Goal: Task Accomplishment & Management: Manage account settings

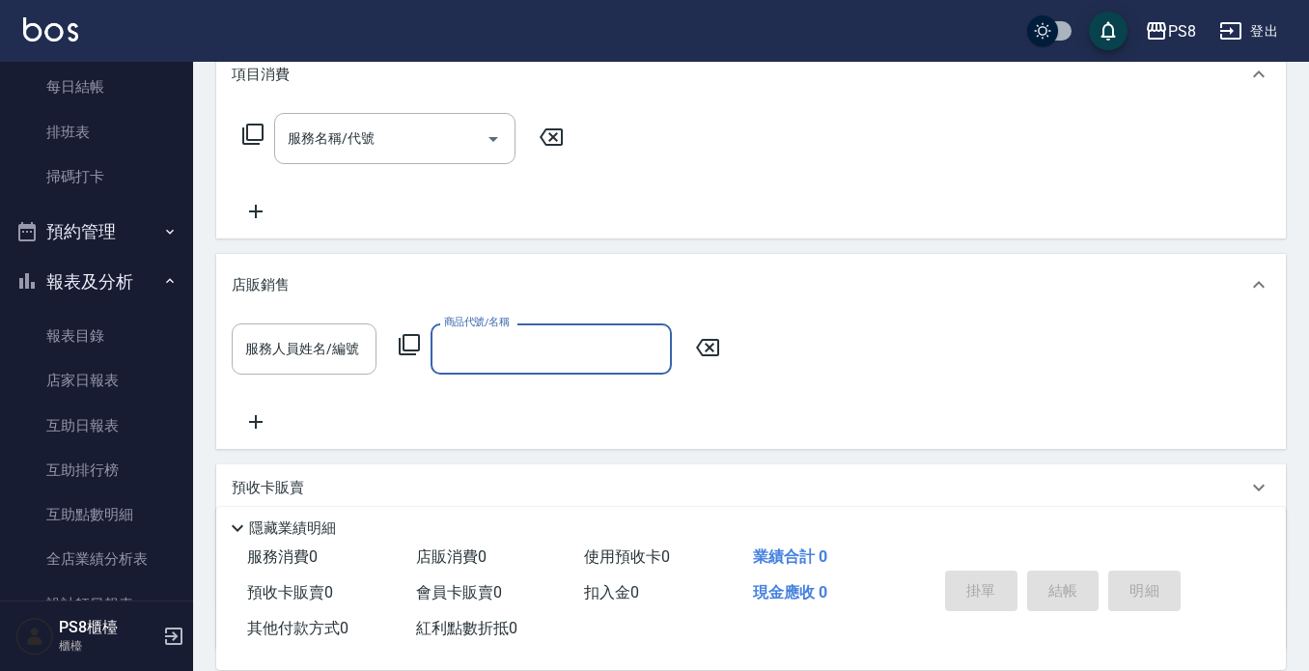
scroll to position [483, 0]
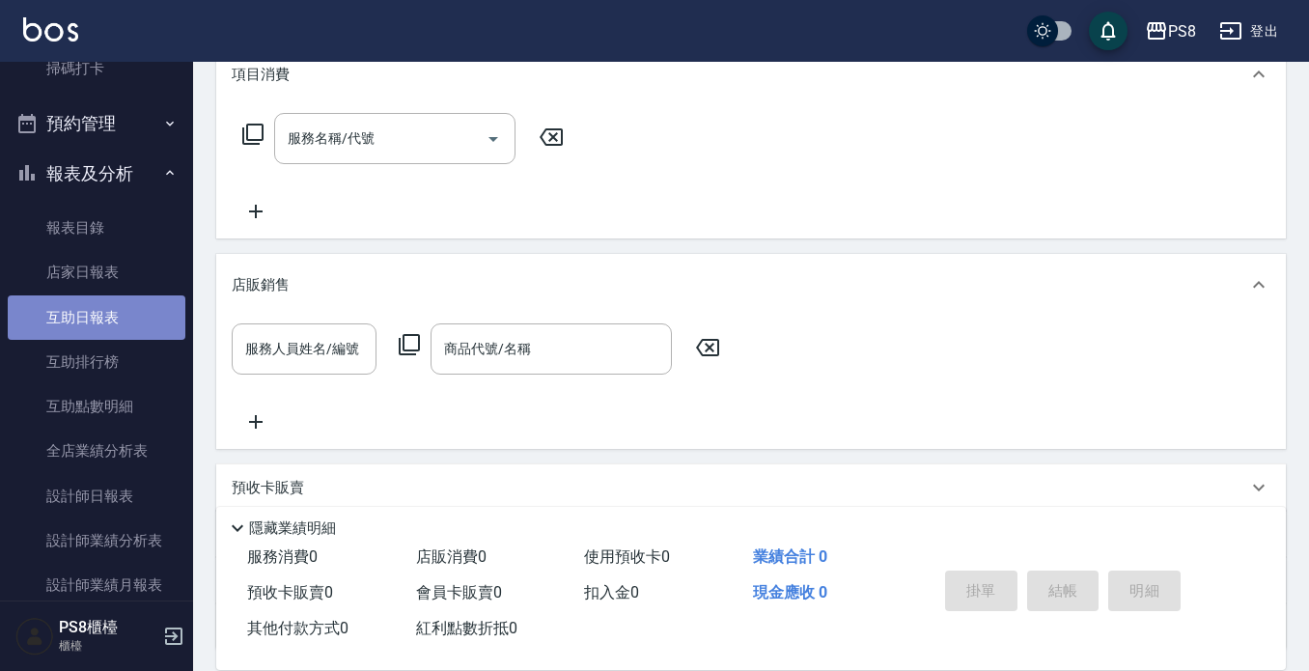
click at [107, 295] on link "互助日報表" at bounding box center [97, 317] width 178 height 44
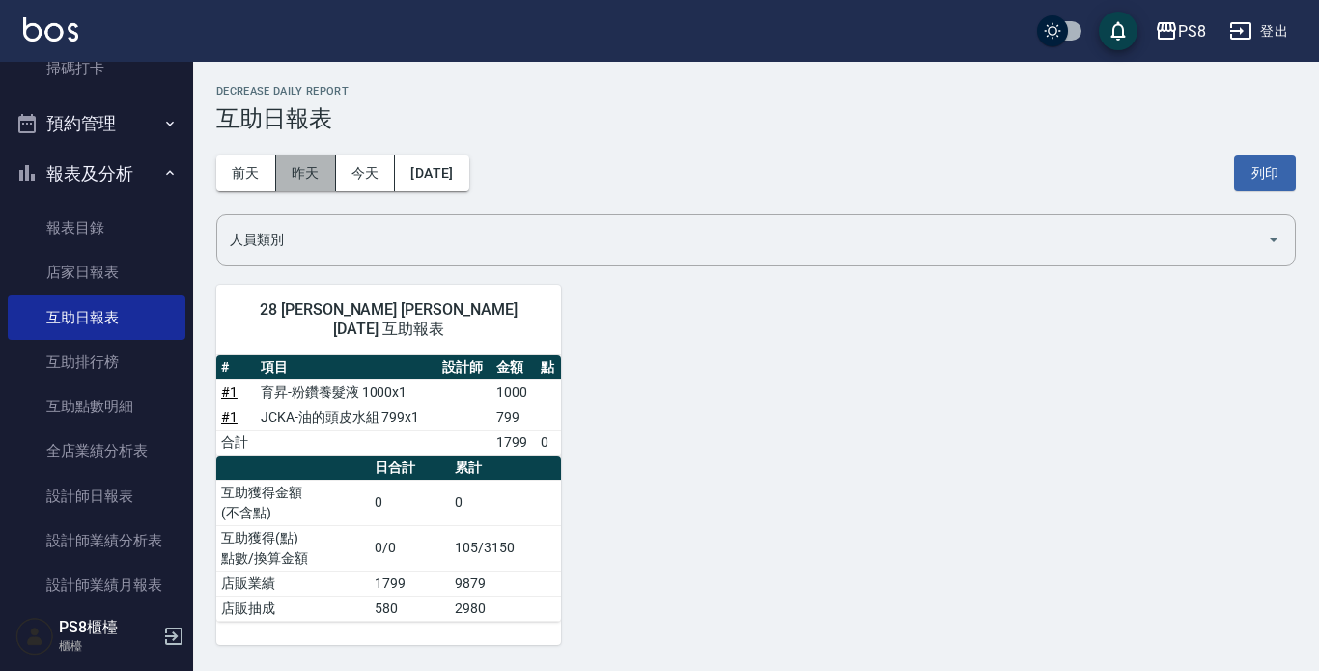
click at [295, 176] on button "昨天" at bounding box center [306, 173] width 60 height 36
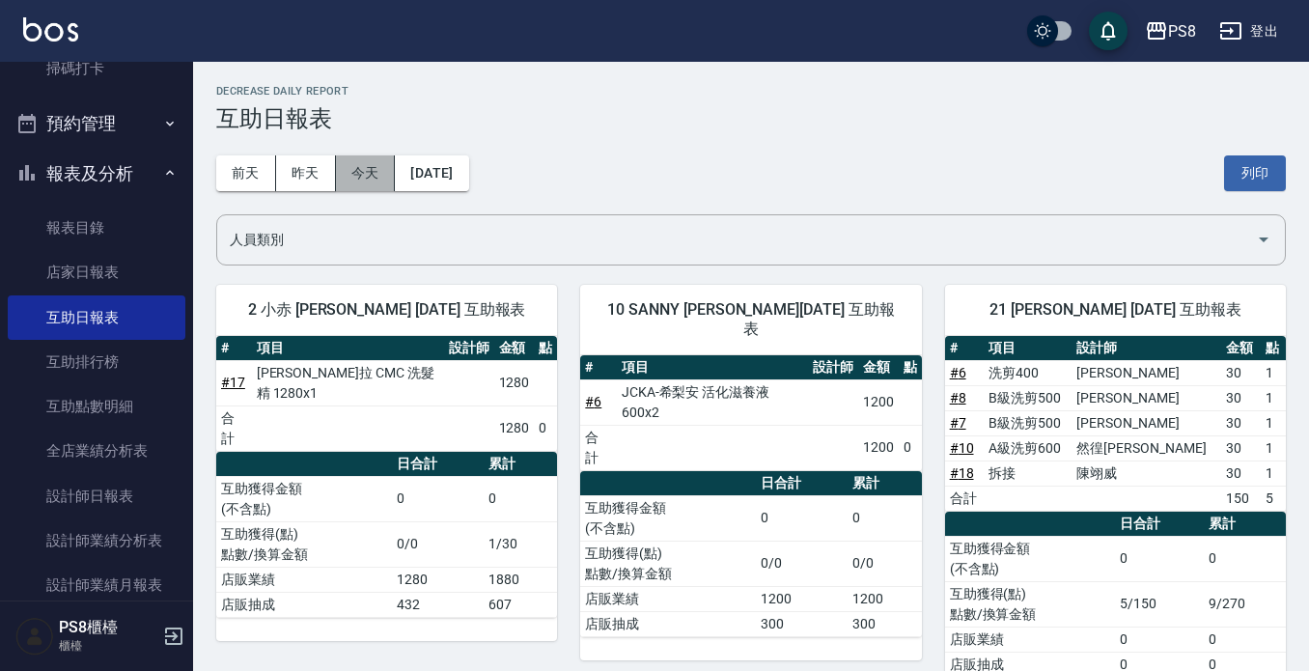
click at [358, 173] on button "今天" at bounding box center [366, 173] width 60 height 36
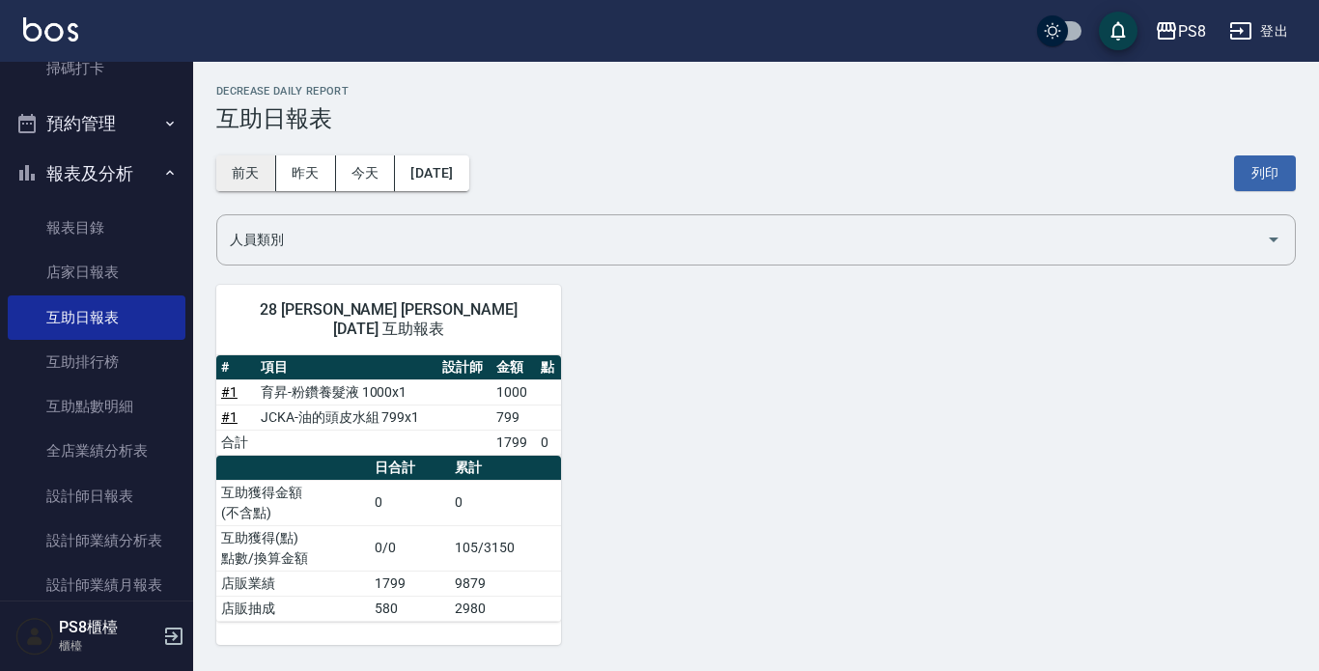
click at [232, 166] on button "前天" at bounding box center [246, 173] width 60 height 36
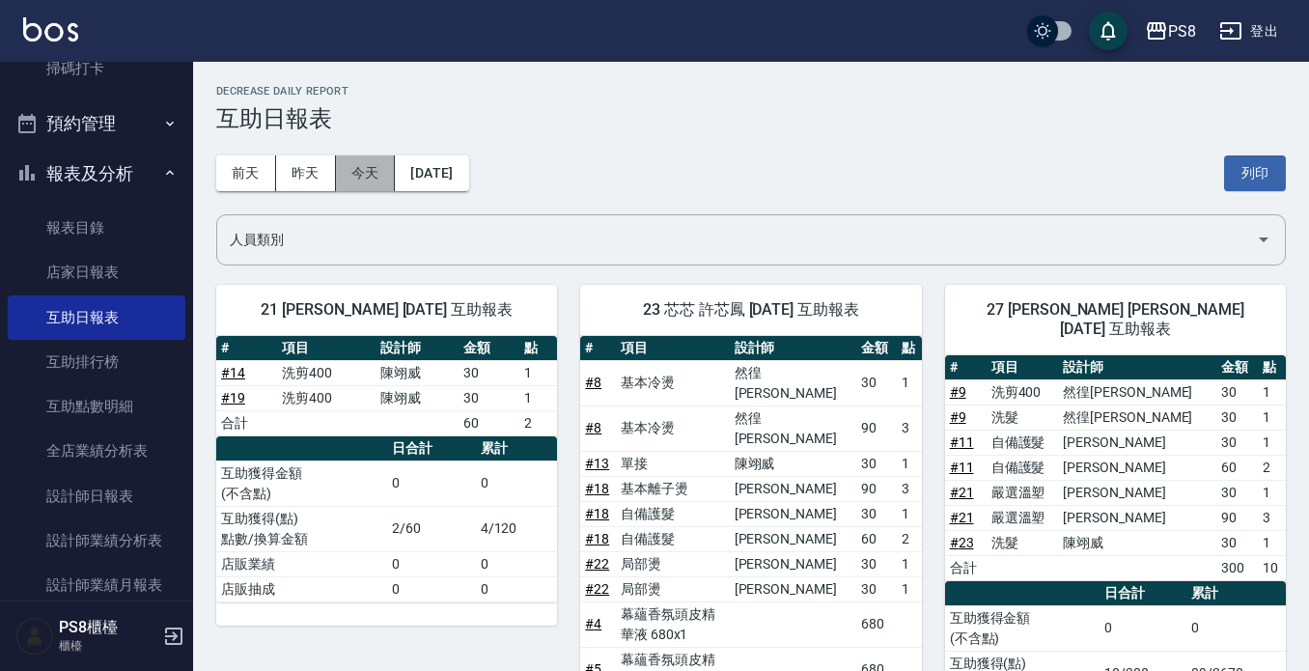
click at [374, 181] on button "今天" at bounding box center [366, 173] width 60 height 36
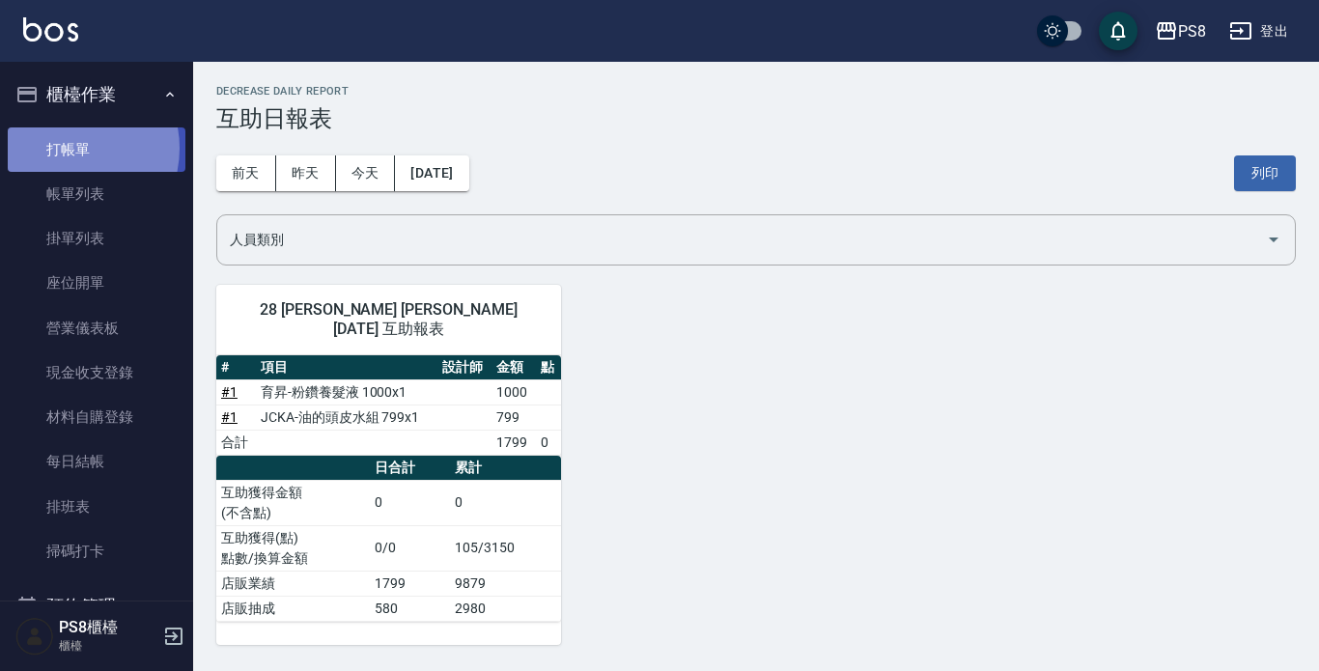
click at [63, 148] on link "打帳單" at bounding box center [97, 149] width 178 height 44
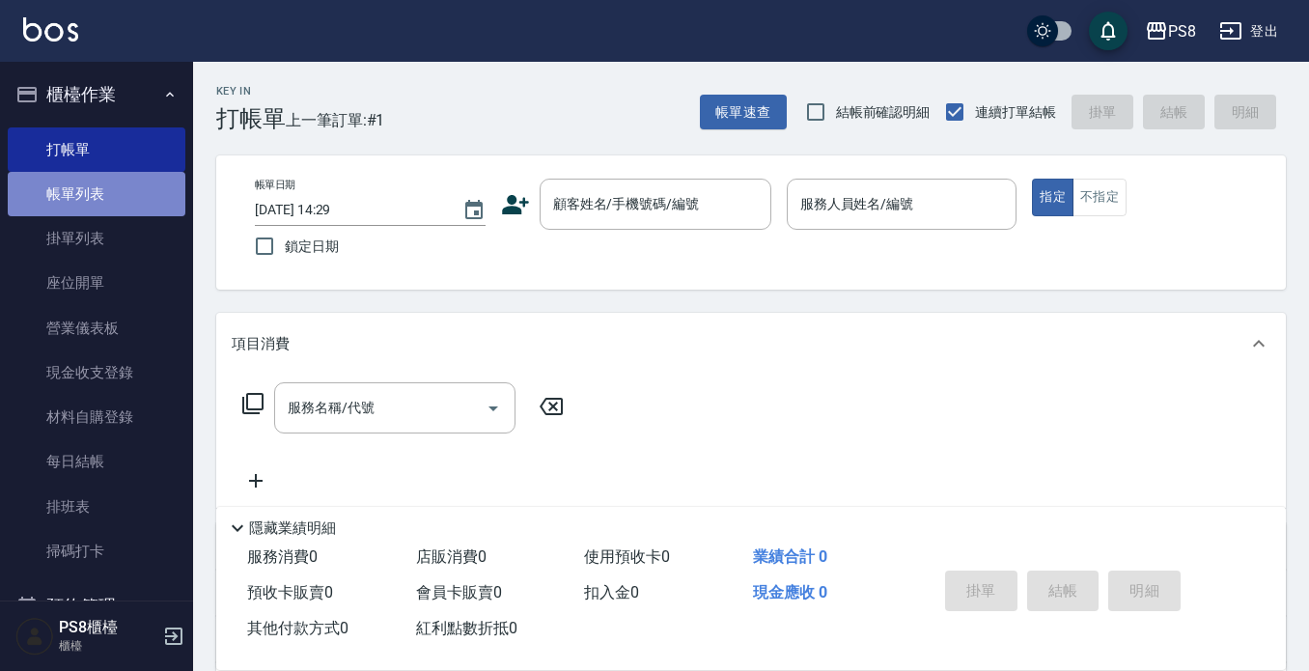
click at [112, 203] on link "帳單列表" at bounding box center [97, 194] width 178 height 44
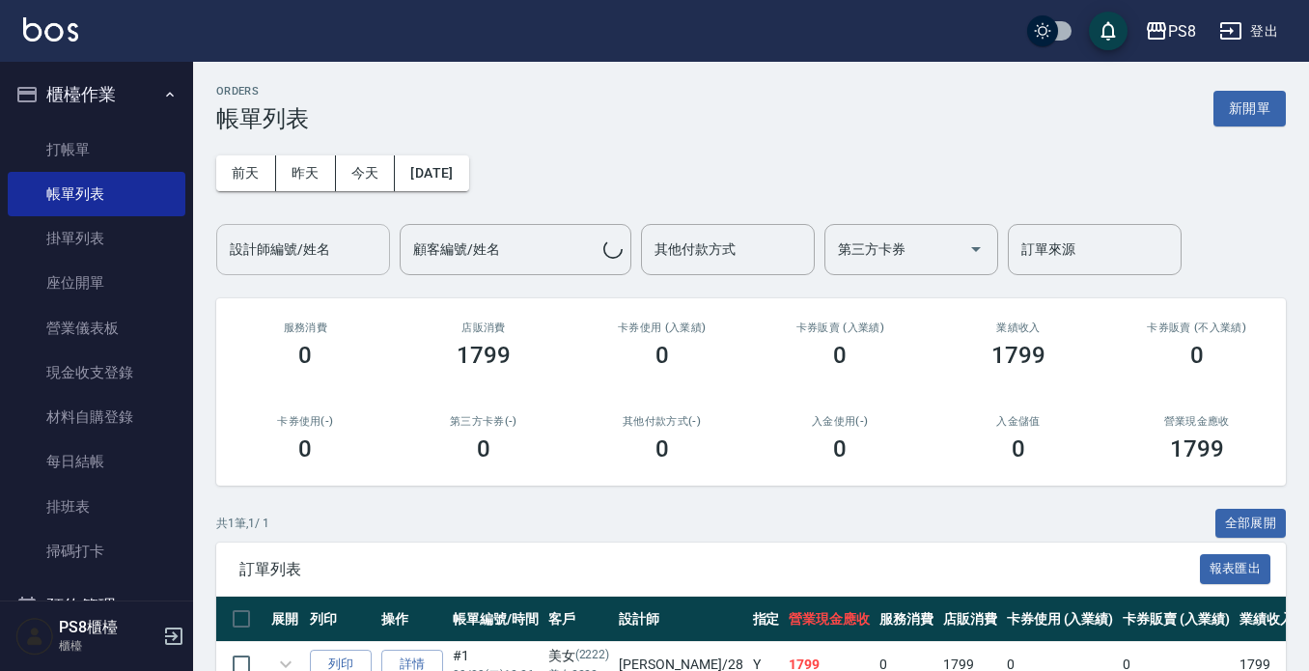
click at [337, 240] on input "設計師編號/姓名" at bounding box center [303, 250] width 156 height 34
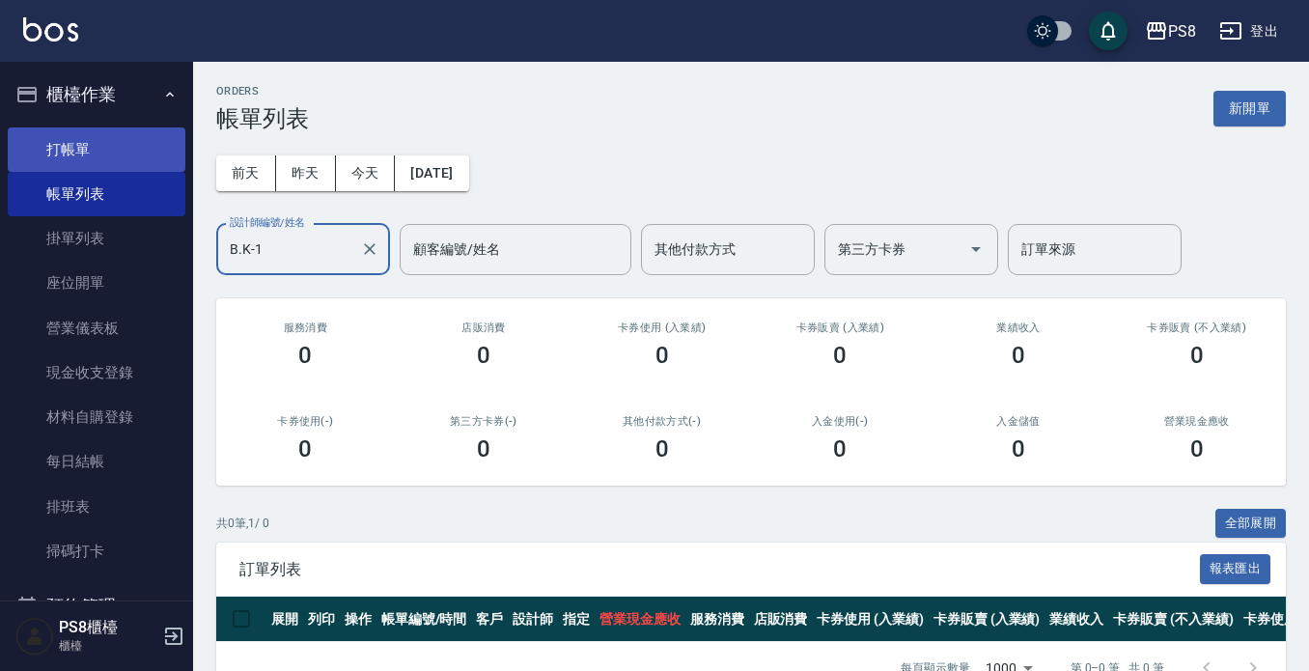
type input "B.K-1"
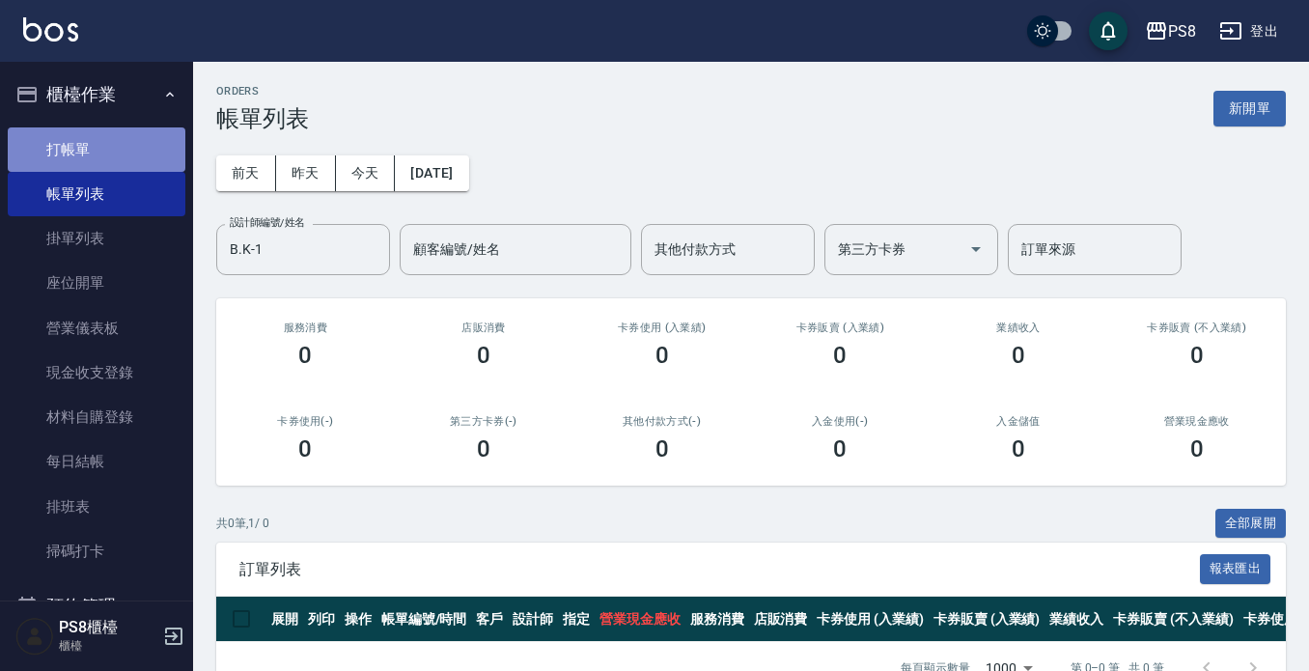
click at [140, 149] on link "打帳單" at bounding box center [97, 149] width 178 height 44
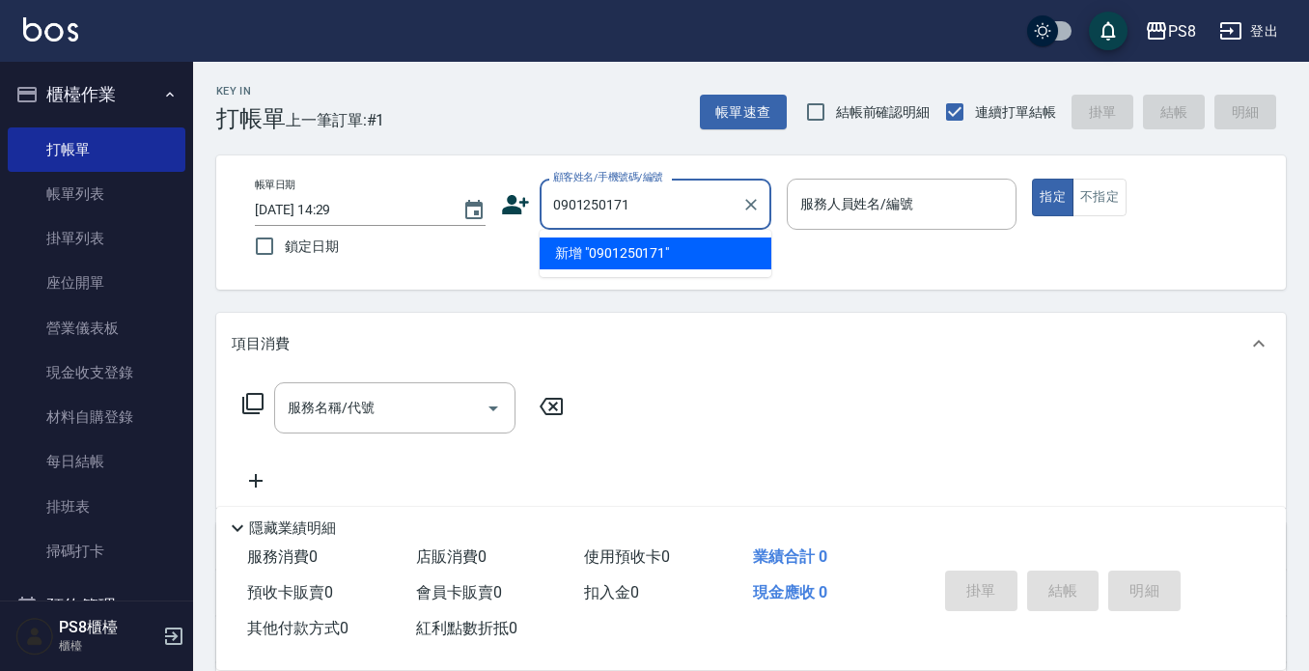
type input "0901250171"
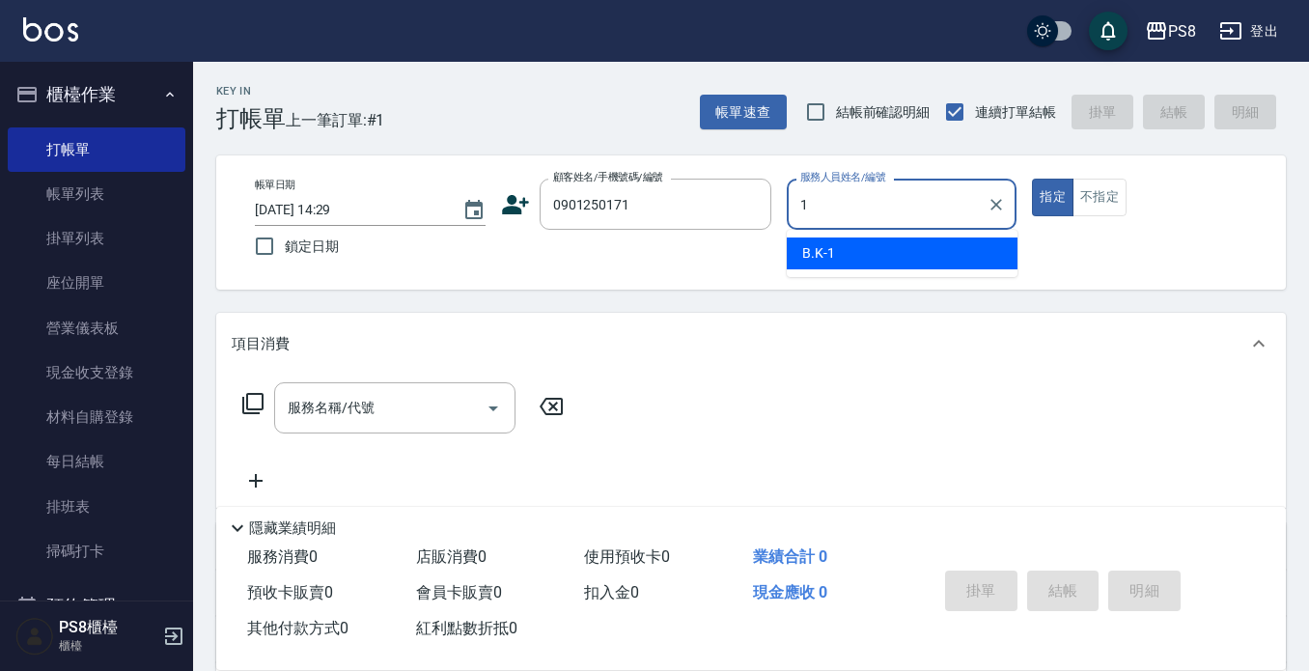
type input "B.K-1"
type button "true"
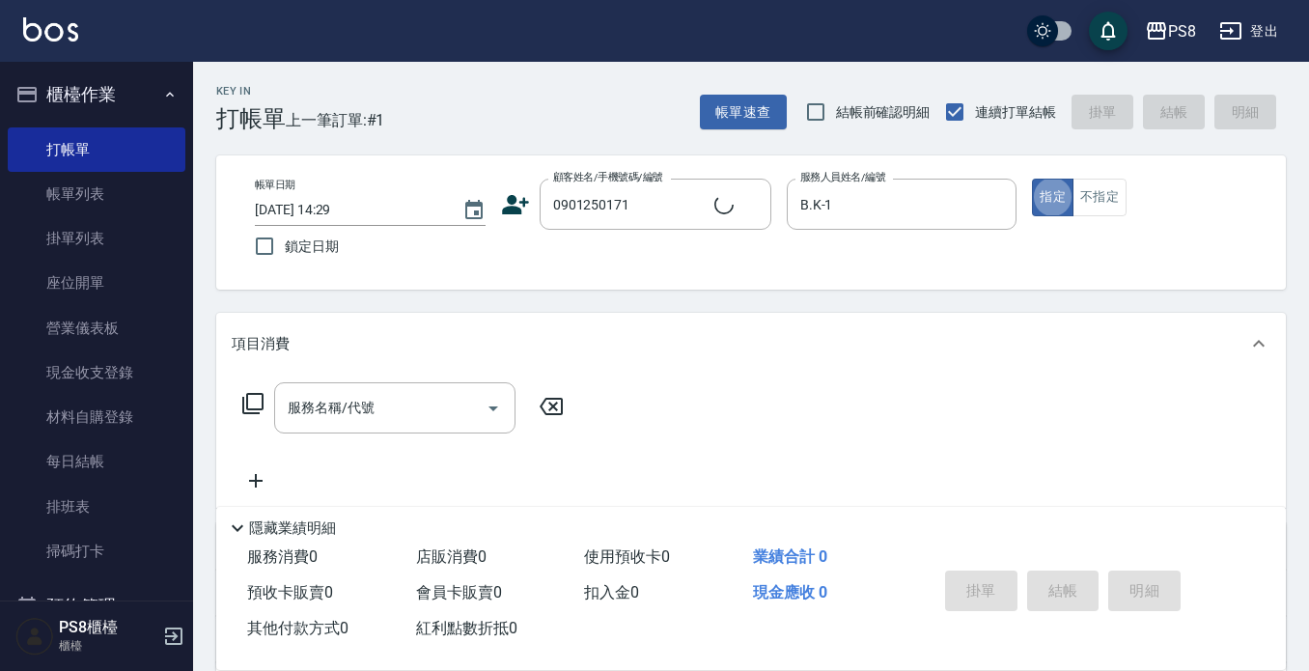
type input "[PERSON_NAME]*/0901250171/"
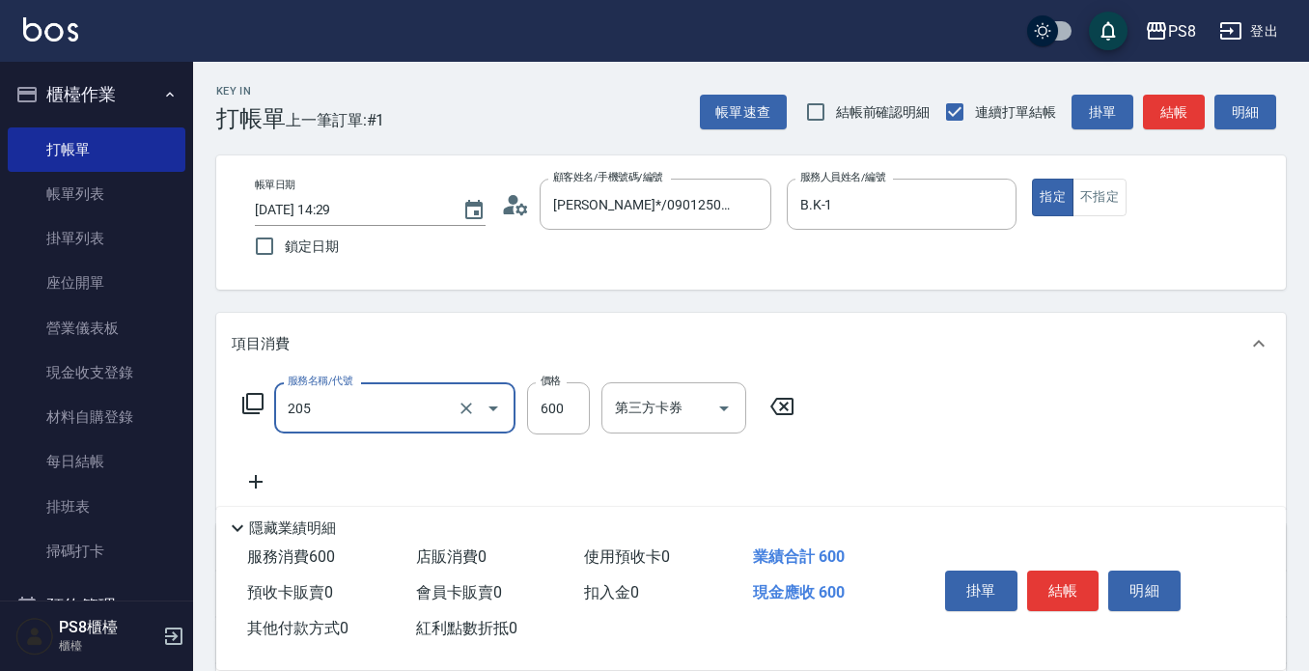
type input "A級洗剪600(205)"
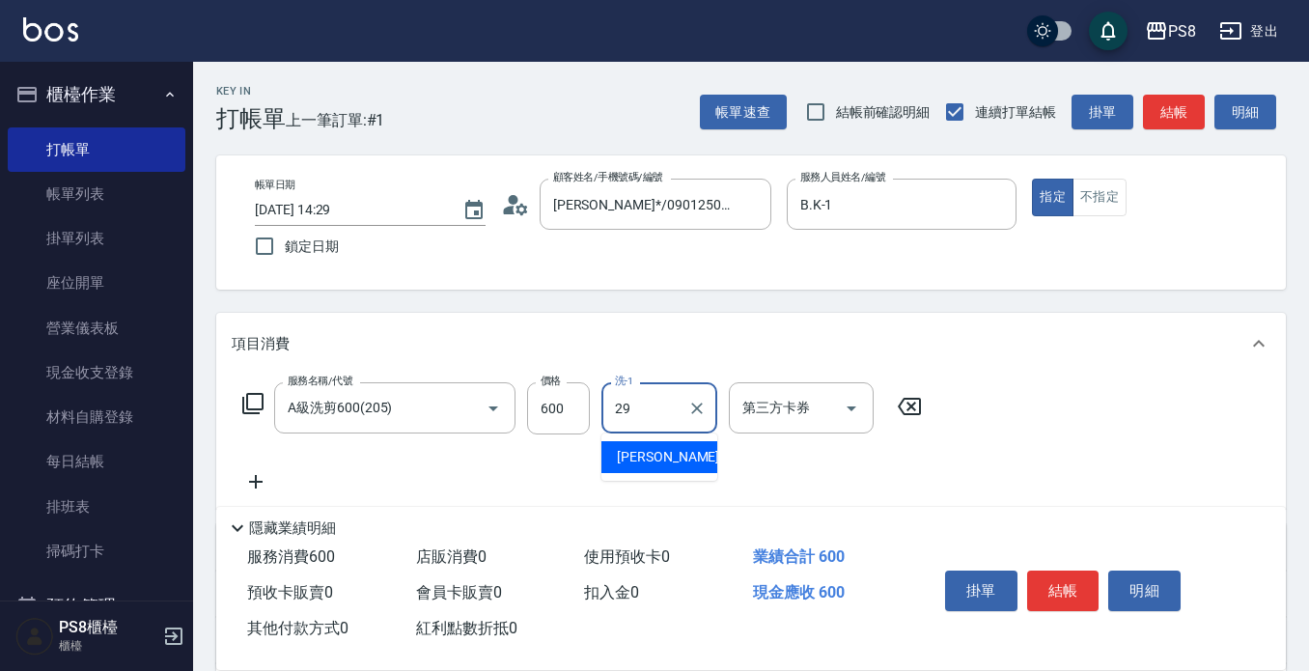
type input "[PERSON_NAME]-29"
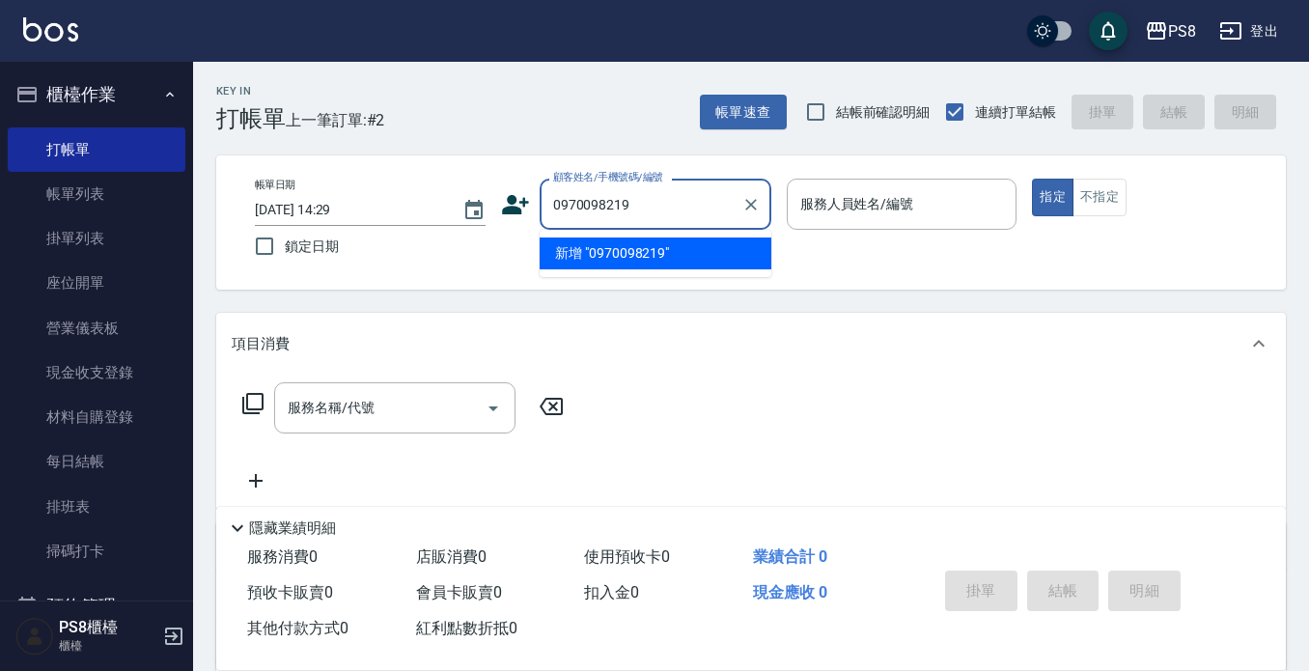
type input "0970098219"
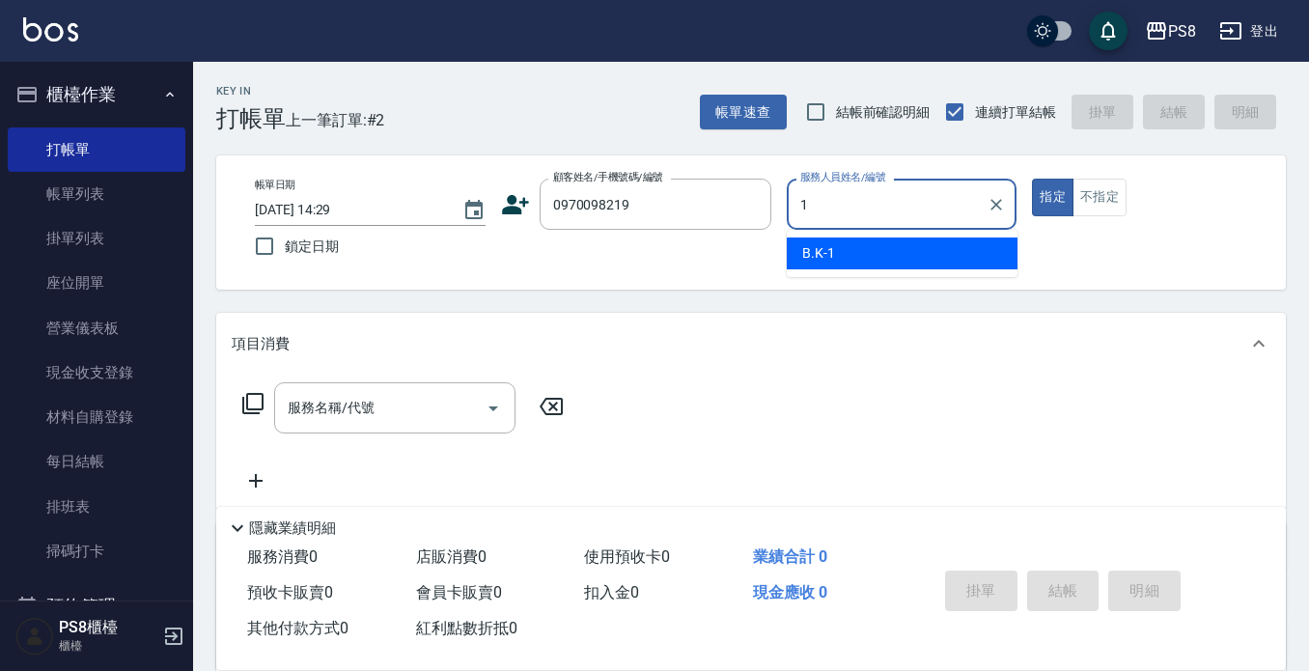
type input "B.K-1"
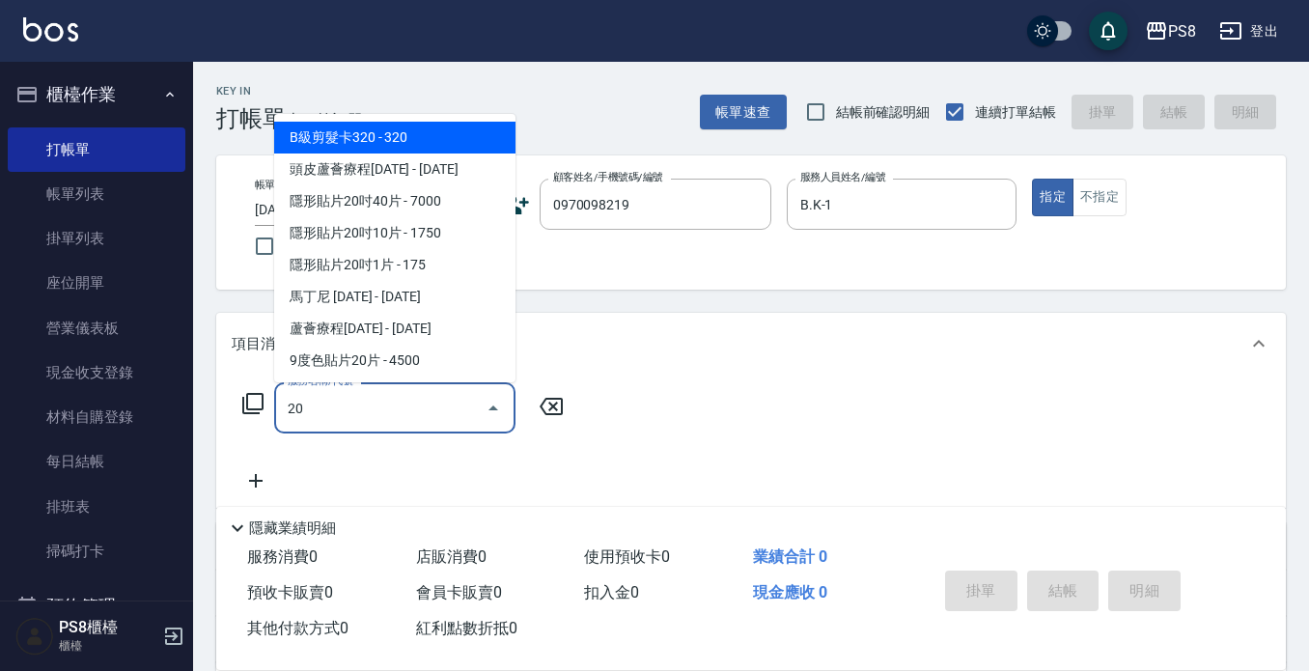
type input "205"
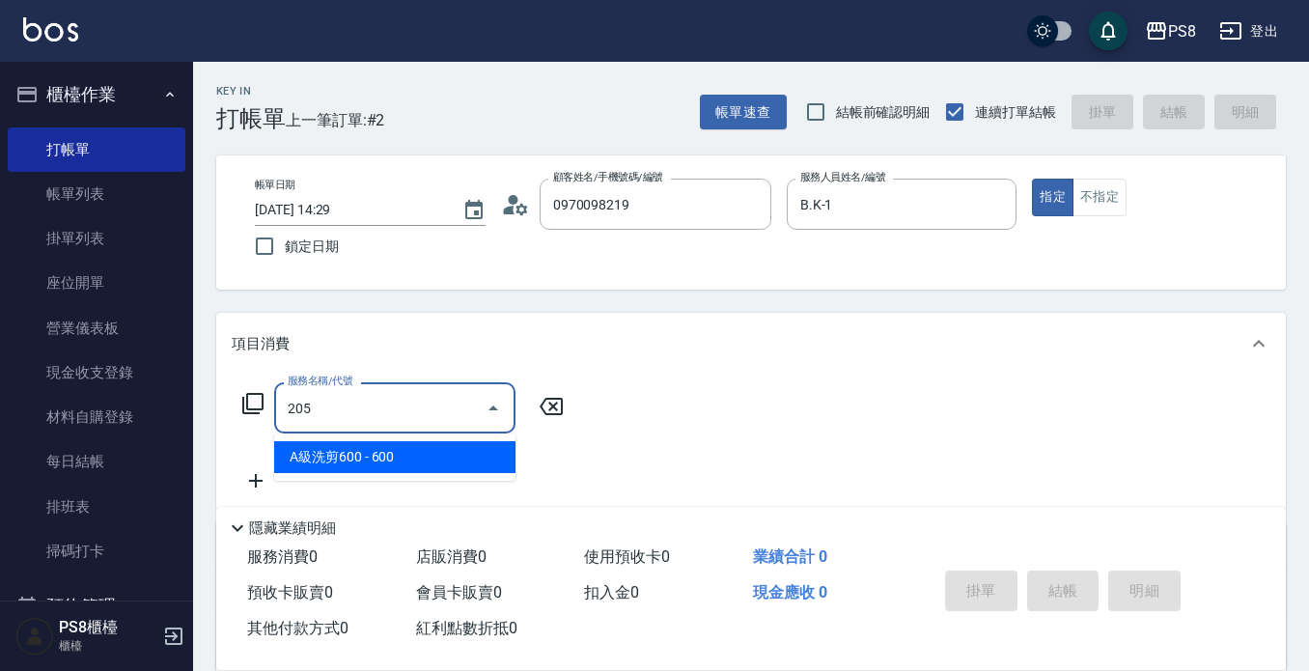
type input "[PERSON_NAME]/0970098219/10132"
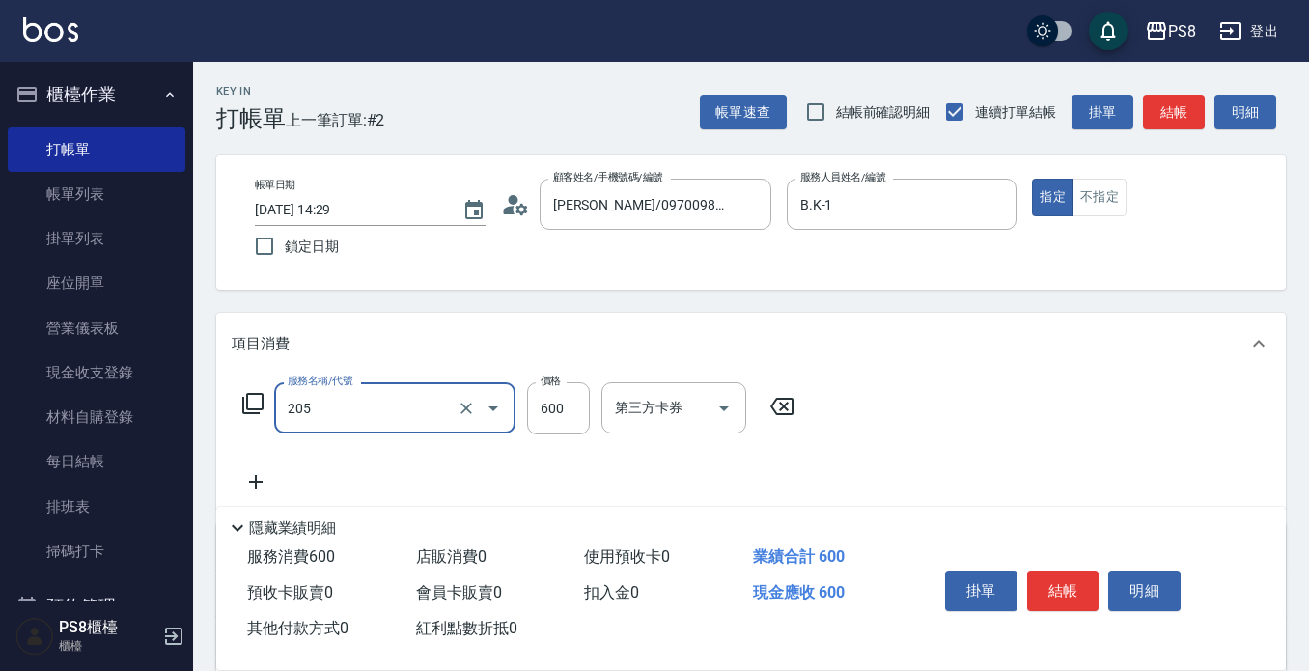
type input "A級洗剪600(205)"
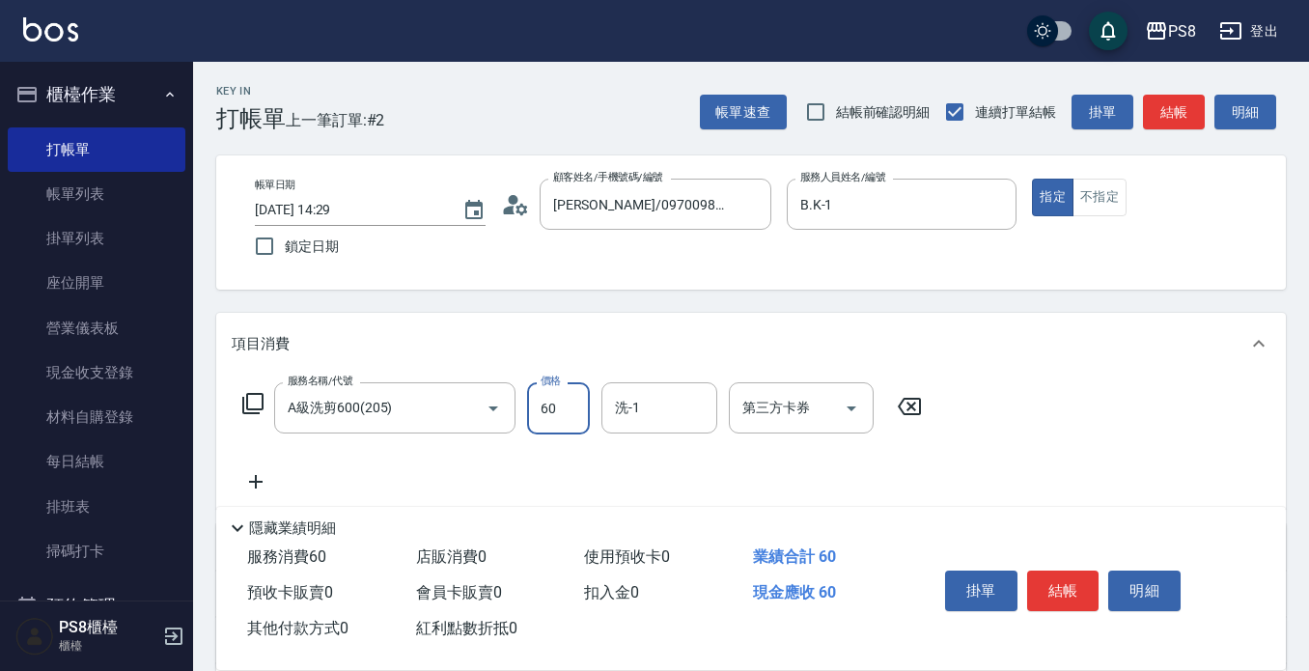
type input "600"
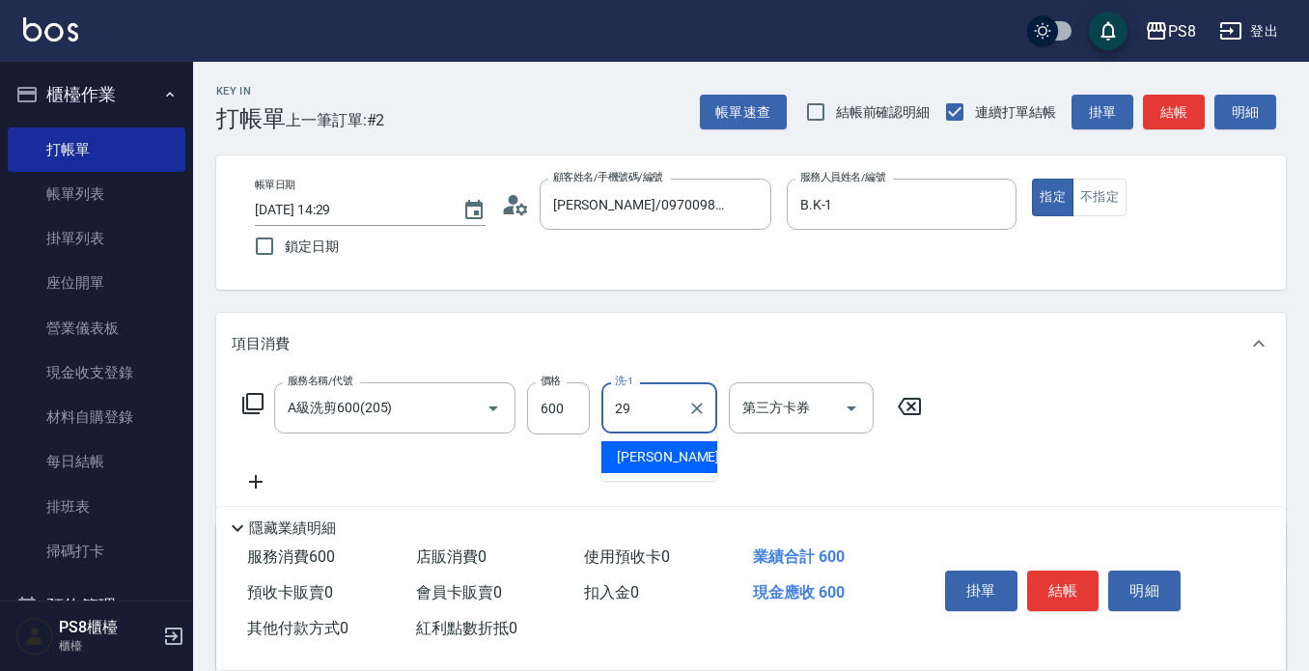
type input "[PERSON_NAME]-29"
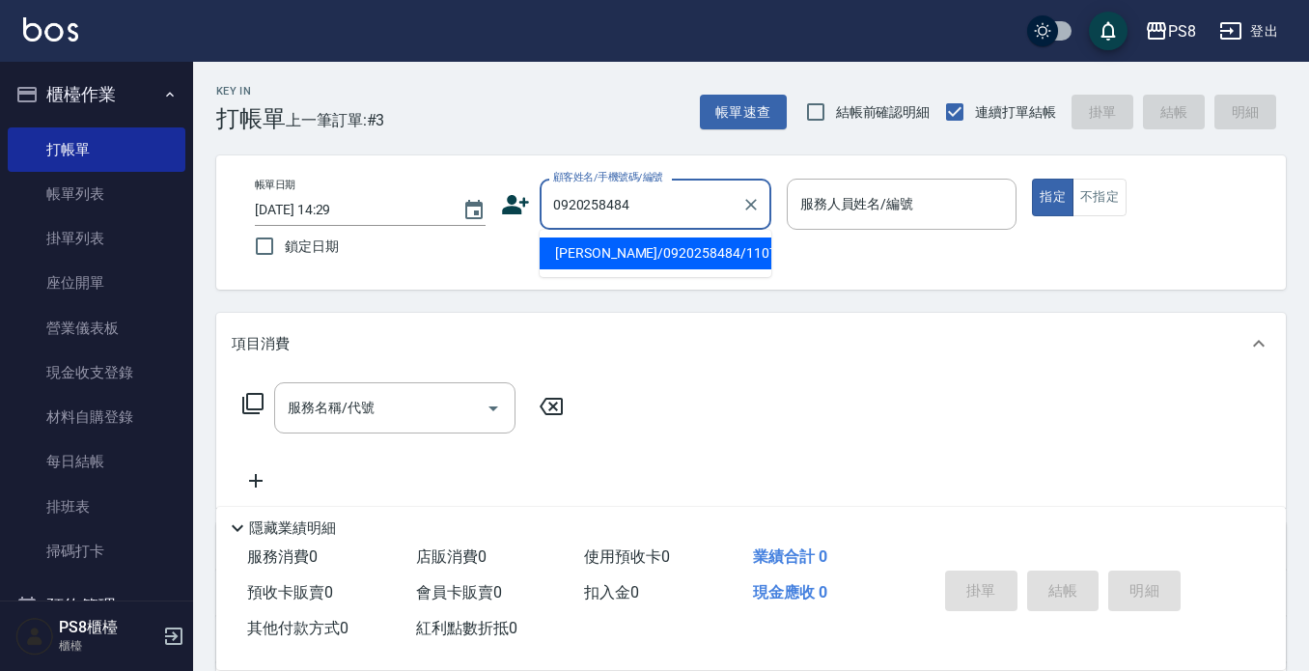
type input "[PERSON_NAME]/0920258484/11079"
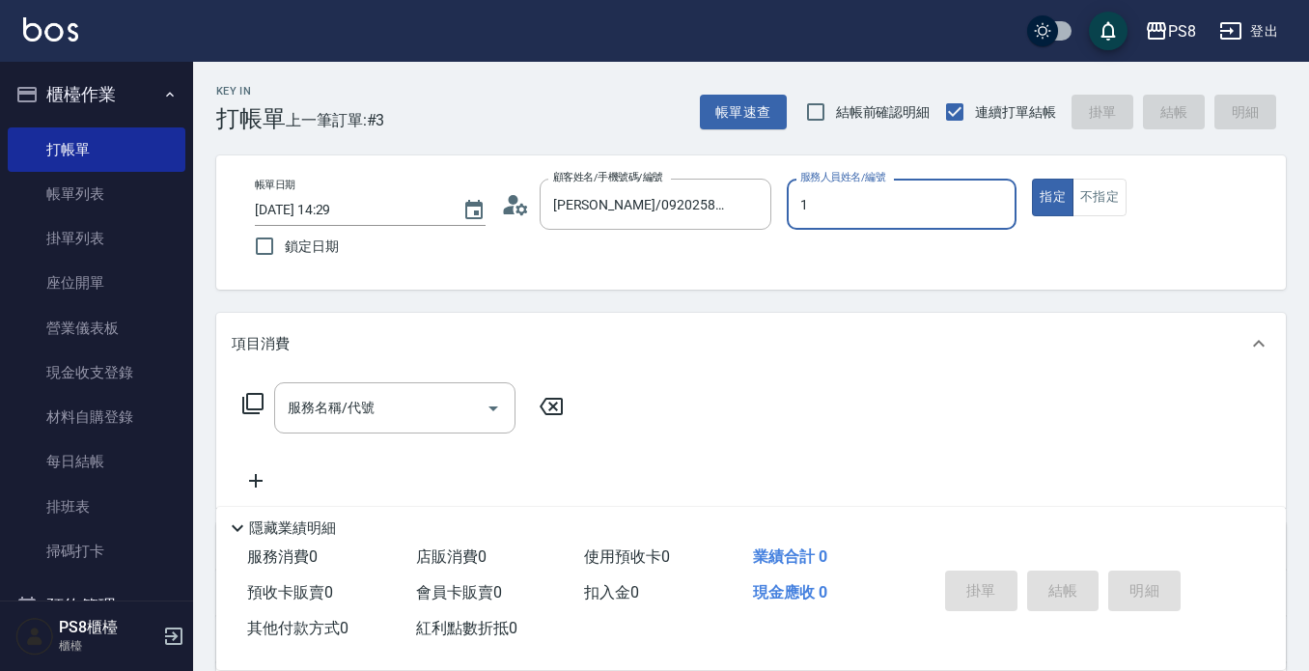
type input "B.K-1"
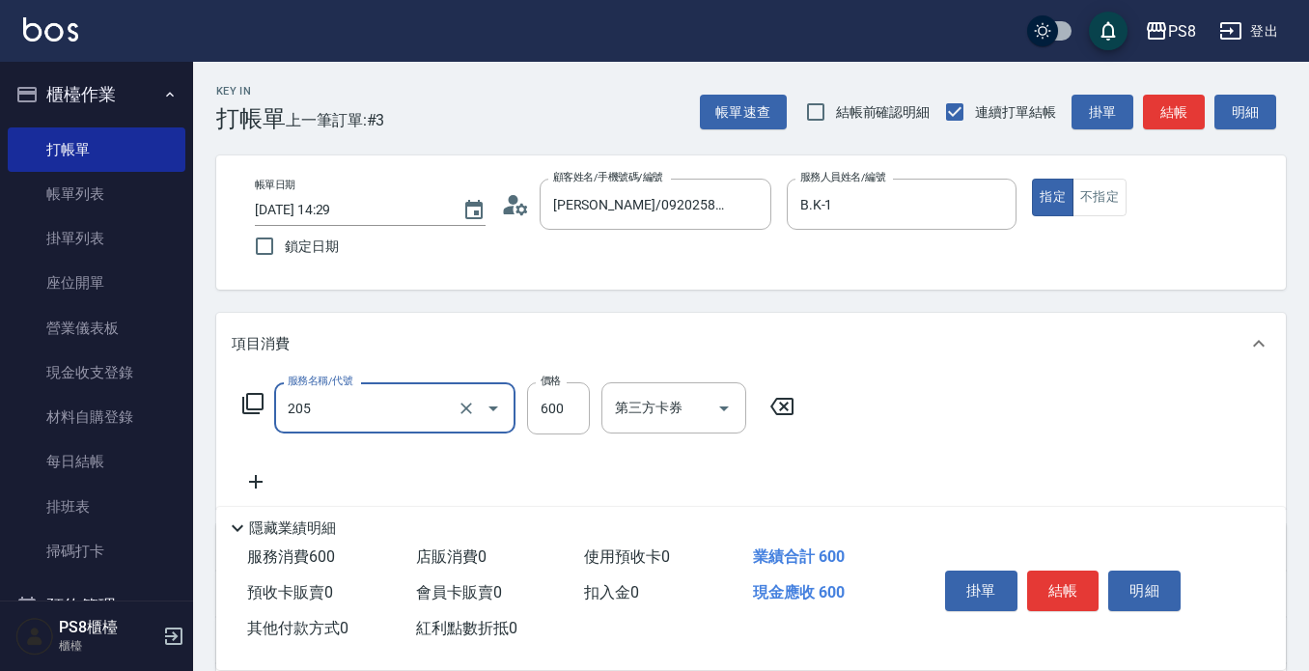
type input "A級洗剪600(205)"
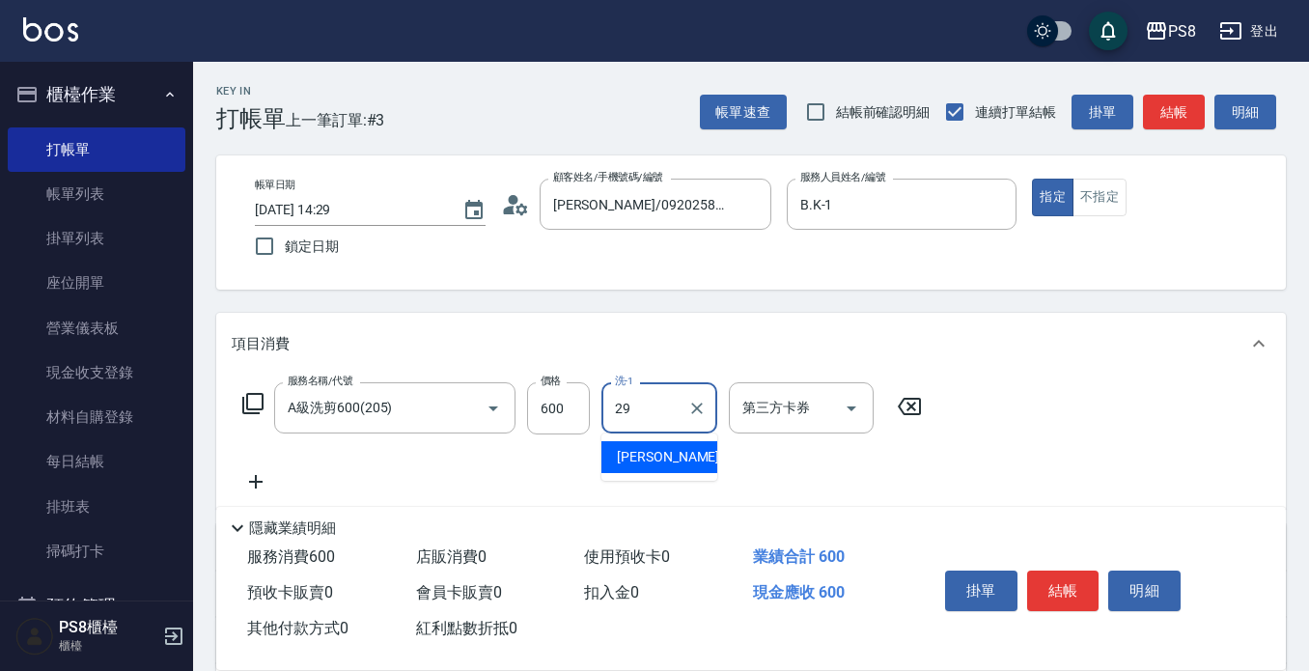
type input "[PERSON_NAME]-29"
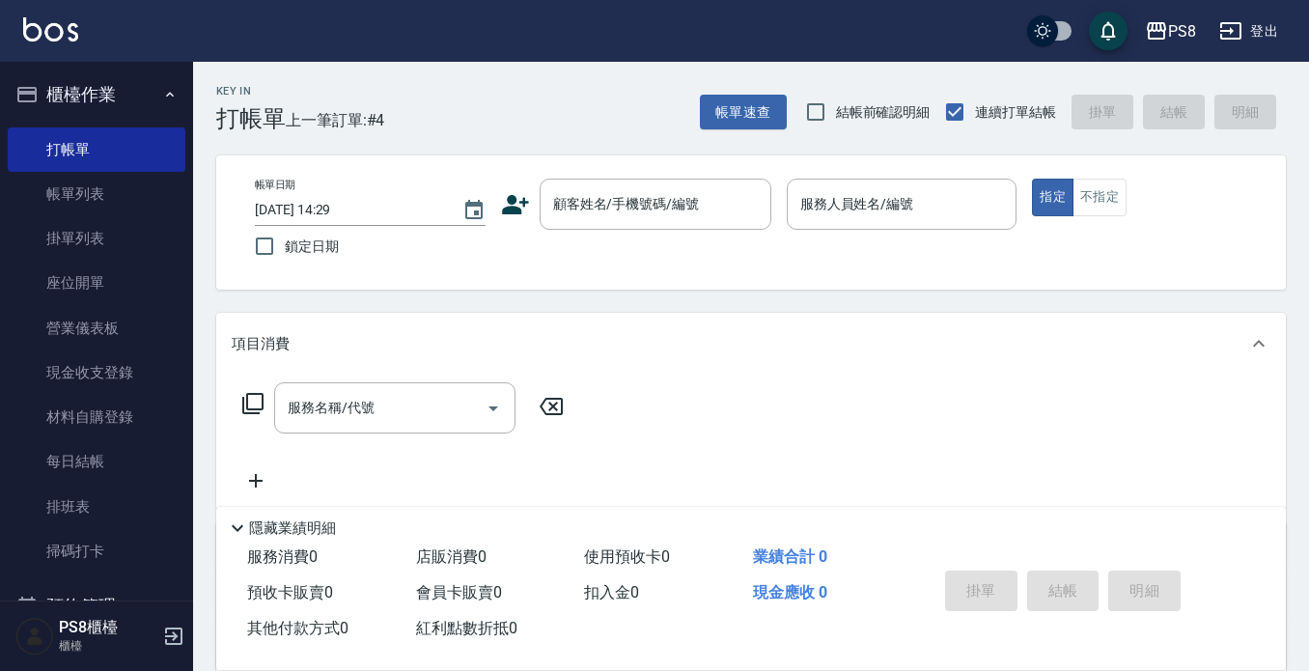
click at [590, 122] on div "Key In 打帳單 上一筆訂單:#4 帳單速查 結帳前確認明細 連續打單結帳 掛單 結帳 明細" at bounding box center [739, 97] width 1093 height 70
click at [540, 95] on div "Key In 打帳單 上一筆訂單:#4 帳單速查 結帳前確認明細 連續打單結帳 掛單 結帳 明細" at bounding box center [739, 97] width 1093 height 70
click at [106, 505] on link "排班表" at bounding box center [97, 507] width 178 height 44
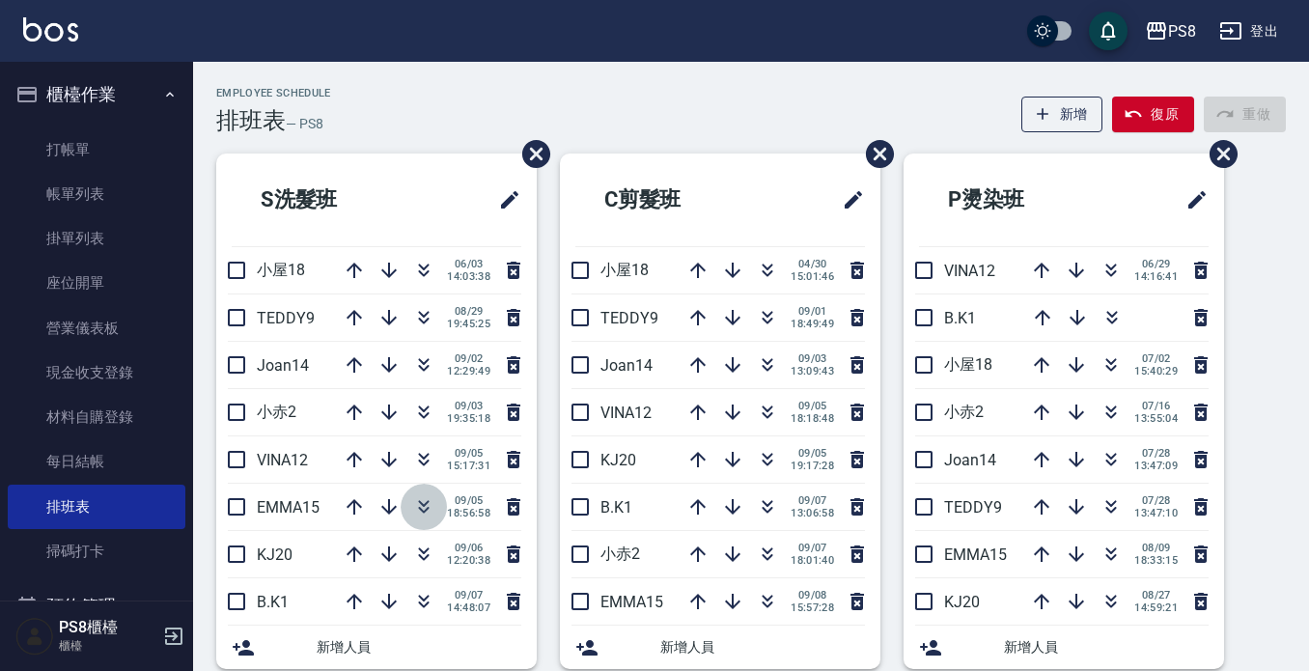
click at [413, 506] on icon "button" at bounding box center [423, 506] width 23 height 23
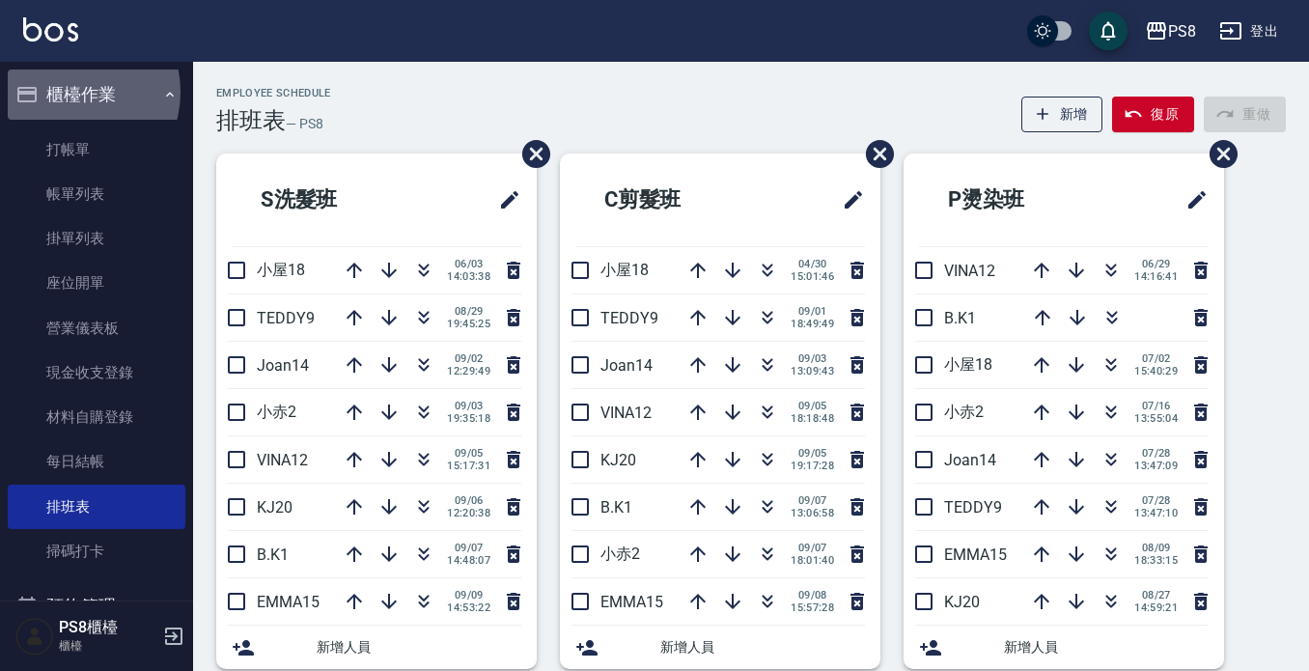
click at [67, 92] on button "櫃檯作業" at bounding box center [97, 95] width 178 height 50
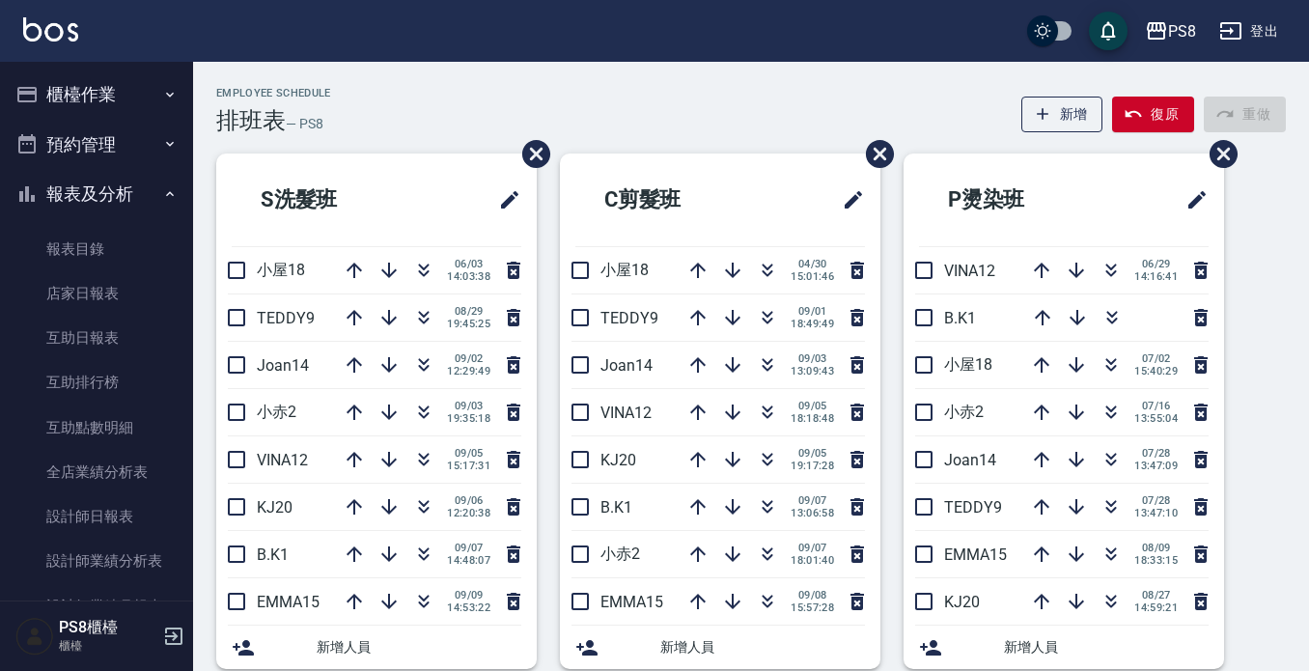
click at [119, 187] on button "報表及分析" at bounding box center [97, 194] width 178 height 50
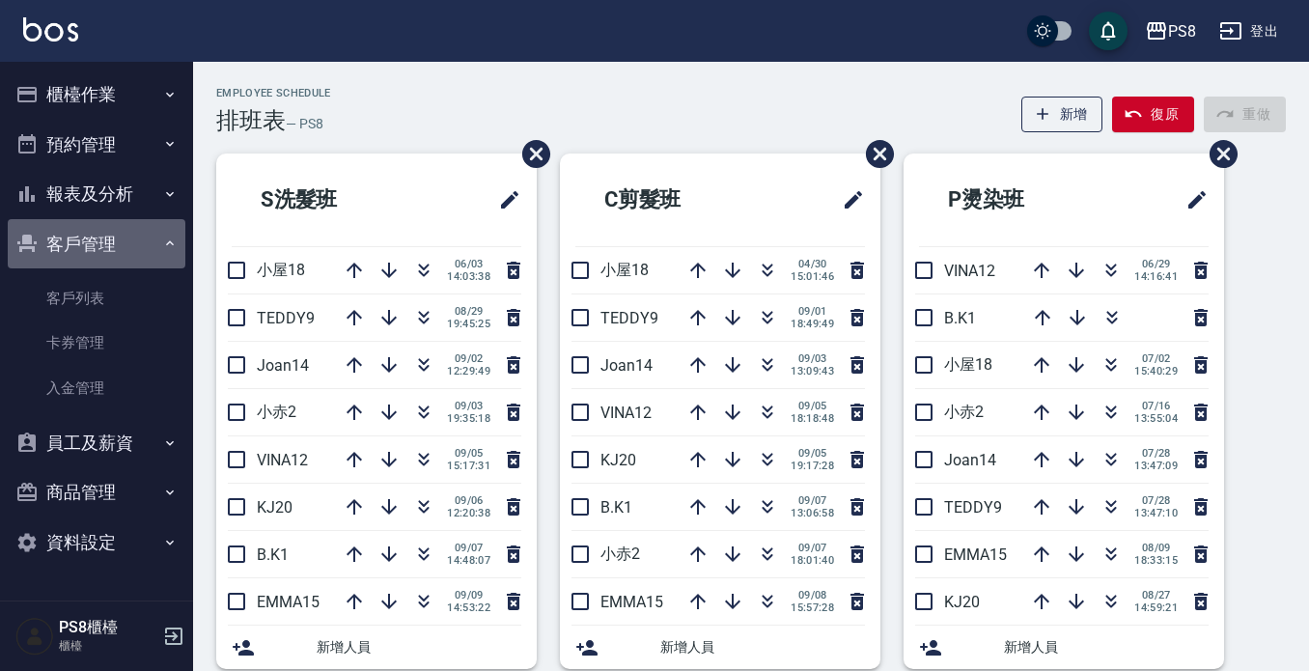
click at [146, 234] on button "客戶管理" at bounding box center [97, 244] width 178 height 50
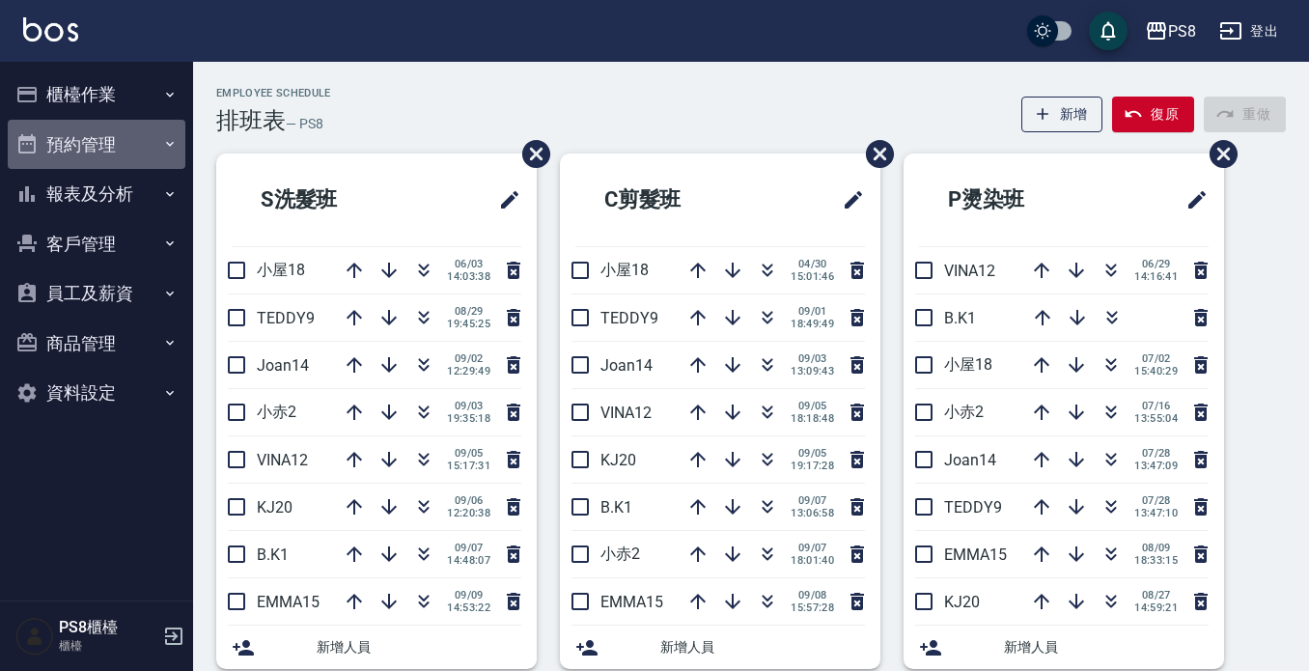
click at [88, 147] on button "預約管理" at bounding box center [97, 145] width 178 height 50
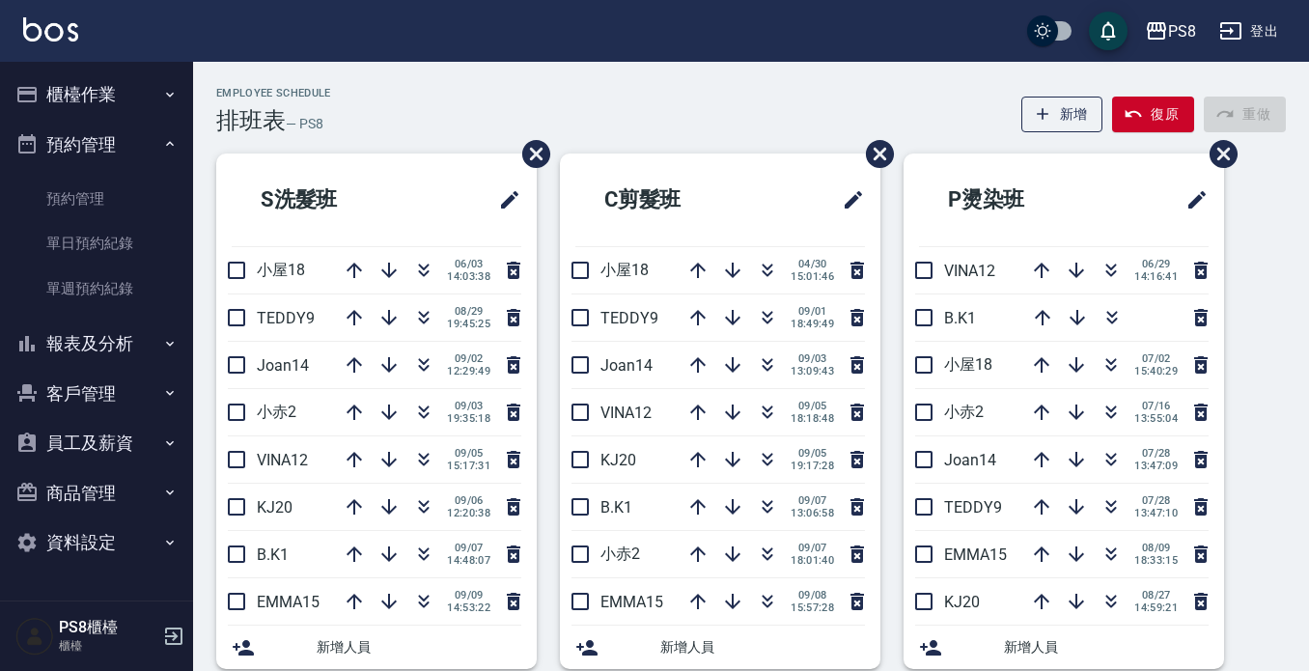
click at [87, 104] on button "櫃檯作業" at bounding box center [97, 95] width 178 height 50
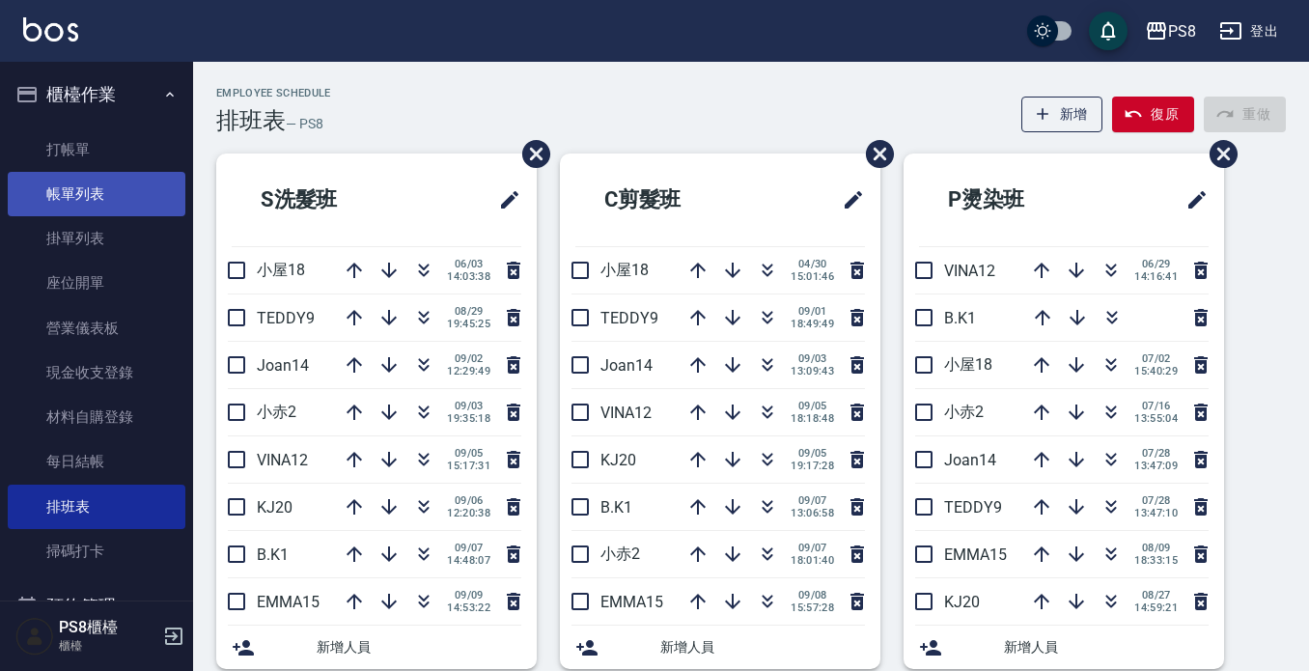
click at [115, 194] on link "帳單列表" at bounding box center [97, 194] width 178 height 44
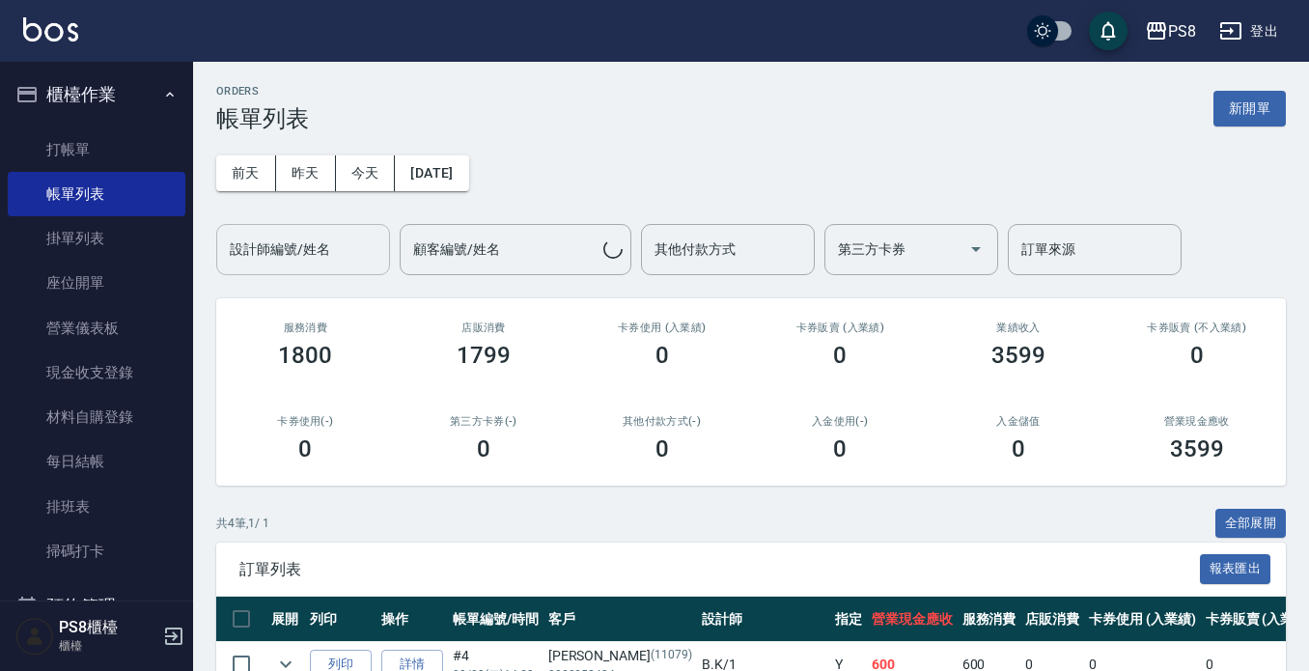
click at [271, 241] on input "設計師編號/姓名" at bounding box center [303, 250] width 156 height 34
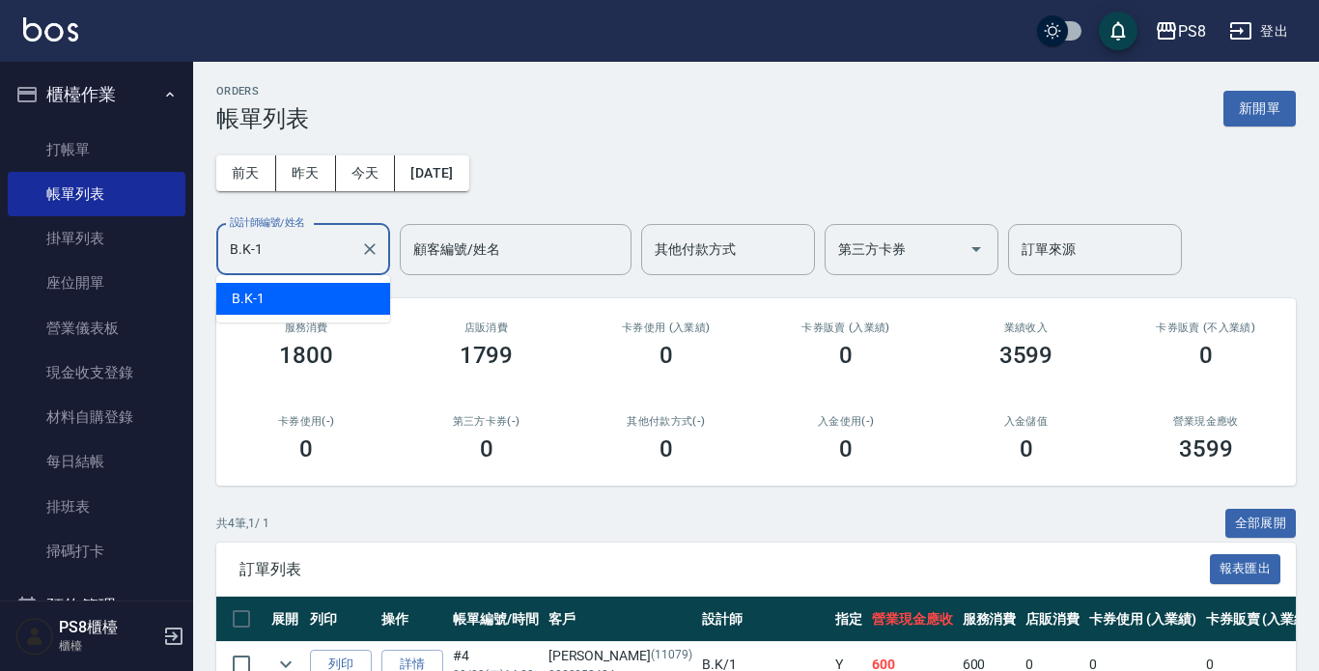
type input "B.K-1"
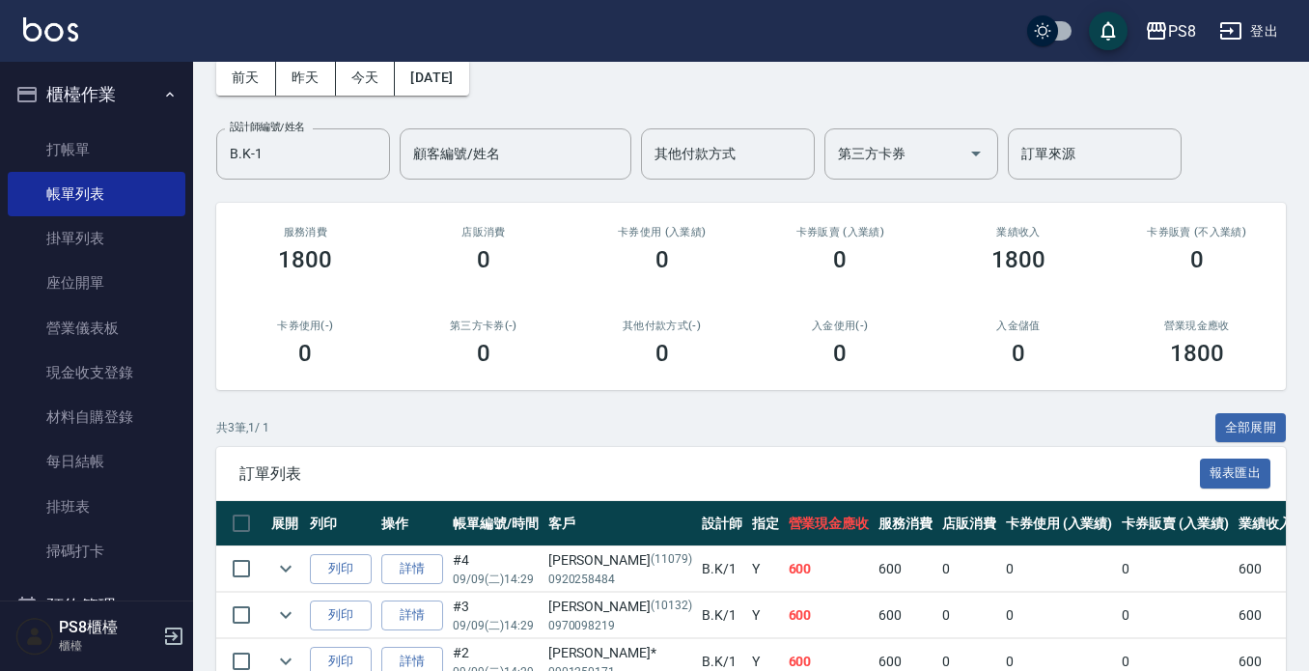
scroll to position [202, 0]
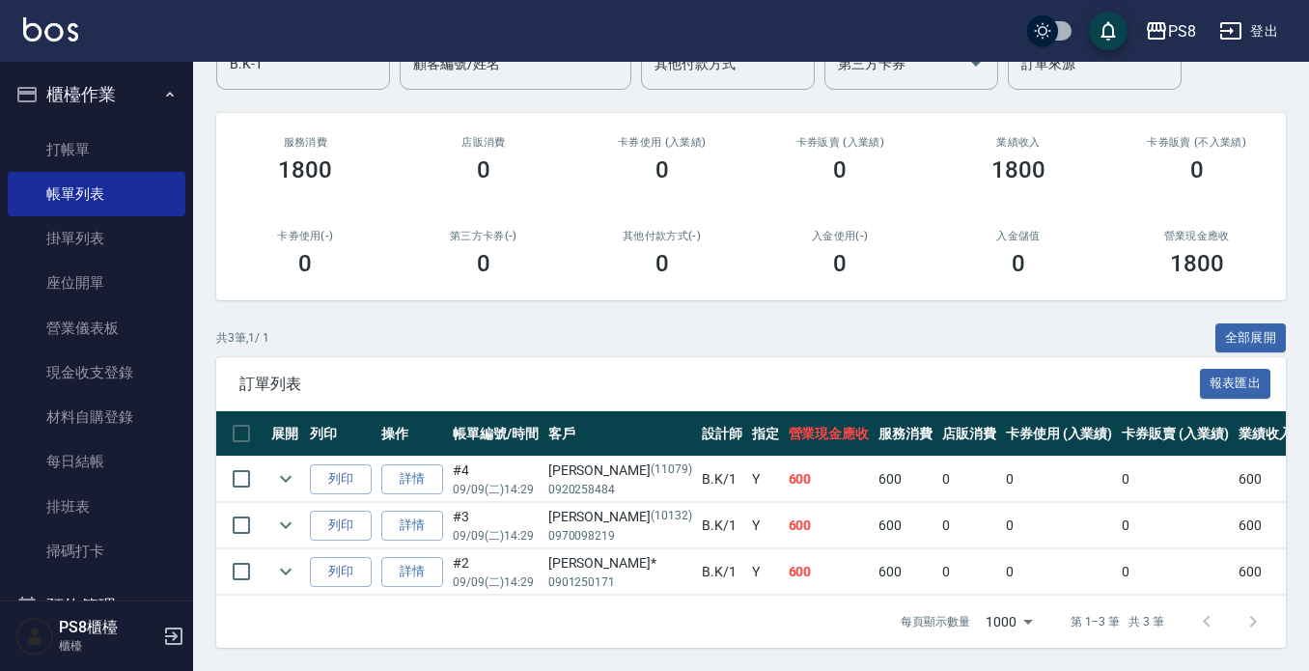
click at [442, 464] on link "詳情" at bounding box center [412, 479] width 62 height 30
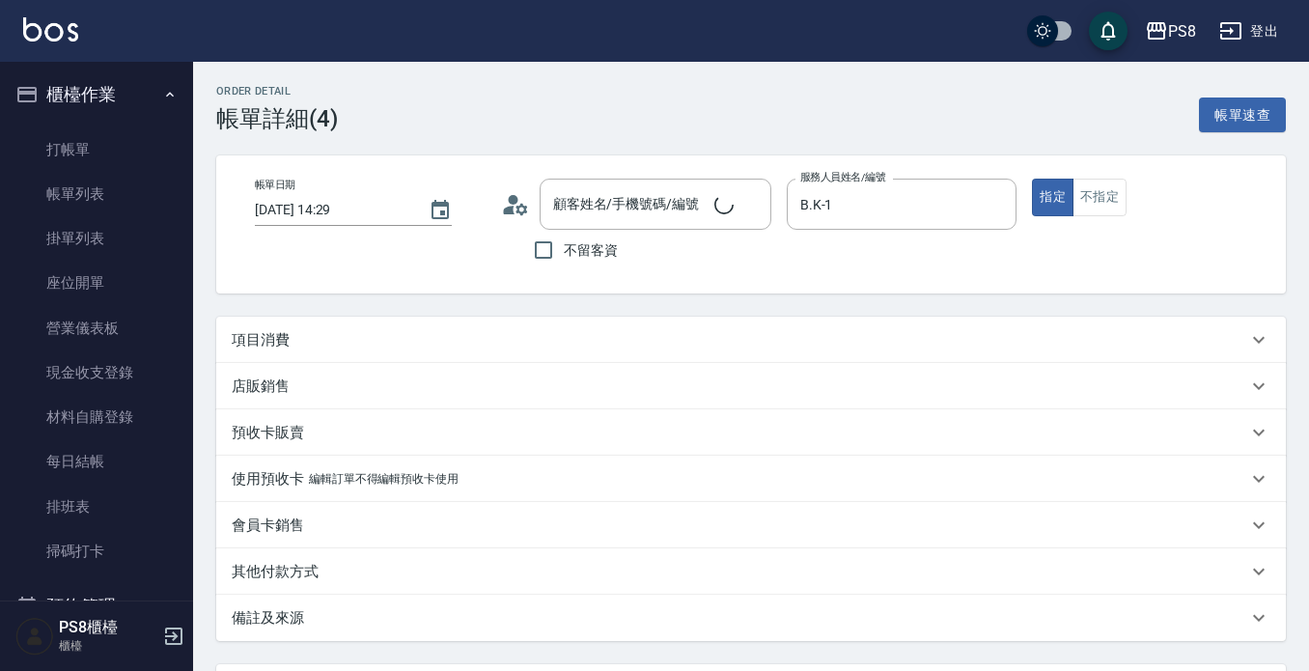
type input "[DATE] 14:29"
type input "B.K-1"
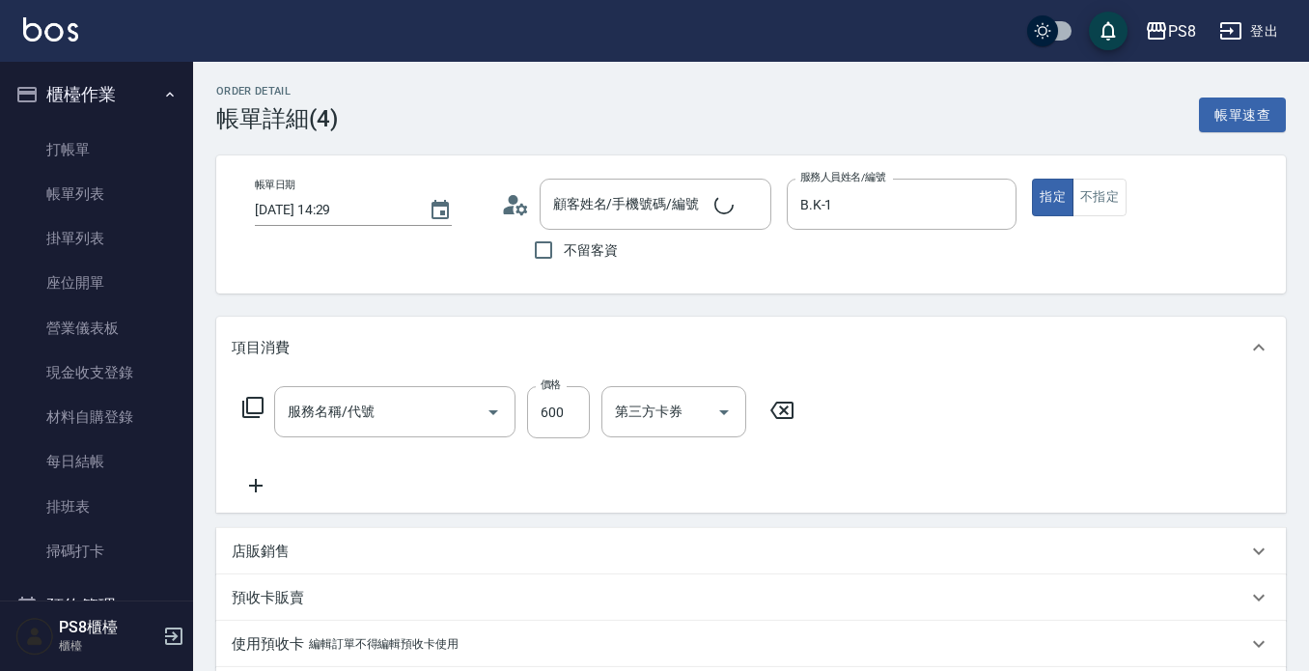
type input "[PERSON_NAME]/0920258484/11079"
type input "A級洗剪600(205)"
click at [562, 416] on input "600" at bounding box center [558, 412] width 63 height 52
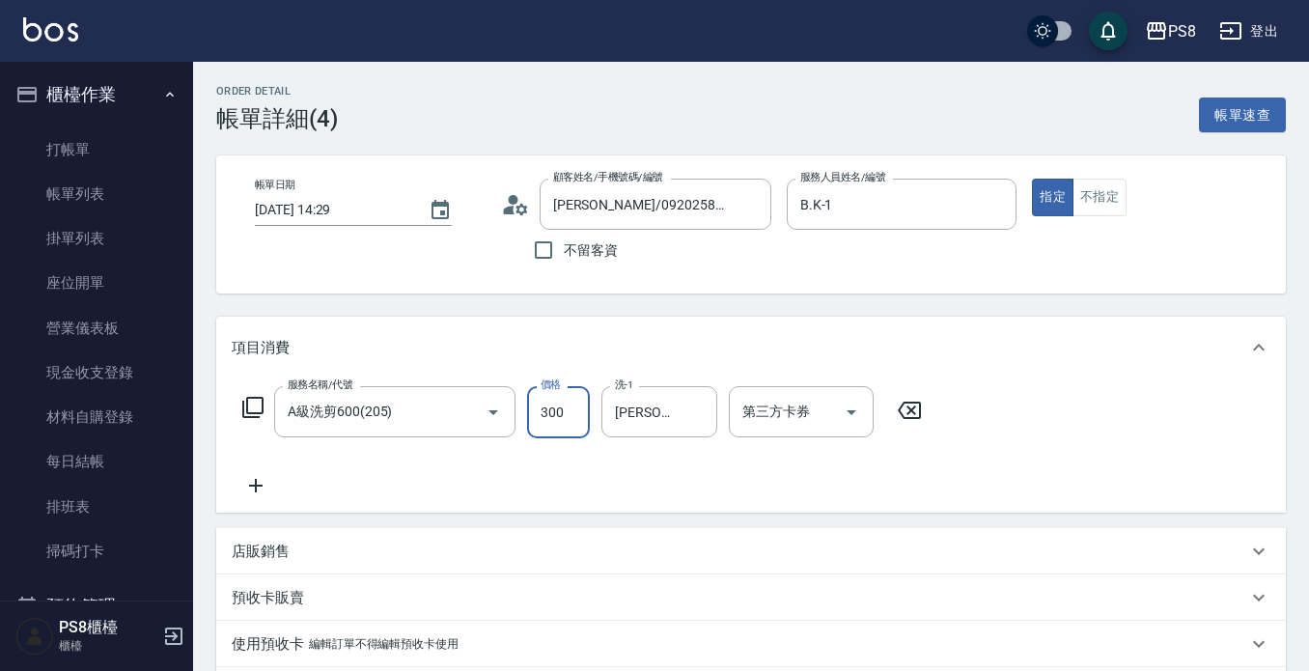
type input "300"
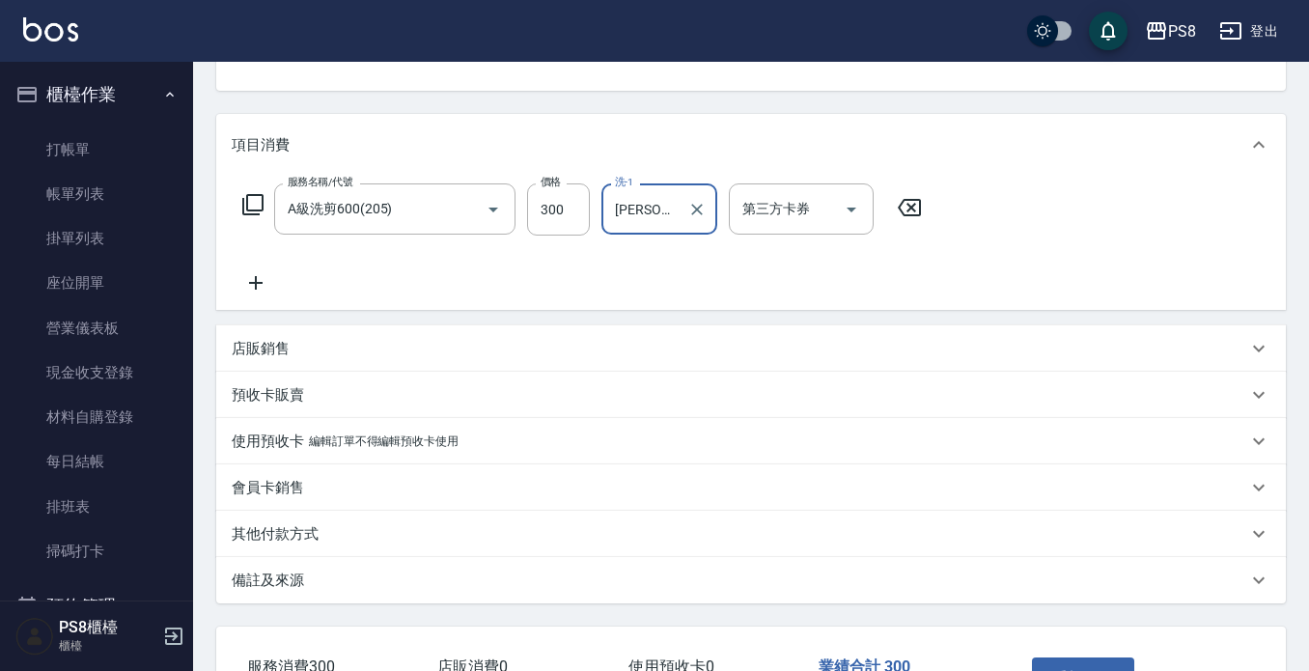
scroll to position [344, 0]
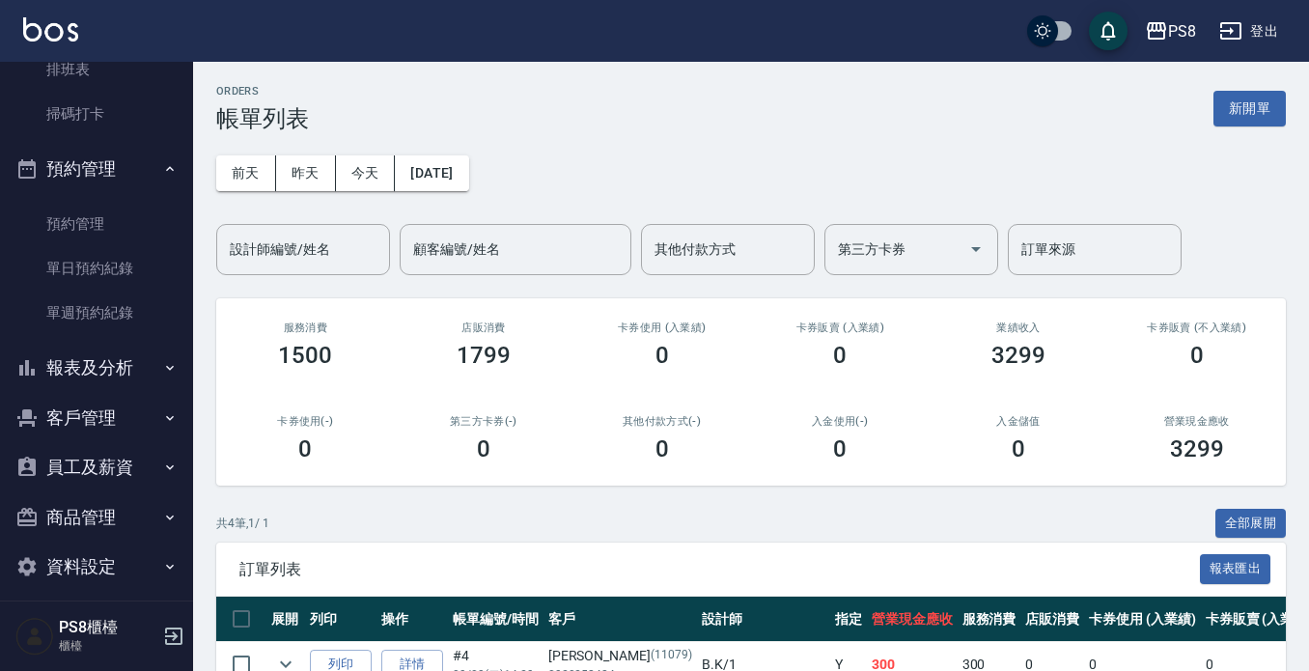
scroll to position [452, 0]
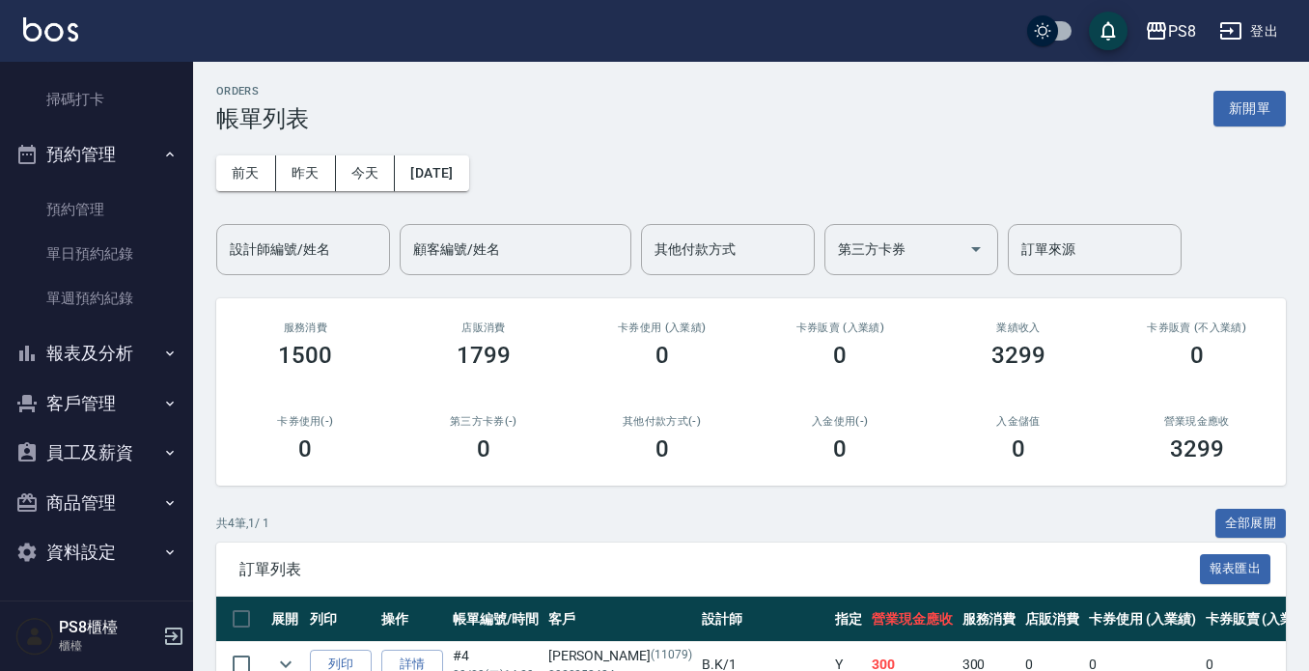
click at [126, 335] on button "報表及分析" at bounding box center [97, 353] width 178 height 50
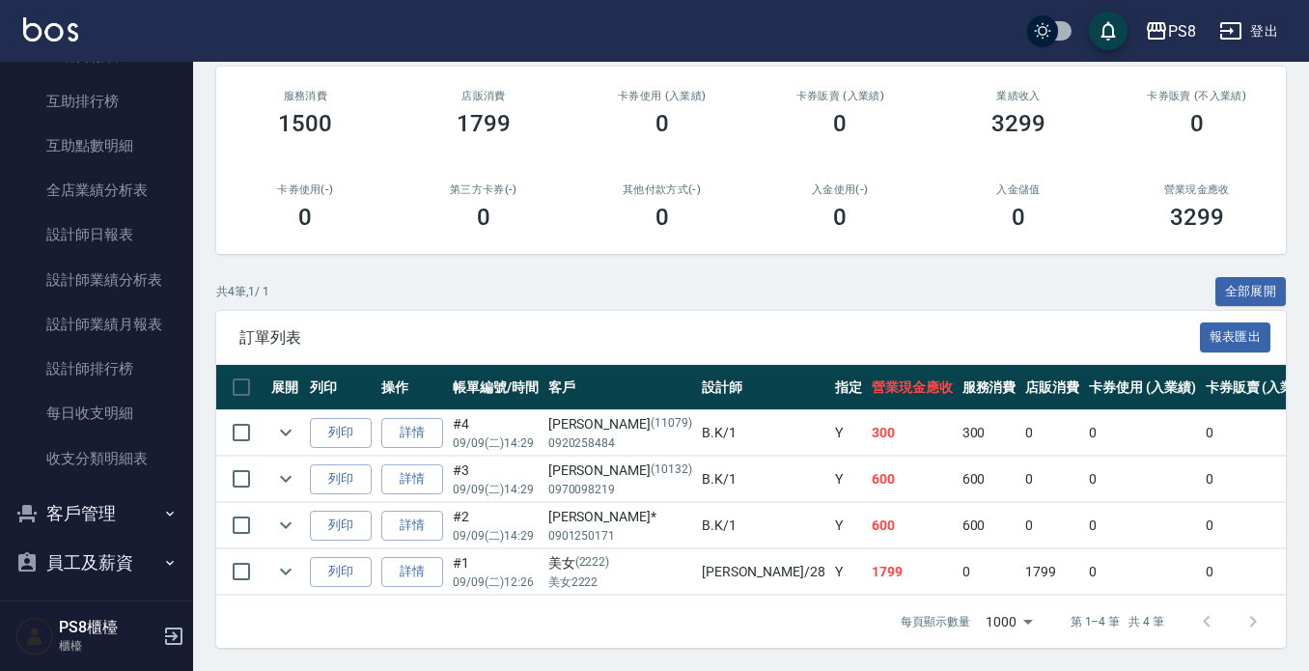
scroll to position [935, 0]
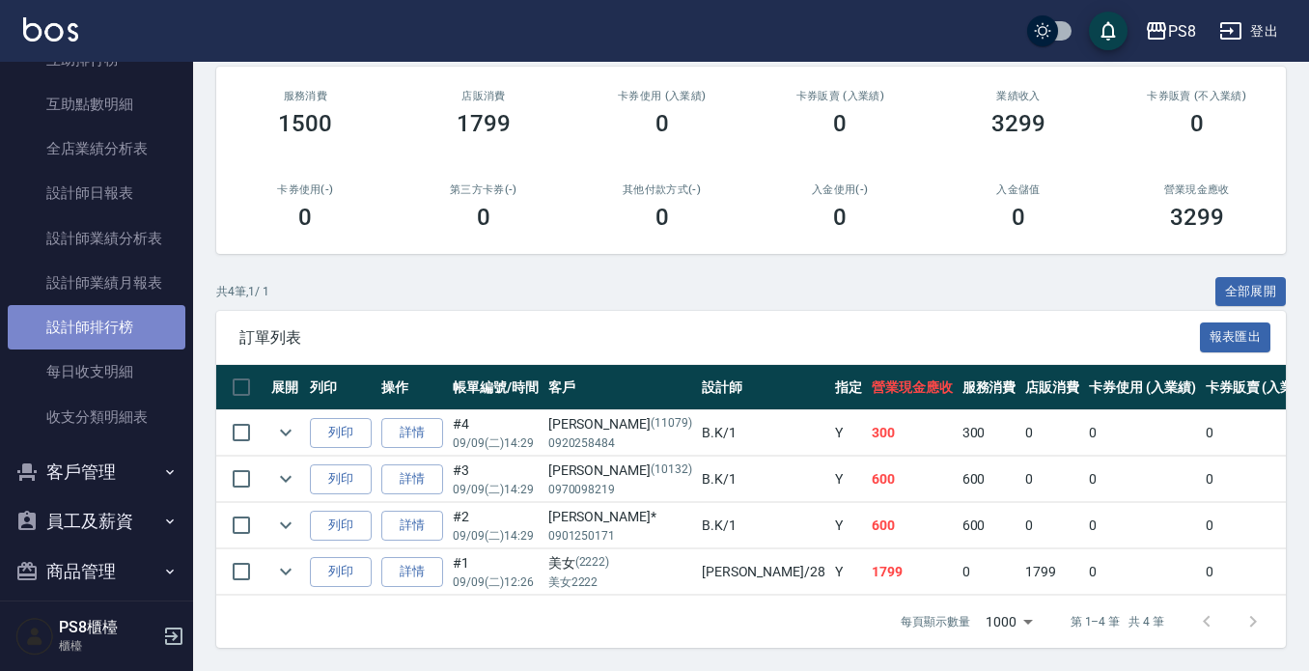
click at [125, 315] on link "設計師排行榜" at bounding box center [97, 327] width 178 height 44
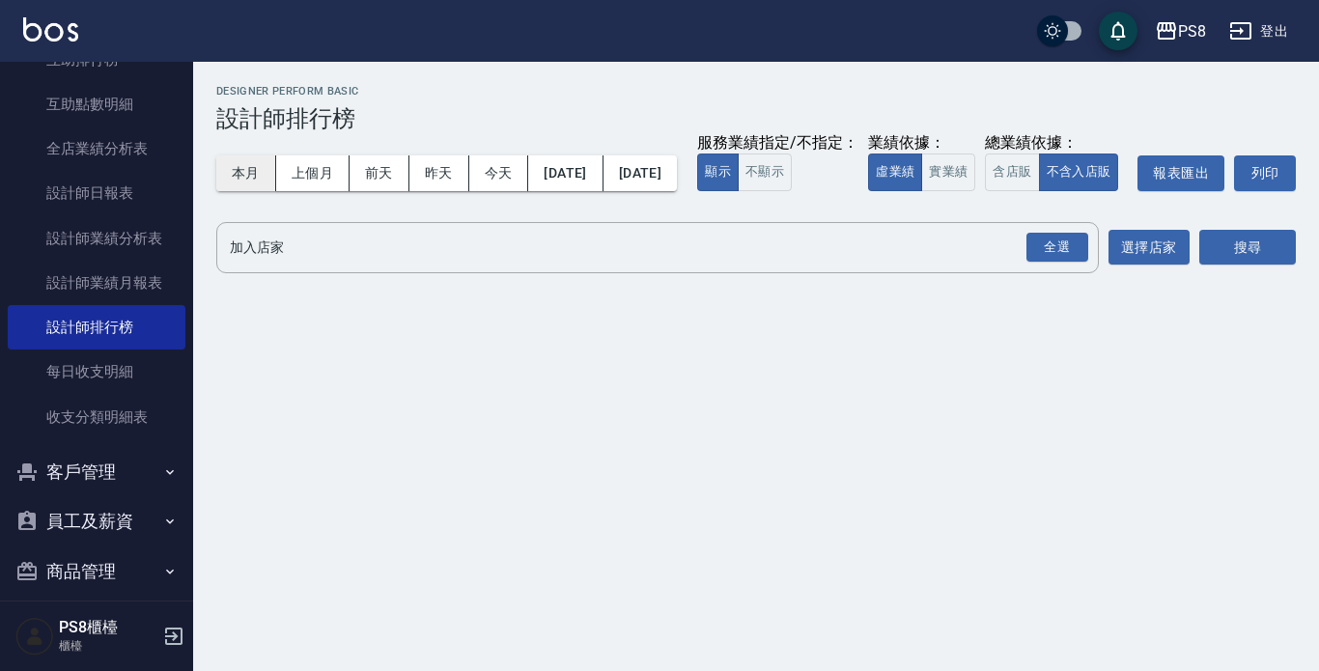
click at [251, 155] on button "本月" at bounding box center [246, 173] width 60 height 36
click at [921, 191] on button "實業績" at bounding box center [948, 173] width 54 height 38
click at [1067, 263] on div "全選" at bounding box center [1057, 248] width 62 height 30
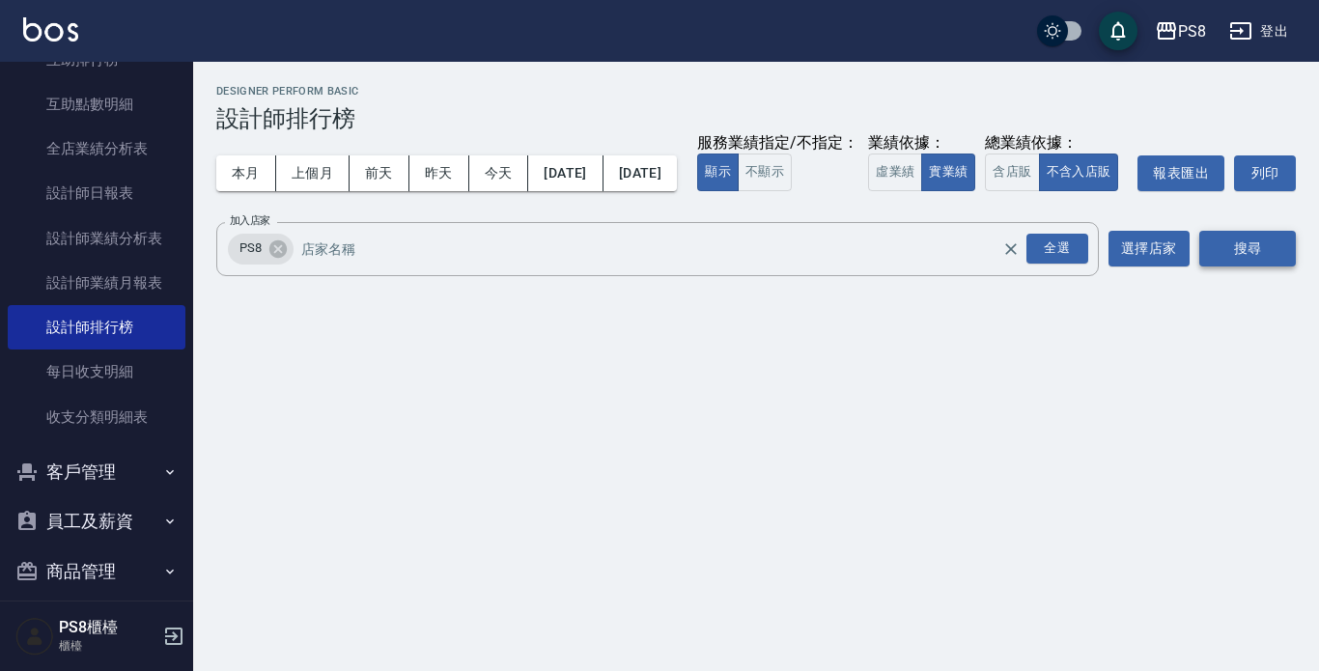
click at [1265, 267] on button "搜尋" at bounding box center [1247, 249] width 97 height 36
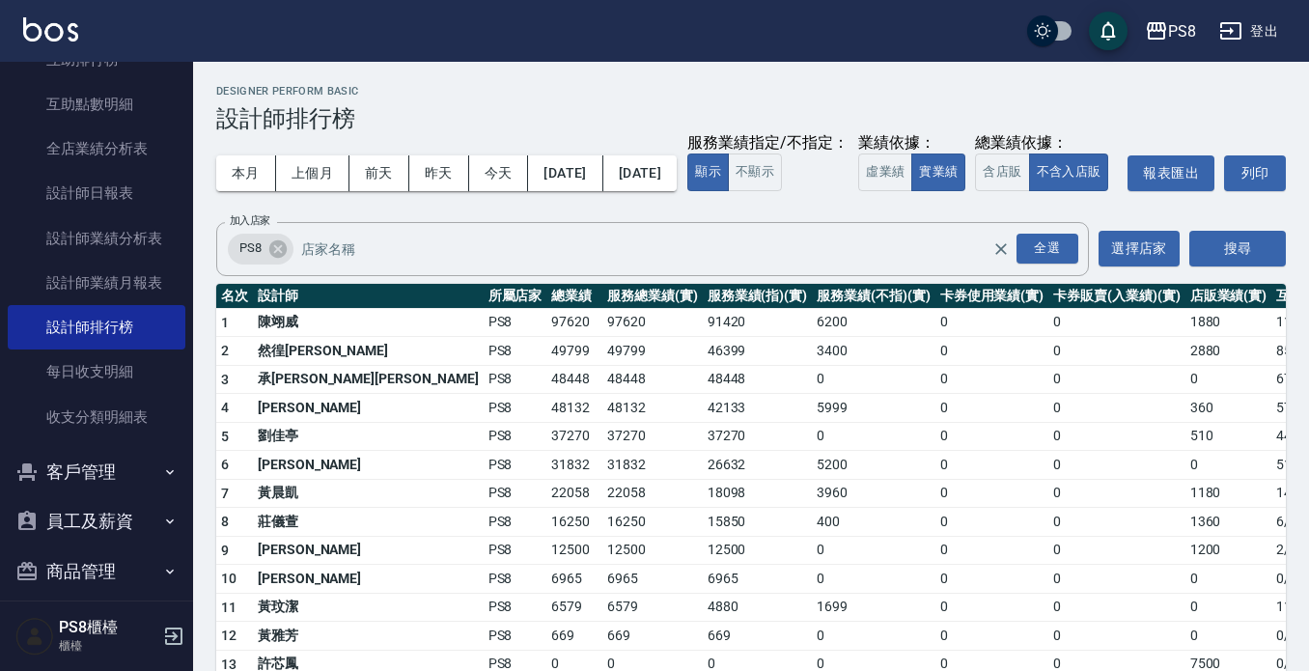
drag, startPoint x: 1120, startPoint y: 148, endPoint x: 1014, endPoint y: 113, distance: 111.8
click at [1011, 113] on h3 "設計師排行榜" at bounding box center [751, 118] width 1070 height 27
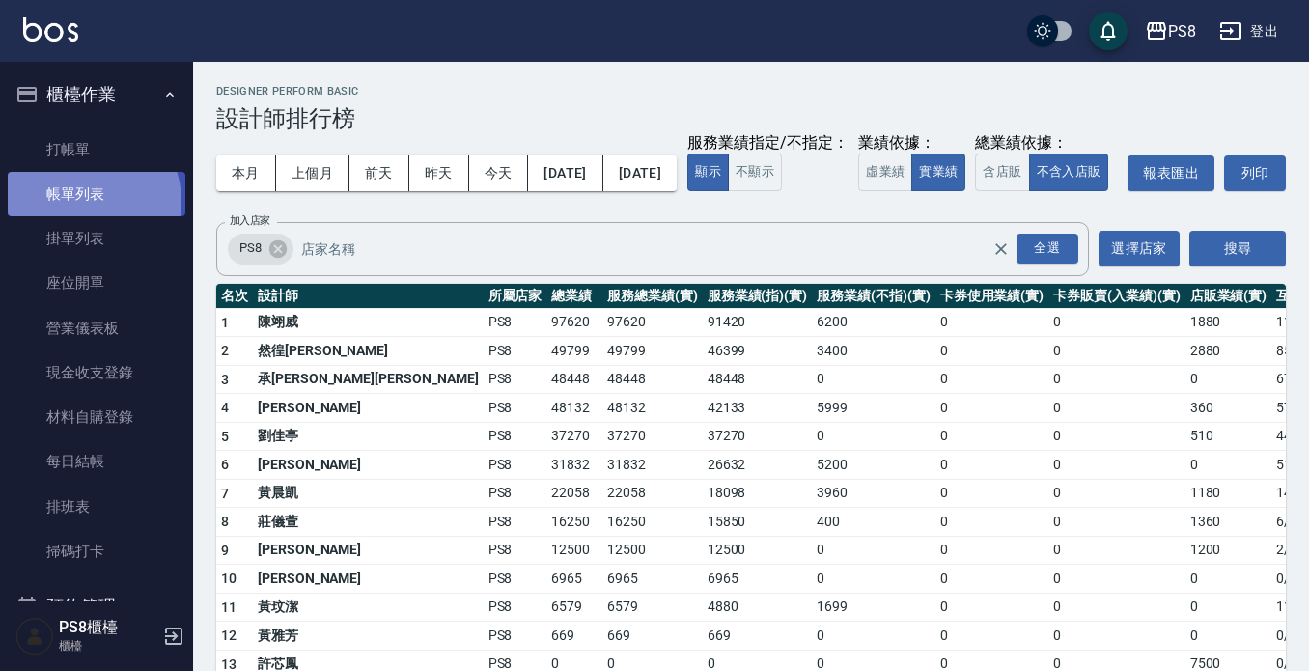
click at [87, 201] on link "帳單列表" at bounding box center [97, 194] width 178 height 44
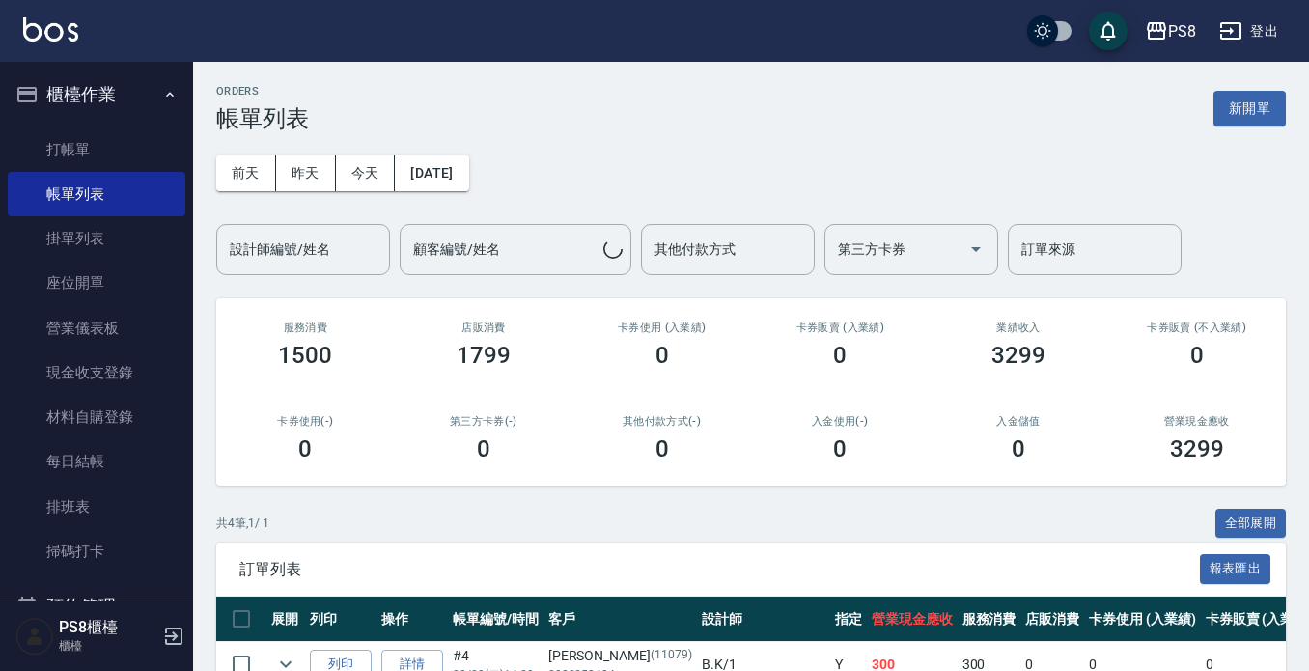
click at [232, 233] on div "設計師編號/姓名 設計師編號/姓名" at bounding box center [303, 249] width 174 height 51
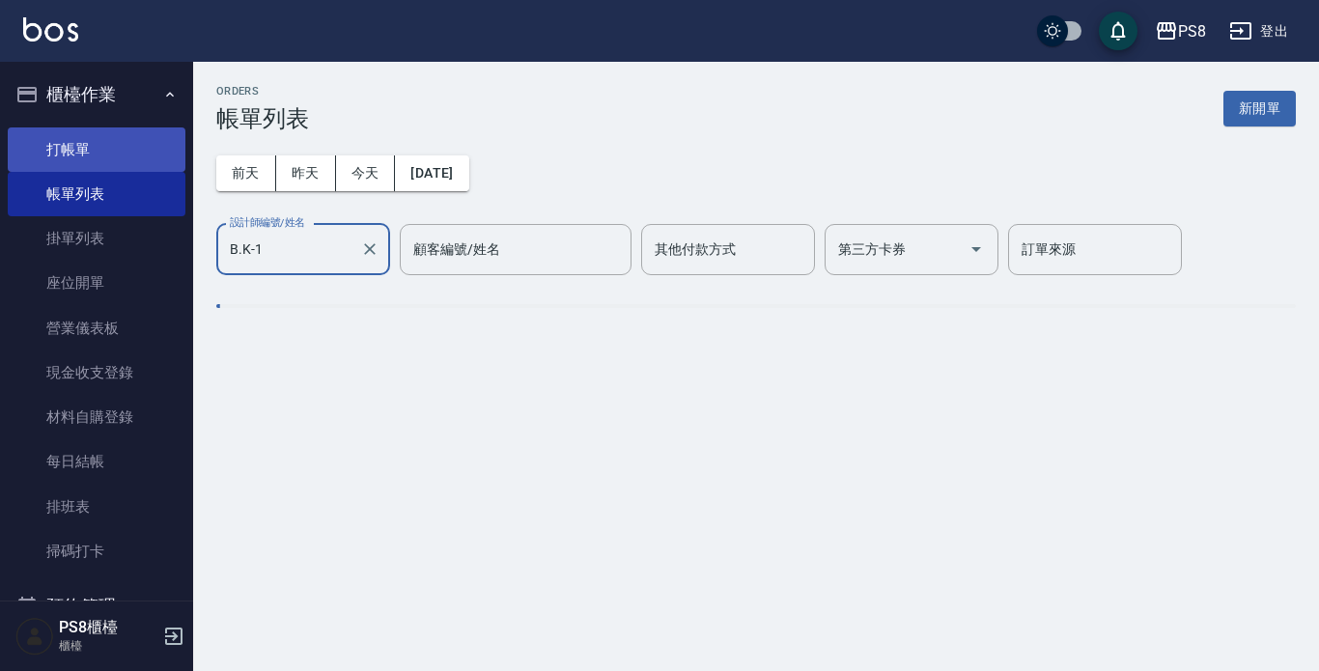
type input "B.K-1"
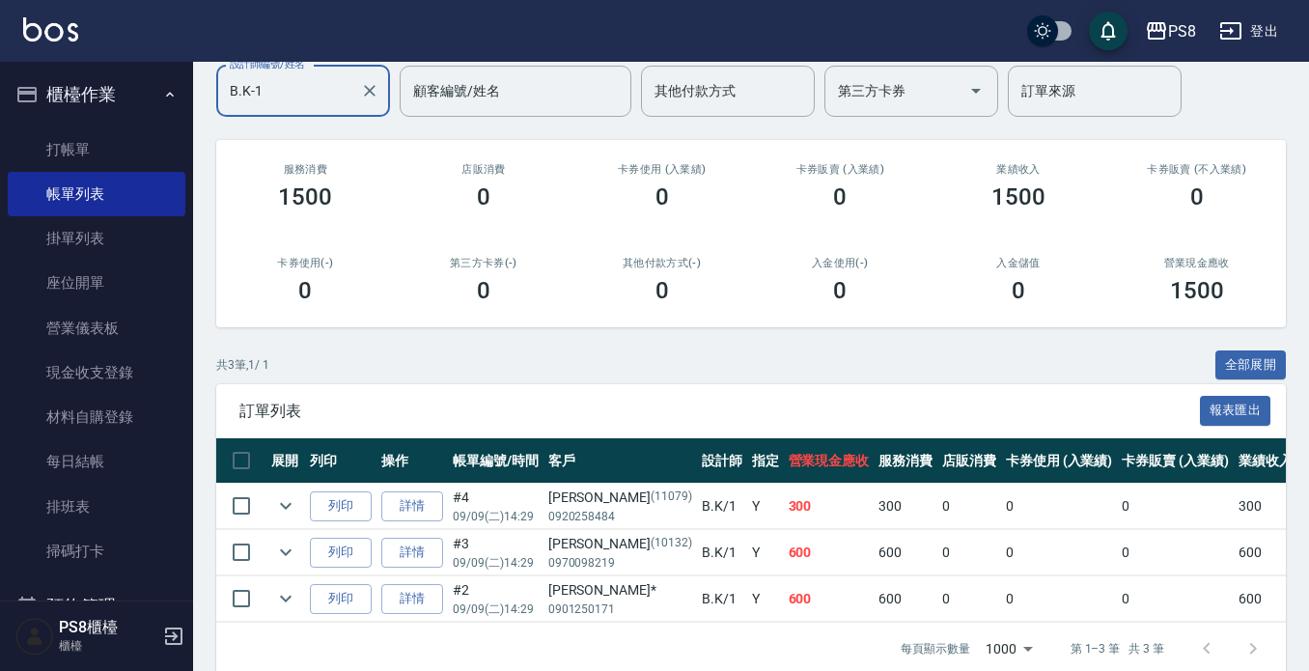
scroll to position [202, 0]
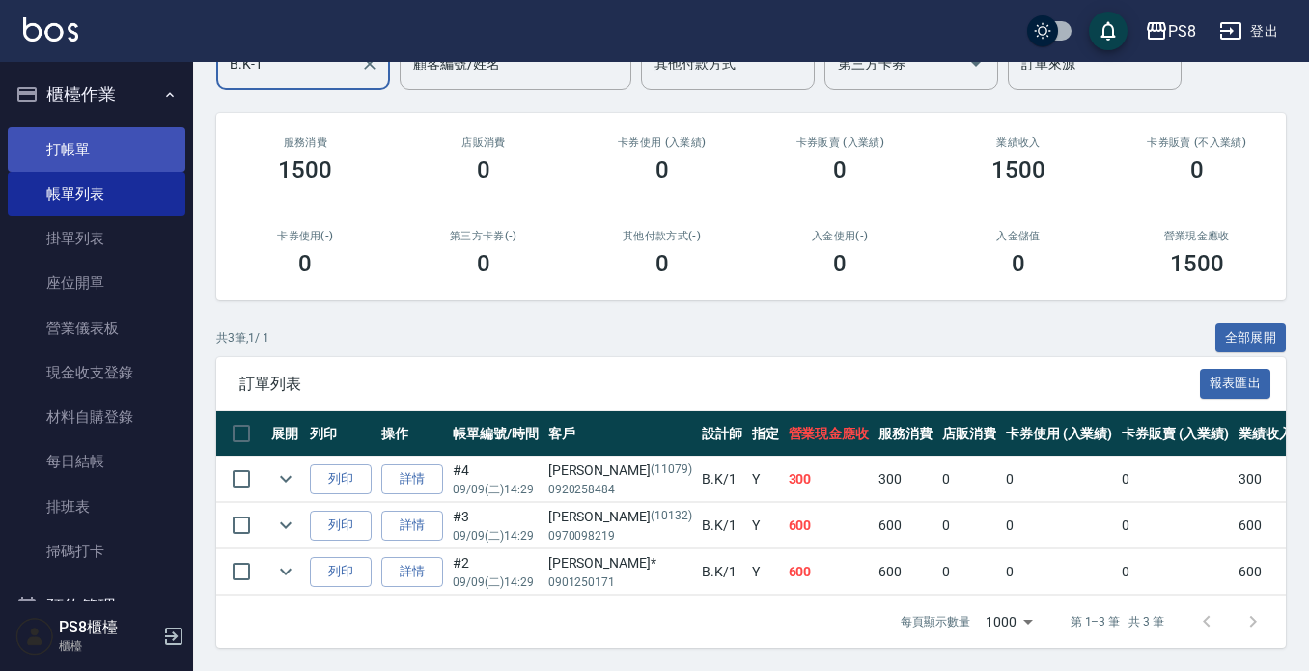
click at [82, 140] on link "打帳單" at bounding box center [97, 149] width 178 height 44
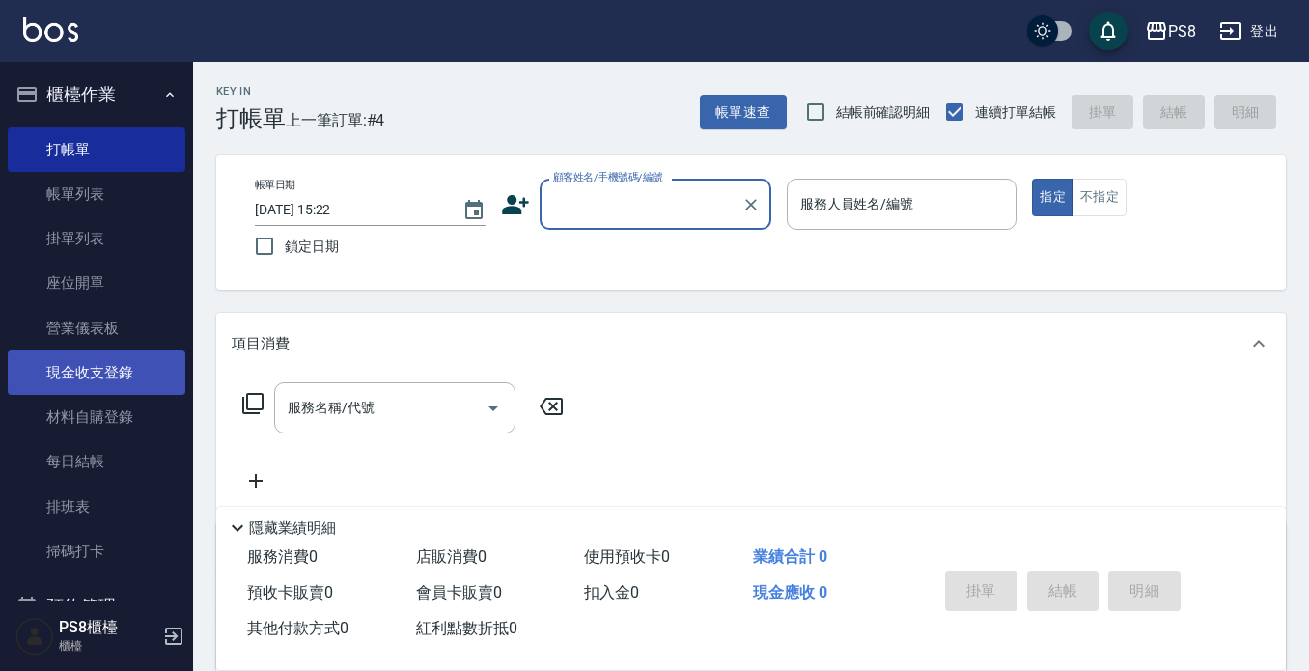
click at [142, 367] on link "現金收支登錄" at bounding box center [97, 373] width 178 height 44
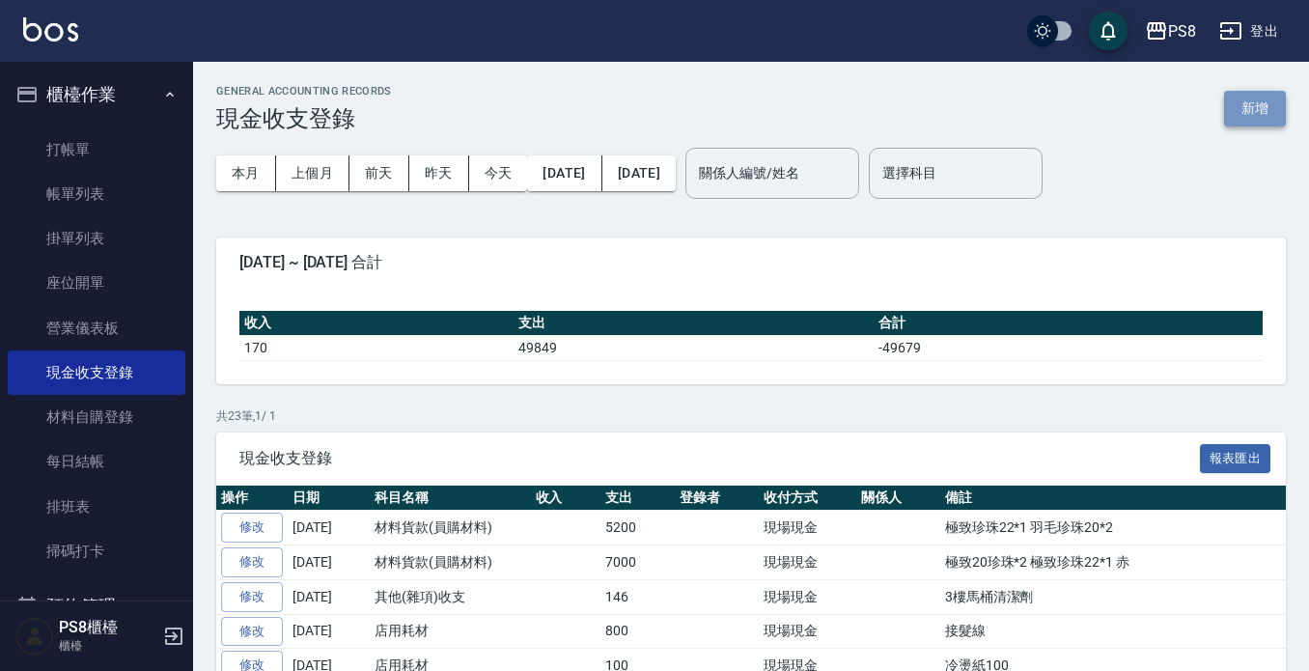
click at [1252, 110] on button "新增" at bounding box center [1255, 109] width 62 height 36
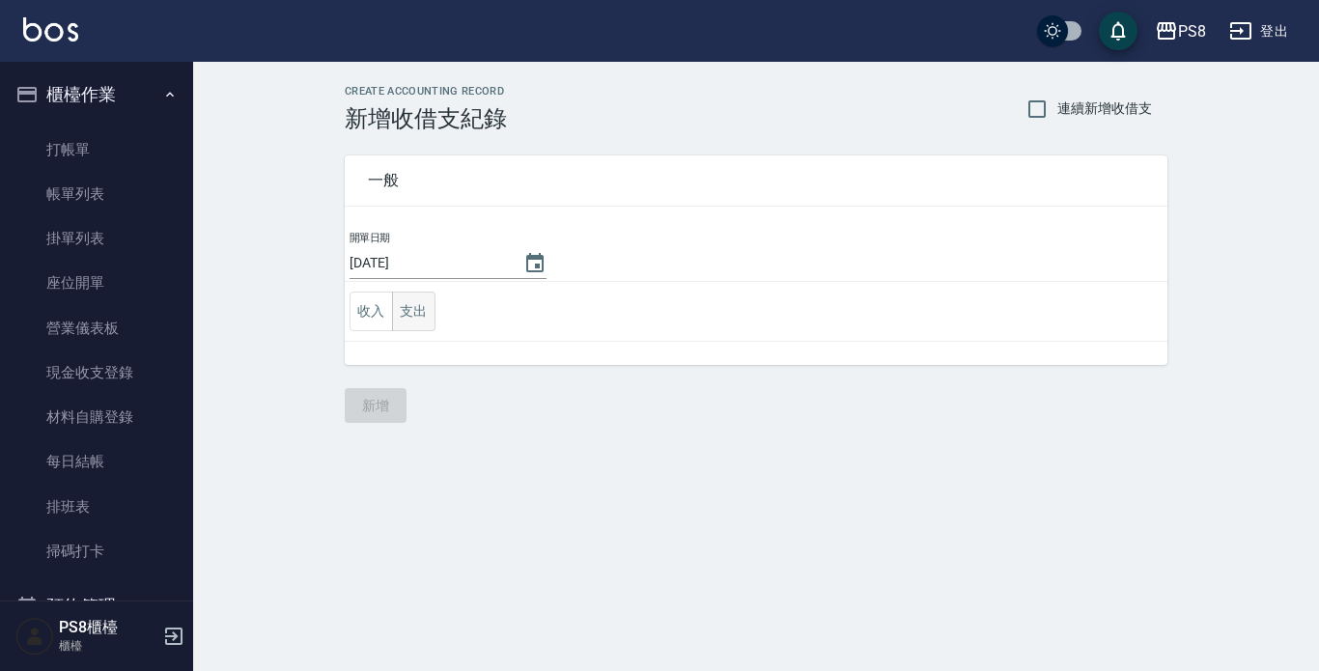
click at [419, 301] on button "支出" at bounding box center [413, 312] width 43 height 40
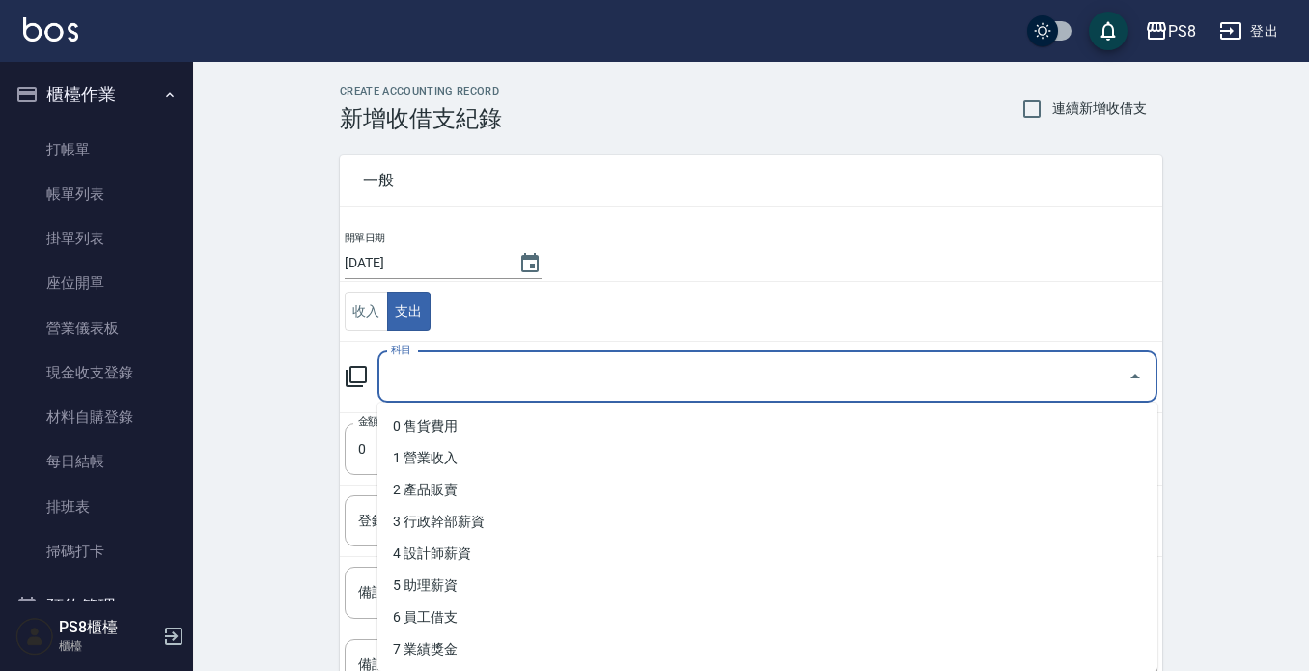
click at [489, 360] on input "科目" at bounding box center [753, 377] width 734 height 34
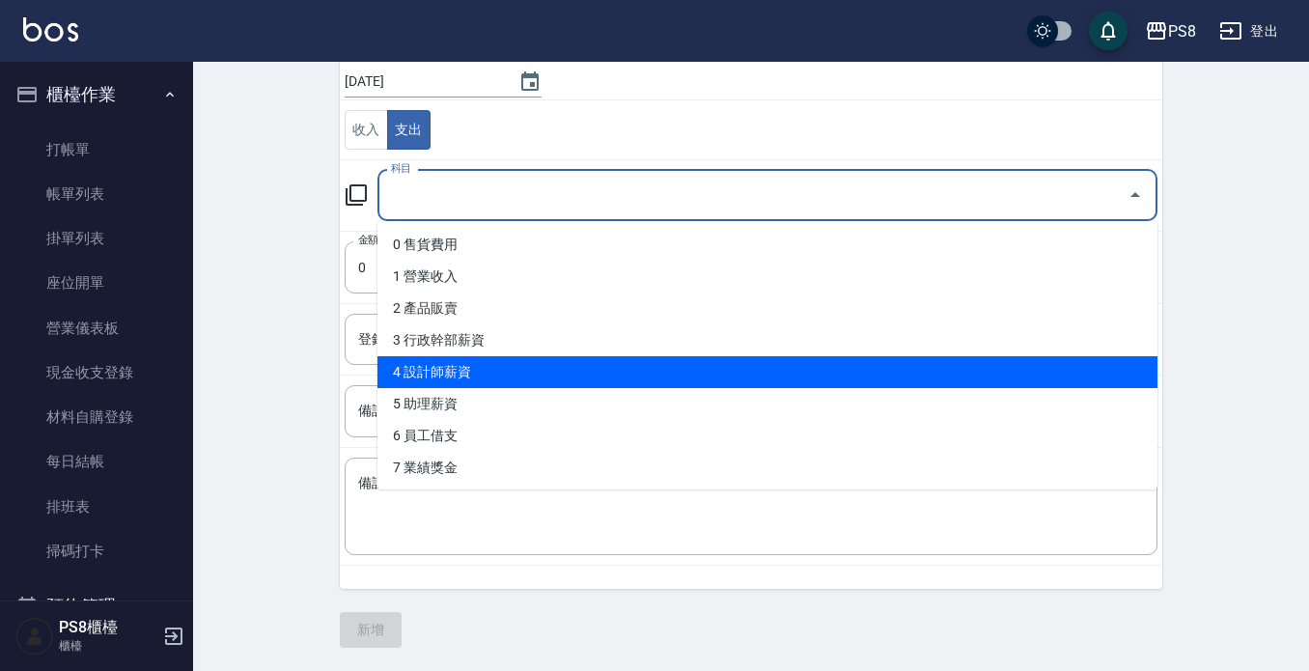
click at [508, 362] on li "4 設計師薪資" at bounding box center [768, 372] width 780 height 32
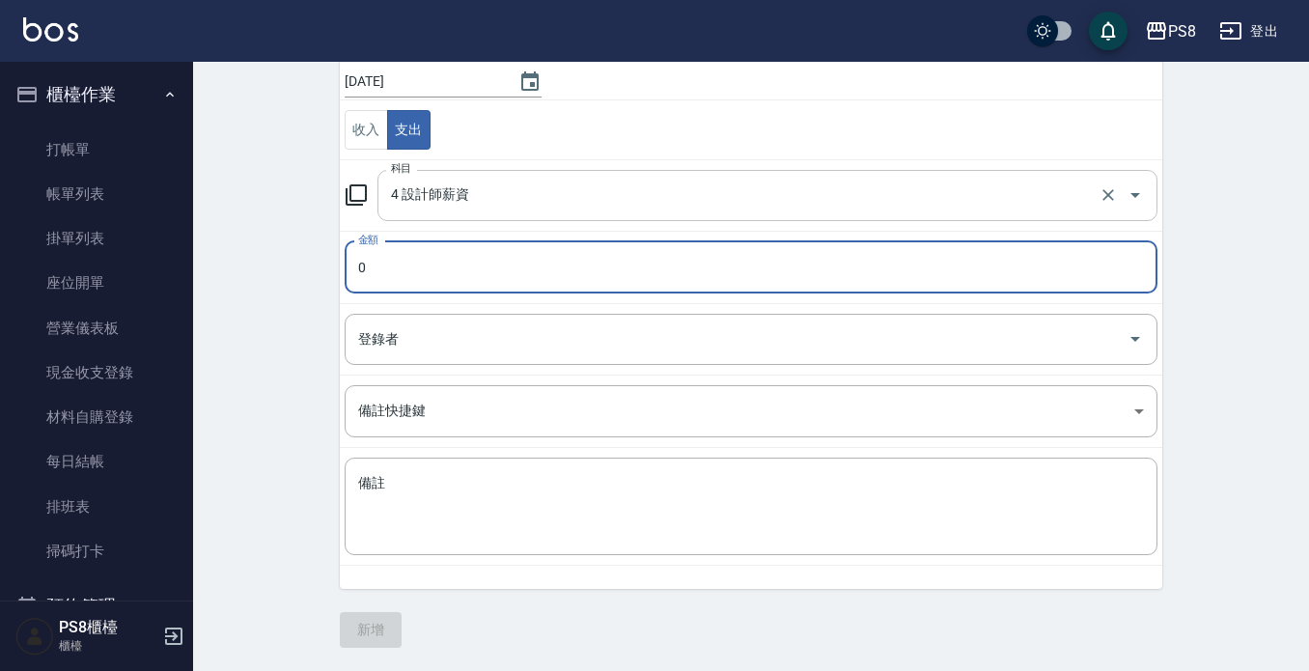
click at [471, 186] on input "4 設計師薪資" at bounding box center [740, 196] width 709 height 34
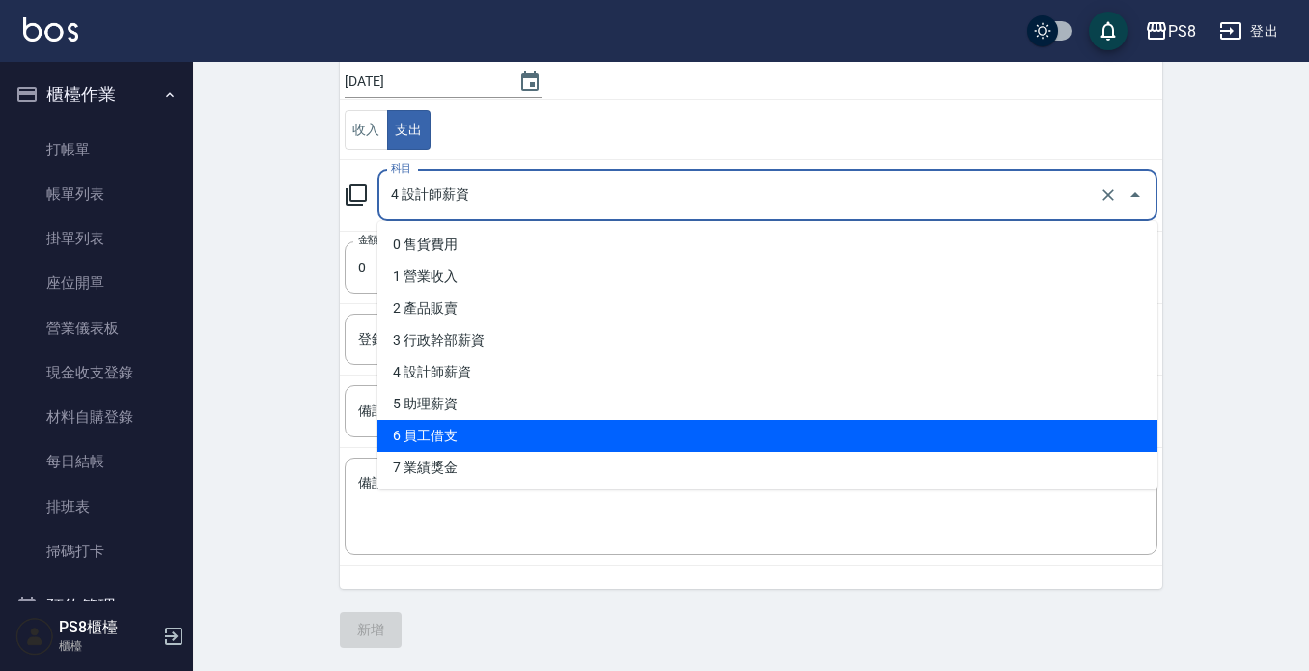
click at [565, 433] on li "6 員工借支" at bounding box center [768, 436] width 780 height 32
type input "6 員工借支"
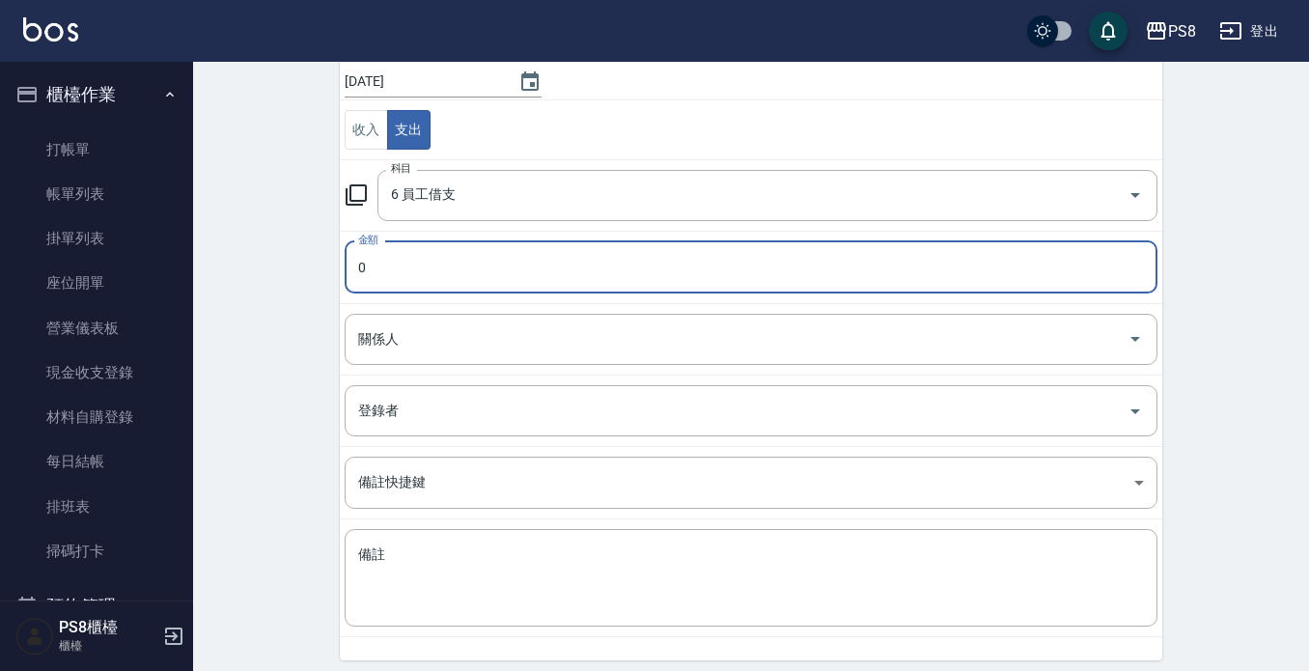
click at [464, 265] on input "0" at bounding box center [751, 267] width 813 height 52
drag, startPoint x: 464, startPoint y: 264, endPoint x: 227, endPoint y: 276, distance: 237.9
click at [227, 276] on div "CREATE ACCOUNTING RECORD 新增收借支紀錄 連續新增收借支 一般 開單日期 [DATE] 收入 支出 科目 6 員工借支 科目 金額 0…" at bounding box center [751, 311] width 1116 height 862
type input "1000"
click at [499, 327] on input "關係人" at bounding box center [736, 340] width 767 height 34
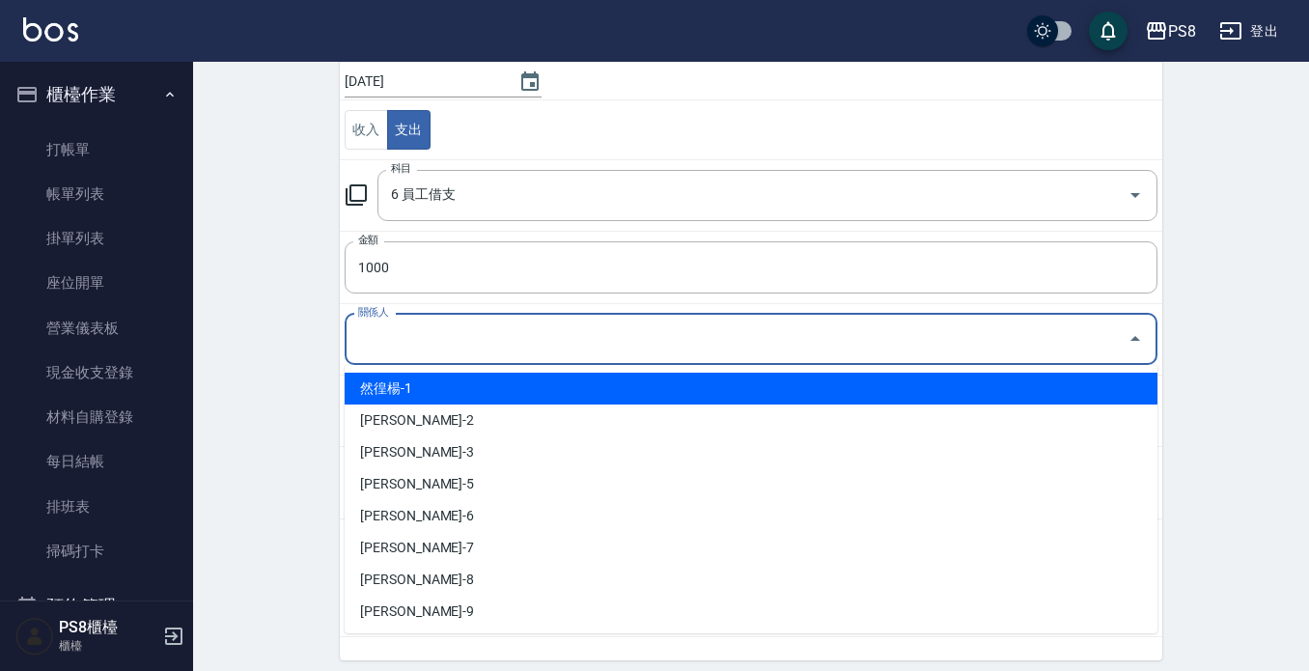
click at [449, 380] on li "然徨楊-1" at bounding box center [751, 389] width 813 height 32
type input "然徨楊-1"
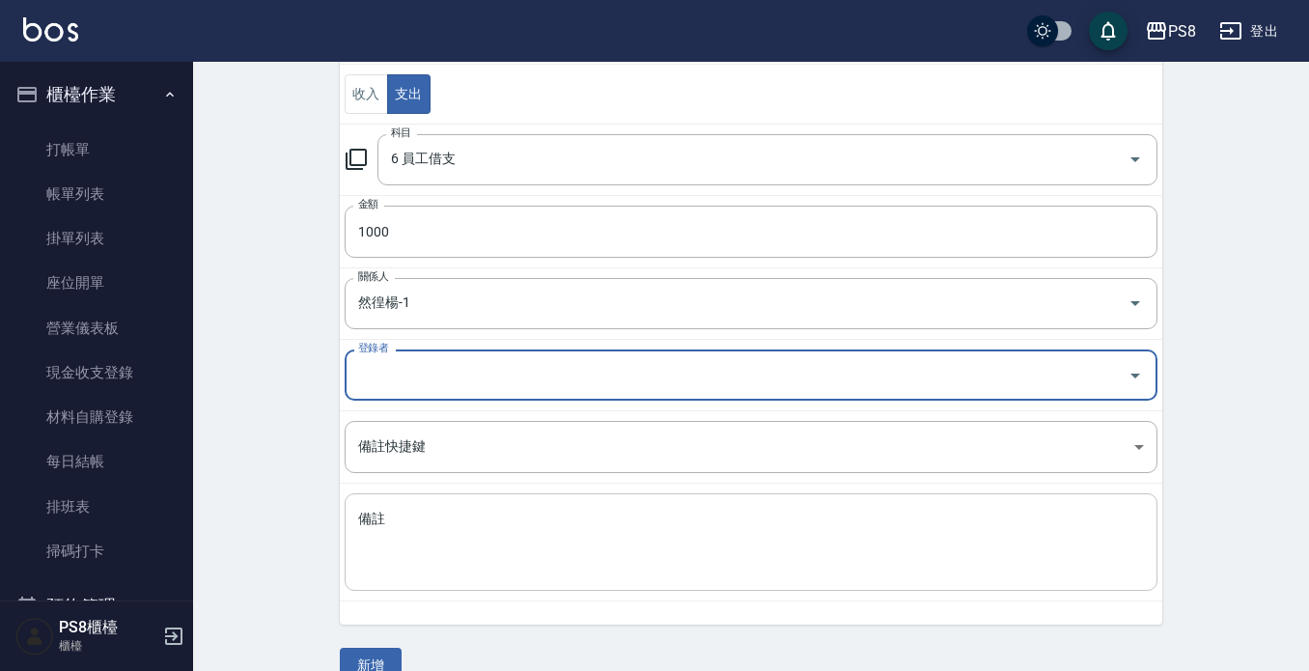
scroll to position [253, 0]
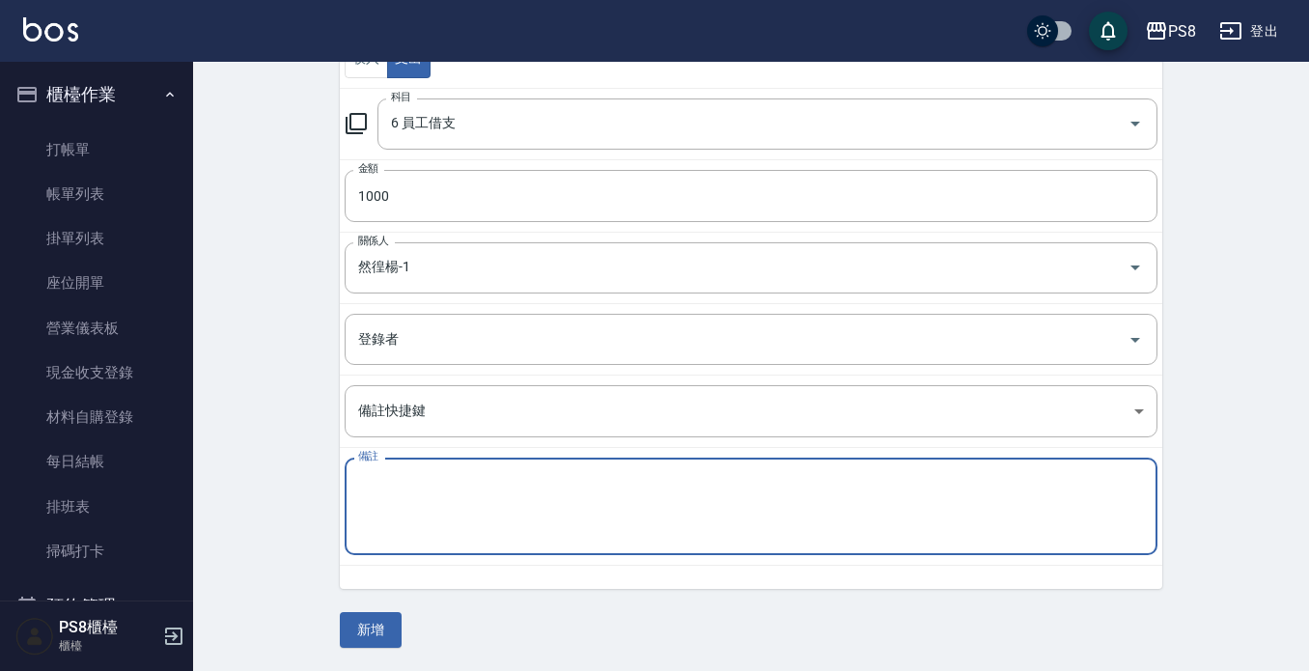
click at [414, 508] on textarea "備註" at bounding box center [751, 507] width 786 height 66
type textarea "bk借支1000"
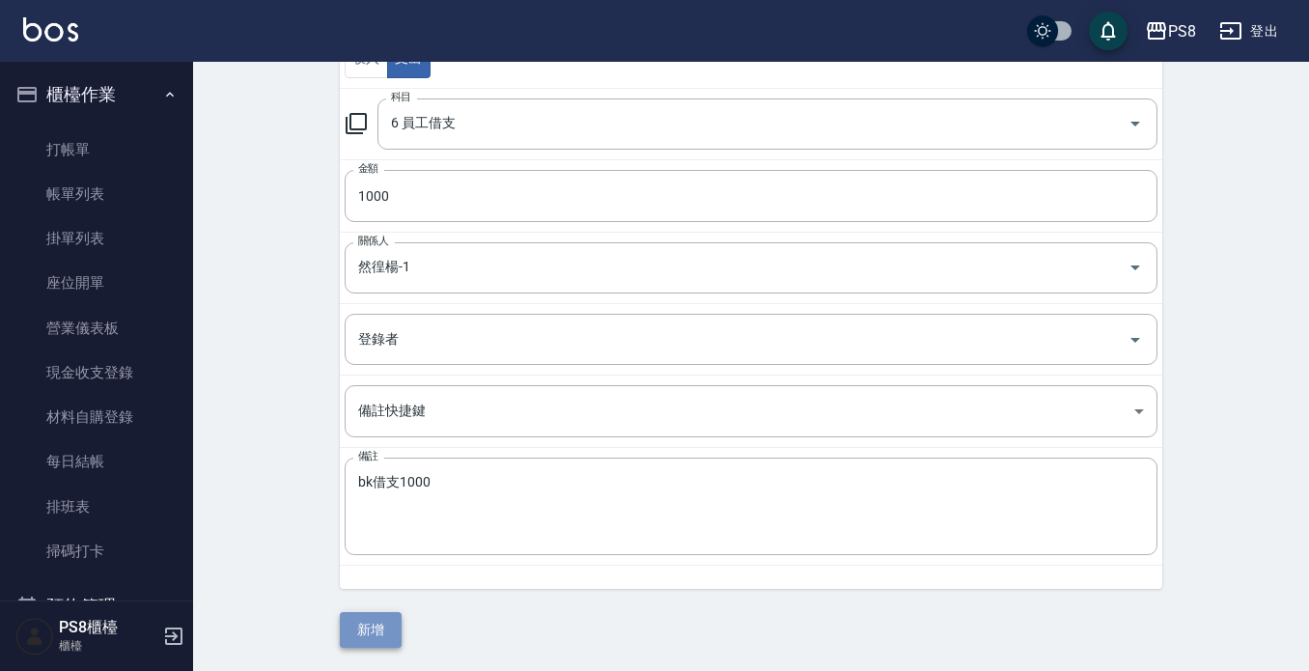
click at [379, 618] on button "新增" at bounding box center [371, 630] width 62 height 36
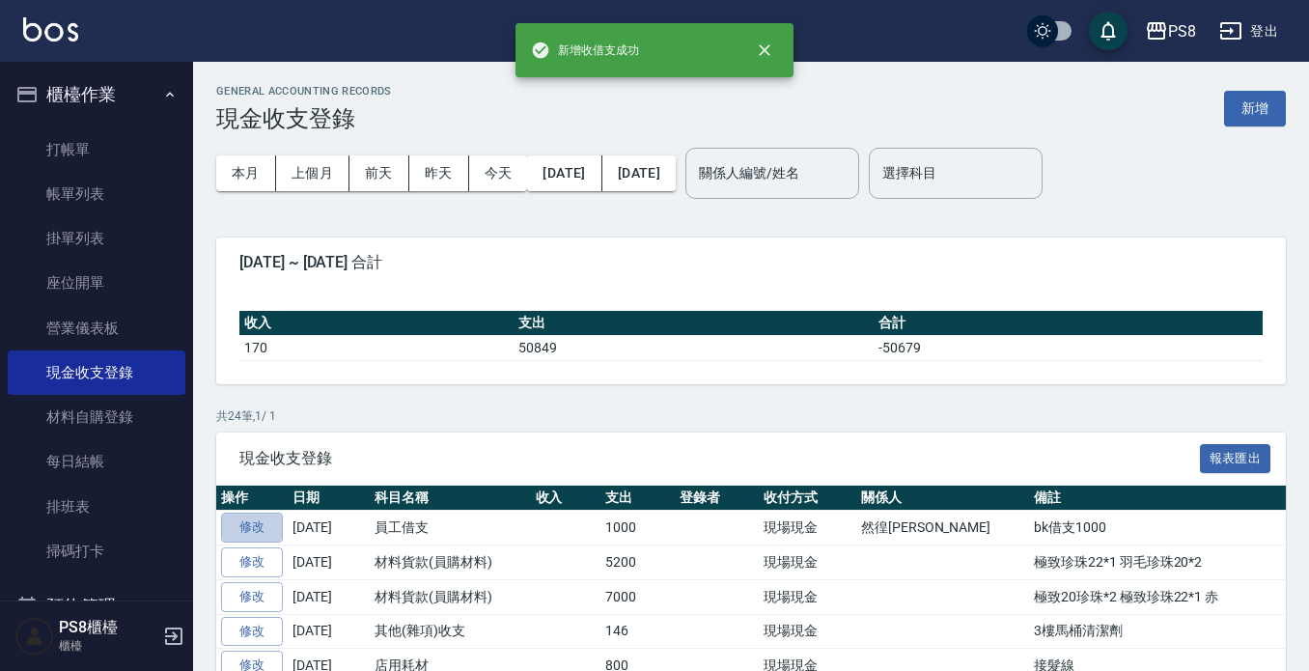
click at [534, 414] on p "共 24 筆, 1 / 1" at bounding box center [751, 415] width 1070 height 17
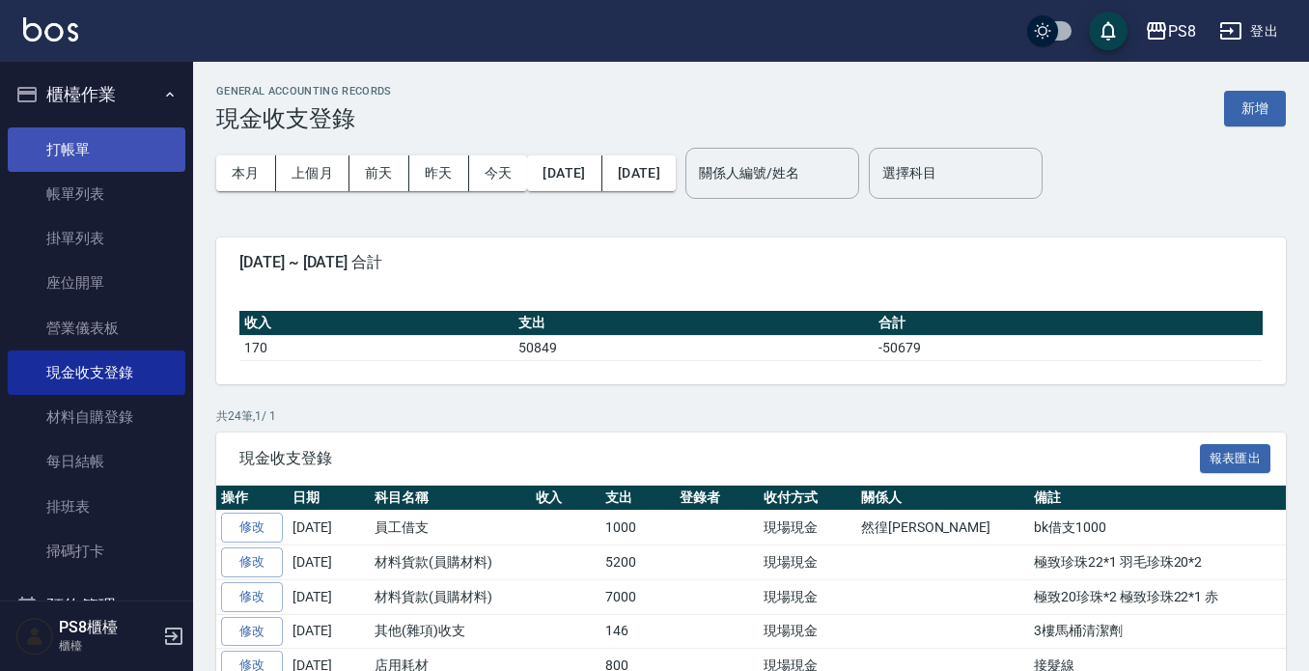
click at [102, 135] on link "打帳單" at bounding box center [97, 149] width 178 height 44
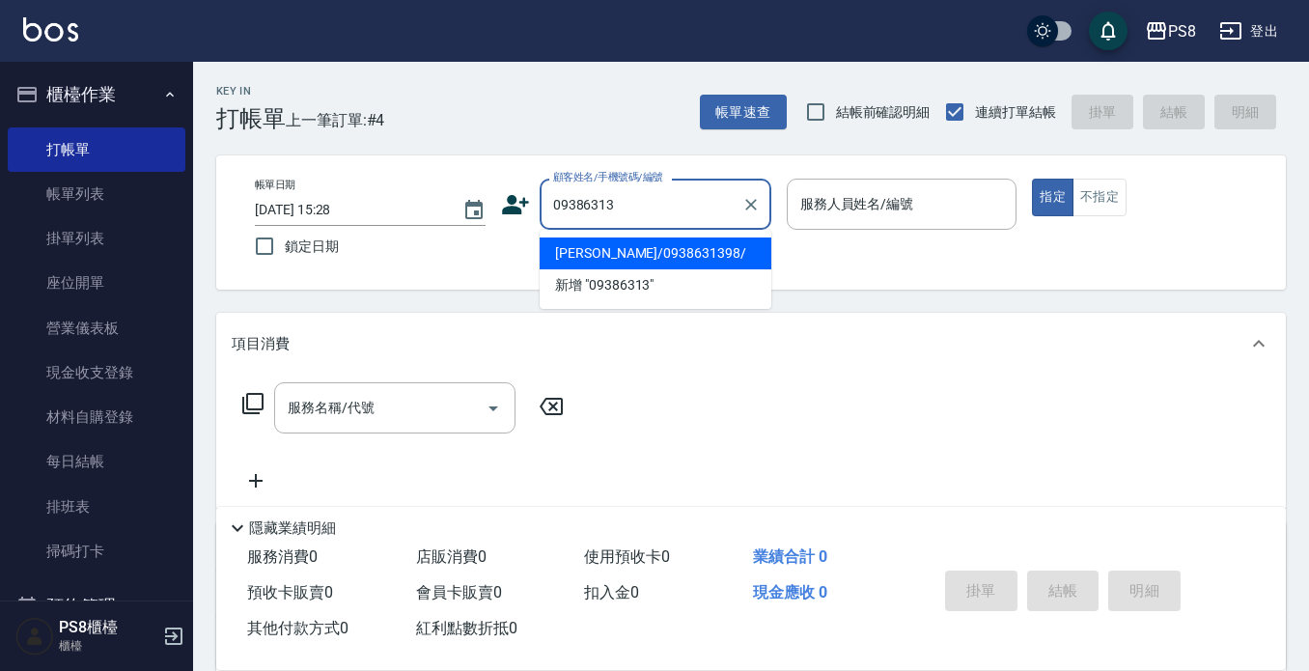
click at [664, 245] on li "[PERSON_NAME]/0938631398/" at bounding box center [656, 254] width 232 height 32
type input "[PERSON_NAME]/0938631398/"
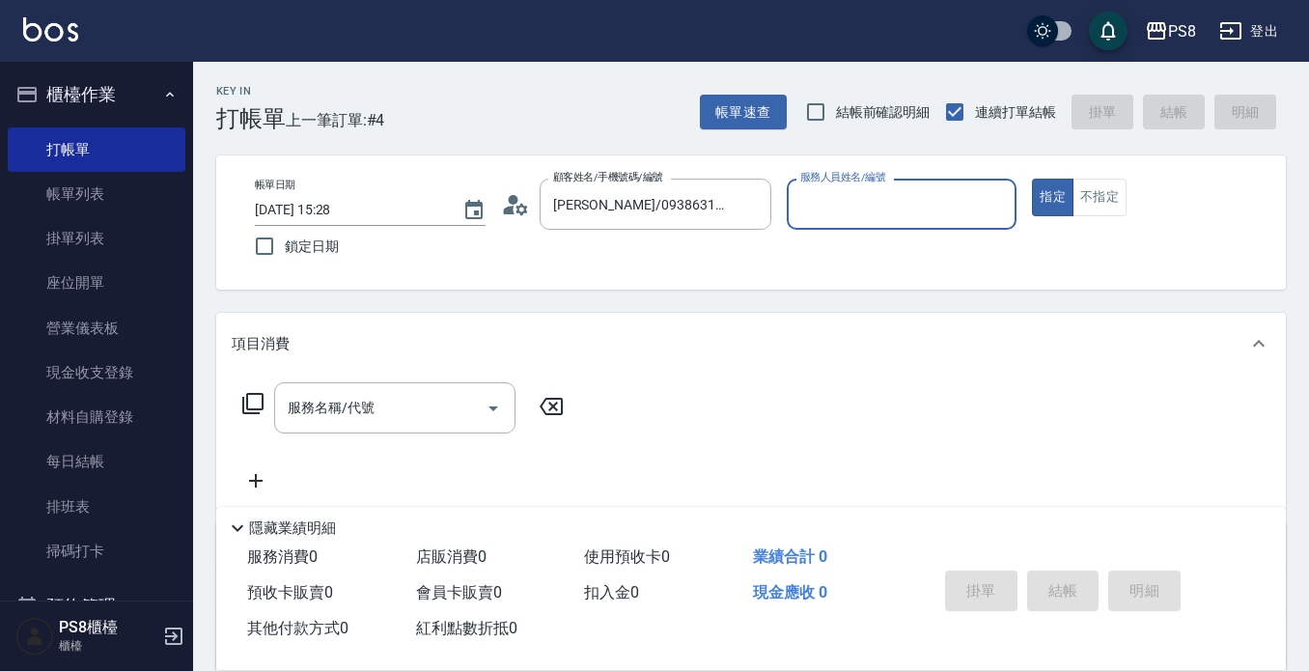
click at [864, 205] on input "服務人員姓名/編號" at bounding box center [902, 204] width 213 height 34
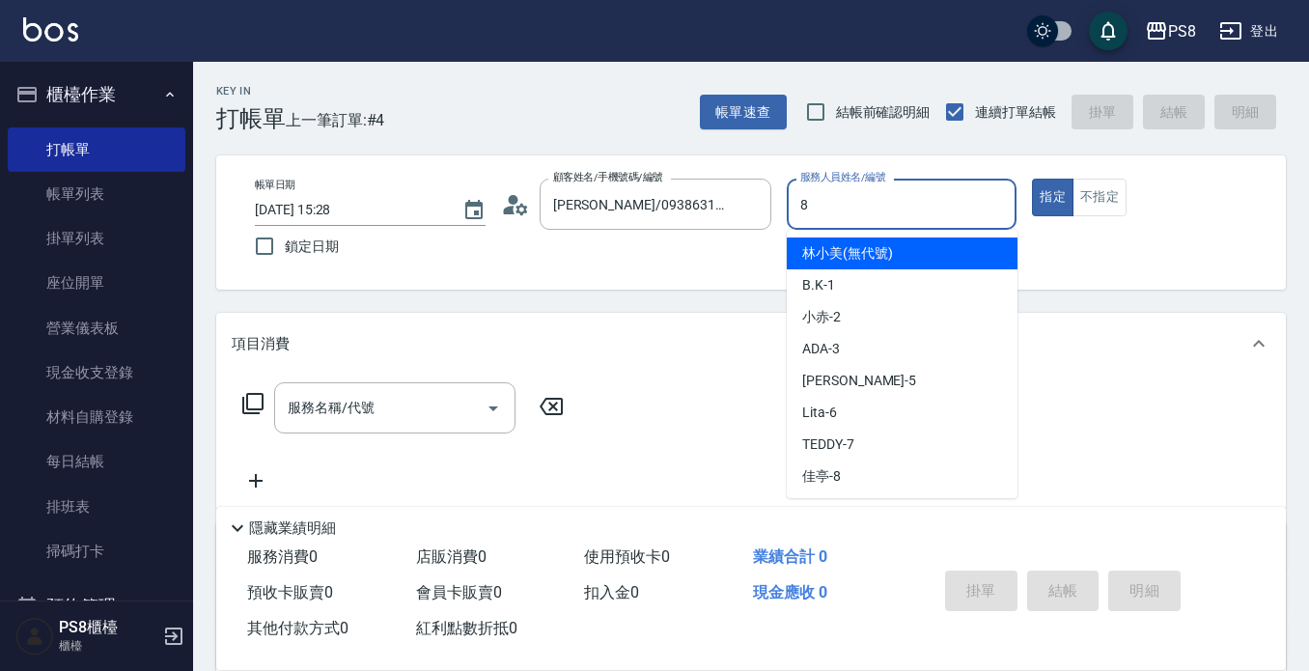
type input "佳亭-8"
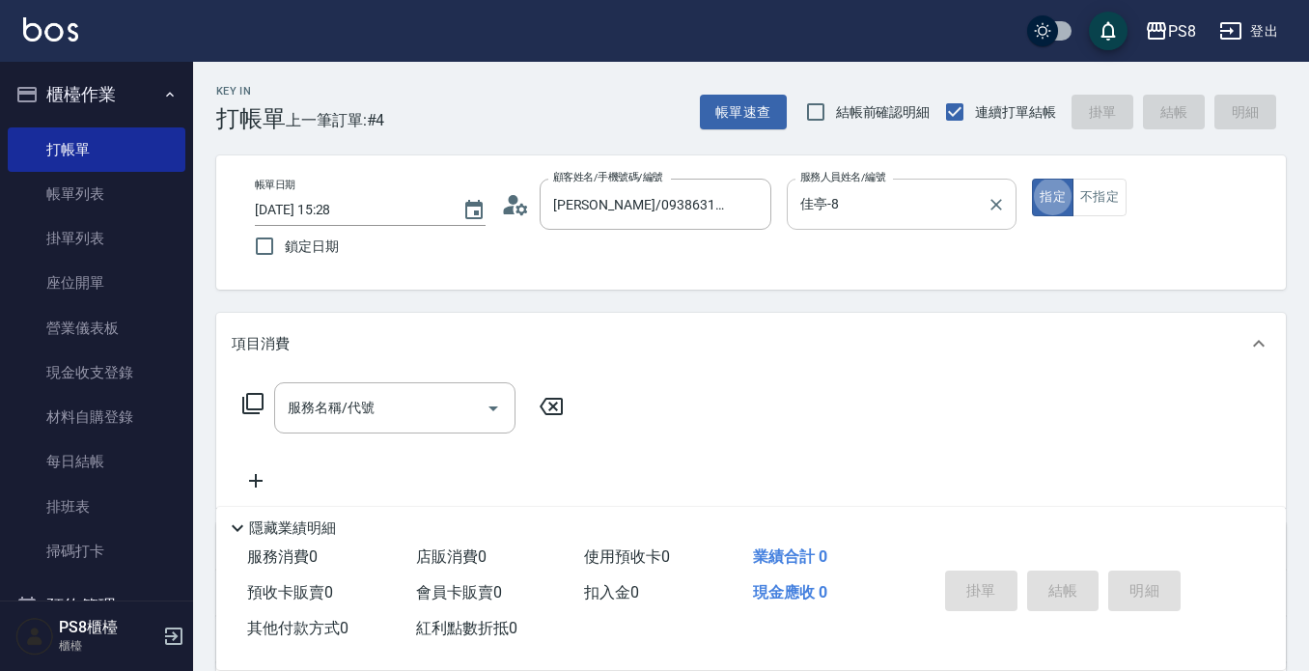
type button "true"
click at [353, 409] on div "服務名稱/代號 服務名稱/代號" at bounding box center [394, 407] width 241 height 51
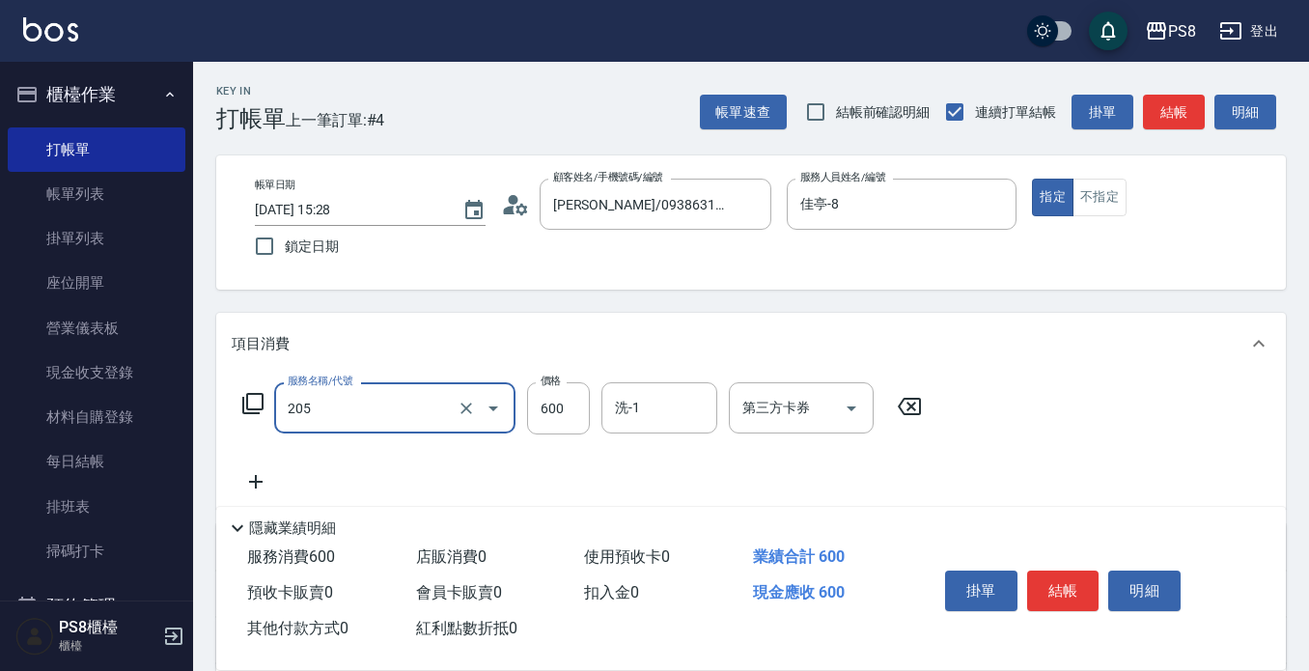
type input "A級洗剪600(205)"
click at [1082, 563] on div "掛單 結帳 明細" at bounding box center [1064, 593] width 252 height 61
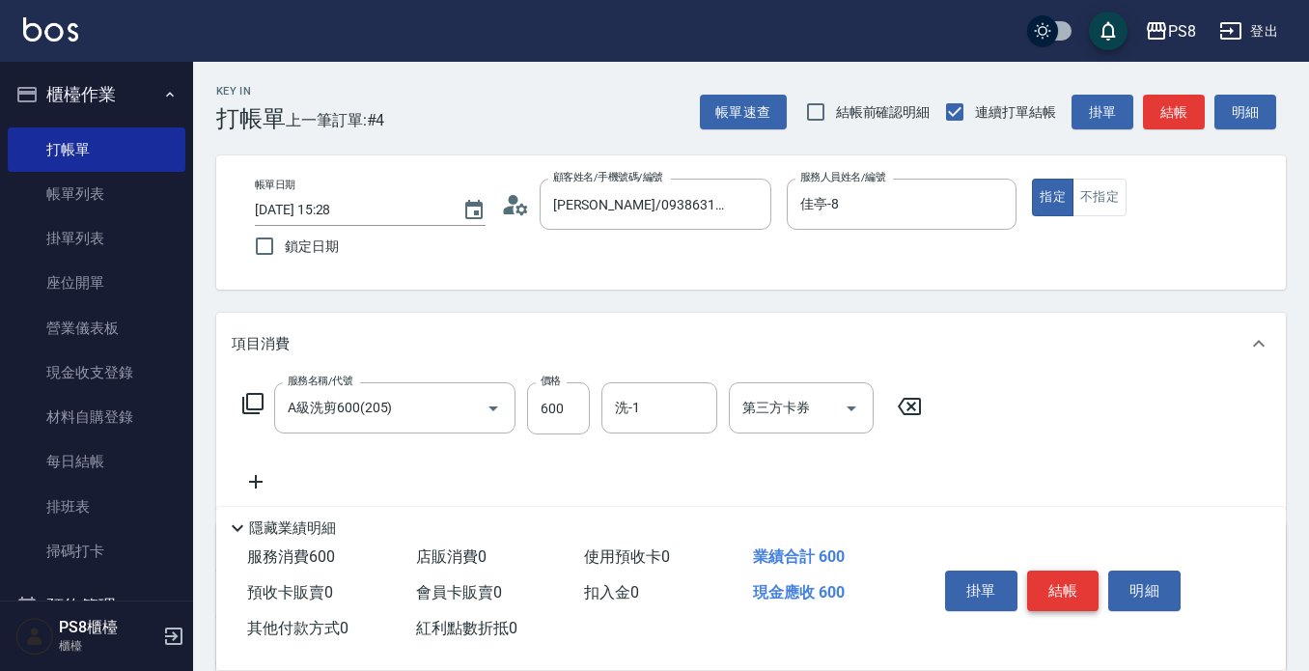
click at [1080, 583] on button "結帳" at bounding box center [1063, 591] width 72 height 41
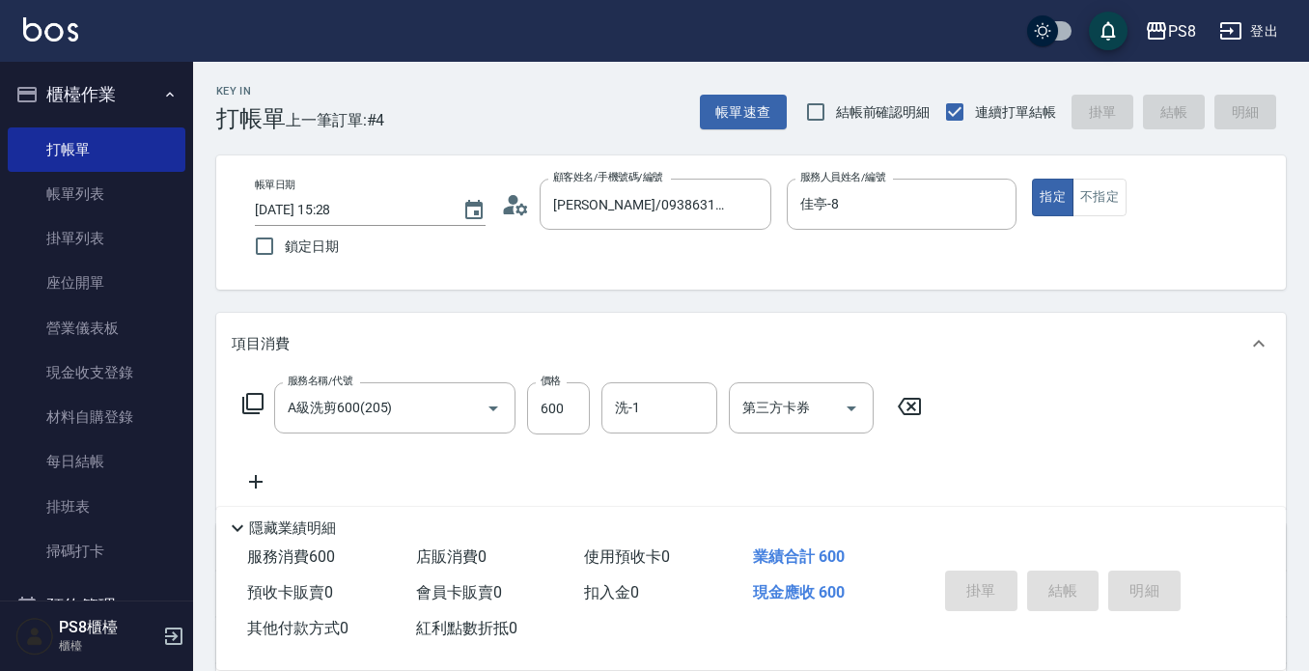
type input "[DATE] 15:35"
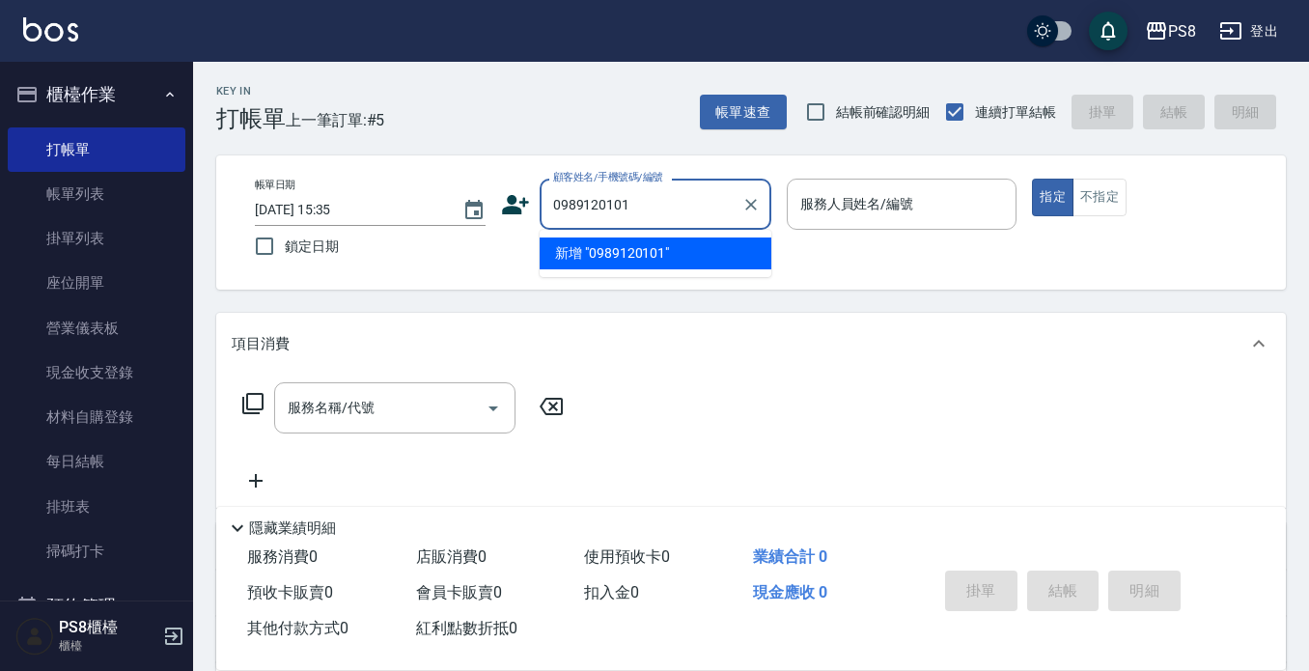
drag, startPoint x: 635, startPoint y: 201, endPoint x: 528, endPoint y: 197, distance: 107.2
click at [528, 197] on div "顧客姓名/手機號碼/編號 0989120101 顧客姓名/手機號碼/編號" at bounding box center [636, 204] width 270 height 51
type input "0989120101"
click at [503, 206] on icon at bounding box center [515, 204] width 29 height 29
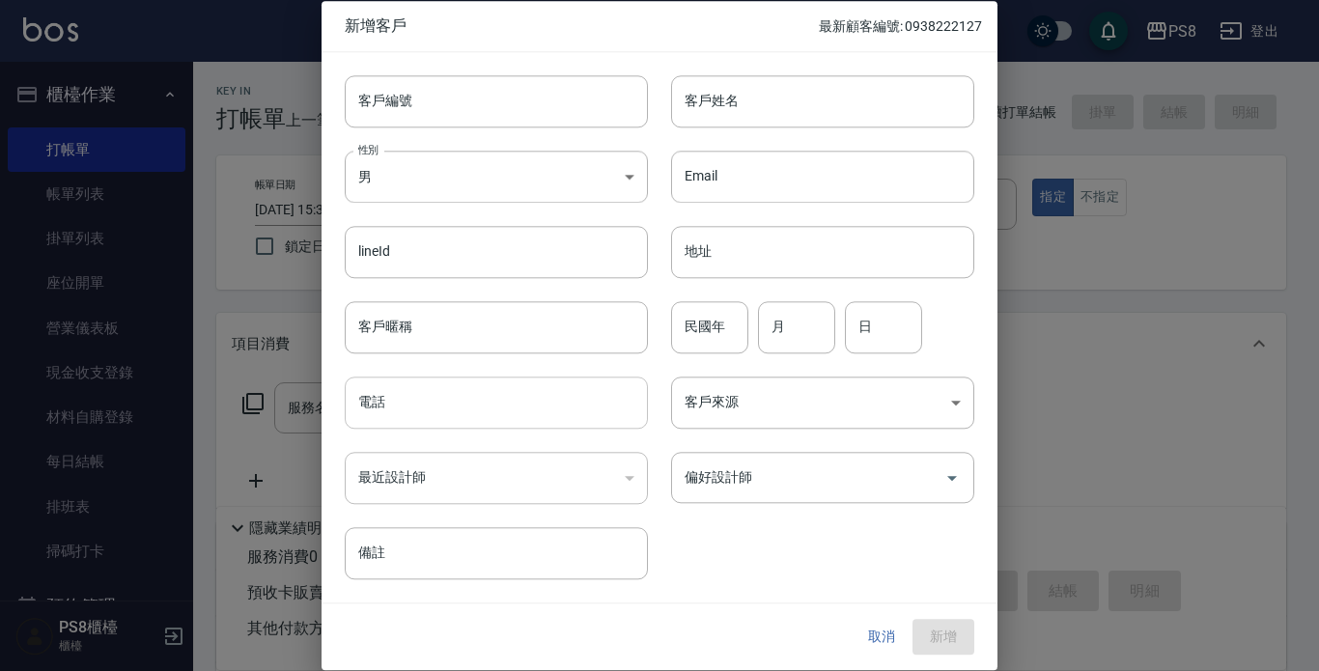
click at [427, 414] on input "電話" at bounding box center [496, 403] width 303 height 52
paste input "0989120101"
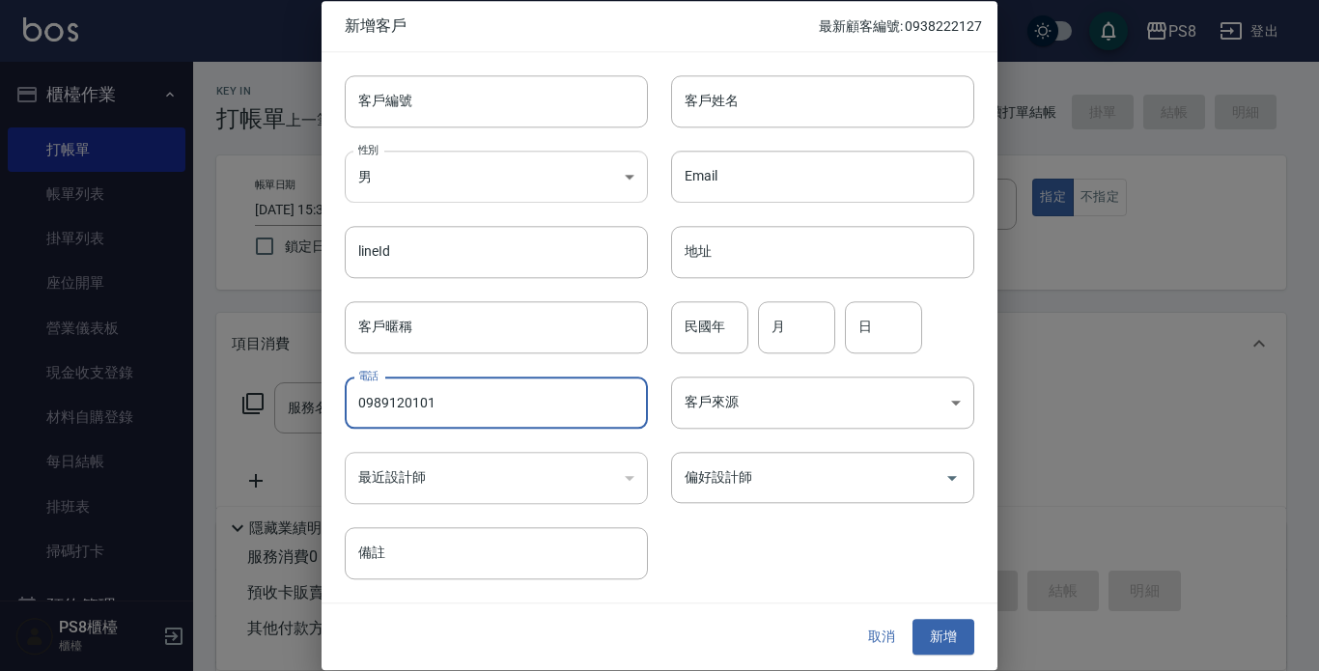
type input "0989120101"
click at [411, 191] on body "PS8 登出 櫃檯作業 打帳單 帳單列表 掛單列表 座位開單 營業儀表板 現金收支登錄 材料自購登錄 每日結帳 排班表 掃碼打卡 預約管理 預約管理 單日預約…" at bounding box center [659, 470] width 1319 height 940
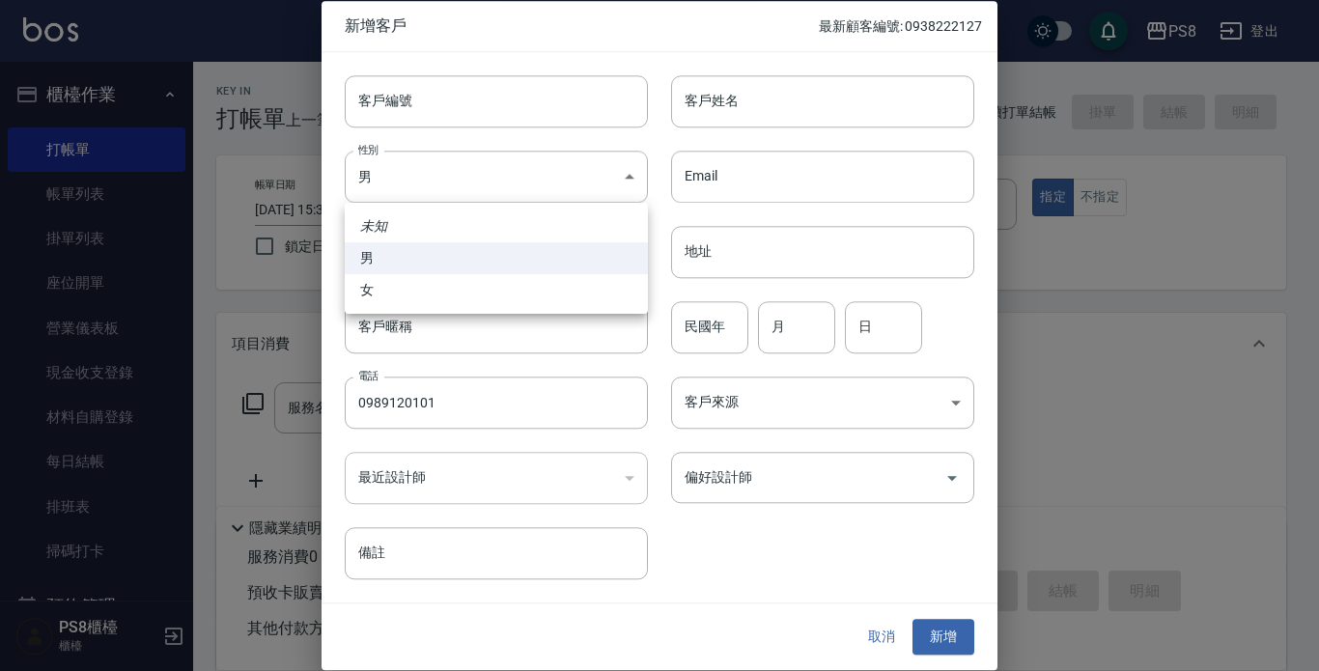
click at [432, 295] on li "女" at bounding box center [496, 290] width 303 height 32
type input "[DEMOGRAPHIC_DATA]"
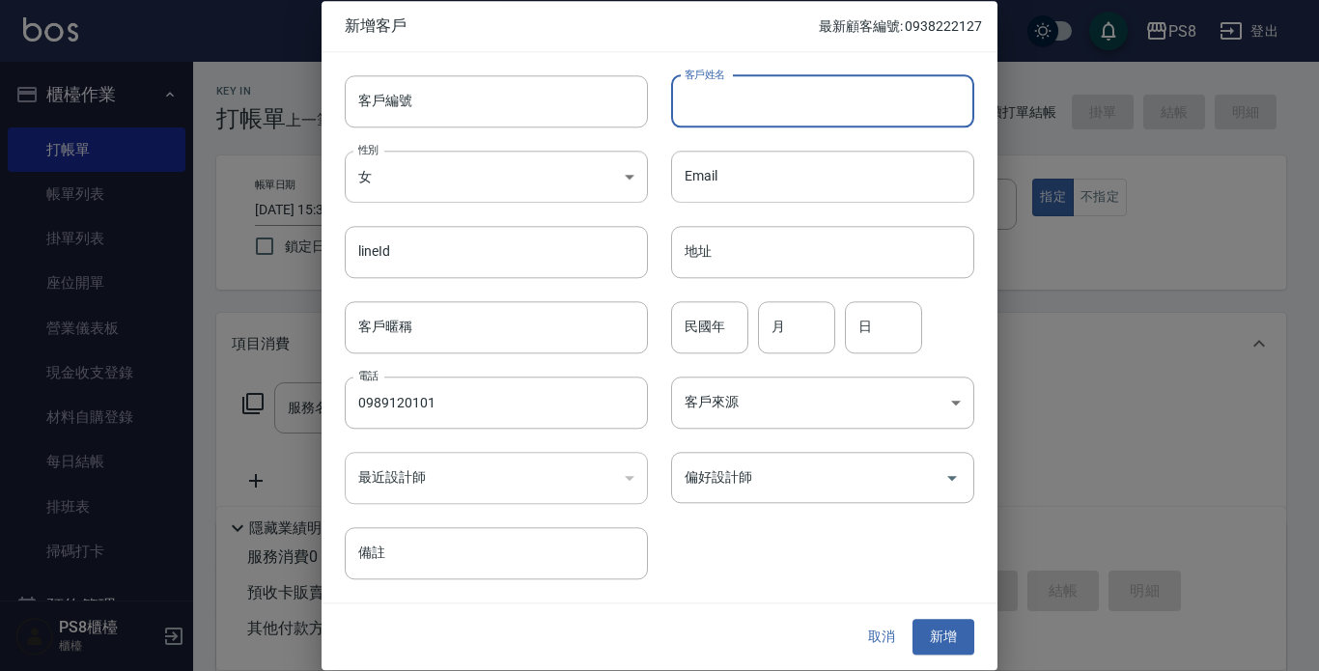
click at [845, 99] on input "客戶姓名" at bounding box center [822, 101] width 303 height 52
type input "續"
type input "許麗玲"
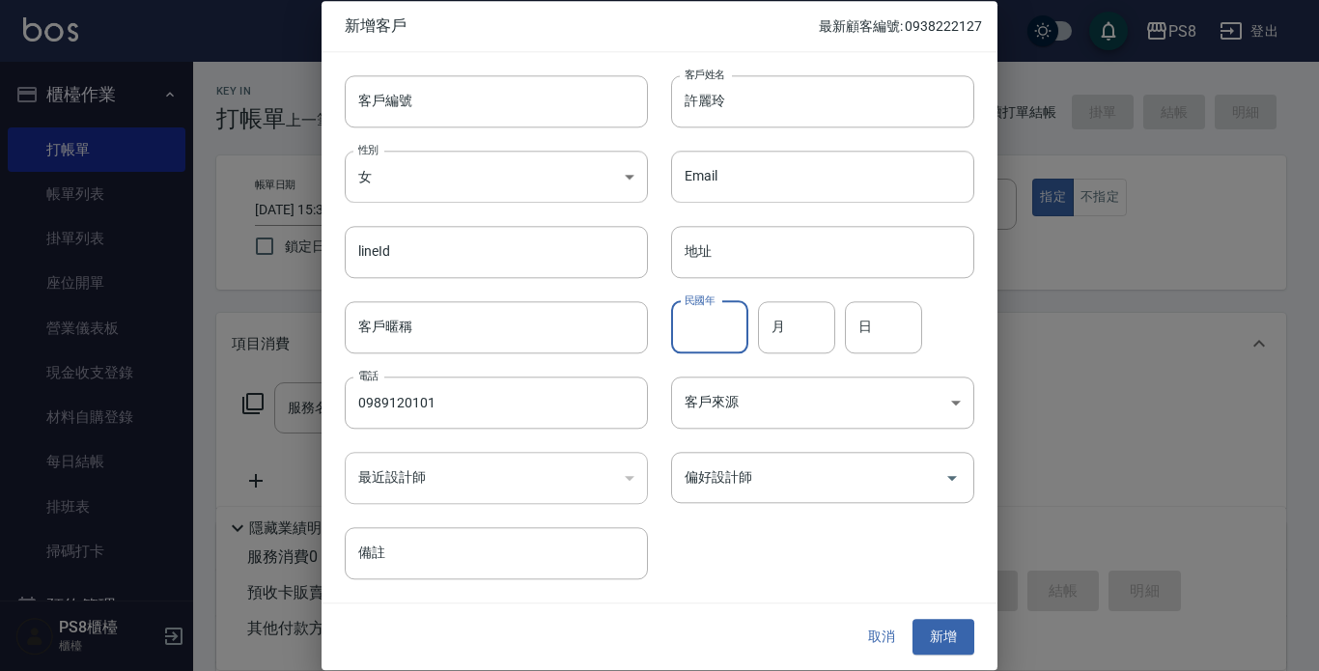
click at [688, 315] on div "民國年 民國年" at bounding box center [709, 327] width 77 height 52
type input "73"
type input "07"
type input "27"
click at [927, 623] on button "新增" at bounding box center [943, 638] width 62 height 36
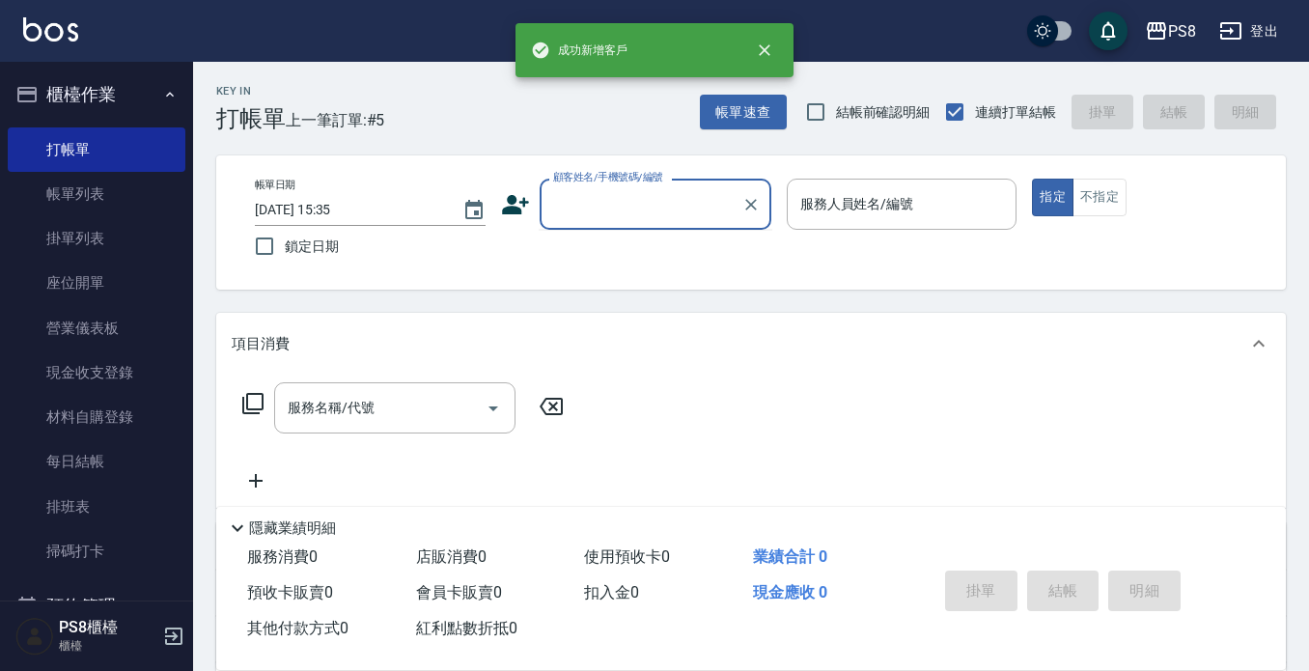
click at [632, 208] on input "顧客姓名/手機號碼/編號" at bounding box center [640, 204] width 185 height 34
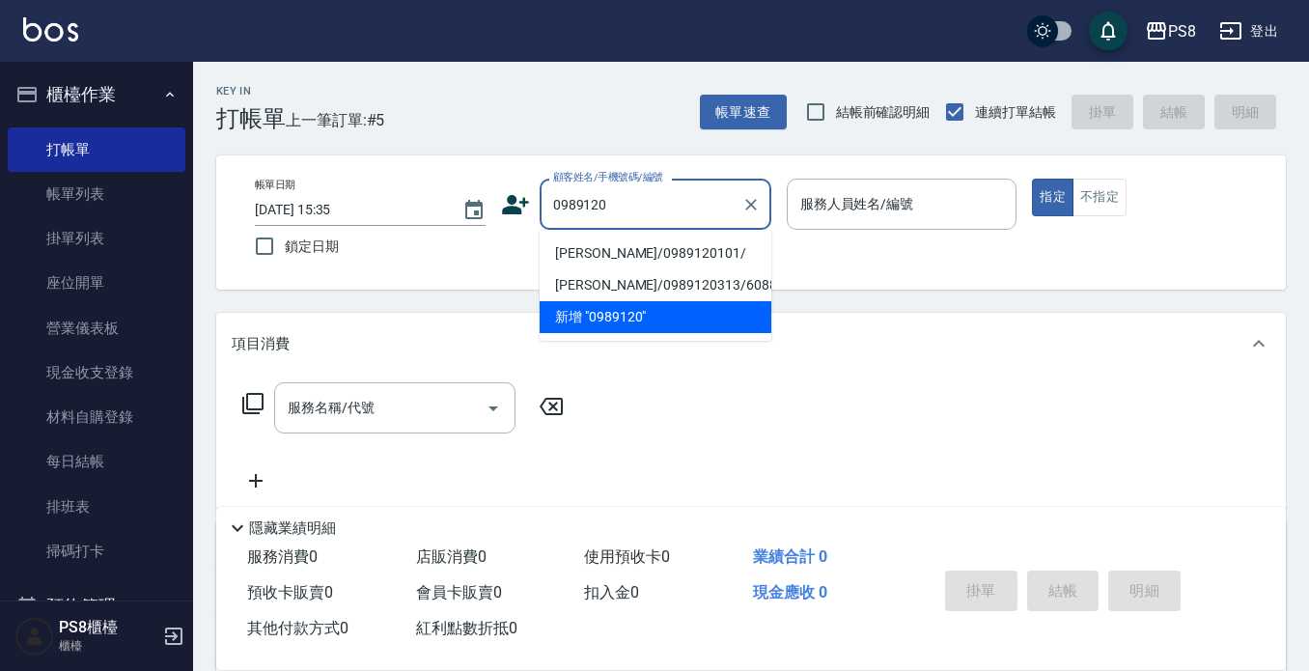
click at [629, 245] on li "[PERSON_NAME]/0989120101/" at bounding box center [656, 254] width 232 height 32
type input "[PERSON_NAME]/0989120101/"
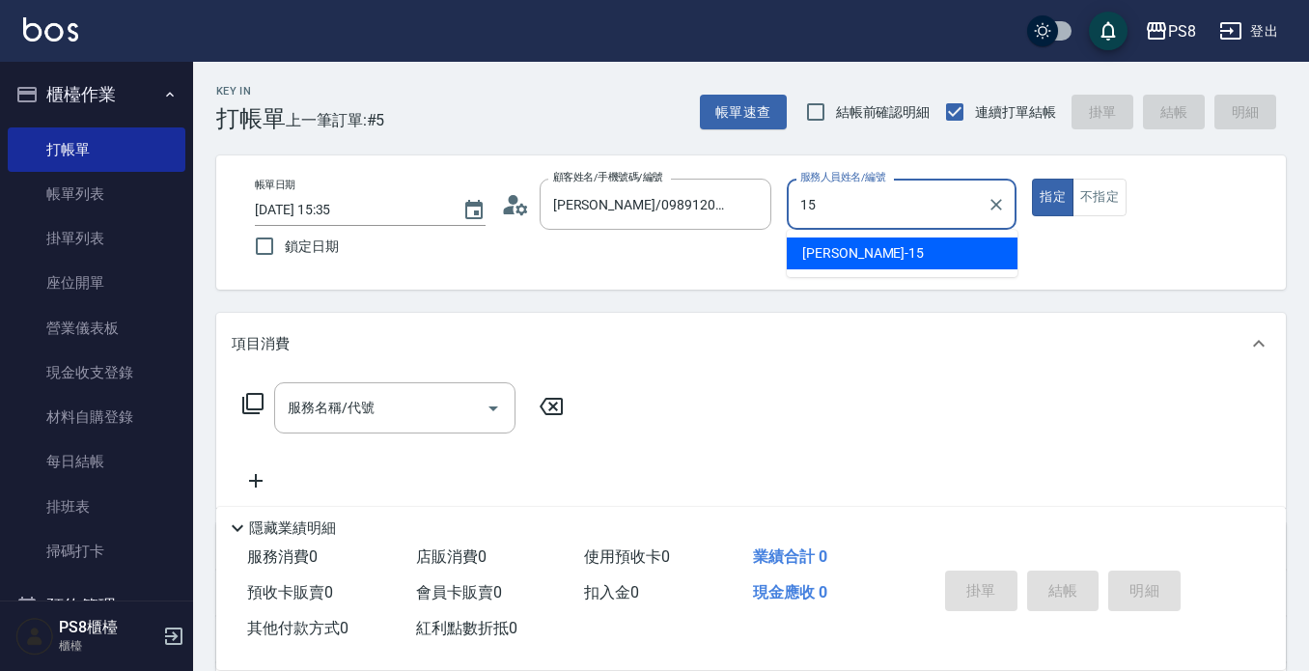
type input "EMMA-15"
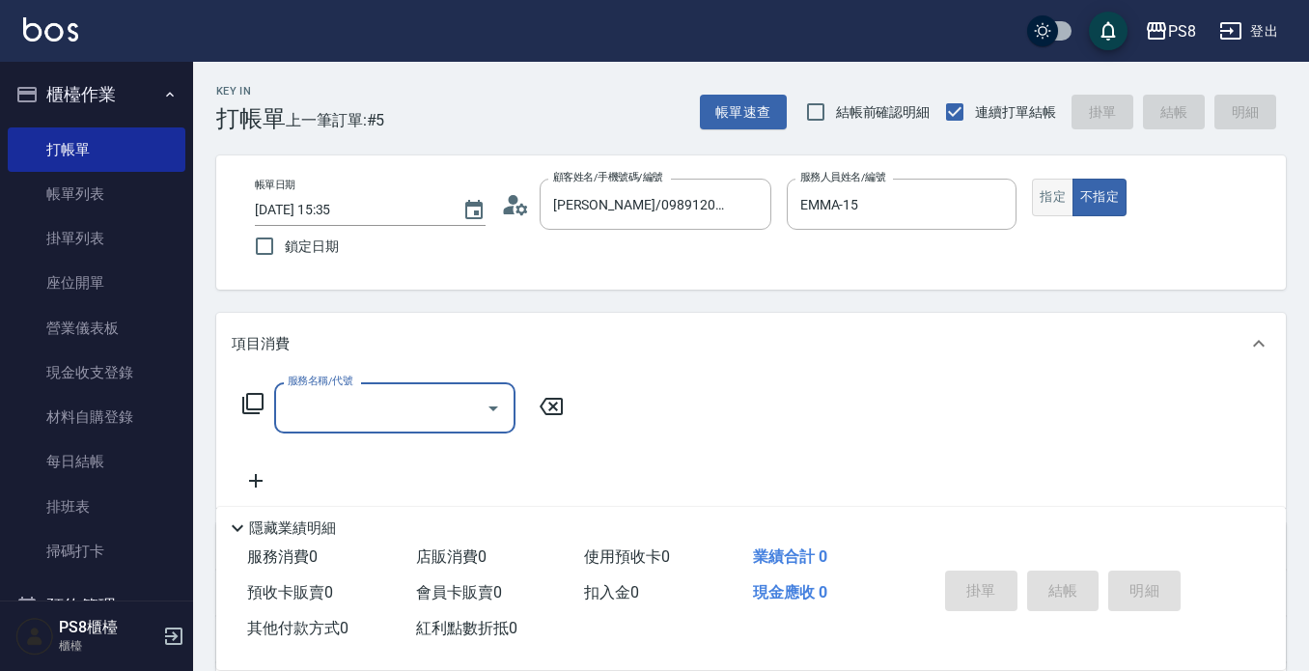
click at [1044, 191] on button "指定" at bounding box center [1053, 198] width 42 height 38
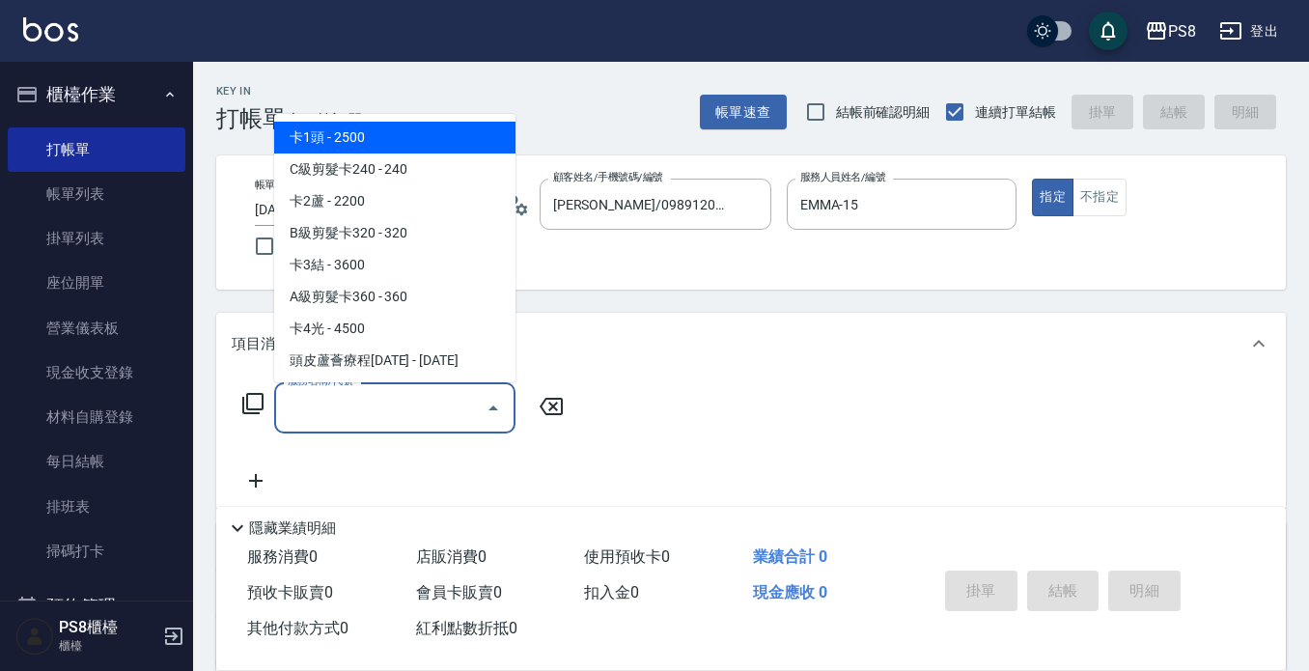
click at [298, 413] on div "服務名稱/代號 服務名稱/代號" at bounding box center [394, 407] width 241 height 51
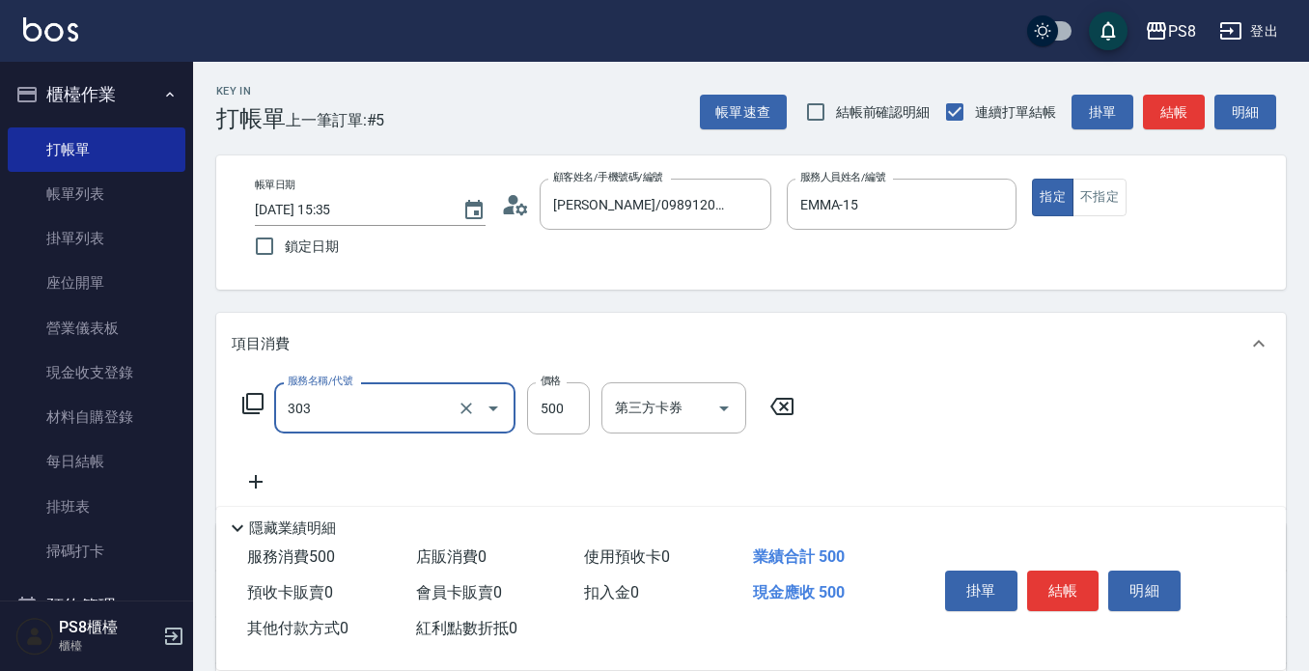
type input "局部燙(303)"
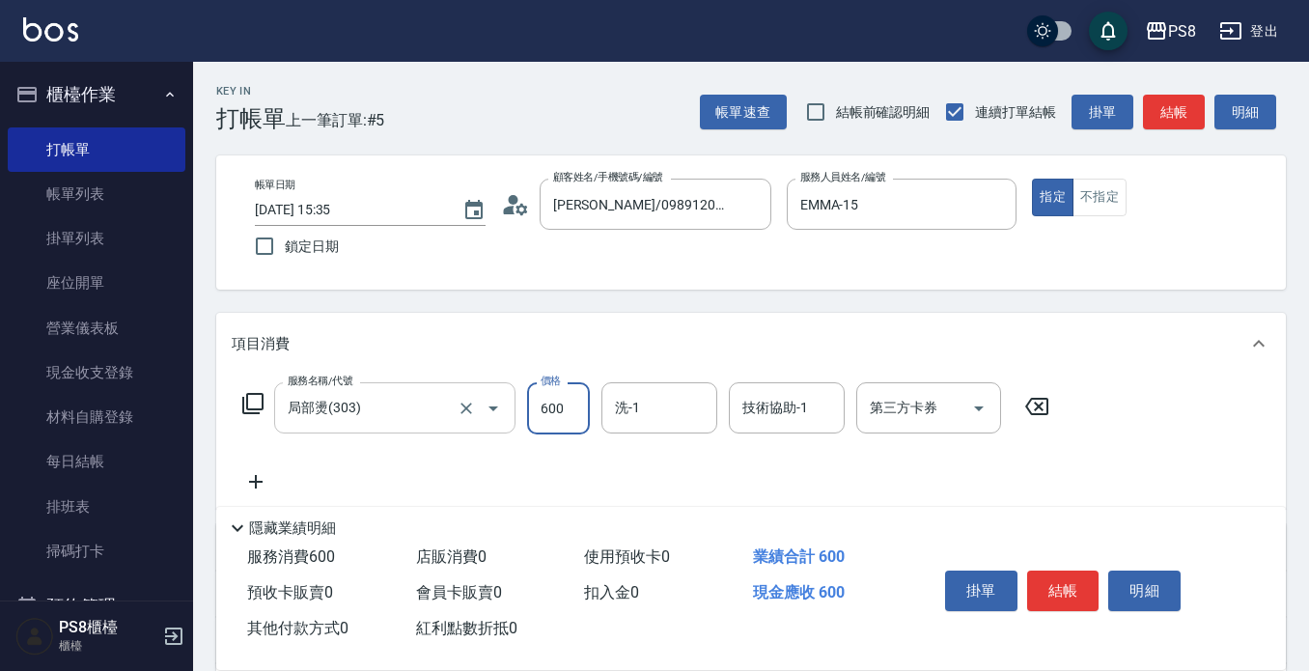
type input "600"
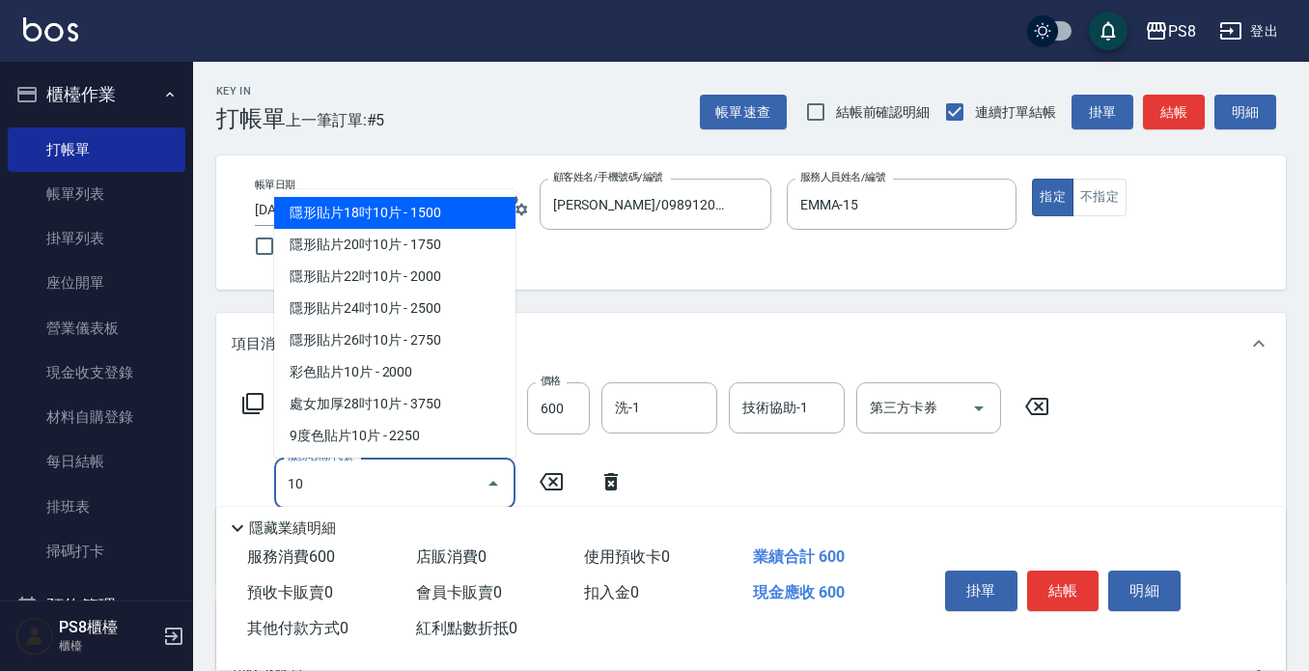
type input "1"
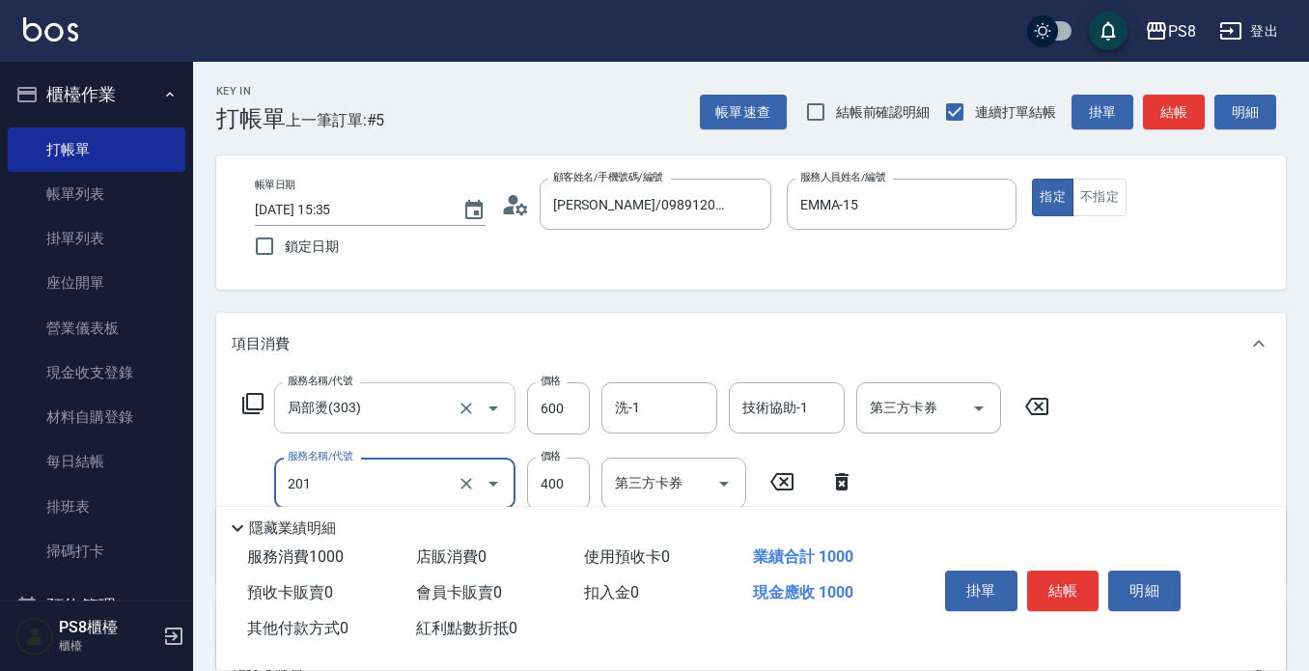
type input "洗剪400(201)"
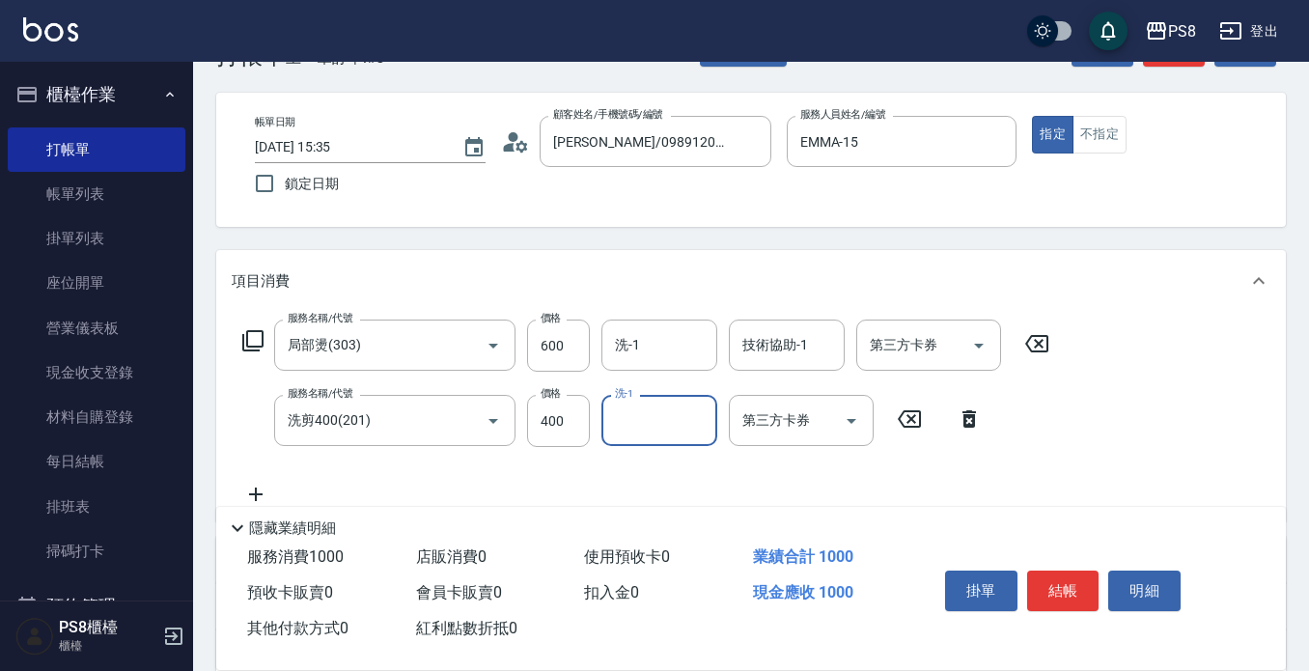
scroll to position [97, 0]
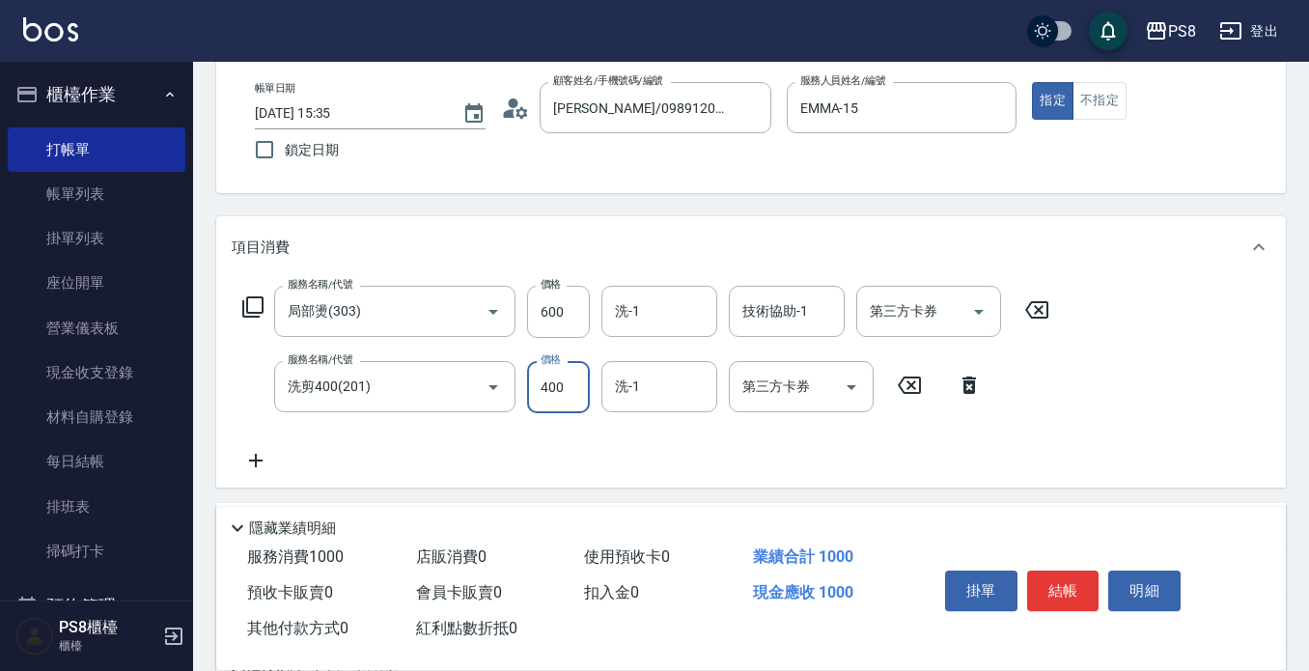
click at [580, 371] on input "400" at bounding box center [558, 387] width 63 height 52
type input "500"
drag, startPoint x: 706, startPoint y: 441, endPoint x: 346, endPoint y: 335, distance: 375.5
click at [705, 441] on div "服務名稱/代號 局部燙(303) 服務名稱/代號 價格 600 價格 洗-1 洗-1 技術協助-1 技術協助-1 第三方卡券 第三方卡券 服務名稱/代號 洗剪…" at bounding box center [646, 379] width 829 height 186
click at [1065, 571] on button "結帳" at bounding box center [1063, 591] width 72 height 41
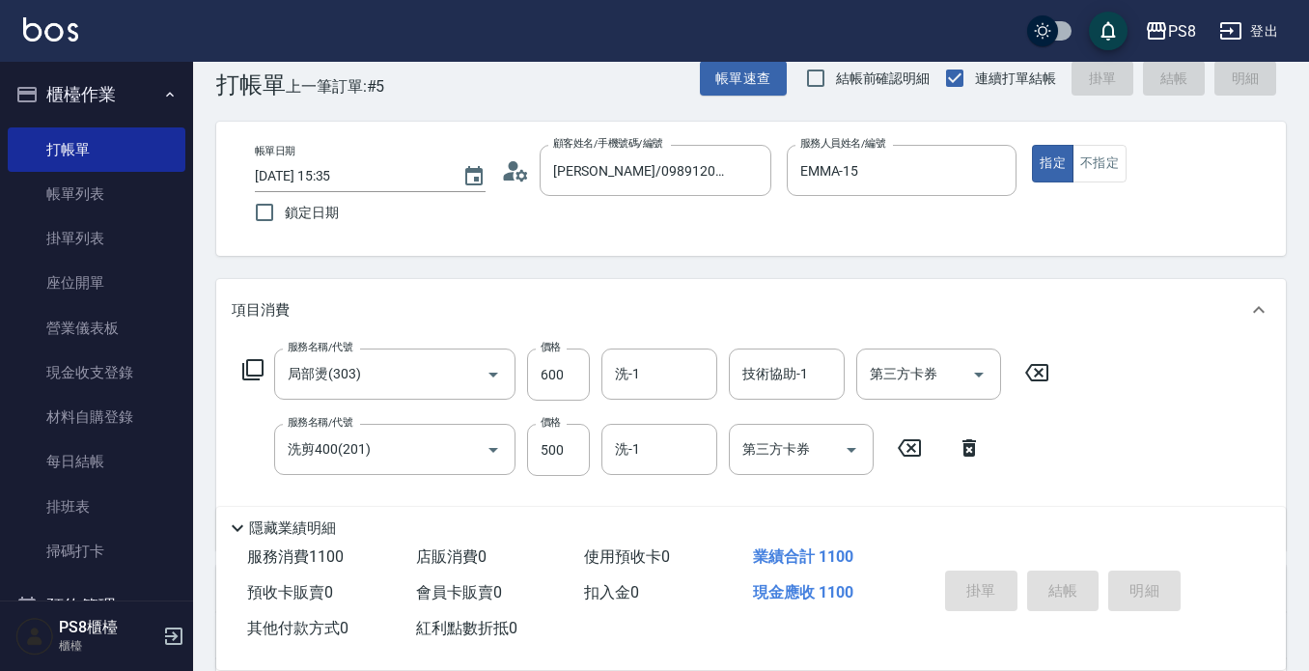
scroll to position [0, 0]
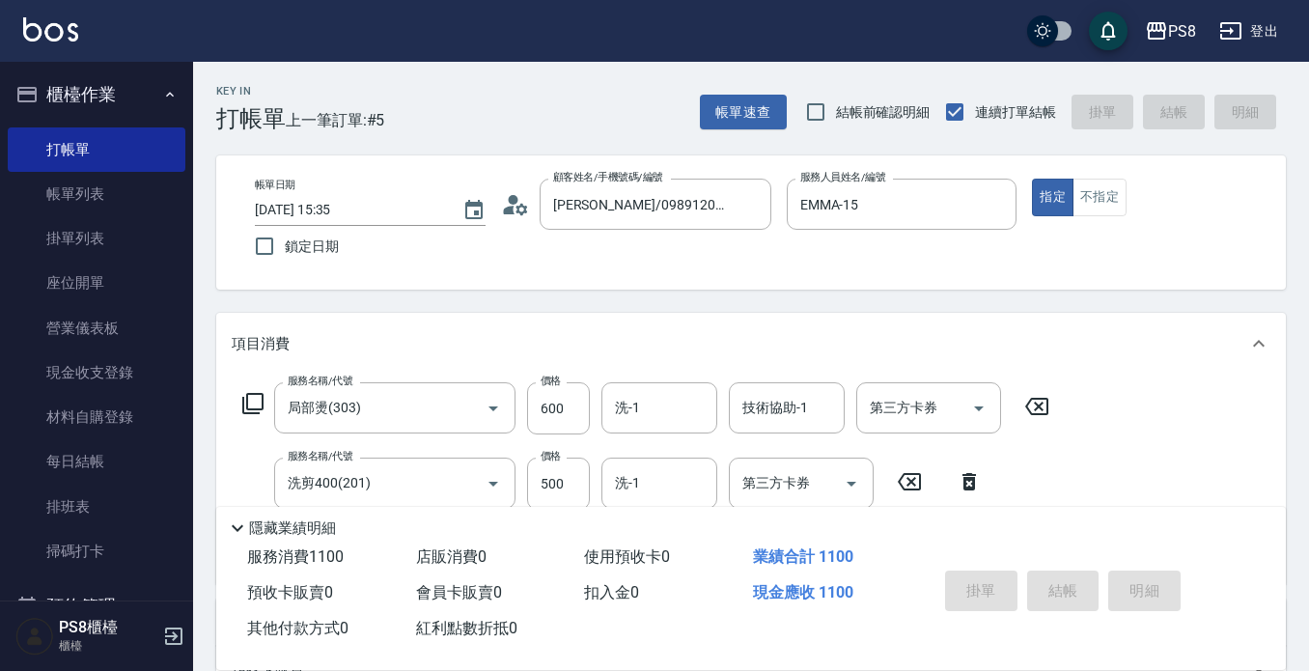
type input "[DATE] 15:50"
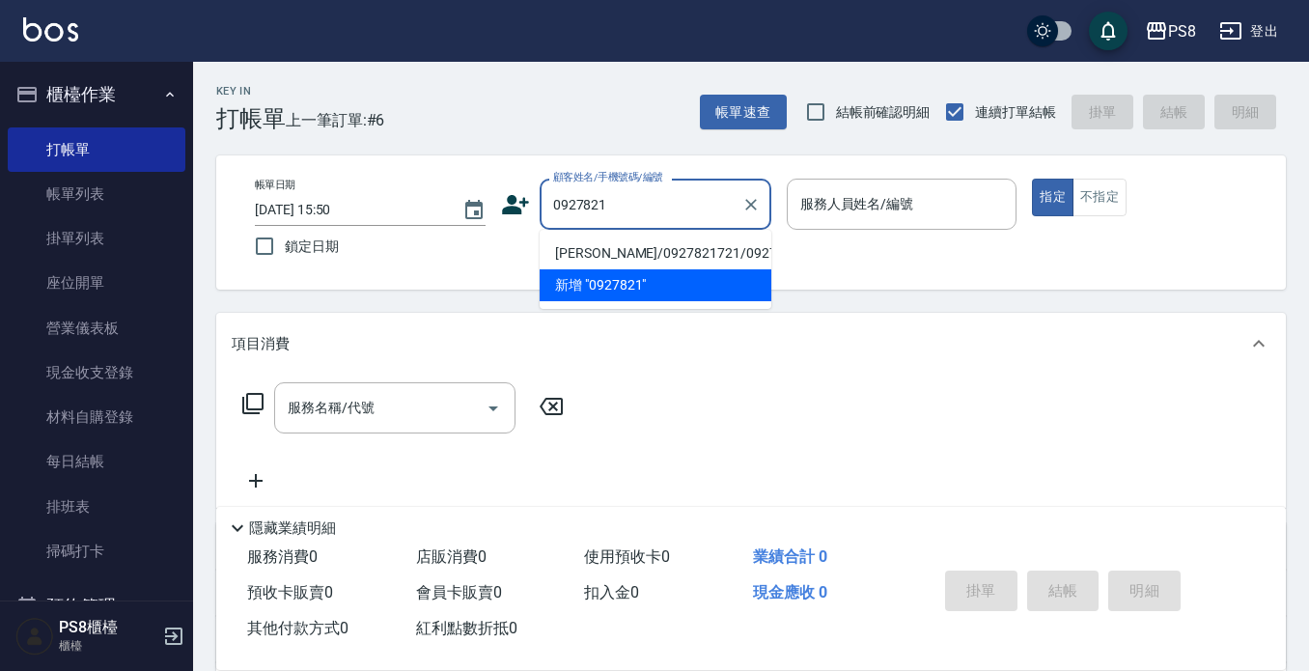
click at [608, 244] on li "[PERSON_NAME]/0927821721/0927821721" at bounding box center [656, 254] width 232 height 32
type input "[PERSON_NAME]/0927821721/0927821721"
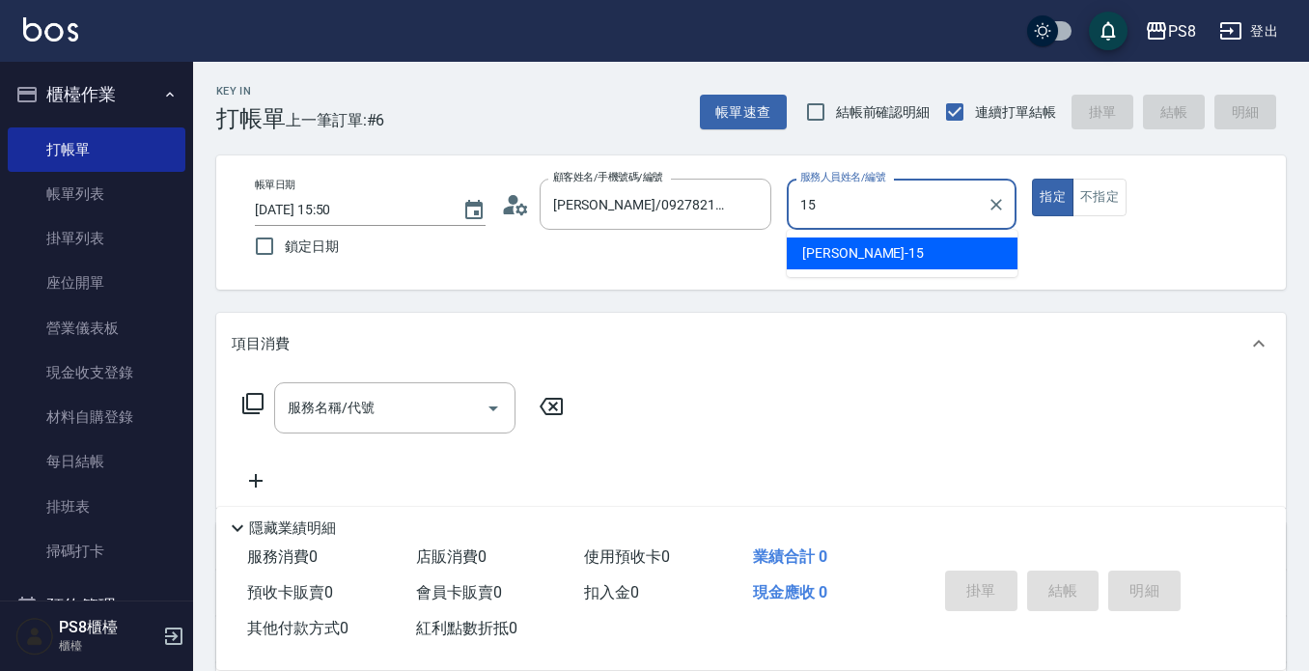
type input "EMMA-15"
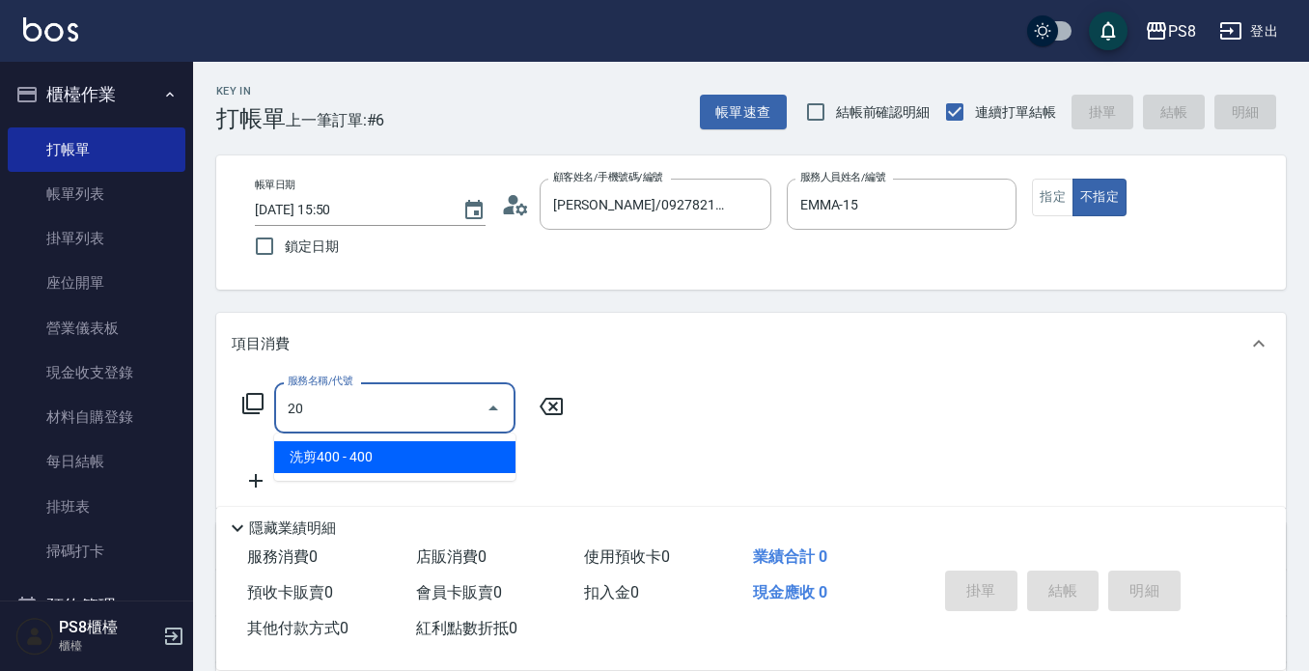
type input "2"
type input "洗髮(101)"
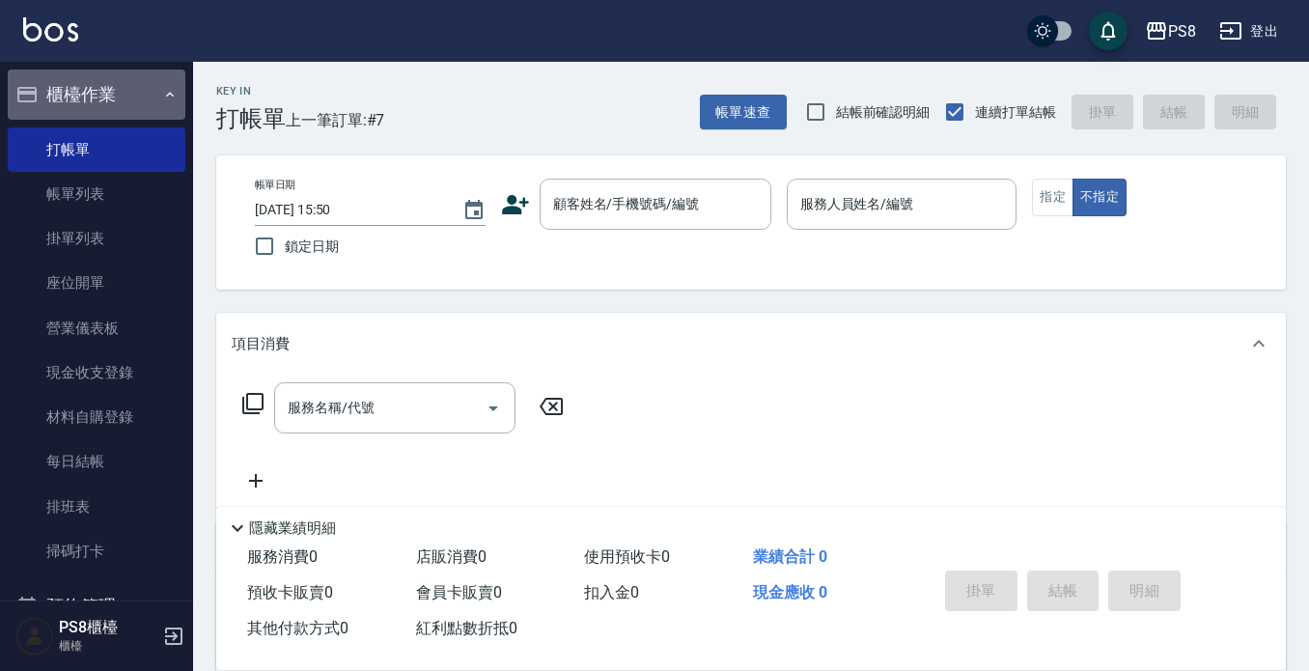
click at [107, 96] on button "櫃檯作業" at bounding box center [97, 95] width 178 height 50
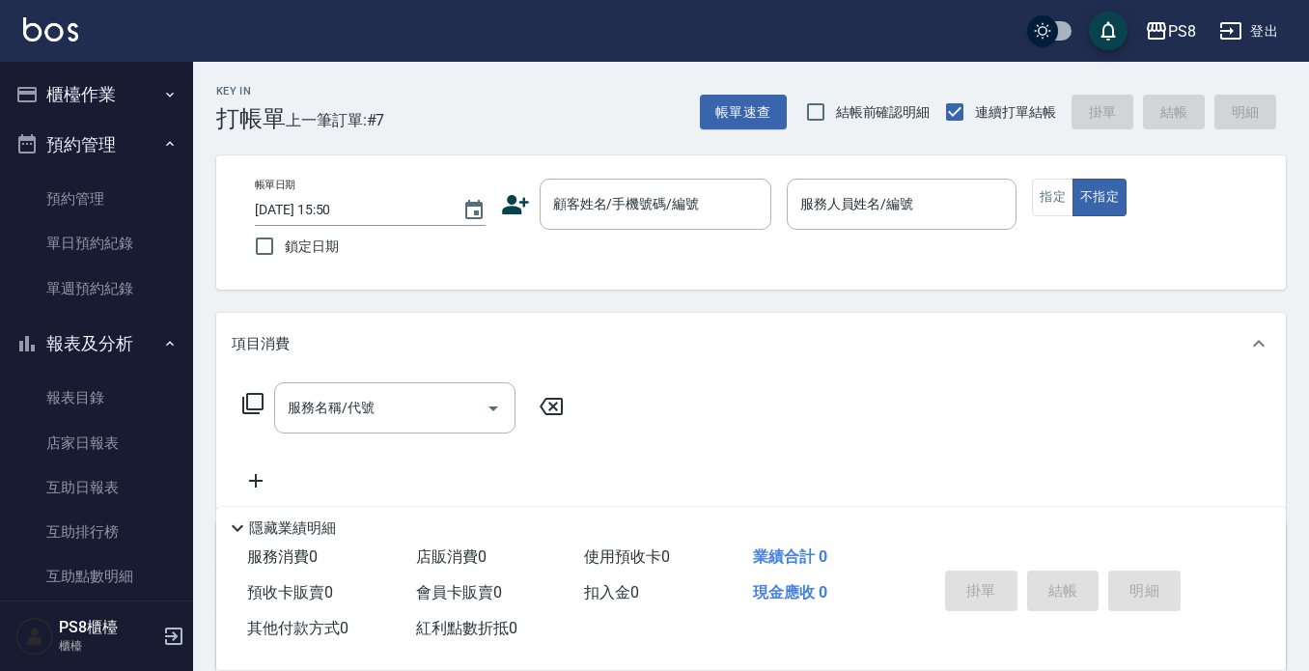
click at [111, 150] on button "預約管理" at bounding box center [97, 145] width 178 height 50
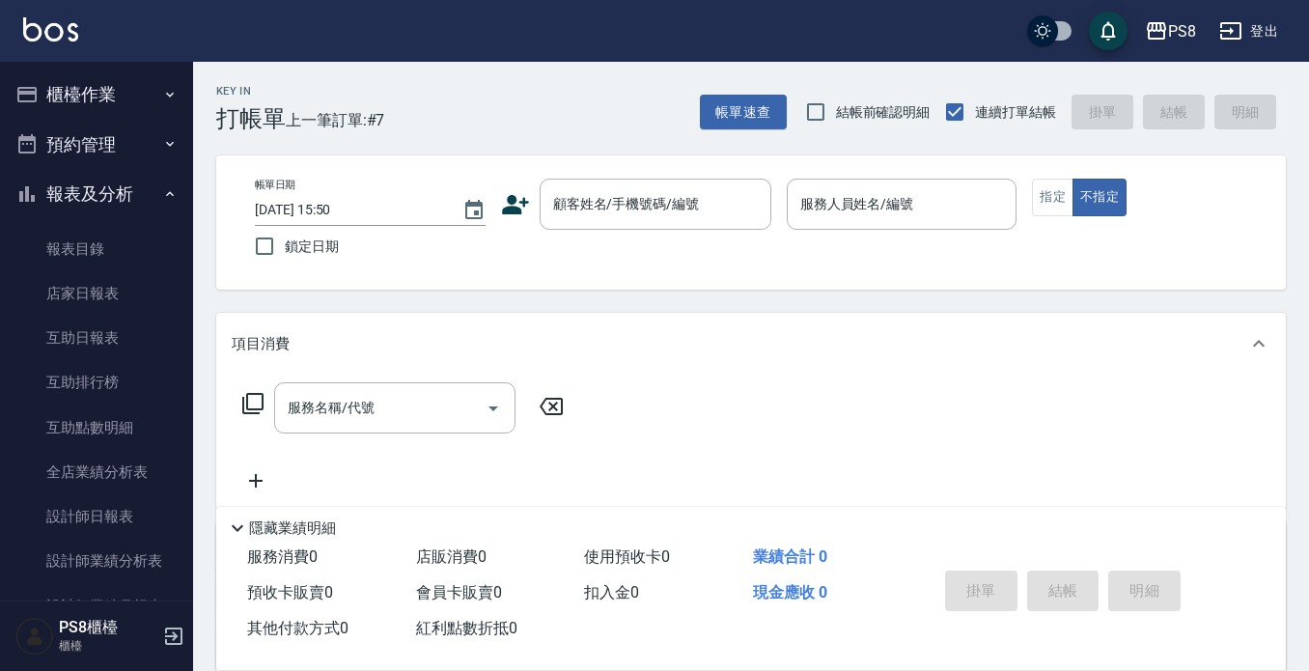
click at [121, 191] on button "報表及分析" at bounding box center [97, 194] width 178 height 50
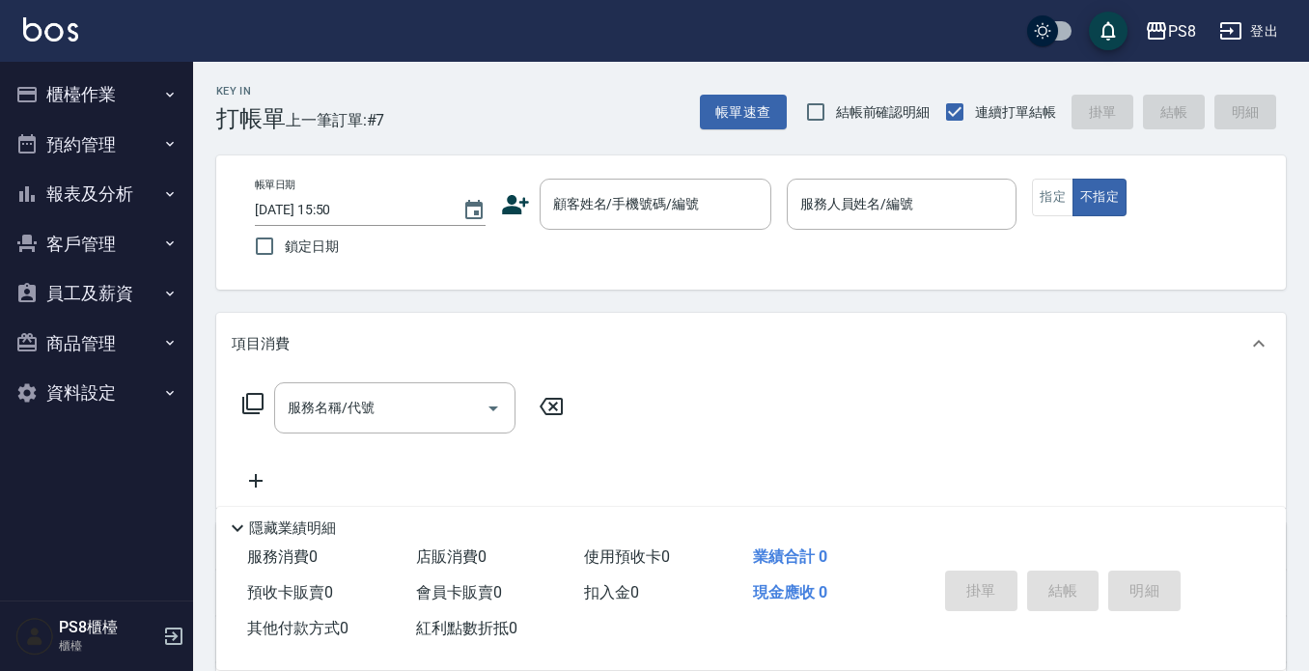
click at [126, 86] on button "櫃檯作業" at bounding box center [97, 95] width 178 height 50
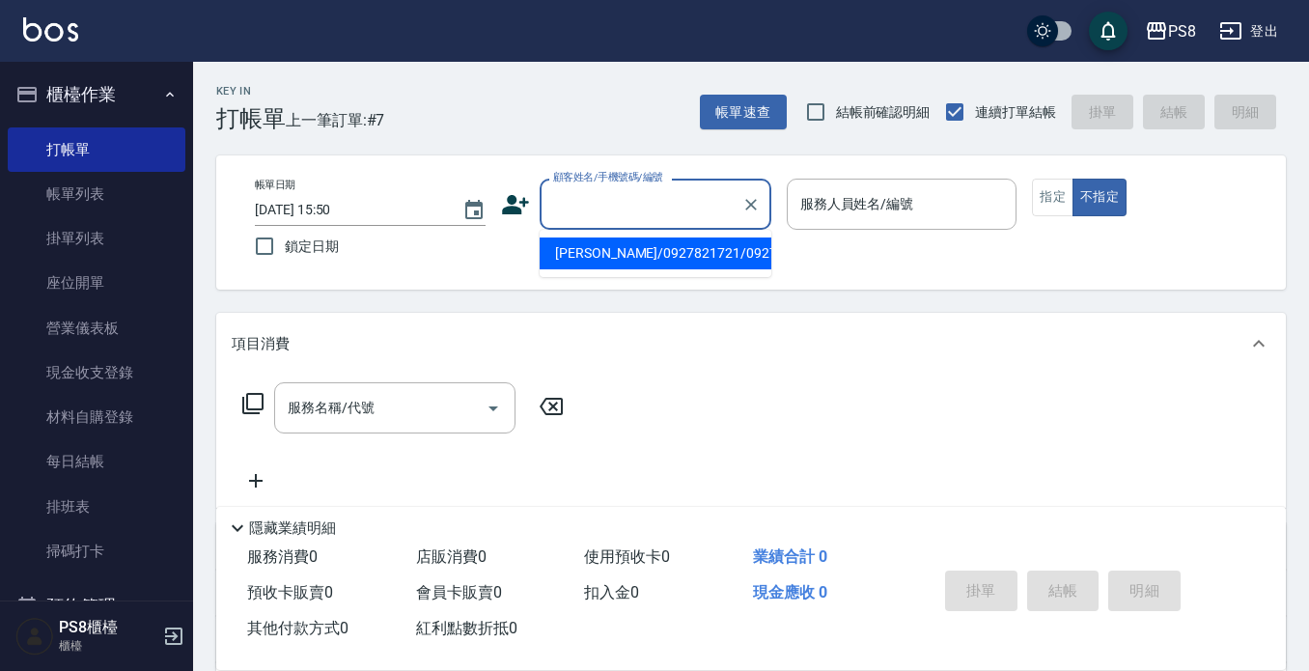
click at [609, 200] on input "顧客姓名/手機號碼/編號" at bounding box center [640, 204] width 185 height 34
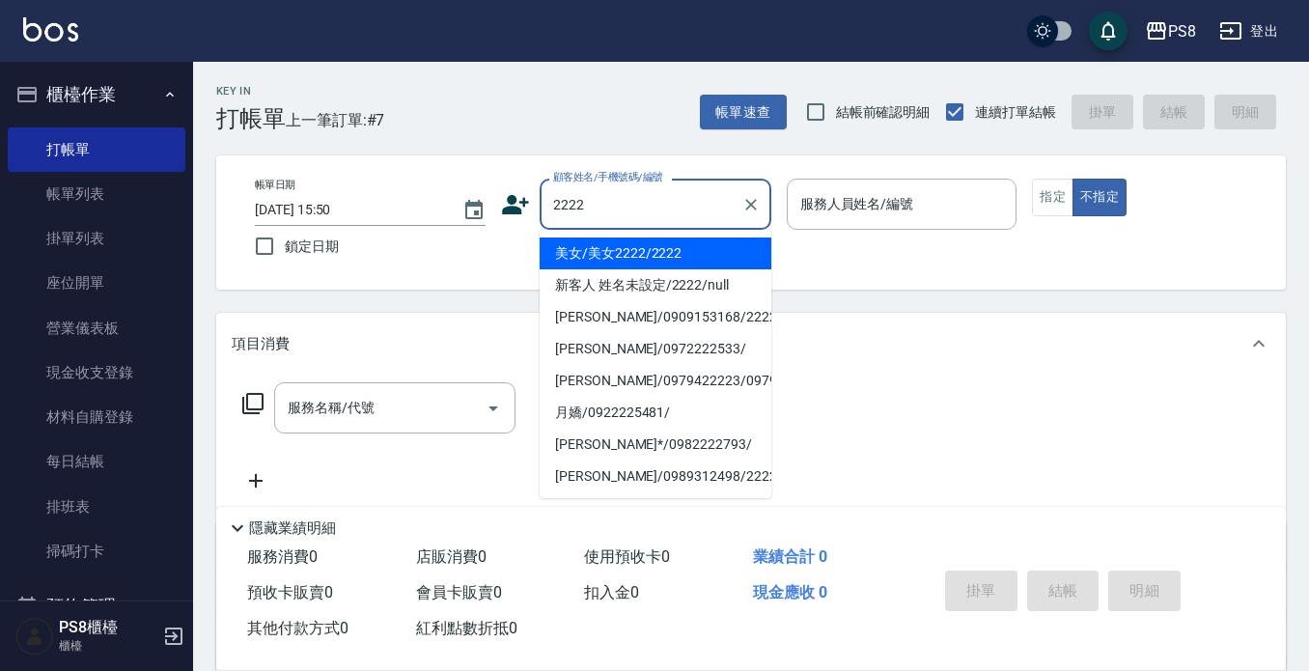
click at [596, 246] on li "美女/美女2222/2222" at bounding box center [656, 254] width 232 height 32
type input "美女/美女2222/2222"
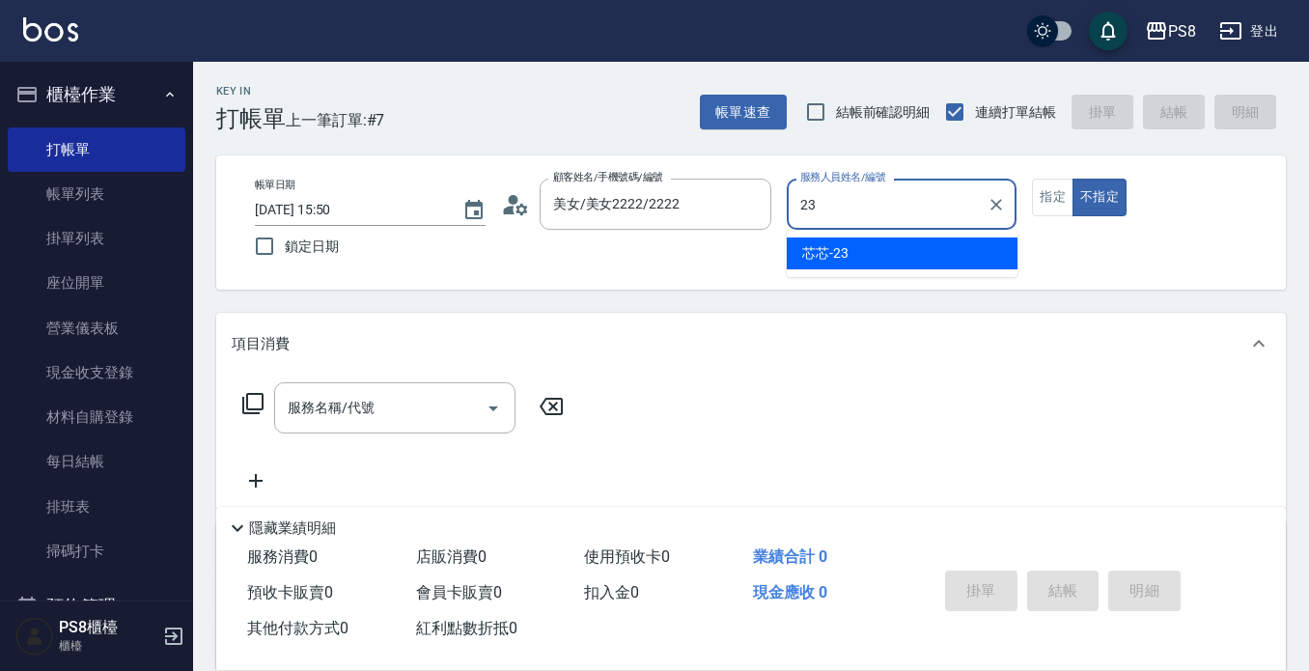
type input "芯芯-23"
type button "false"
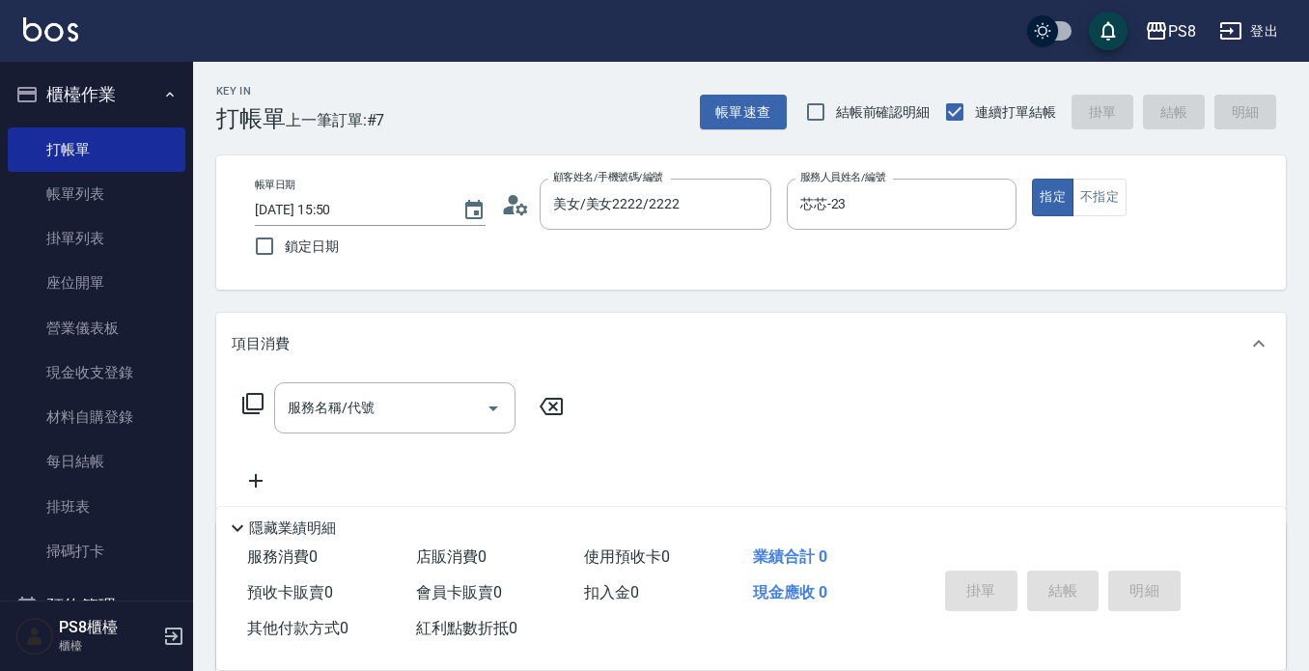
click at [501, 344] on div "項目消費" at bounding box center [740, 344] width 1016 height 20
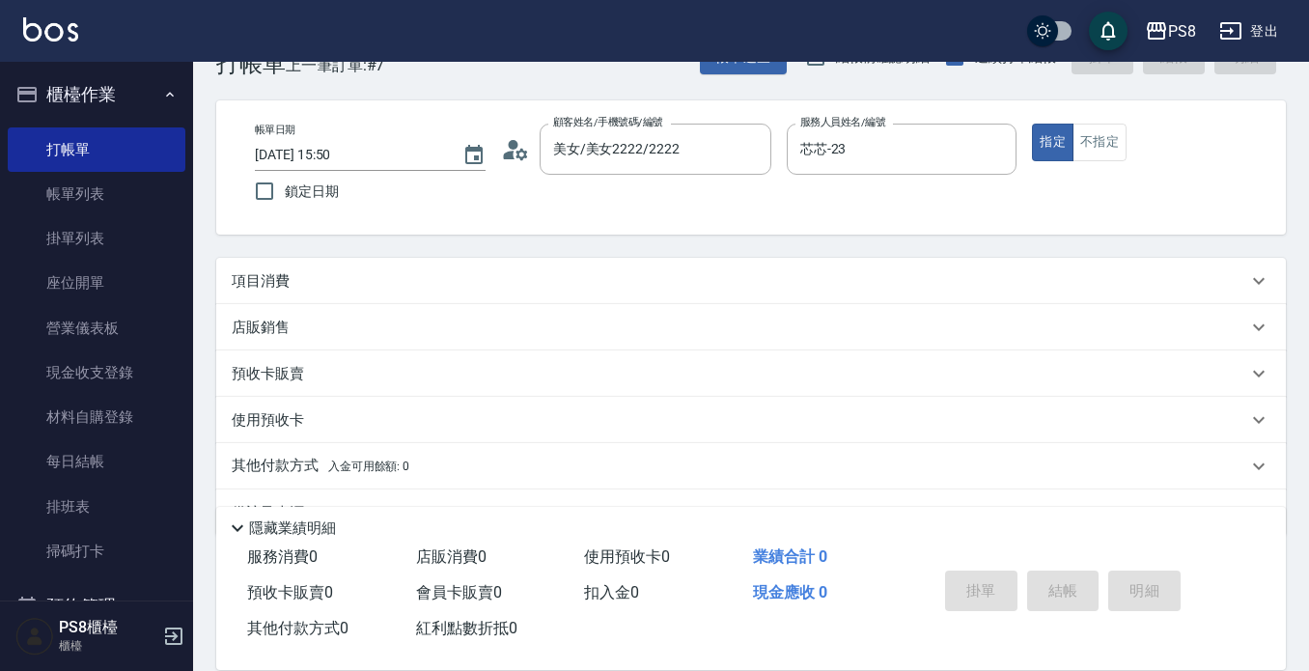
scroll to position [105, 0]
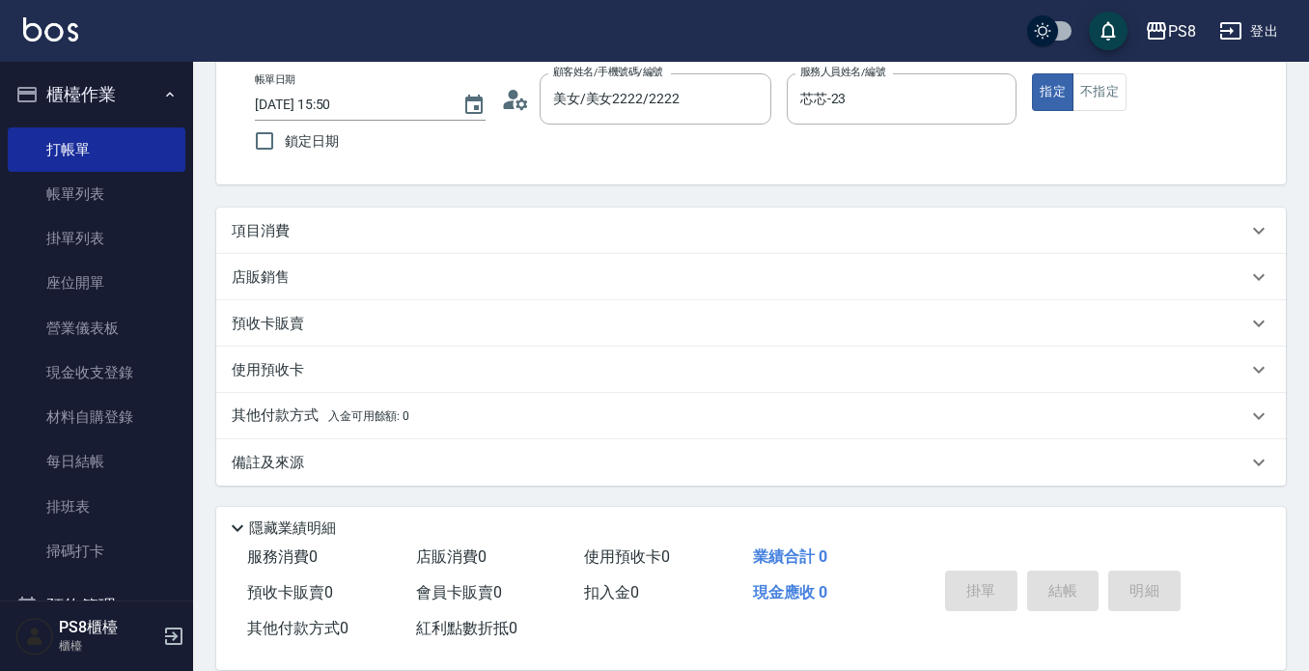
click at [366, 256] on div "店販銷售" at bounding box center [751, 277] width 1070 height 46
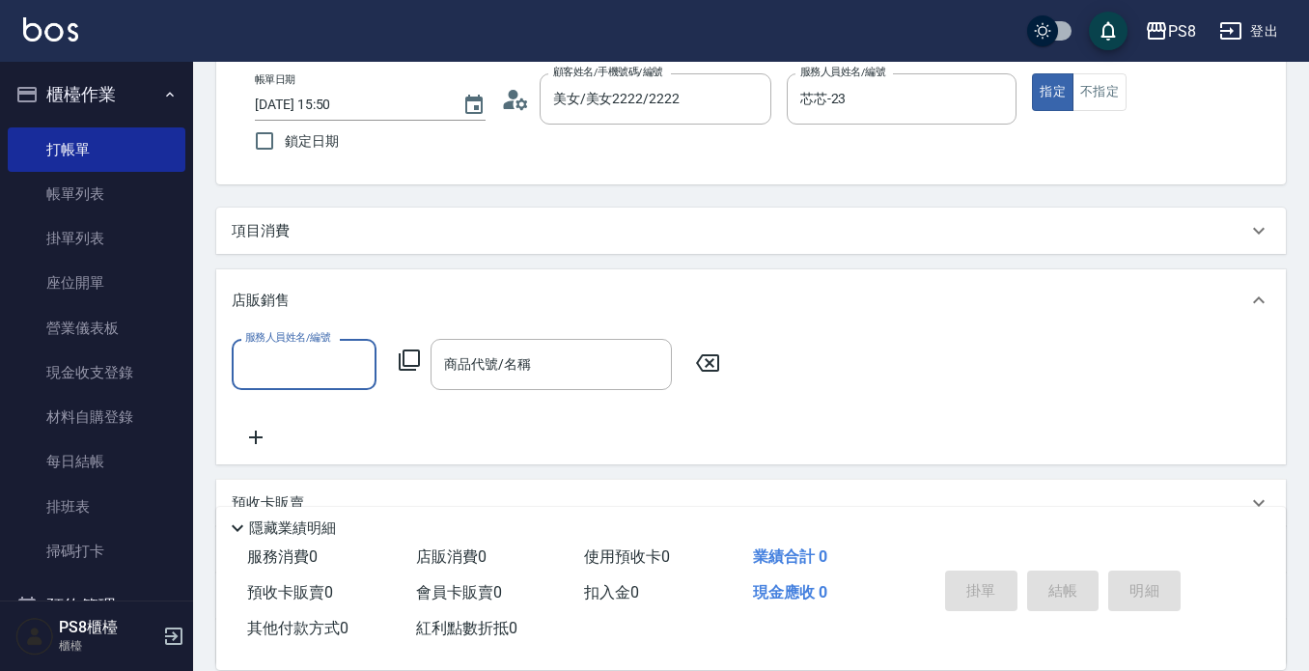
scroll to position [0, 0]
type input "芯芯-23"
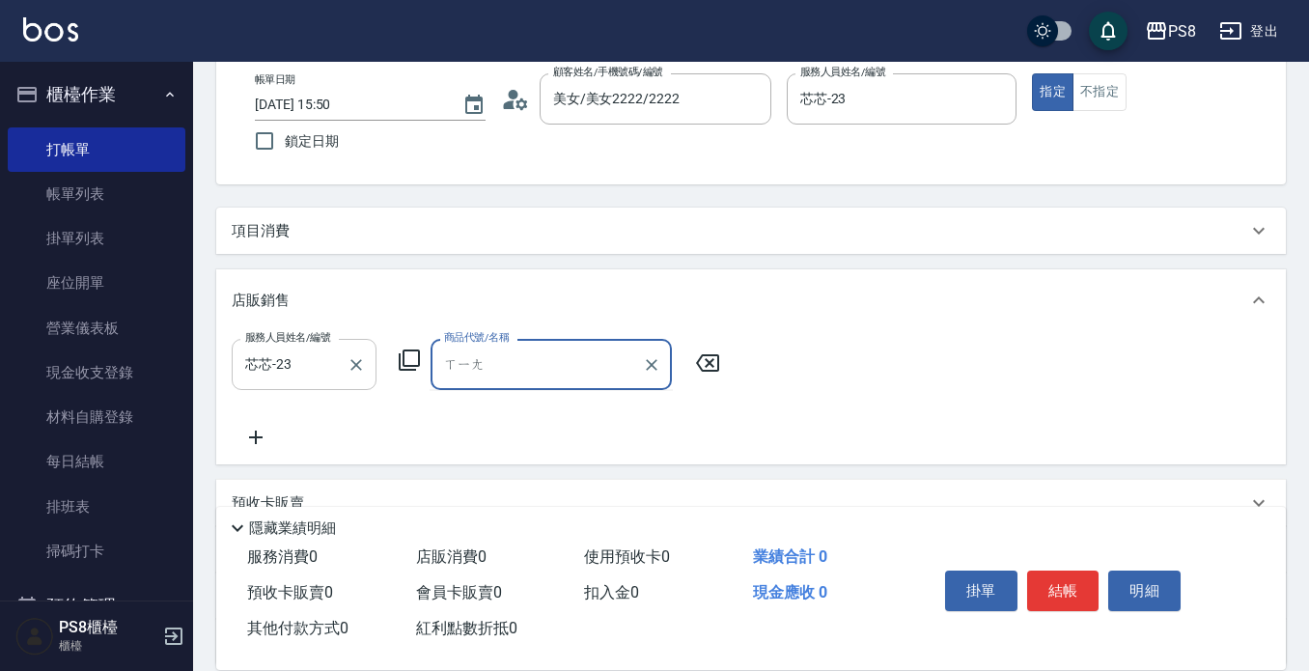
type input "相"
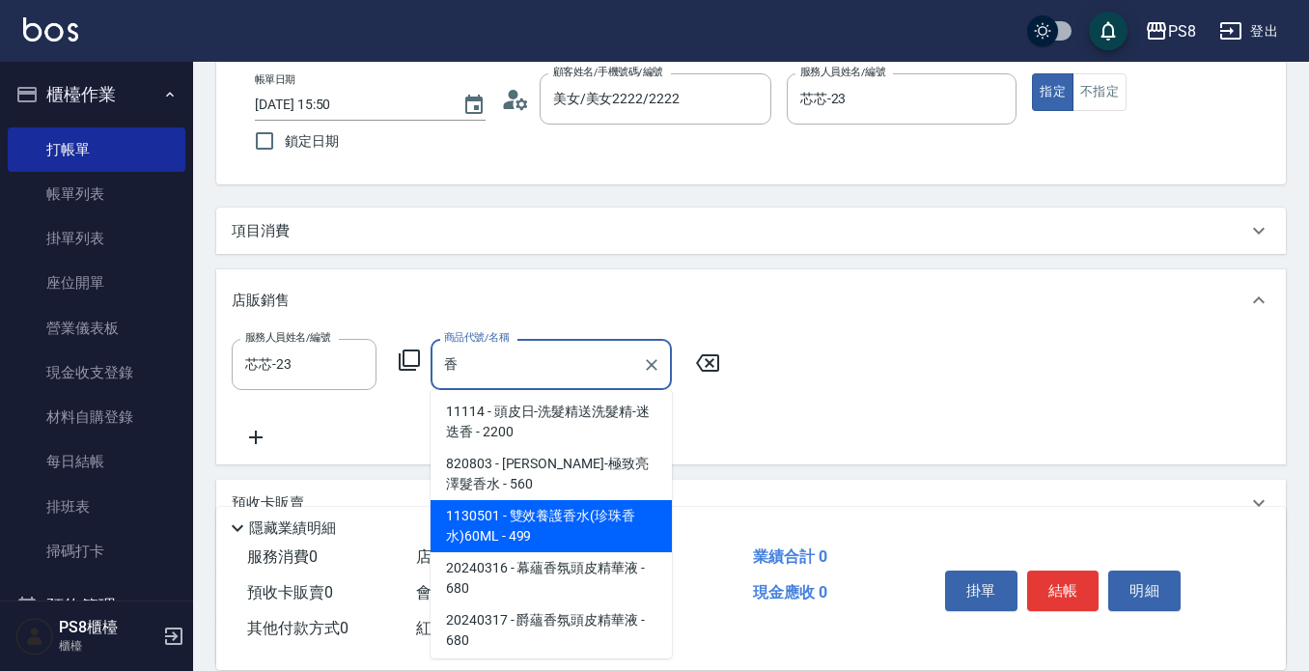
scroll to position [124, 0]
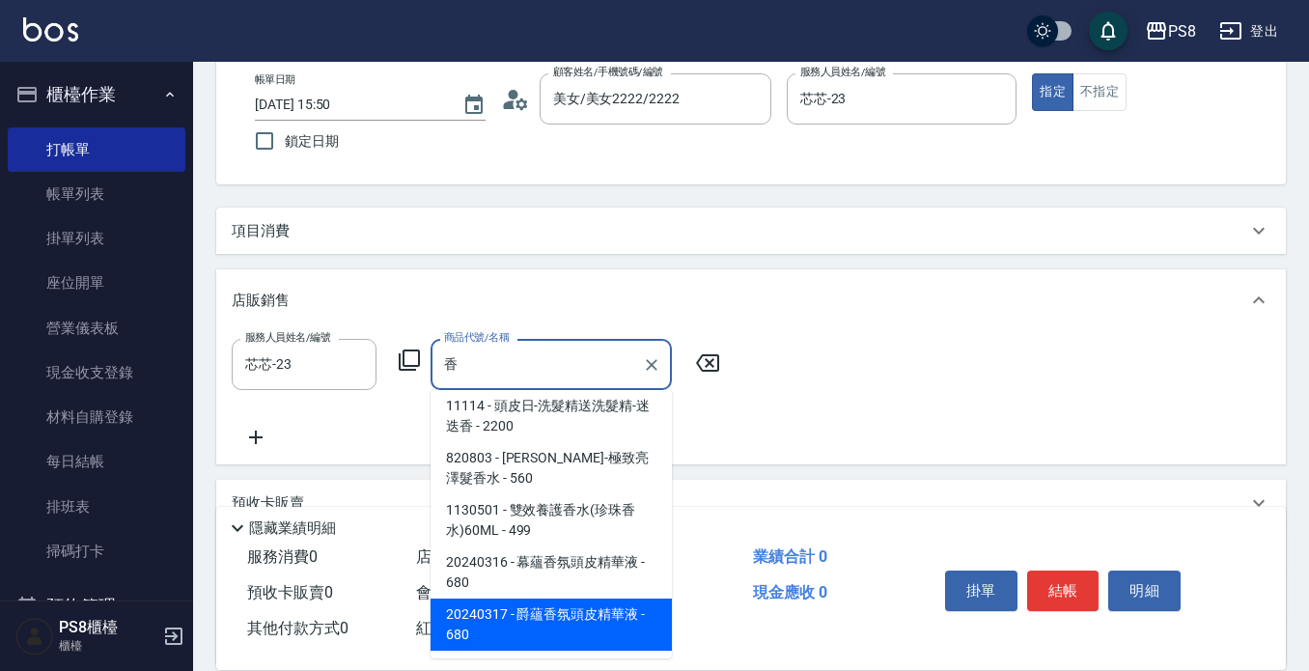
click at [564, 613] on span "20240317 - 爵蘊香氛頭皮精華液 - 680" at bounding box center [551, 625] width 241 height 52
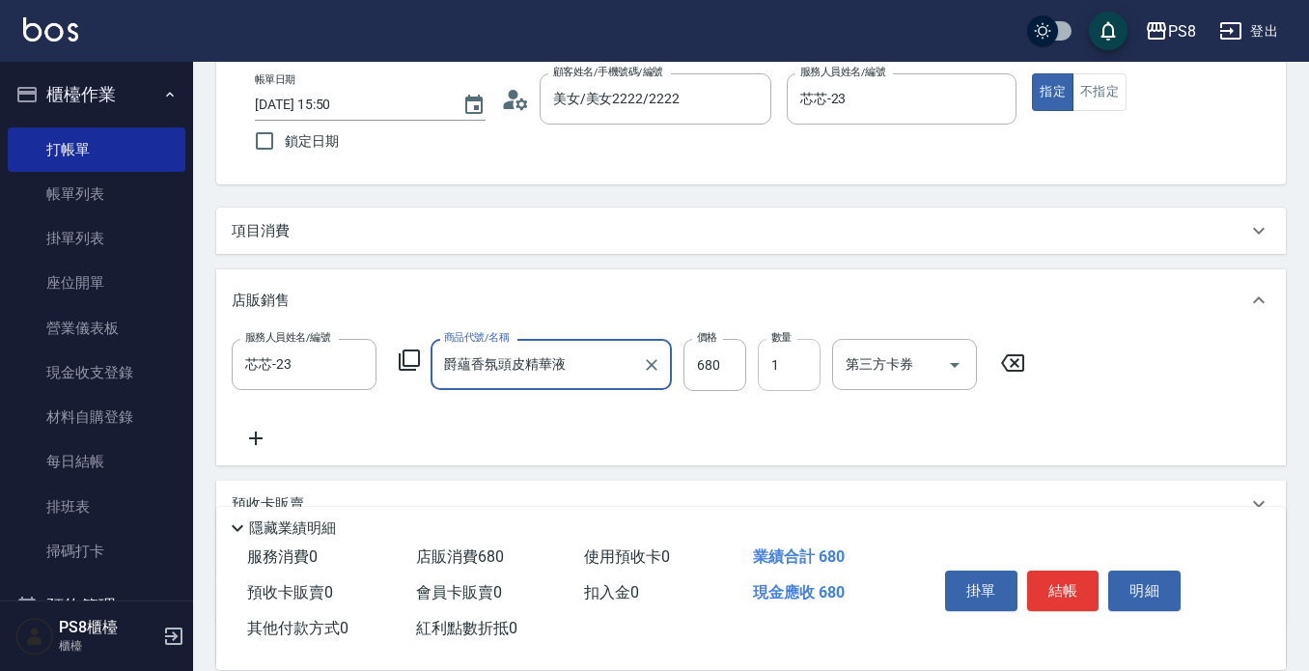
type input "爵蘊香氛頭皮精華液"
click at [799, 374] on input "1" at bounding box center [789, 365] width 63 height 52
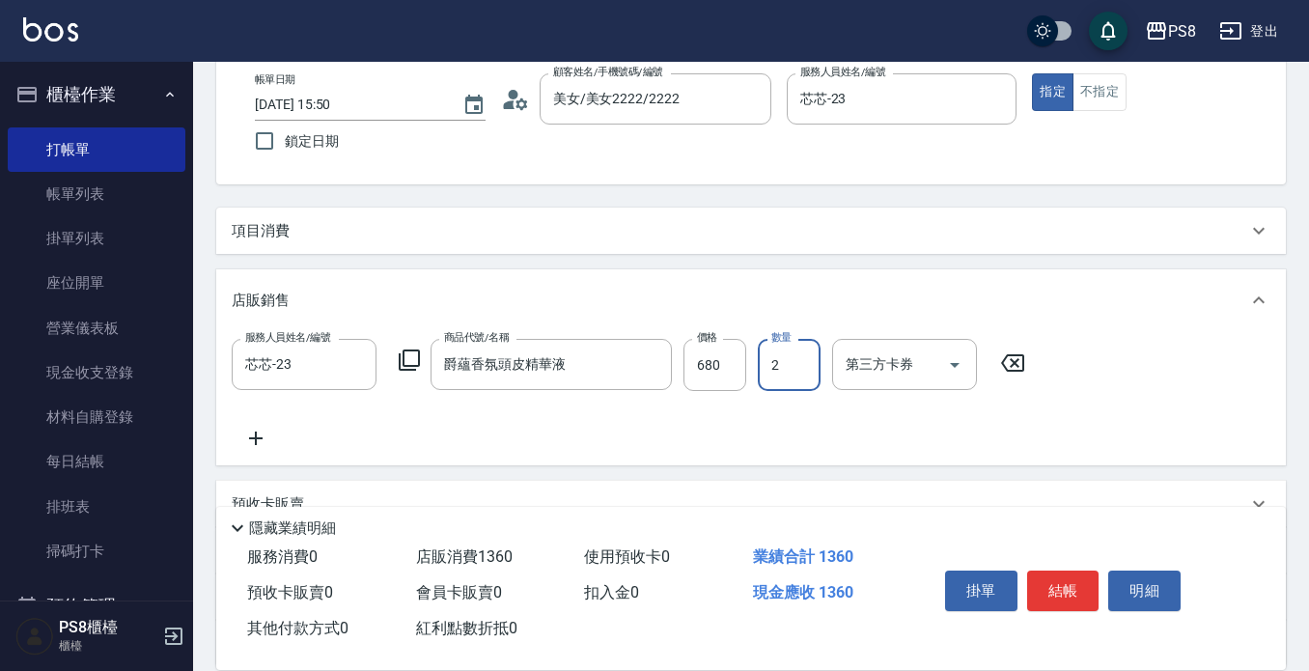
type input "2"
click at [1072, 588] on button "結帳" at bounding box center [1063, 591] width 72 height 41
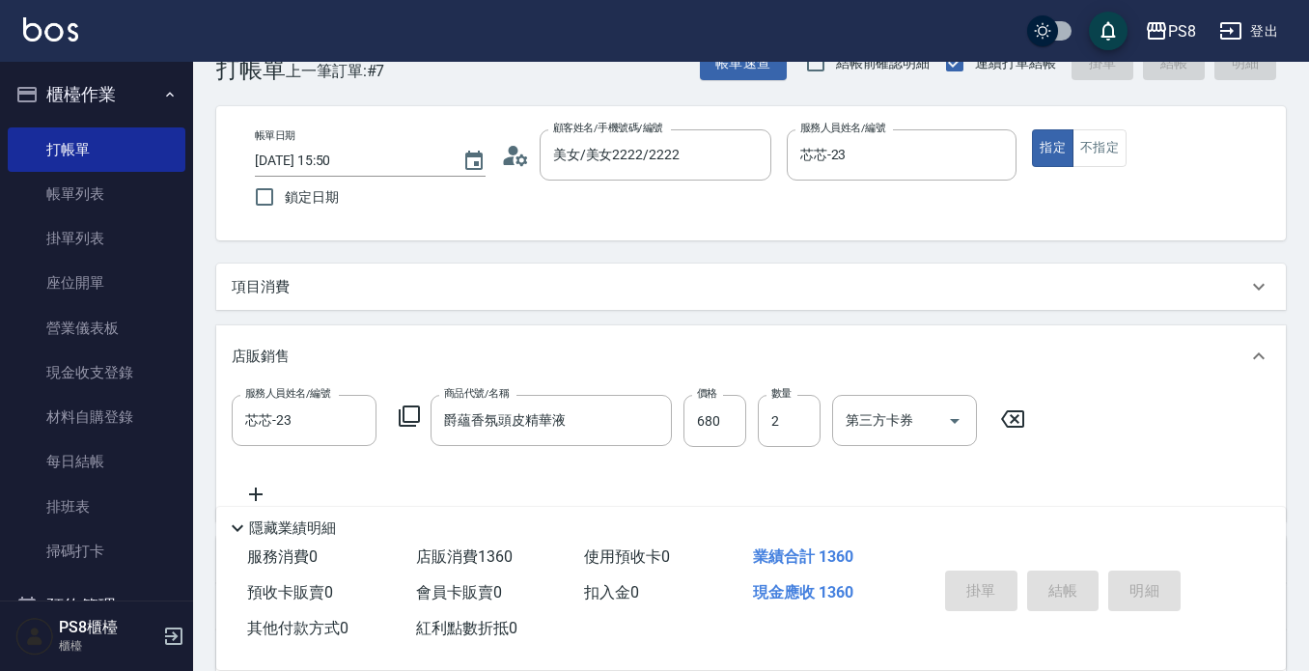
scroll to position [0, 0]
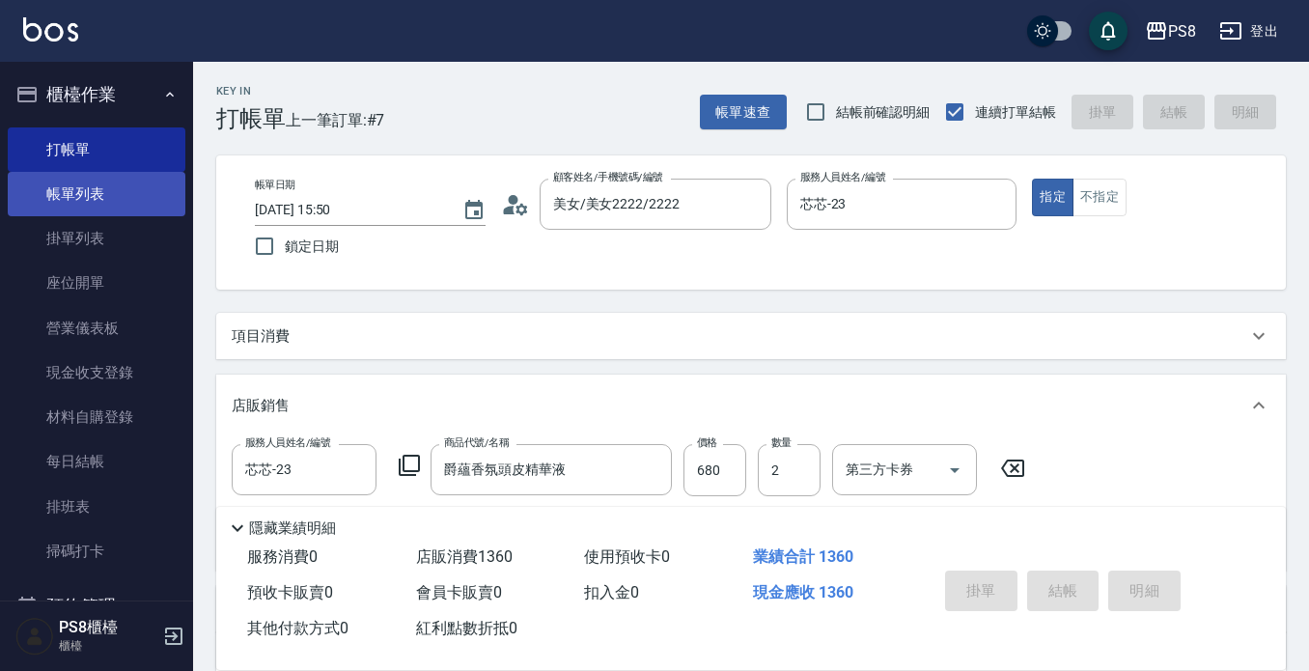
type input "[DATE] 16:02"
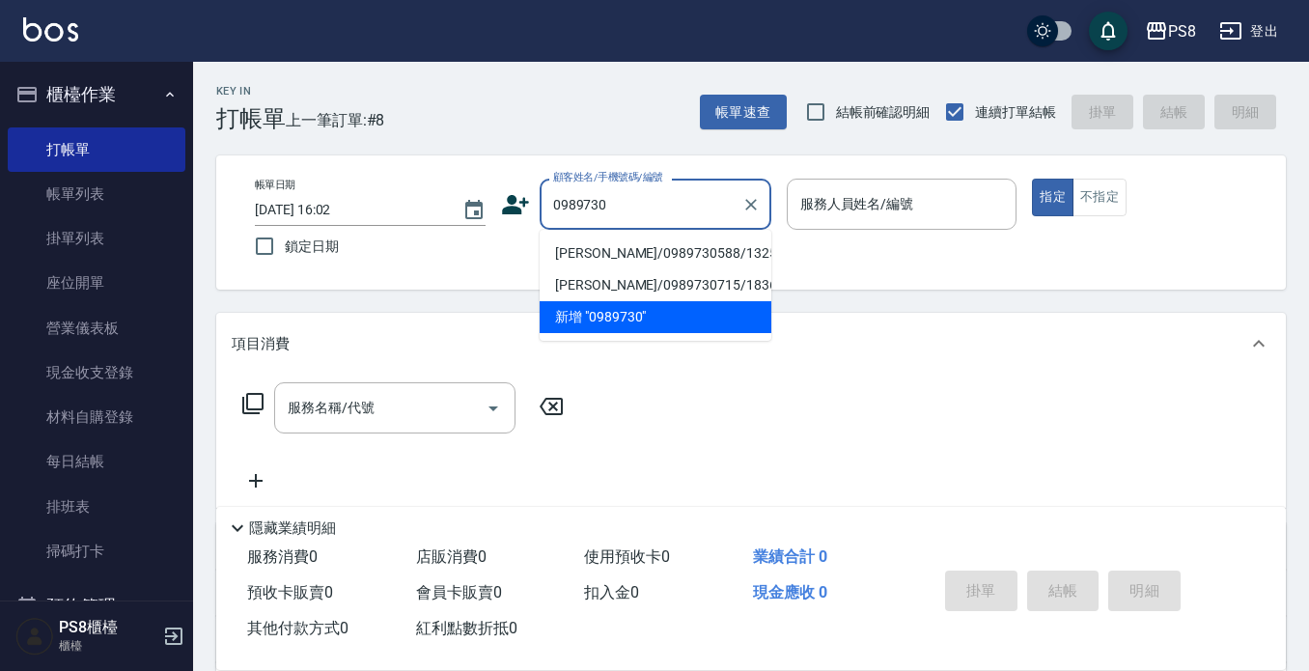
click at [733, 246] on li "[PERSON_NAME]/0989730588/13254" at bounding box center [656, 254] width 232 height 32
type input "[PERSON_NAME]/0989730588/13254"
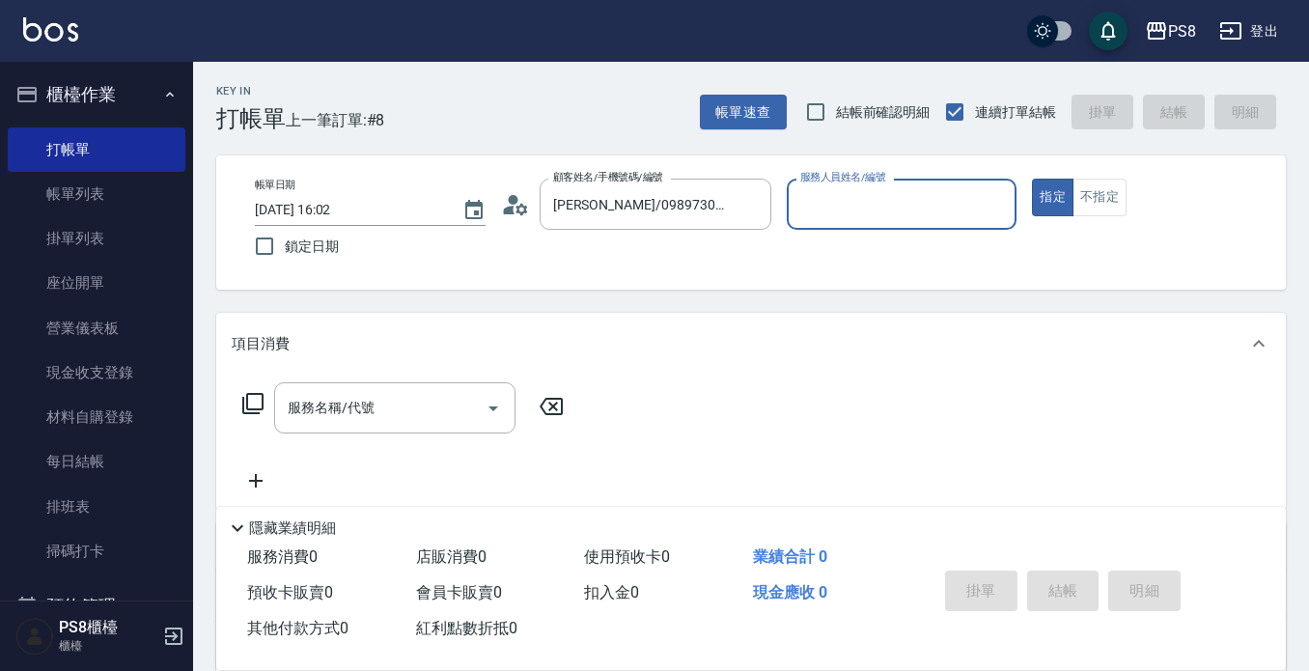
type input "[PERSON_NAME]-14"
click at [1032, 179] on button "指定" at bounding box center [1053, 198] width 42 height 38
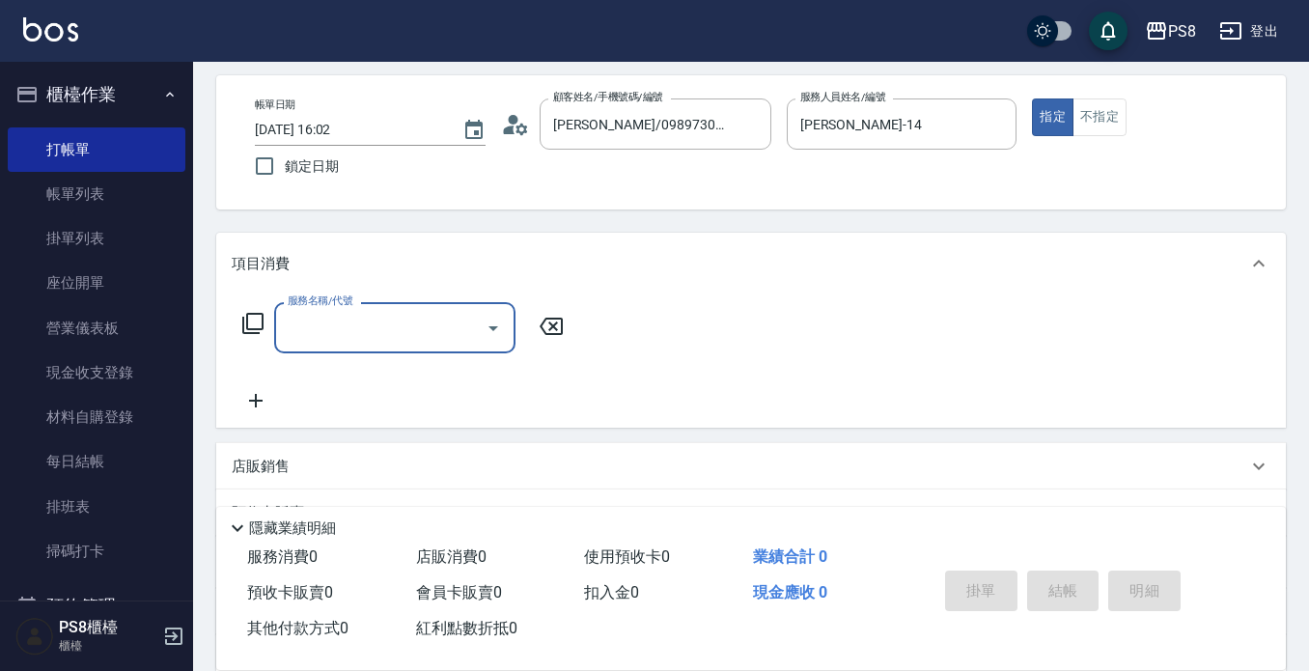
scroll to position [193, 0]
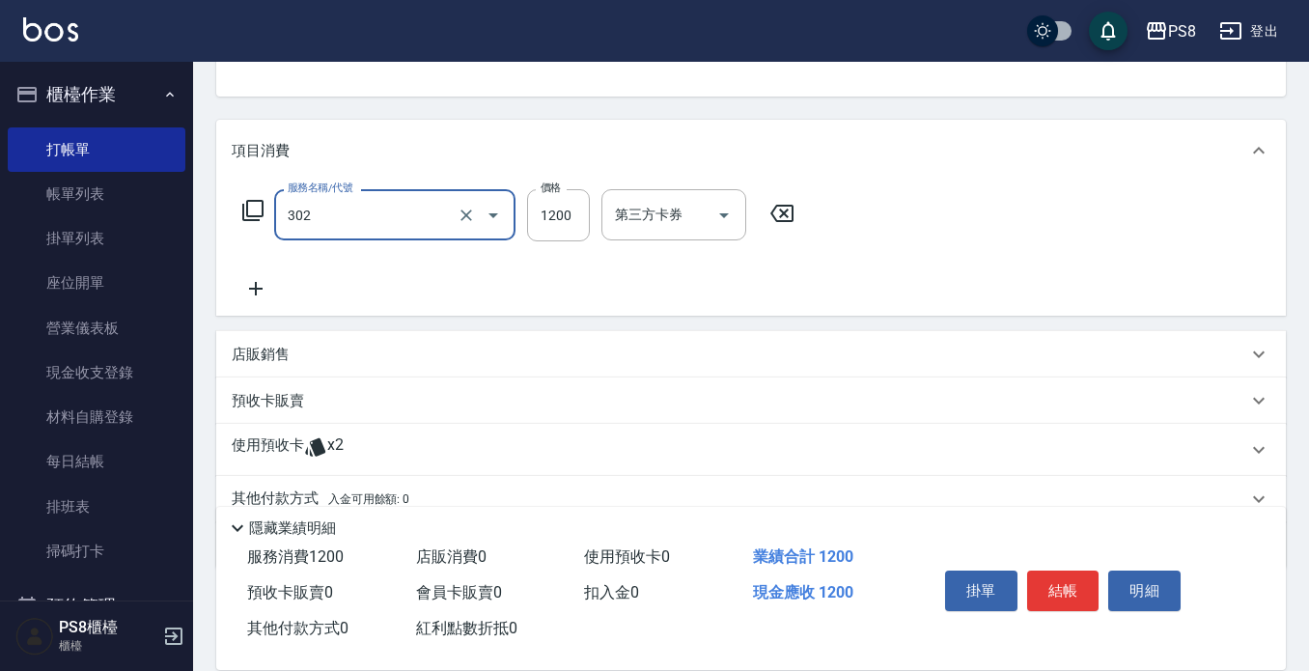
type input "基本離子燙(302)"
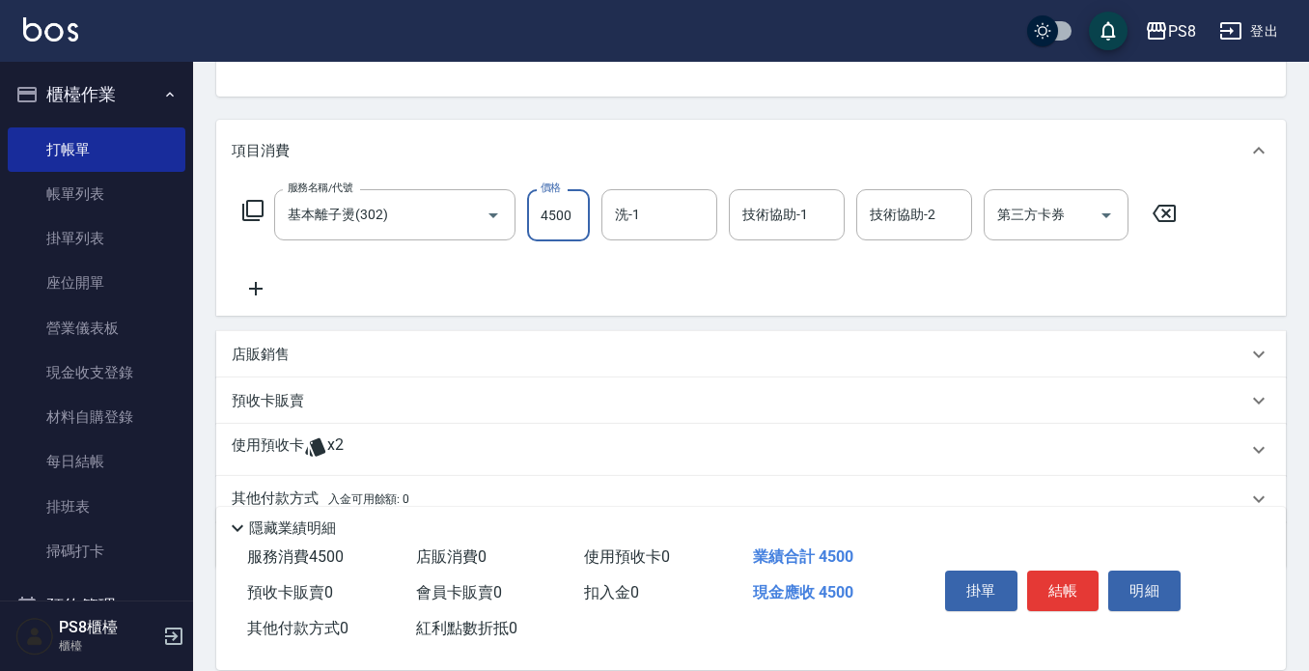
type input "4500"
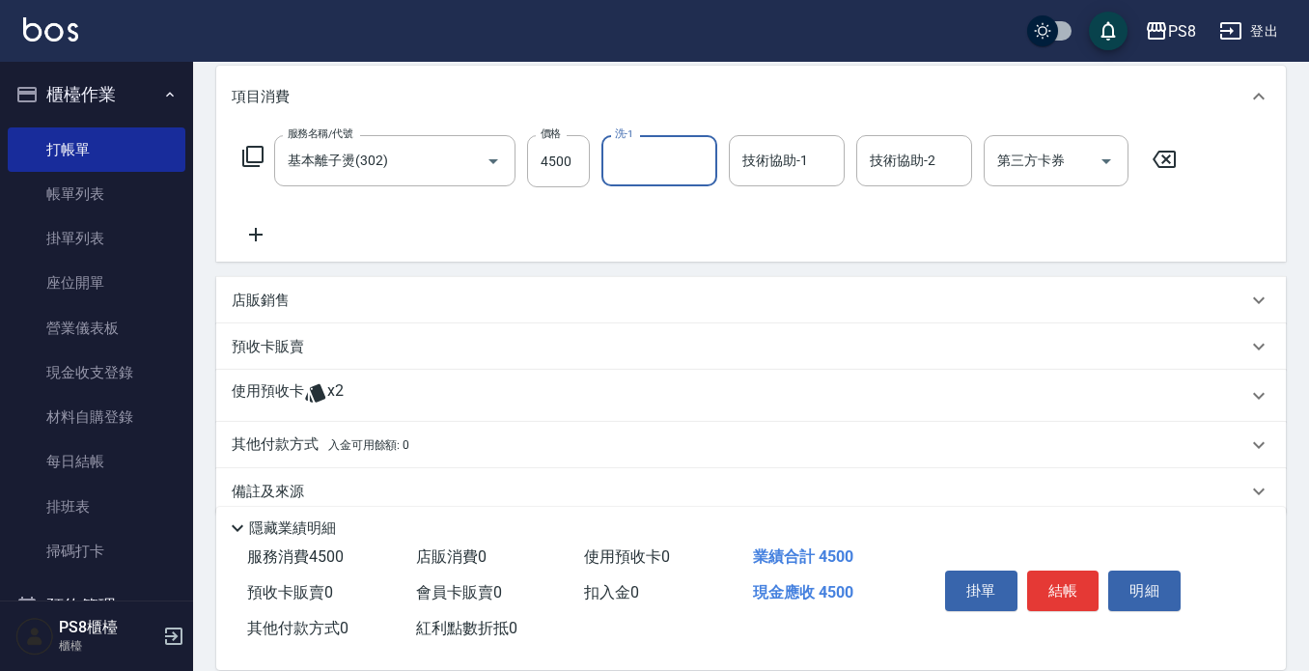
scroll to position [276, 0]
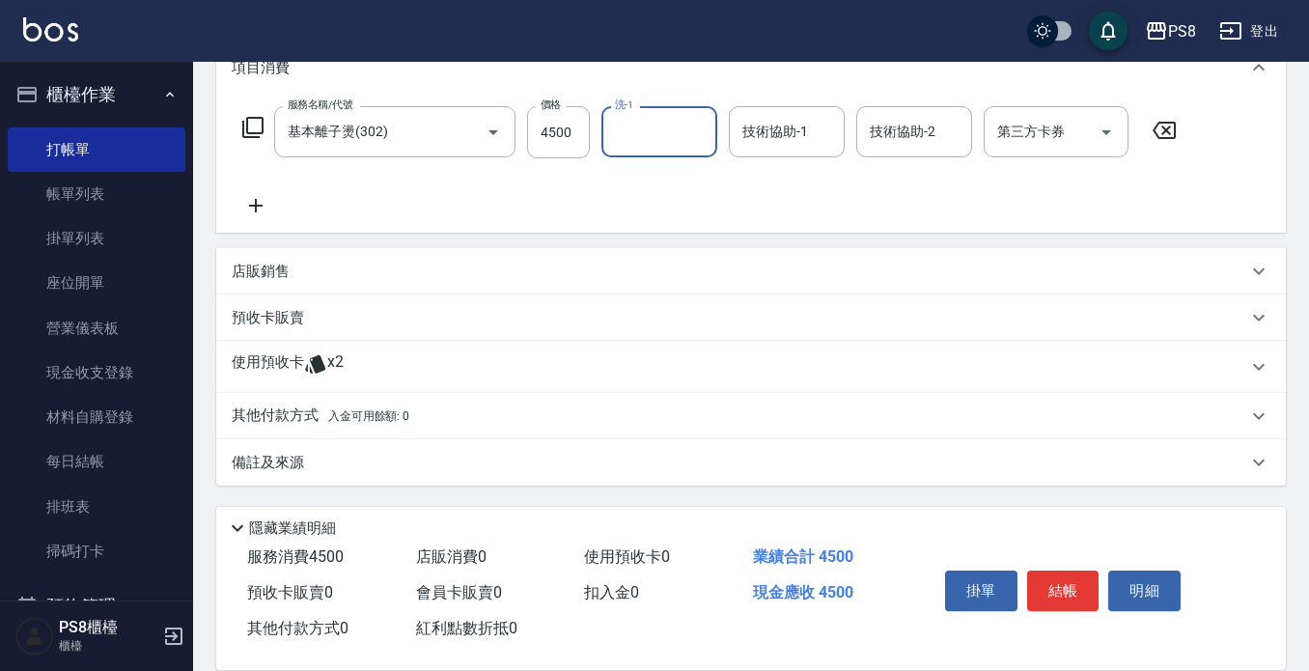
click at [323, 408] on p "其他付款方式 入金可用餘額: 0" at bounding box center [321, 416] width 178 height 21
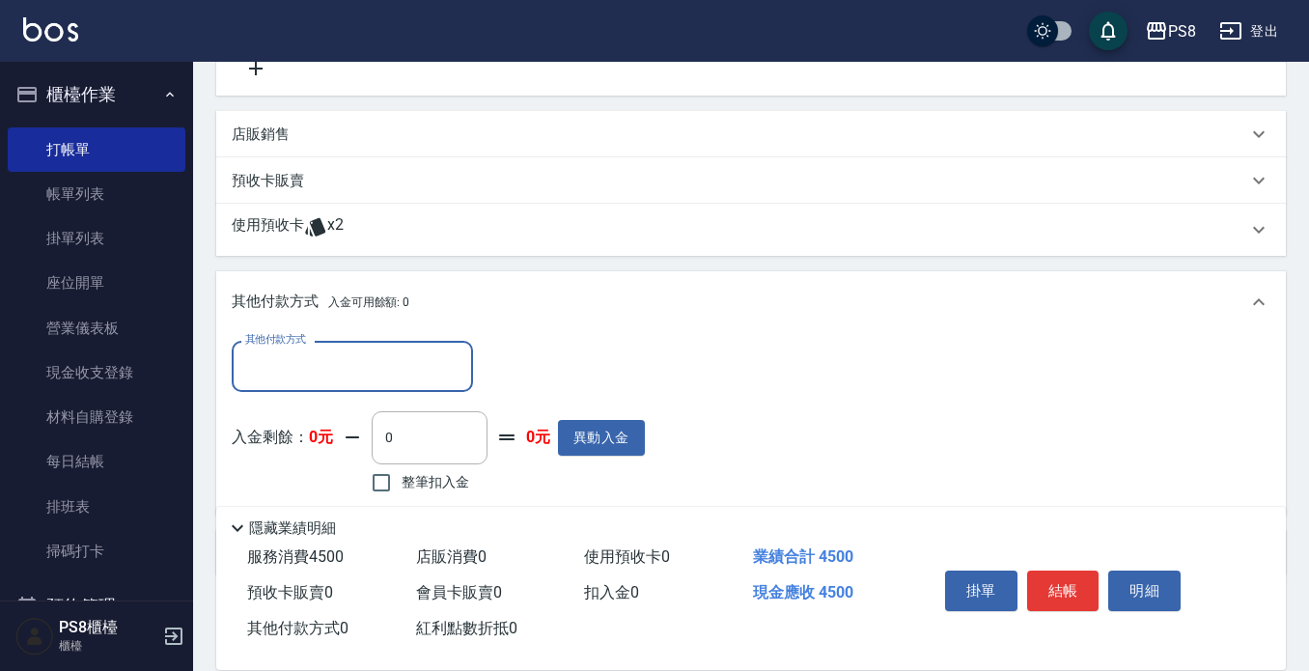
scroll to position [415, 0]
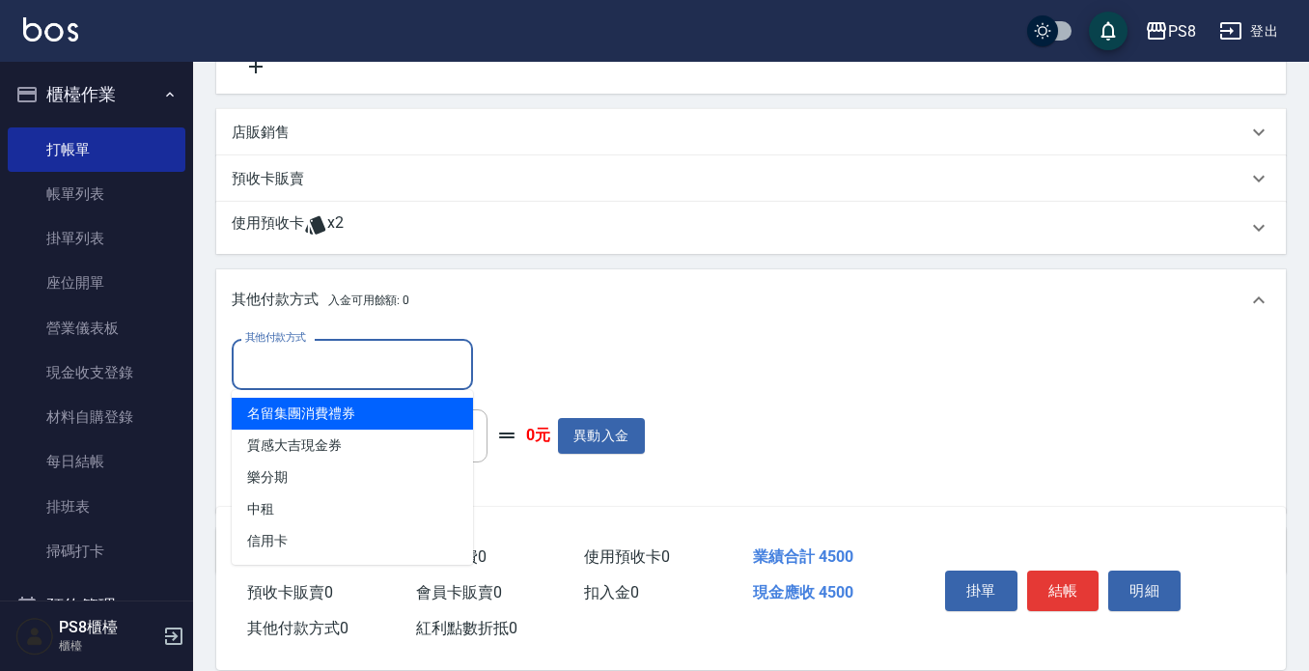
click at [304, 375] on input "其他付款方式" at bounding box center [352, 365] width 224 height 34
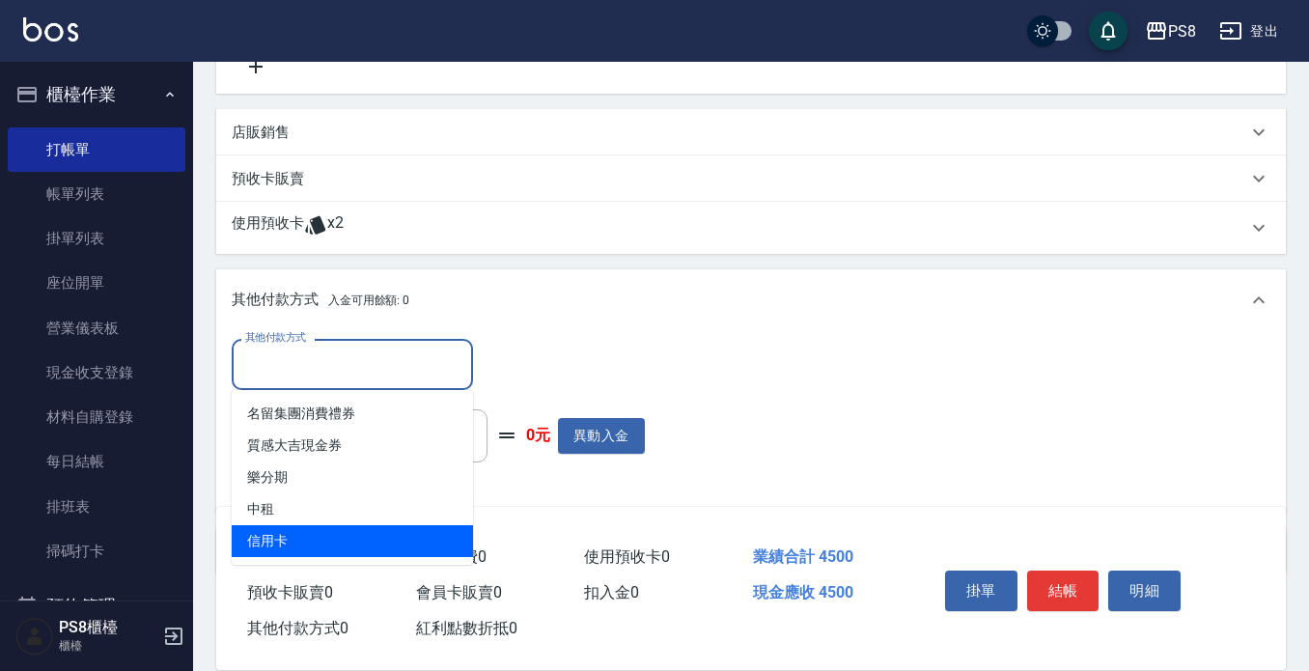
drag, startPoint x: 298, startPoint y: 532, endPoint x: 330, endPoint y: 504, distance: 42.4
click at [298, 533] on span "信用卡" at bounding box center [352, 541] width 241 height 32
type input "信用卡"
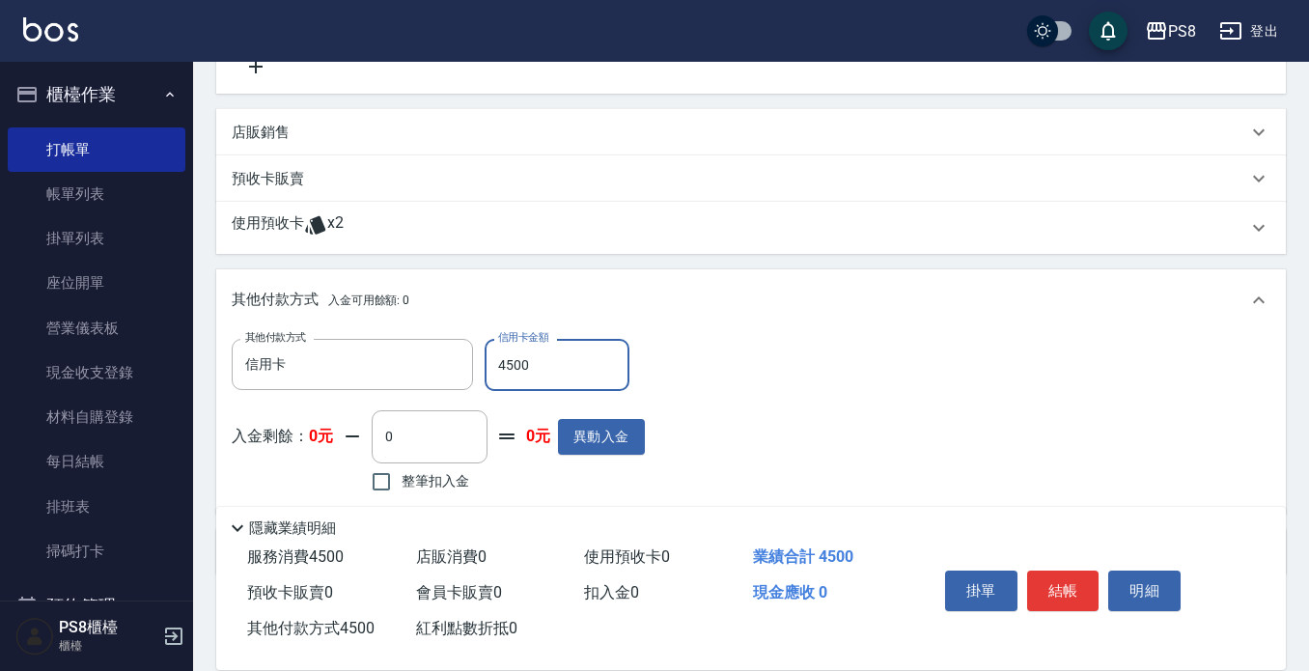
type input "4500"
click at [750, 331] on div "其他付款方式 入金可用餘額: 0" at bounding box center [751, 300] width 1070 height 62
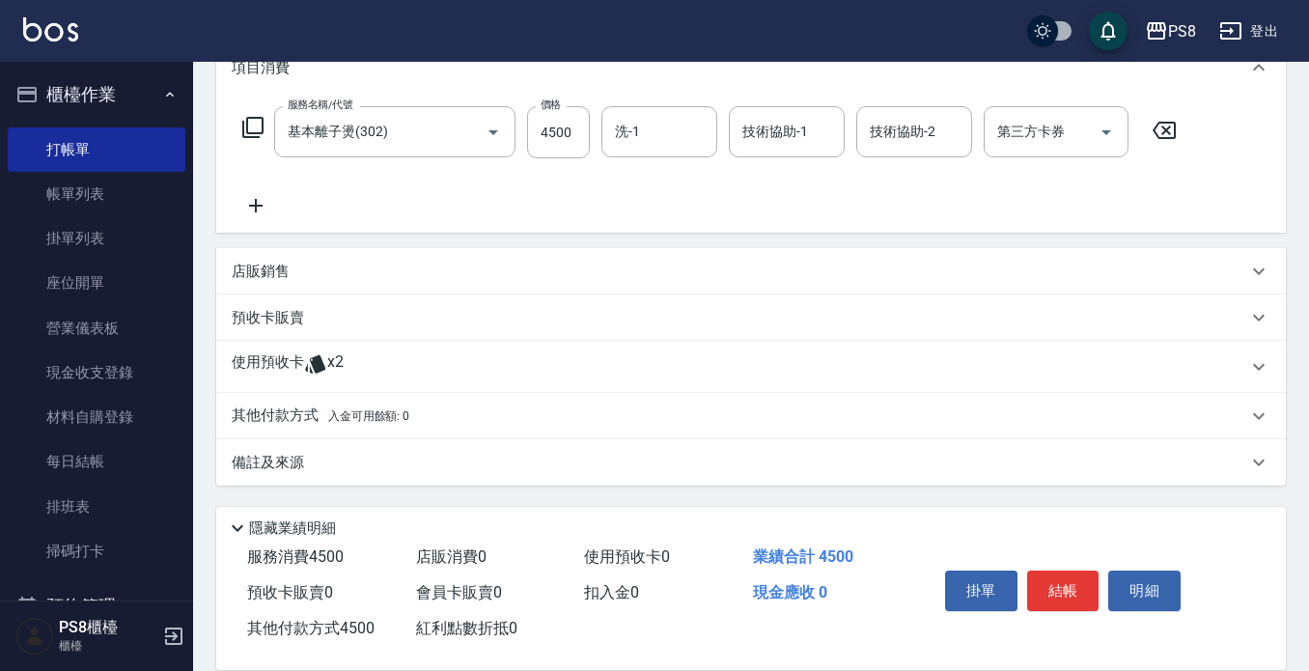
scroll to position [276, 0]
click at [343, 405] on div "其他付款方式 入金可用餘額: 0" at bounding box center [751, 416] width 1070 height 46
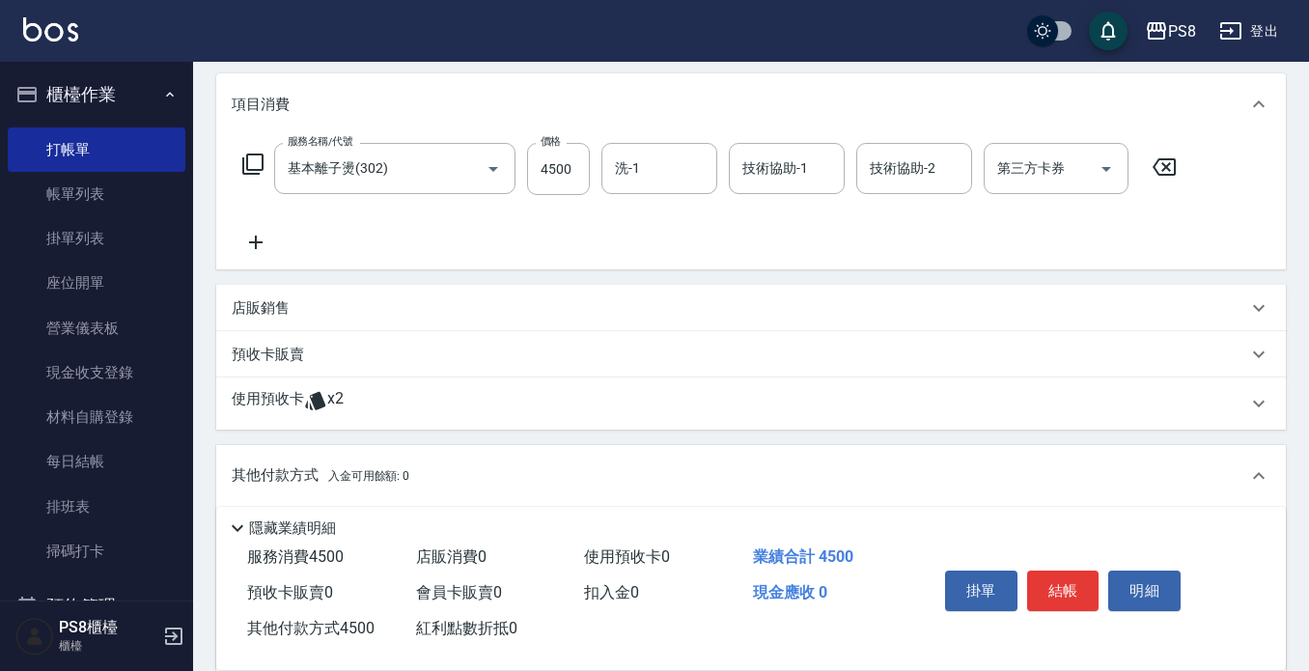
scroll to position [86, 0]
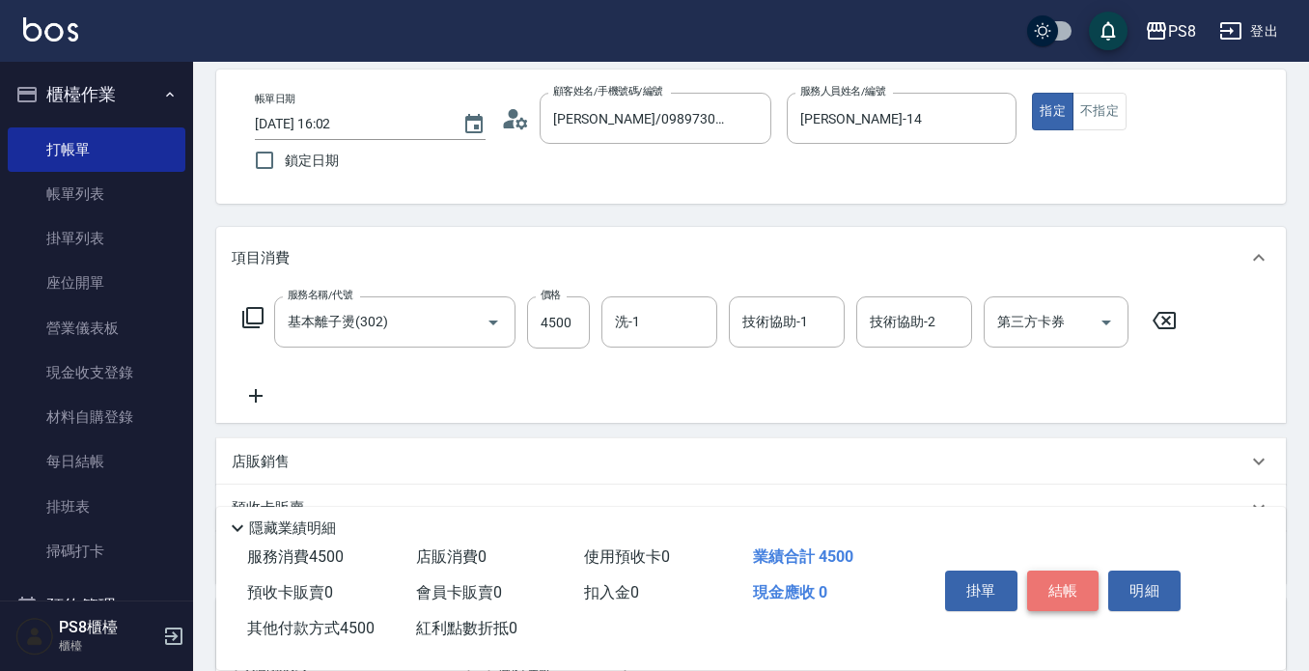
click at [1043, 583] on button "結帳" at bounding box center [1063, 591] width 72 height 41
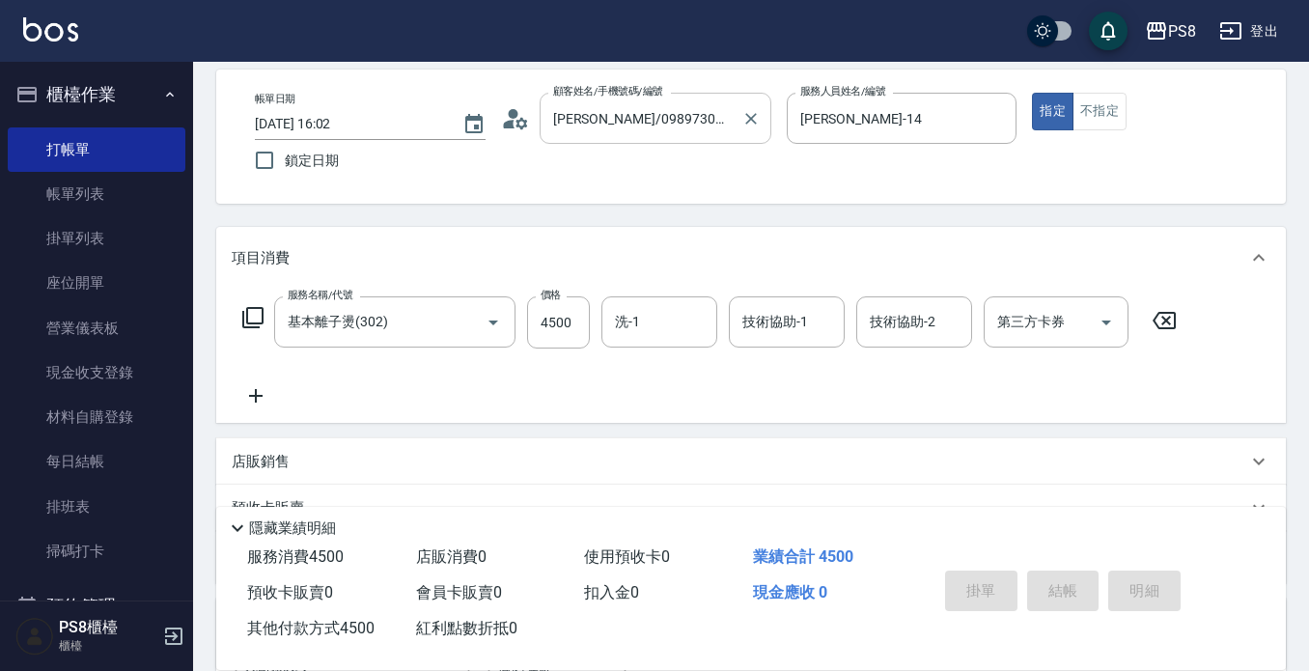
type input "[DATE] 16:03"
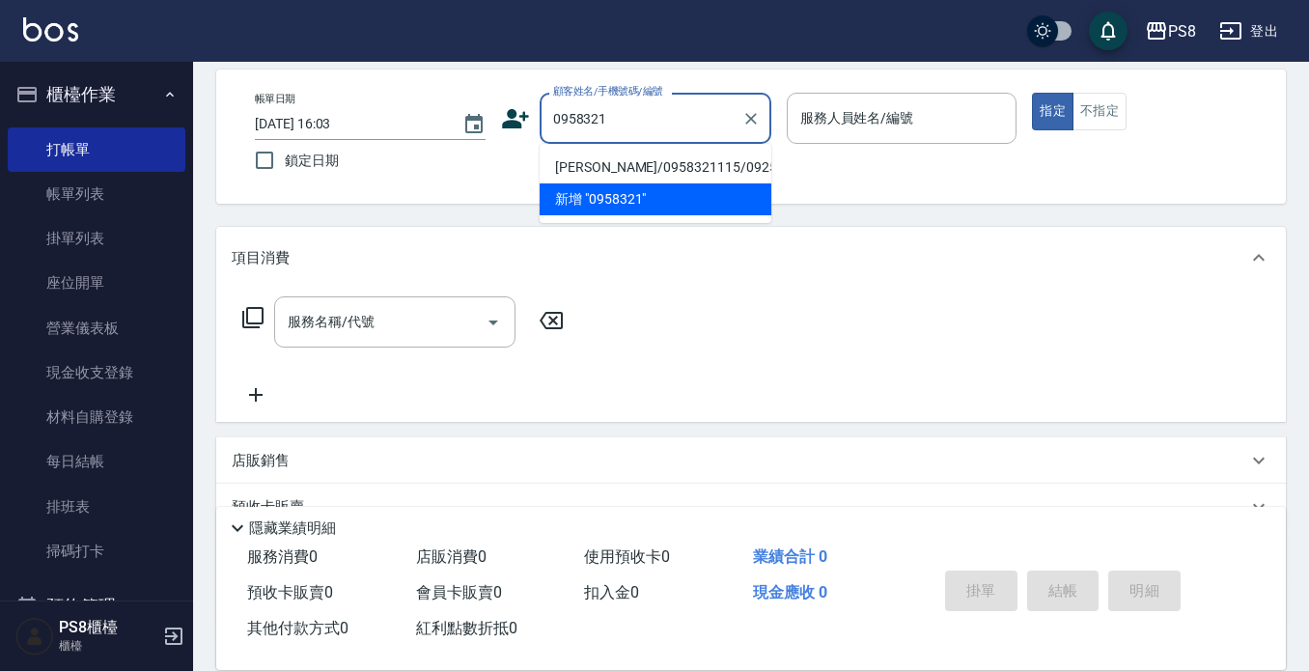
click at [606, 163] on li "[PERSON_NAME]/0958321115/0925296585" at bounding box center [656, 168] width 232 height 32
type input "[PERSON_NAME]/0958321115/0925296585"
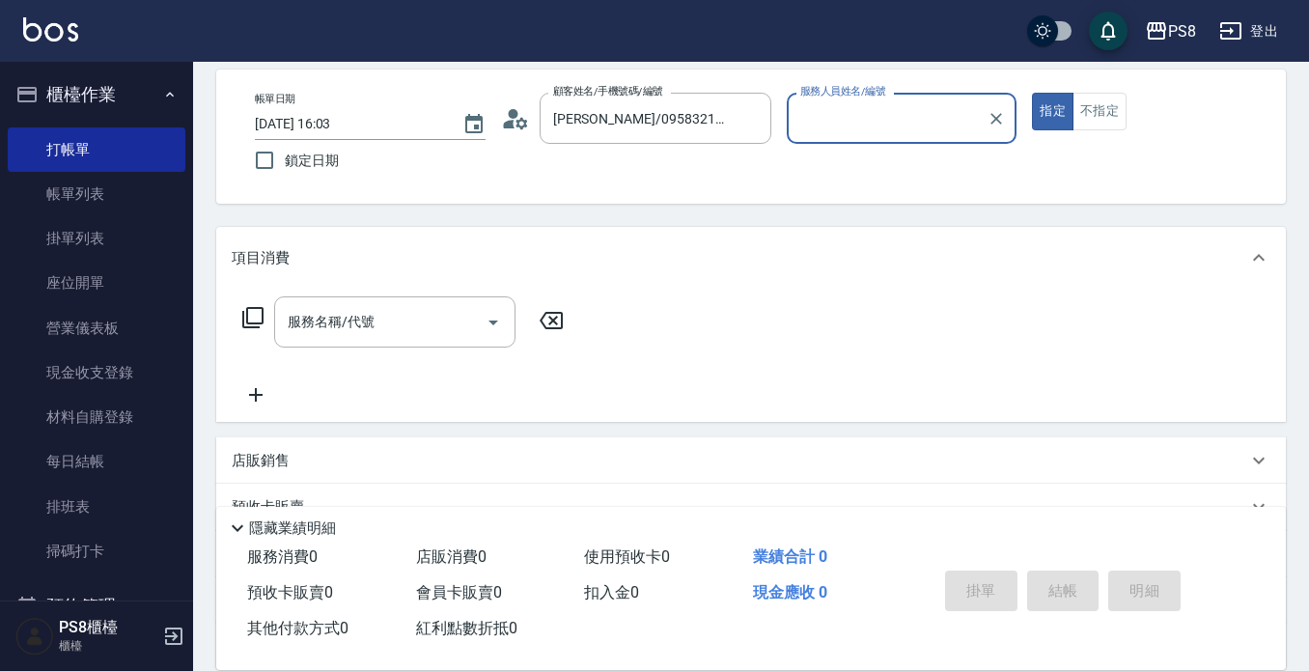
type input "[PERSON_NAME]-14"
click at [1032, 93] on button "指定" at bounding box center [1053, 112] width 42 height 38
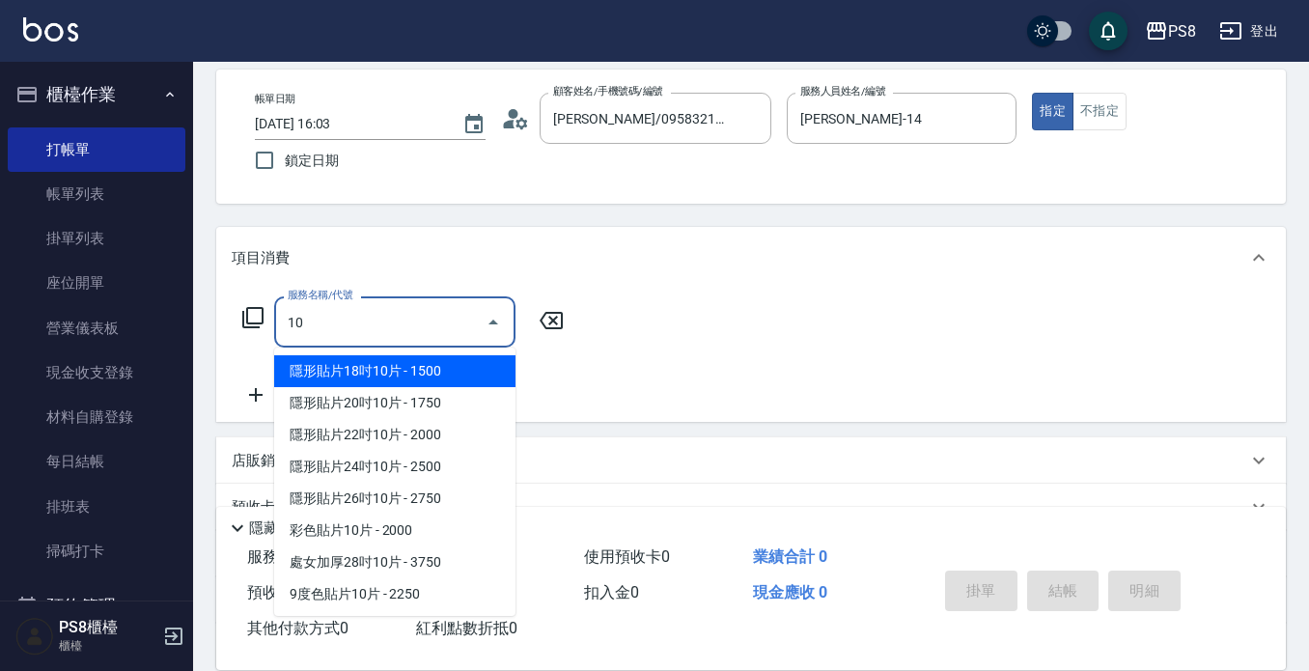
type input "103"
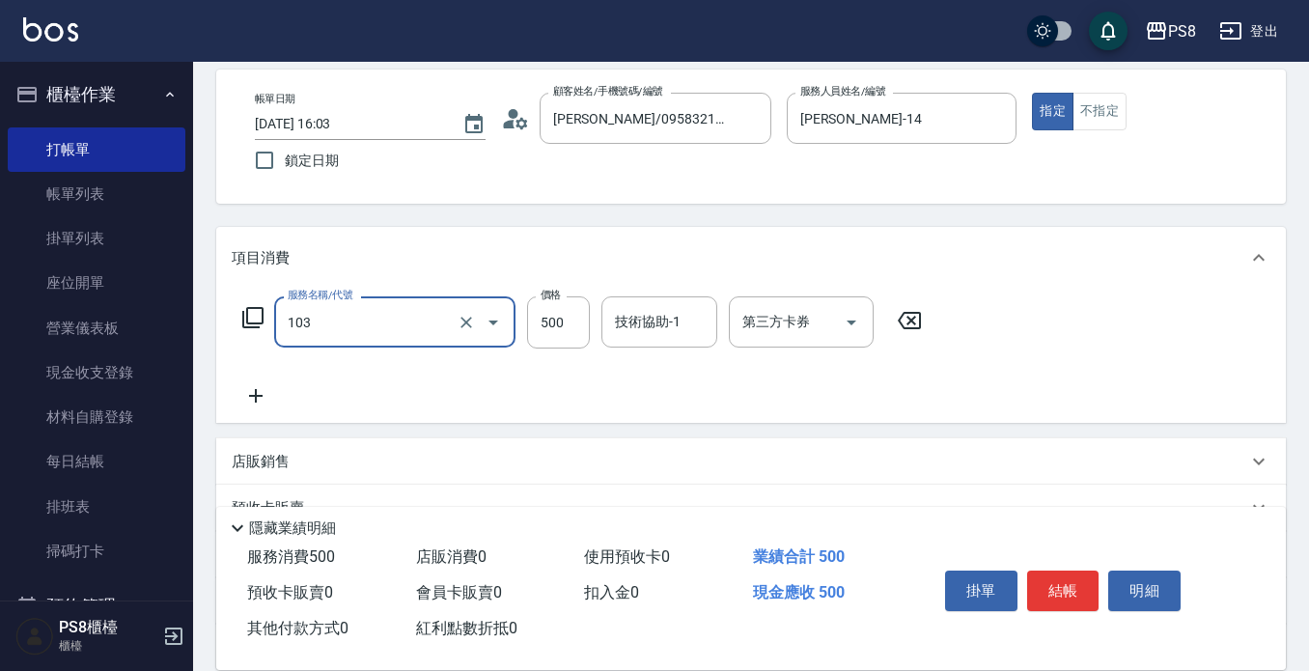
click at [409, 333] on input "103" at bounding box center [368, 322] width 170 height 34
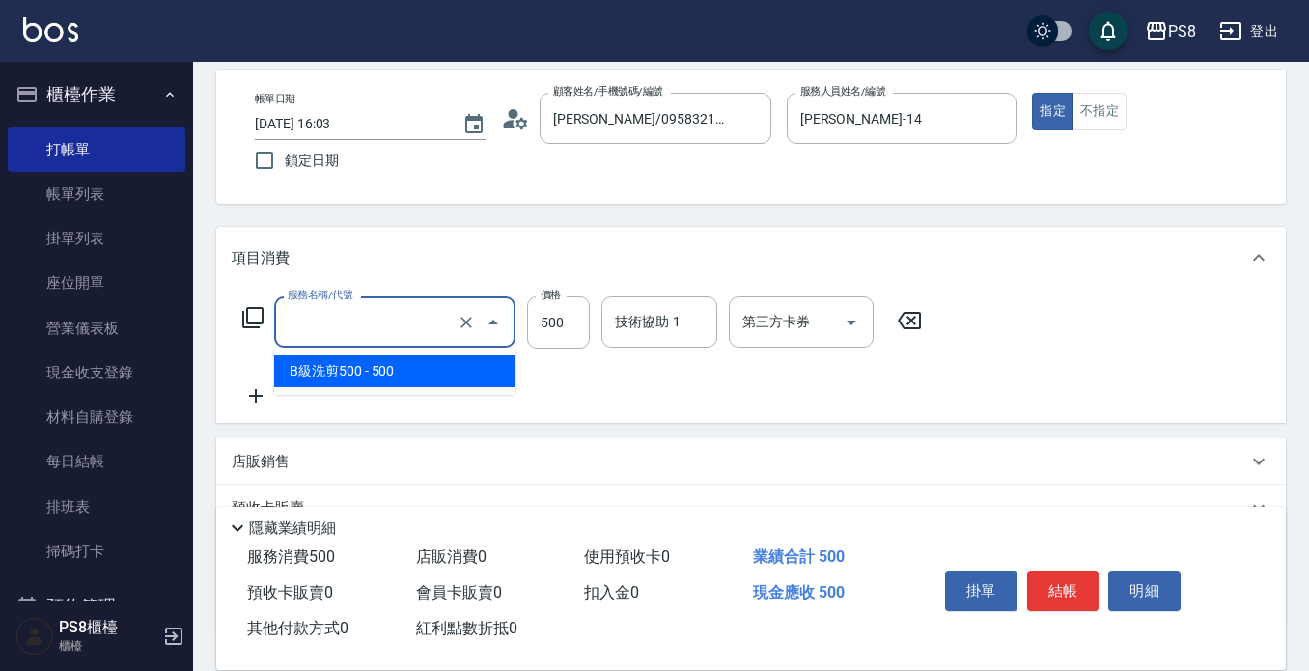
type input "0"
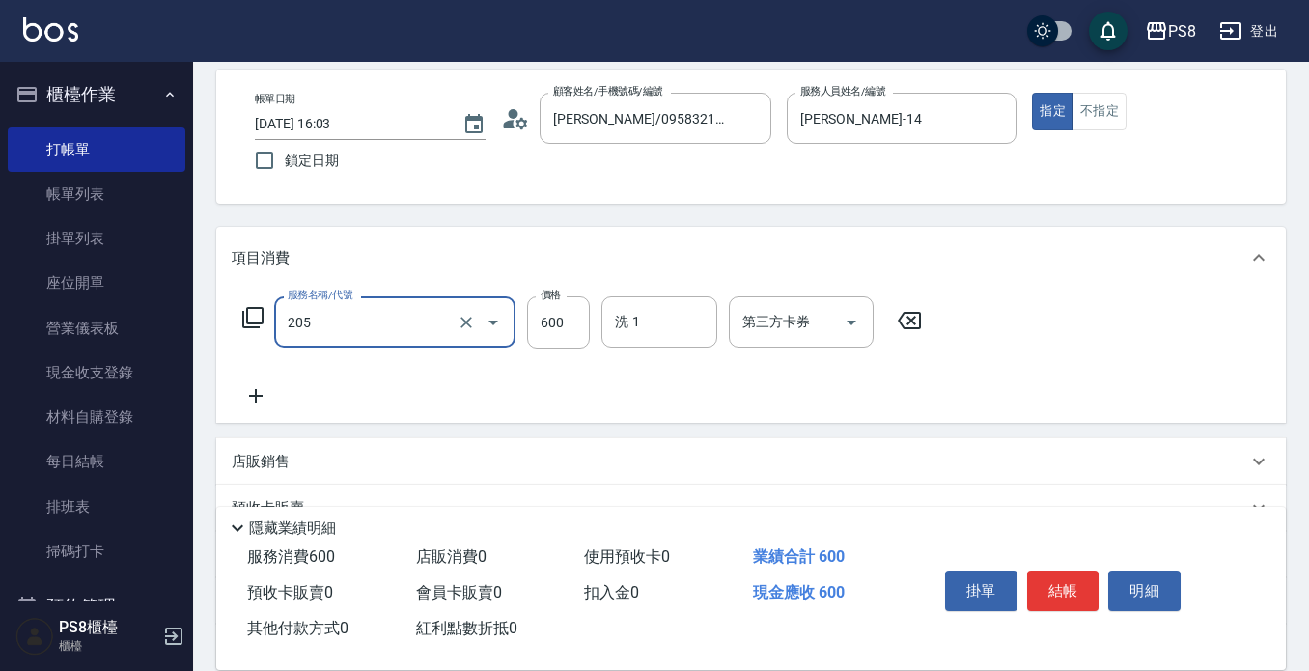
type input "A級洗剪600(205)"
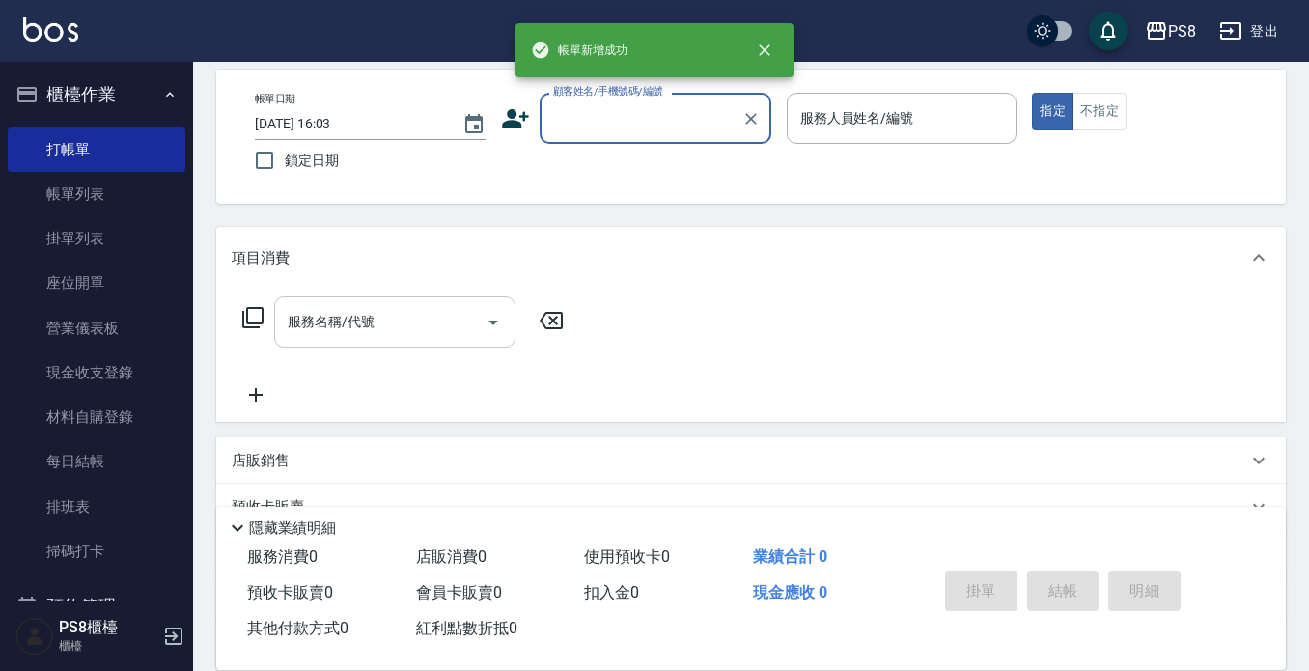
scroll to position [0, 0]
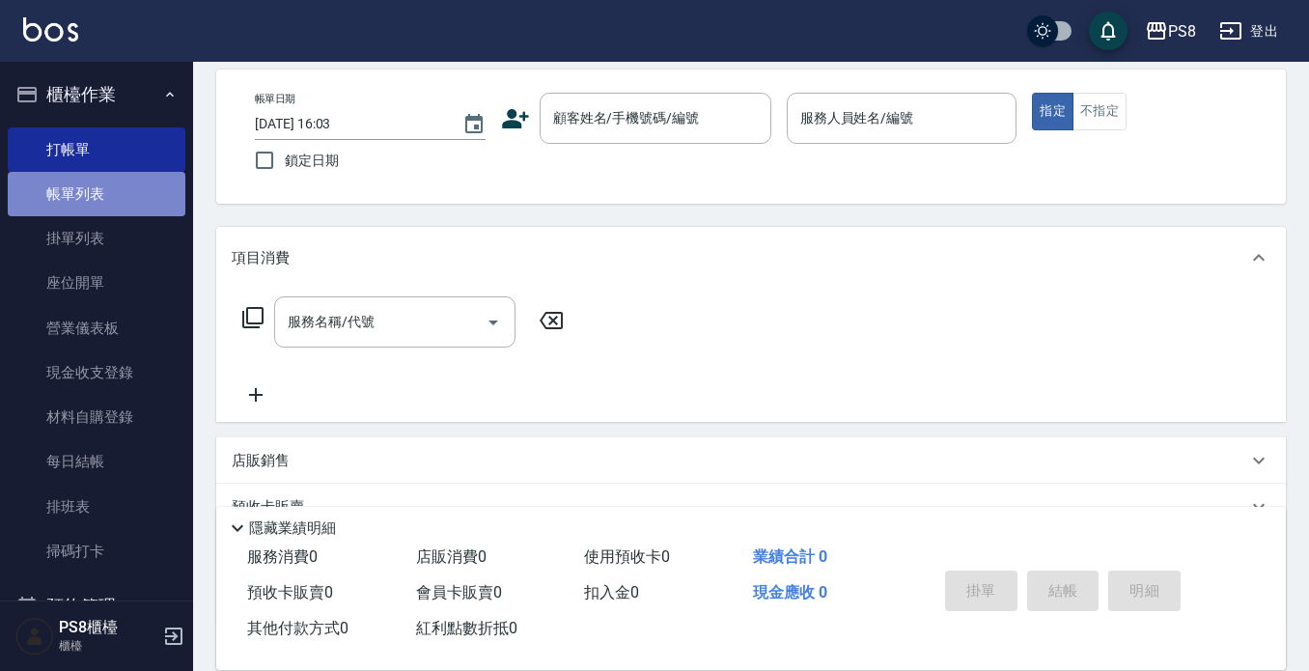
click at [122, 210] on link "帳單列表" at bounding box center [97, 194] width 178 height 44
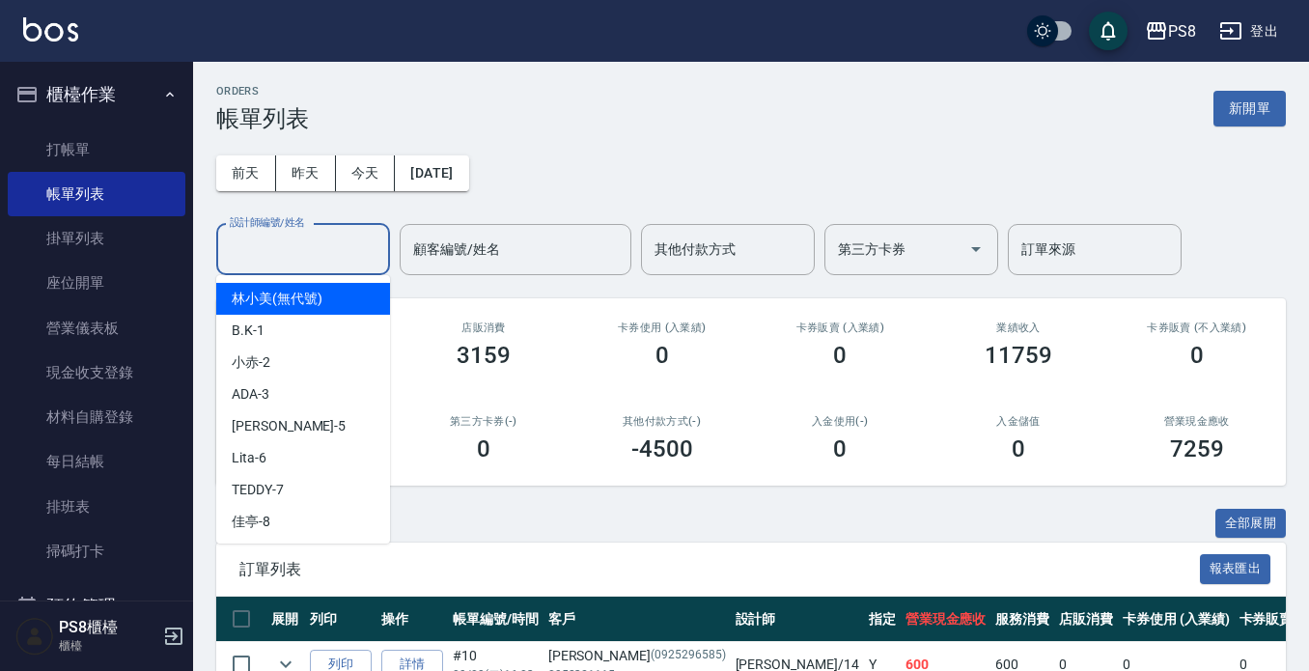
click at [312, 248] on input "設計師編號/姓名" at bounding box center [303, 250] width 156 height 34
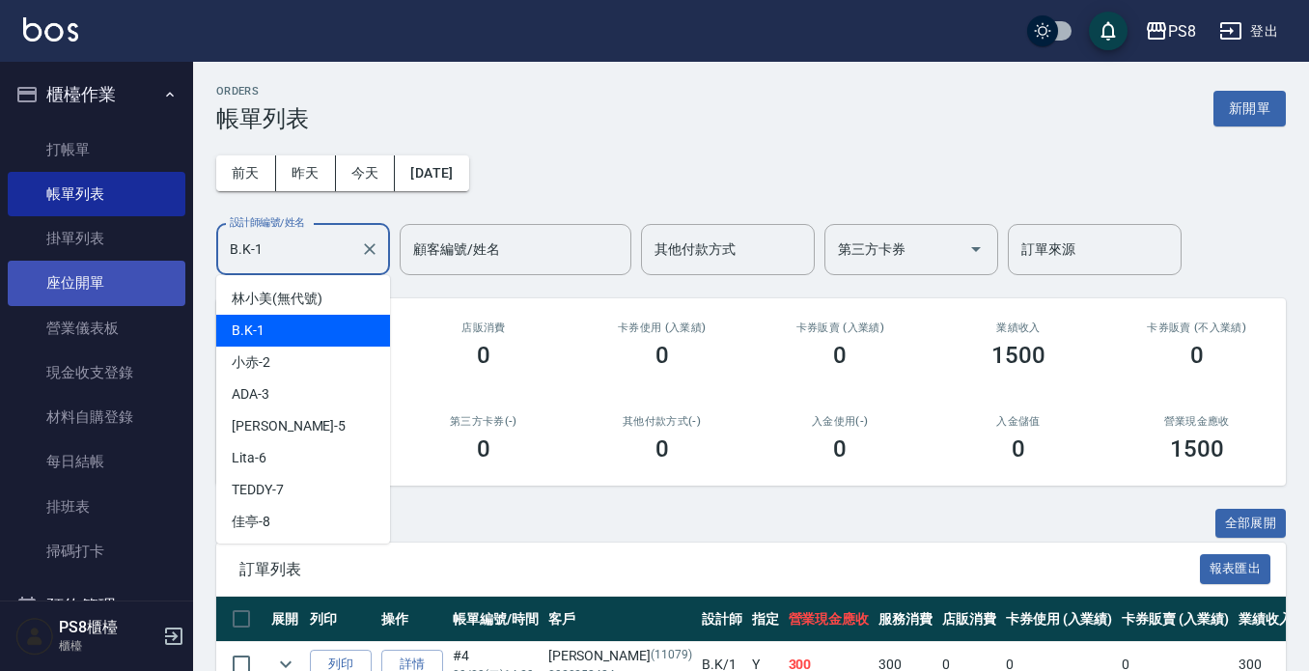
drag, startPoint x: 298, startPoint y: 254, endPoint x: 158, endPoint y: 267, distance: 140.7
click at [158, 267] on div "PS8 登出 櫃檯作業 打帳單 帳單列表 掛單列表 座位開單 營業儀表板 現金收支登錄 材料自購登錄 每日結帳 排班表 掃碼打卡 預約管理 預約管理 單日預約…" at bounding box center [654, 428] width 1309 height 856
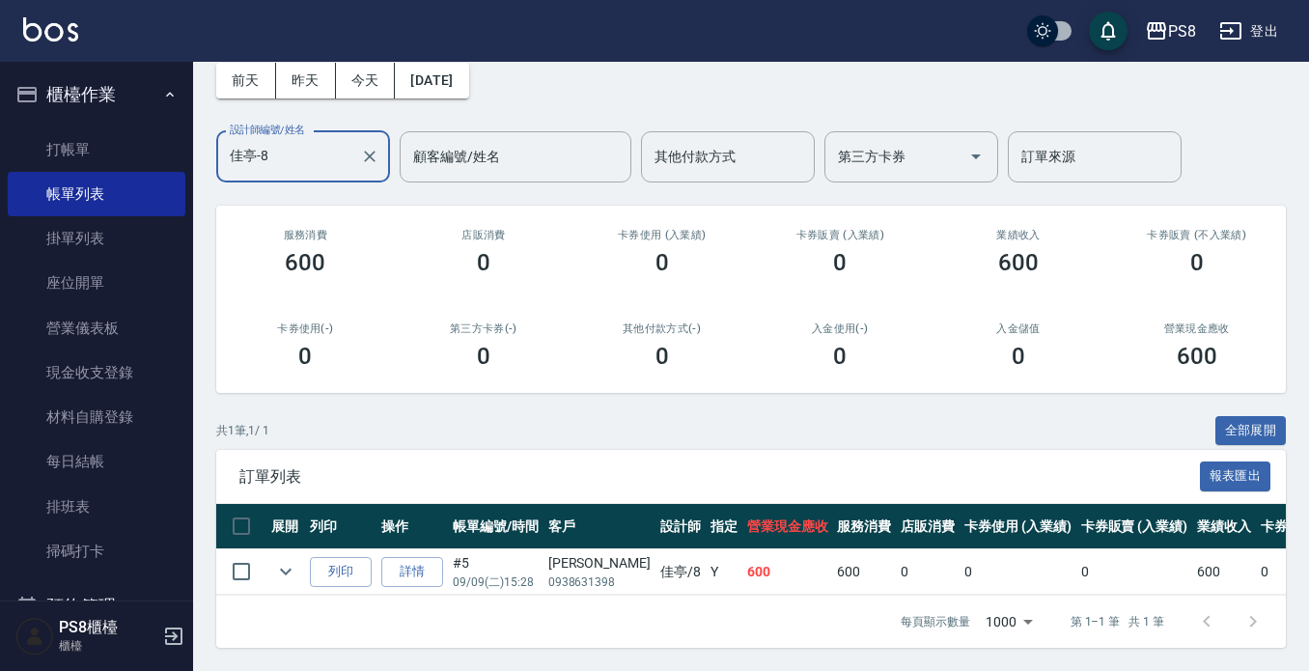
scroll to position [109, 0]
type input "佳亭-8"
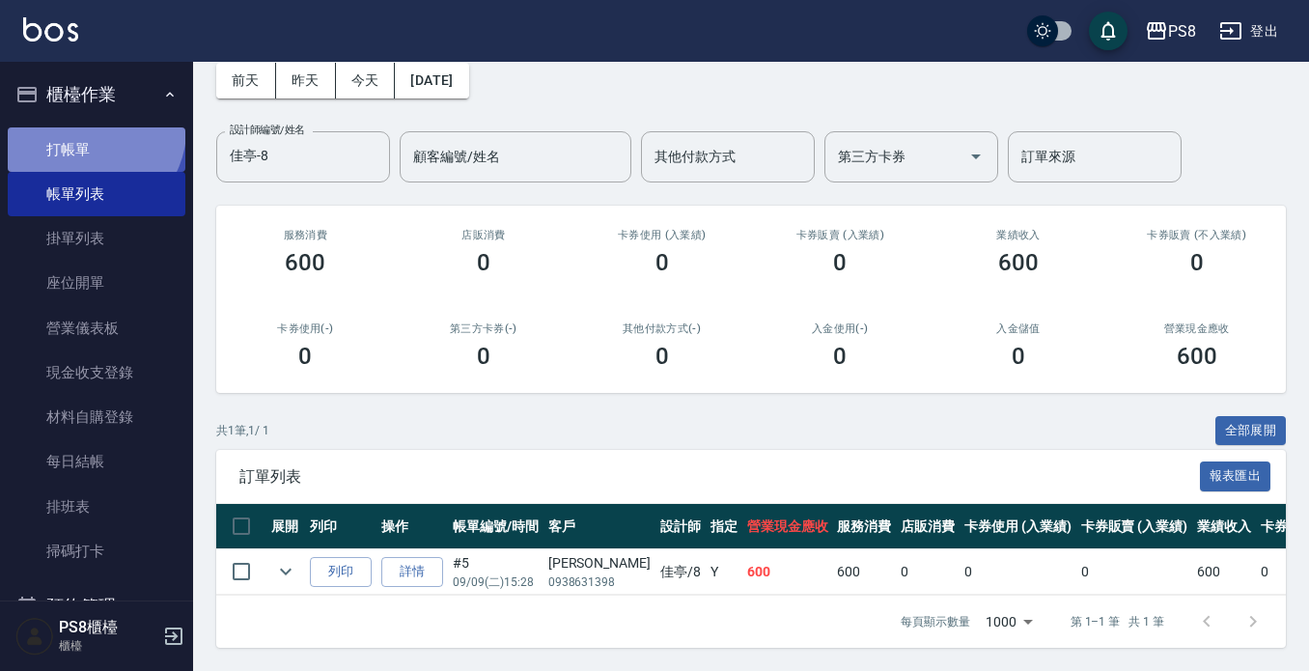
click at [92, 130] on link "打帳單" at bounding box center [97, 149] width 178 height 44
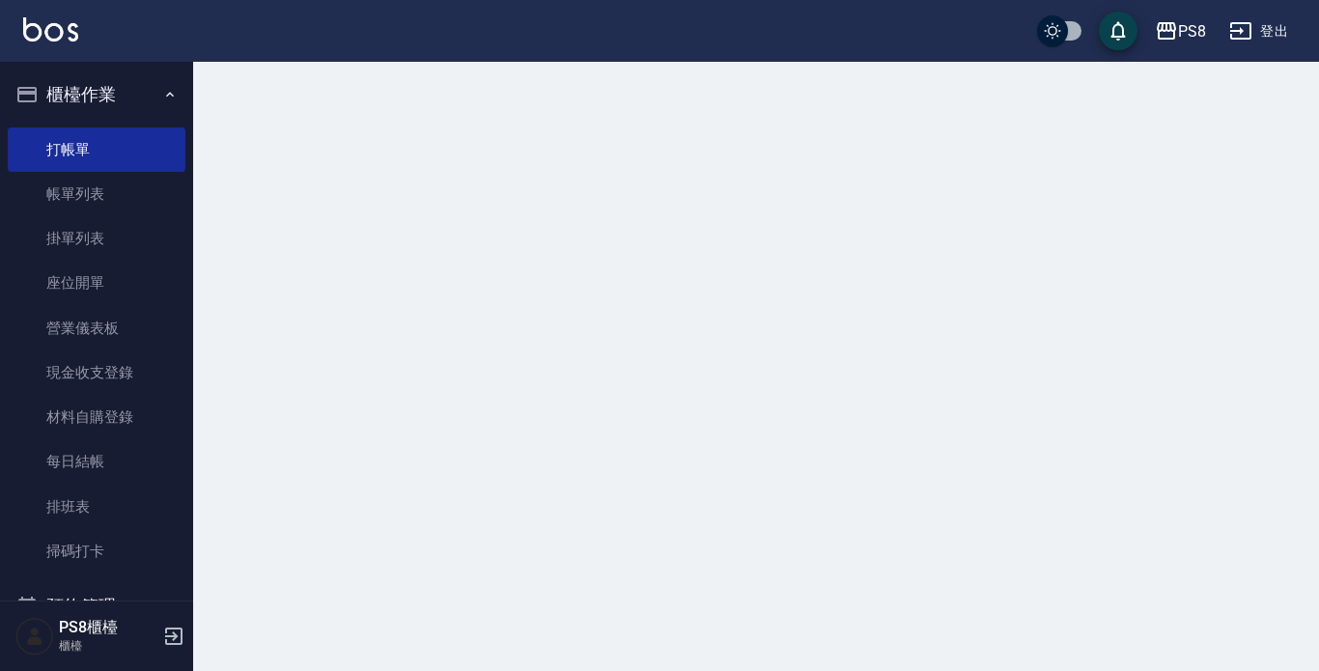
click at [97, 99] on button "櫃檯作業" at bounding box center [97, 95] width 178 height 50
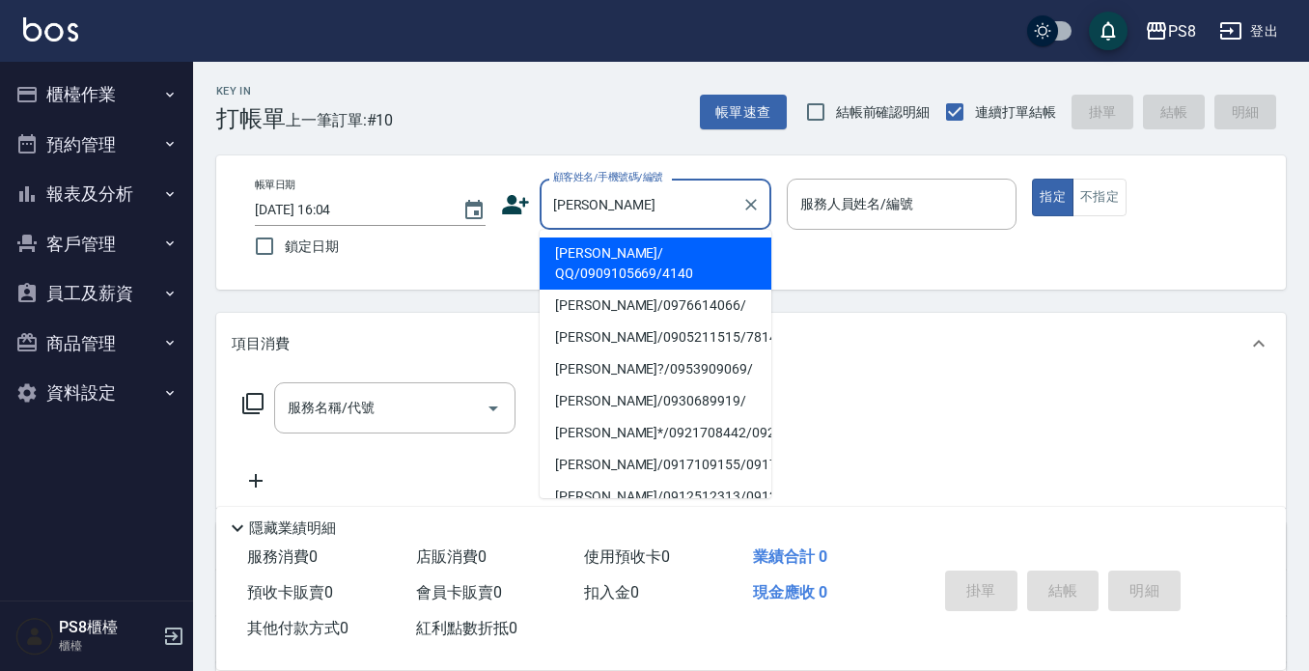
click at [631, 267] on li "[PERSON_NAME]/ QQ/0909105669/4140" at bounding box center [656, 264] width 232 height 52
type input "[PERSON_NAME]/ QQ/0909105669/4140"
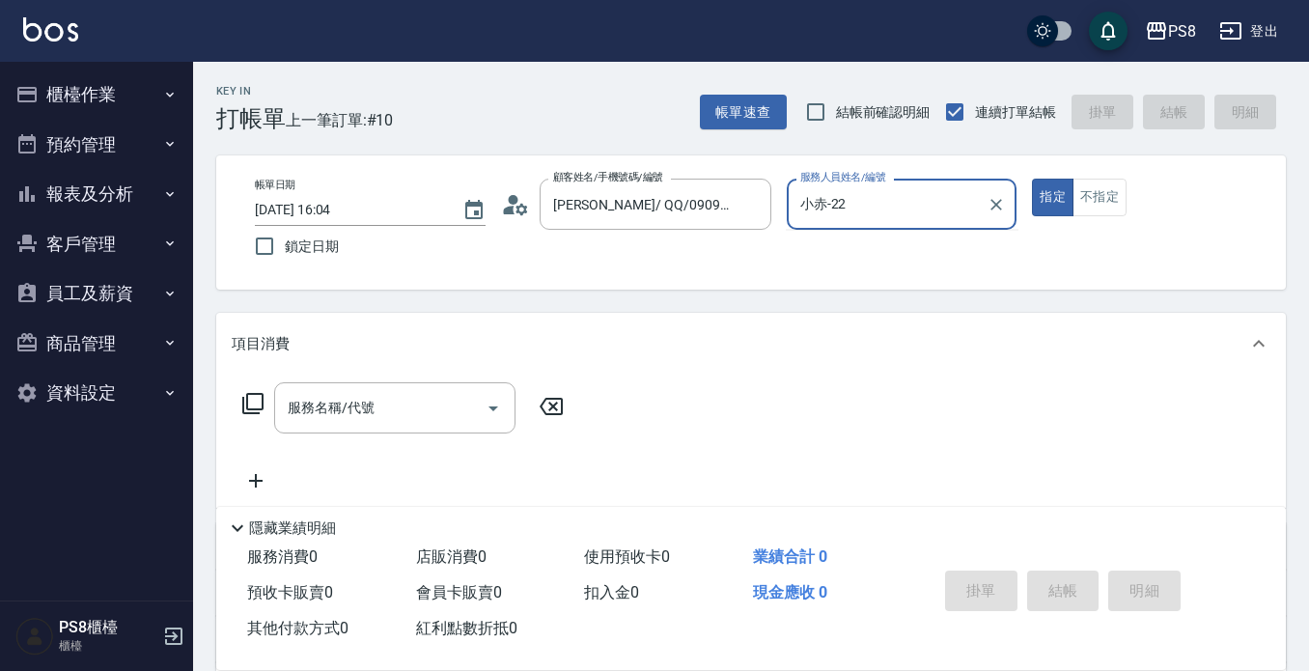
type input "小赤-2"
click at [1032, 179] on button "指定" at bounding box center [1053, 198] width 42 height 38
type button "true"
click at [434, 432] on div "服務名稱/代號" at bounding box center [394, 407] width 241 height 51
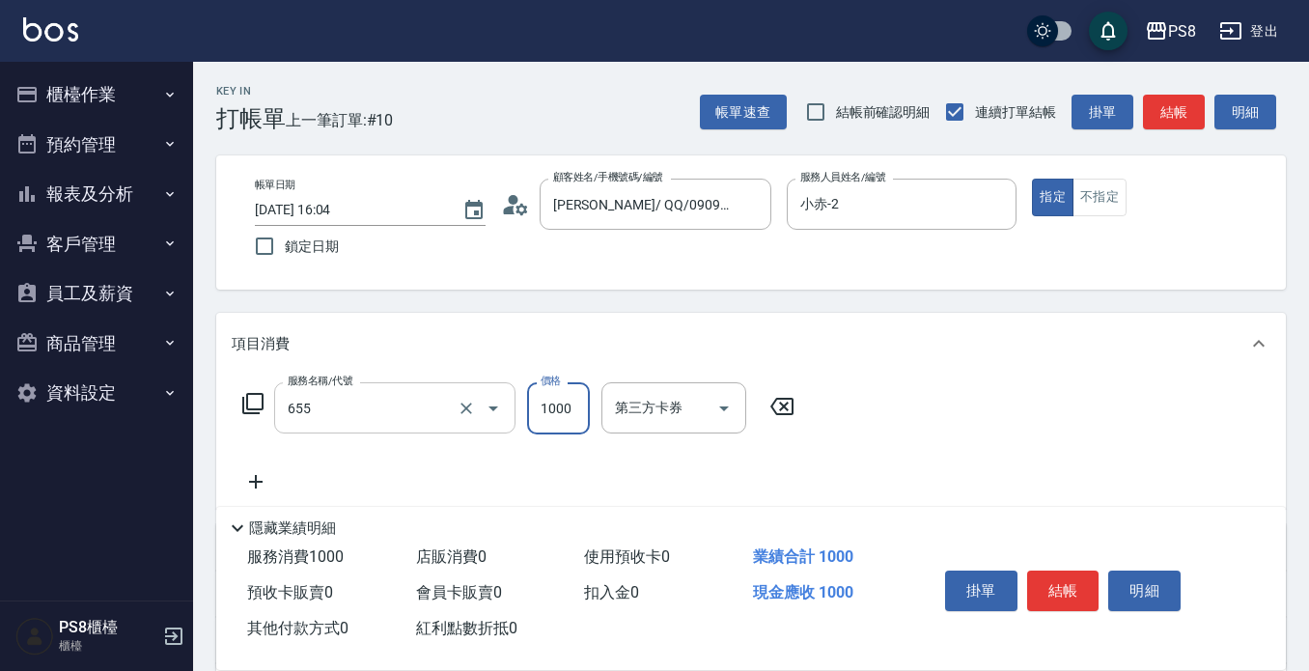
type input "拆接(655)"
type input "3000"
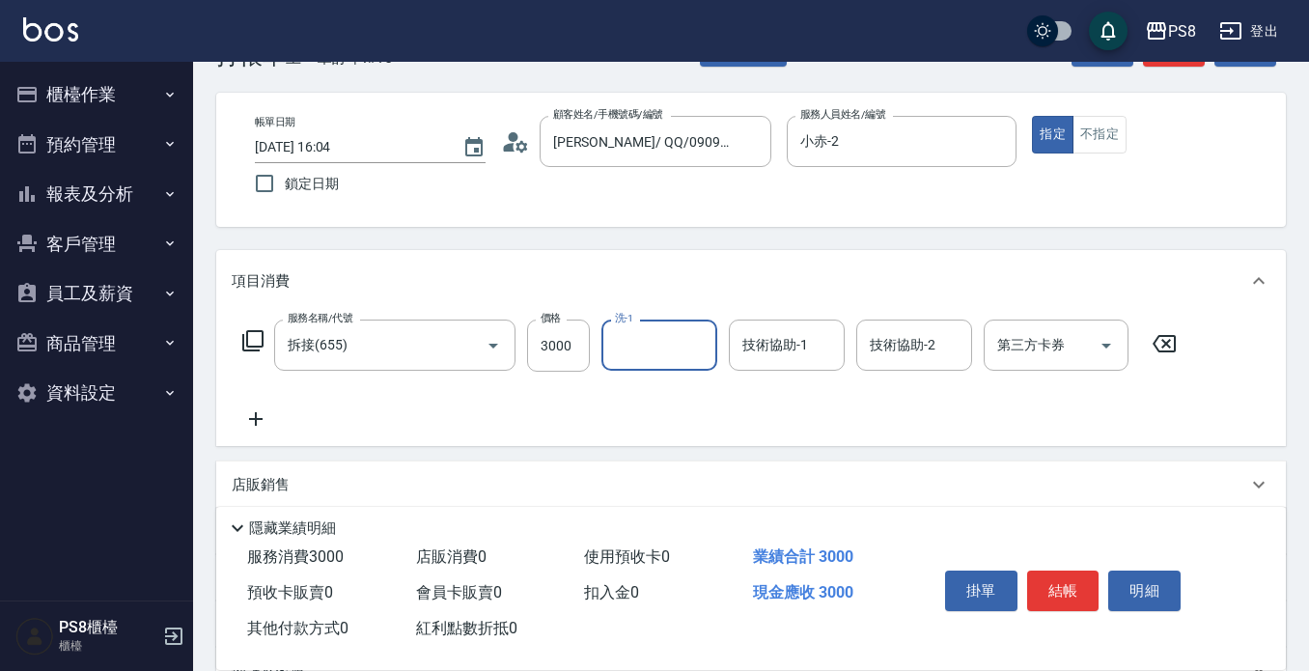
scroll to position [97, 0]
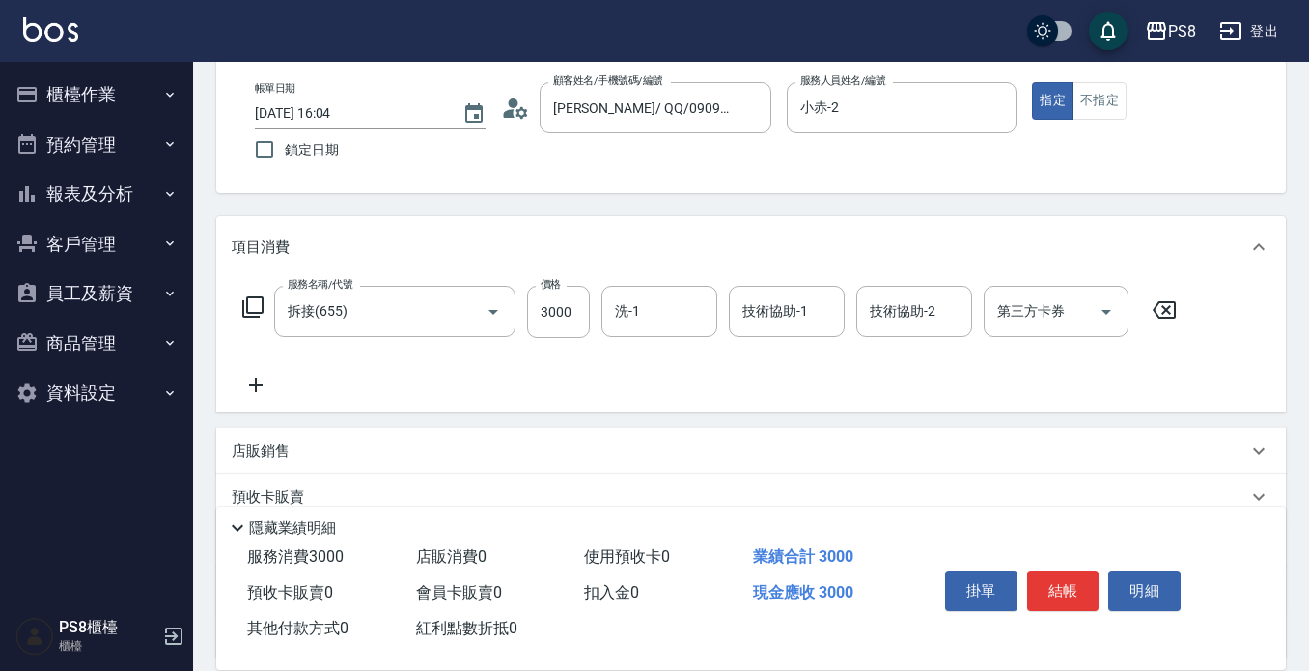
click at [259, 394] on icon at bounding box center [256, 385] width 48 height 23
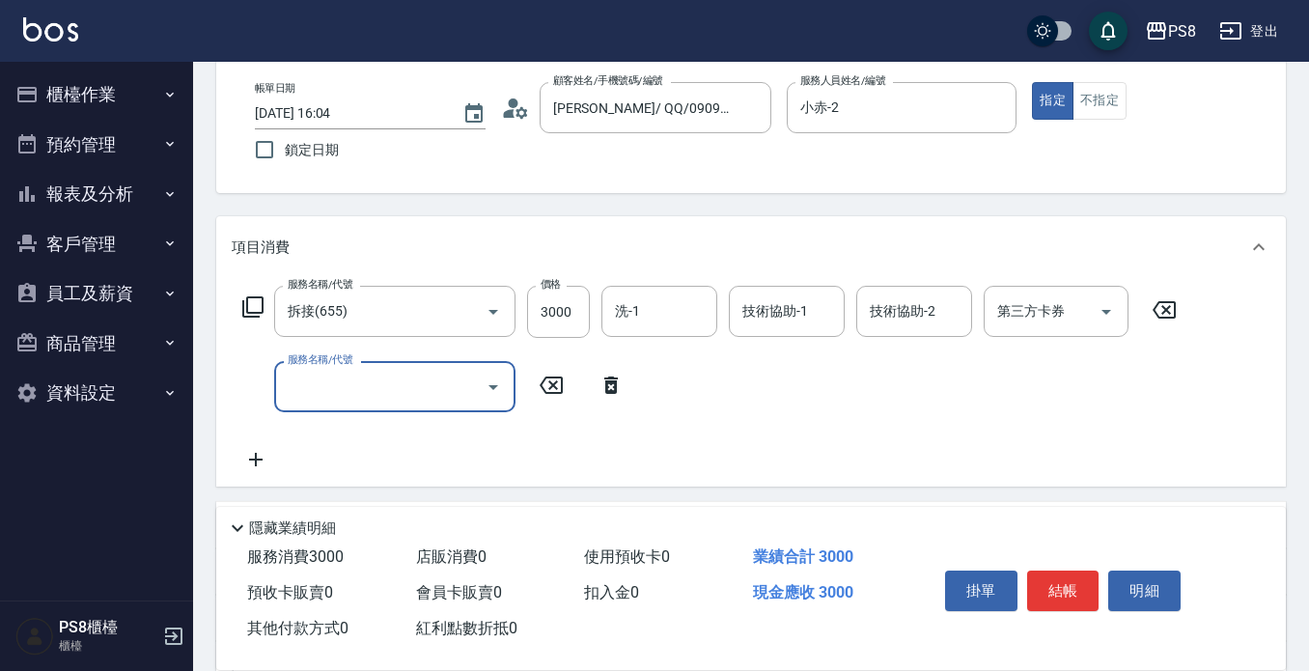
click at [335, 387] on input "服務名稱/代號" at bounding box center [380, 387] width 195 height 34
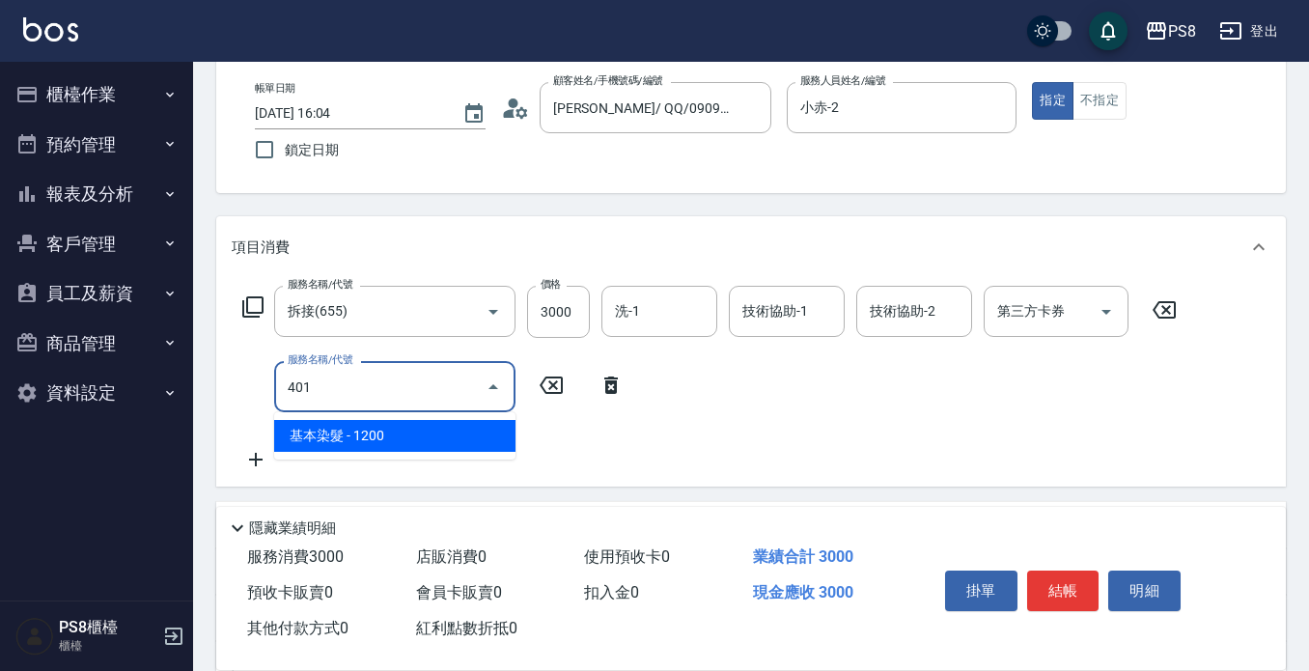
type input "基本染髮(401)"
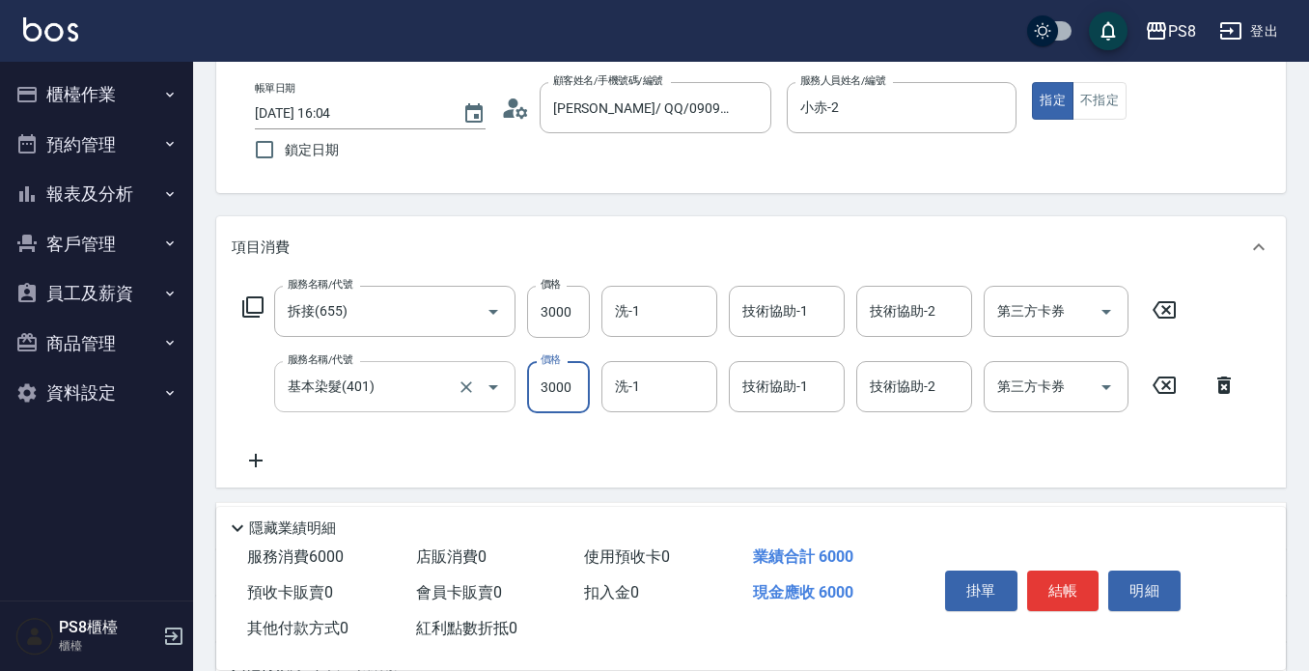
type input "3000"
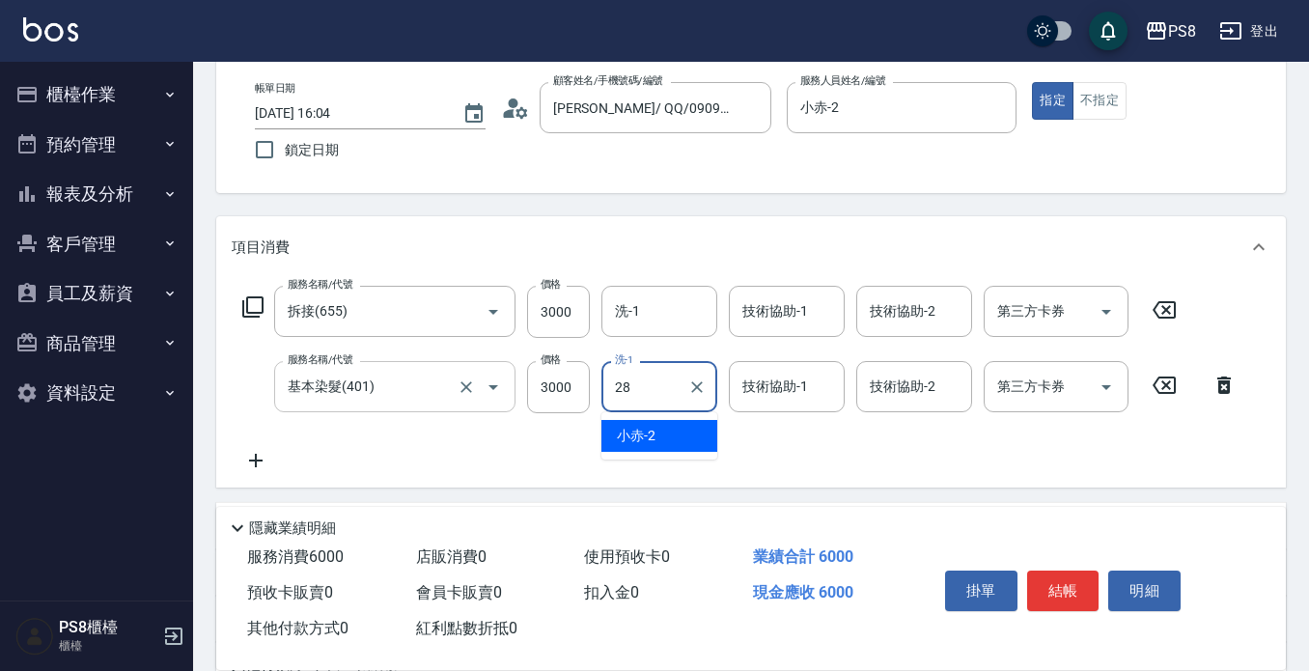
type input "[PERSON_NAME]-28"
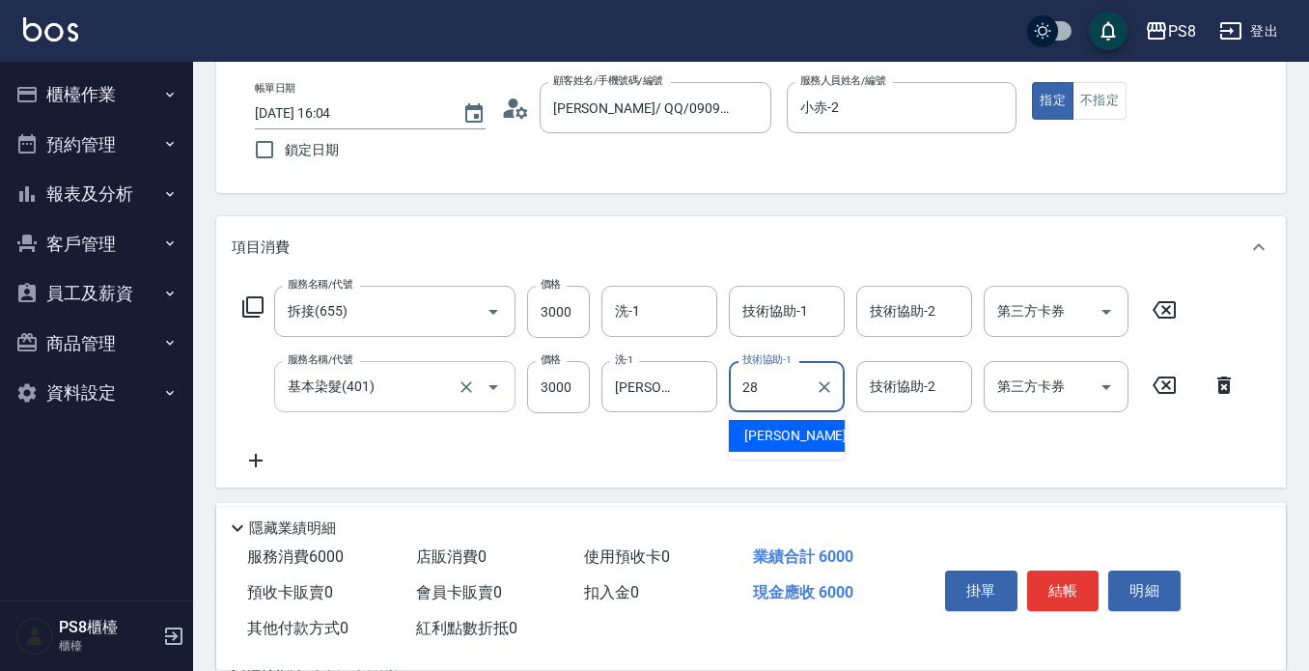
type input "[PERSON_NAME]-28"
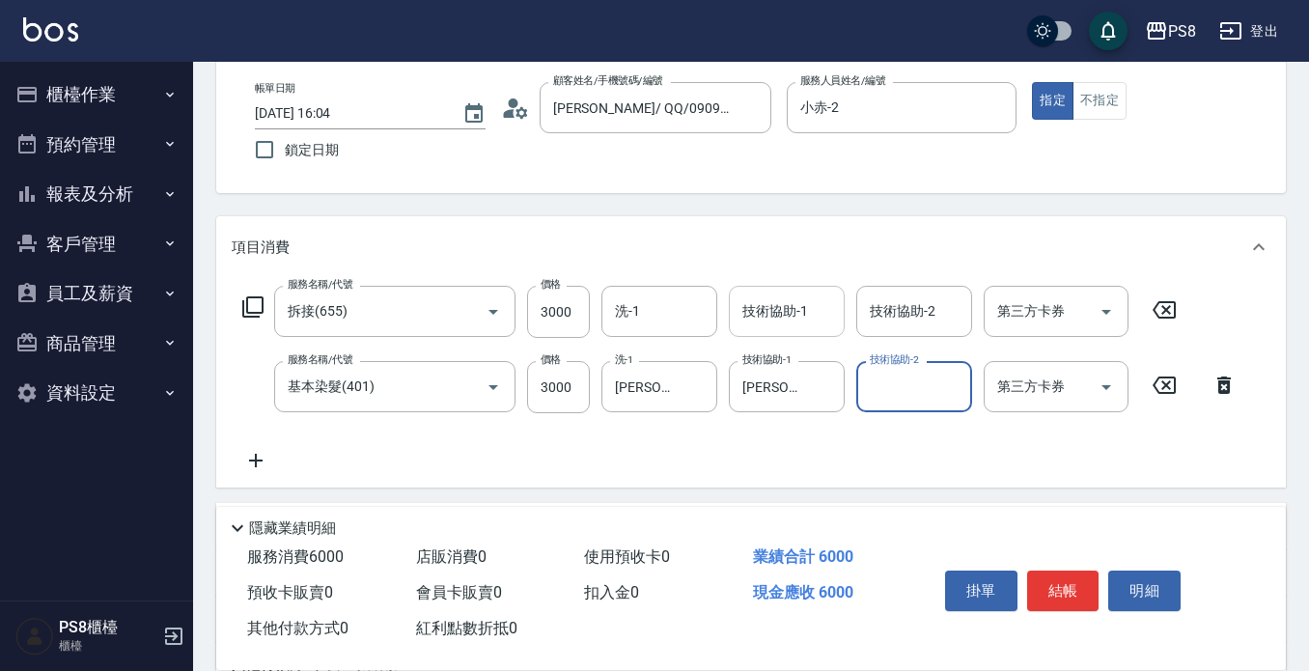
click at [803, 314] on input "技術協助-1" at bounding box center [787, 312] width 98 height 34
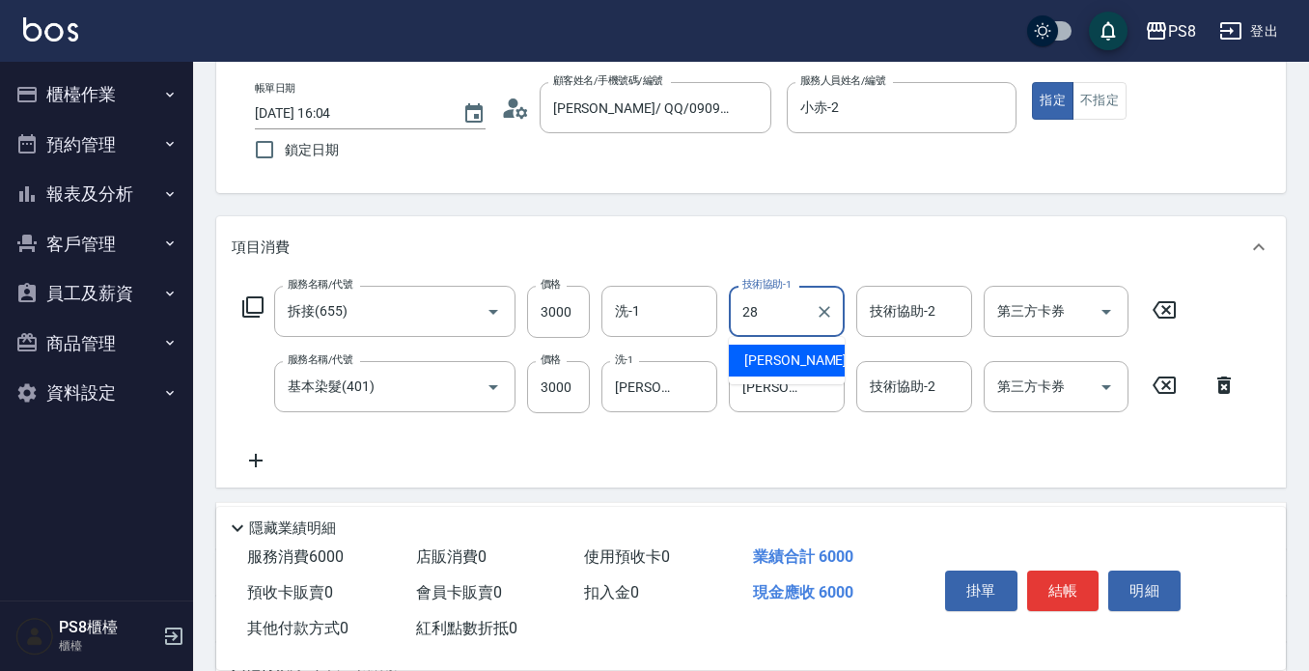
type input "[PERSON_NAME]-28"
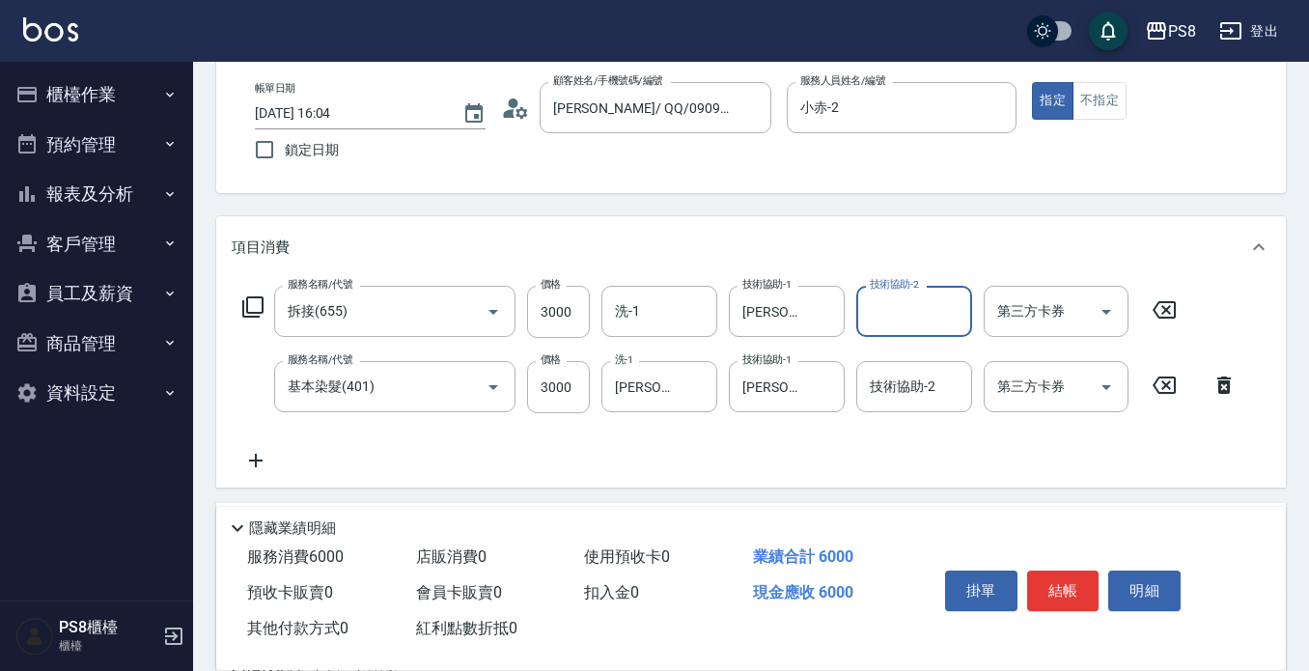
click at [1079, 571] on button "結帳" at bounding box center [1063, 591] width 72 height 41
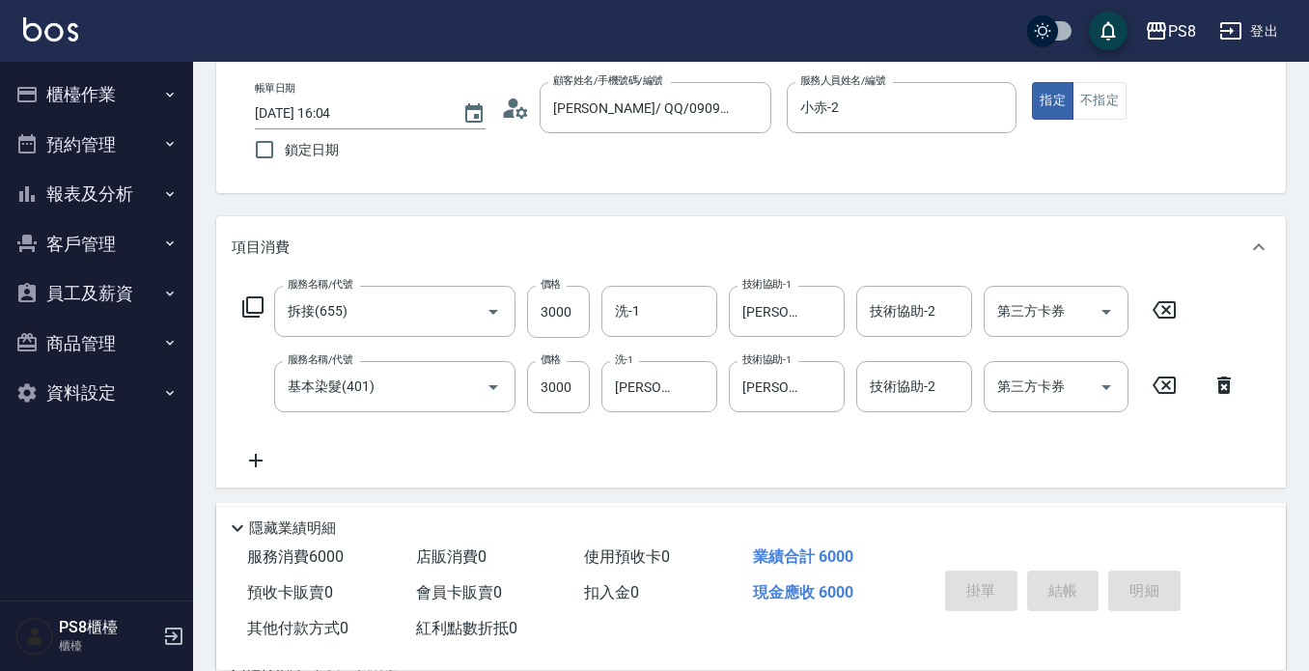
type input "[DATE] 16:16"
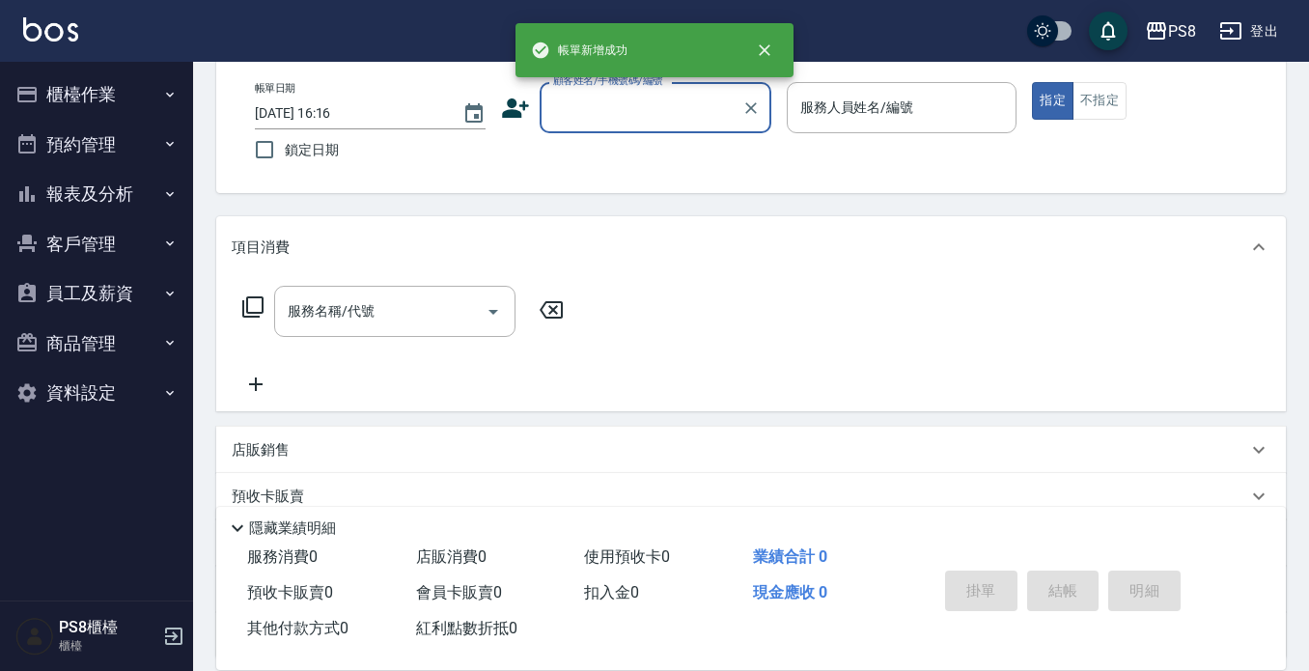
scroll to position [0, 0]
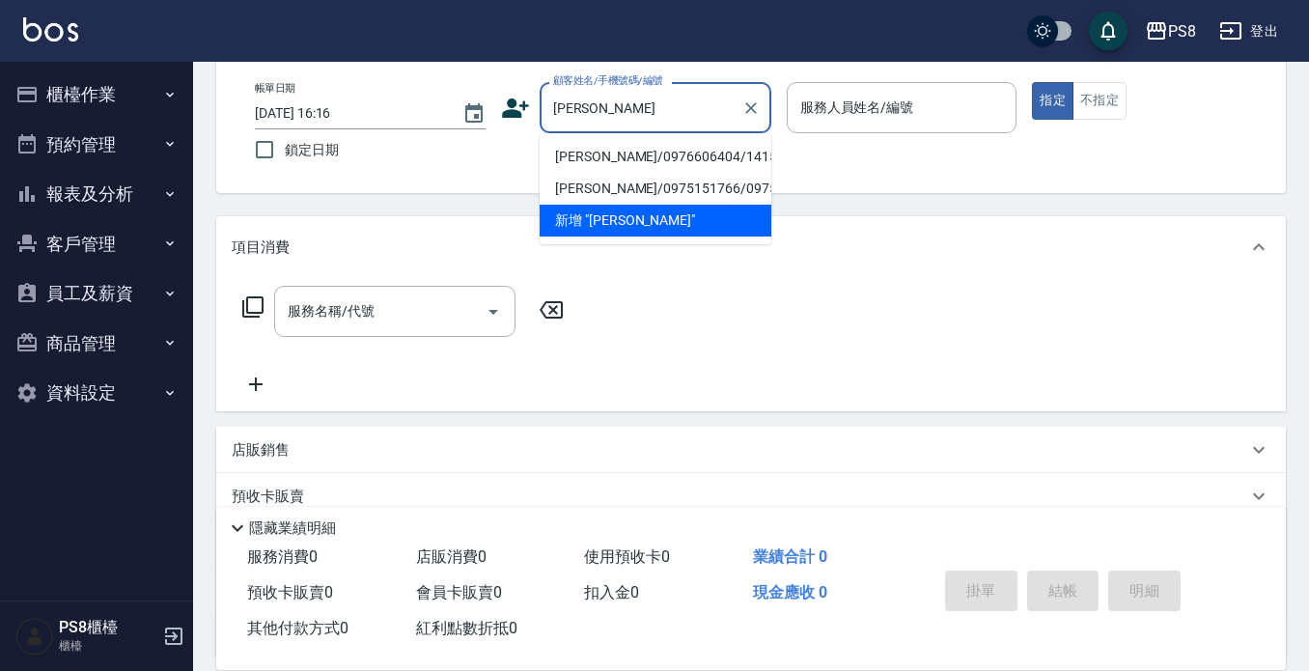
click at [609, 149] on li "[PERSON_NAME]/0976606404/14157" at bounding box center [656, 157] width 232 height 32
type input "[PERSON_NAME]/0976606404/14157"
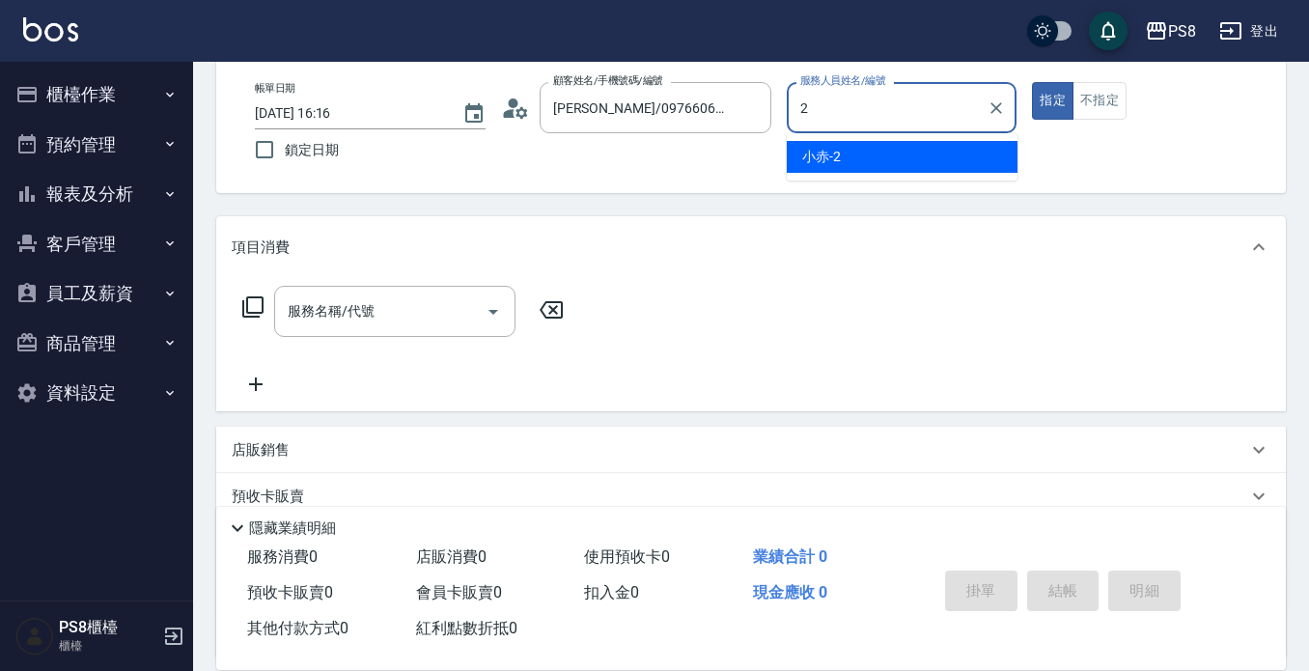
type input "小赤-2"
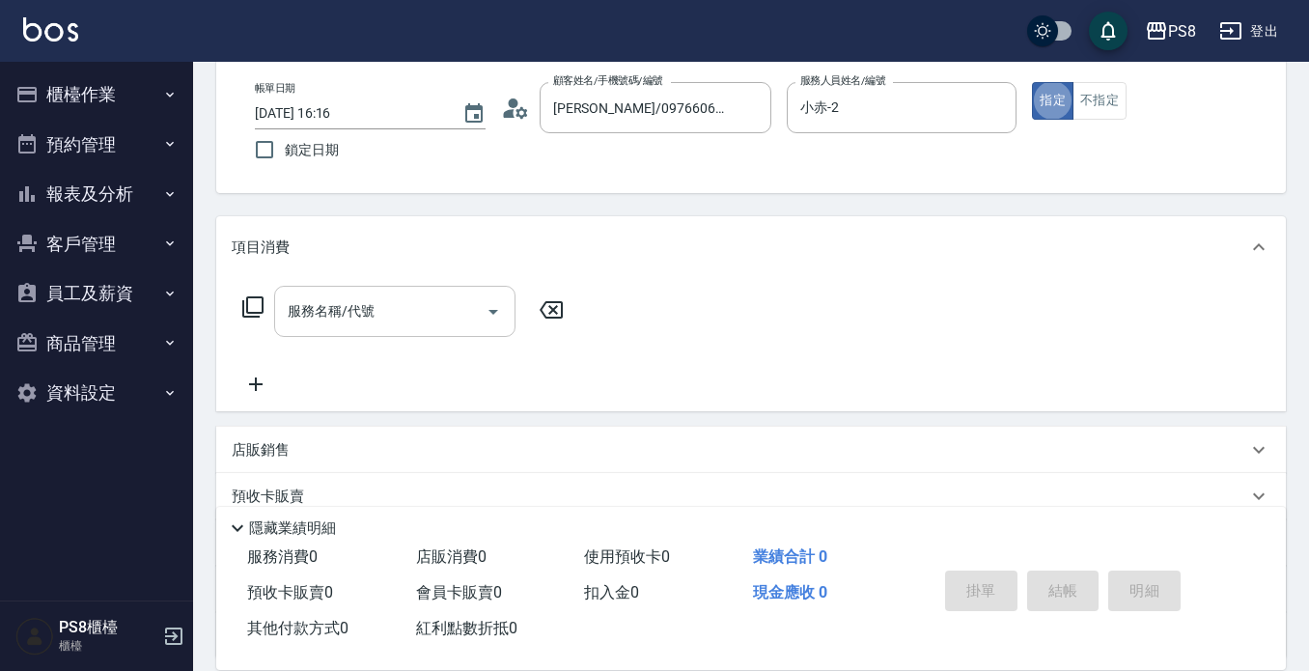
click at [421, 330] on div "服務名稱/代號" at bounding box center [394, 311] width 241 height 51
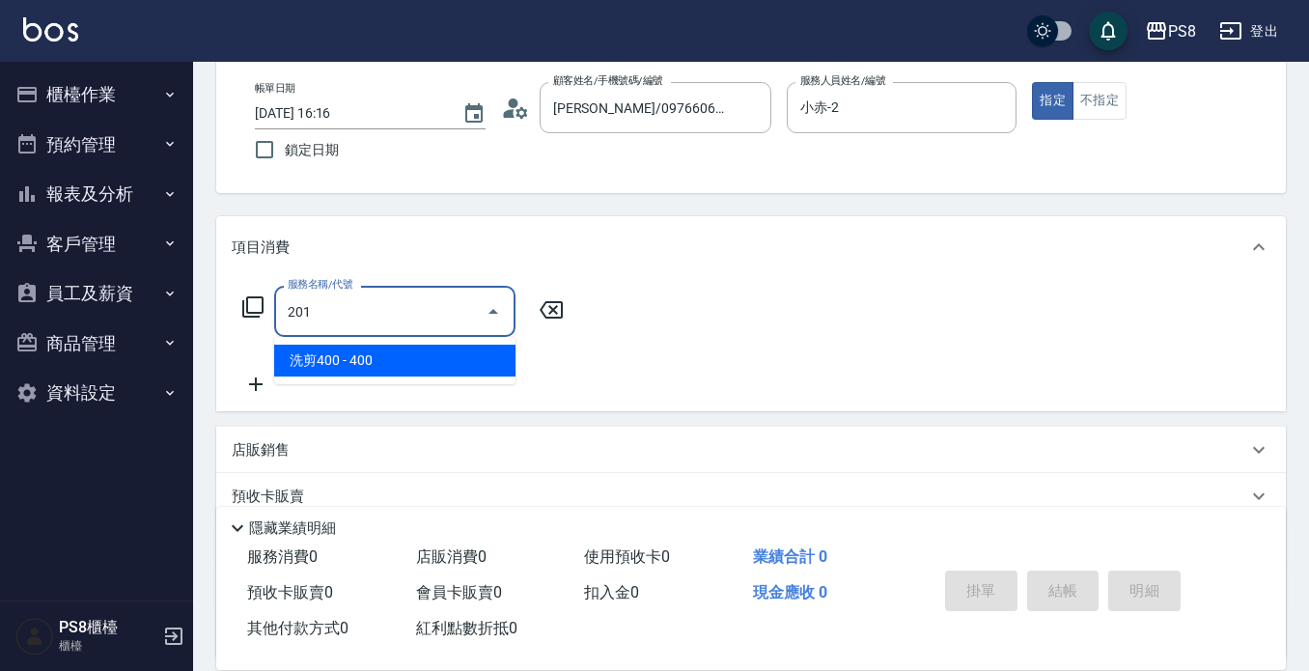
type input "洗剪400(201)"
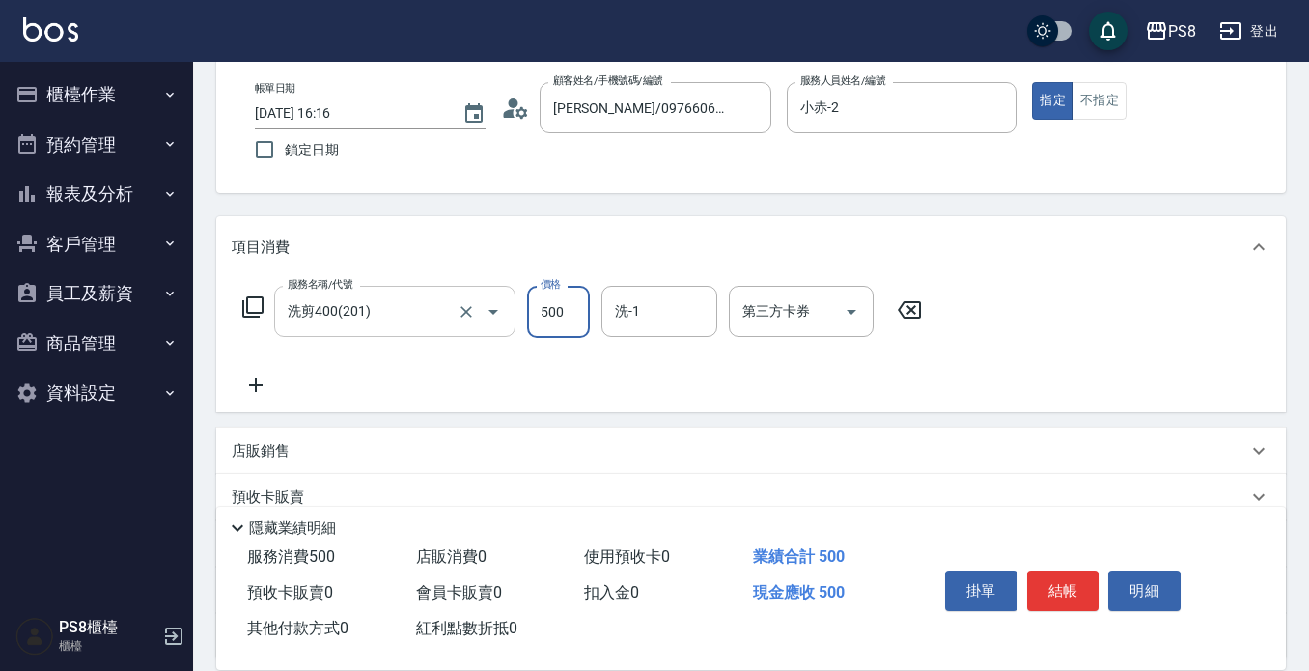
type input "500"
click at [1072, 582] on button "結帳" at bounding box center [1063, 591] width 72 height 41
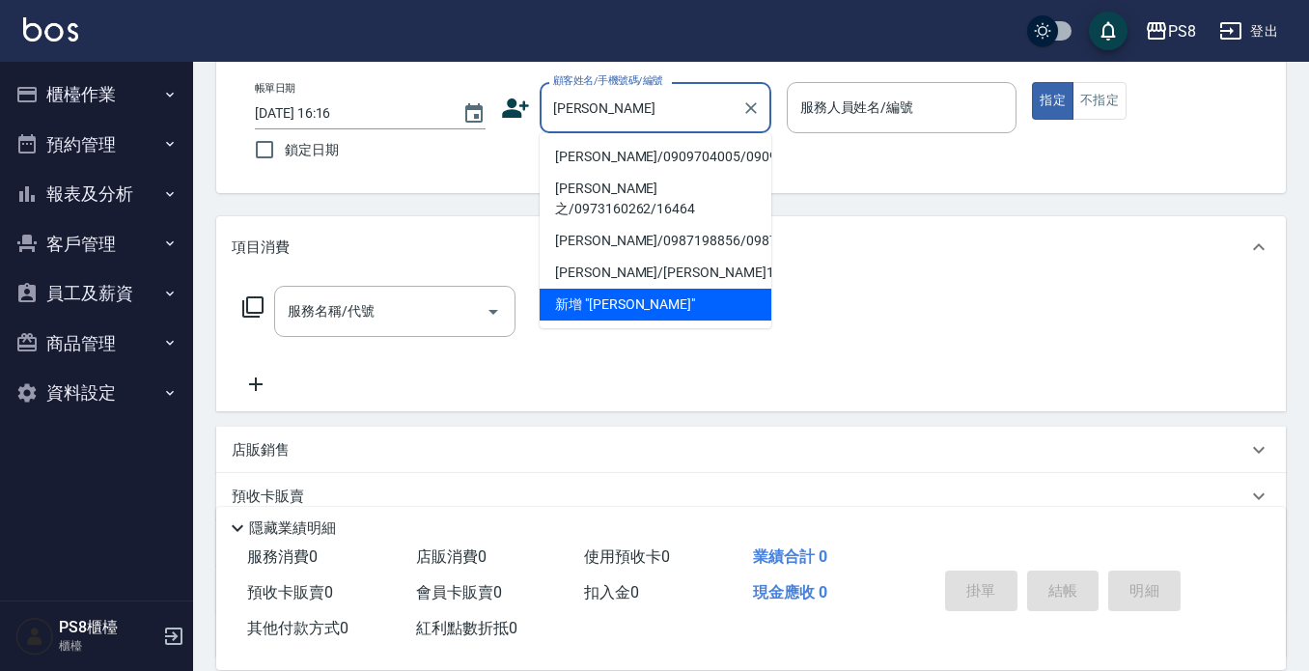
click at [582, 154] on li "[PERSON_NAME]/0909704005/0909704005" at bounding box center [656, 157] width 232 height 32
type input "[PERSON_NAME]/0909704005/0909704005"
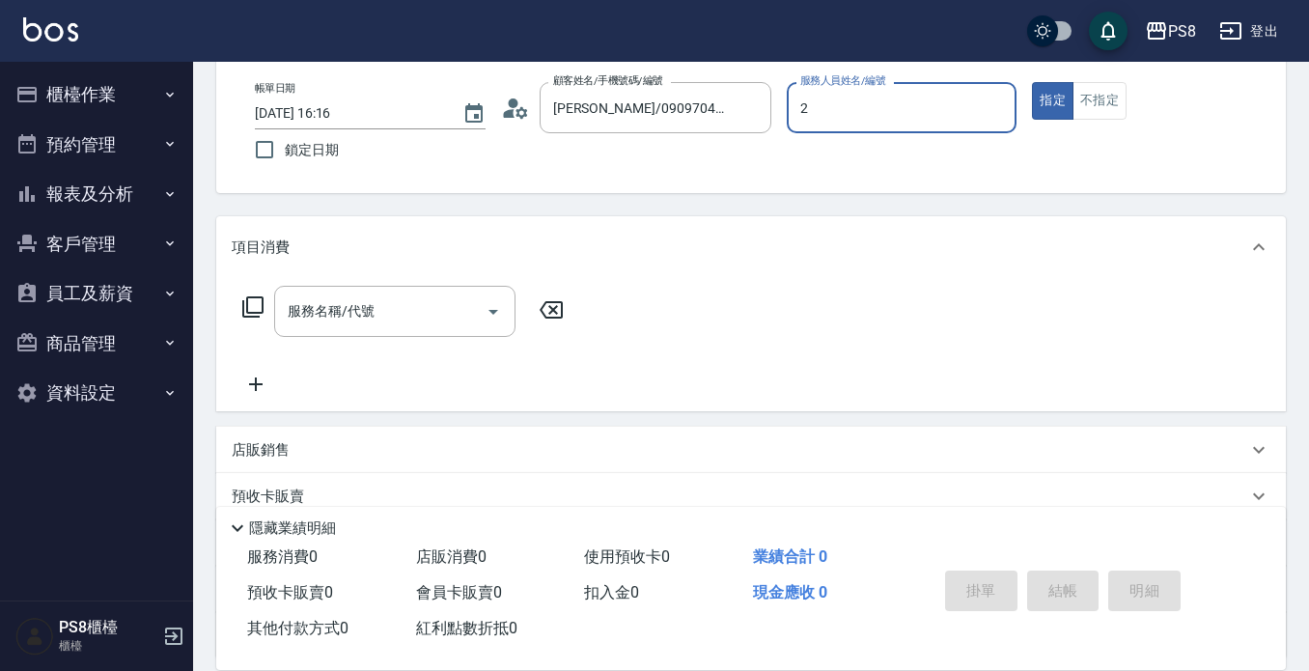
type input "小赤-2"
click at [311, 312] on div "服務名稱/代號 服務名稱/代號" at bounding box center [394, 311] width 241 height 51
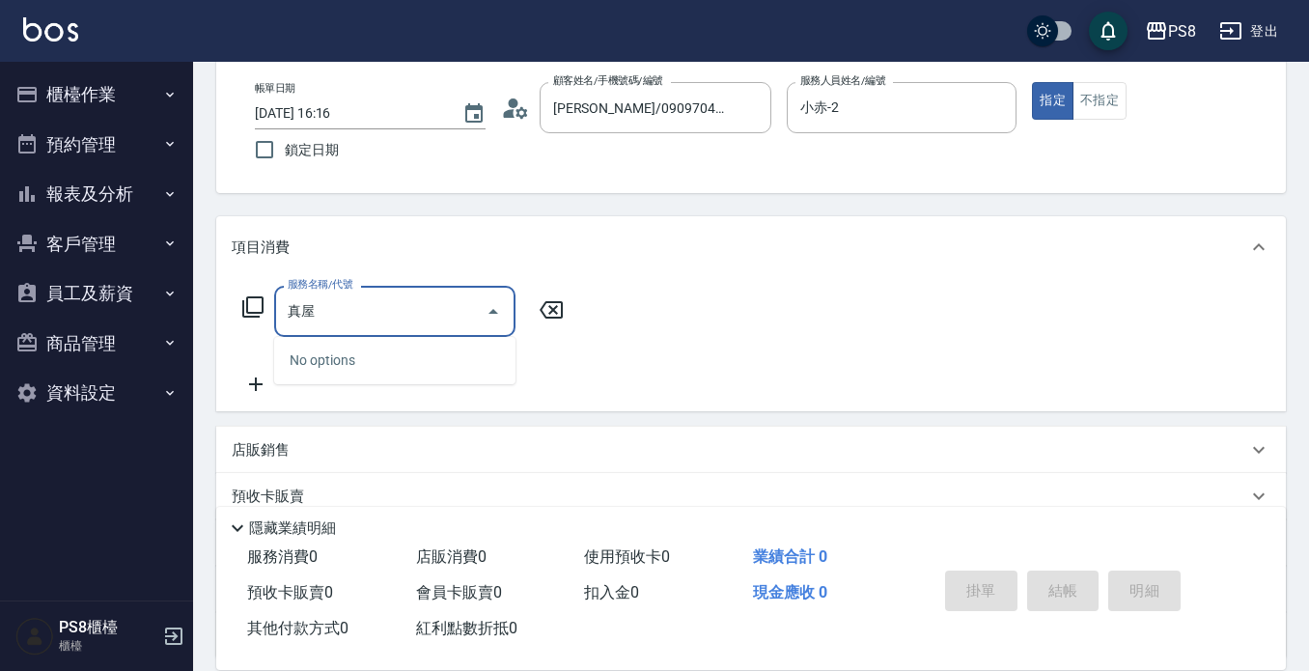
type input "真"
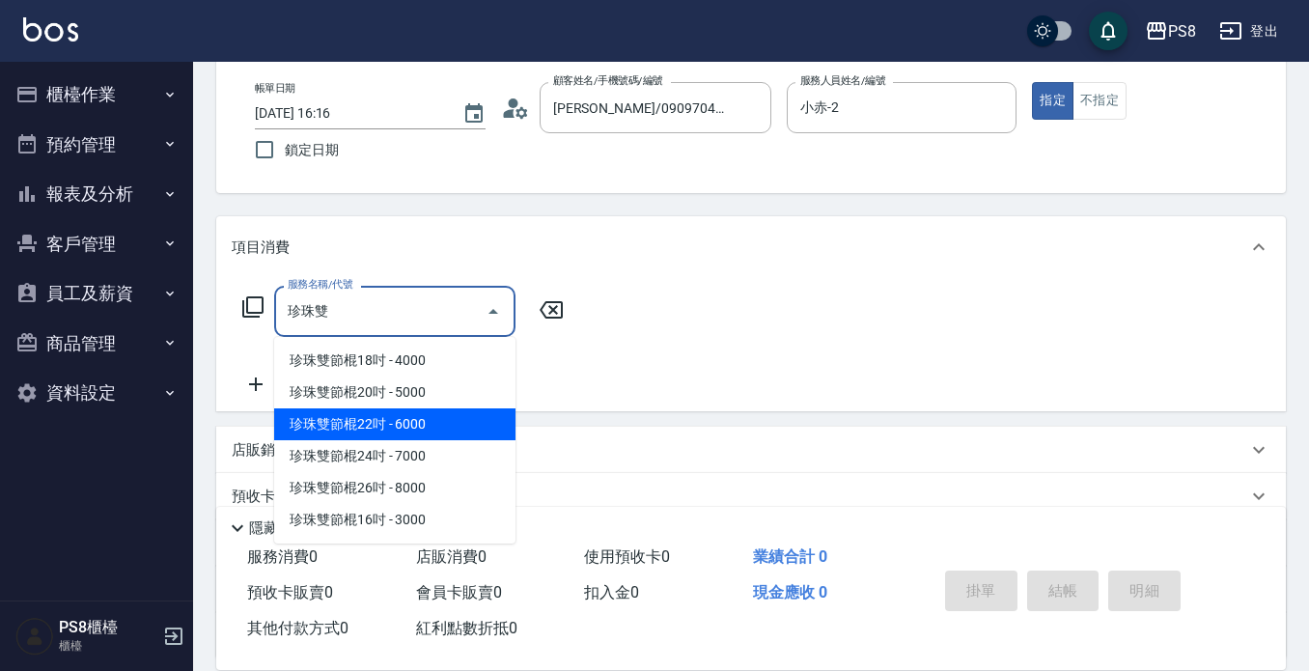
click at [397, 425] on span "珍珠雙節棍22吋 - 6000" at bounding box center [394, 424] width 241 height 32
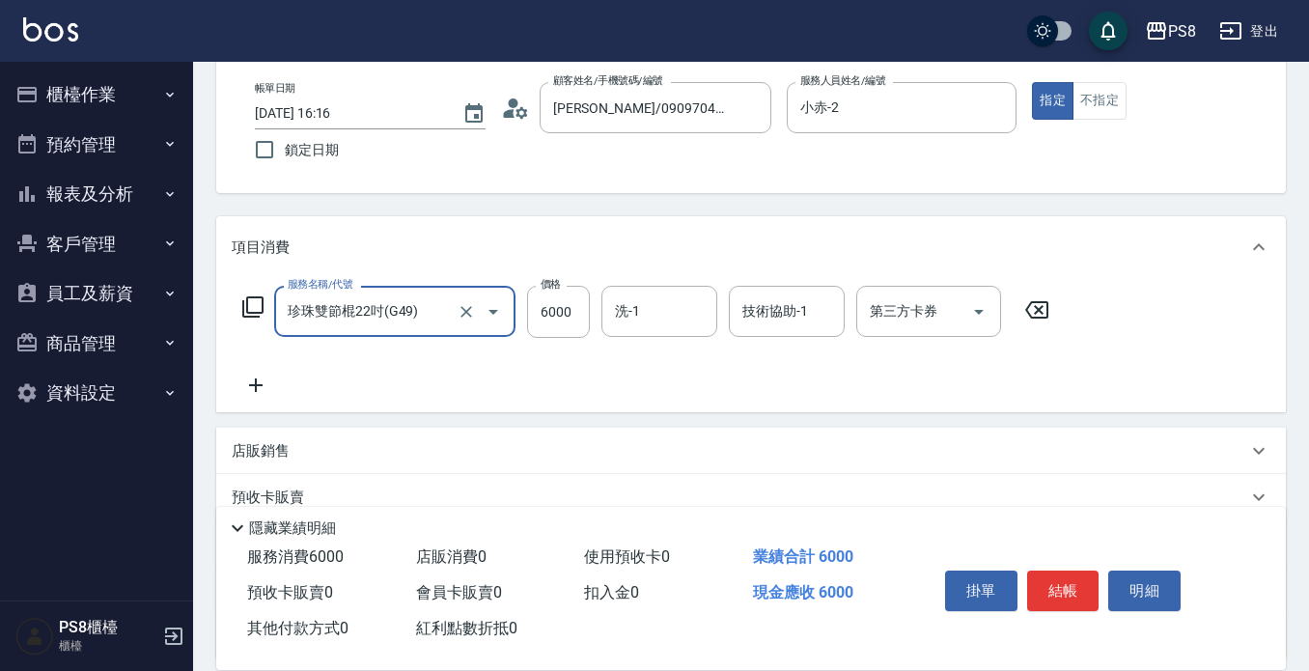
type input "珍珠雙節棍22吋(G49)"
click at [252, 378] on icon at bounding box center [256, 385] width 48 height 23
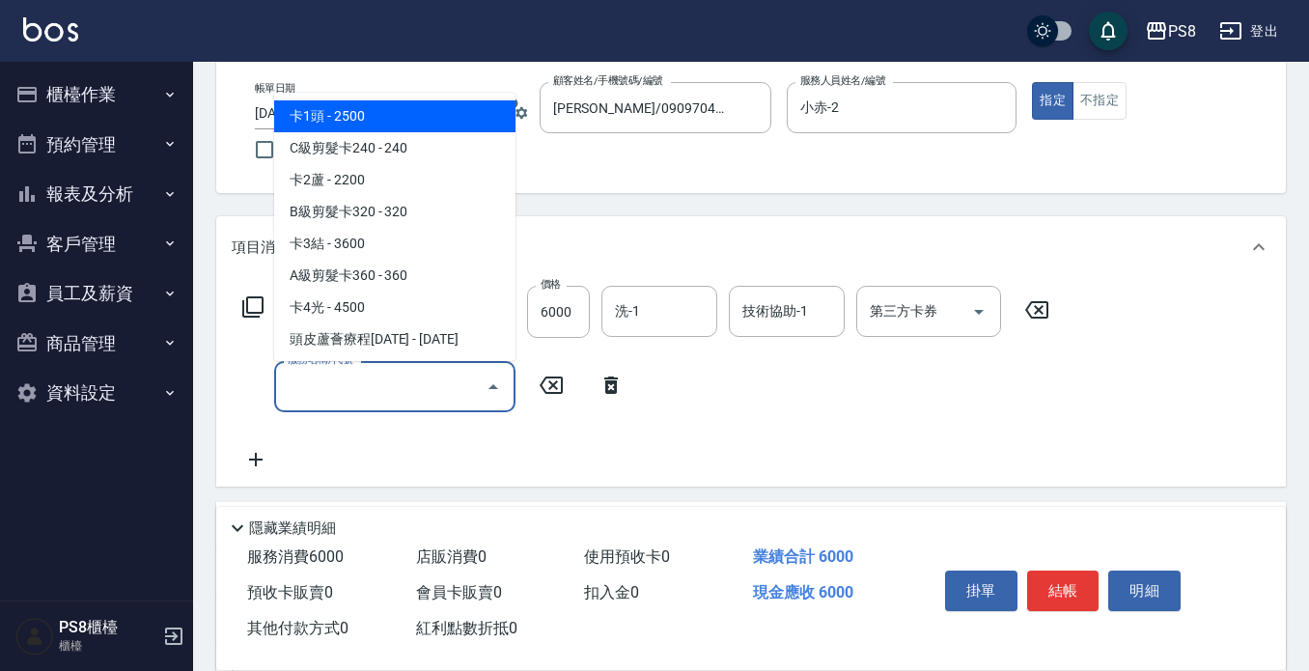
click at [309, 380] on input "服務名稱/代號" at bounding box center [380, 387] width 195 height 34
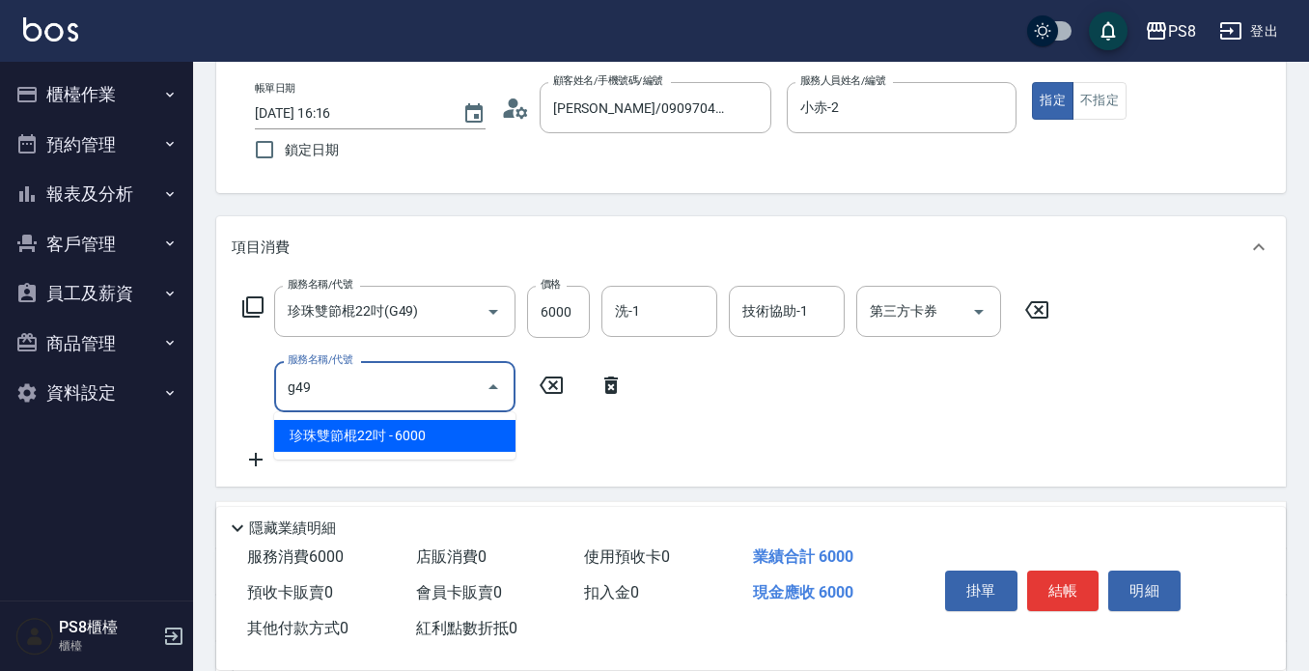
click at [465, 441] on span "珍珠雙節棍22吋 - 6000" at bounding box center [394, 436] width 241 height 32
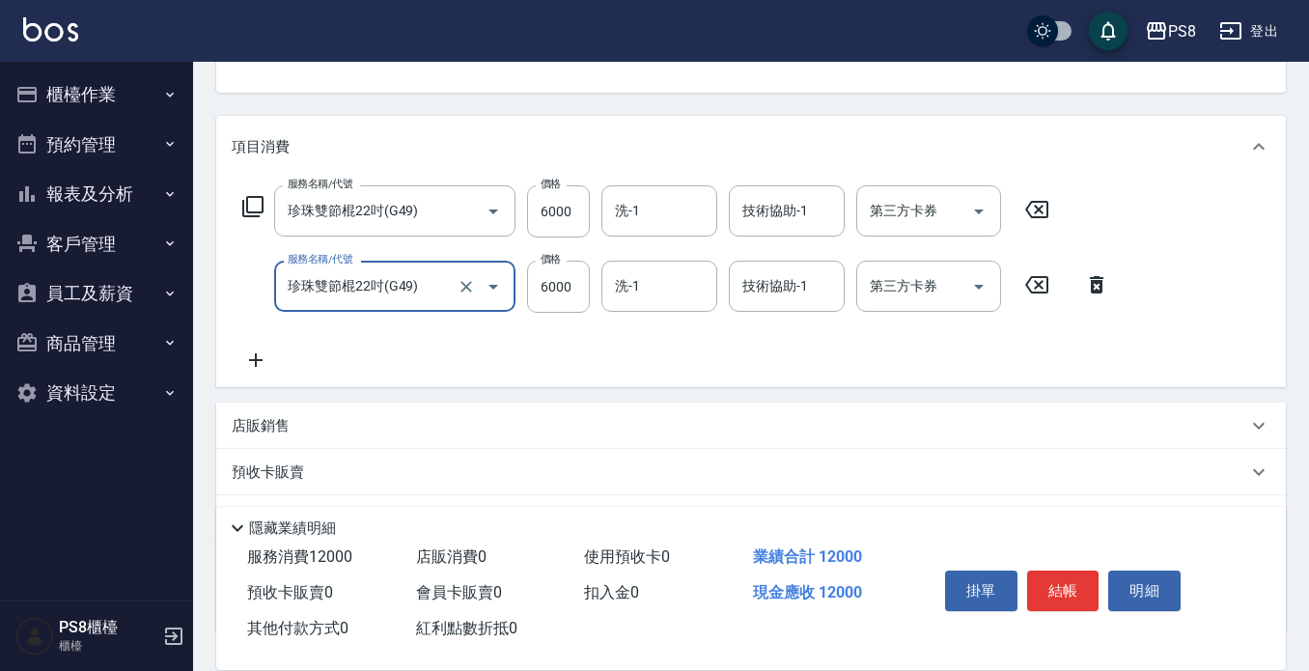
scroll to position [290, 0]
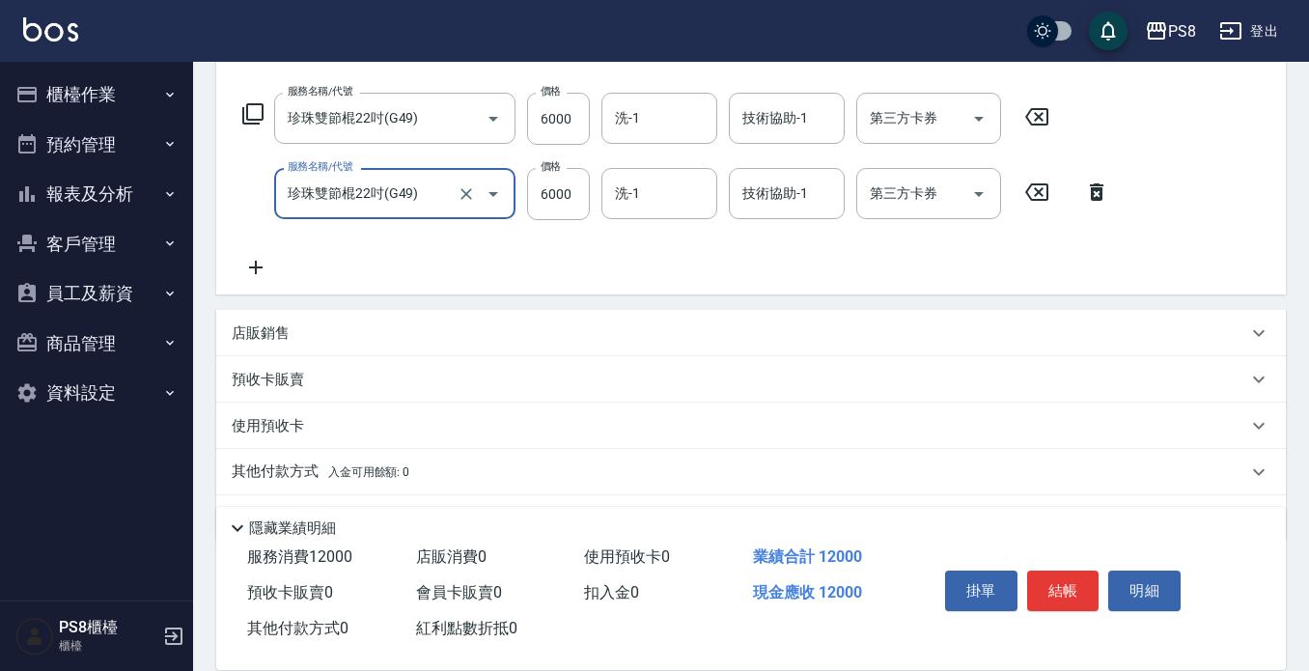
type input "珍珠雙節棍22吋(G49)"
click at [263, 268] on icon at bounding box center [256, 267] width 48 height 23
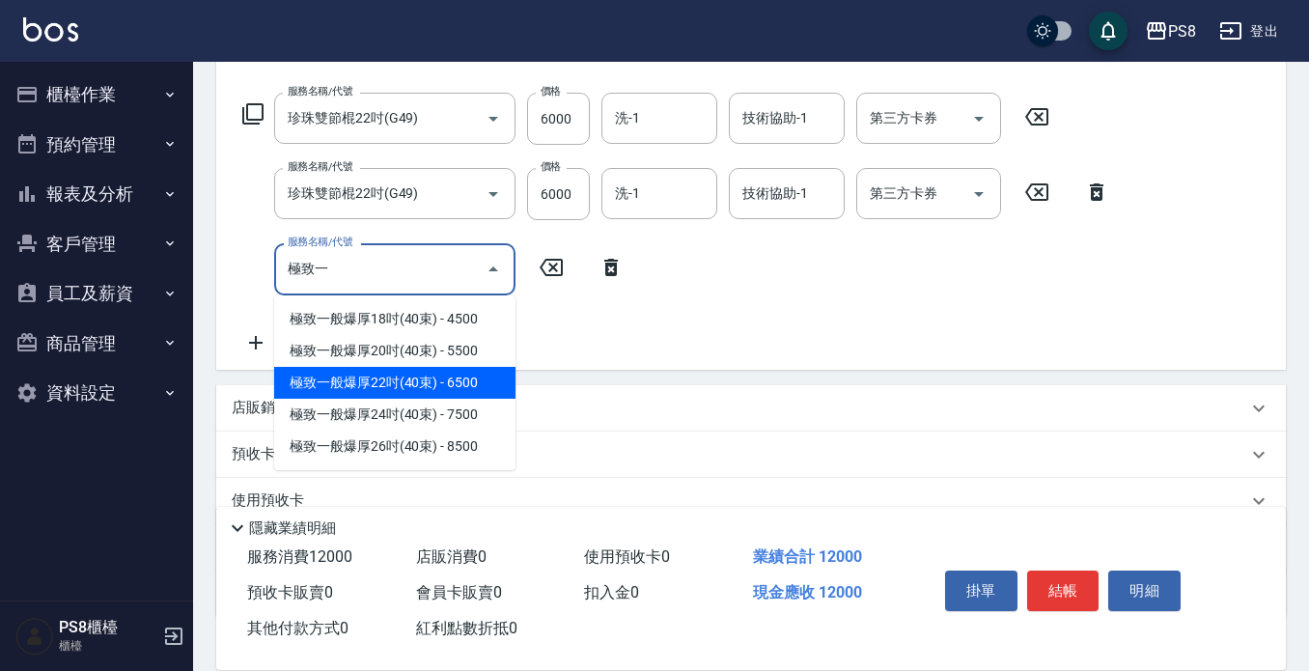
click at [429, 375] on span "極致一般爆厚22吋(40束) - 6500" at bounding box center [394, 383] width 241 height 32
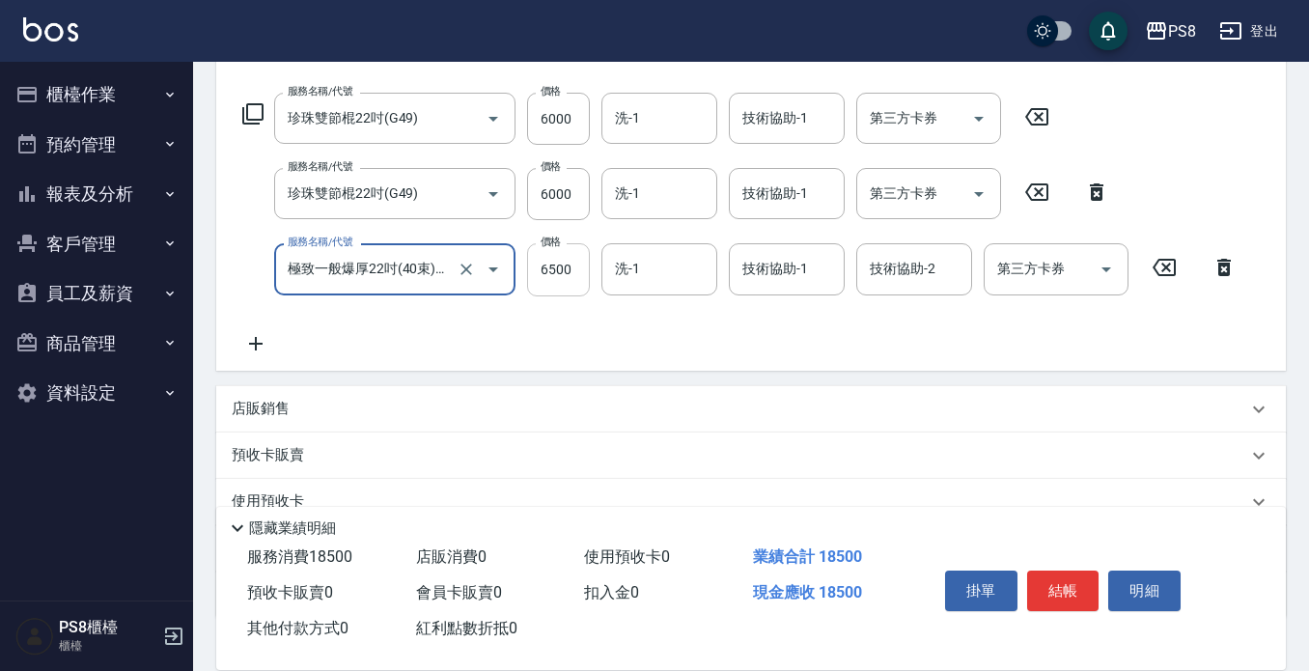
type input "極致一般爆厚22吋(40束)(G72)"
click at [557, 258] on input "6500" at bounding box center [558, 269] width 63 height 52
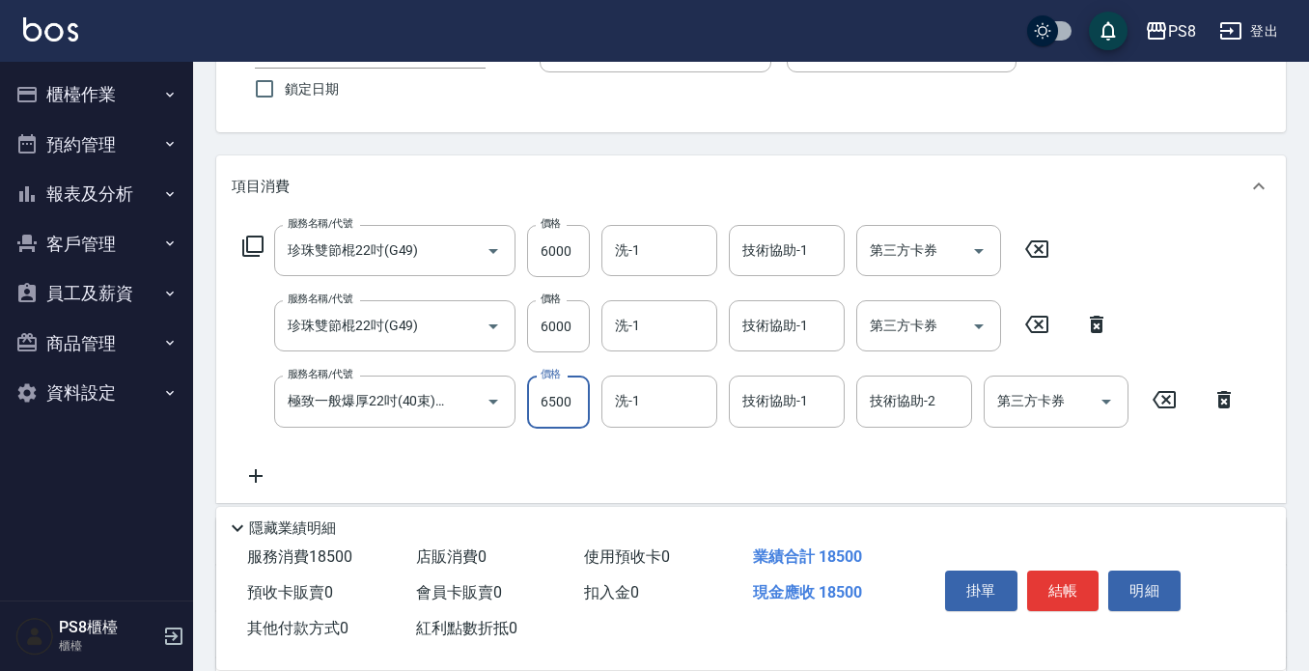
scroll to position [193, 0]
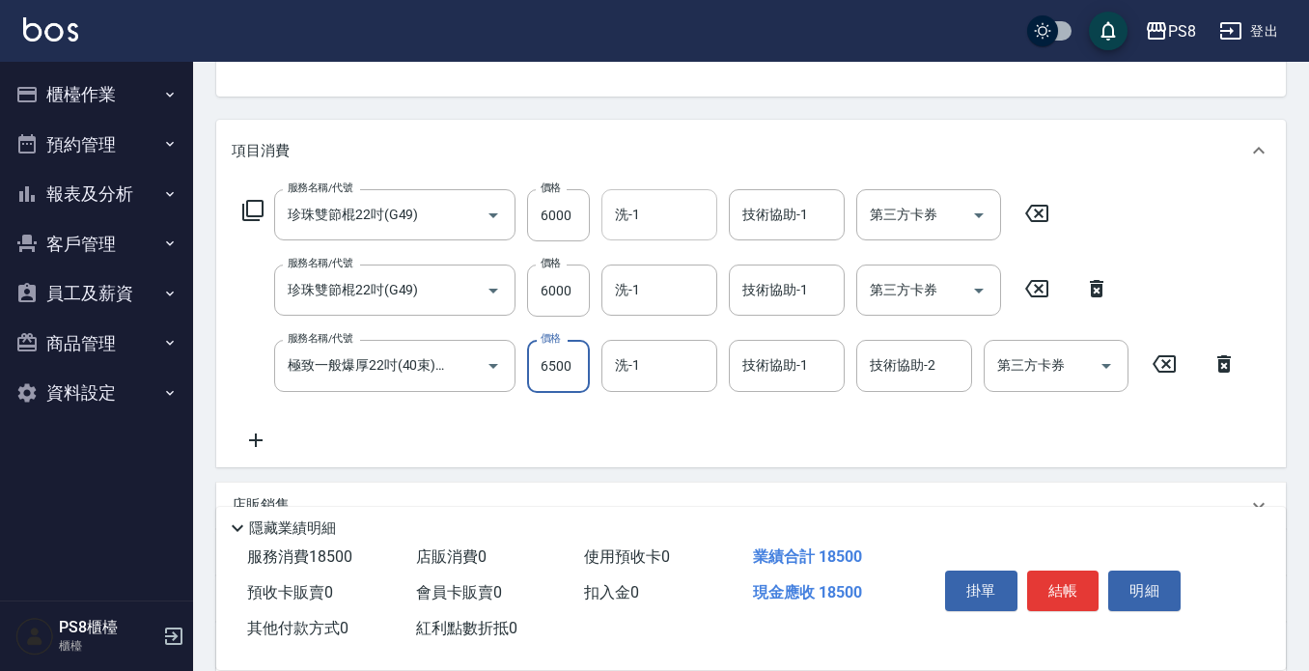
click at [661, 231] on input "洗-1" at bounding box center [659, 215] width 98 height 34
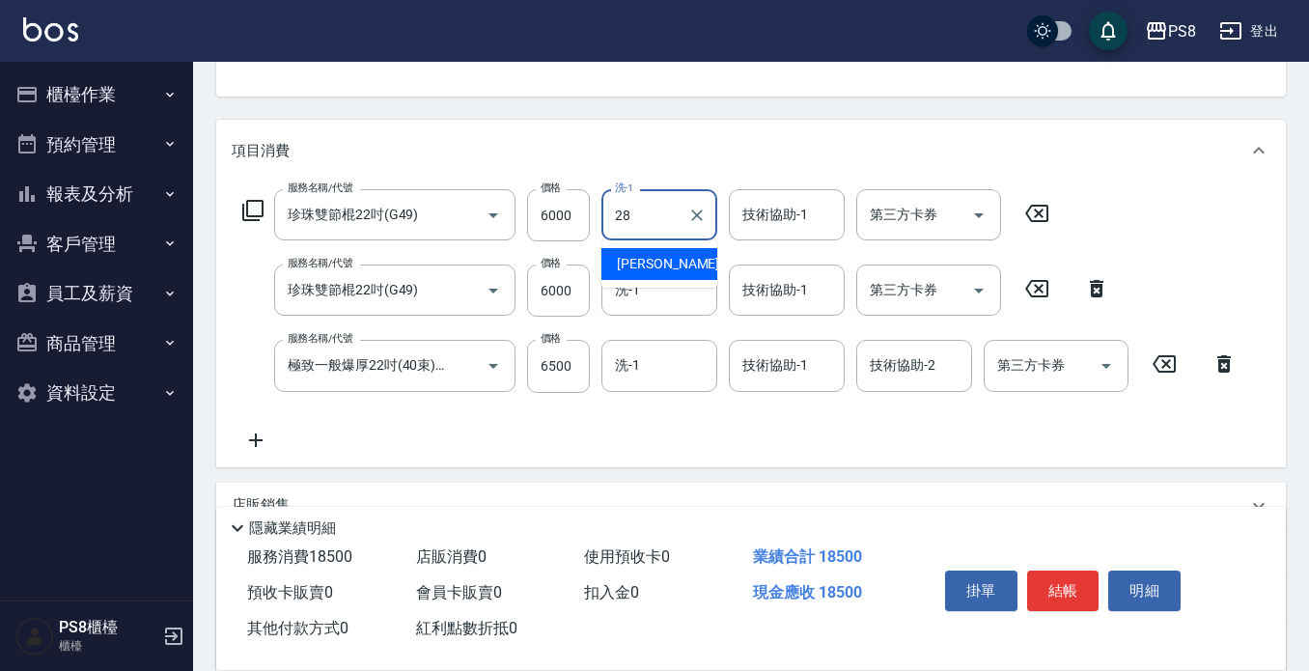
type input "[PERSON_NAME]-28"
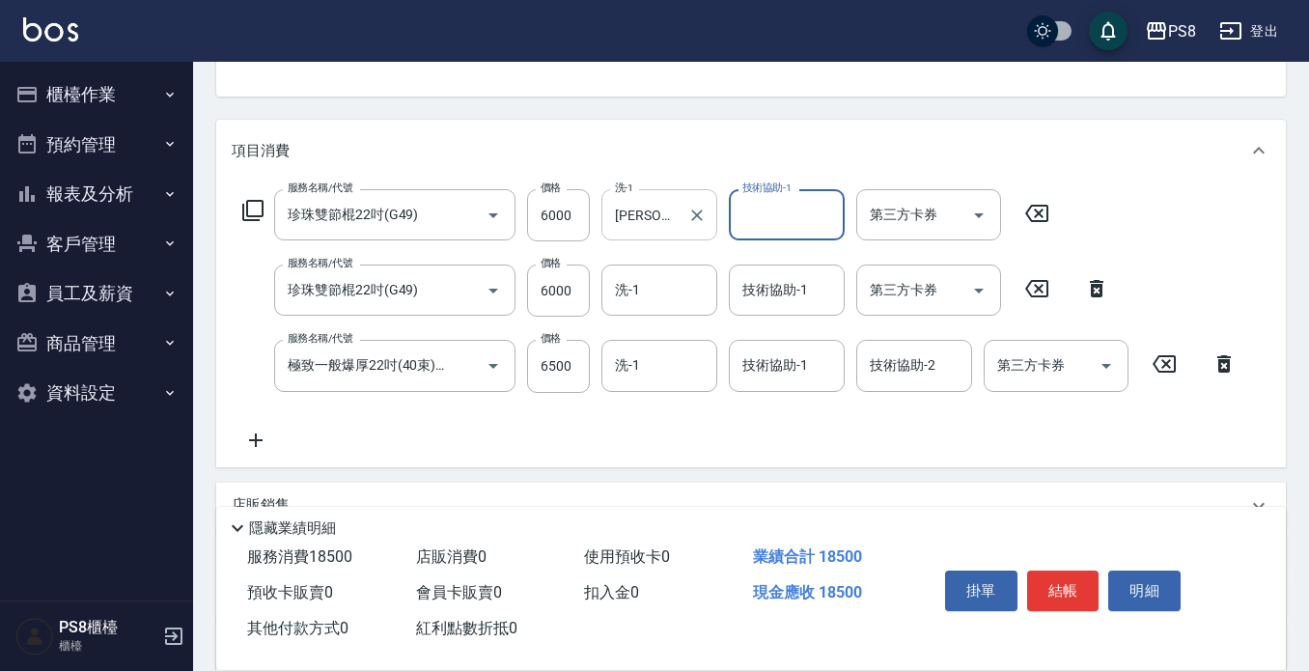
click at [713, 217] on div "[PERSON_NAME]-28 洗-1" at bounding box center [660, 214] width 116 height 51
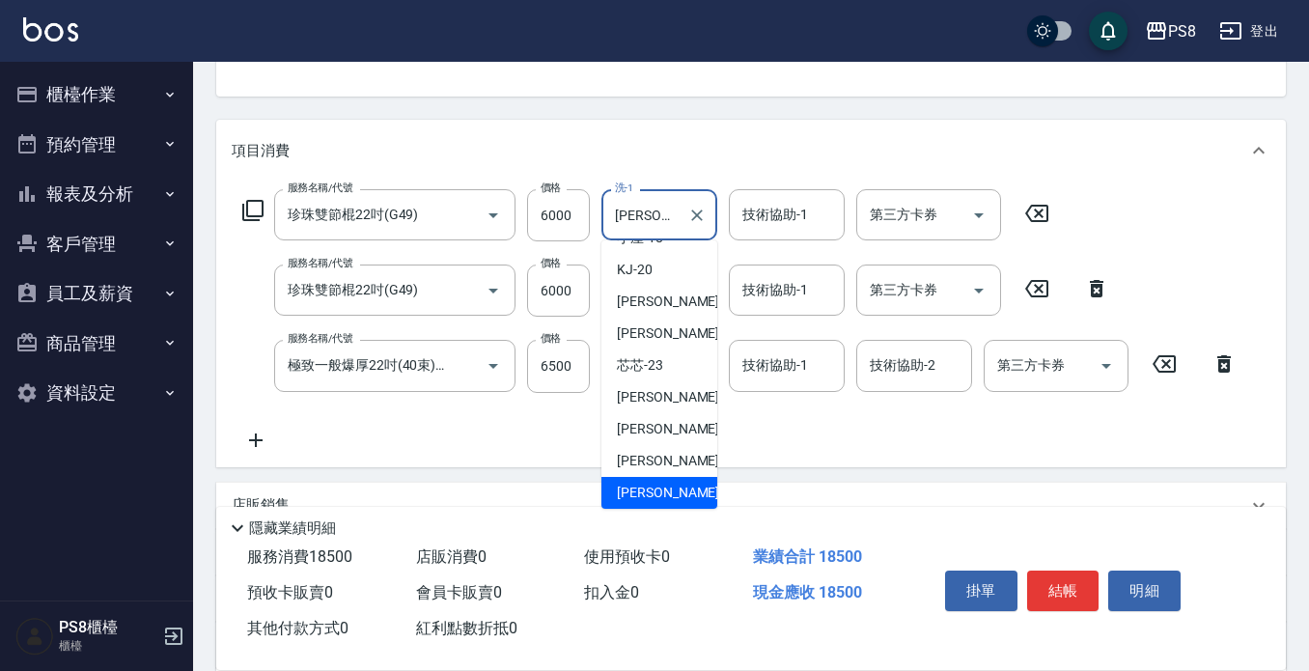
click at [698, 215] on icon "Clear" at bounding box center [696, 215] width 19 height 19
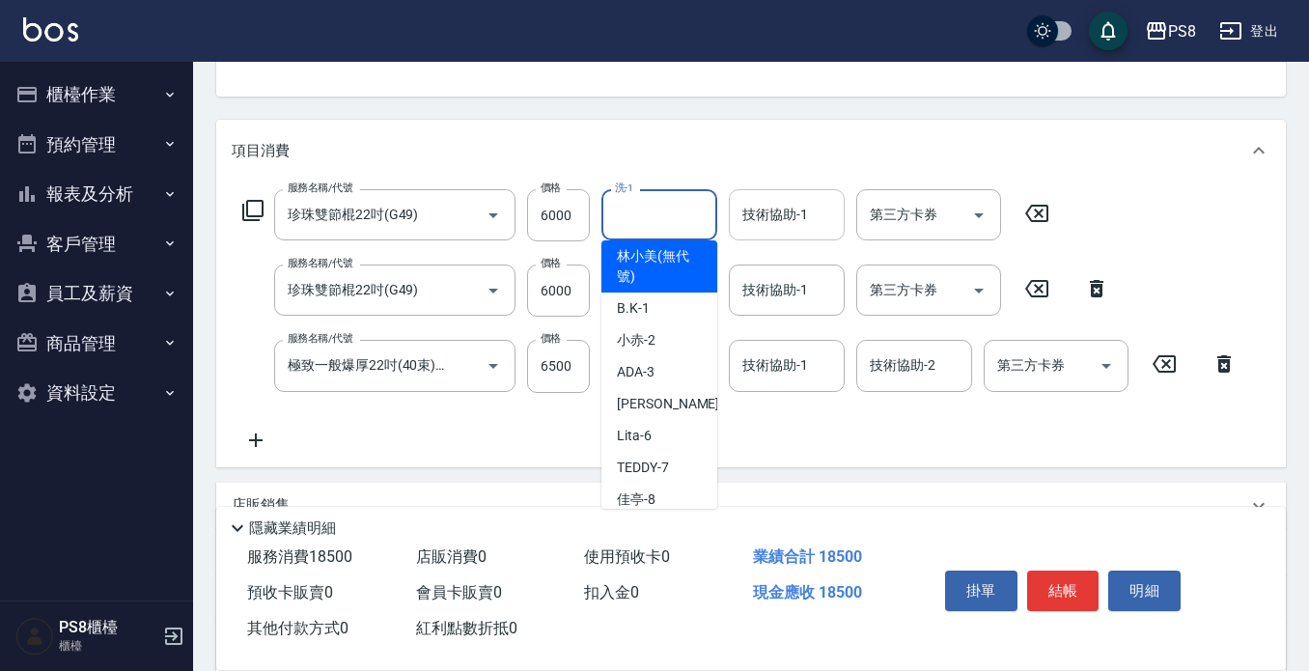
click at [765, 210] on div "技術協助-1 技術協助-1" at bounding box center [787, 214] width 116 height 51
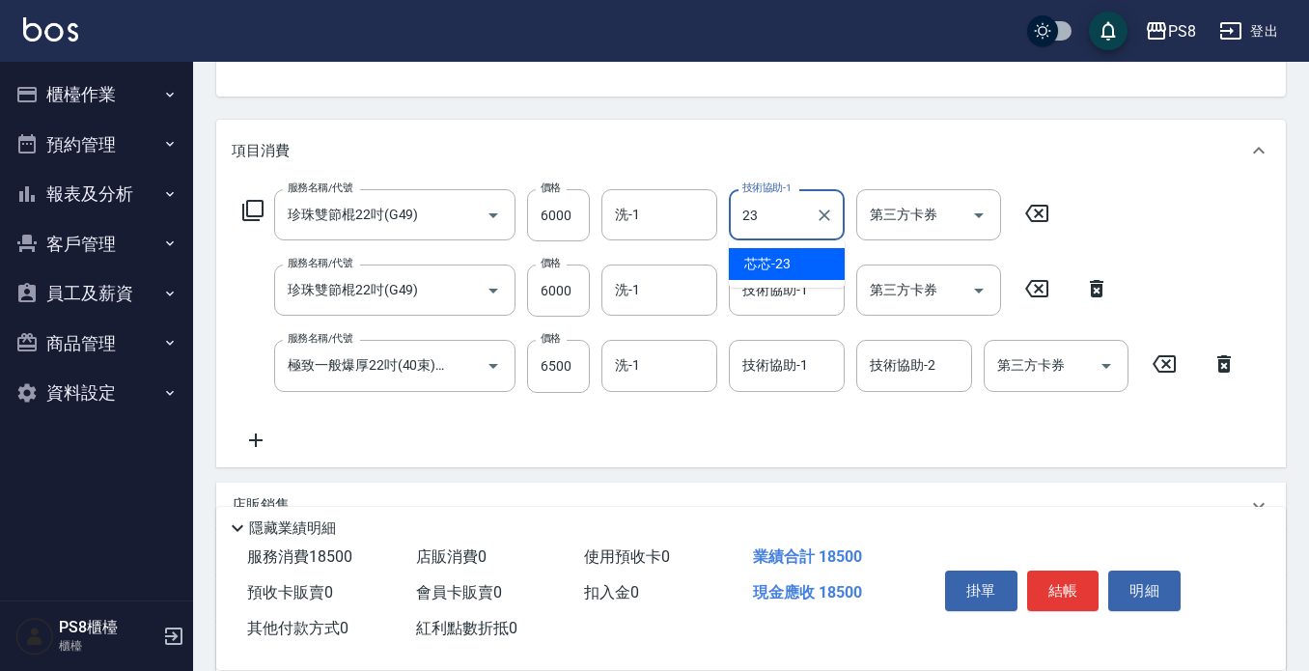
type input "芯芯-23"
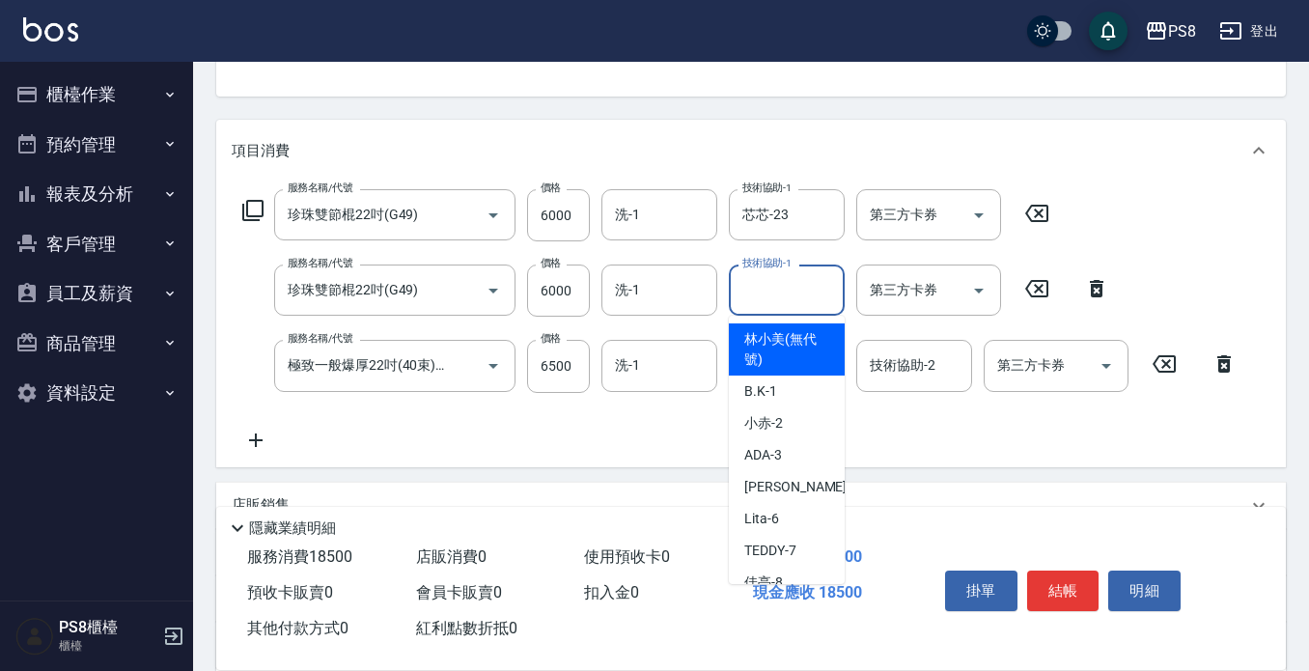
click at [775, 284] on div "技術協助-1 技術協助-1" at bounding box center [787, 290] width 116 height 51
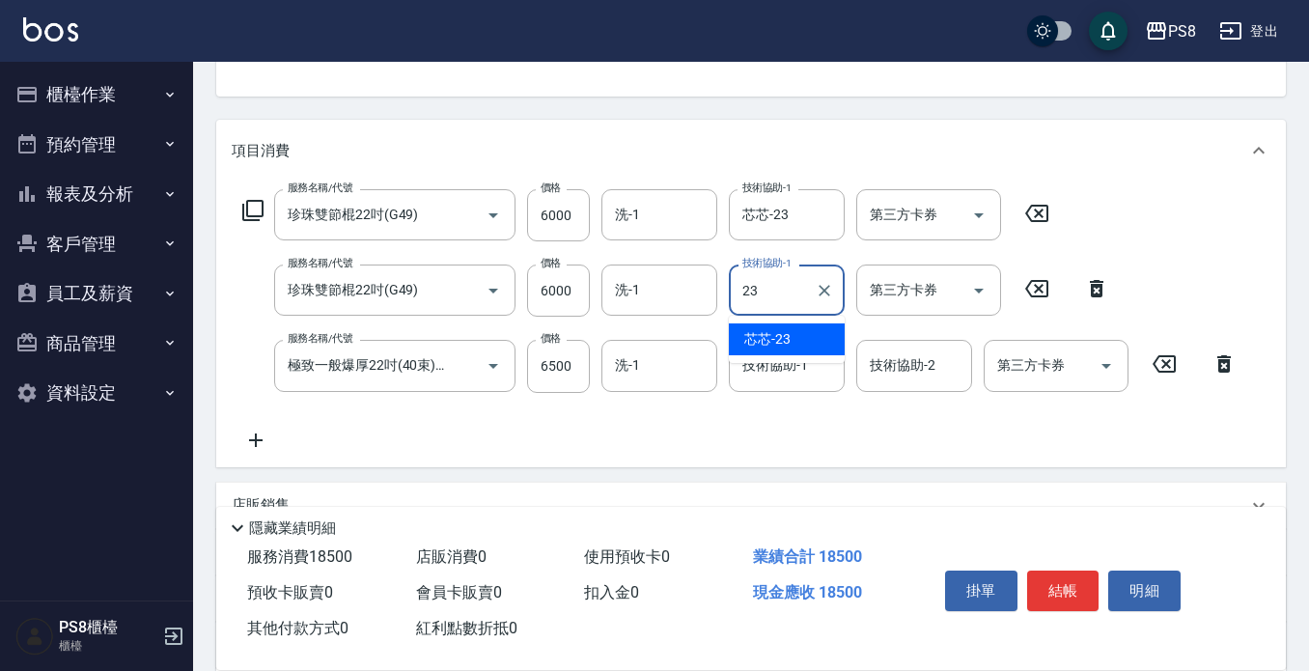
type input "芯芯-23"
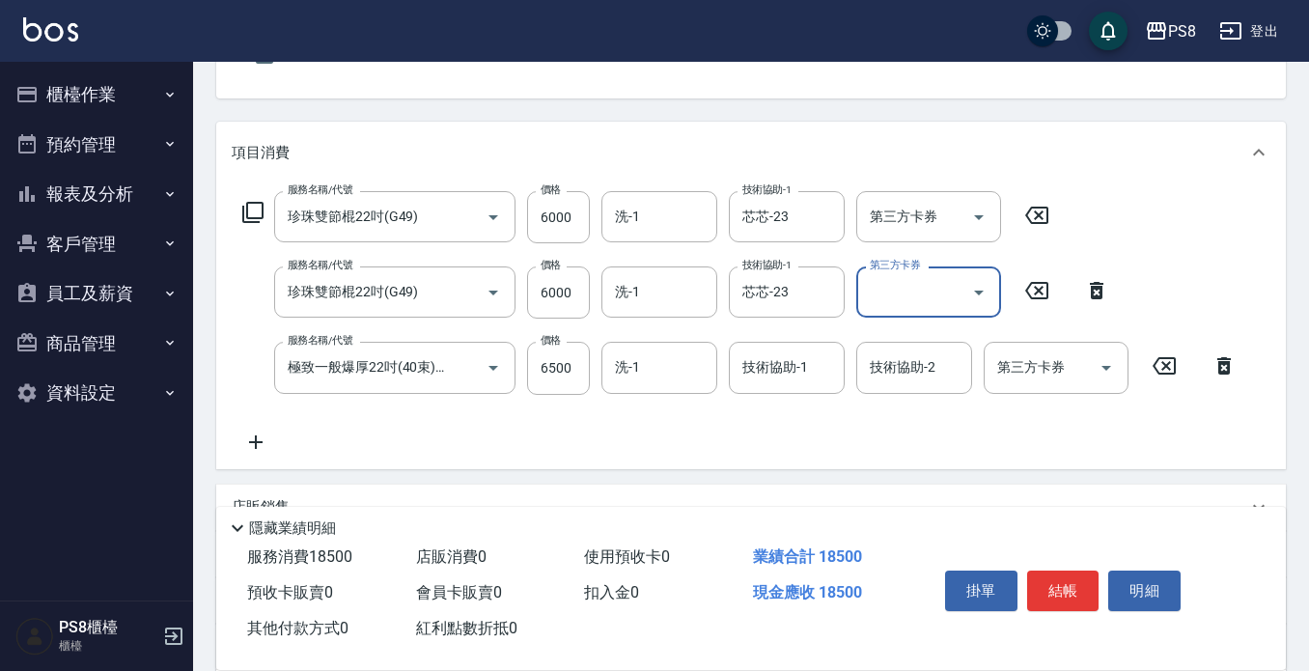
scroll to position [193, 0]
click at [1060, 593] on button "結帳" at bounding box center [1063, 591] width 72 height 41
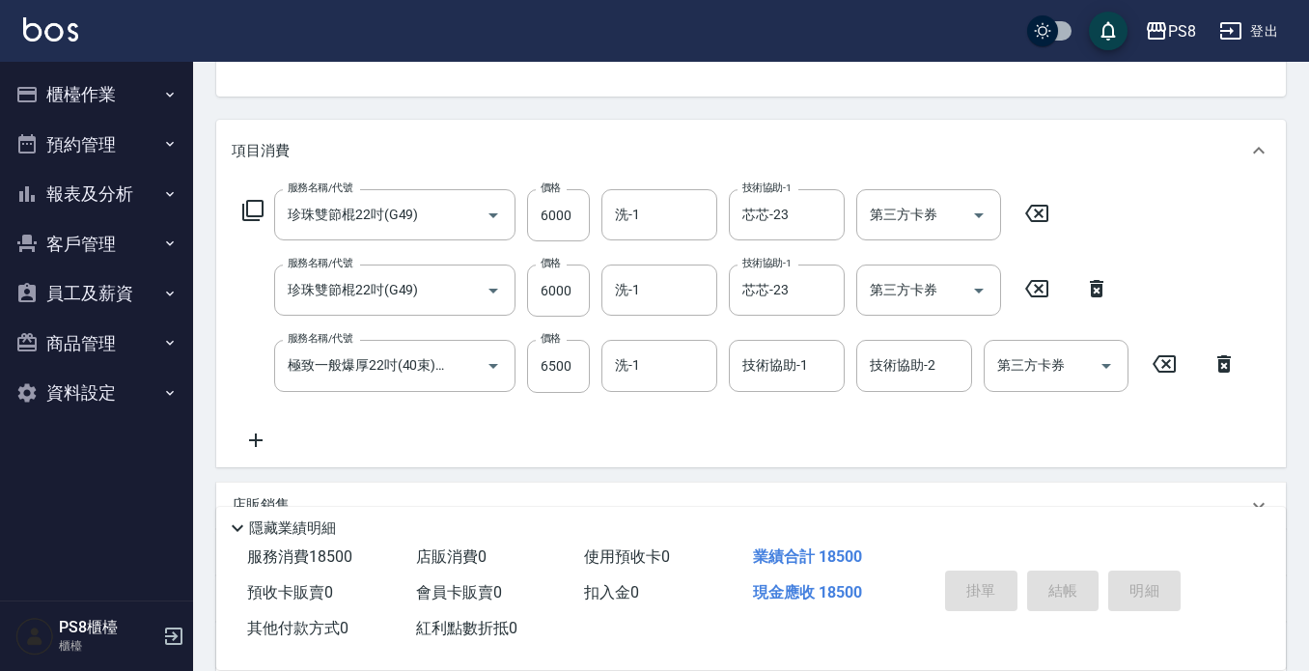
type input "[DATE] 16:17"
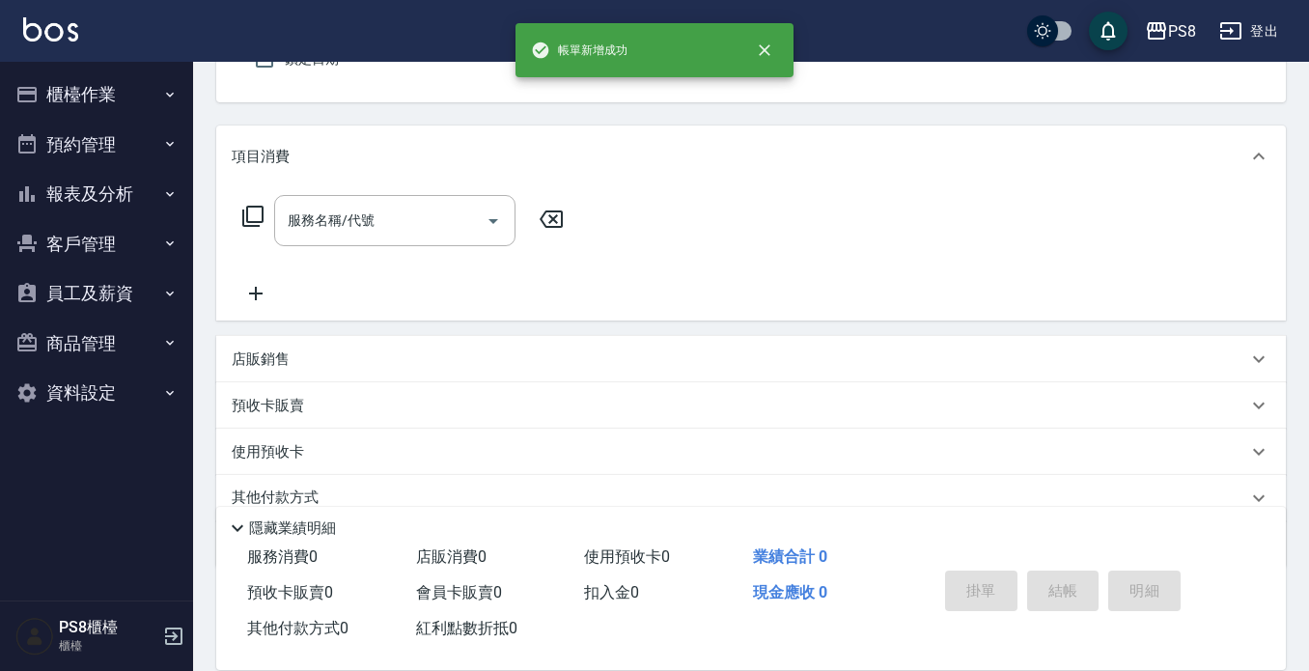
scroll to position [0, 0]
click at [95, 107] on button "櫃檯作業" at bounding box center [97, 95] width 178 height 50
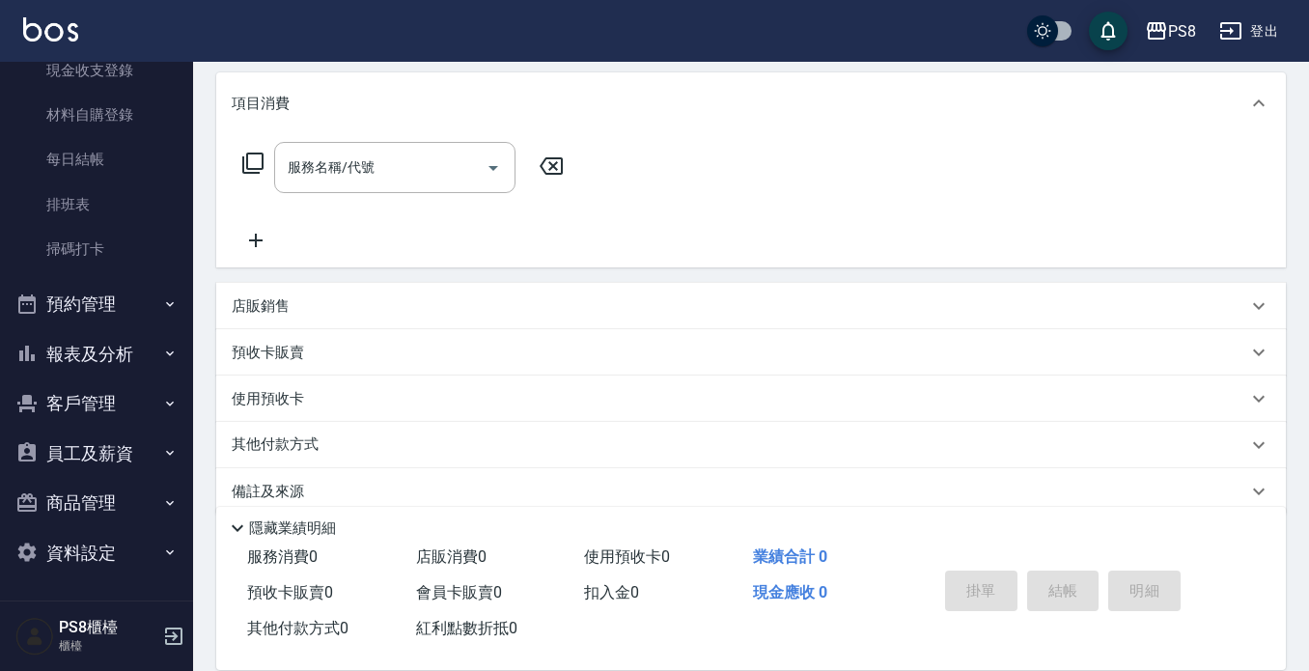
scroll to position [269, 0]
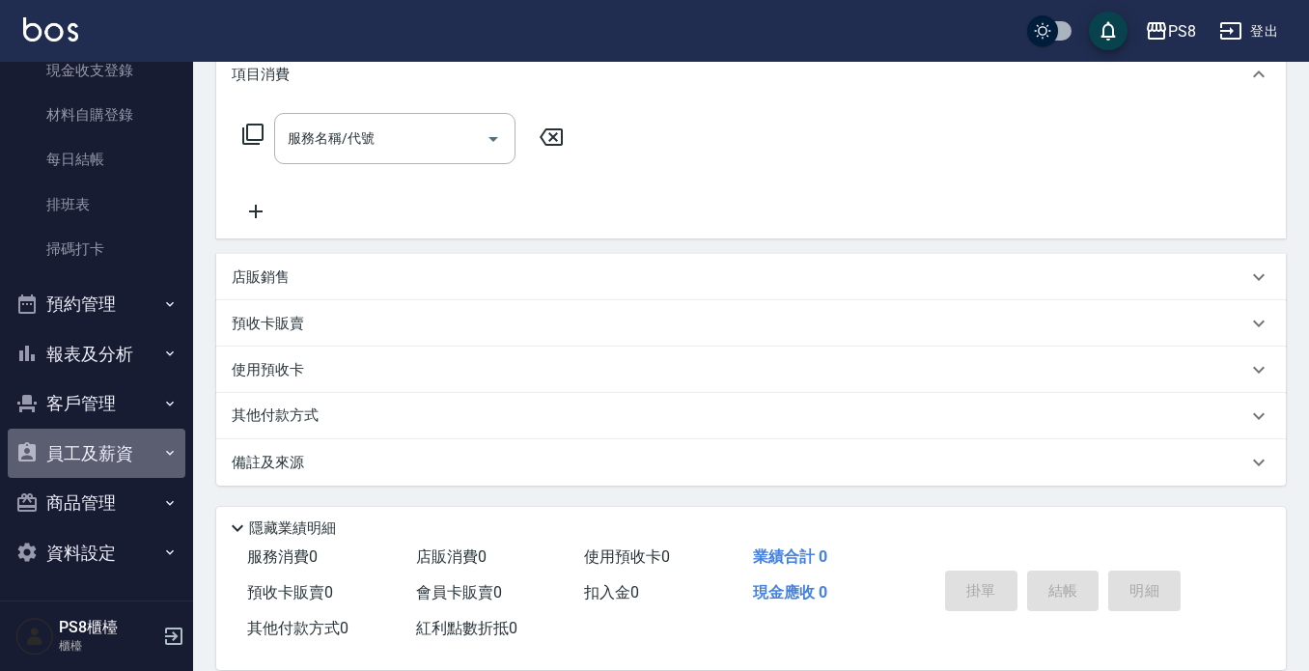
click at [126, 446] on button "員工及薪資" at bounding box center [97, 454] width 178 height 50
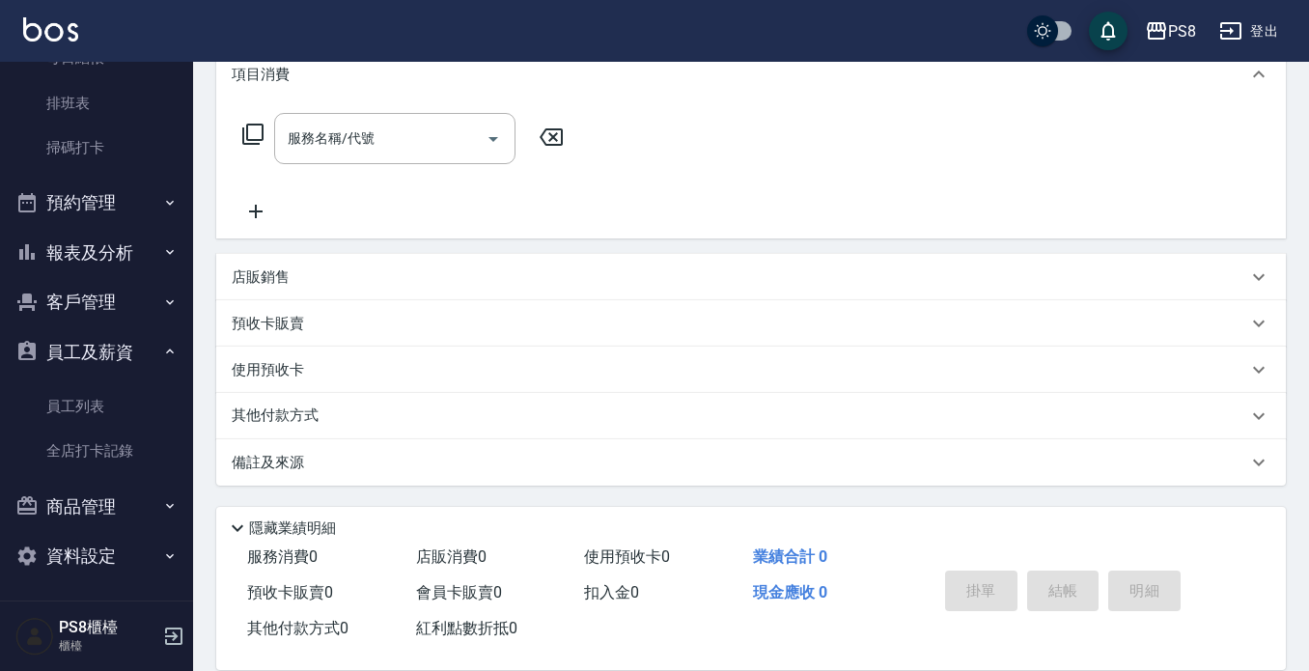
scroll to position [407, 0]
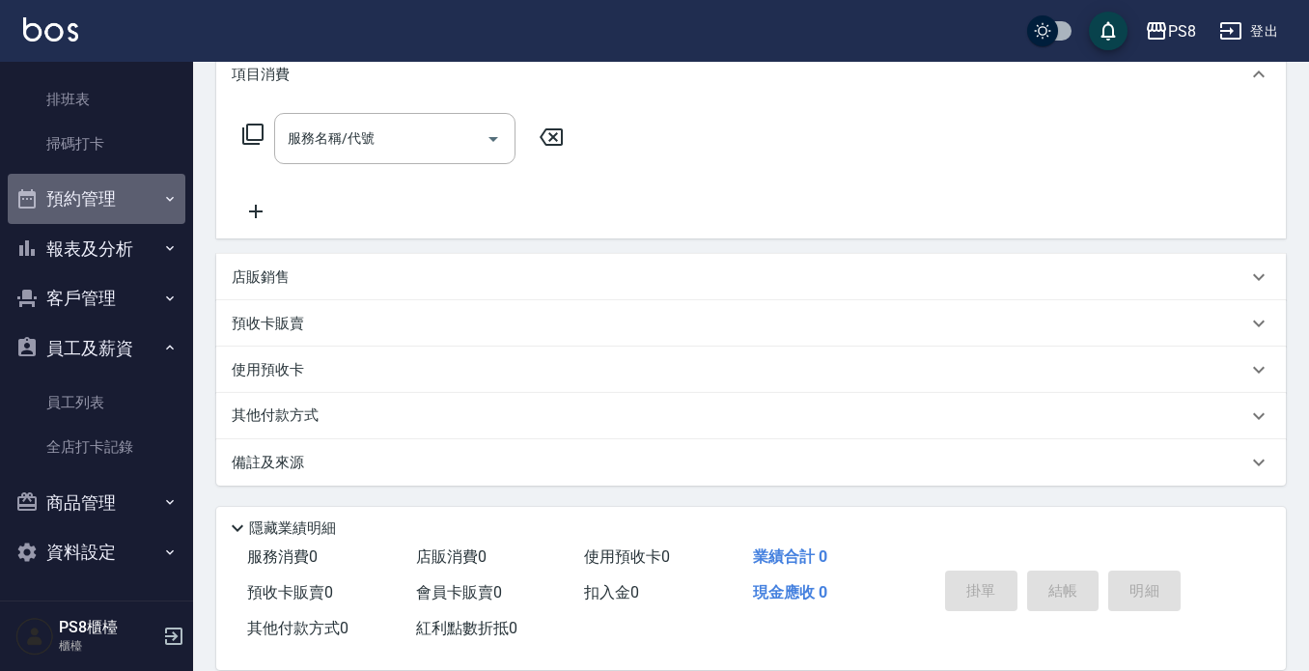
click at [130, 208] on button "預約管理" at bounding box center [97, 199] width 178 height 50
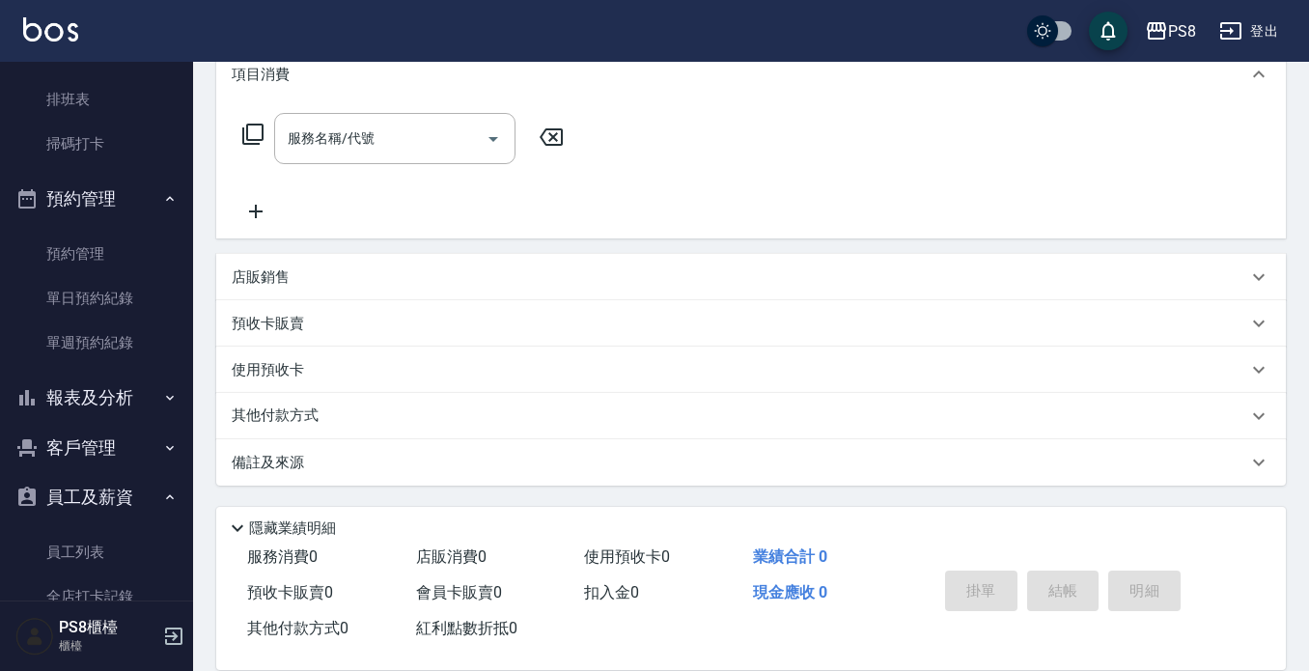
click at [126, 407] on button "報表及分析" at bounding box center [97, 398] width 178 height 50
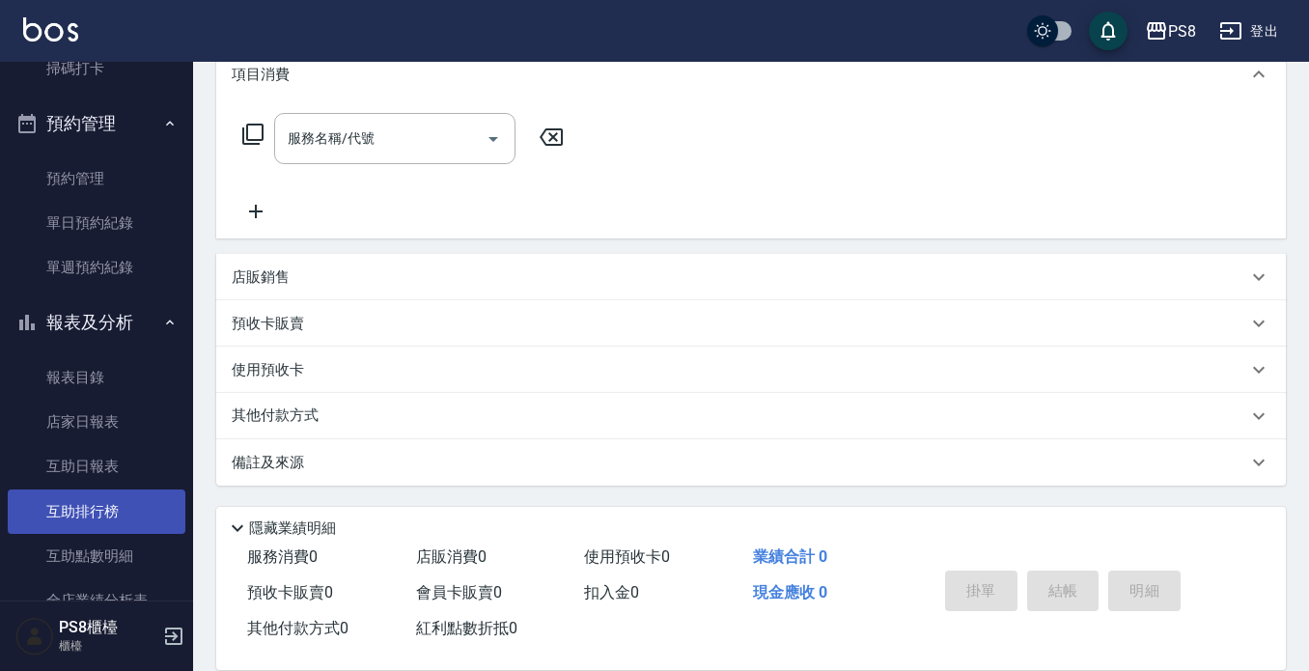
scroll to position [601, 0]
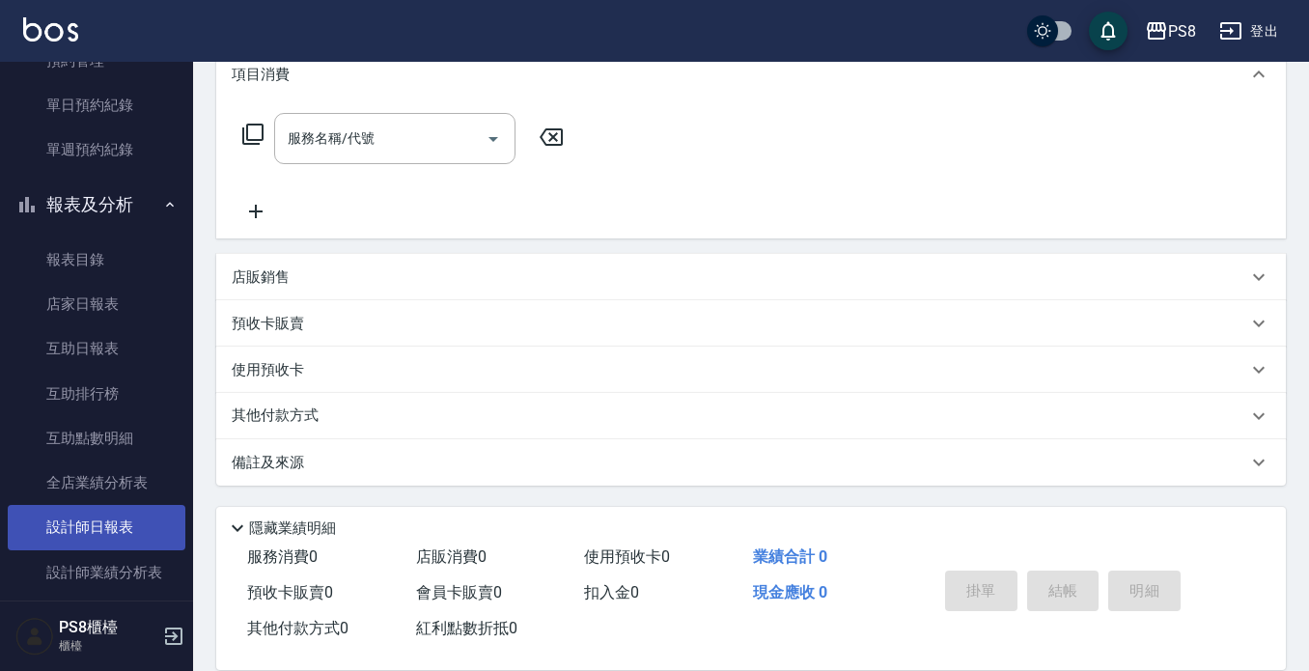
click at [134, 524] on link "設計師日報表" at bounding box center [97, 527] width 178 height 44
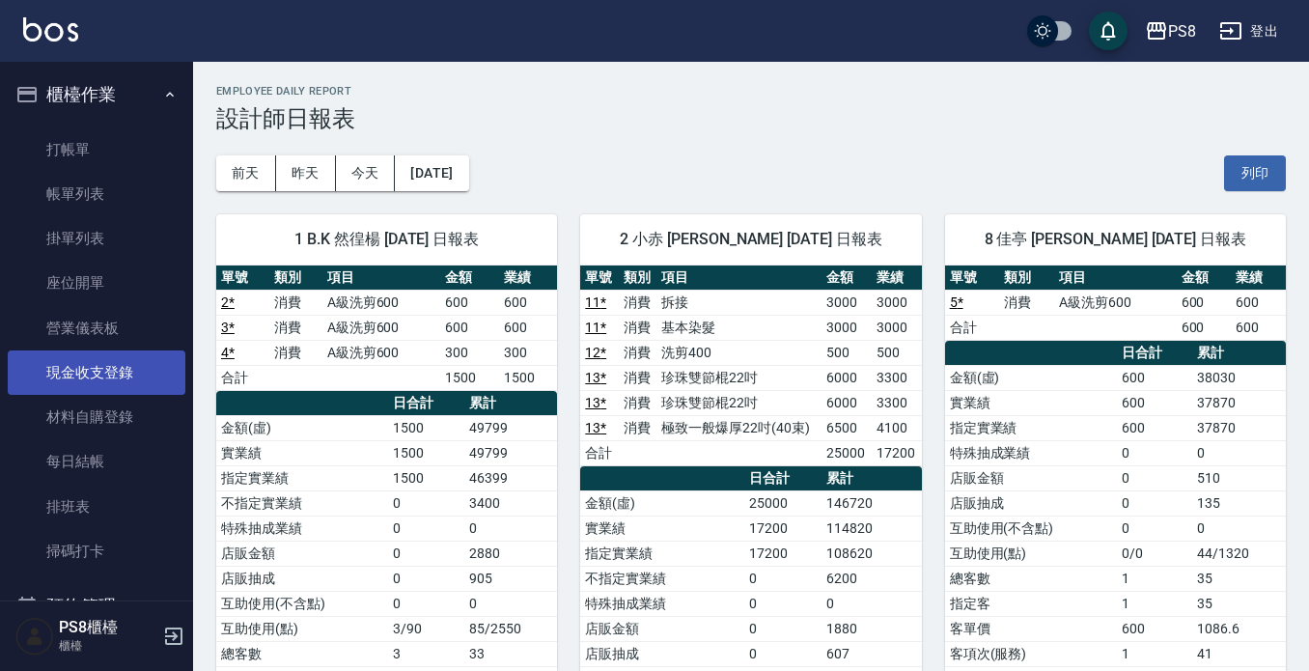
click at [129, 378] on link "現金收支登錄" at bounding box center [97, 373] width 178 height 44
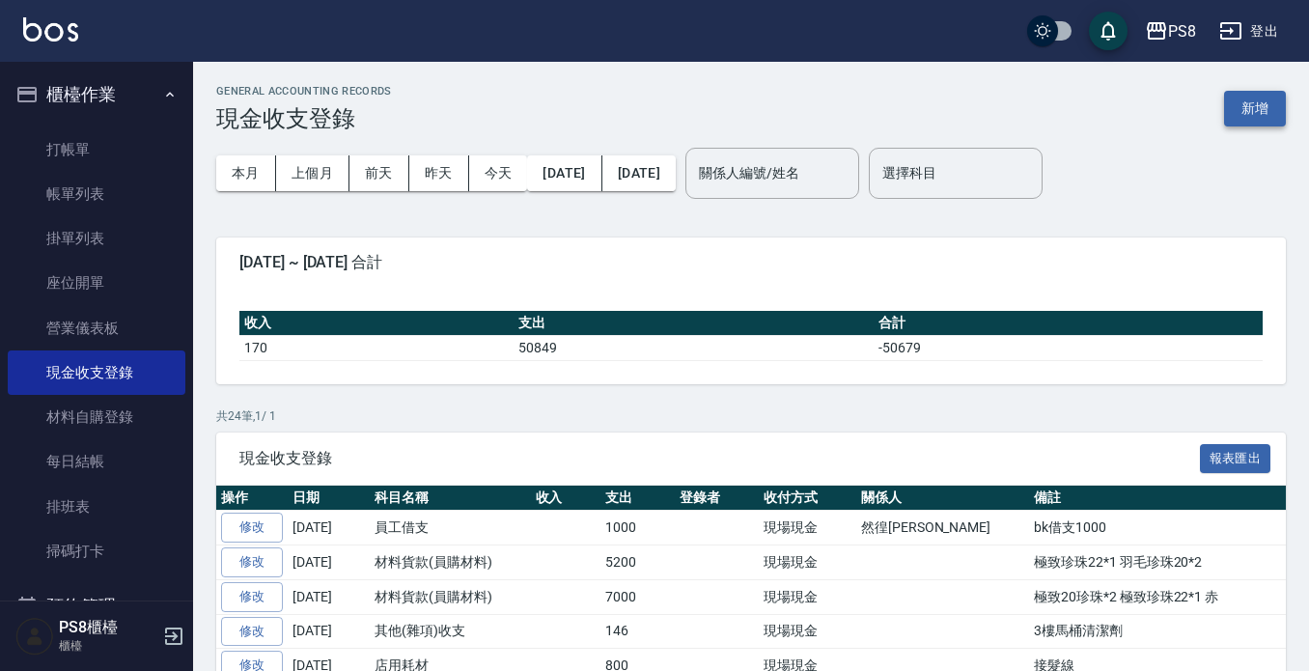
click at [1254, 109] on button "新增" at bounding box center [1255, 109] width 62 height 36
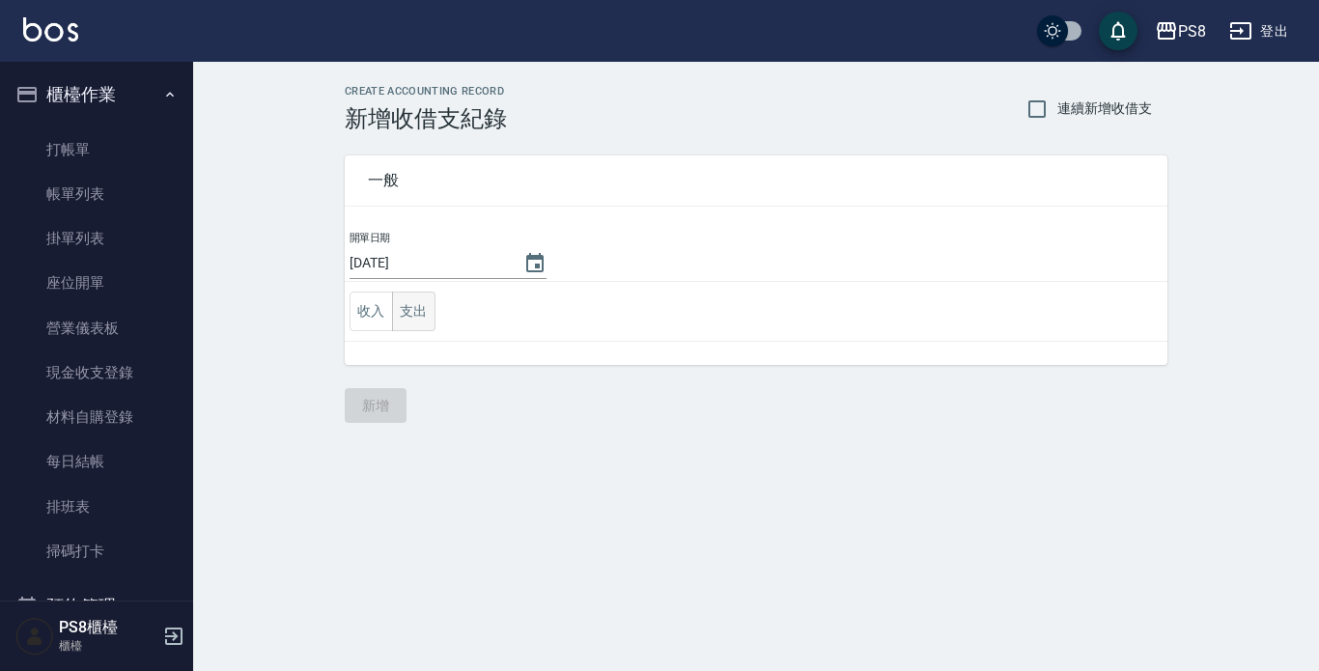
click at [400, 319] on button "支出" at bounding box center [413, 312] width 43 height 40
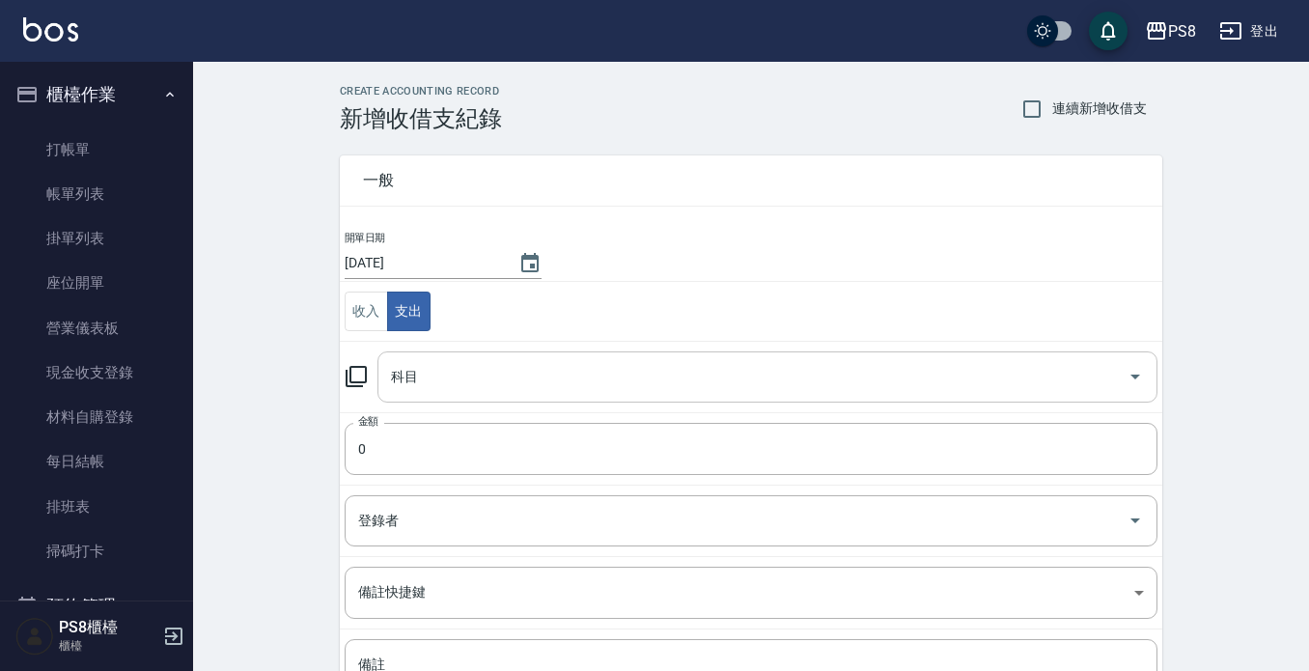
click at [536, 386] on input "科目" at bounding box center [753, 377] width 734 height 34
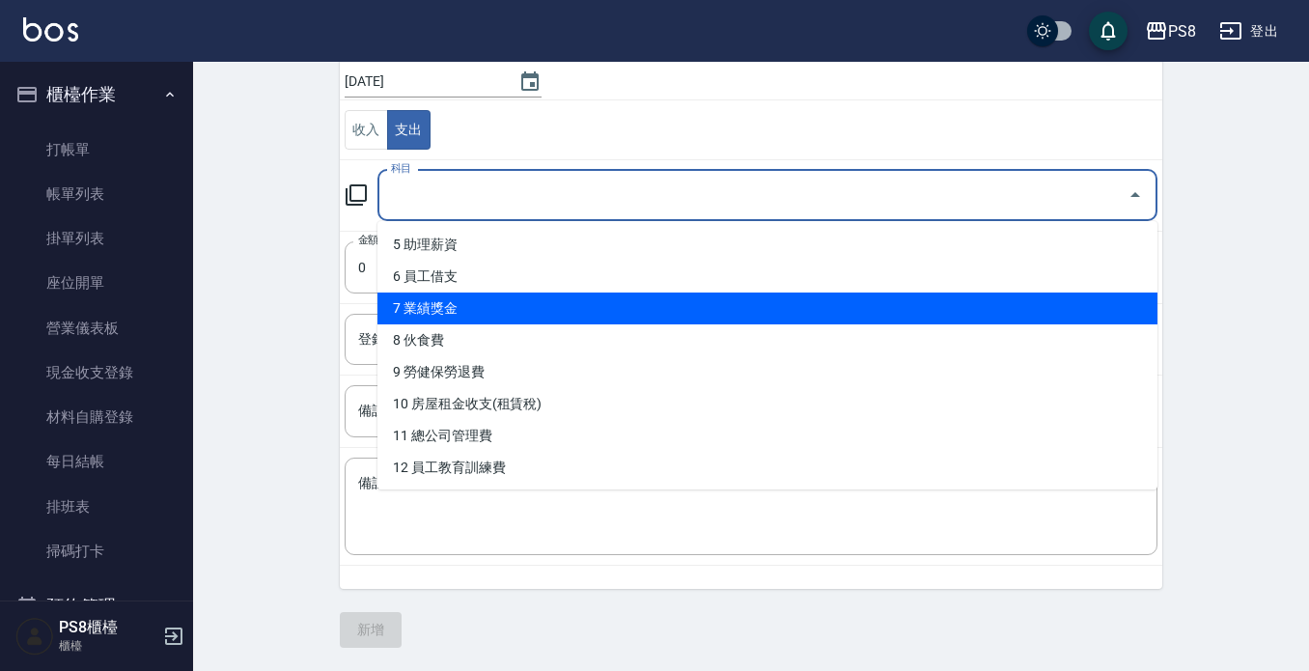
scroll to position [193, 0]
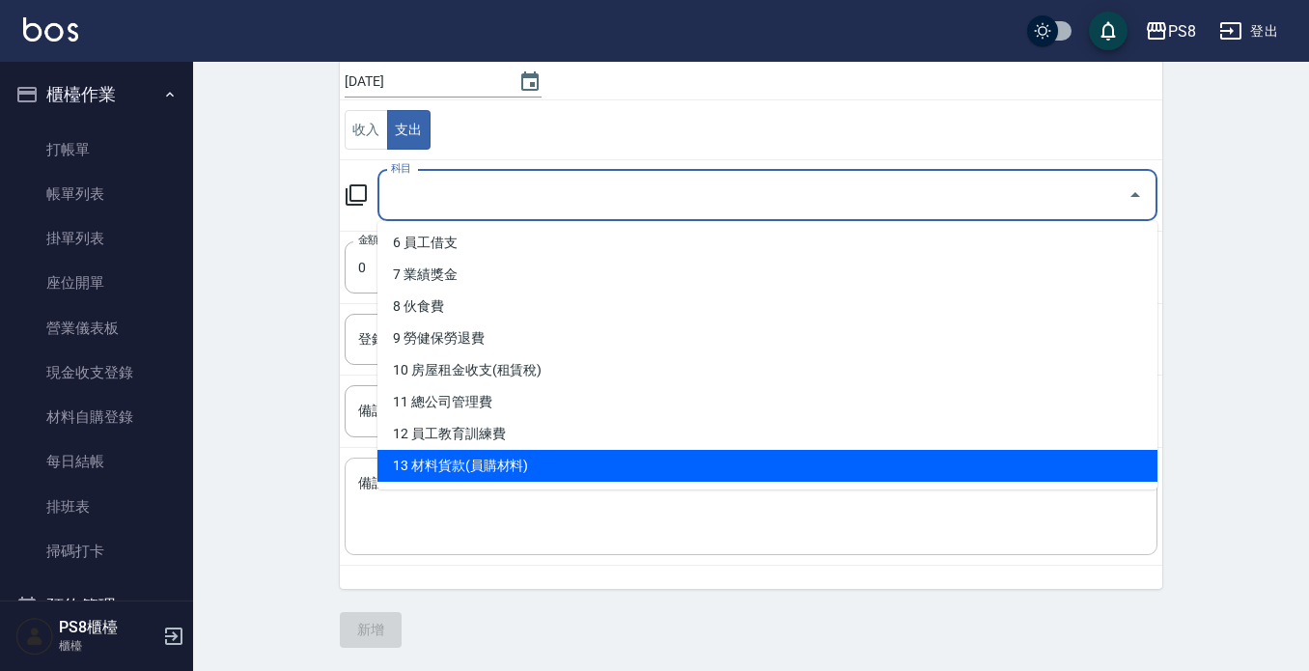
click at [529, 467] on li "13 材料貨款(員購材料)" at bounding box center [768, 466] width 780 height 32
type input "13 材料貨款(員購材料)"
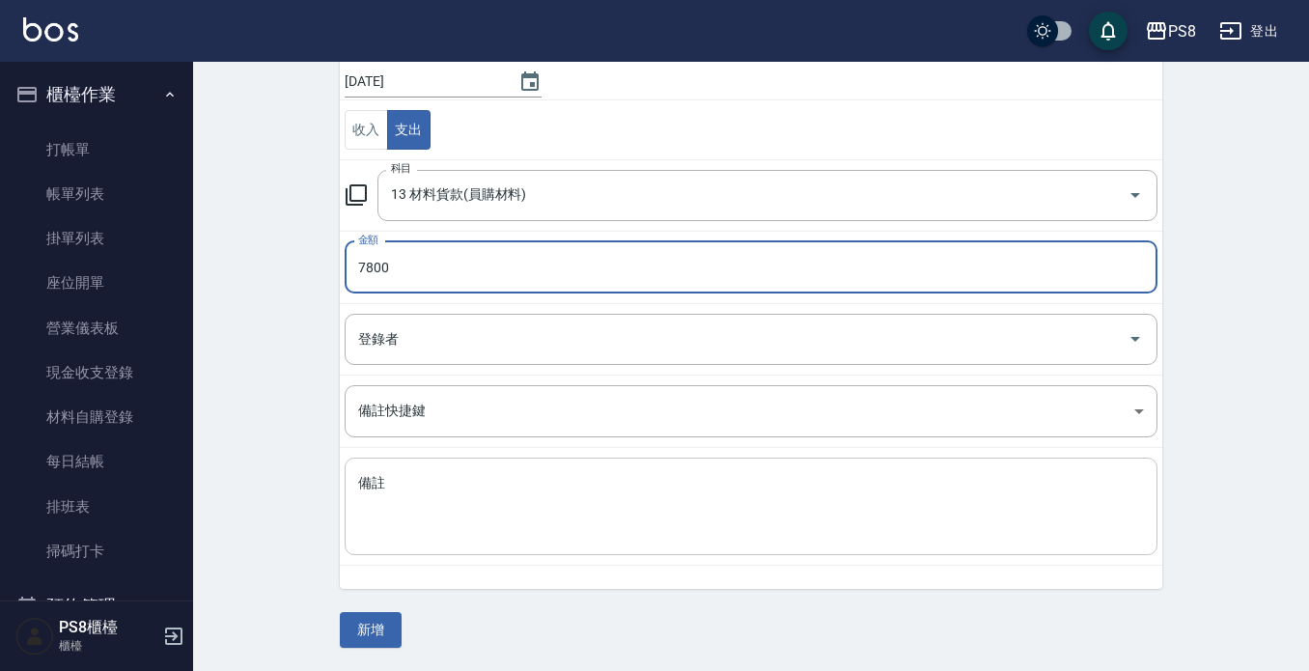
type input "7800"
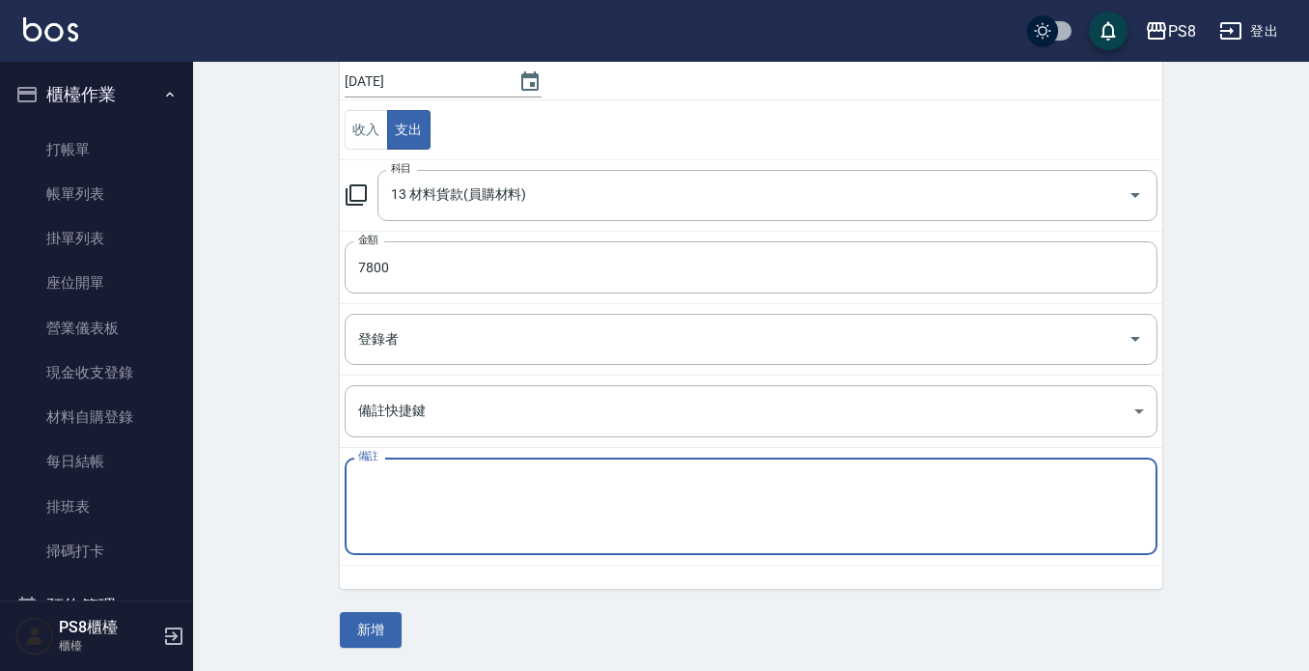
click at [520, 474] on textarea "備註" at bounding box center [751, 507] width 786 height 66
type textarea "珍珠雙棍22*2 極致珍珠22*1"
click at [362, 635] on button "新增" at bounding box center [371, 630] width 62 height 36
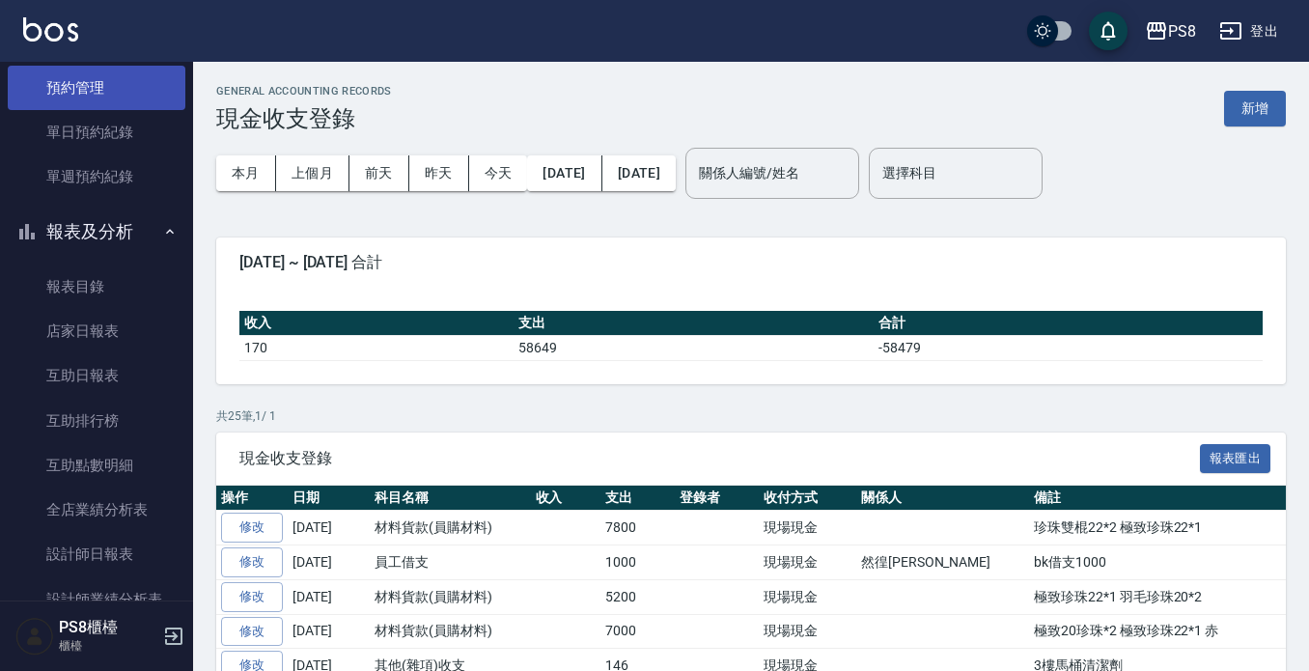
scroll to position [579, 0]
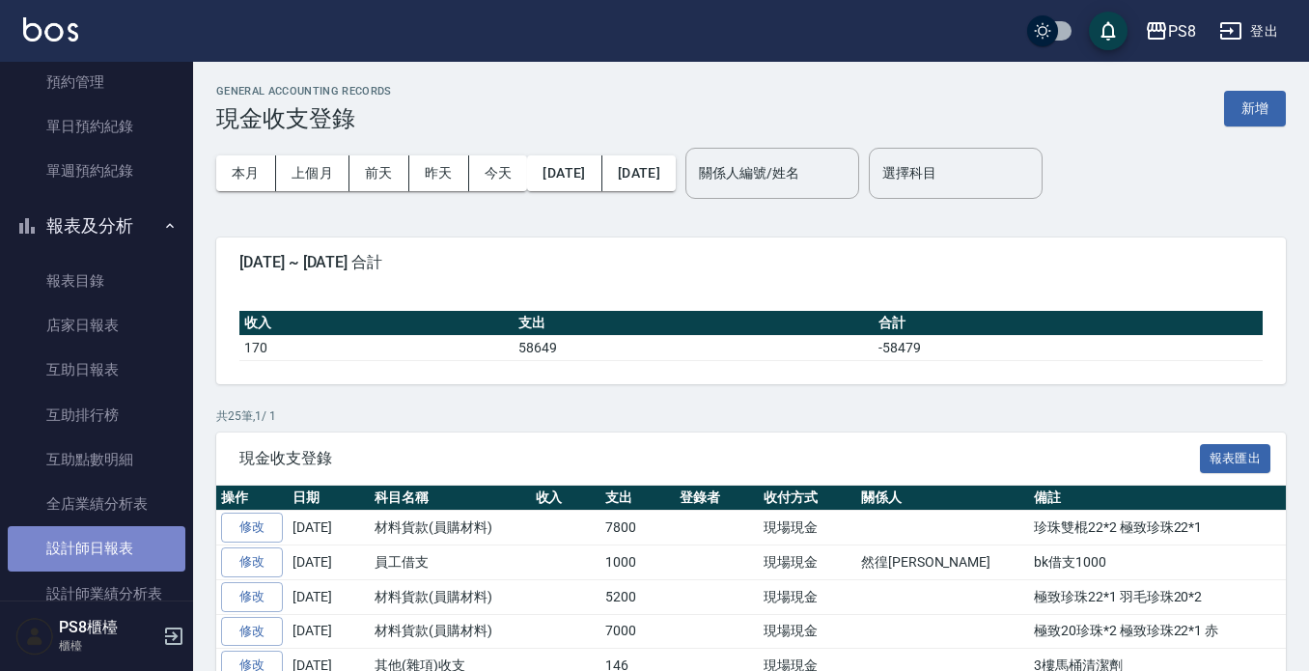
click at [144, 566] on link "設計師日報表" at bounding box center [97, 548] width 178 height 44
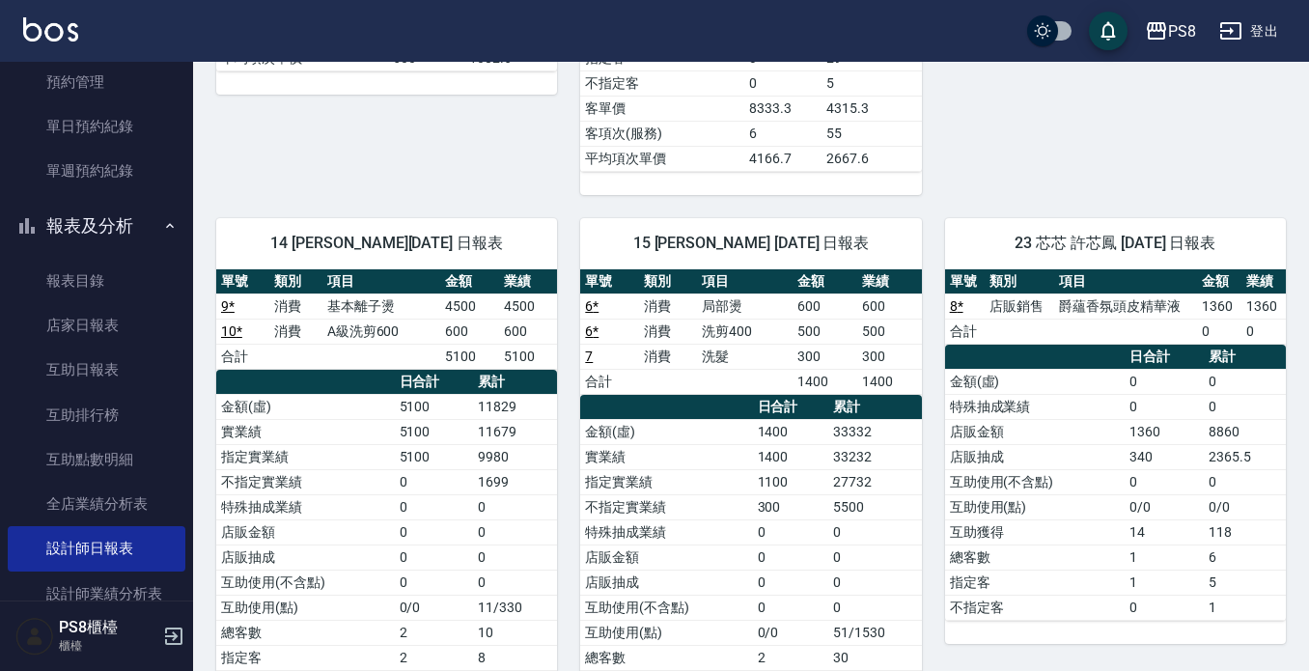
scroll to position [579, 0]
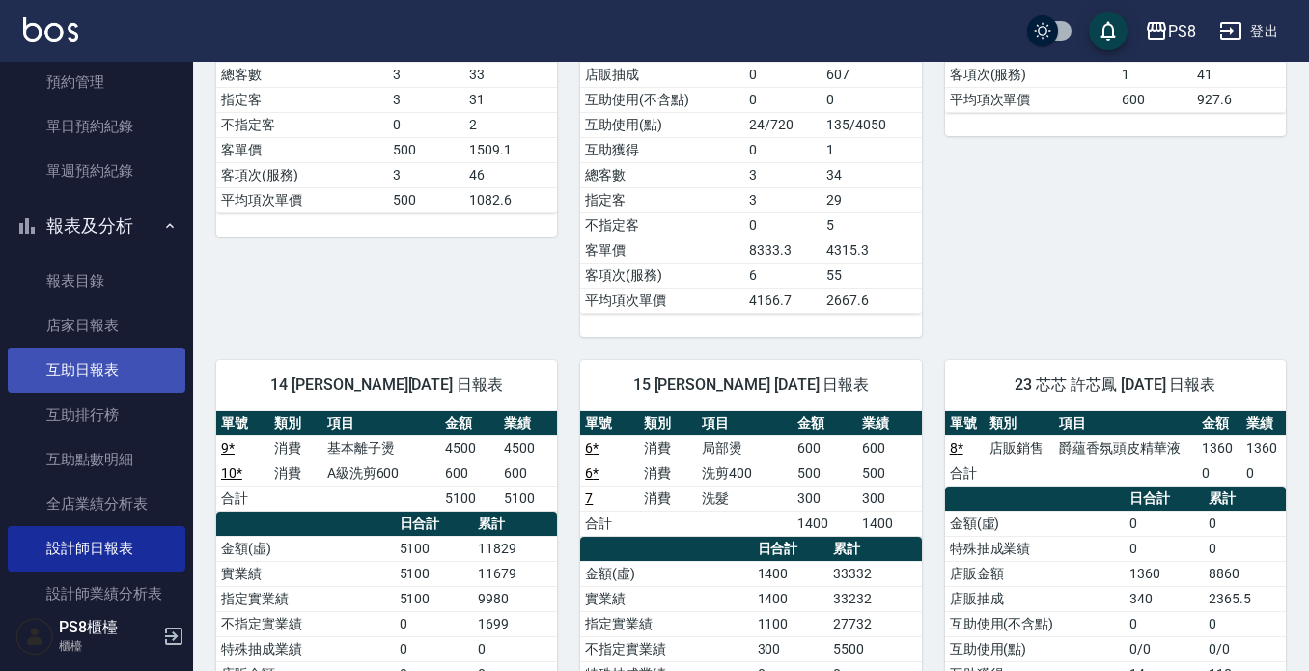
click at [98, 385] on link "互助日報表" at bounding box center [97, 370] width 178 height 44
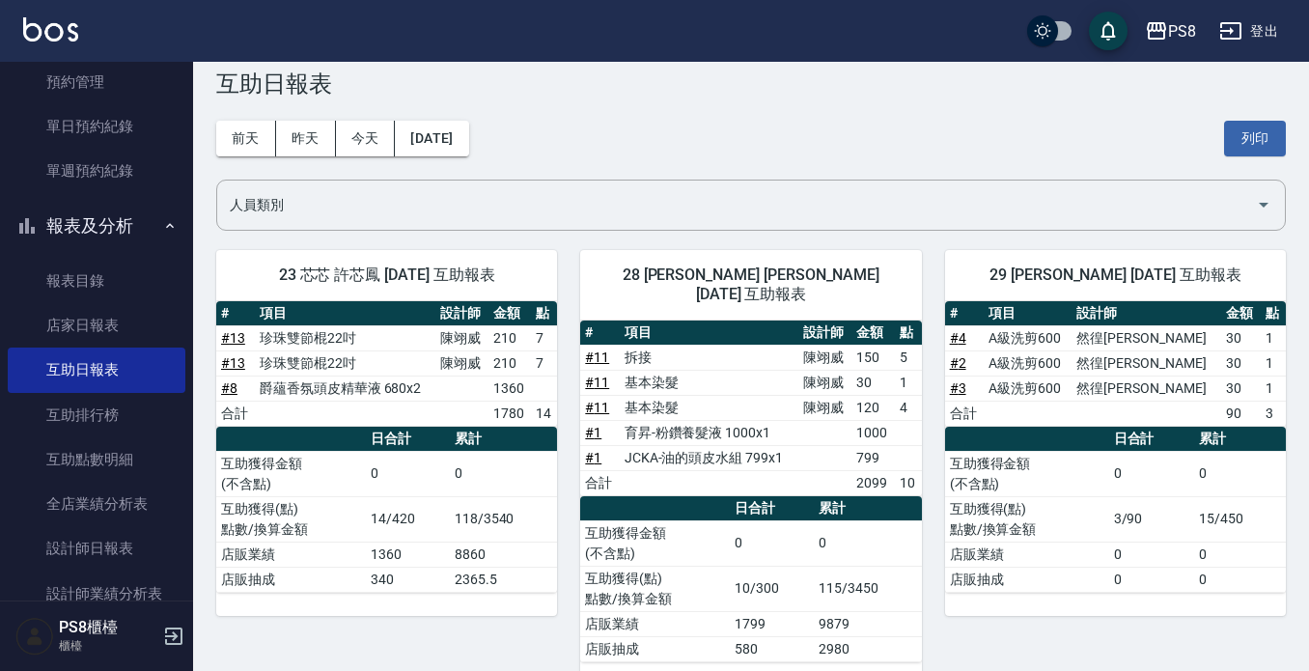
scroll to position [53, 0]
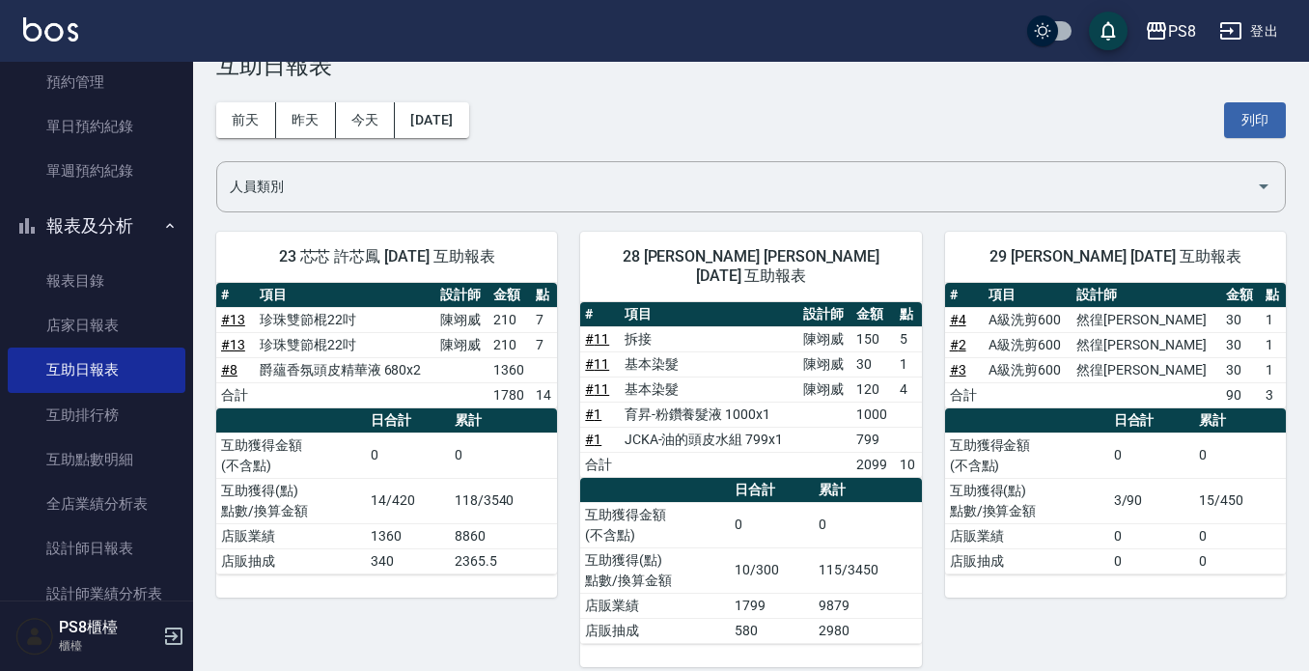
click at [381, 124] on button "今天" at bounding box center [366, 120] width 60 height 36
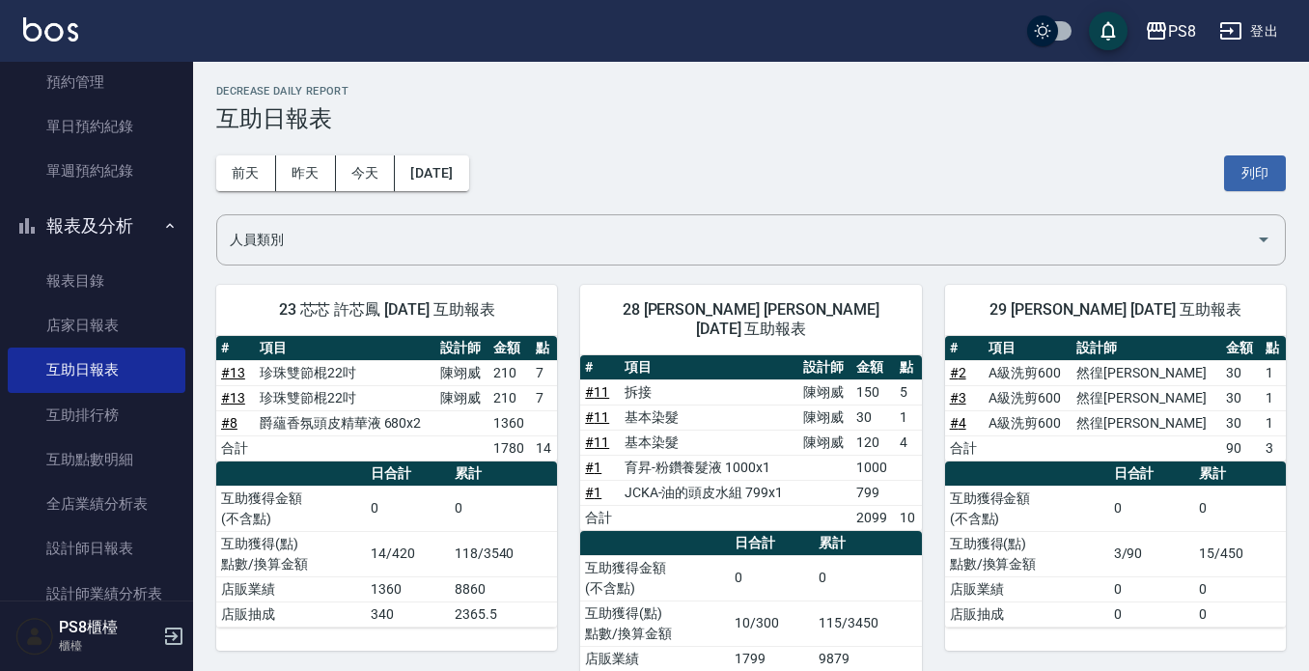
click at [79, 224] on button "報表及分析" at bounding box center [97, 226] width 178 height 50
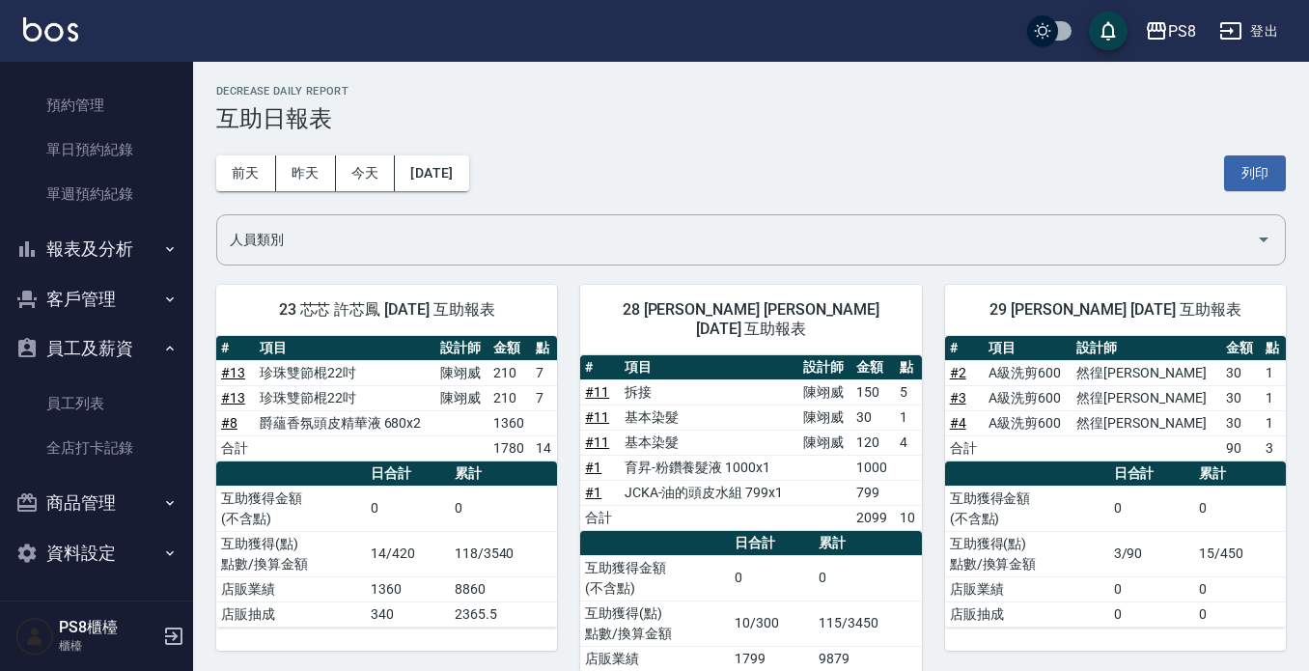
click at [103, 345] on button "員工及薪資" at bounding box center [97, 348] width 178 height 50
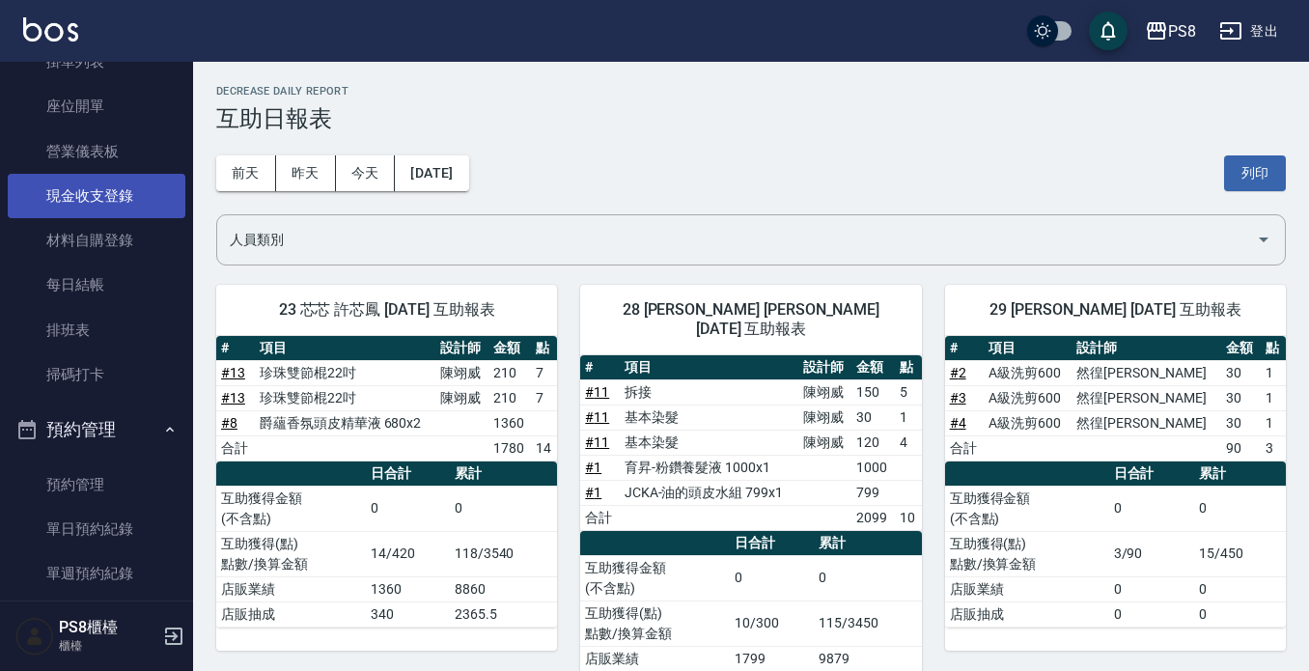
scroll to position [170, 0]
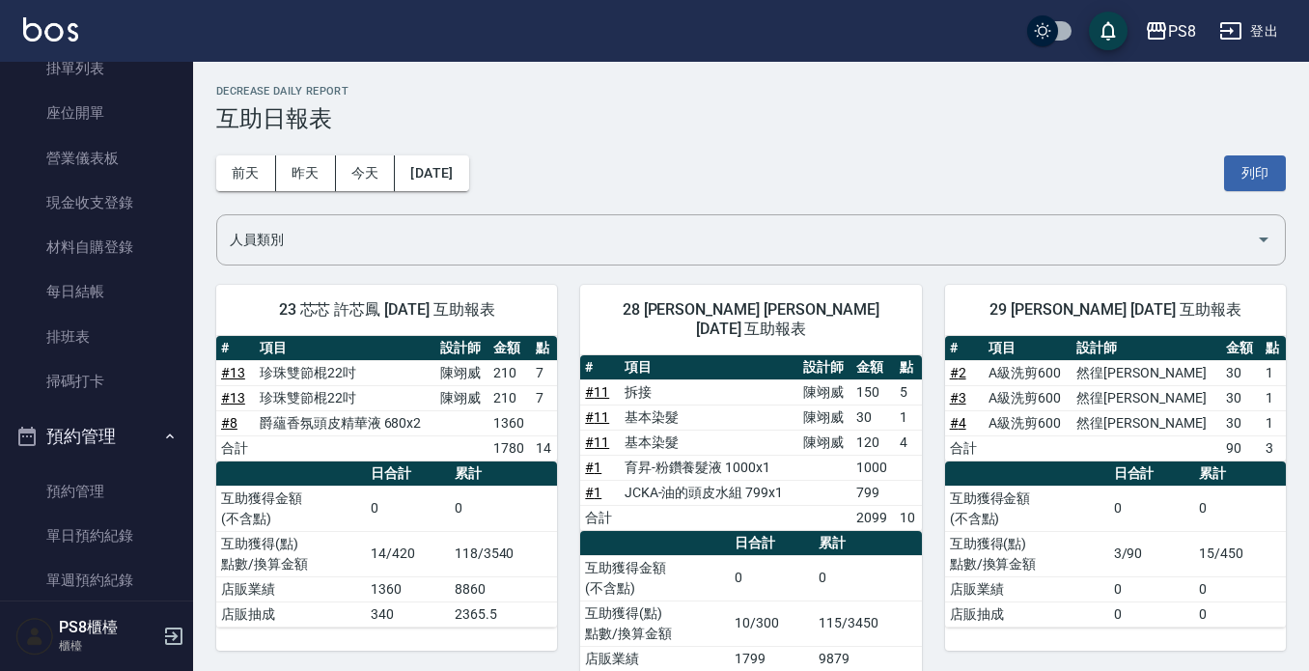
click at [83, 420] on button "預約管理" at bounding box center [97, 436] width 178 height 50
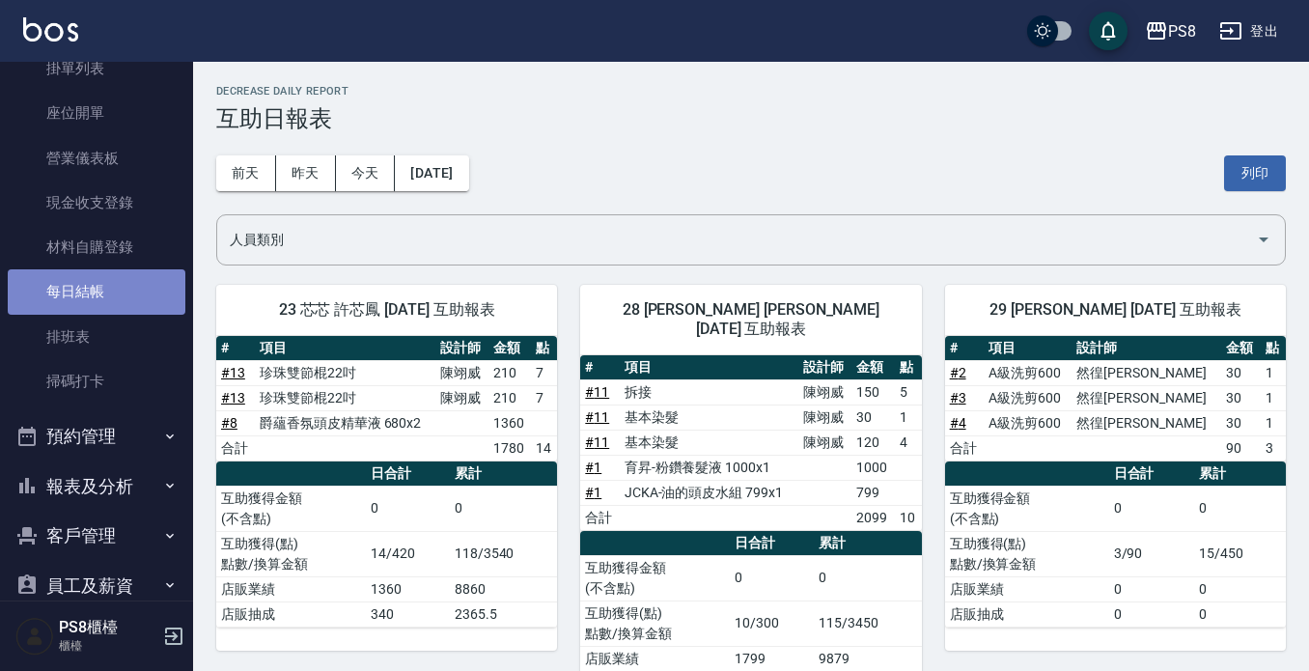
click at [106, 292] on link "每日結帳" at bounding box center [97, 291] width 178 height 44
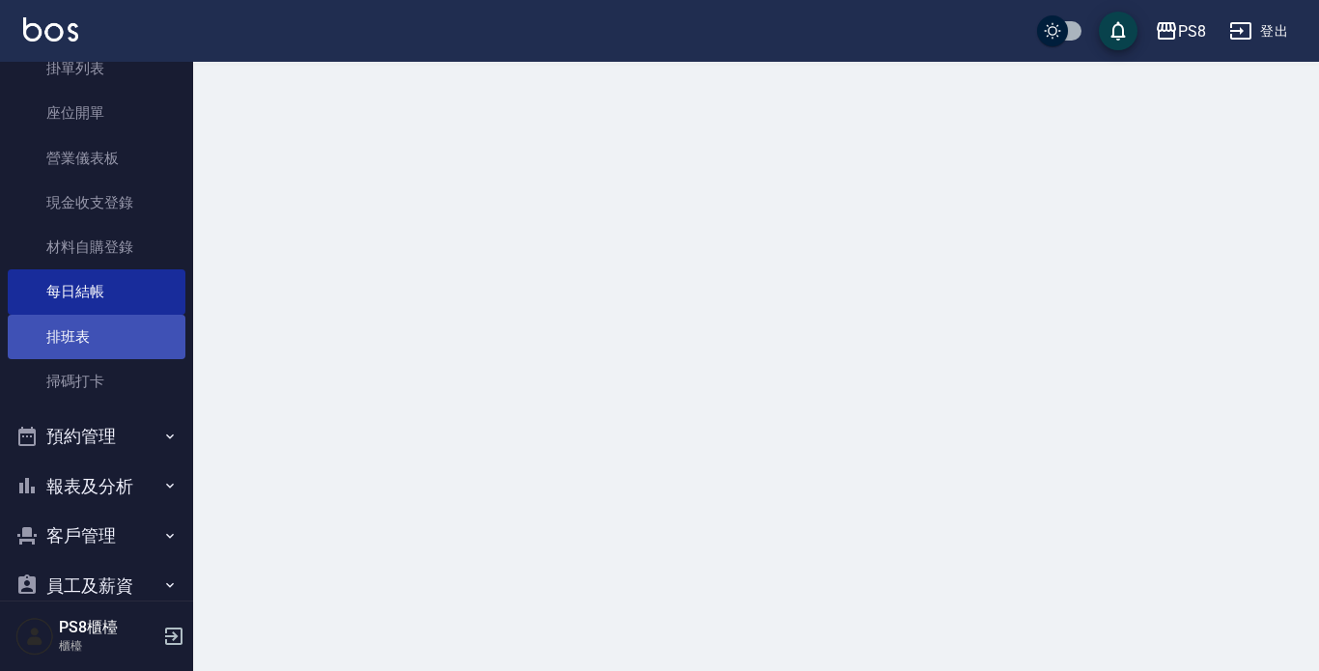
click at [99, 353] on link "排班表" at bounding box center [97, 337] width 178 height 44
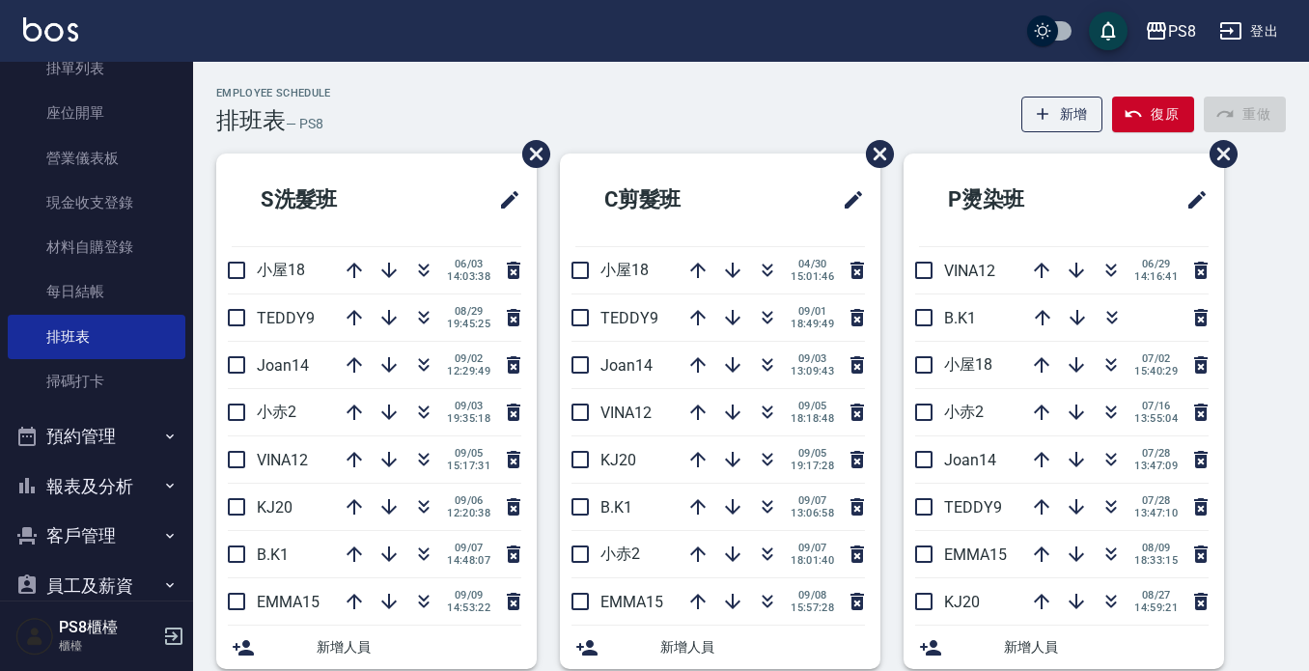
click at [8, 315] on link "排班表" at bounding box center [97, 337] width 178 height 44
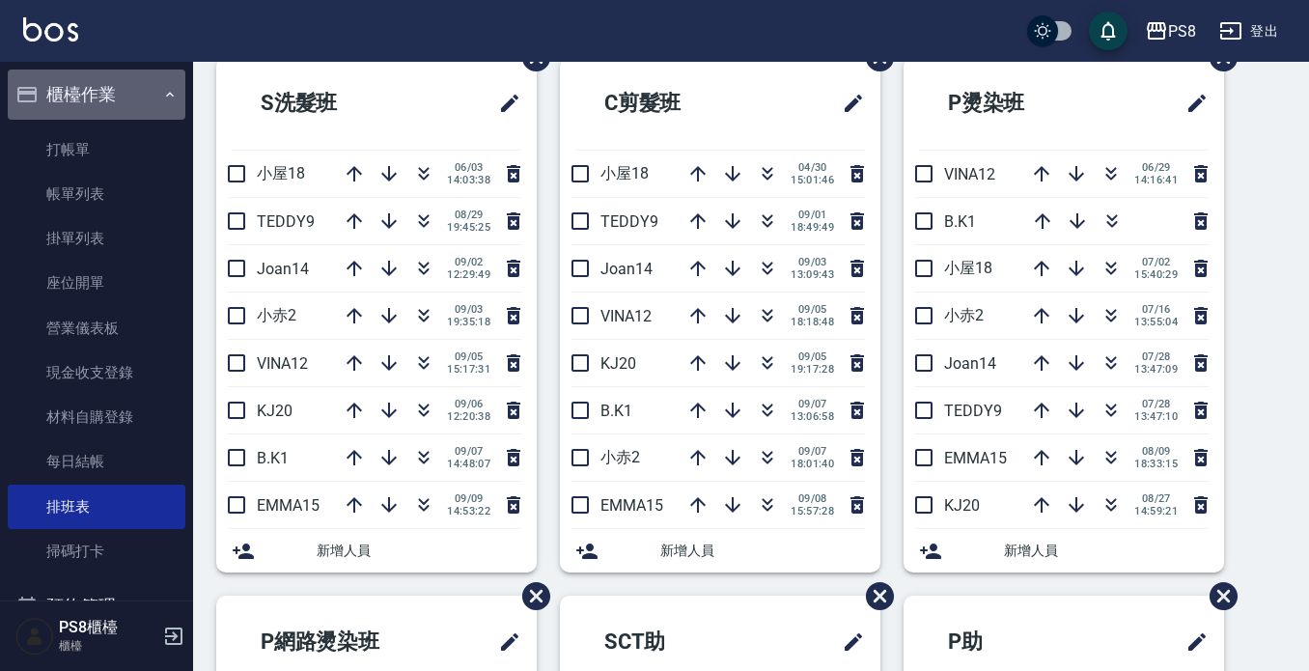
click at [100, 95] on button "櫃檯作業" at bounding box center [97, 95] width 178 height 50
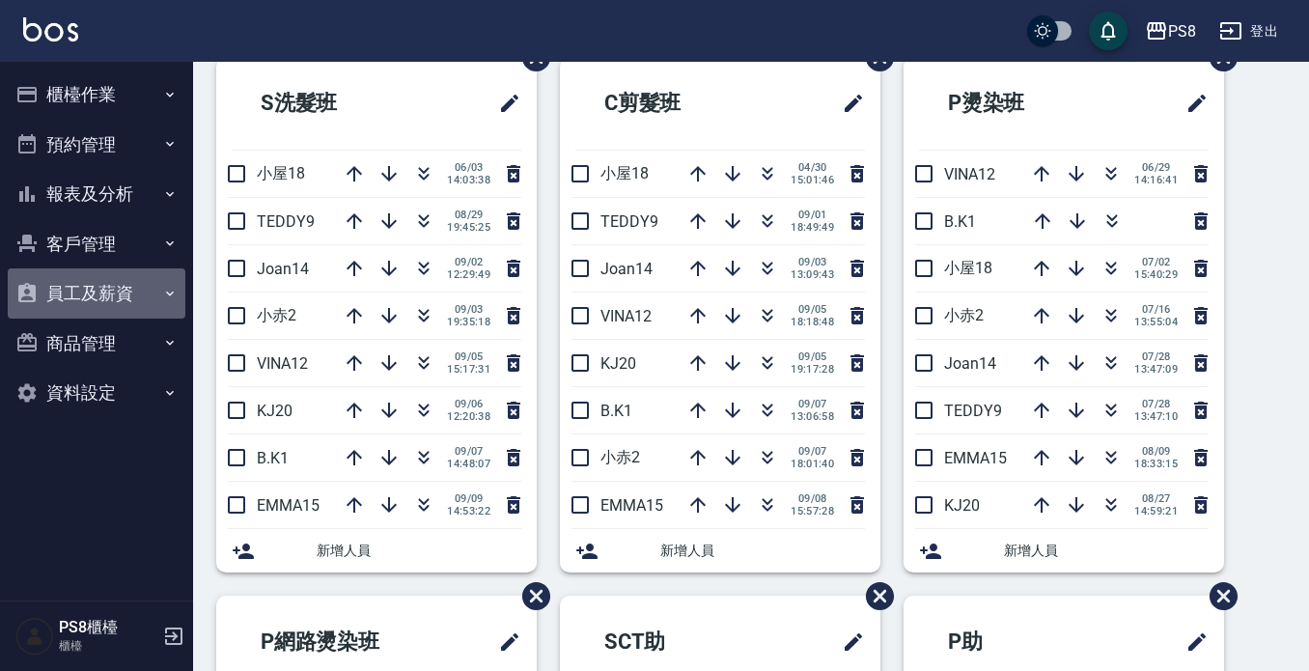
click at [130, 285] on button "員工及薪資" at bounding box center [97, 293] width 178 height 50
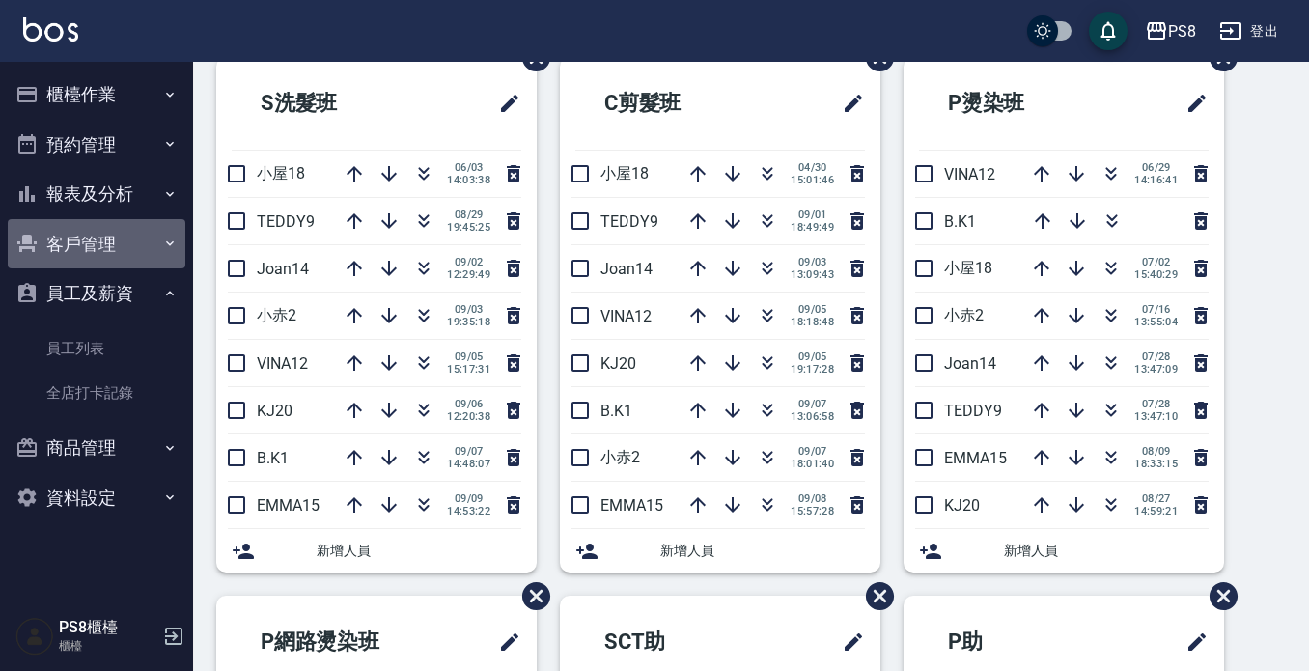
click at [124, 235] on button "客戶管理" at bounding box center [97, 244] width 178 height 50
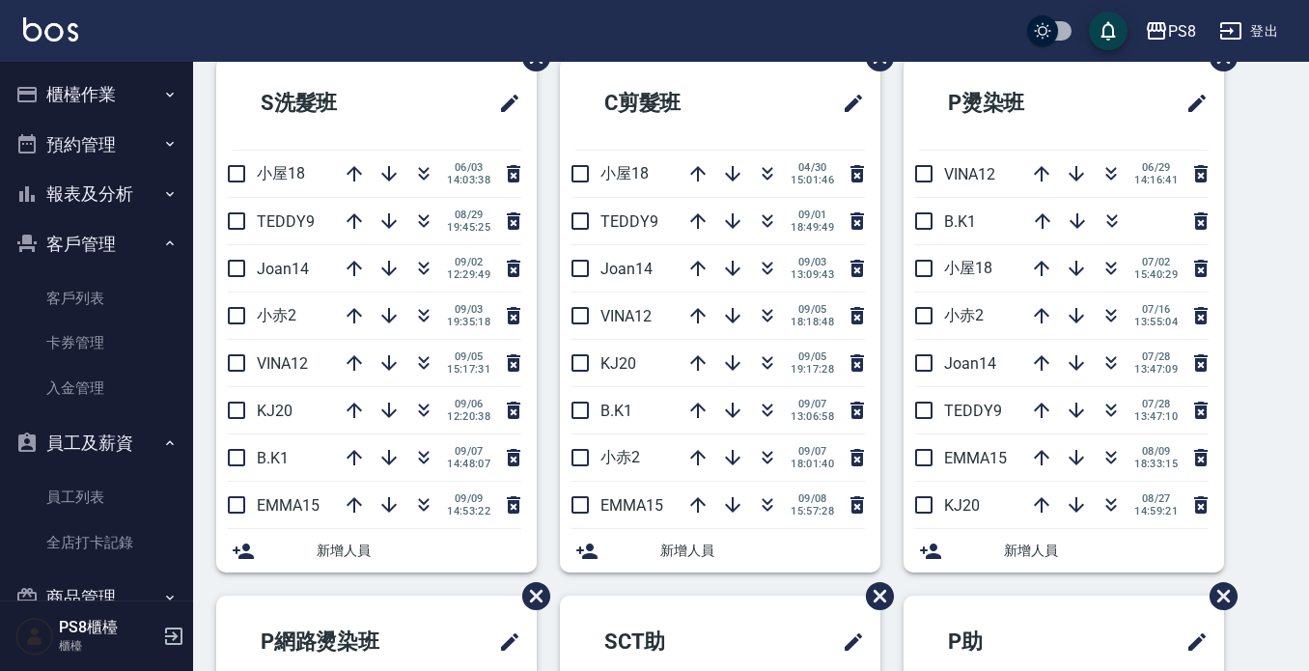
click at [116, 201] on button "報表及分析" at bounding box center [97, 194] width 178 height 50
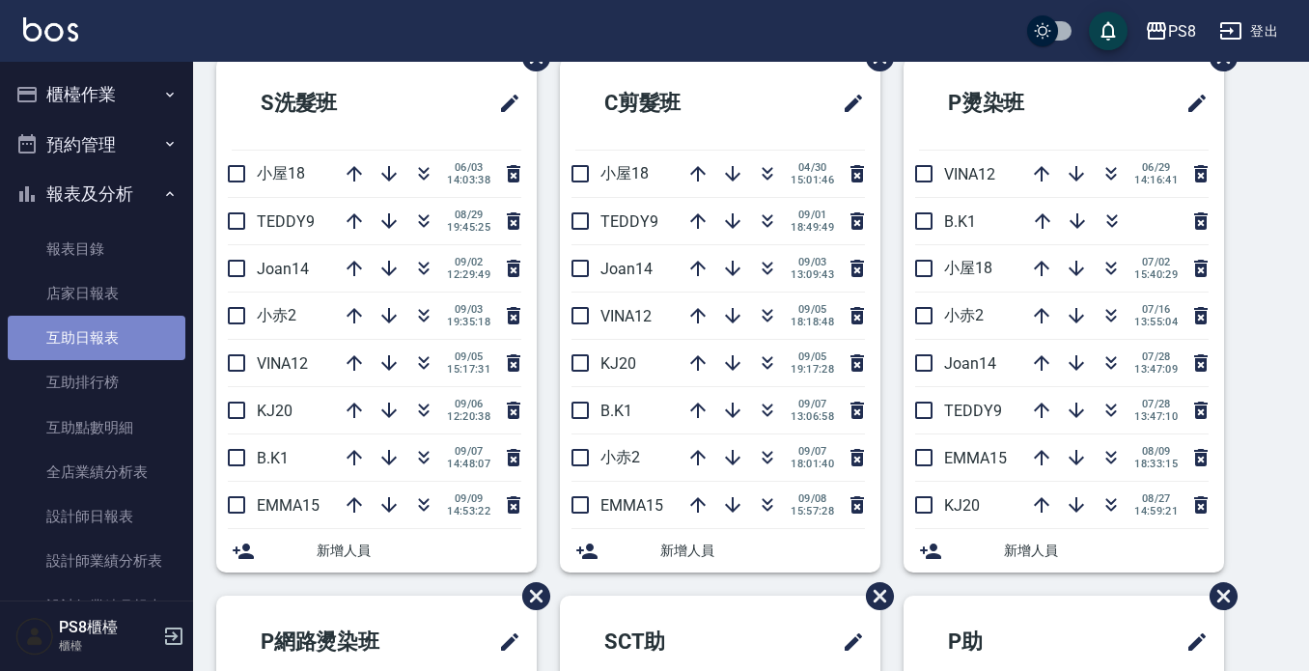
click at [103, 327] on link "互助日報表" at bounding box center [97, 338] width 178 height 44
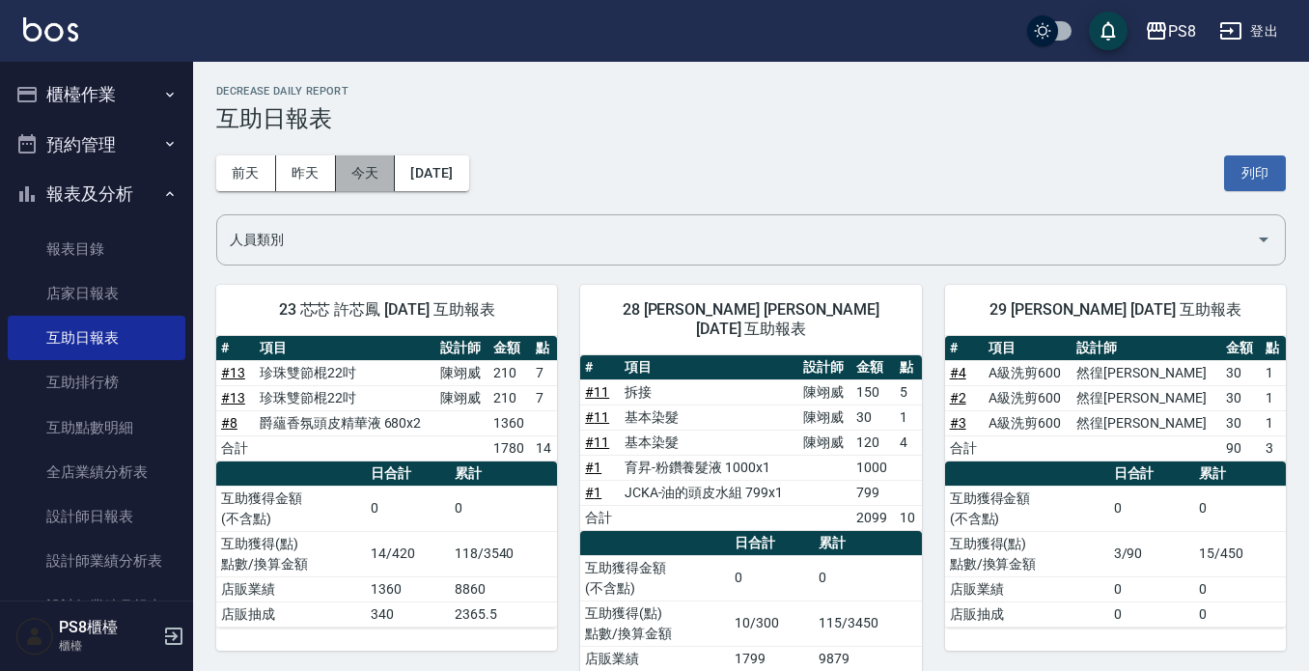
click at [370, 174] on button "今天" at bounding box center [366, 173] width 60 height 36
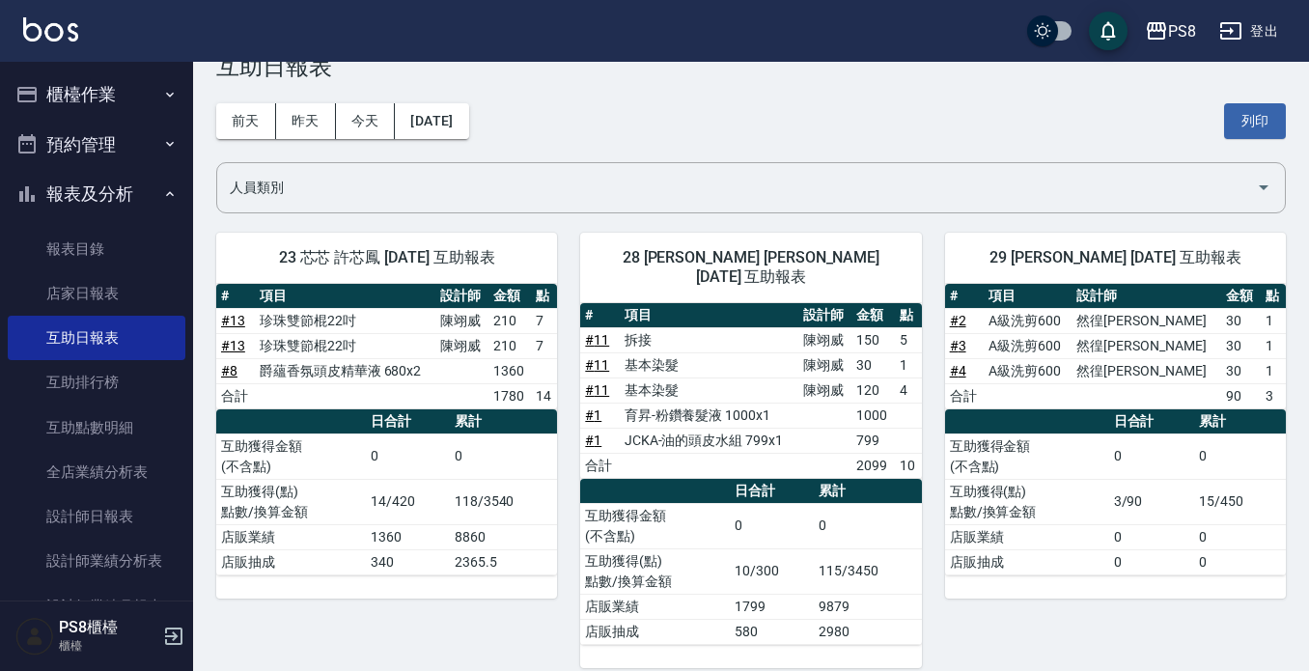
scroll to position [53, 0]
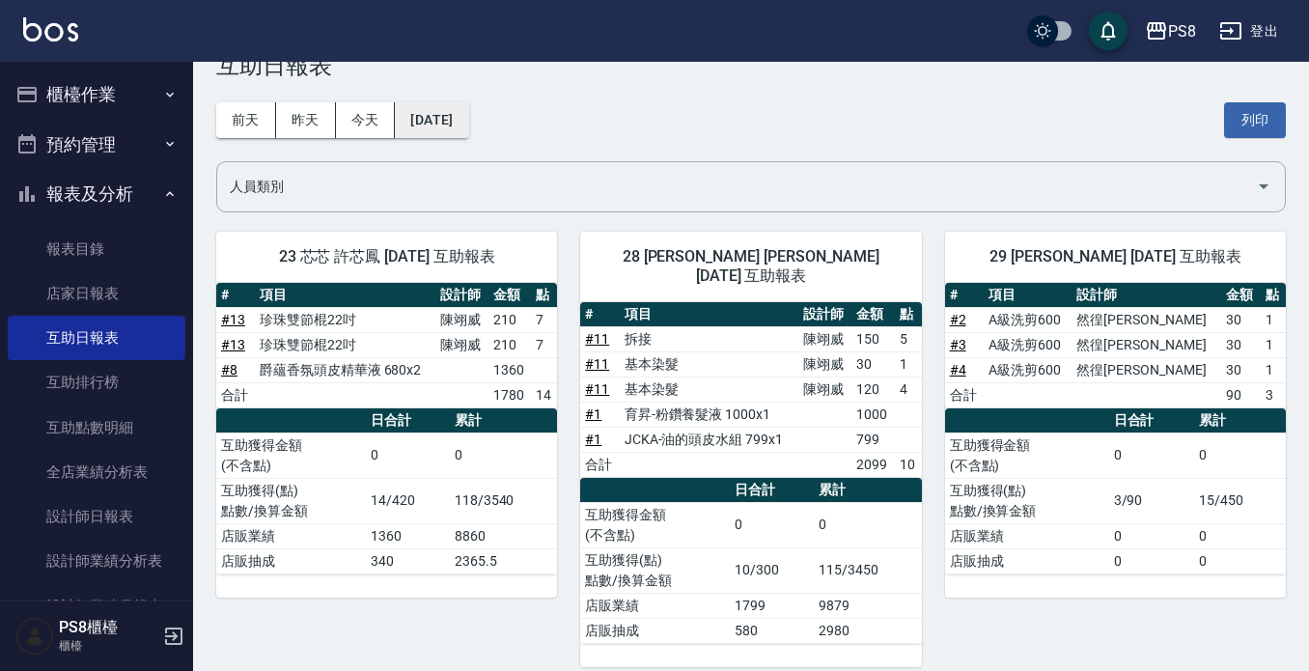
click at [407, 102] on button "[DATE]" at bounding box center [431, 120] width 73 height 36
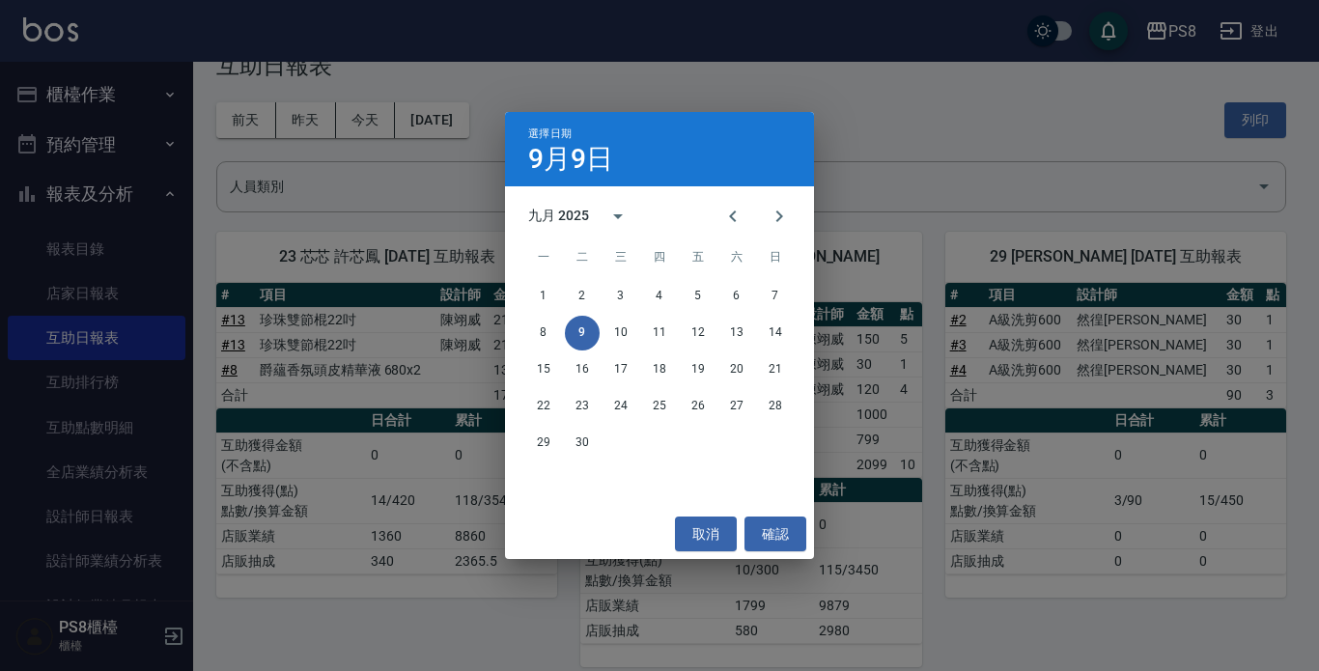
click at [942, 133] on div "選擇日期 9月9日 九月 2025 一 二 三 四 五 六 日 1 2 3 4 5 6 7 8 9 10 11 12 13 14 15 16 17 18 19…" at bounding box center [659, 335] width 1319 height 671
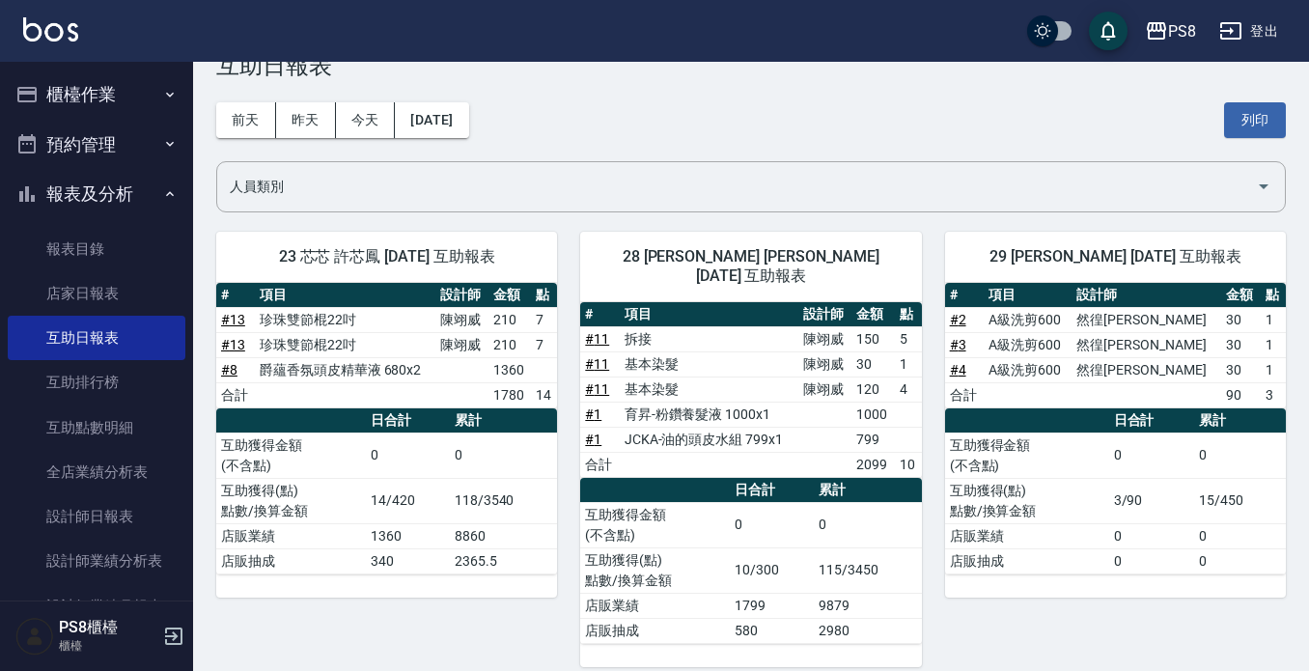
click at [214, 118] on div "PS8 [DATE] 互助日報表 列印時間： [DATE][PHONE_NUMBER]:10 Decrease Daily Report 互助日報表 [DAT…" at bounding box center [751, 350] width 1116 height 682
click at [229, 119] on button "前天" at bounding box center [246, 120] width 60 height 36
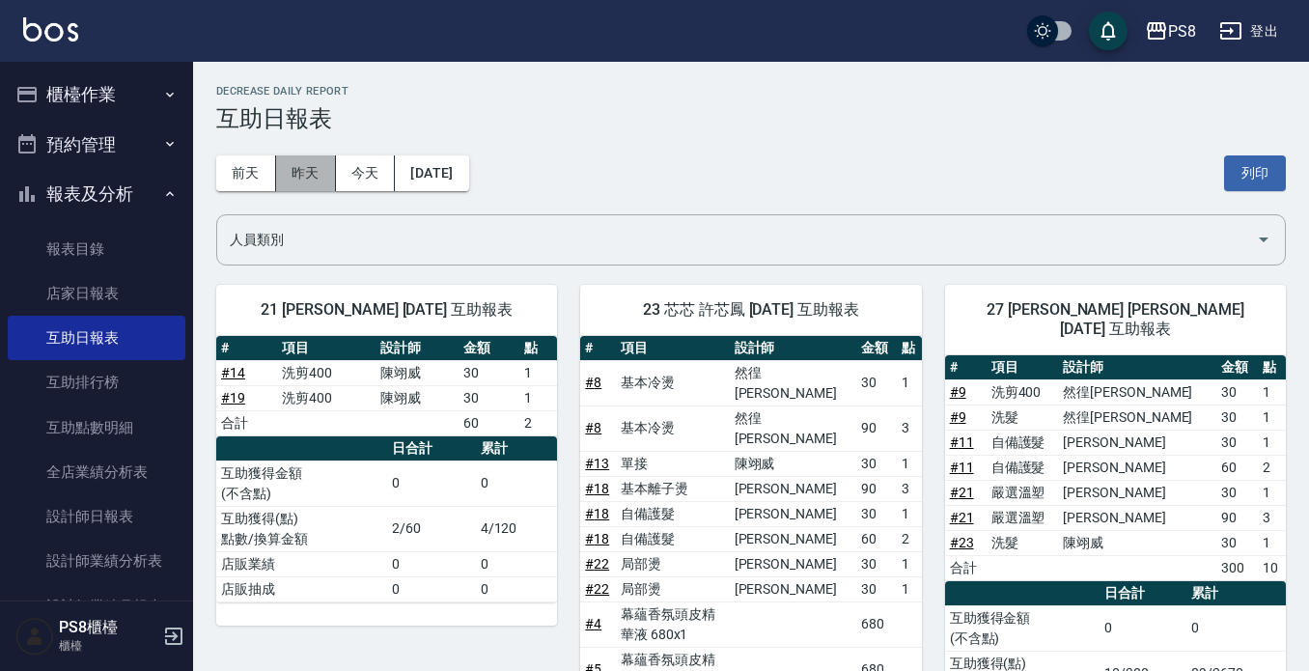
click at [281, 181] on button "昨天" at bounding box center [306, 173] width 60 height 36
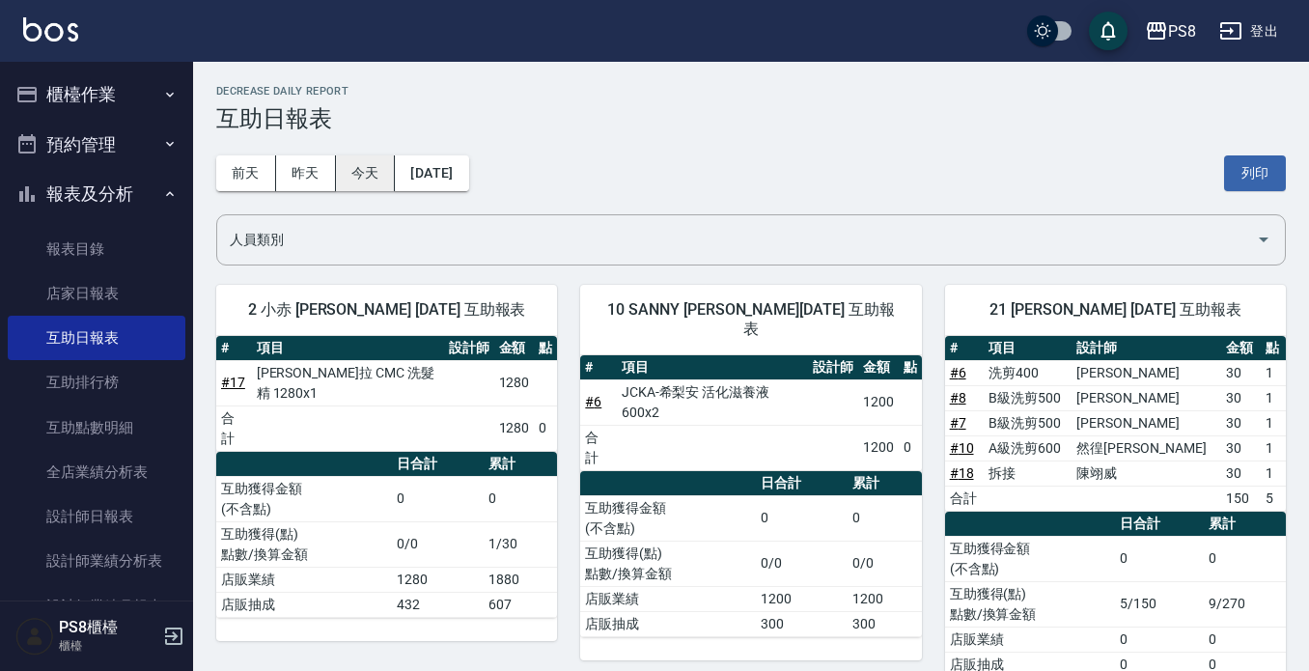
click at [374, 168] on button "今天" at bounding box center [366, 173] width 60 height 36
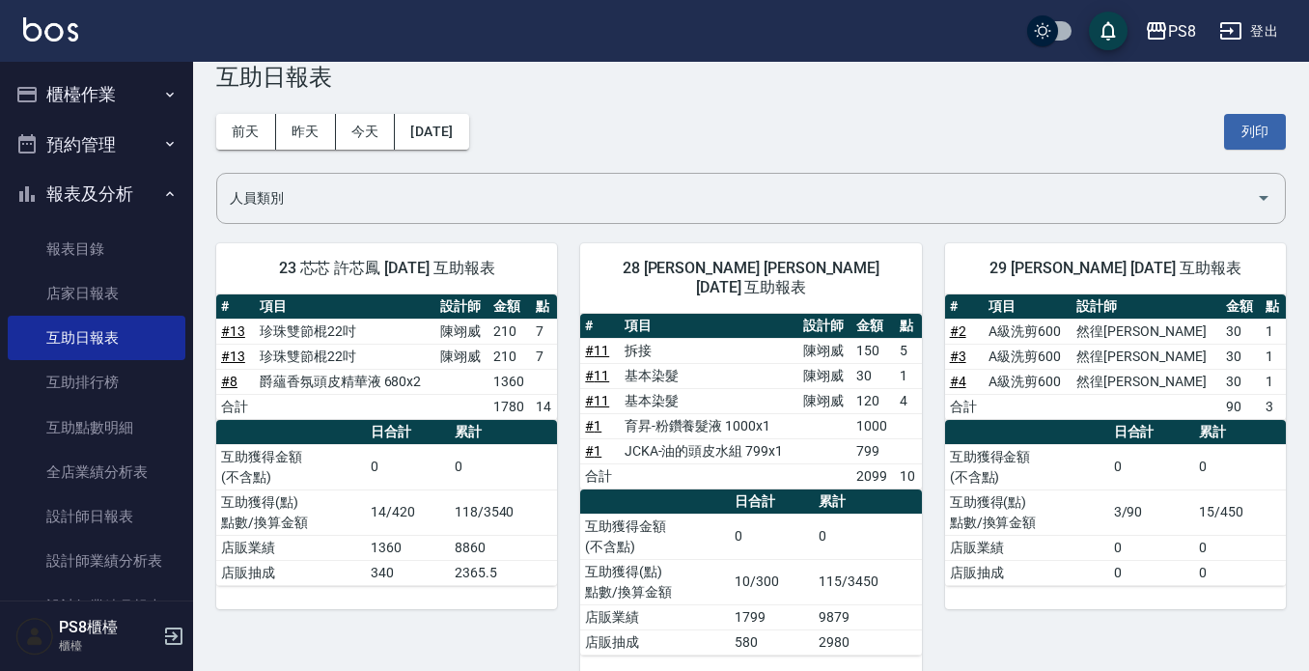
scroll to position [53, 0]
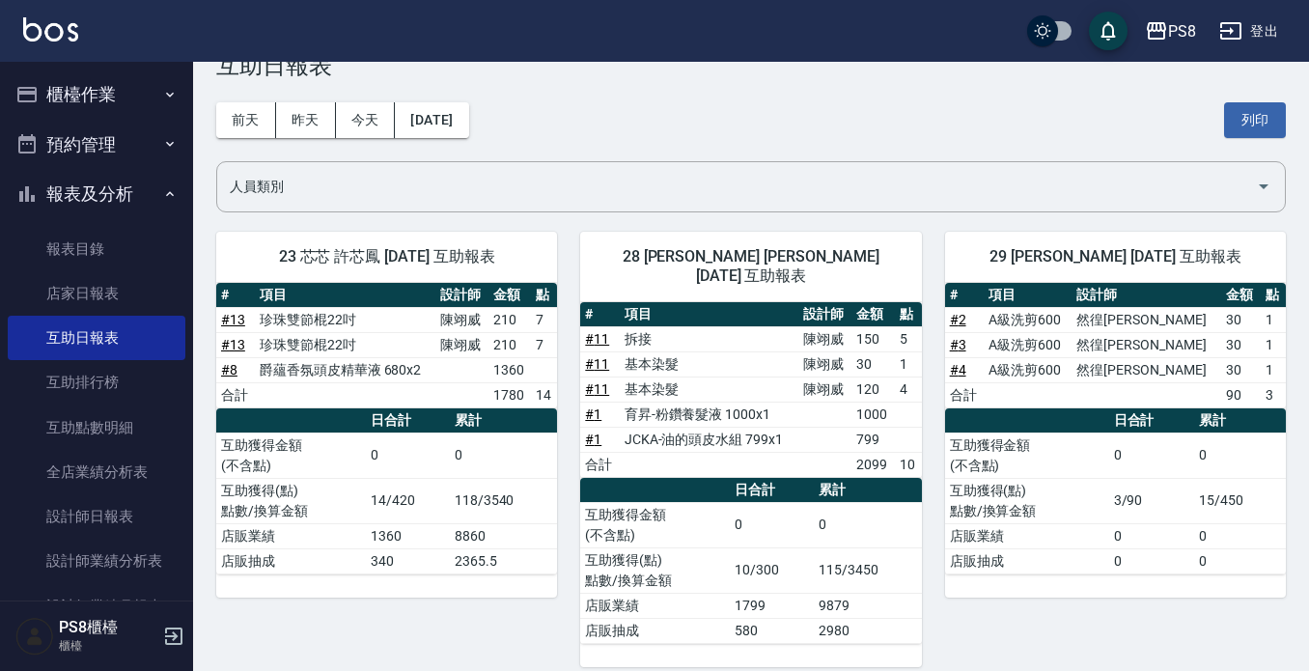
click at [742, 67] on h3 "互助日報表" at bounding box center [751, 65] width 1070 height 27
click at [24, 31] on img at bounding box center [50, 29] width 55 height 24
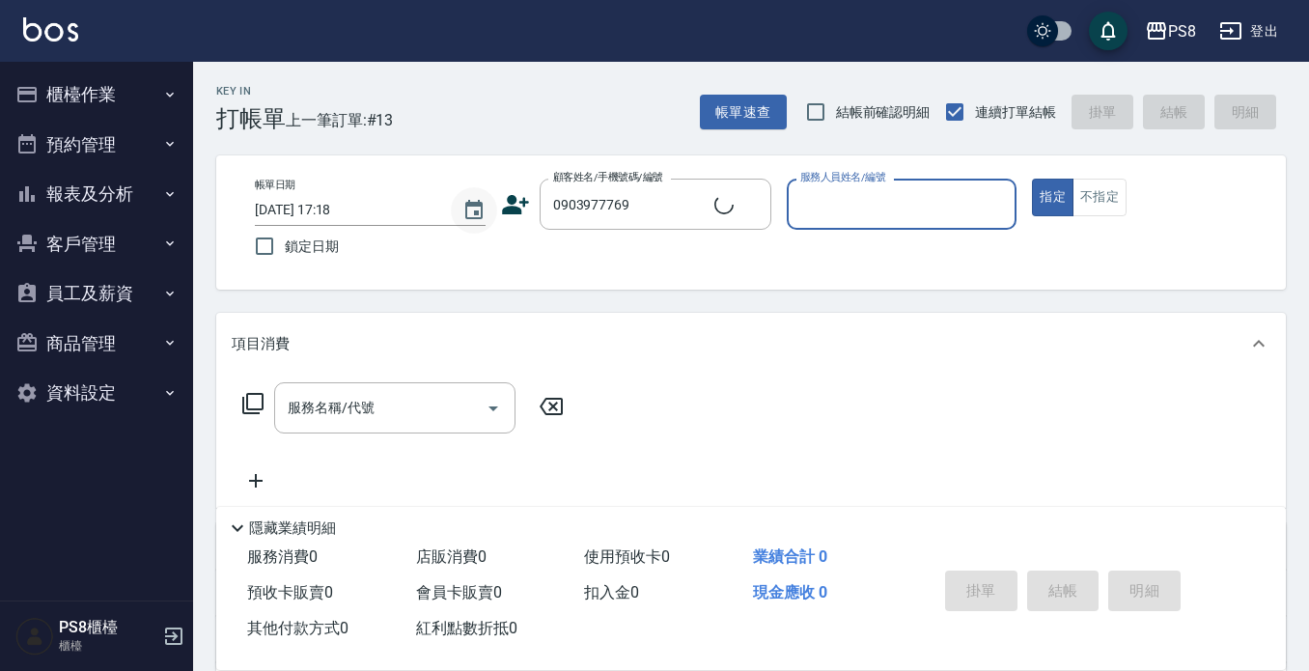
type input "[PERSON_NAME]?/0903977769/"
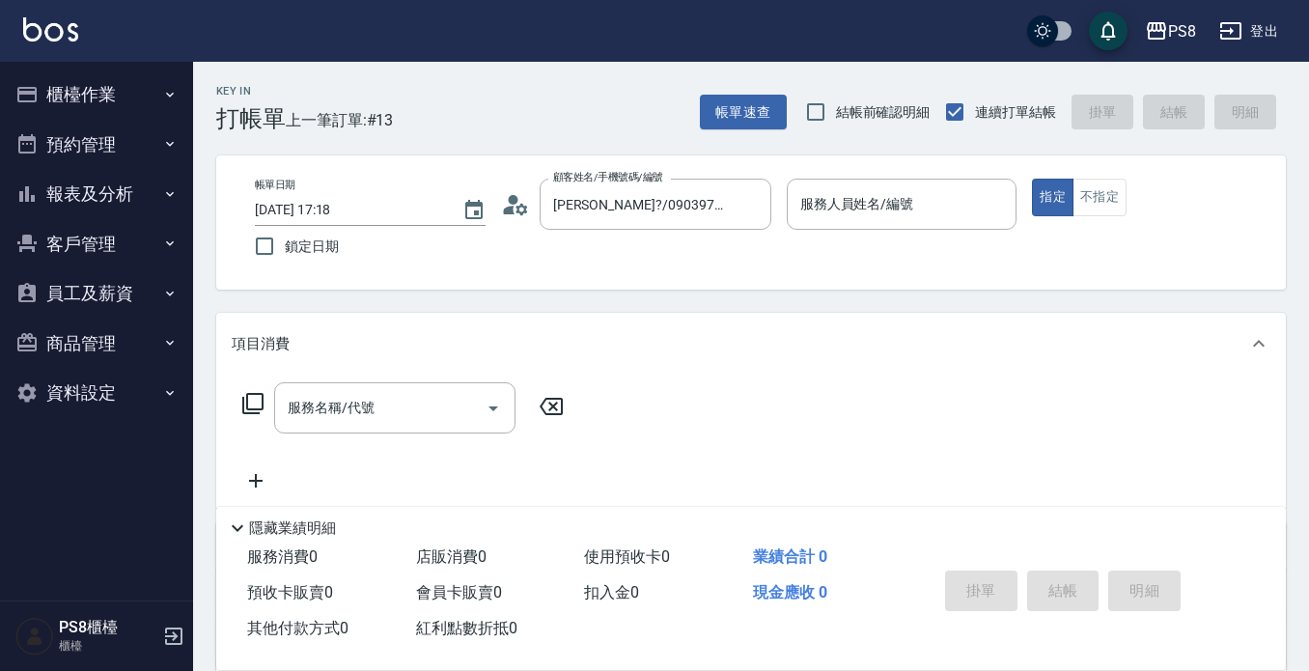
click at [512, 203] on circle at bounding box center [513, 200] width 10 height 10
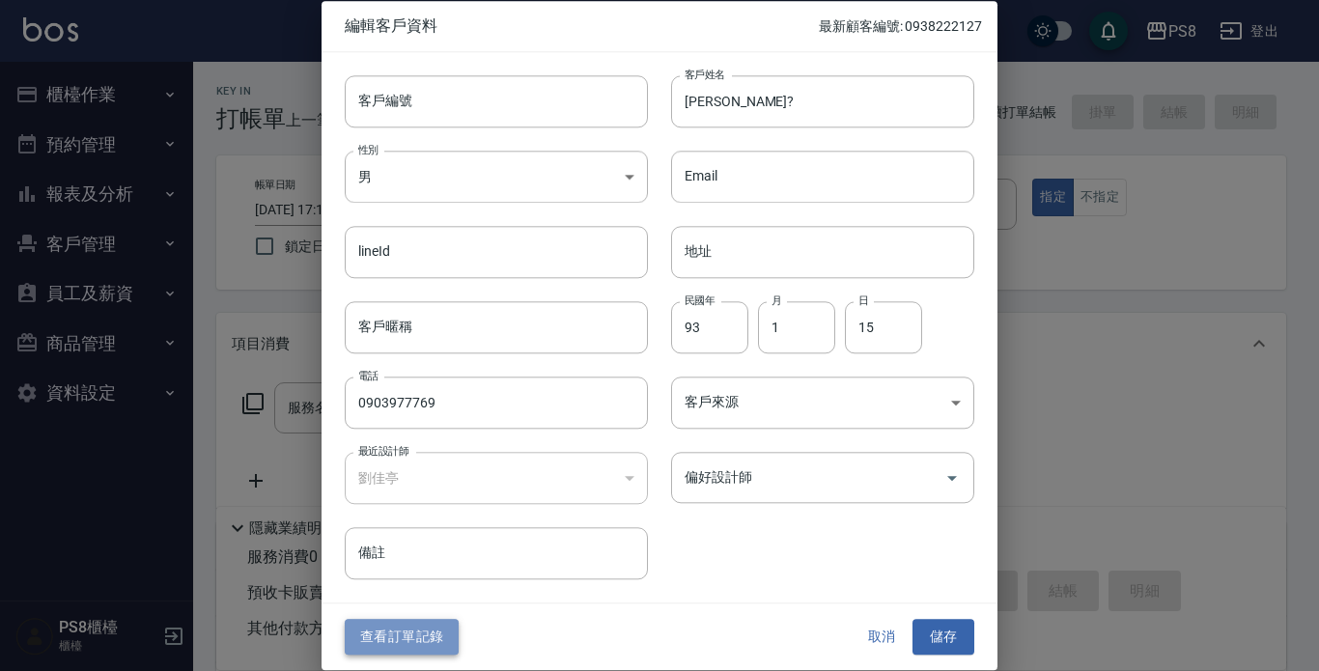
click at [394, 639] on button "查看訂單記錄" at bounding box center [402, 638] width 114 height 36
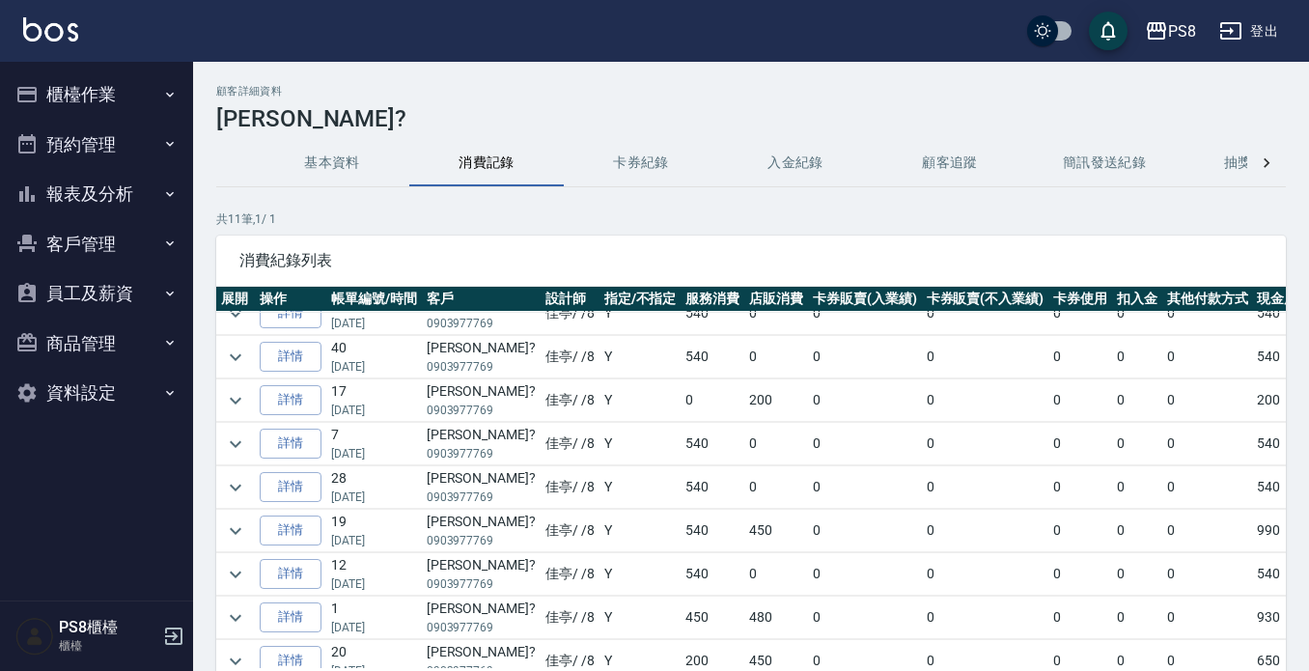
scroll to position [138, 0]
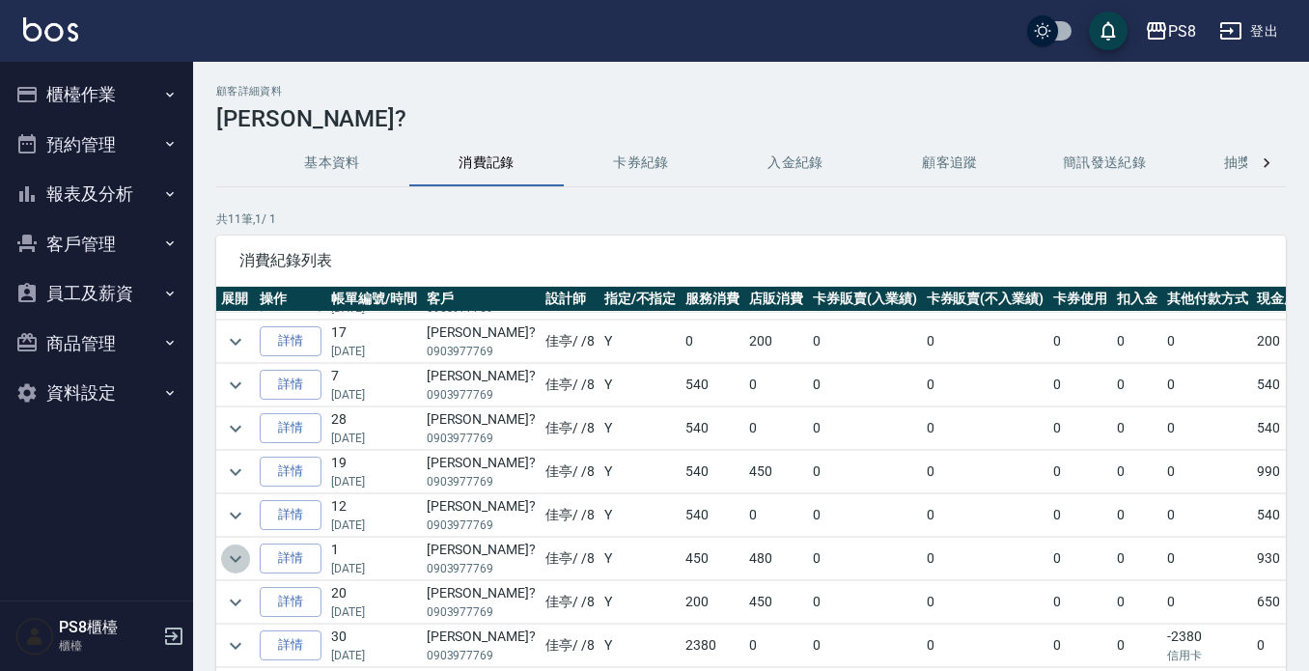
click at [228, 548] on icon "expand row" at bounding box center [235, 558] width 23 height 23
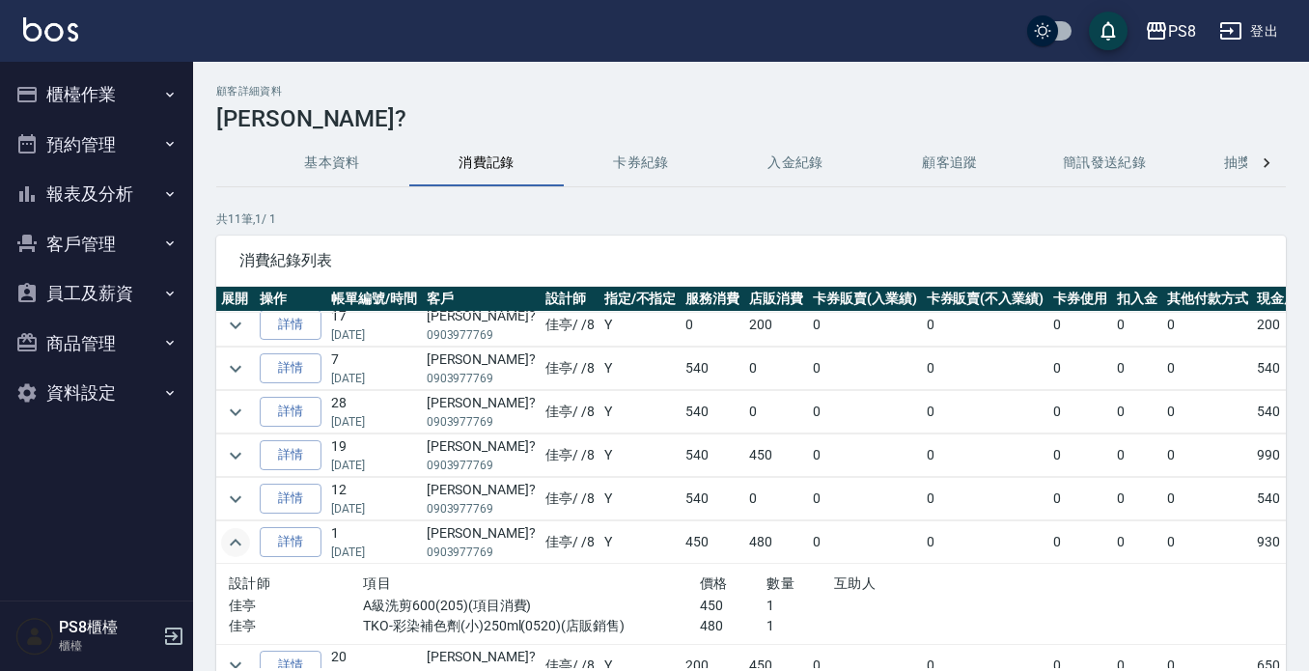
click at [30, 26] on img at bounding box center [50, 29] width 55 height 24
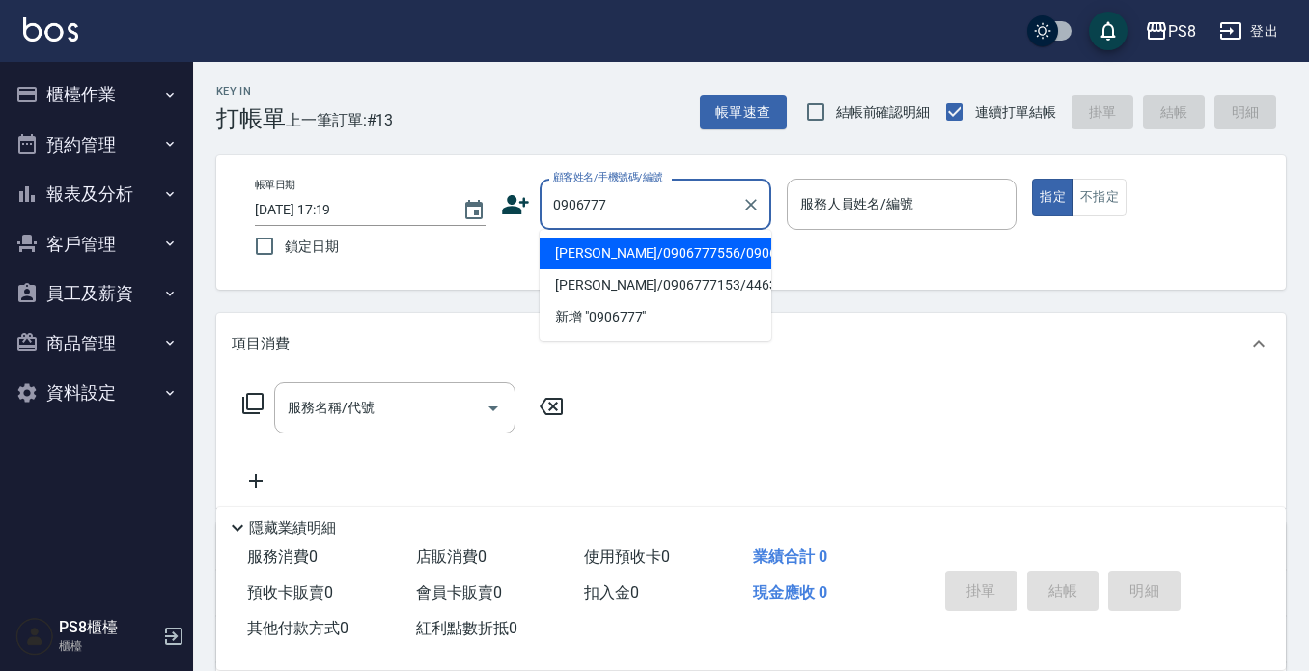
click at [581, 198] on input "0906777" at bounding box center [640, 204] width 185 height 34
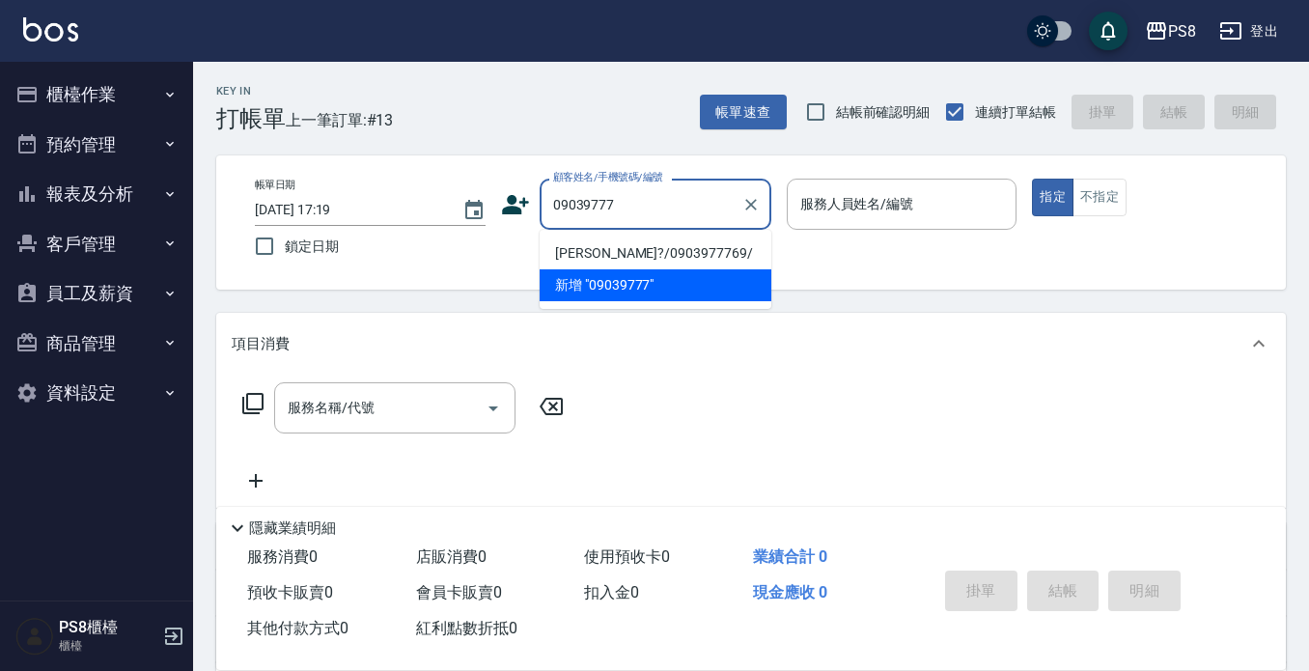
click at [660, 257] on li "[PERSON_NAME]?/0903977769/" at bounding box center [656, 254] width 232 height 32
type input "[PERSON_NAME]?/0903977769/"
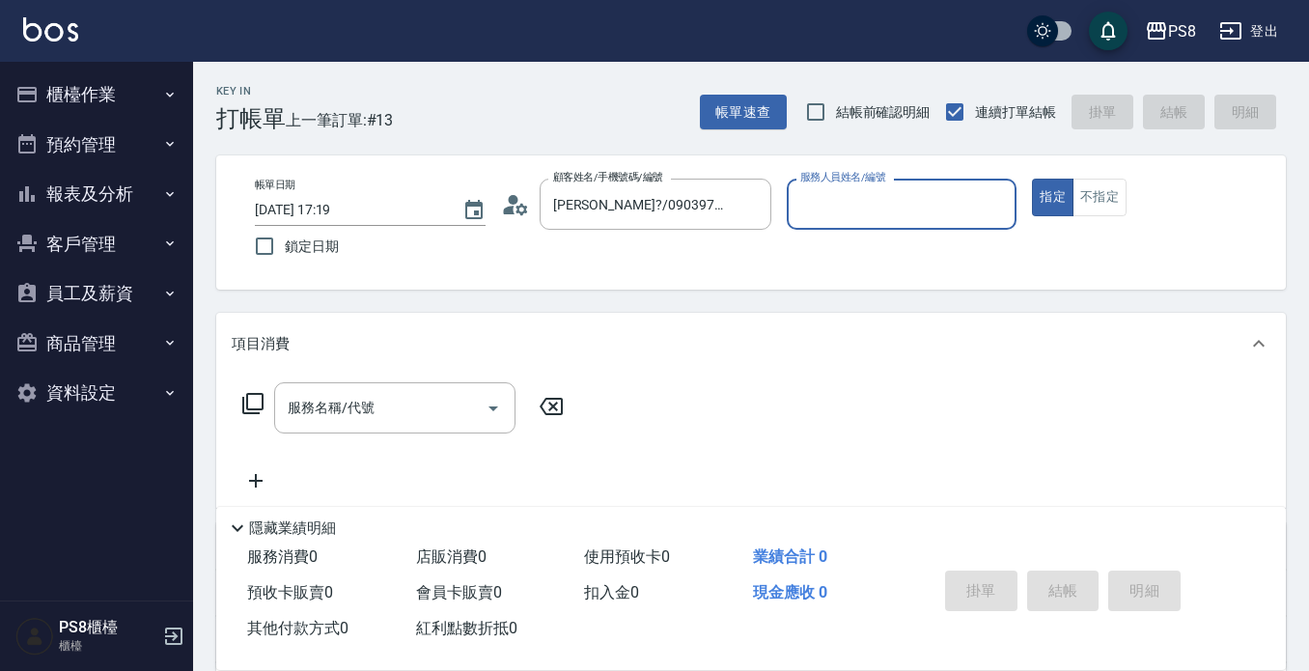
click at [843, 201] on input "服務人員姓名/編號" at bounding box center [902, 204] width 213 height 34
type input "佳亭-8"
type button "true"
click at [380, 401] on input "服務名稱/代號" at bounding box center [380, 408] width 195 height 34
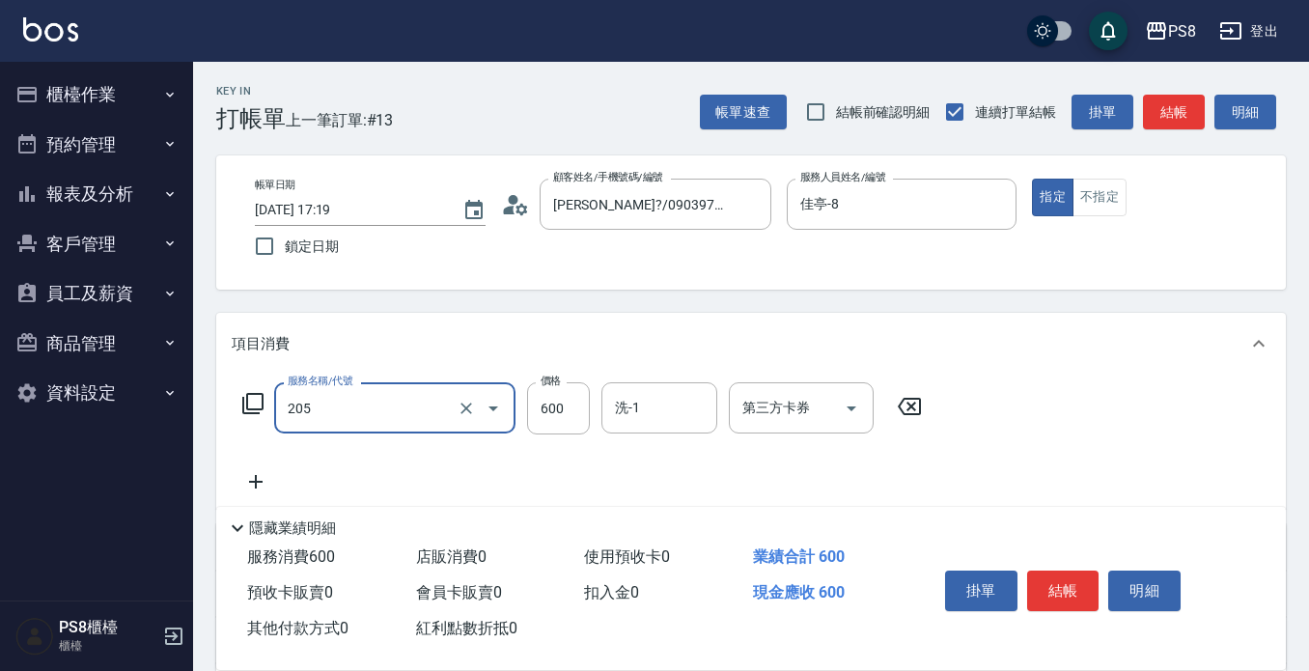
type input "A級洗剪600(205)"
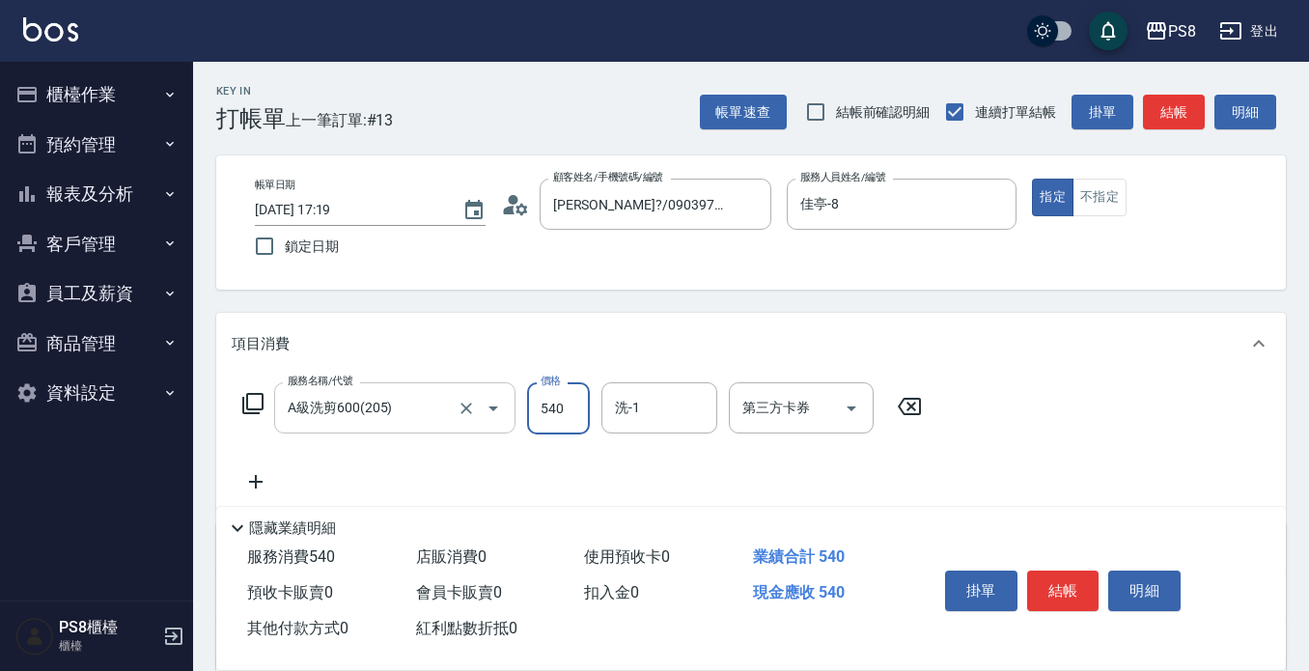
type input "540"
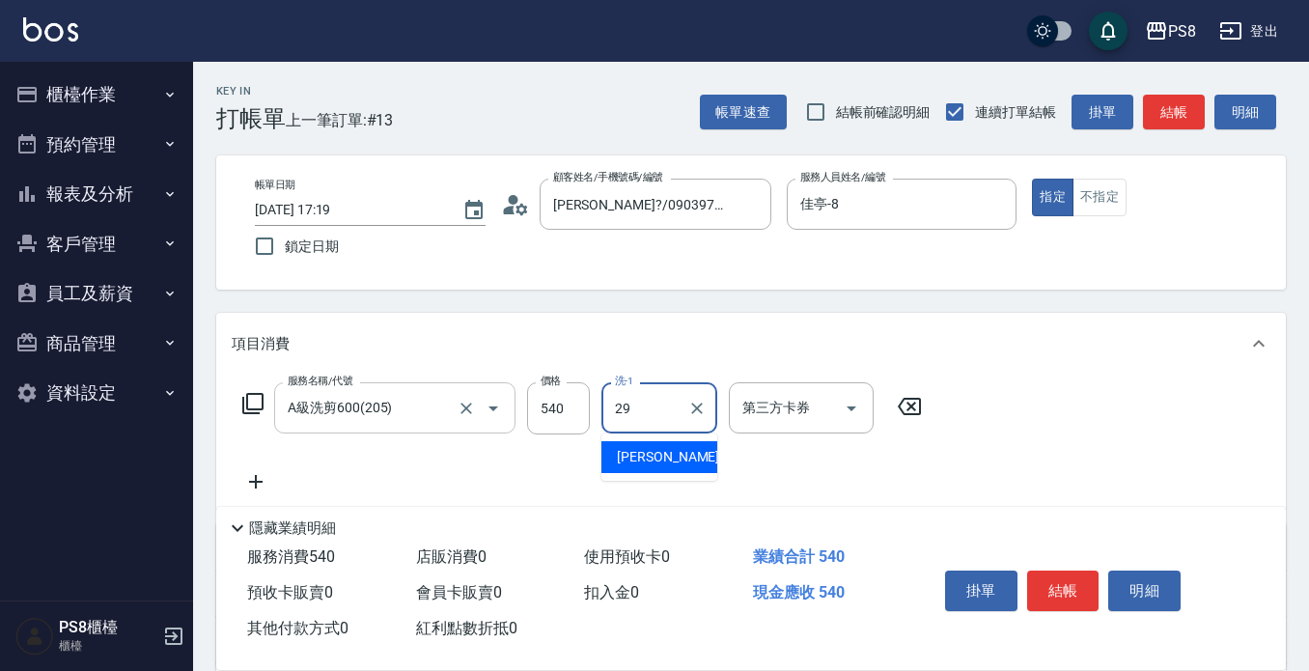
type input "[PERSON_NAME]-29"
click at [1050, 606] on div "掛單 結帳 明細" at bounding box center [1064, 593] width 252 height 61
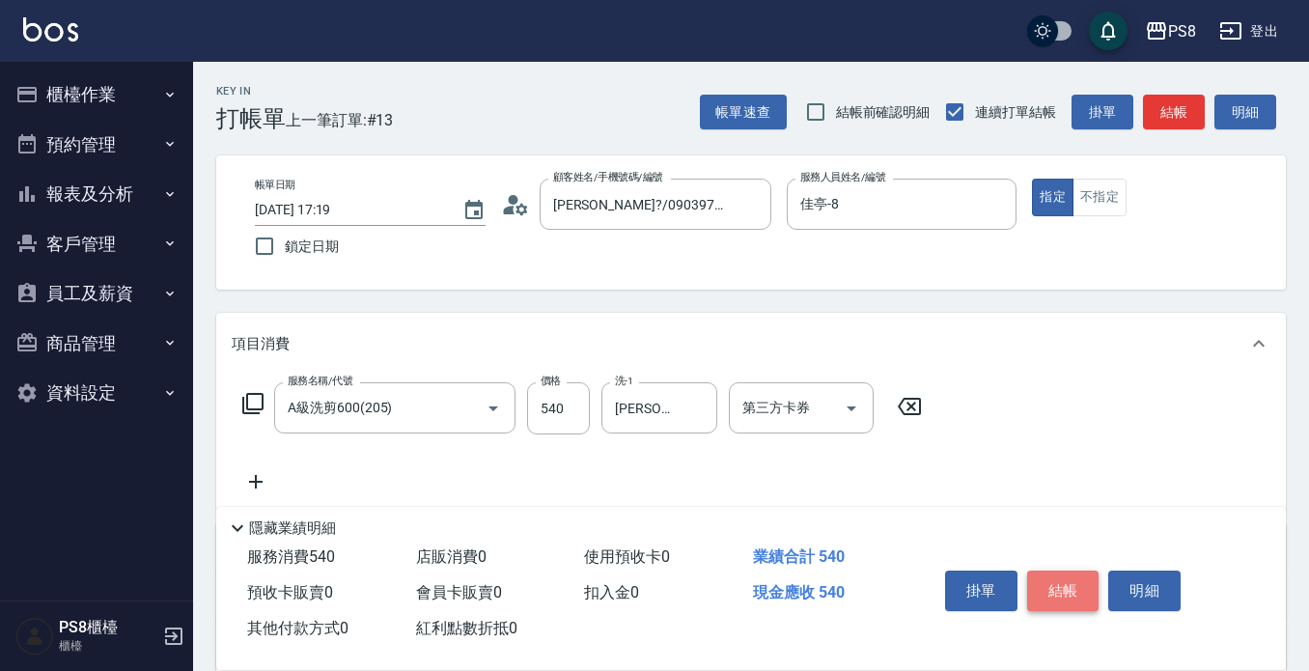
click at [1052, 586] on button "結帳" at bounding box center [1063, 591] width 72 height 41
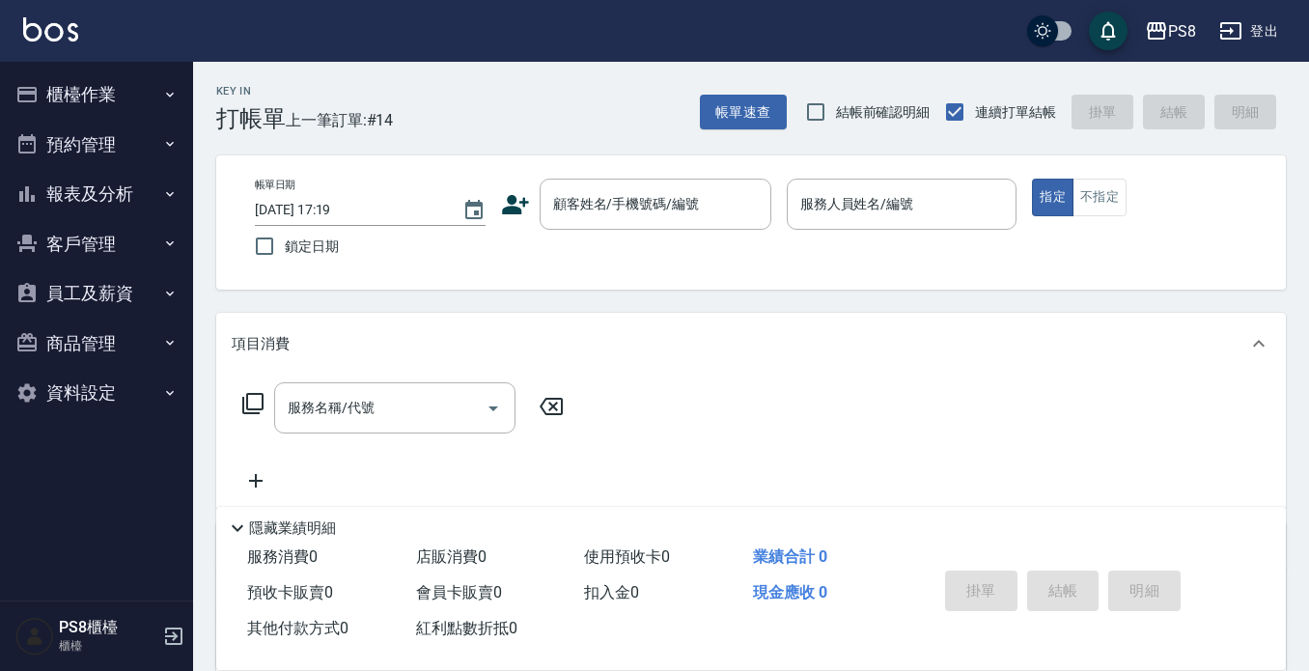
click at [765, 438] on div "服務名稱/代號 服務名稱/代號" at bounding box center [751, 441] width 1070 height 133
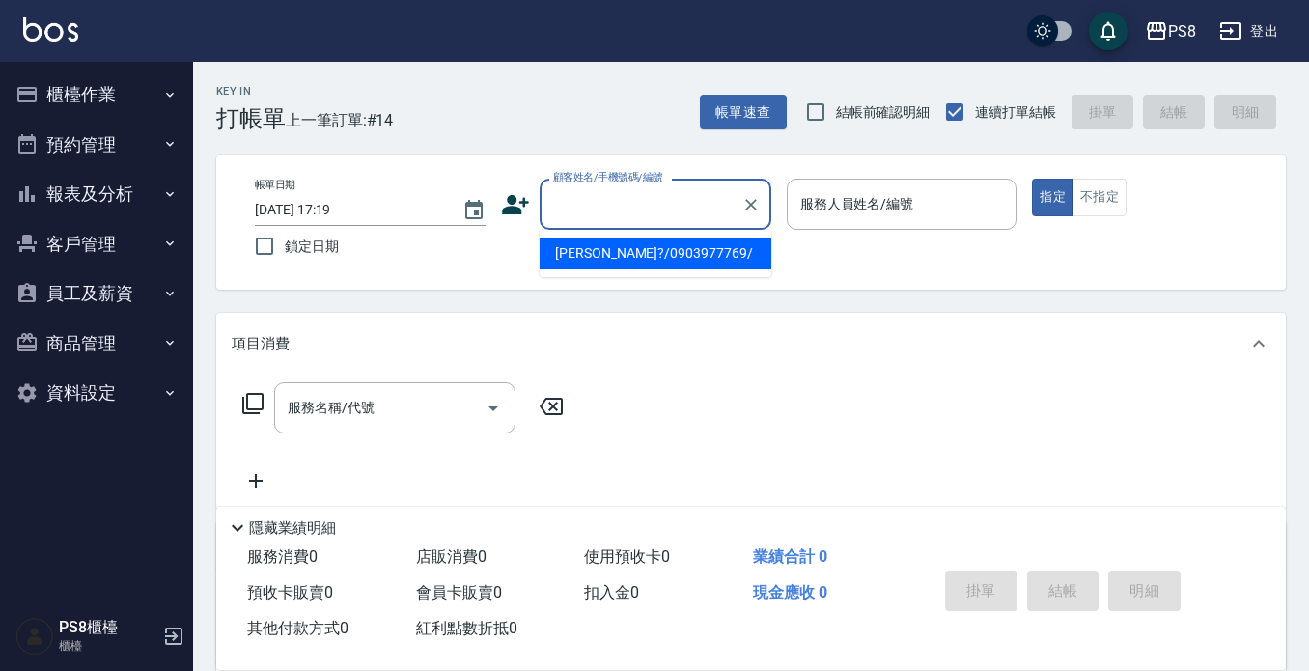
click at [699, 194] on input "顧客姓名/手機號碼/編號" at bounding box center [640, 204] width 185 height 34
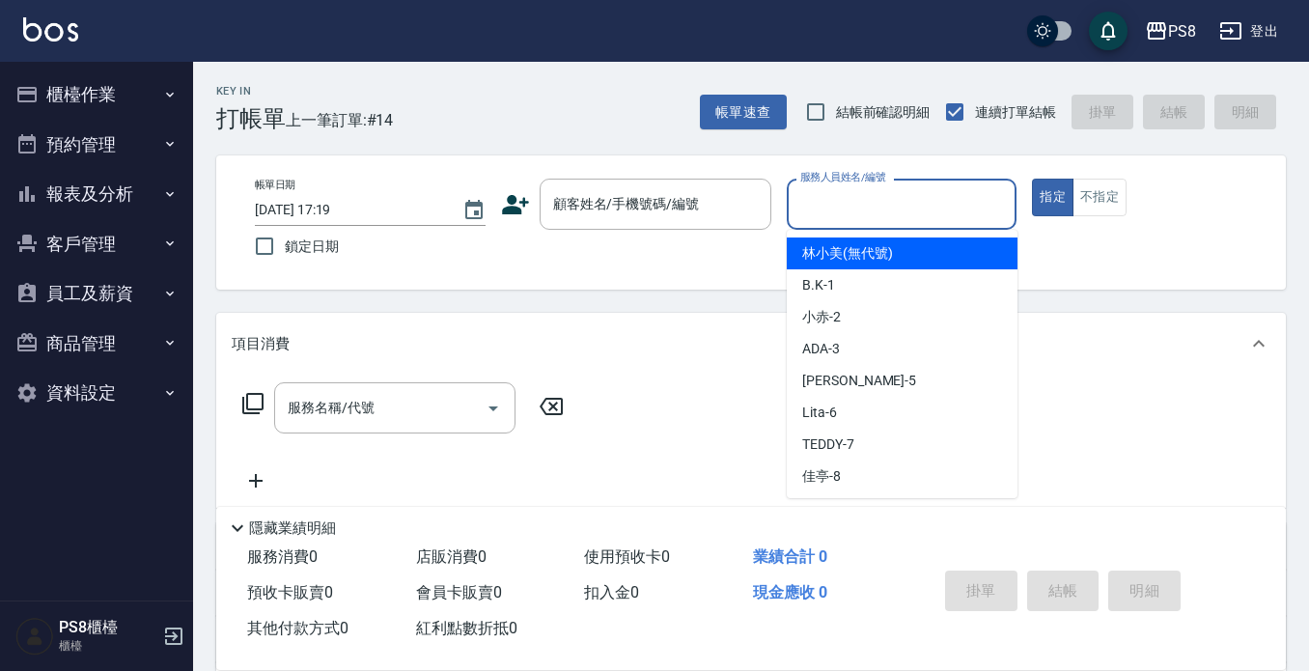
click at [910, 202] on input "服務人員姓名/編號" at bounding box center [902, 204] width 213 height 34
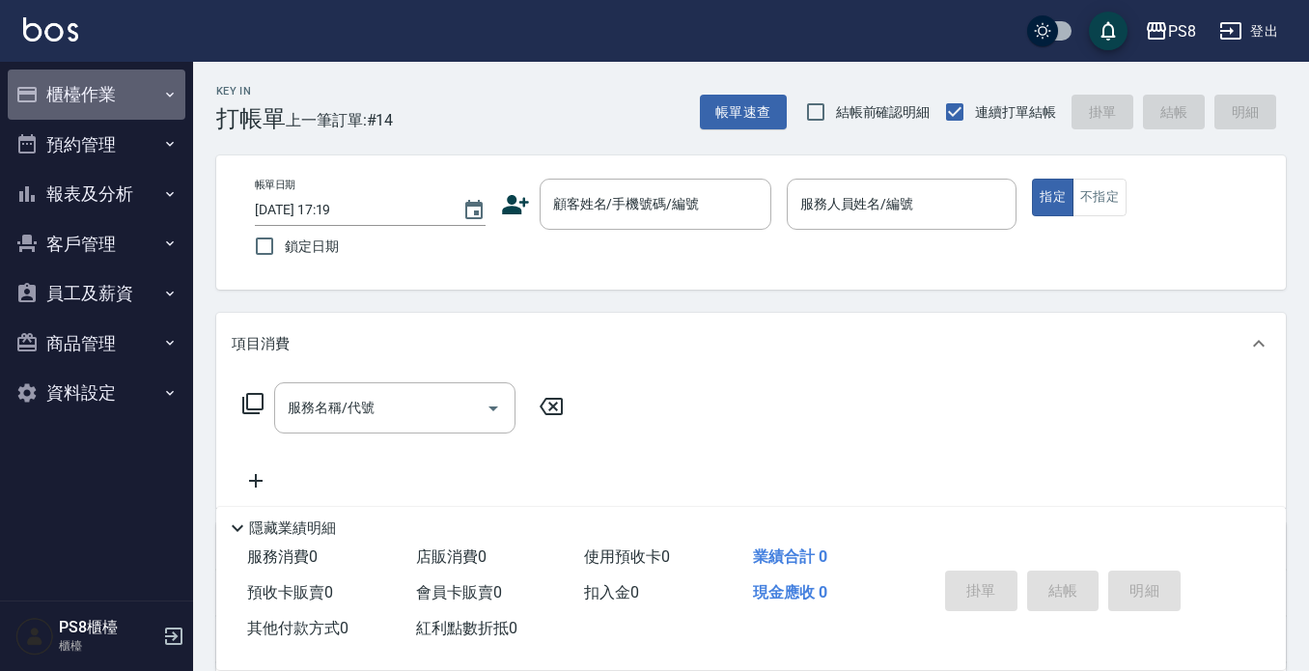
click at [73, 93] on button "櫃檯作業" at bounding box center [97, 95] width 178 height 50
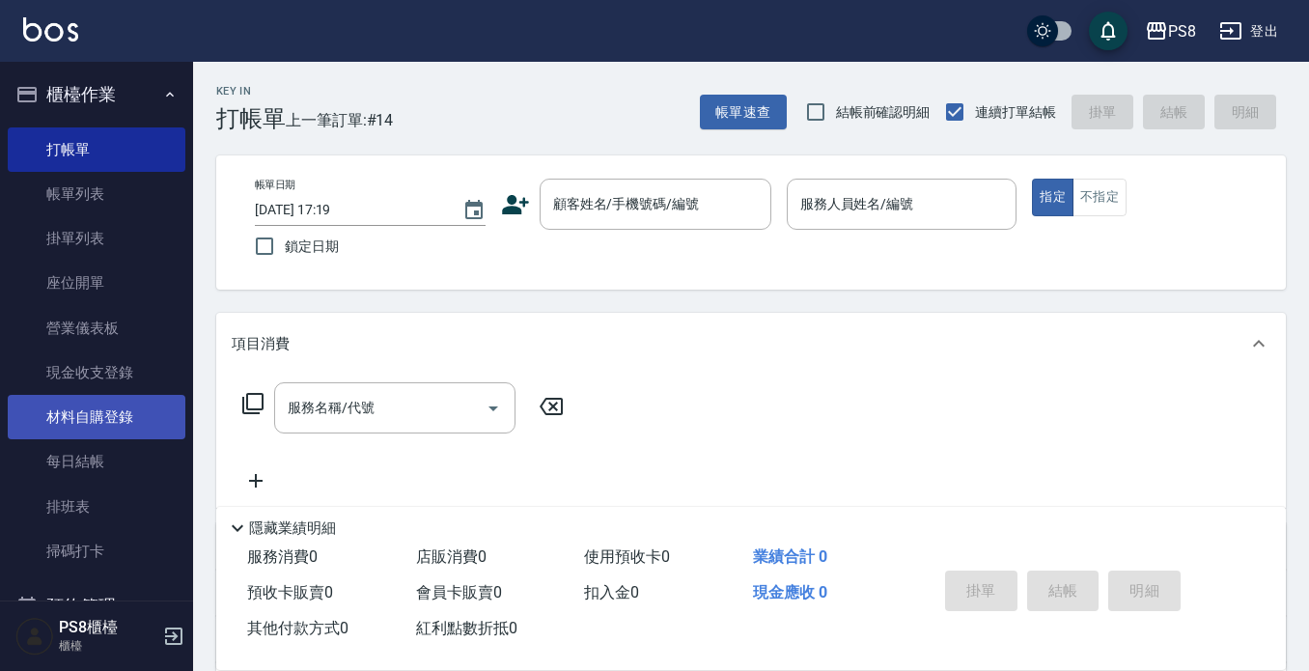
scroll to position [193, 0]
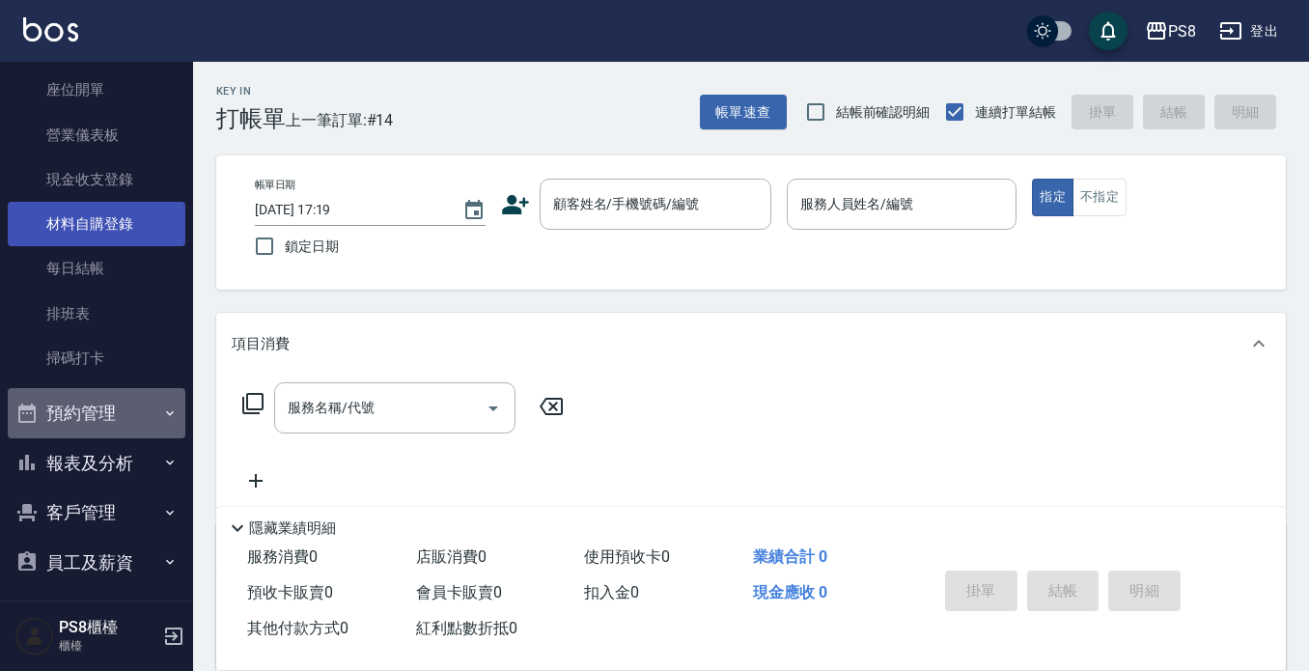
click at [140, 431] on button "預約管理" at bounding box center [97, 413] width 178 height 50
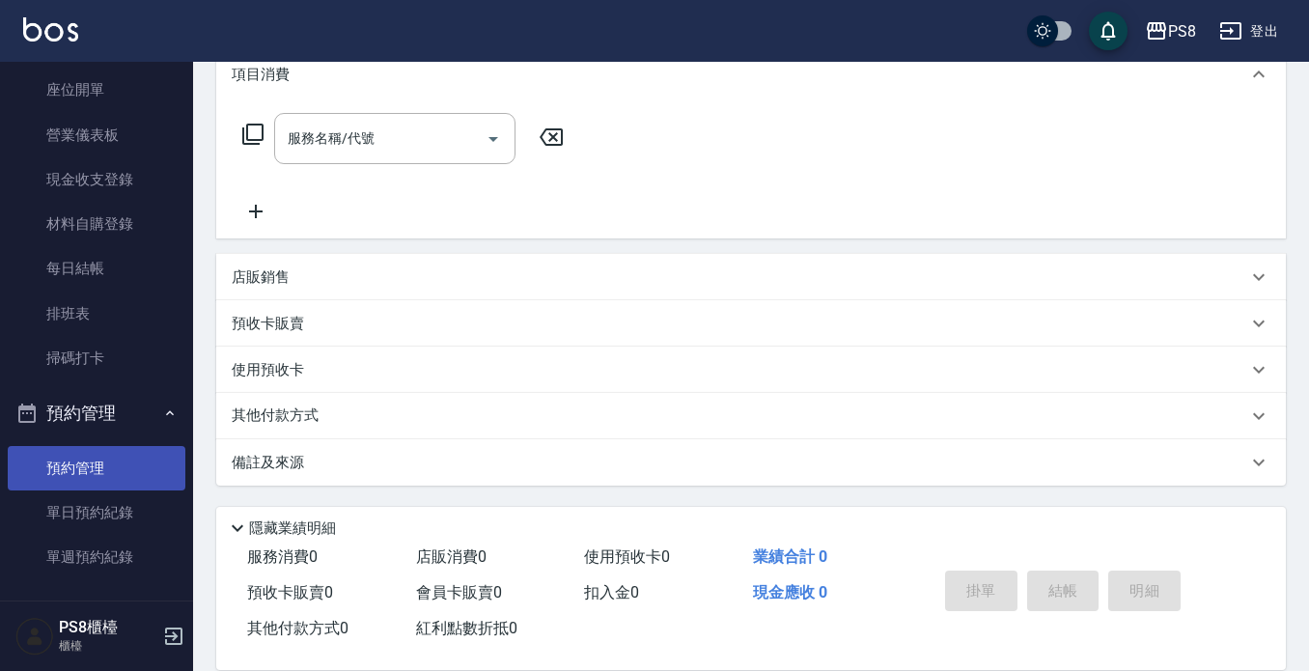
scroll to position [452, 0]
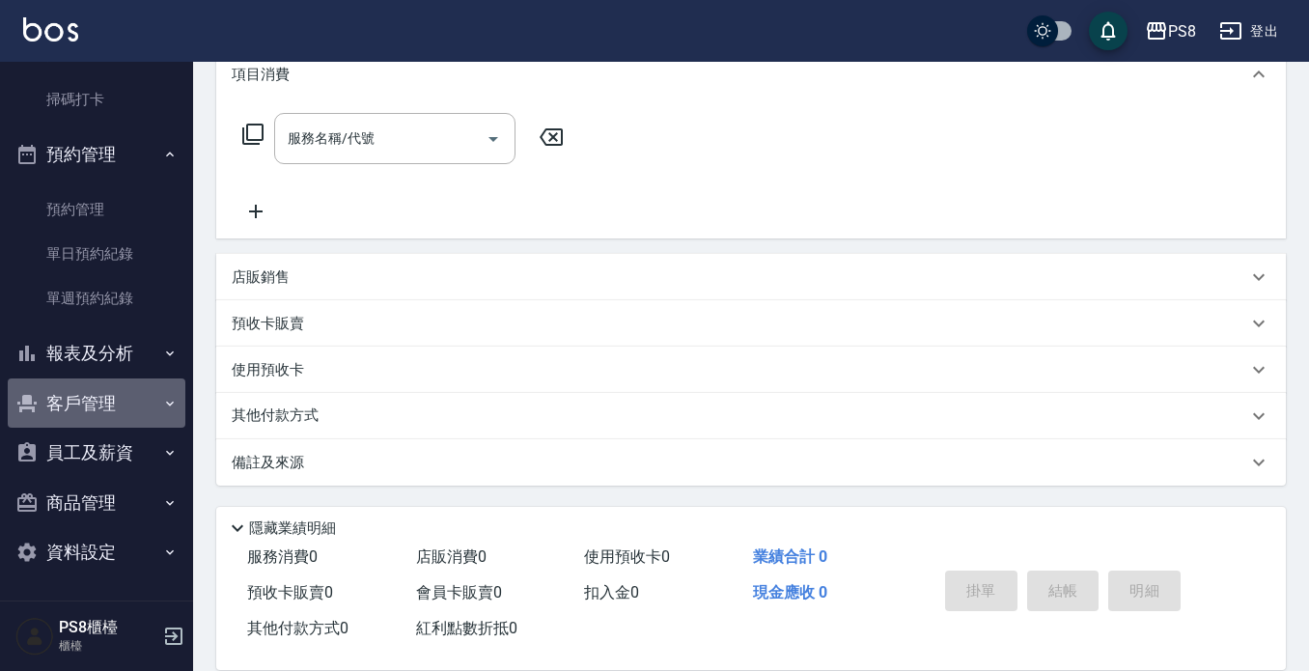
click at [114, 382] on button "客戶管理" at bounding box center [97, 404] width 178 height 50
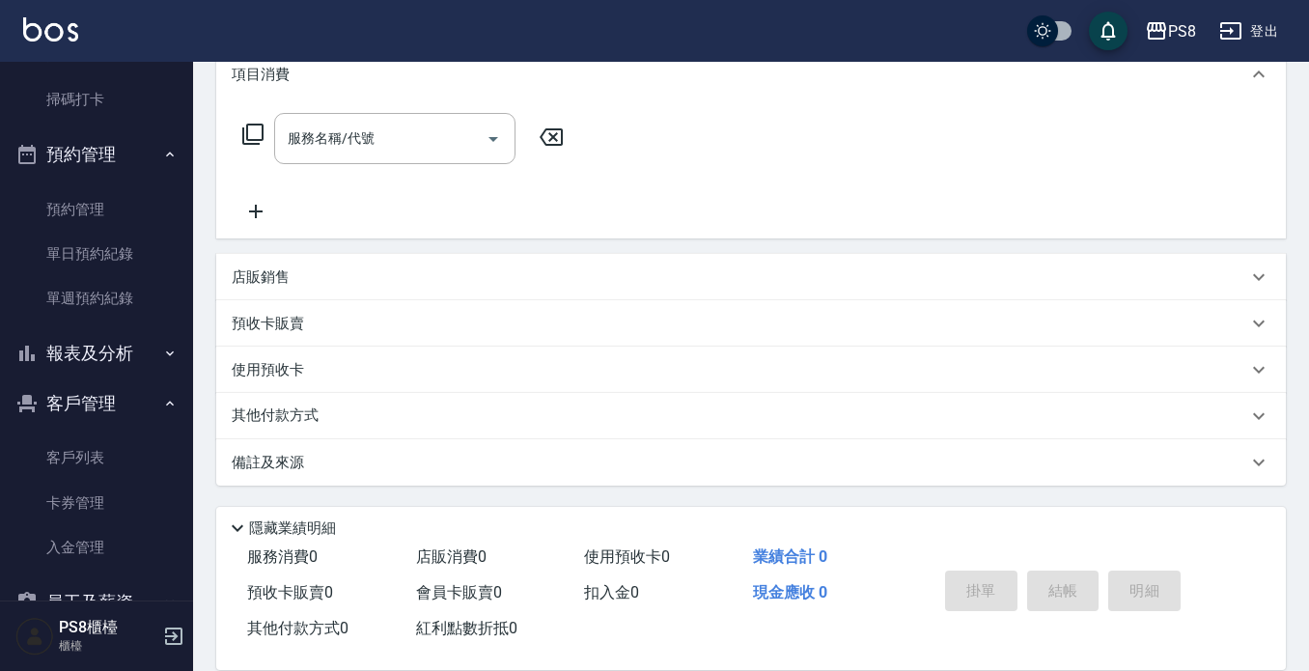
click at [115, 352] on button "報表及分析" at bounding box center [97, 353] width 178 height 50
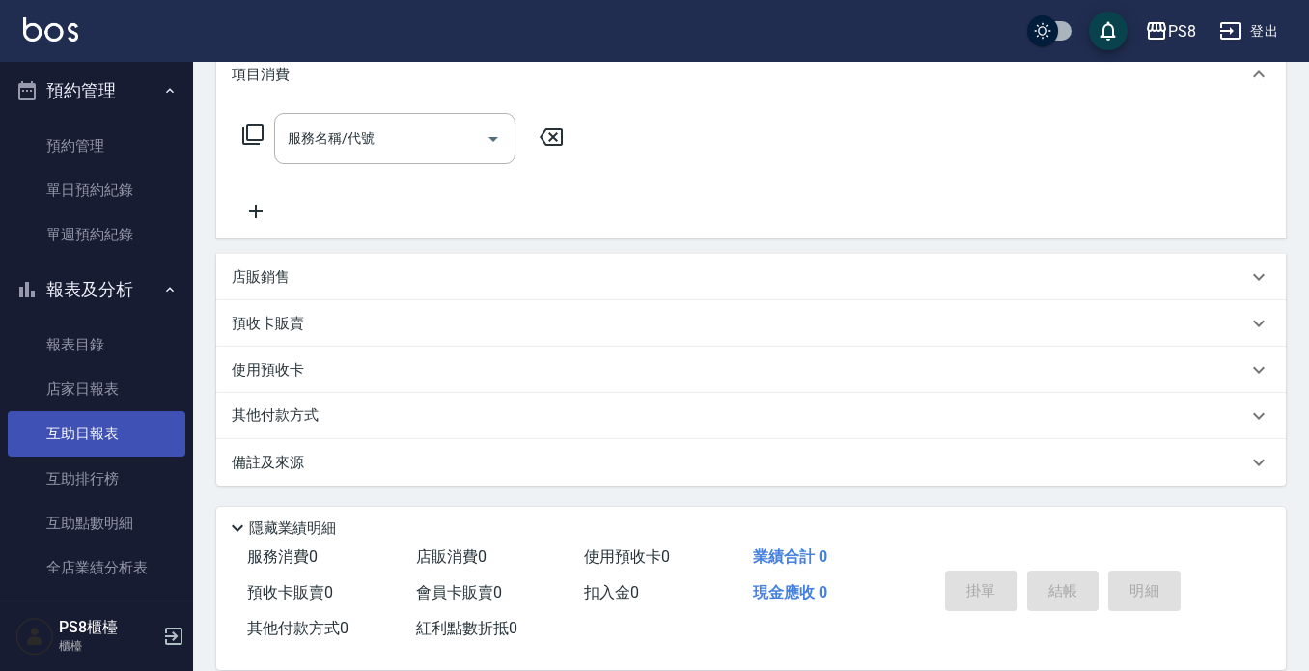
scroll to position [548, 0]
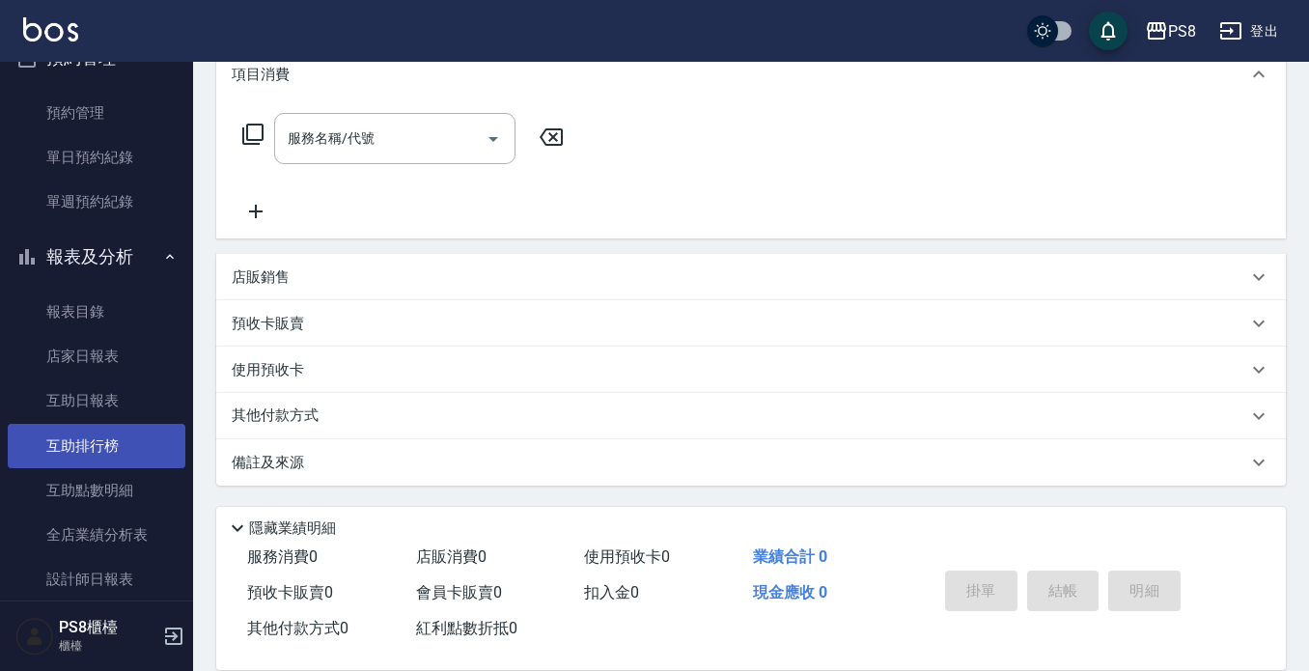
click at [79, 441] on link "互助排行榜" at bounding box center [97, 446] width 178 height 44
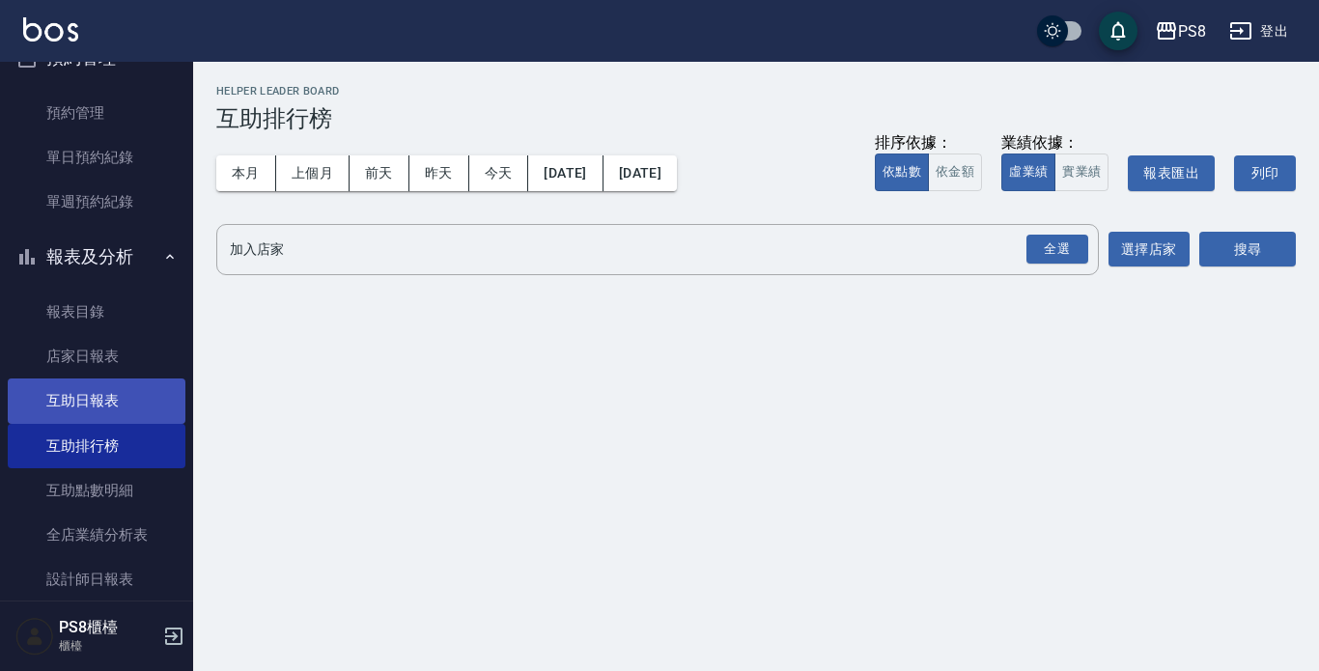
click at [91, 403] on link "互助日報表" at bounding box center [97, 401] width 178 height 44
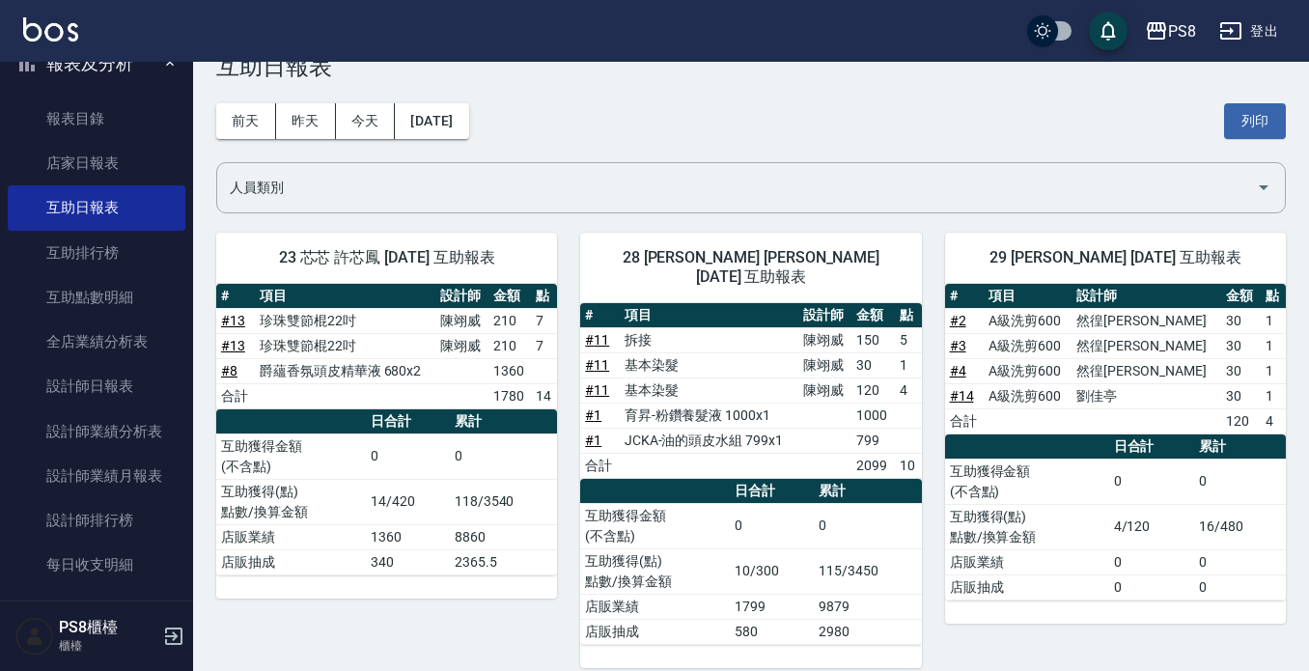
scroll to position [53, 0]
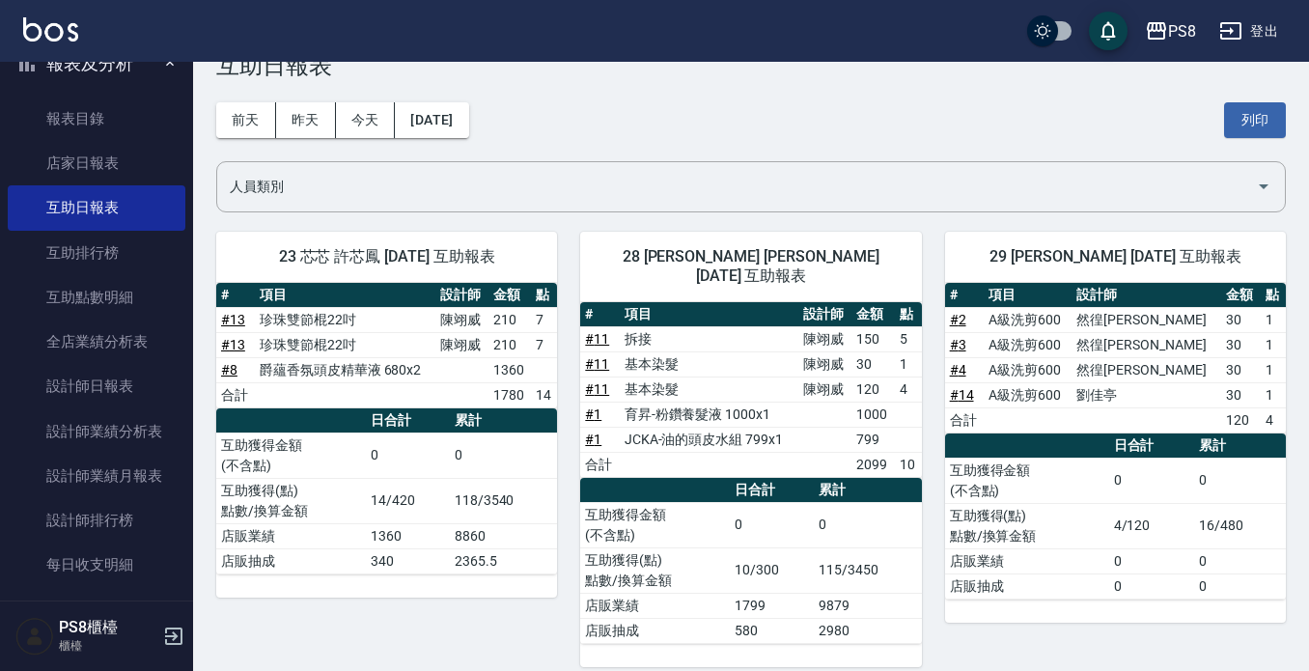
click at [572, 113] on div "[DATE] [DATE] [DATE] [DATE] 列印" at bounding box center [751, 120] width 1070 height 82
click at [297, 124] on button "昨天" at bounding box center [306, 120] width 60 height 36
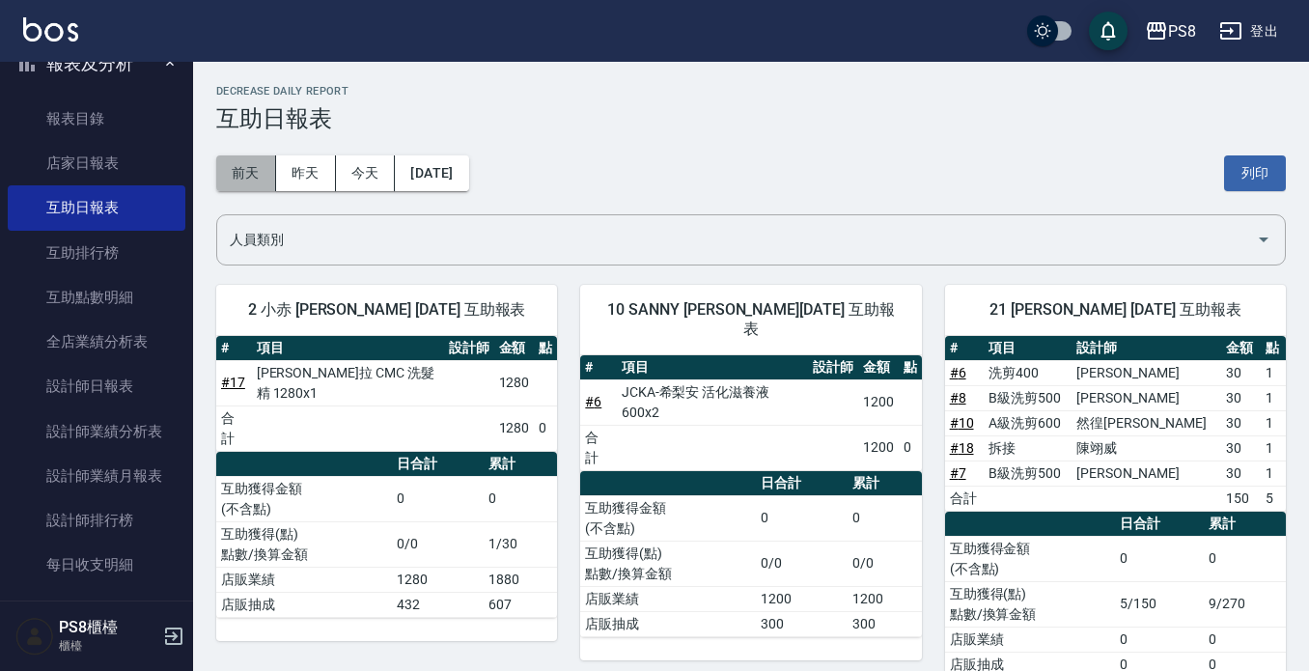
click at [238, 167] on button "前天" at bounding box center [246, 173] width 60 height 36
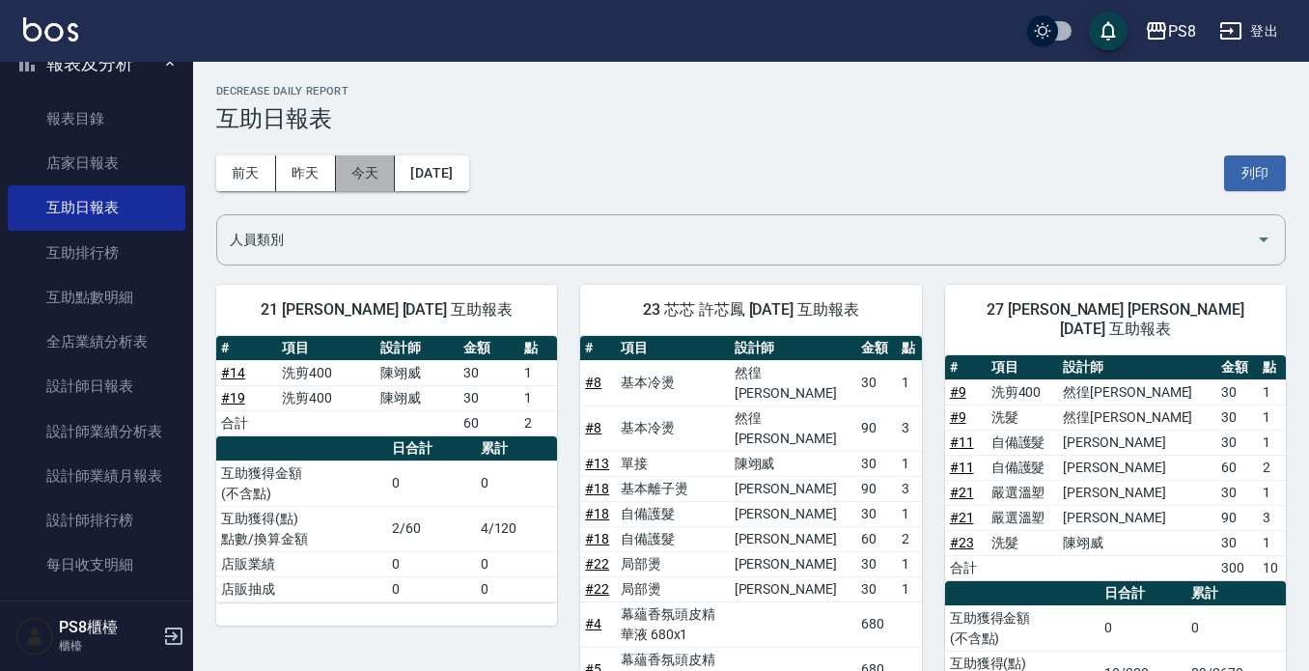
click at [356, 168] on button "今天" at bounding box center [366, 173] width 60 height 36
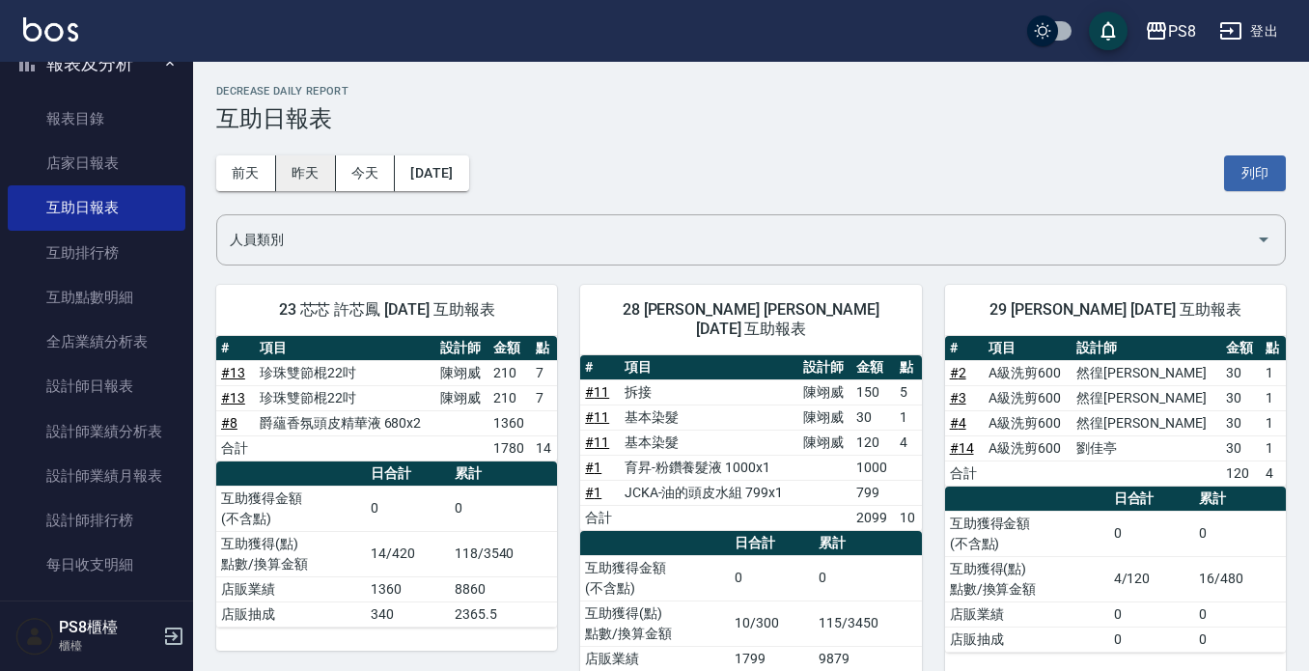
click at [323, 158] on button "昨天" at bounding box center [306, 173] width 60 height 36
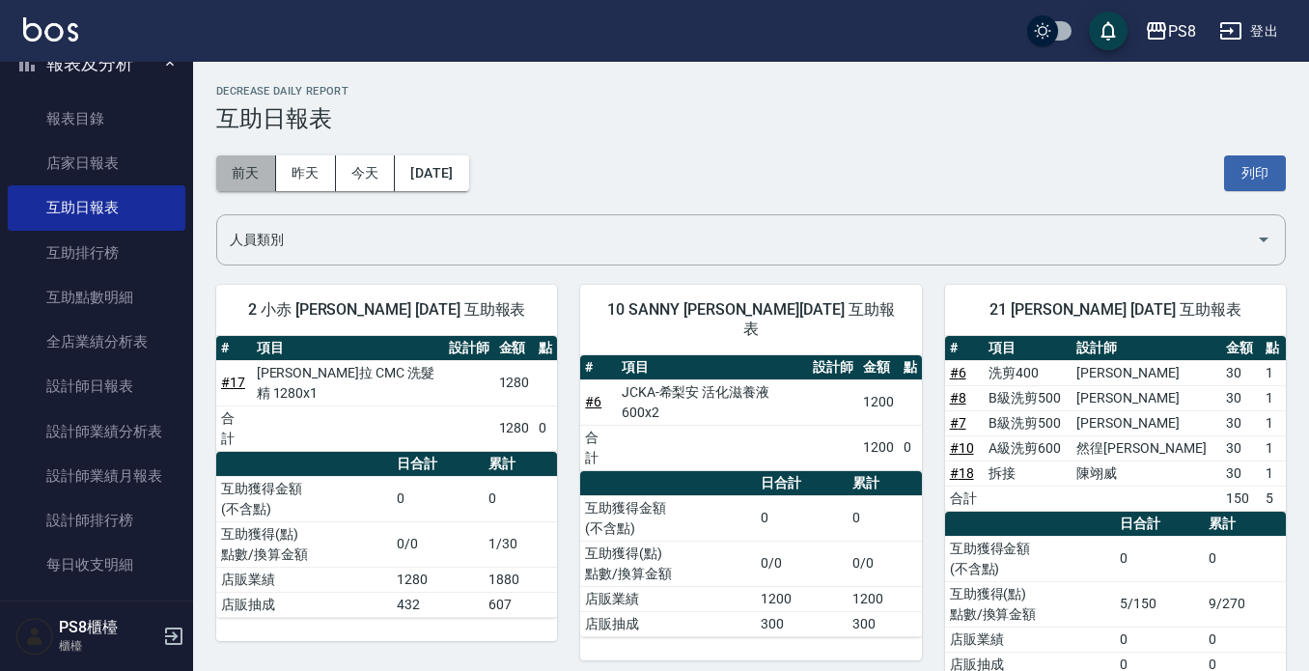
click at [236, 176] on button "前天" at bounding box center [246, 173] width 60 height 36
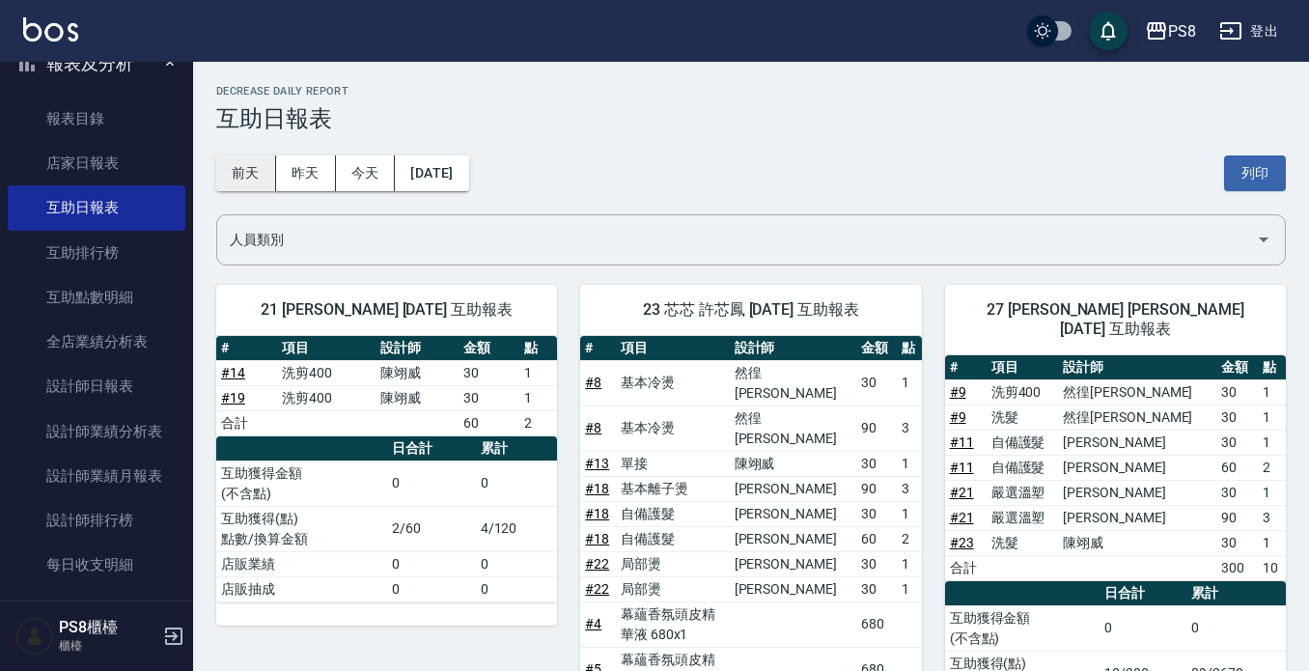
click at [220, 168] on button "前天" at bounding box center [246, 173] width 60 height 36
click at [466, 173] on button "[DATE]" at bounding box center [431, 173] width 73 height 36
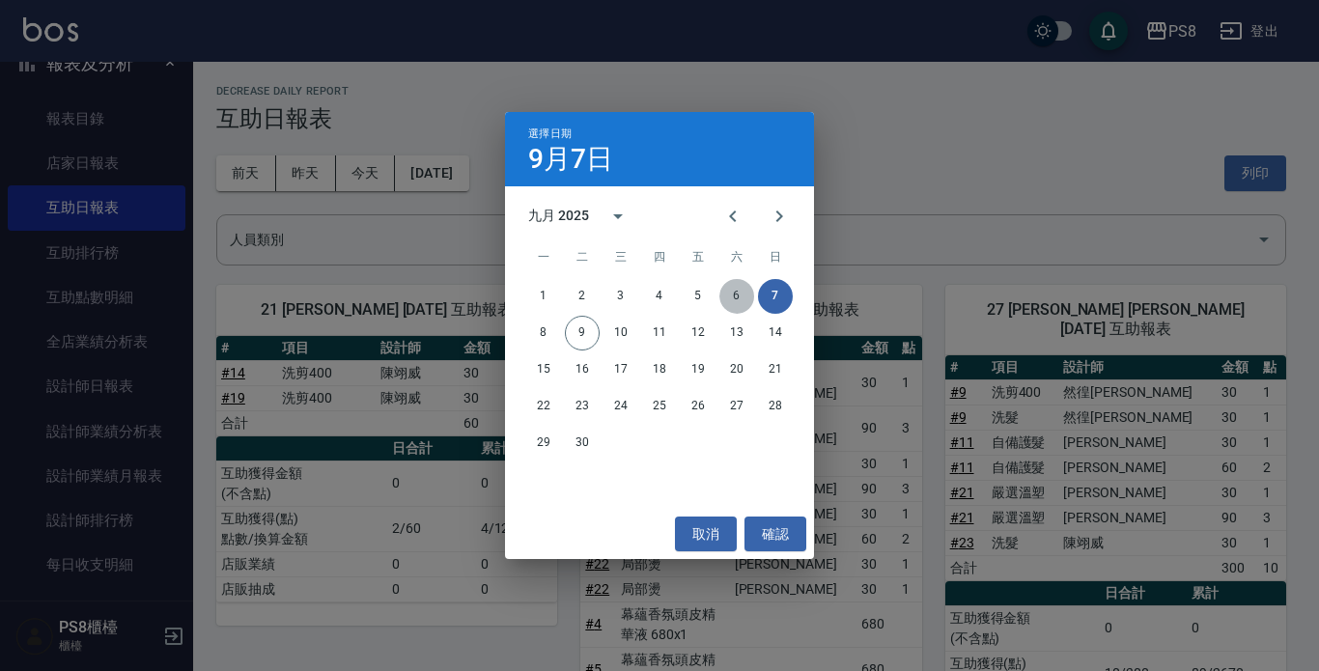
click at [727, 294] on button "6" at bounding box center [736, 296] width 35 height 35
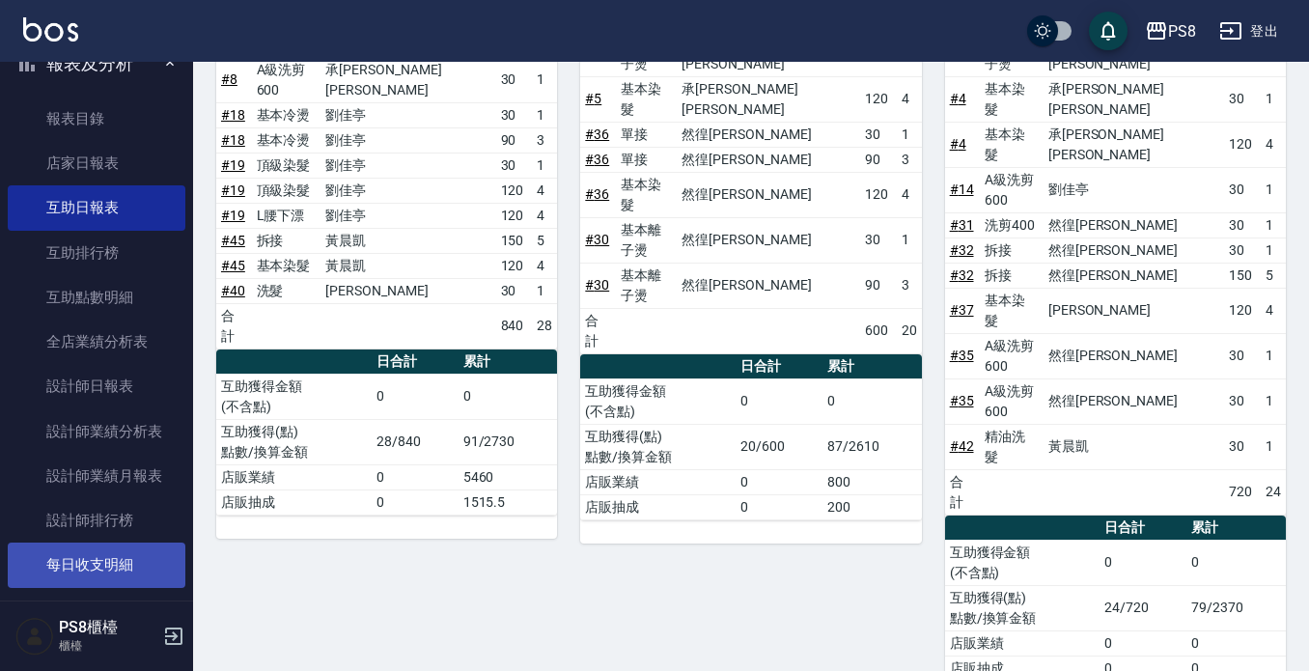
scroll to position [772, 0]
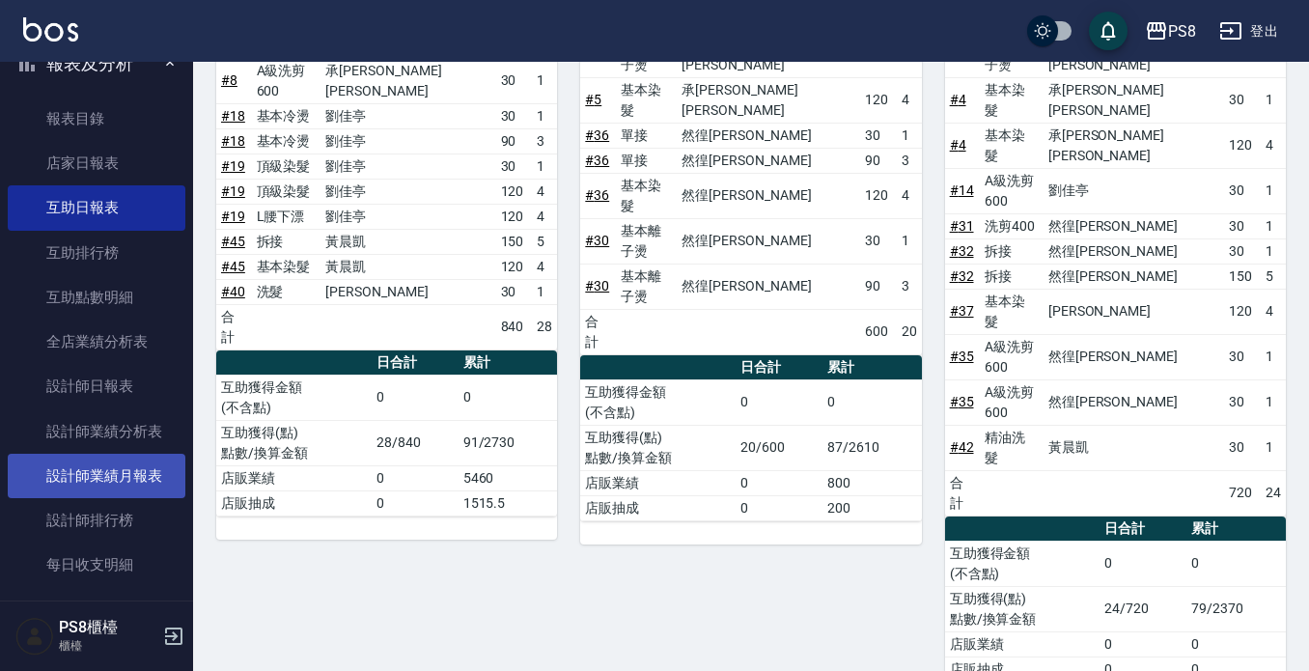
click at [28, 467] on link "設計師業績月報表" at bounding box center [97, 476] width 178 height 44
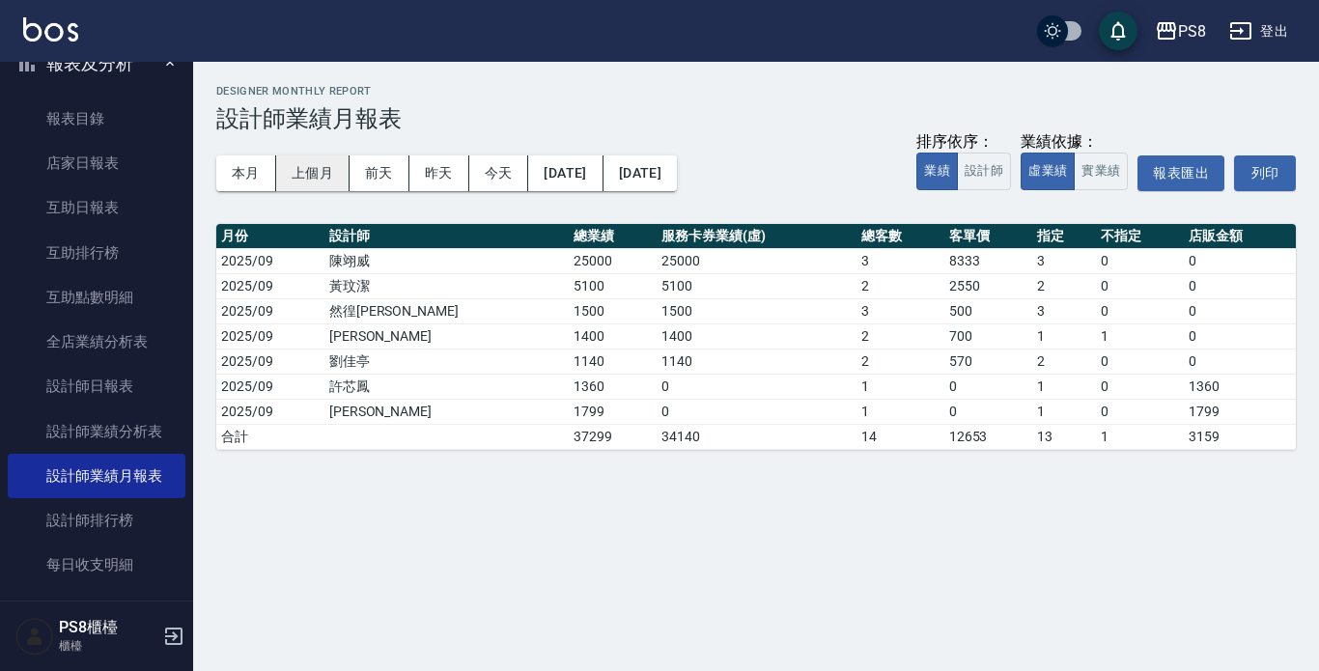
click at [305, 182] on button "上個月" at bounding box center [312, 173] width 73 height 36
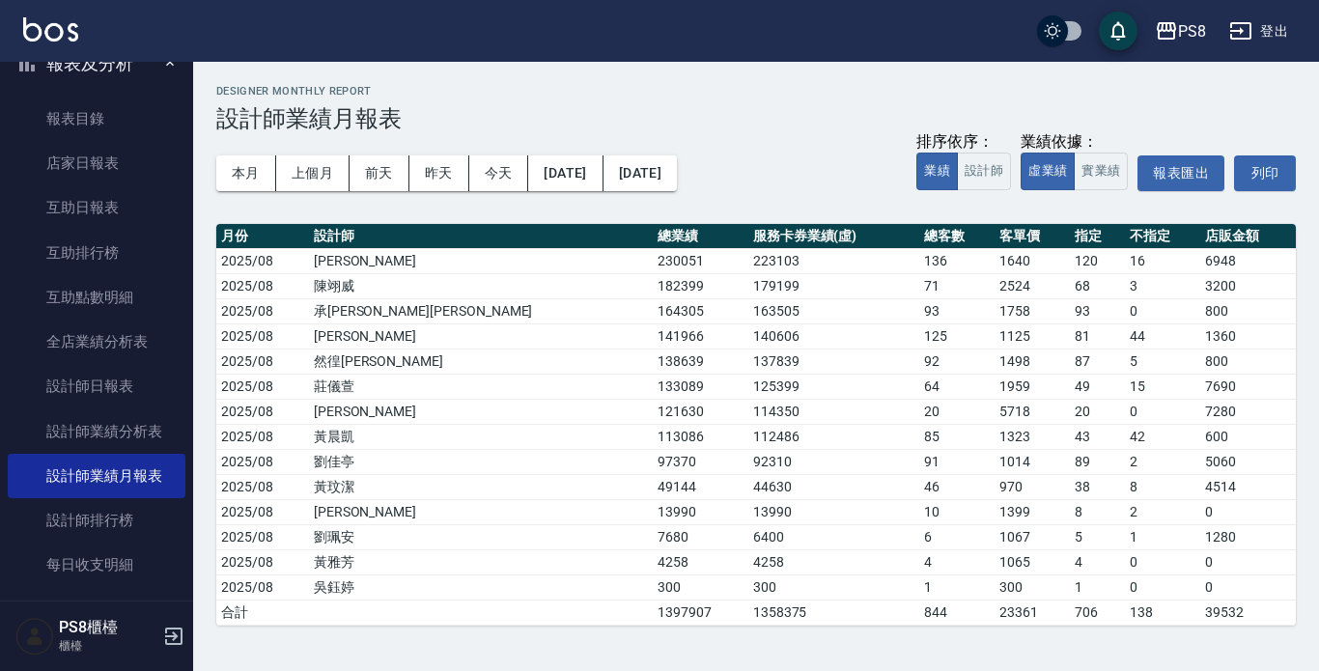
click at [258, 151] on div "本月 上個月 [DATE] [DATE] [DATE] [DATE] [DATE] 排序依序： 業績 設計師 業績依據： 虛業績 實業績 報表匯出 列印" at bounding box center [756, 173] width 1080 height 82
click at [250, 168] on button "本月" at bounding box center [246, 173] width 60 height 36
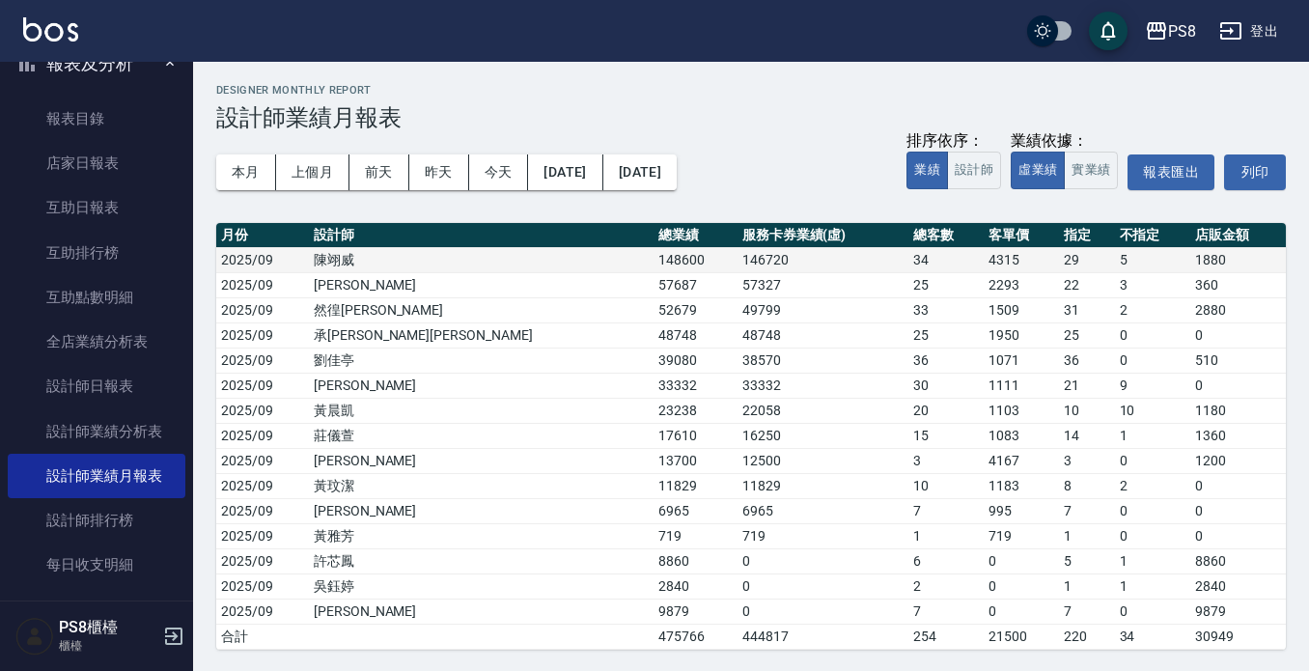
scroll to position [3, 0]
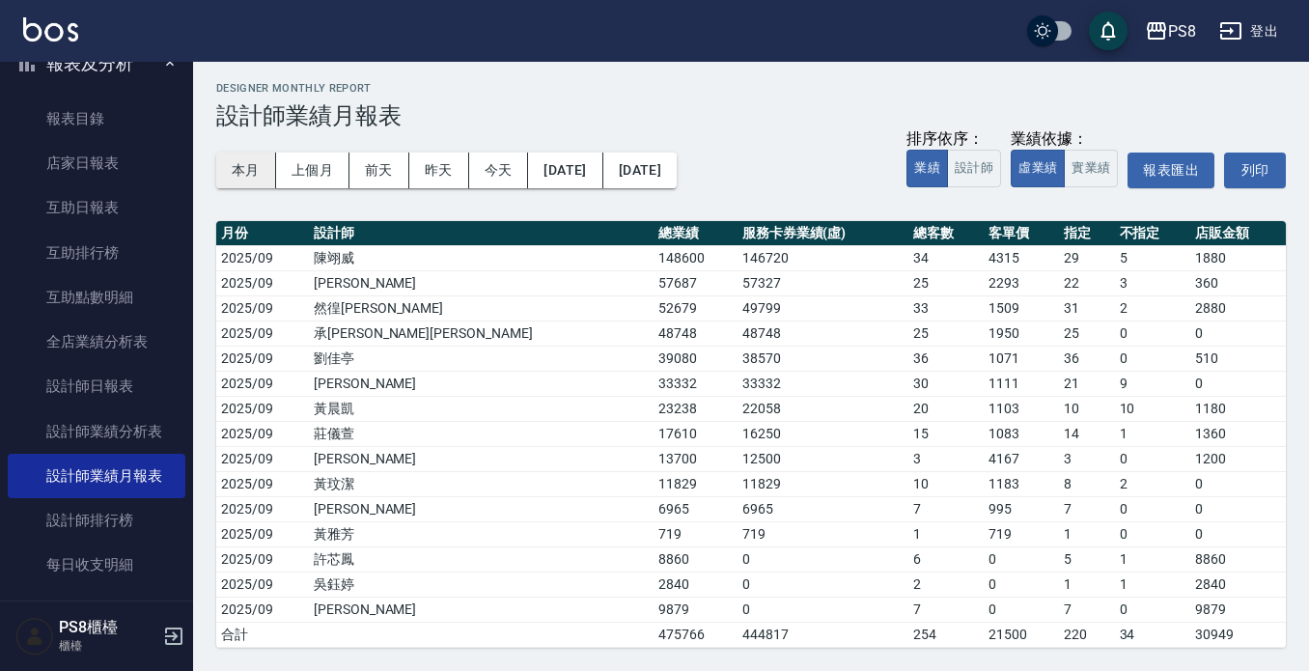
click at [249, 163] on button "本月" at bounding box center [246, 171] width 60 height 36
click at [738, 256] on td "146720" at bounding box center [823, 257] width 171 height 25
click at [928, 164] on button "業績" at bounding box center [928, 169] width 42 height 38
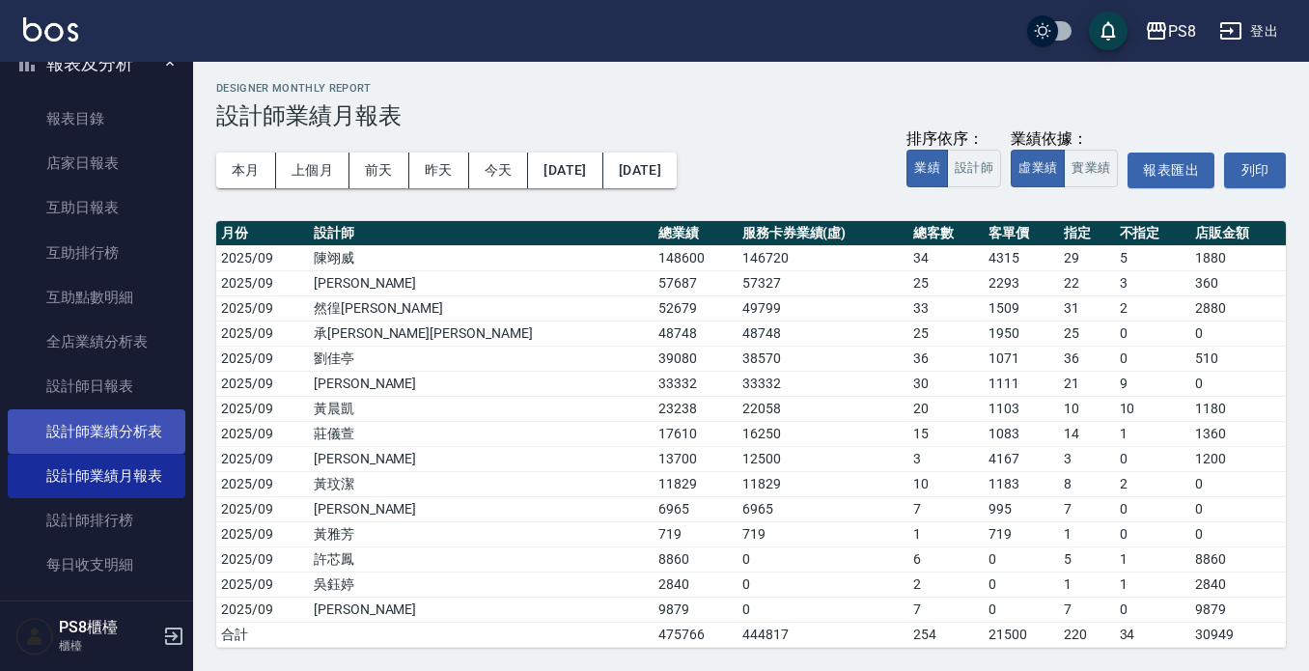
click at [109, 421] on link "設計師業績分析表" at bounding box center [97, 431] width 178 height 44
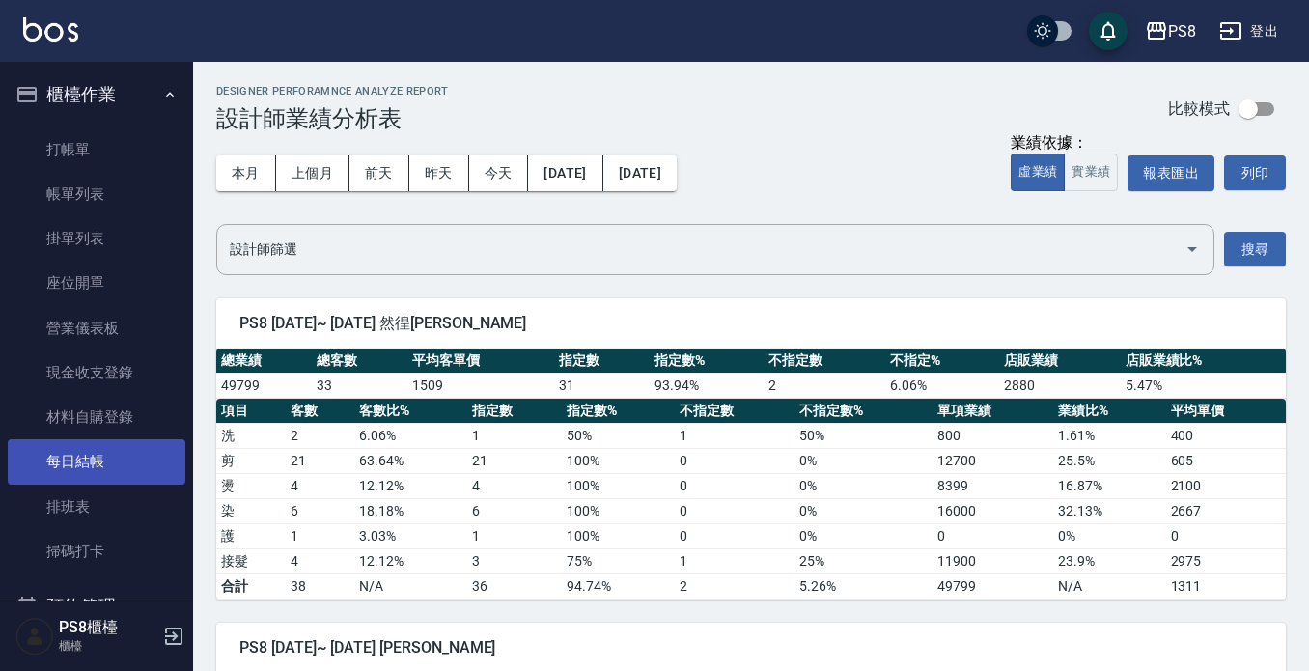
click at [125, 473] on link "每日結帳" at bounding box center [97, 461] width 178 height 44
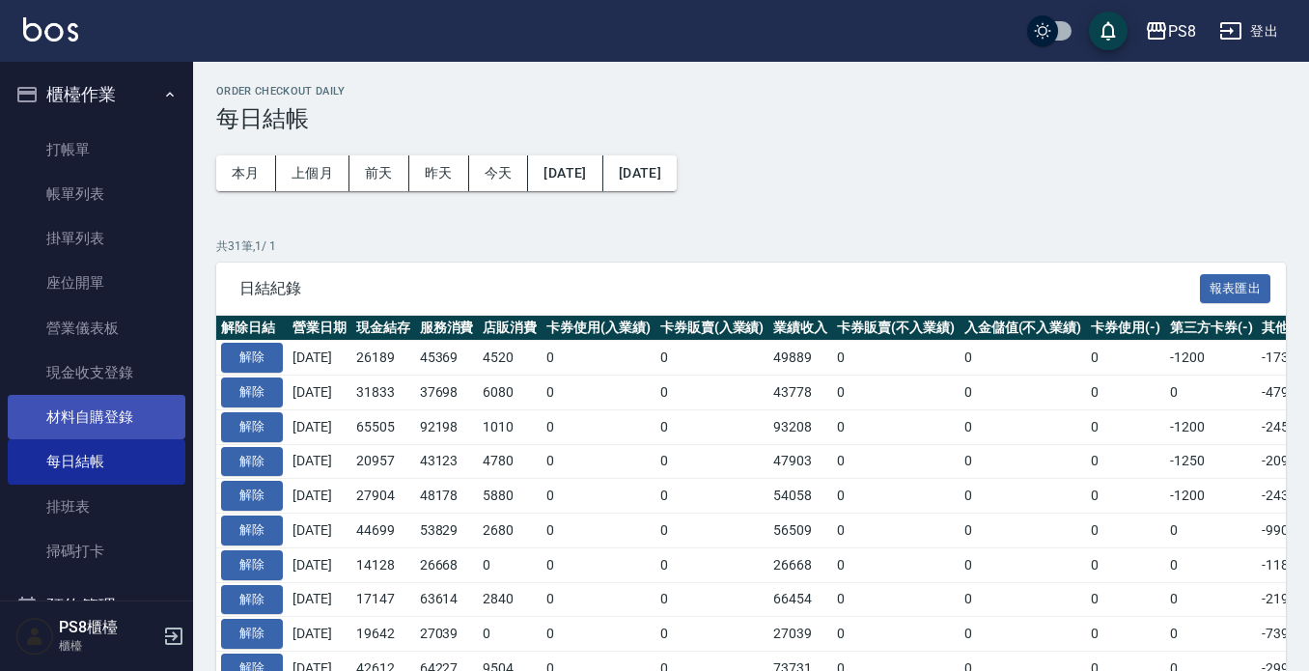
click at [121, 406] on link "材料自購登錄" at bounding box center [97, 417] width 178 height 44
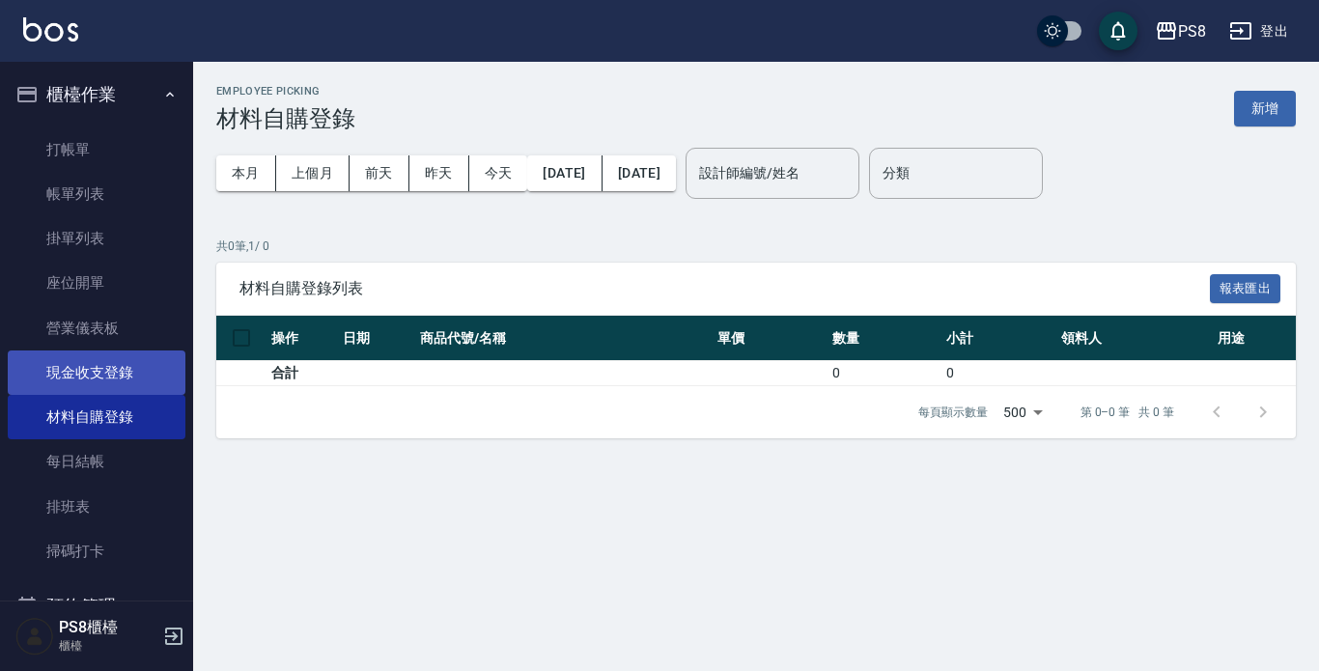
click at [130, 354] on link "現金收支登錄" at bounding box center [97, 373] width 178 height 44
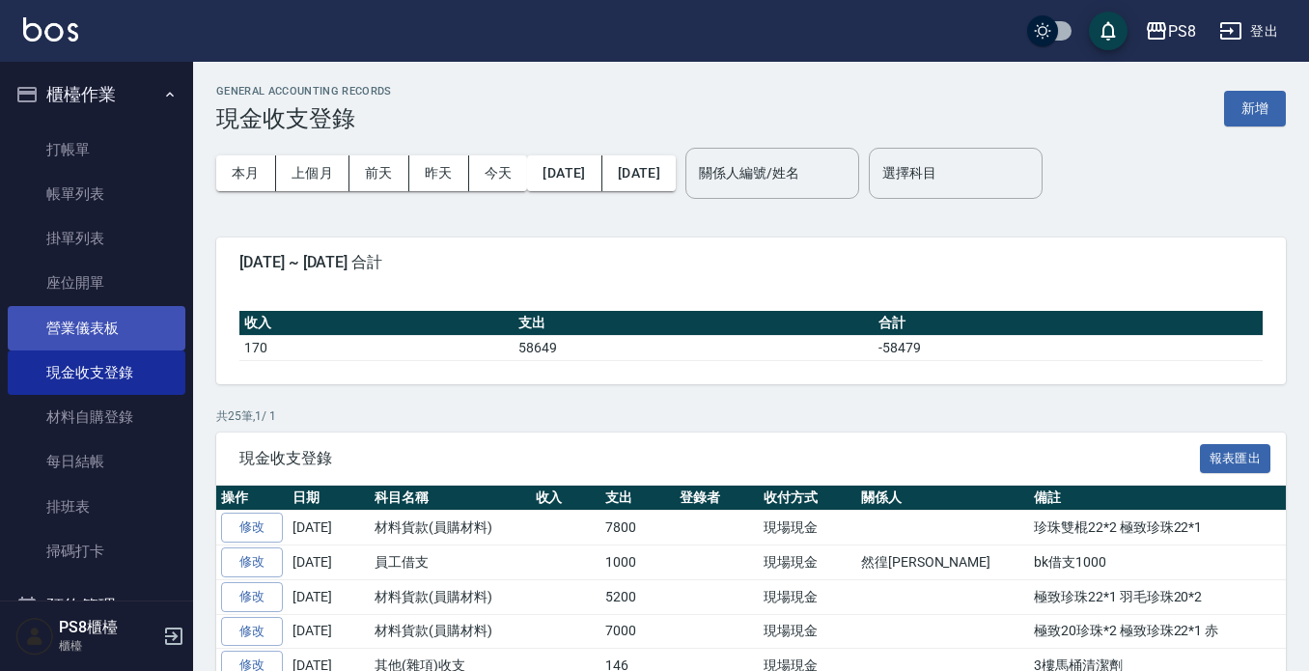
click at [131, 331] on link "營業儀表板" at bounding box center [97, 328] width 178 height 44
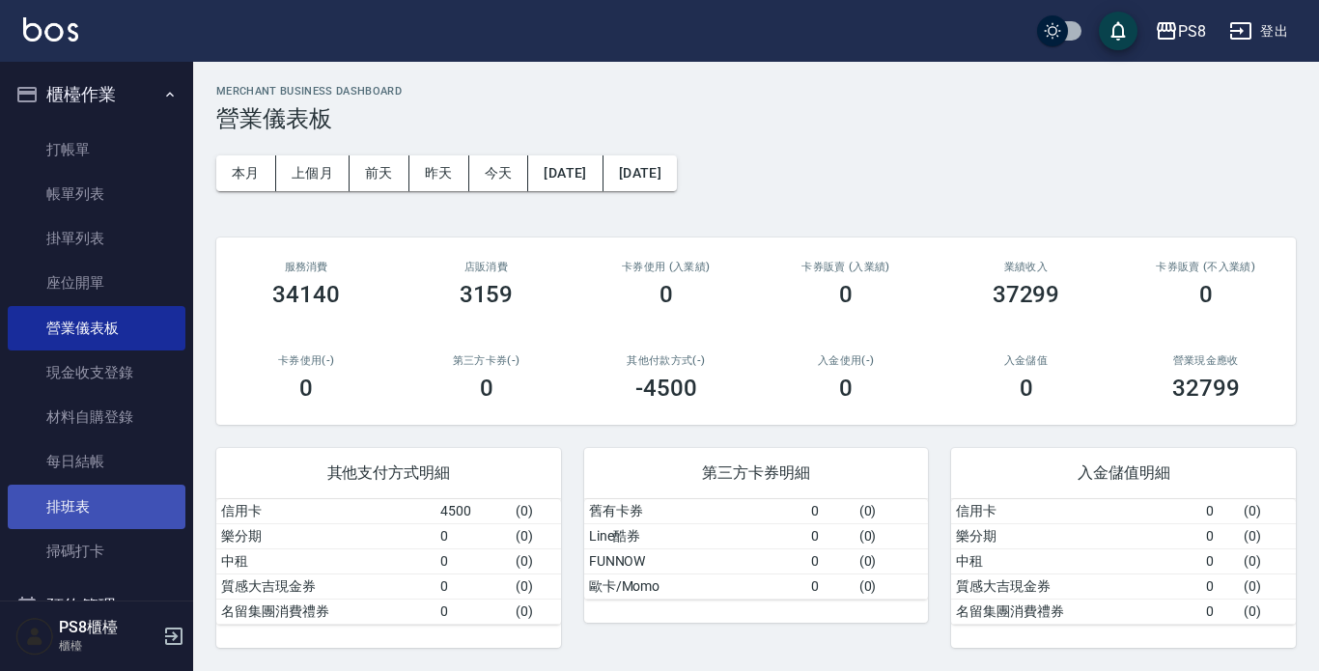
click at [98, 503] on link "排班表" at bounding box center [97, 507] width 178 height 44
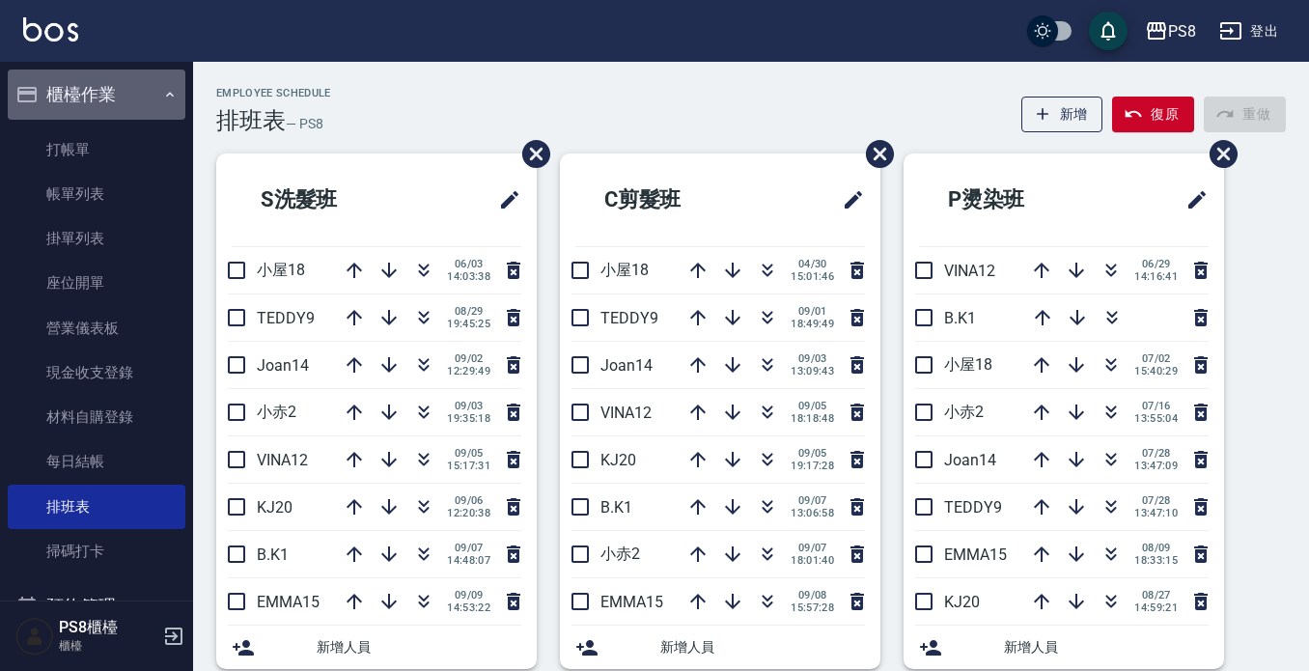
click at [117, 98] on button "櫃檯作業" at bounding box center [97, 95] width 178 height 50
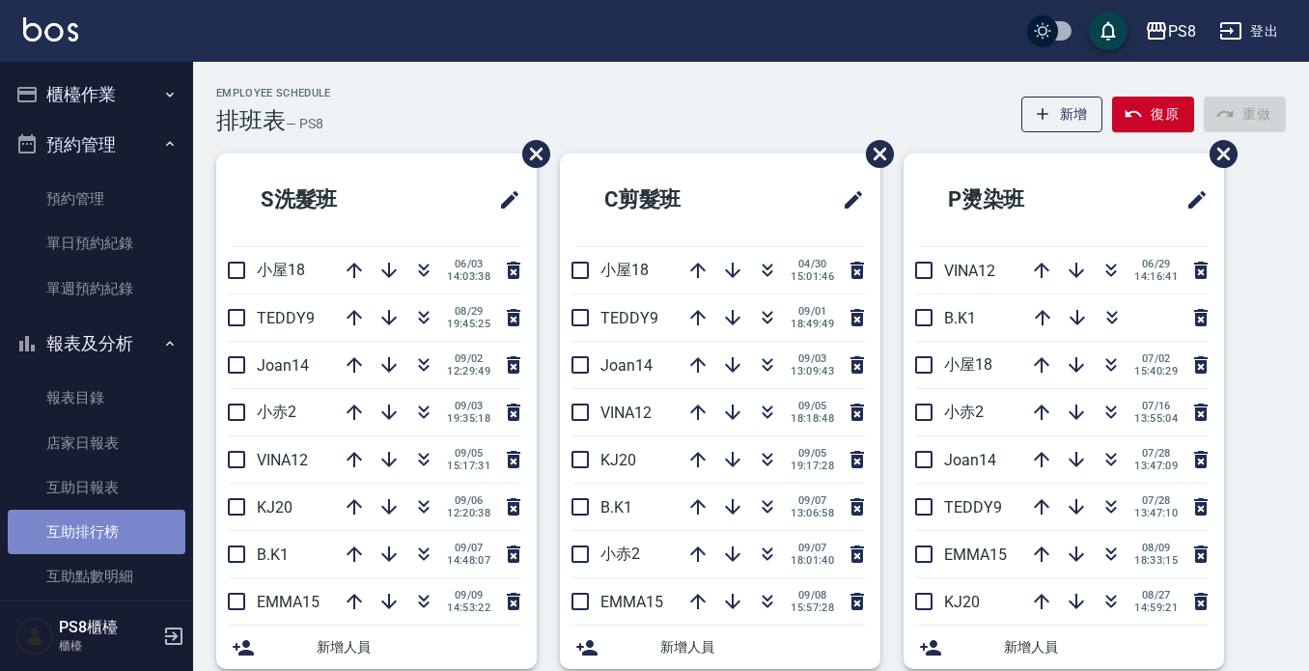
click at [124, 528] on link "互助排行榜" at bounding box center [97, 532] width 178 height 44
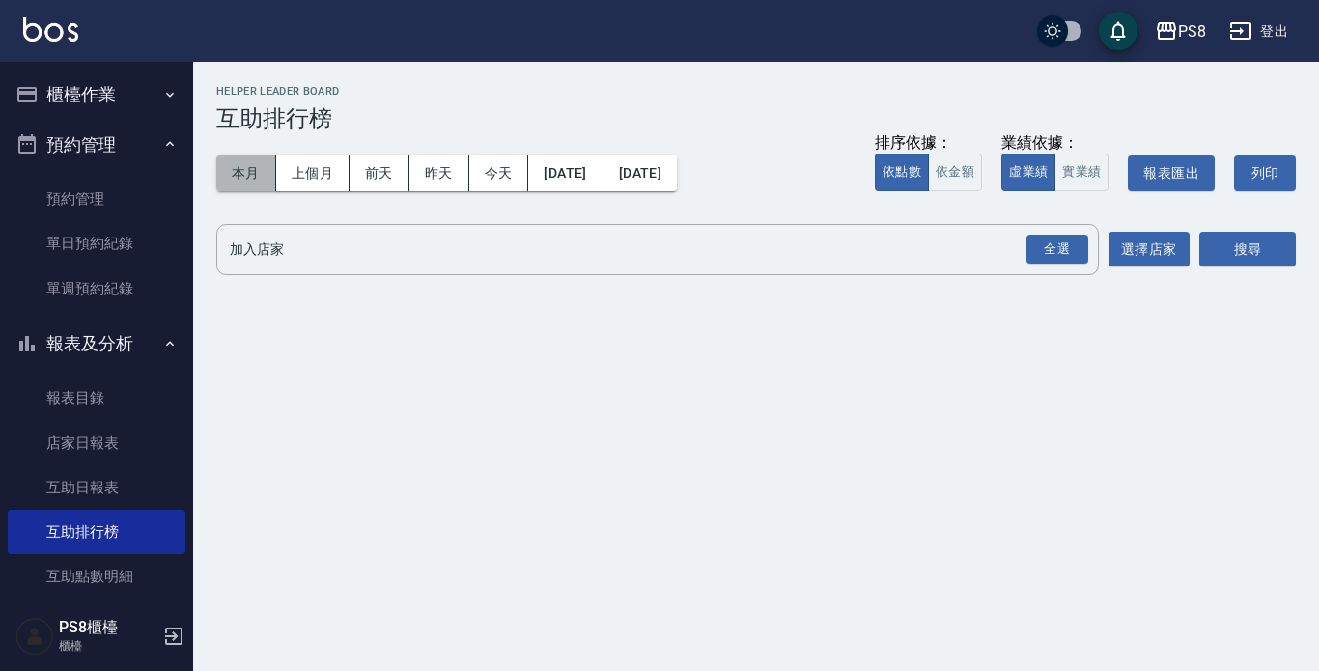
click at [269, 170] on button "本月" at bounding box center [246, 173] width 60 height 36
click at [303, 167] on button "上個月" at bounding box center [312, 173] width 73 height 36
click at [397, 151] on div "本月 上個月 [DATE] [DATE] [DATE] [DATE] [DATE] 排序依據： 依點數 依金額 業績依據： 虛業績 實業績 報表匯出 列印" at bounding box center [756, 173] width 1080 height 82
click at [399, 163] on button "前天" at bounding box center [380, 173] width 60 height 36
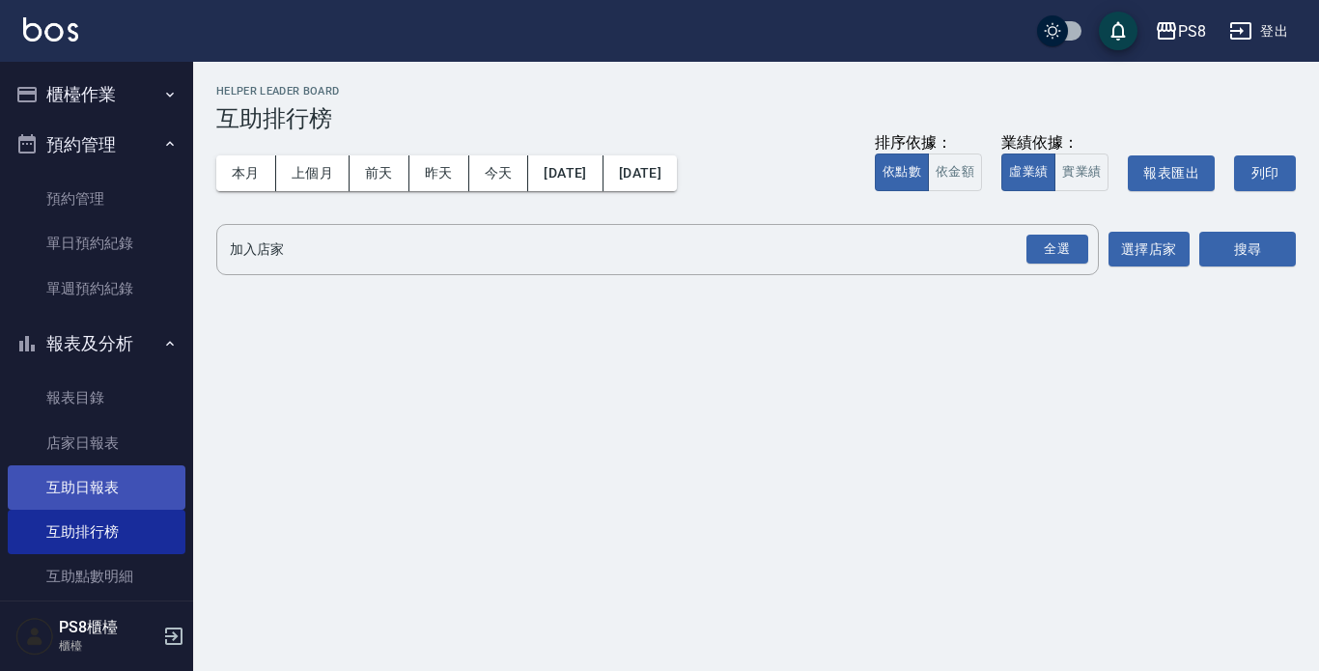
click at [120, 478] on link "互助日報表" at bounding box center [97, 487] width 178 height 44
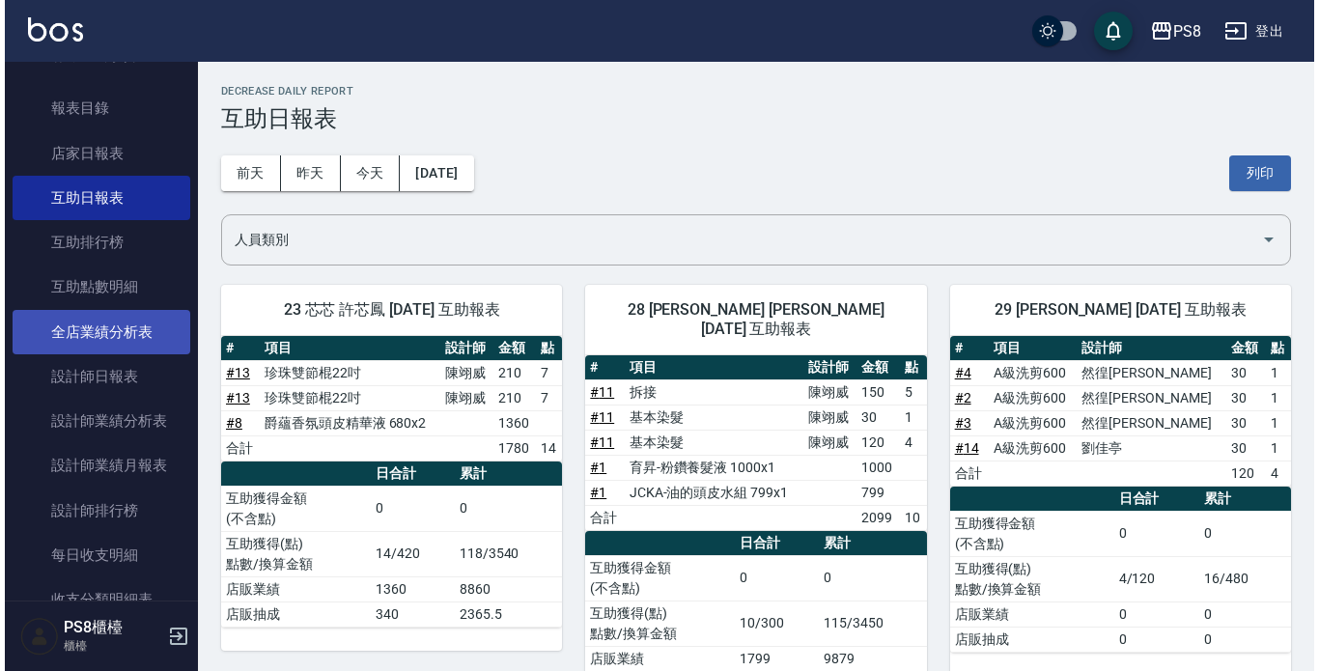
scroll to position [483, 0]
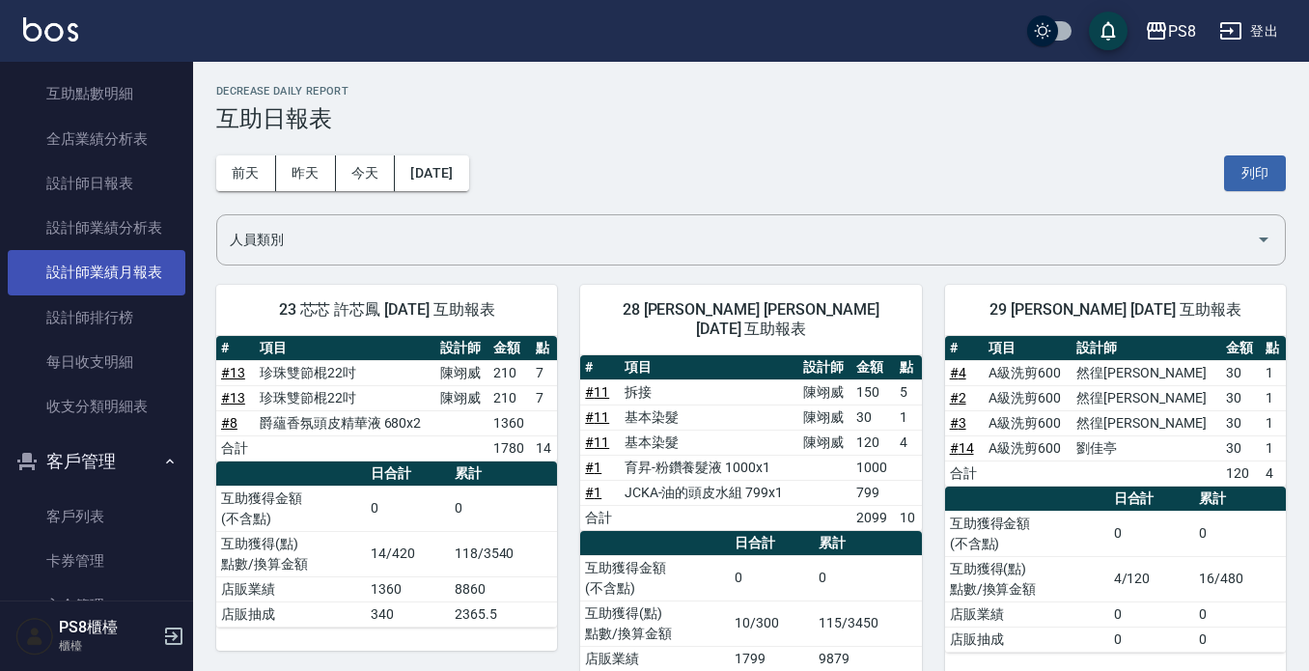
click at [130, 273] on link "設計師業績月報表" at bounding box center [97, 272] width 178 height 44
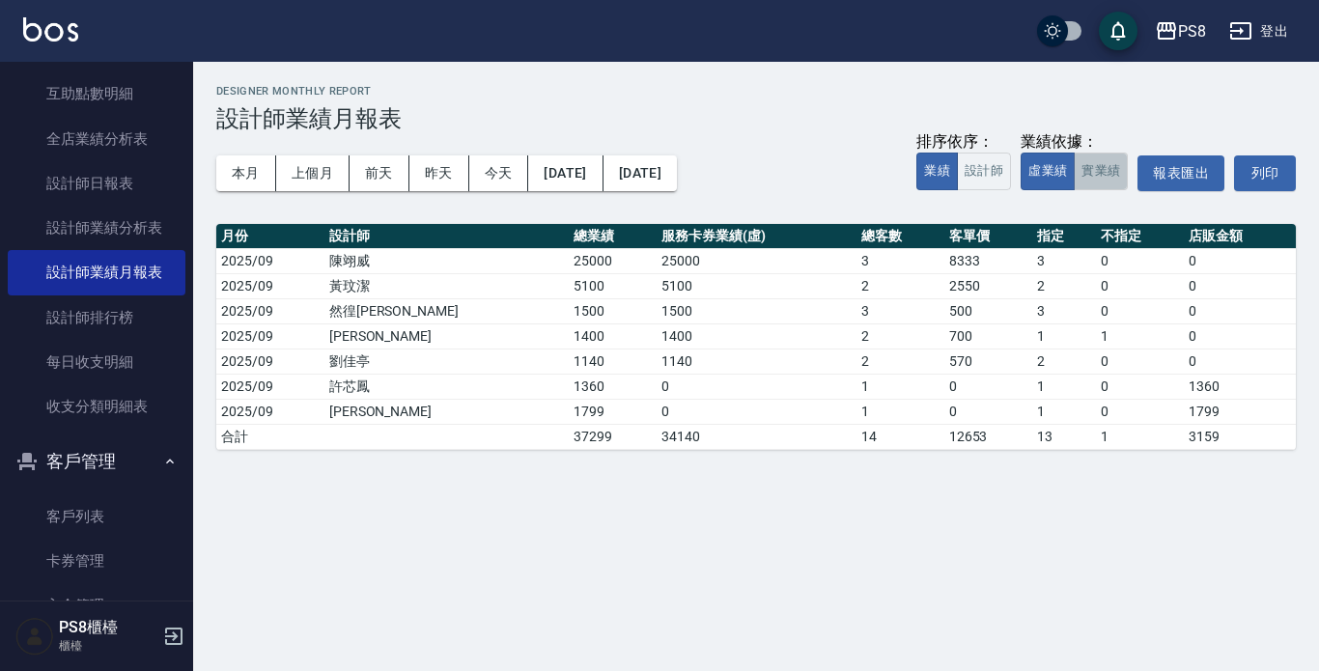
click at [1107, 181] on button "實業績" at bounding box center [1101, 172] width 54 height 38
click at [508, 173] on button "今天" at bounding box center [499, 173] width 60 height 36
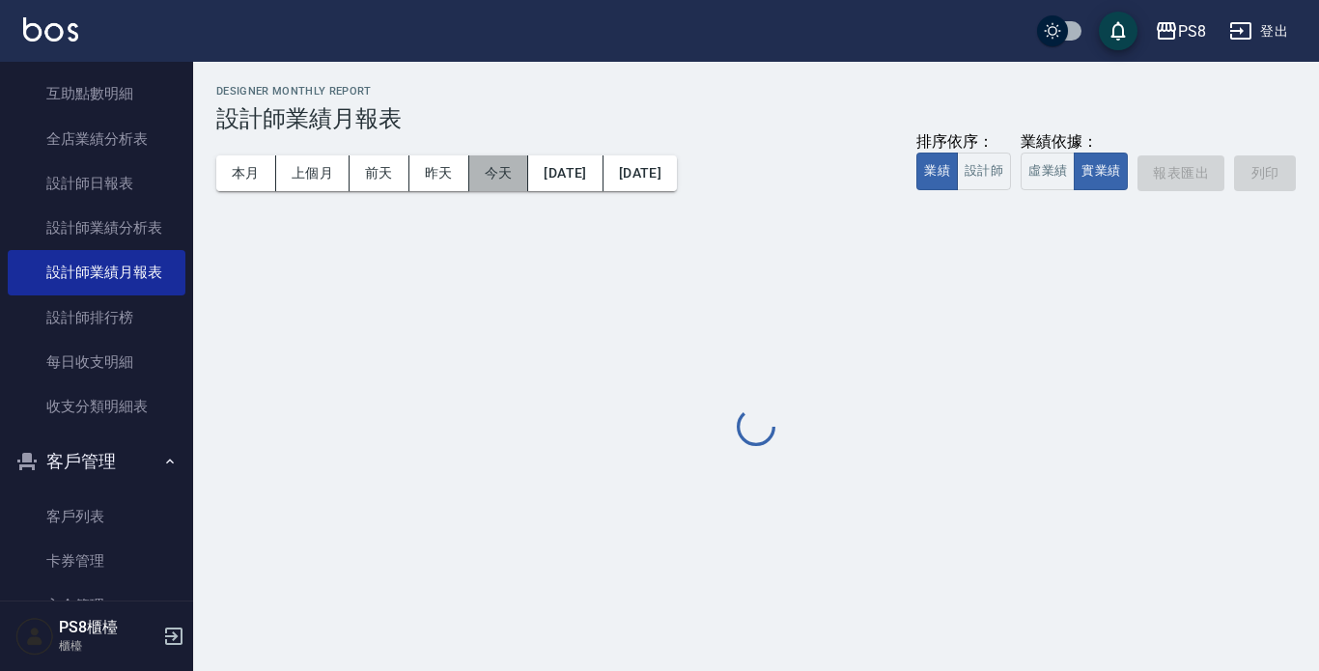
click at [507, 173] on button "今天" at bounding box center [499, 173] width 60 height 36
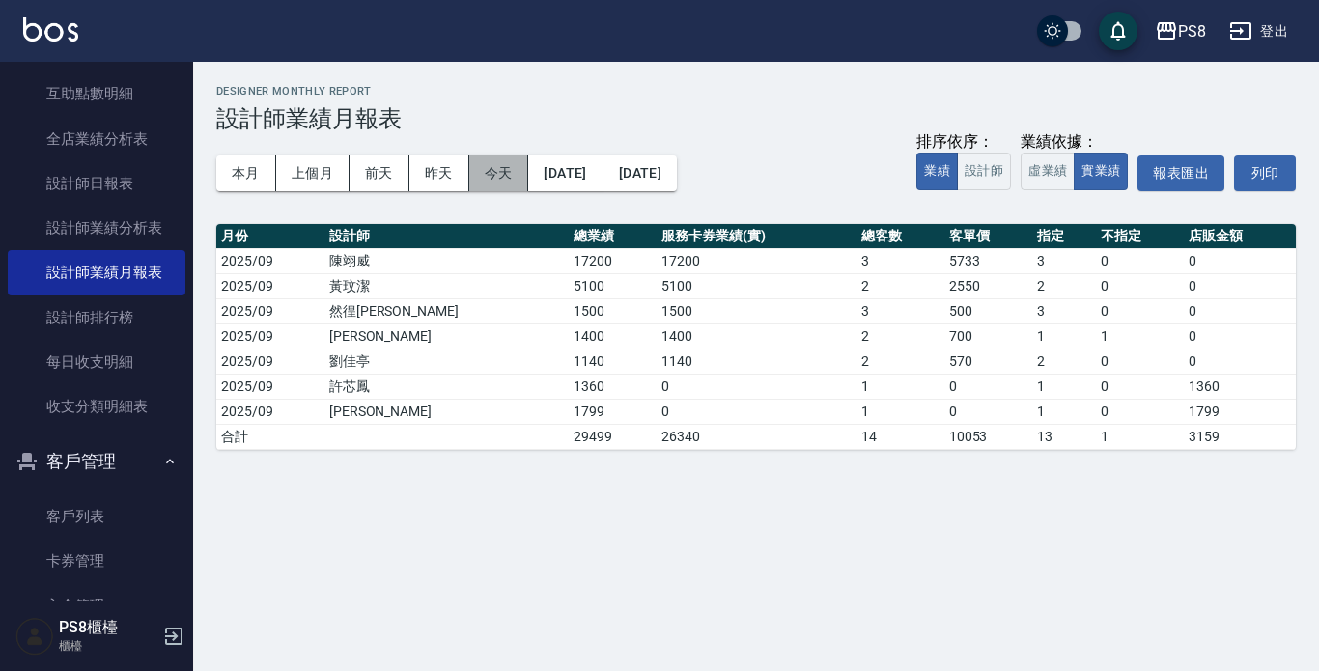
click at [507, 173] on button "今天" at bounding box center [499, 173] width 60 height 36
click at [511, 173] on button "今天" at bounding box center [499, 173] width 60 height 36
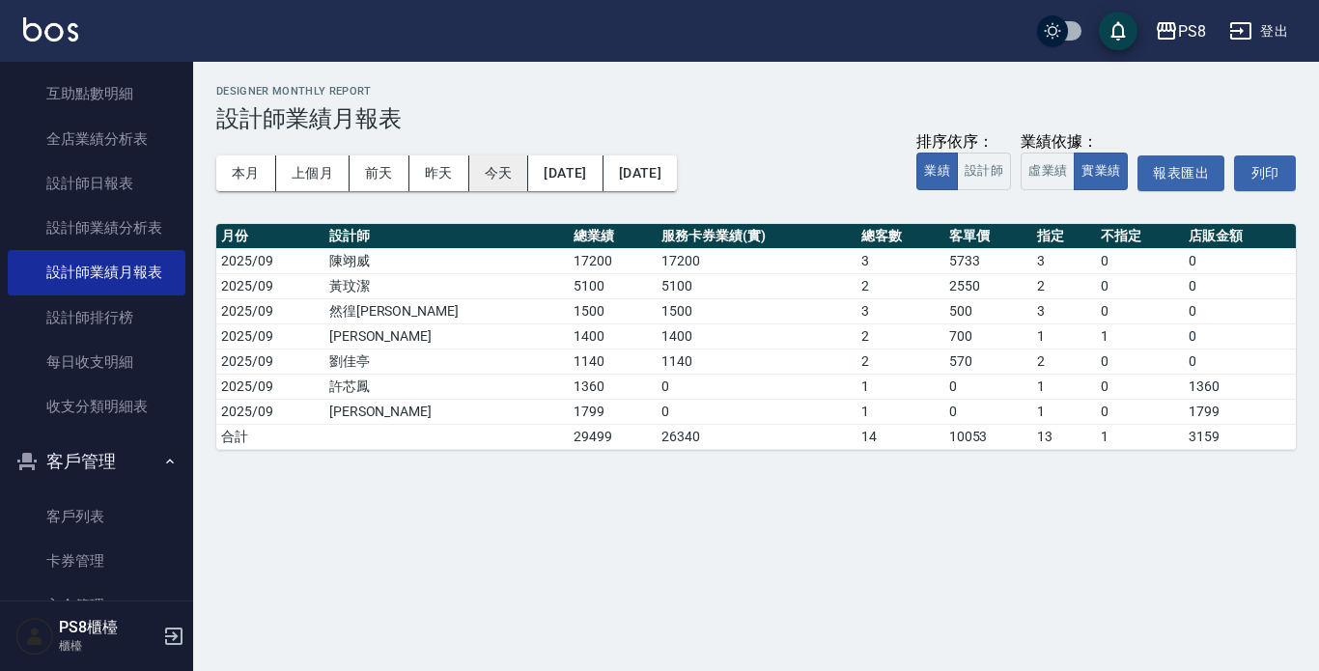
click at [511, 173] on button "今天" at bounding box center [499, 173] width 60 height 36
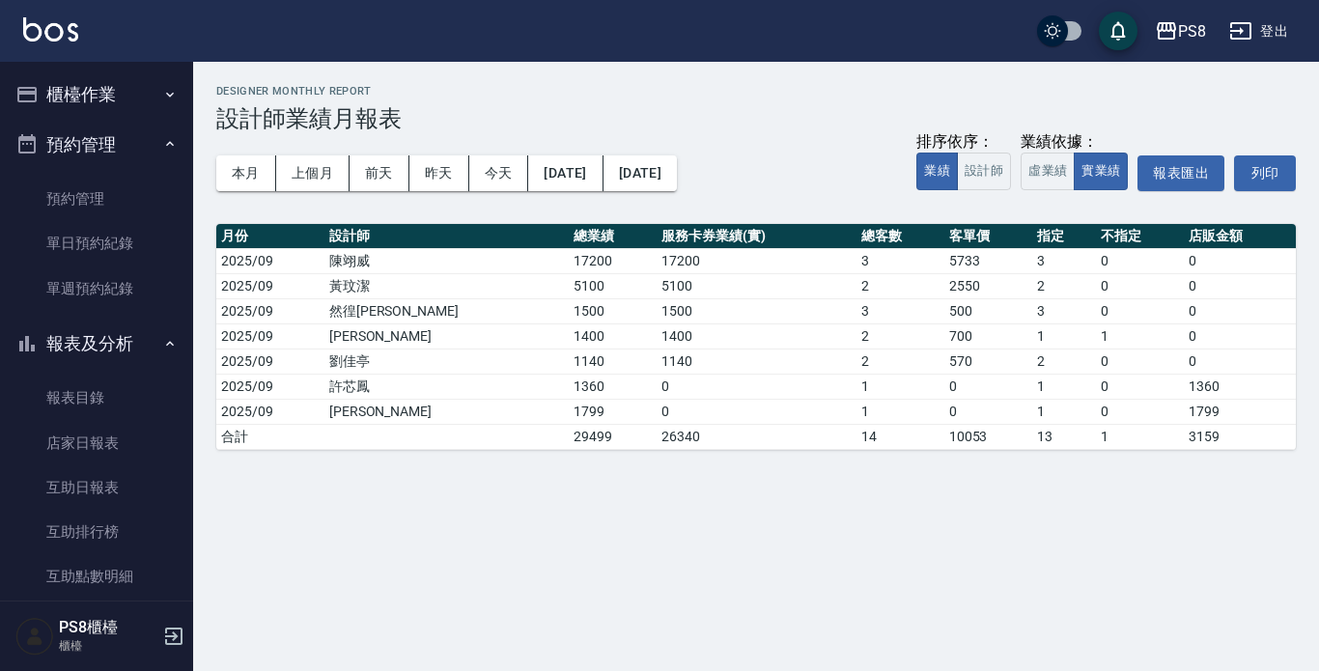
click at [155, 102] on button "櫃檯作業" at bounding box center [97, 95] width 178 height 50
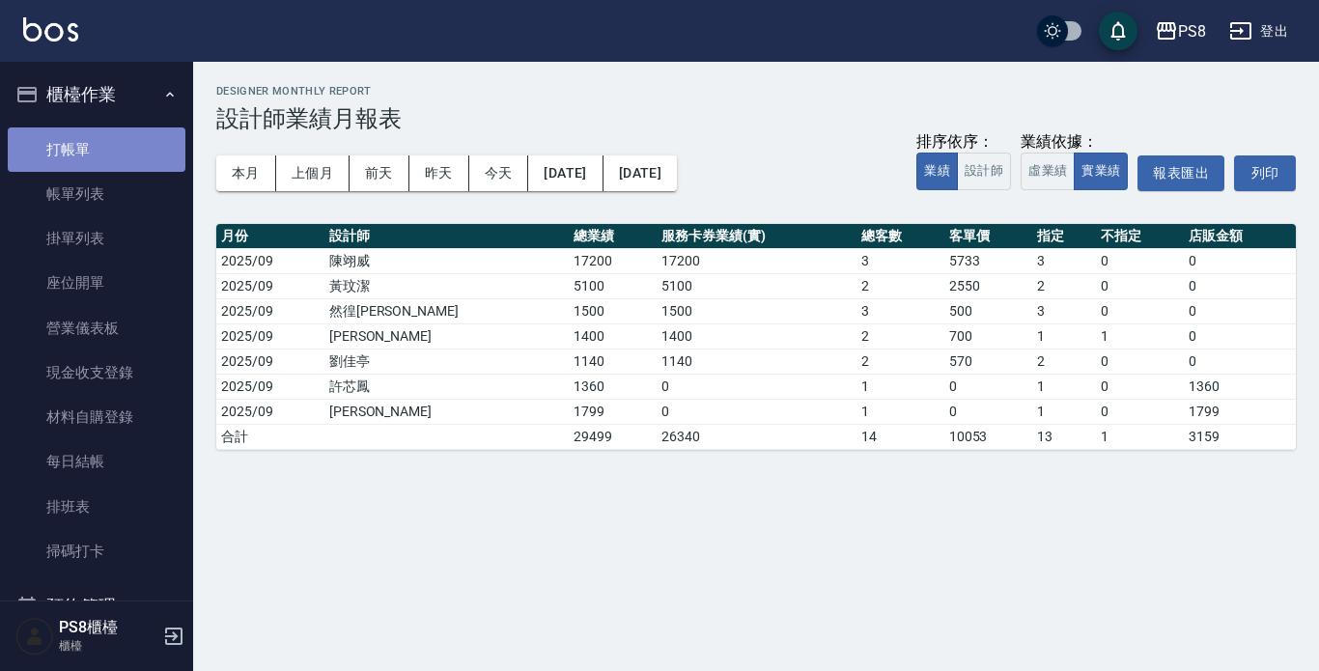
click at [123, 147] on link "打帳單" at bounding box center [97, 149] width 178 height 44
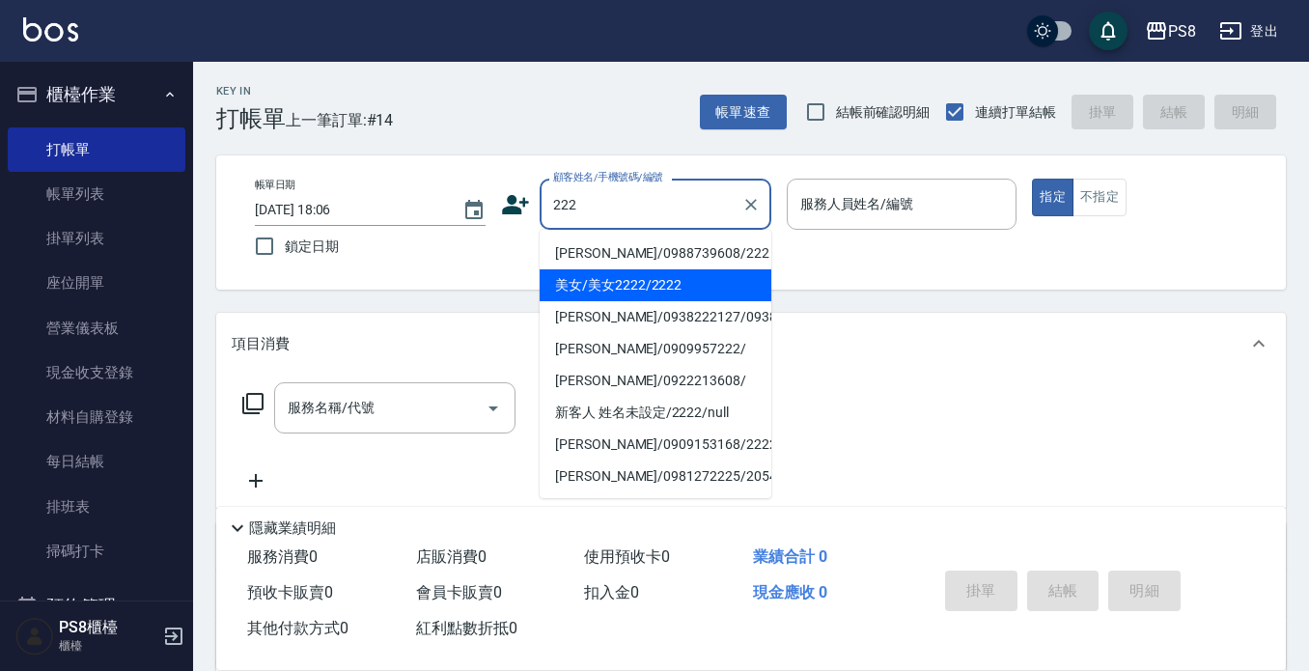
click at [572, 270] on li "美女/美女2222/2222" at bounding box center [656, 285] width 232 height 32
type input "美女/美女2222/2222"
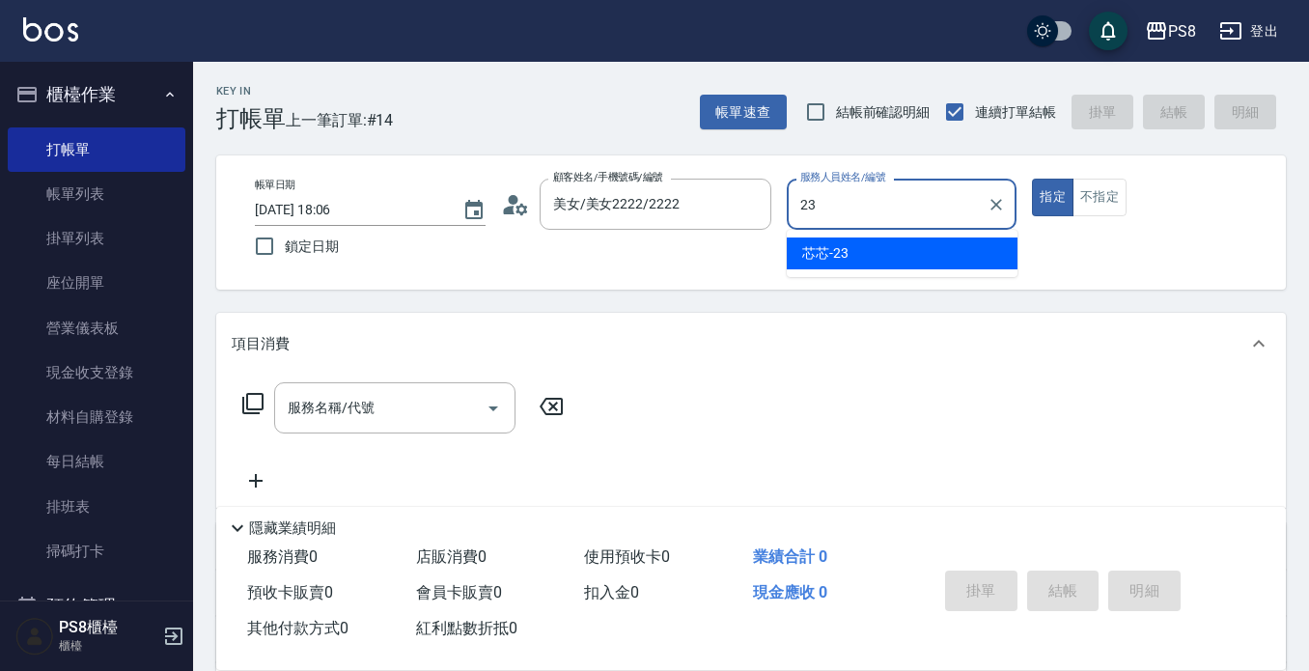
type input "芯芯-23"
type button "true"
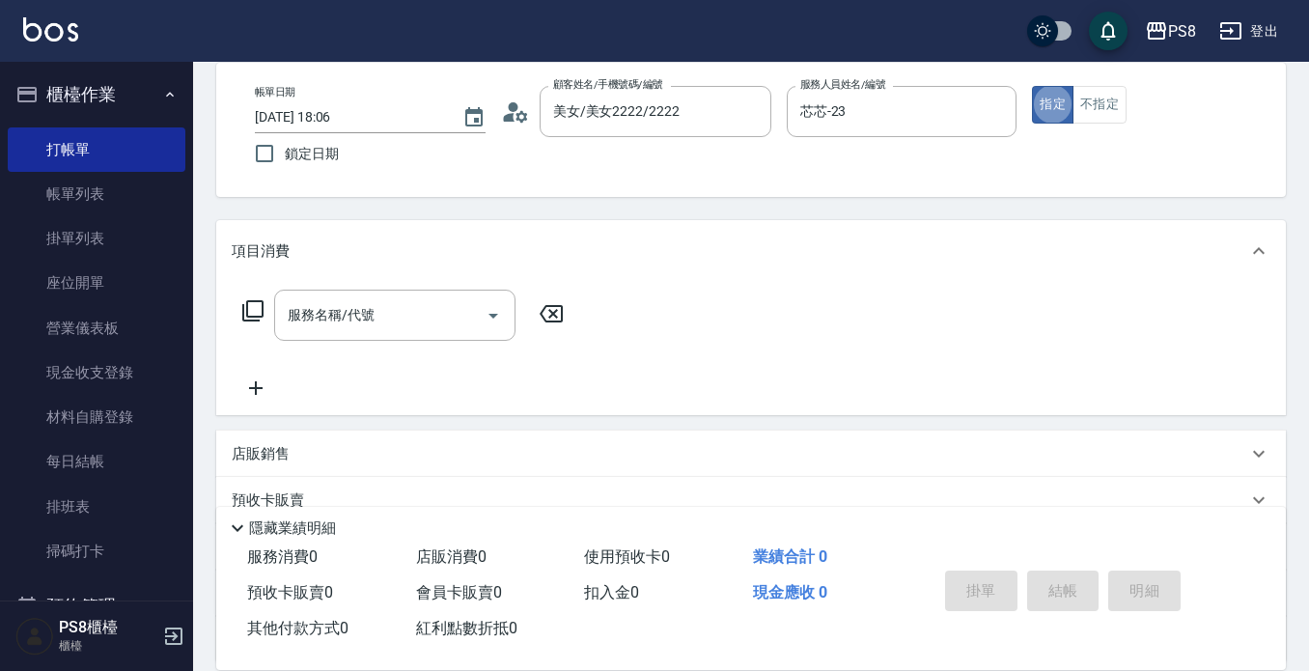
scroll to position [269, 0]
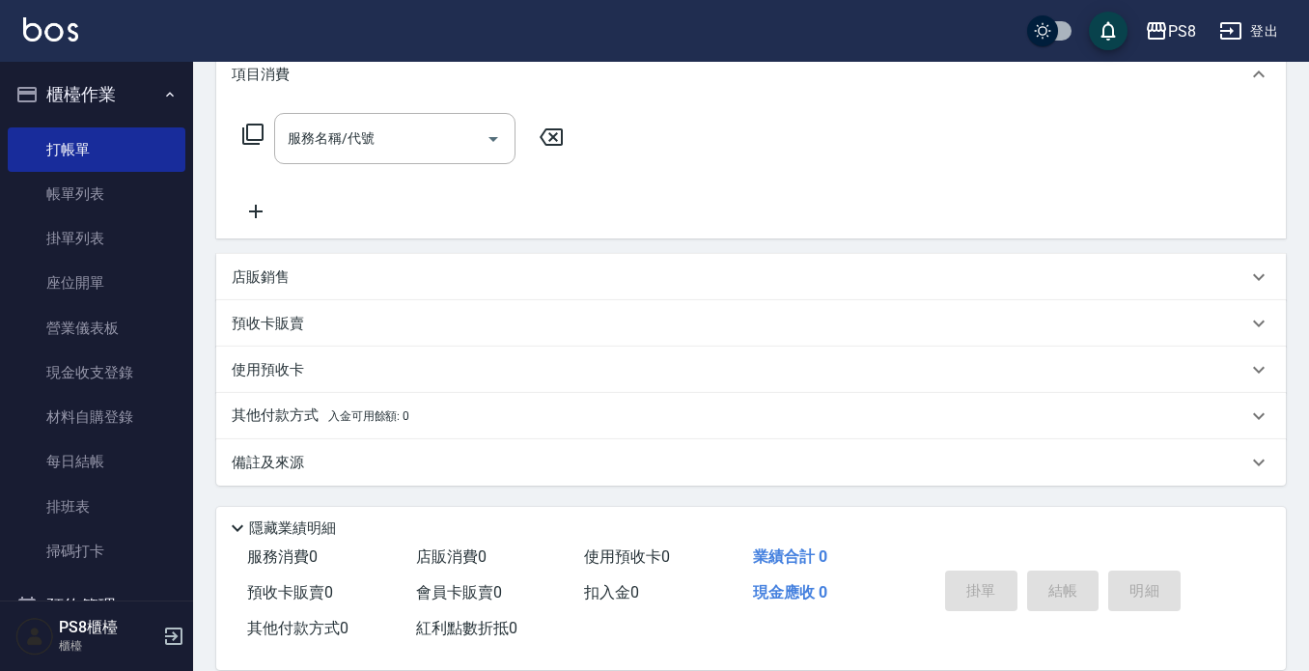
click at [275, 287] on p "店販銷售" at bounding box center [261, 277] width 58 height 20
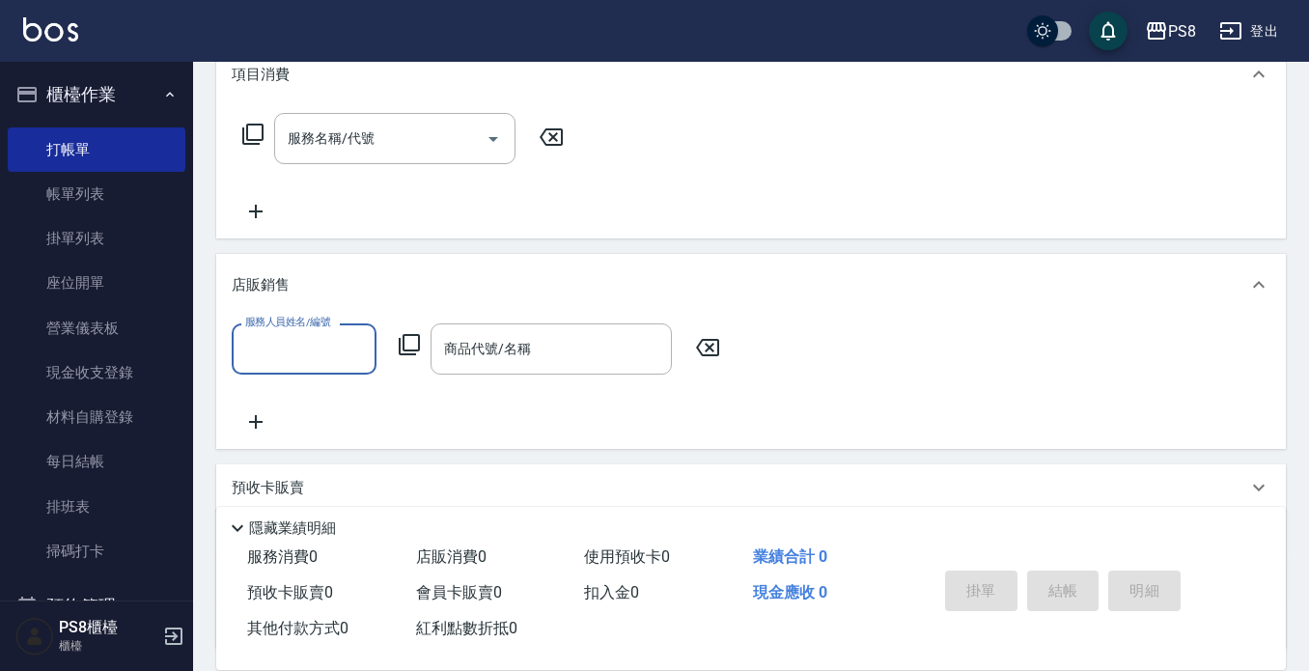
scroll to position [0, 0]
type input "芯芯-23"
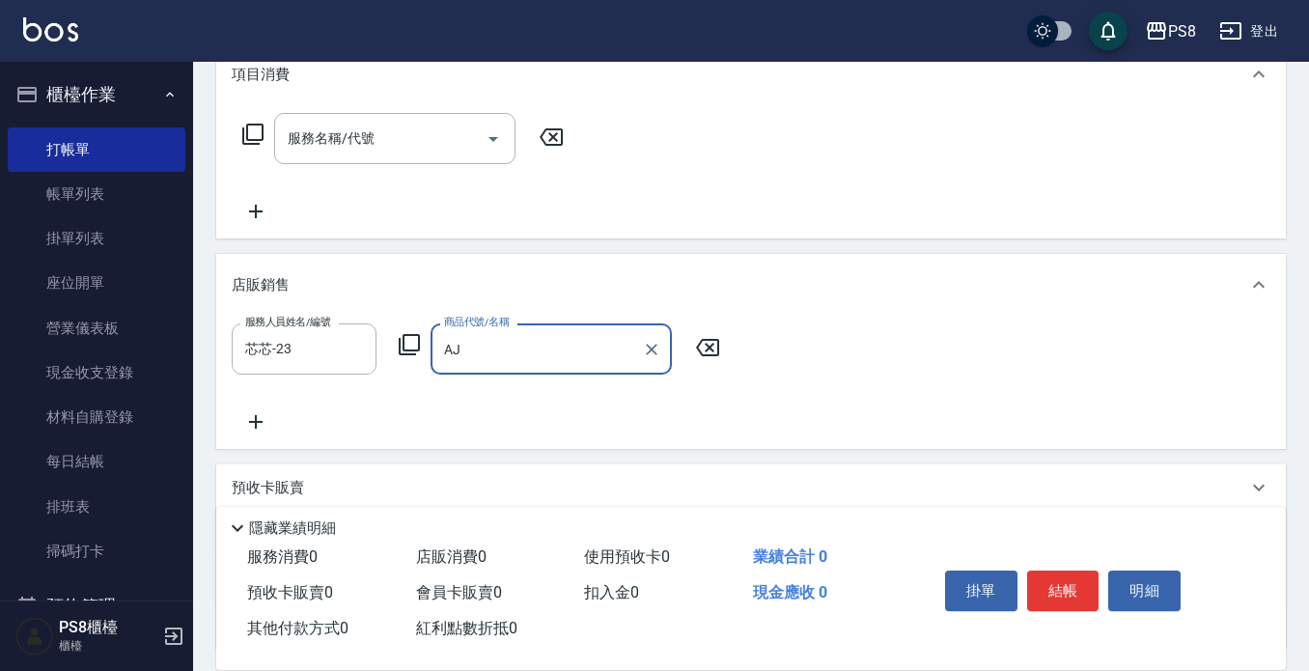
type input "A"
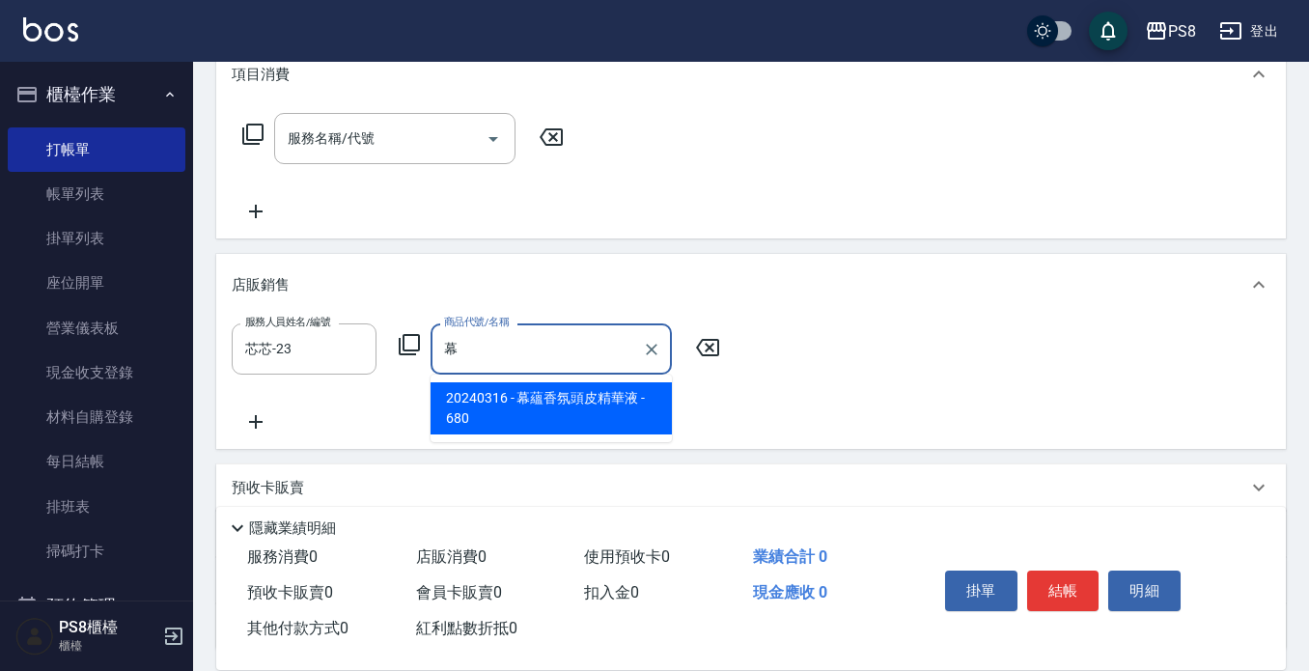
click at [575, 400] on span "20240316 - 幕蘊香氛頭皮精華液 - 680" at bounding box center [551, 408] width 241 height 52
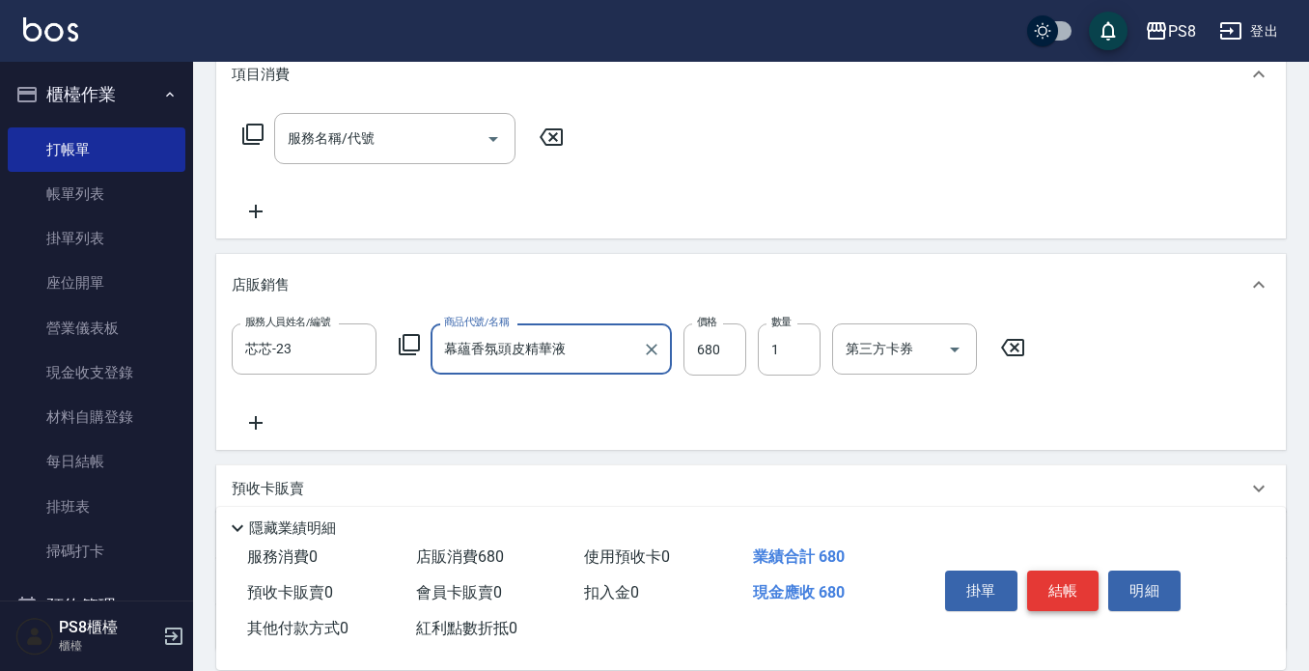
type input "幕蘊香氛頭皮精華液"
click at [1044, 577] on button "結帳" at bounding box center [1063, 591] width 72 height 41
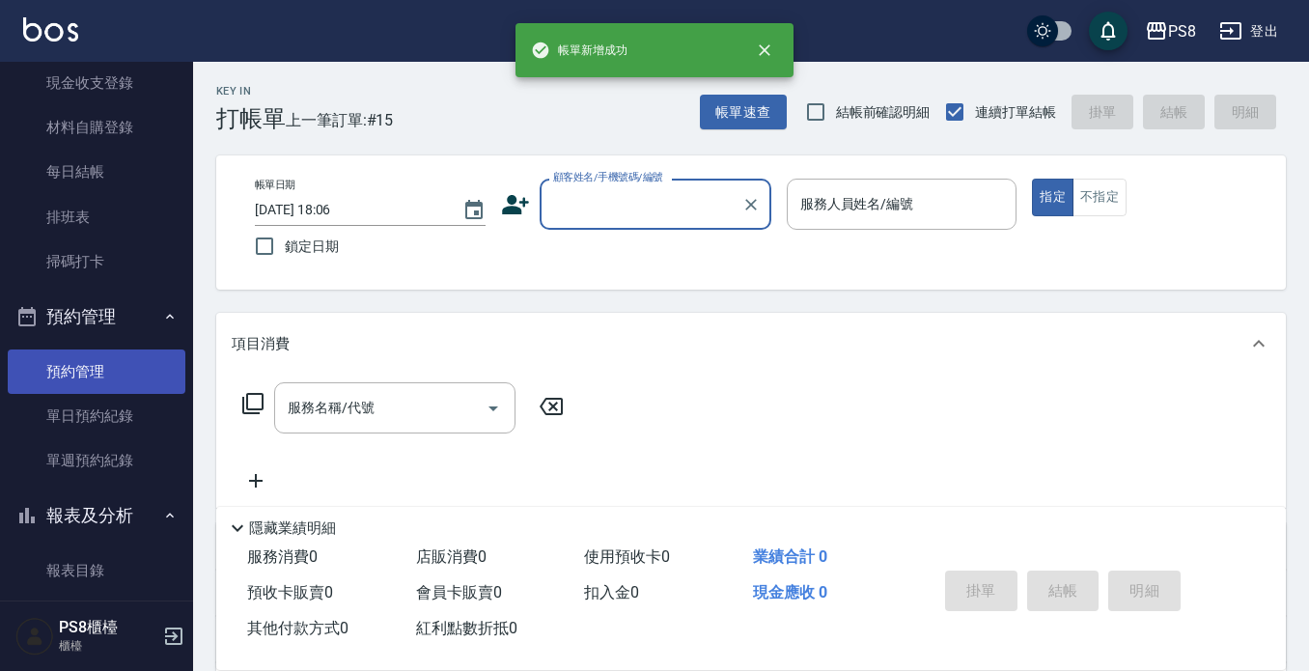
scroll to position [483, 0]
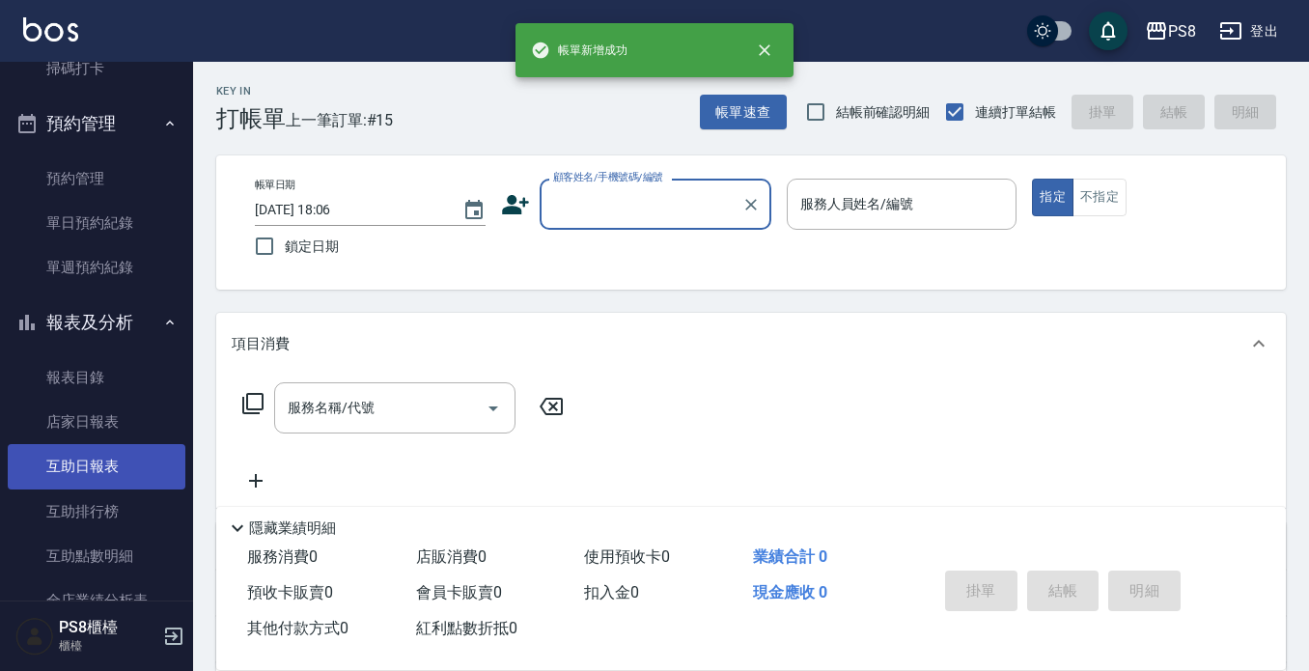
click at [126, 451] on link "互助日報表" at bounding box center [97, 466] width 178 height 44
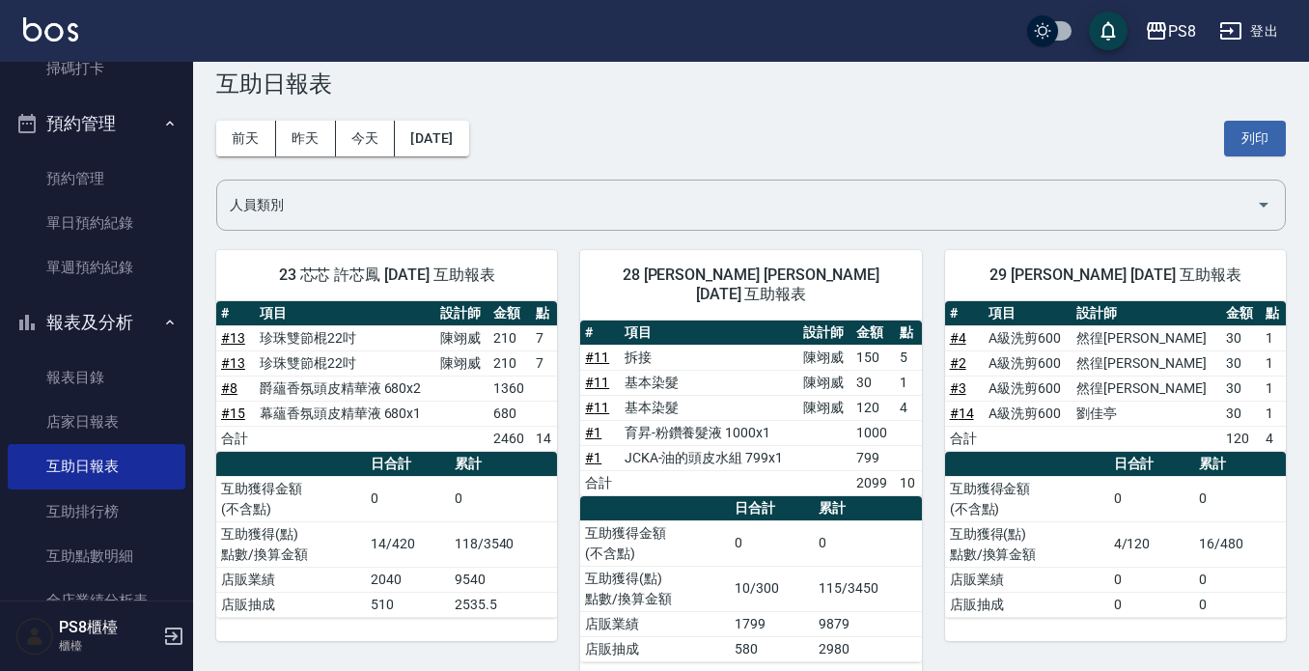
scroll to position [53, 0]
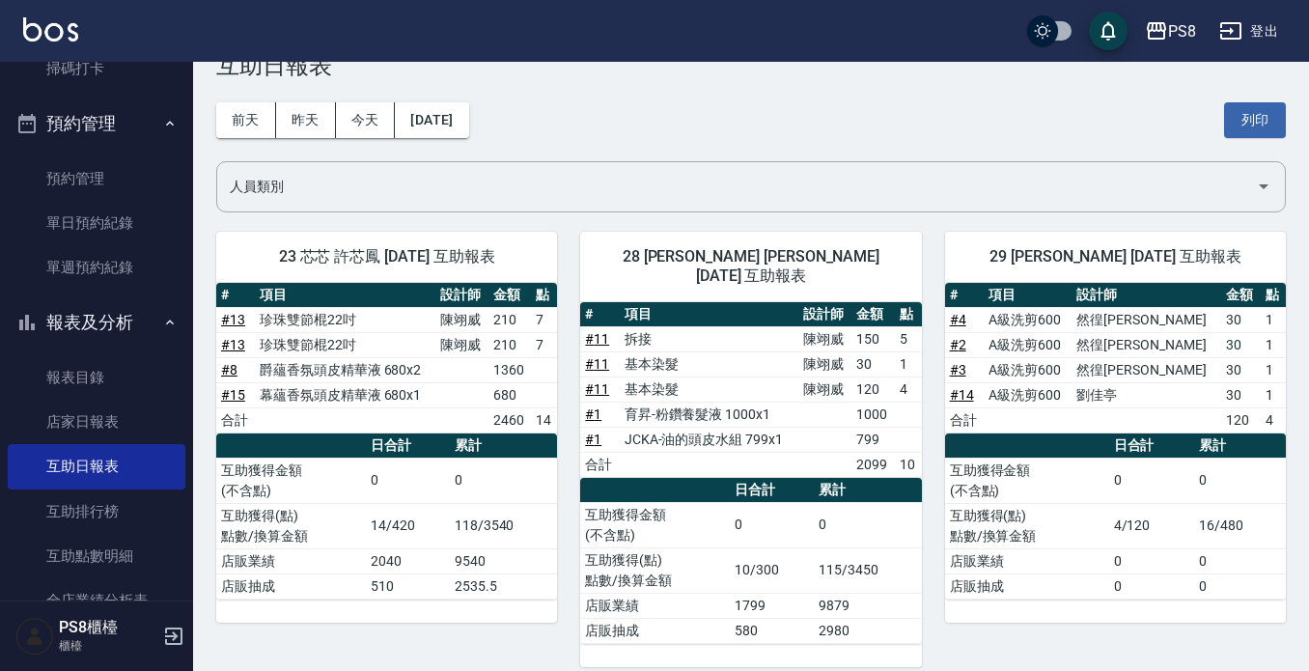
click at [1118, 549] on td "0" at bounding box center [1151, 560] width 85 height 25
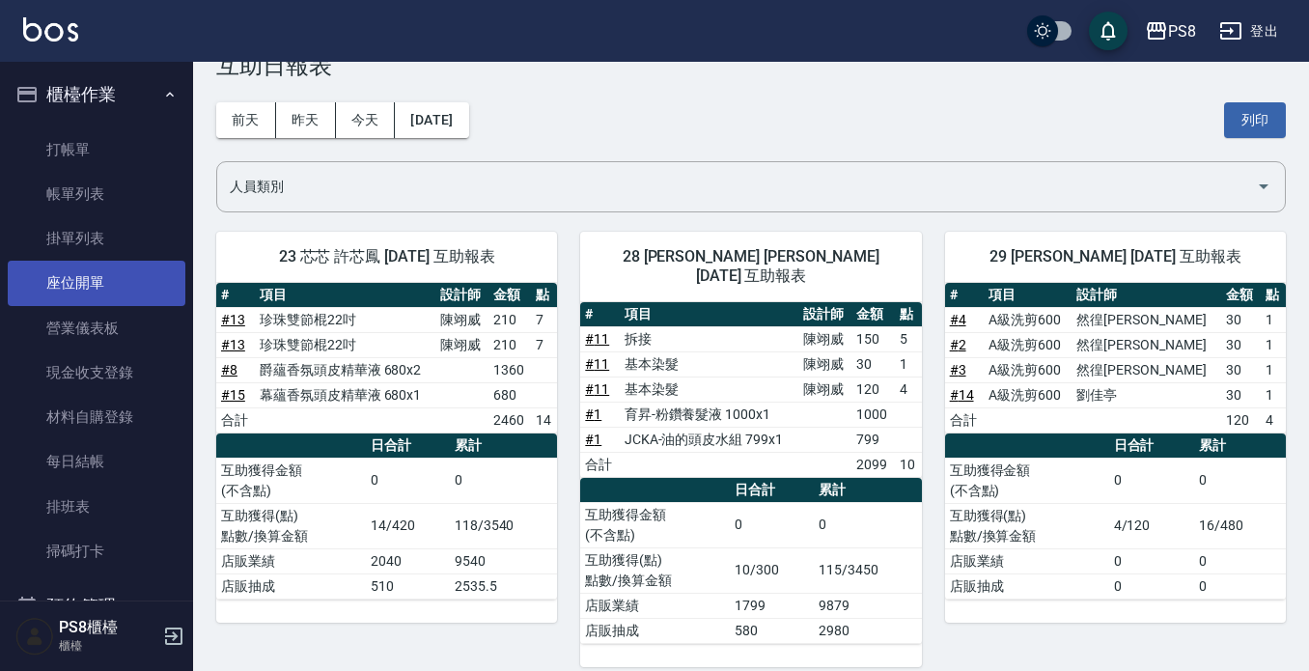
scroll to position [0, 0]
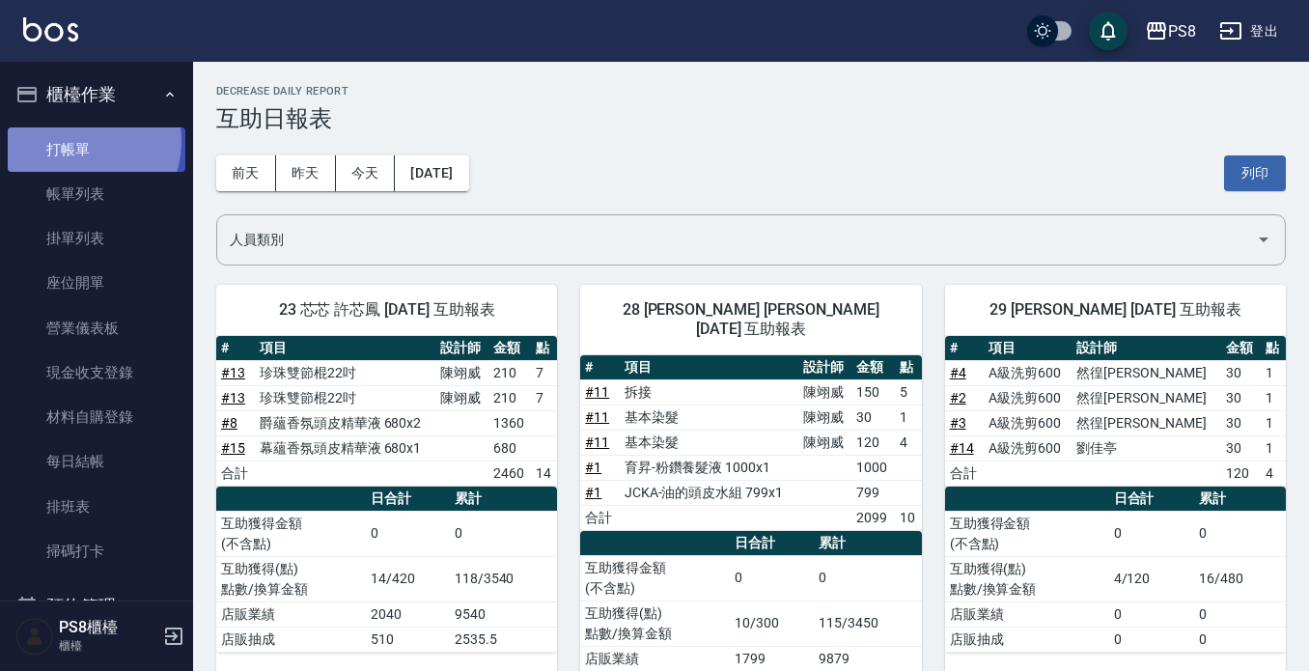
click at [76, 141] on link "打帳單" at bounding box center [97, 149] width 178 height 44
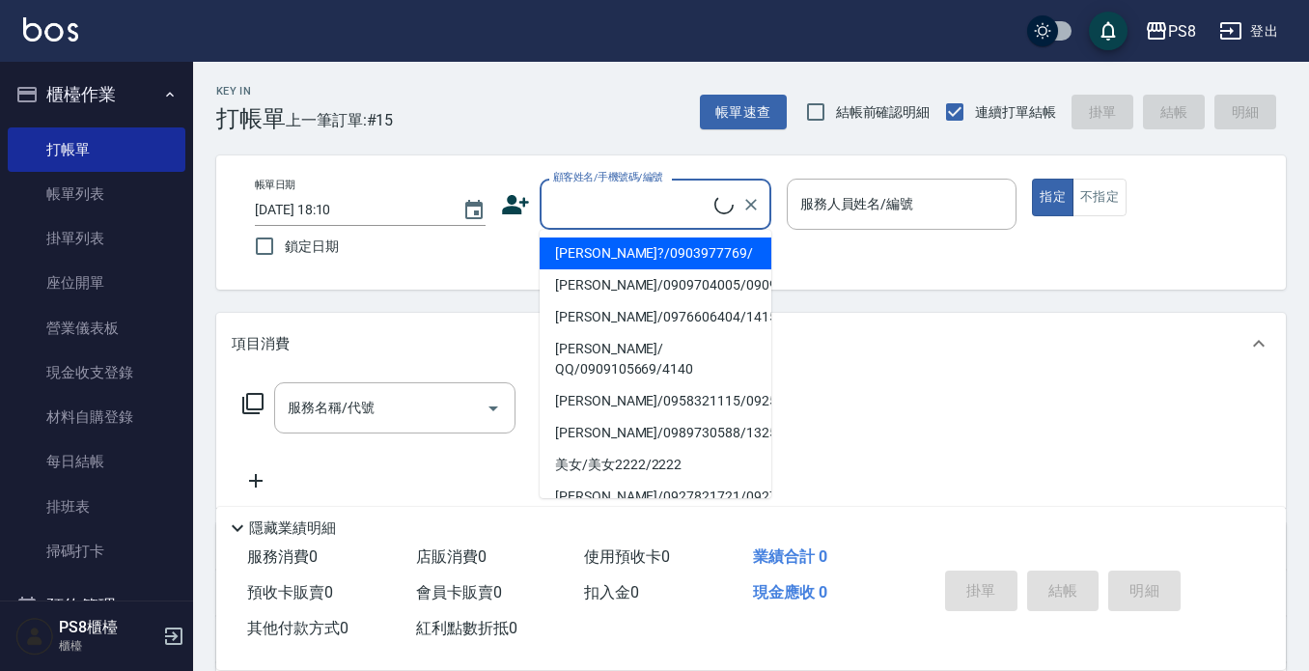
click at [566, 206] on input "顧客姓名/手機號碼/編號" at bounding box center [631, 204] width 166 height 34
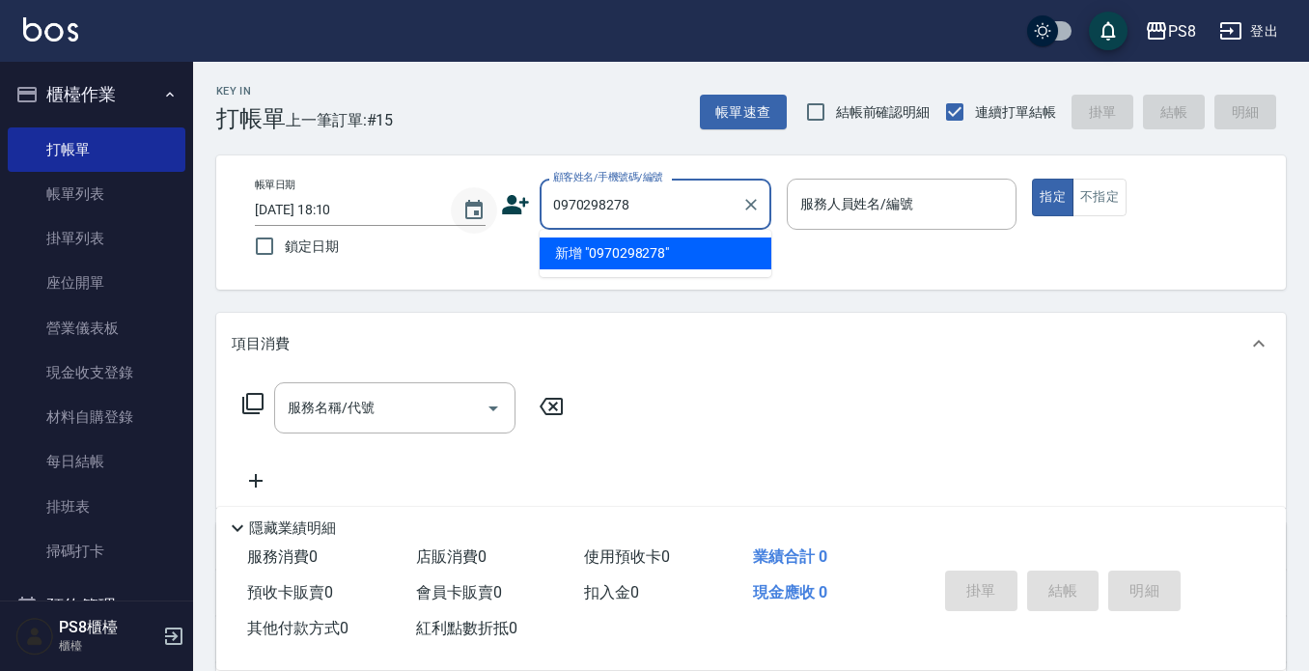
drag, startPoint x: 664, startPoint y: 204, endPoint x: 491, endPoint y: 209, distance: 172.9
click at [491, 209] on div "帳單日期 [DATE] 18:10 鎖定日期 顧客姓名/手機號碼/編號 0970298278 顧客姓名/手機號碼/編號 服務人員姓名/編號 服務人員姓名/編號…" at bounding box center [751, 223] width 1024 height 88
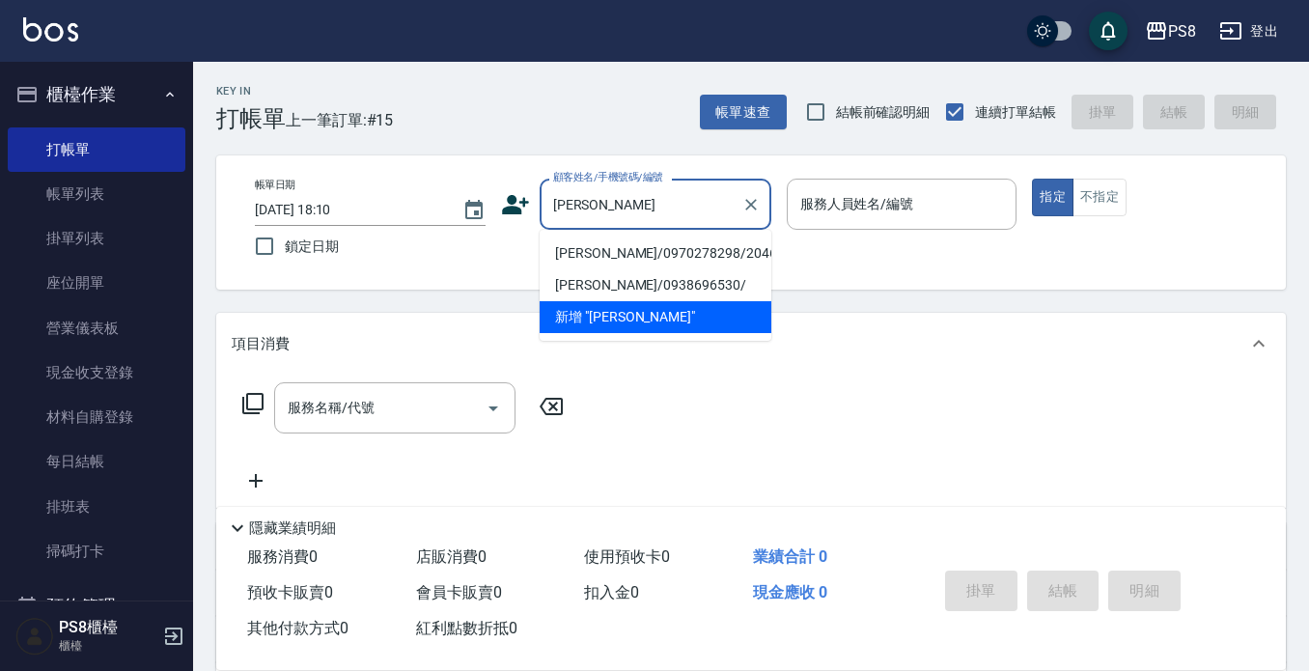
click at [666, 253] on li "[PERSON_NAME]/0970278298/20468" at bounding box center [656, 254] width 232 height 32
type input "[PERSON_NAME]/0970278298/20468"
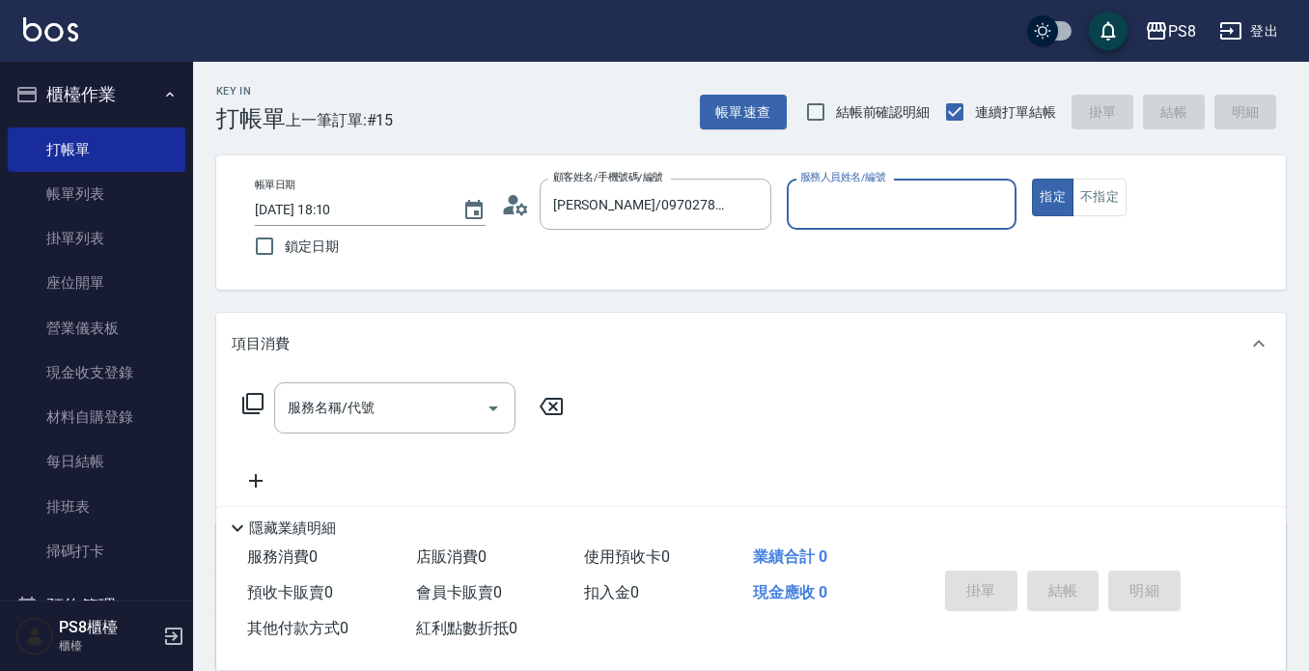
type input "小屋-18"
click at [404, 396] on input "服務名稱/代號" at bounding box center [380, 408] width 195 height 34
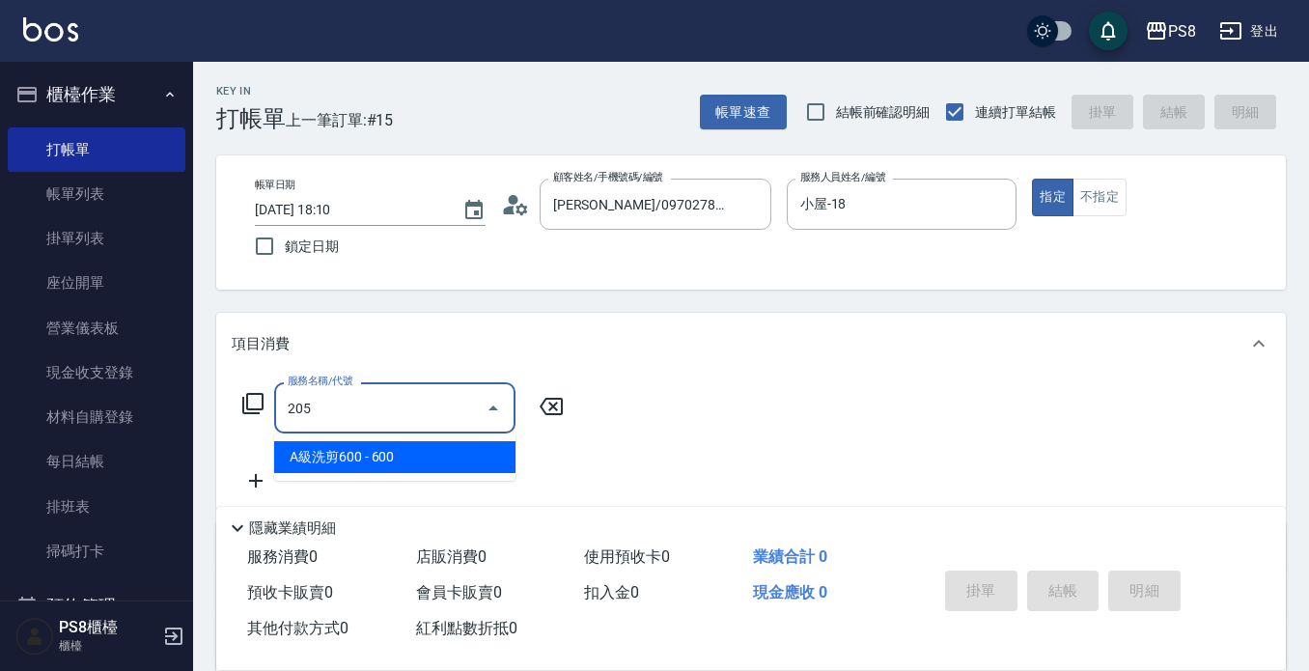
click at [491, 465] on span "A級洗剪600 - 600" at bounding box center [394, 457] width 241 height 32
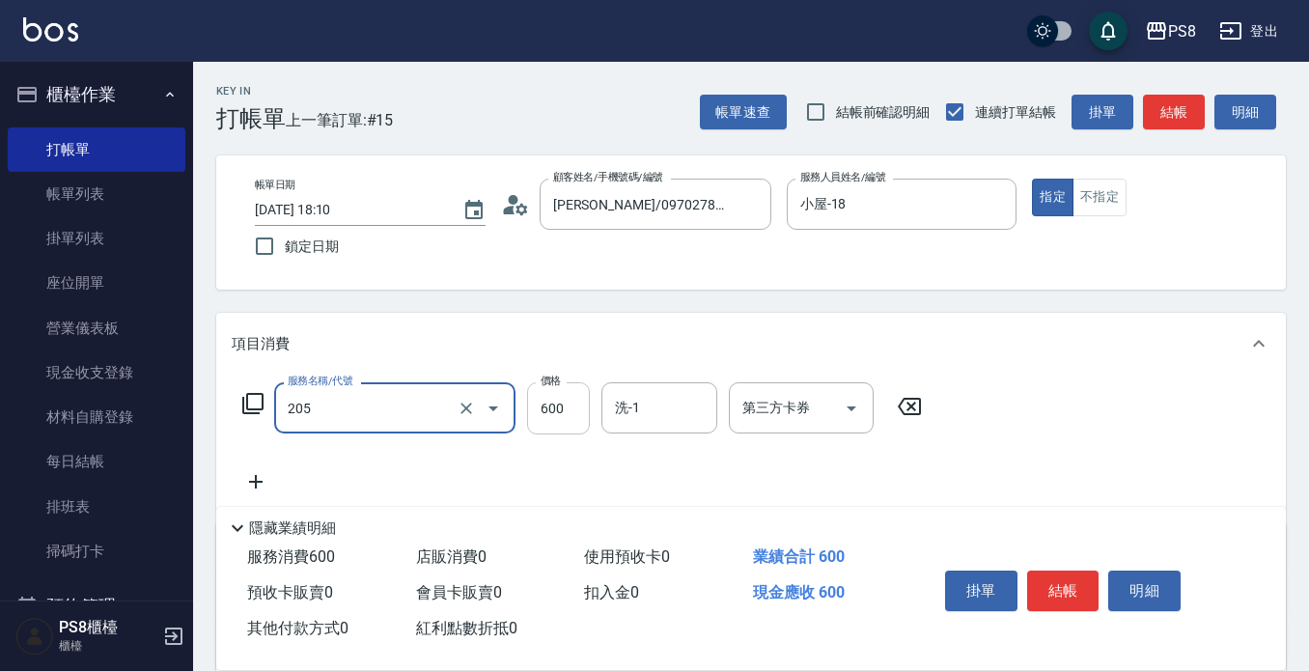
type input "A級洗剪600(205)"
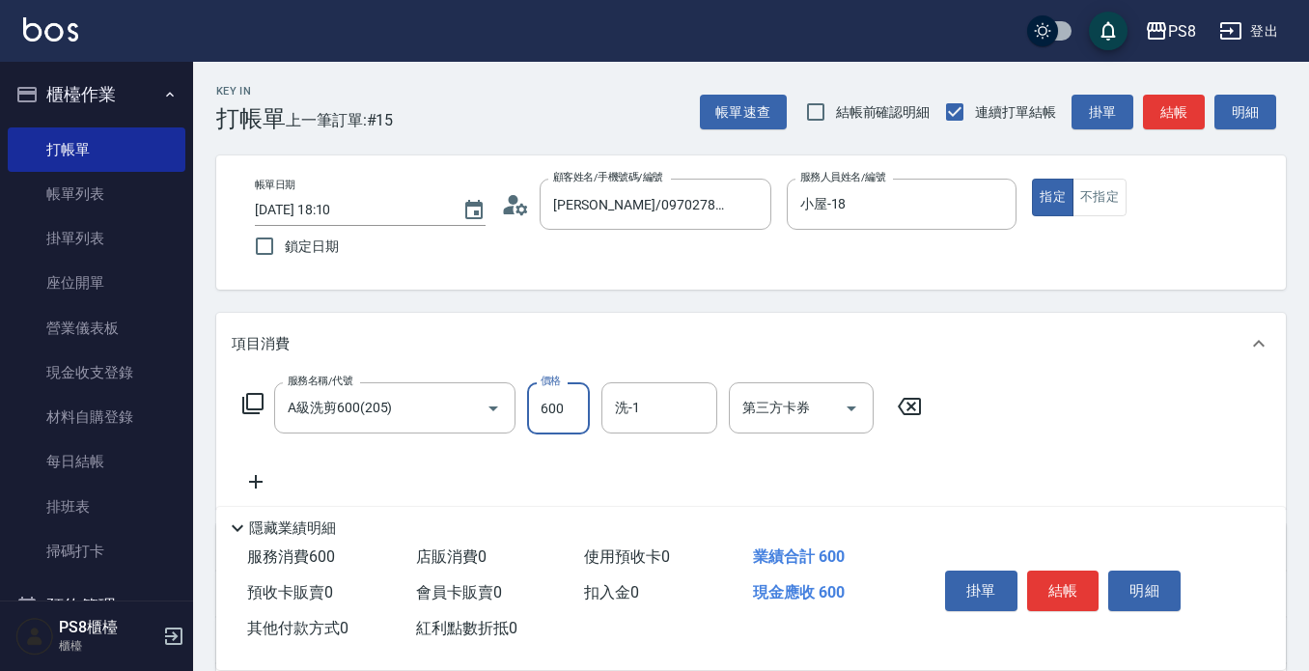
click at [575, 398] on input "600" at bounding box center [558, 408] width 63 height 52
type input "700"
click at [1058, 598] on button "結帳" at bounding box center [1063, 591] width 72 height 41
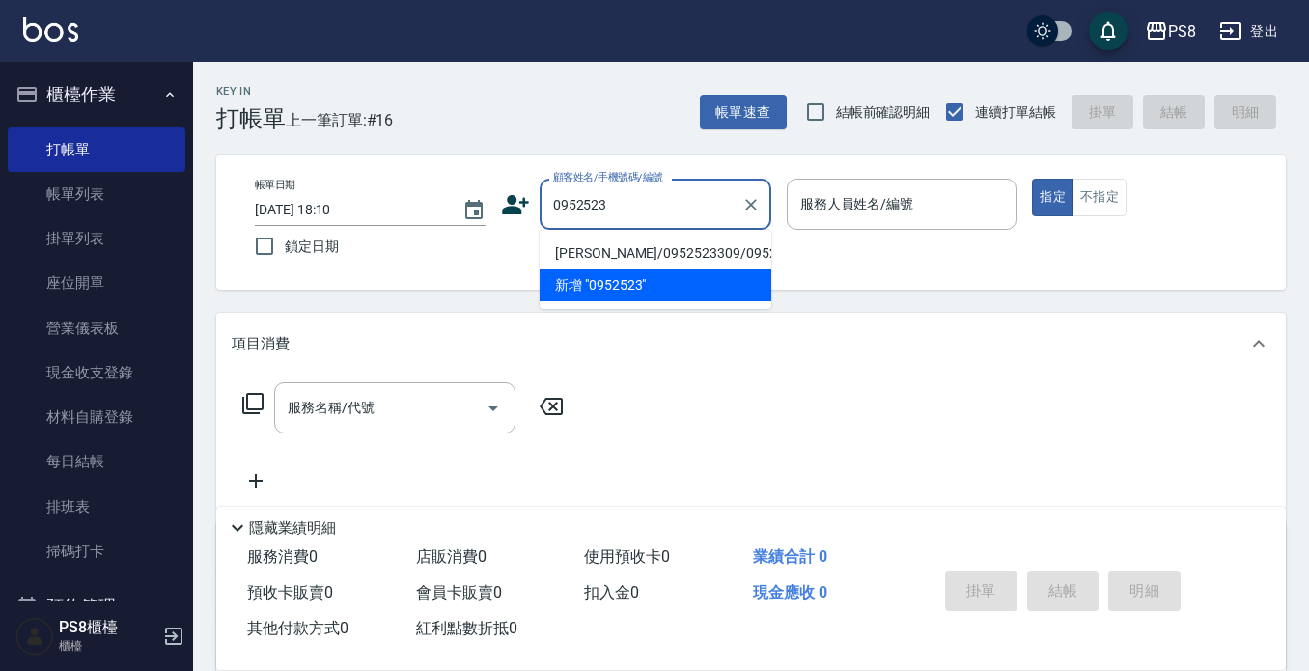
click at [629, 263] on li "[PERSON_NAME]/0952523309/0952523309" at bounding box center [656, 254] width 232 height 32
type input "[PERSON_NAME]/0952523309/0952523309"
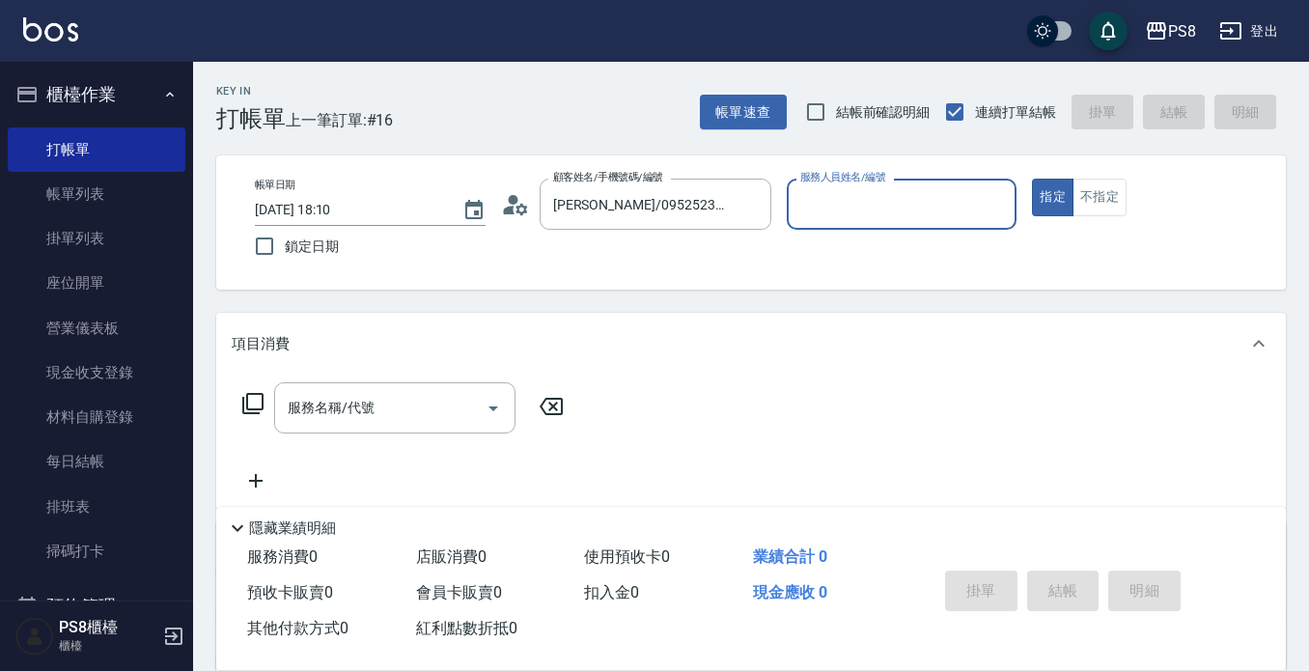
click at [512, 206] on icon at bounding box center [509, 210] width 12 height 9
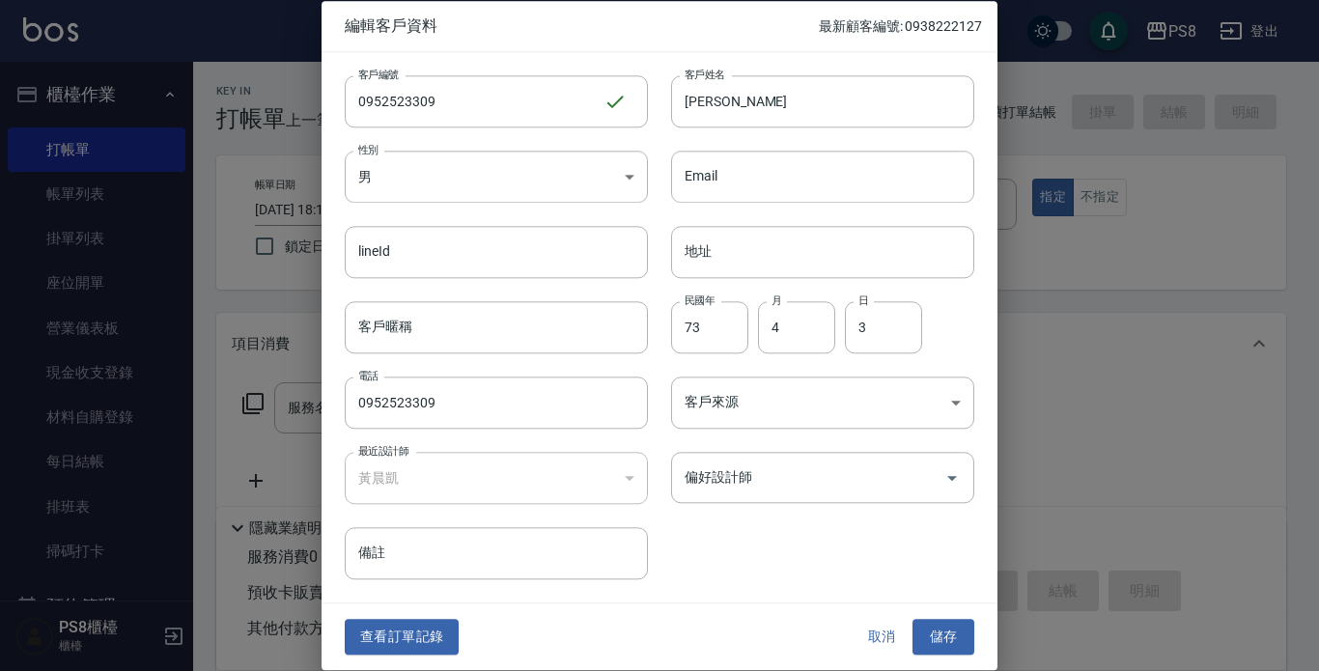
click at [385, 631] on button "查看訂單記錄" at bounding box center [402, 638] width 114 height 36
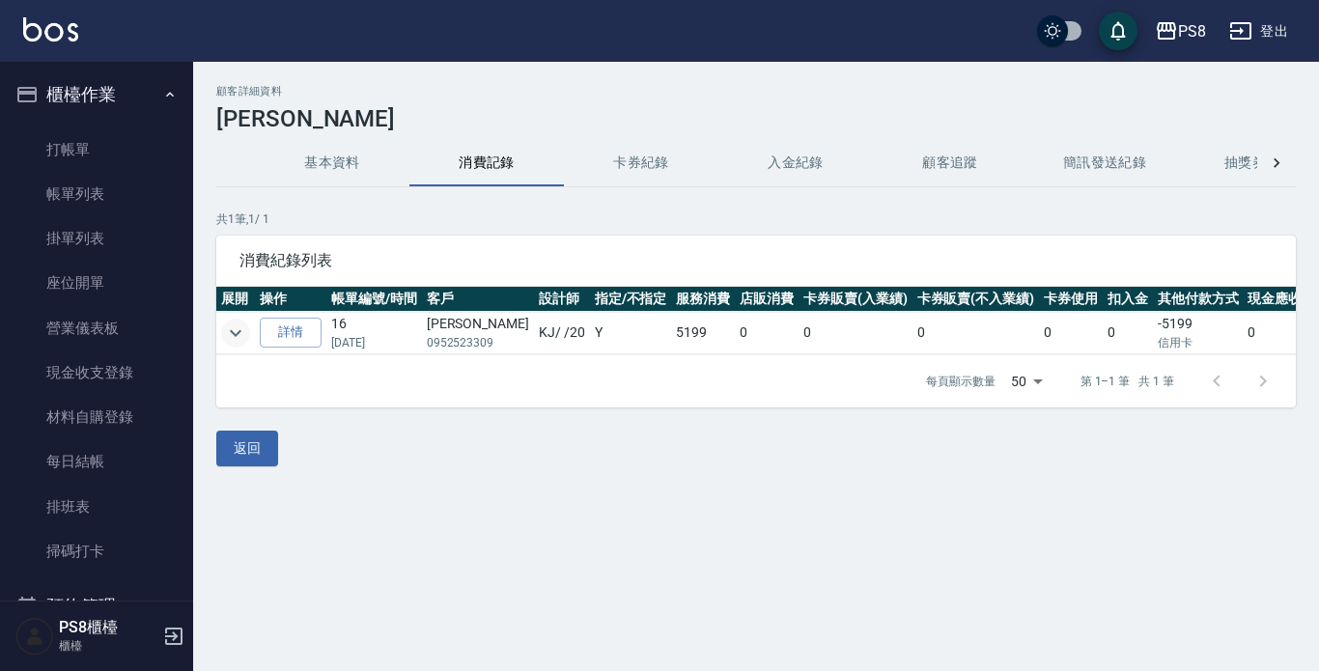
click at [235, 335] on icon "expand row" at bounding box center [236, 332] width 12 height 7
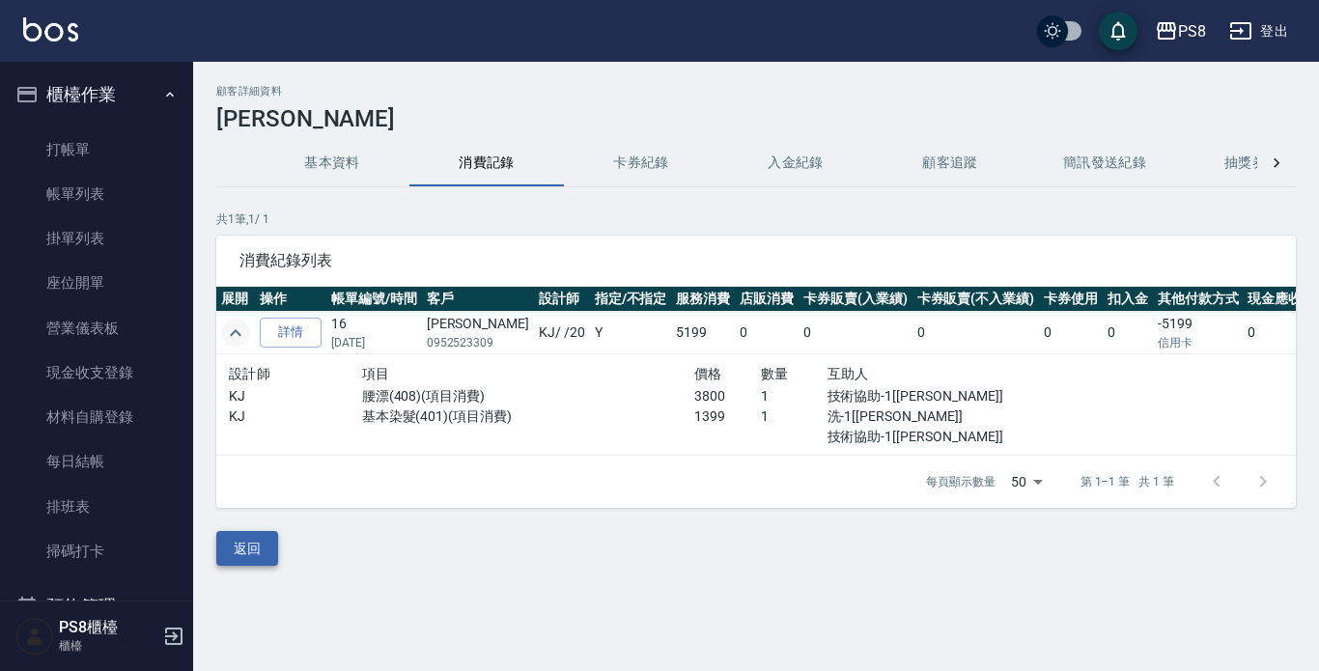
click at [269, 567] on button "返回" at bounding box center [247, 549] width 62 height 36
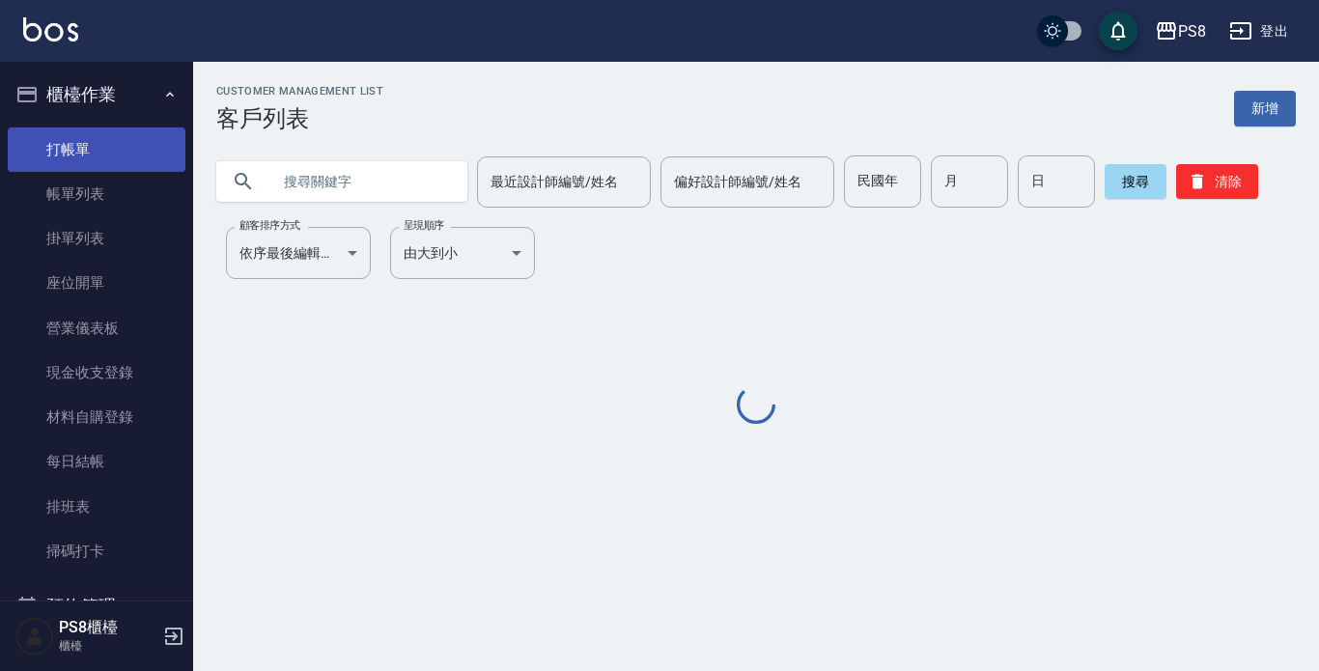
click at [77, 139] on link "打帳單" at bounding box center [97, 149] width 178 height 44
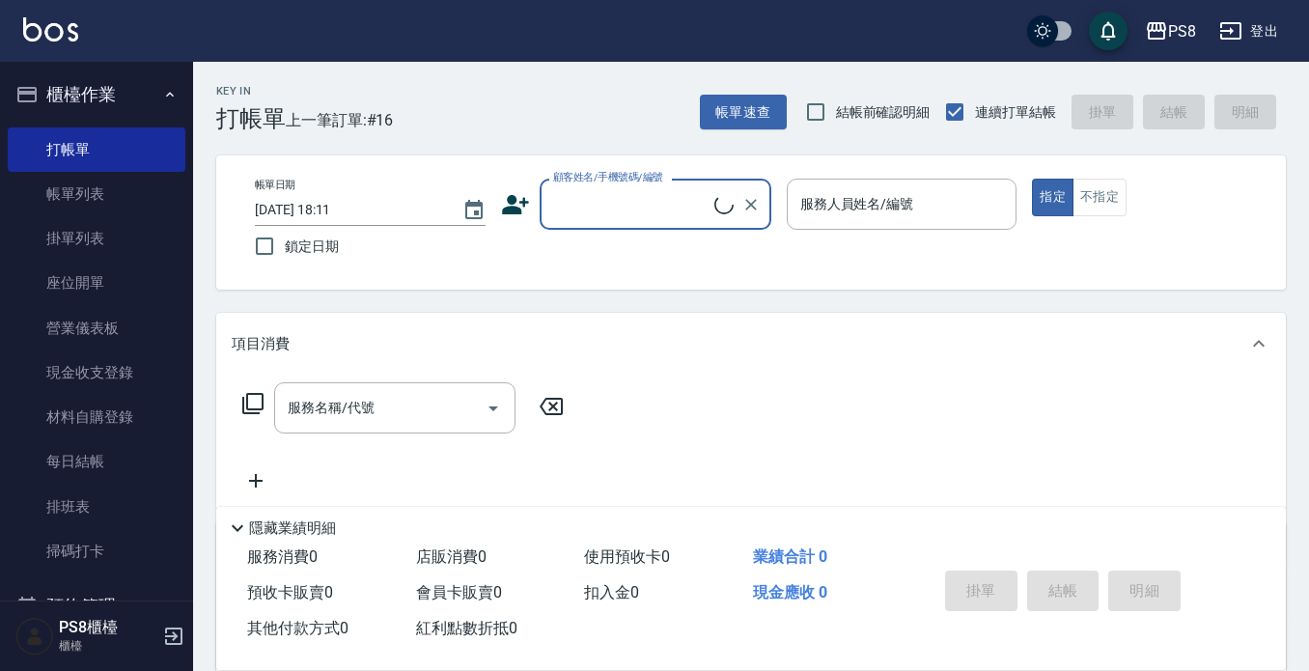
click at [659, 215] on input "顧客姓名/手機號碼/編號" at bounding box center [631, 204] width 166 height 34
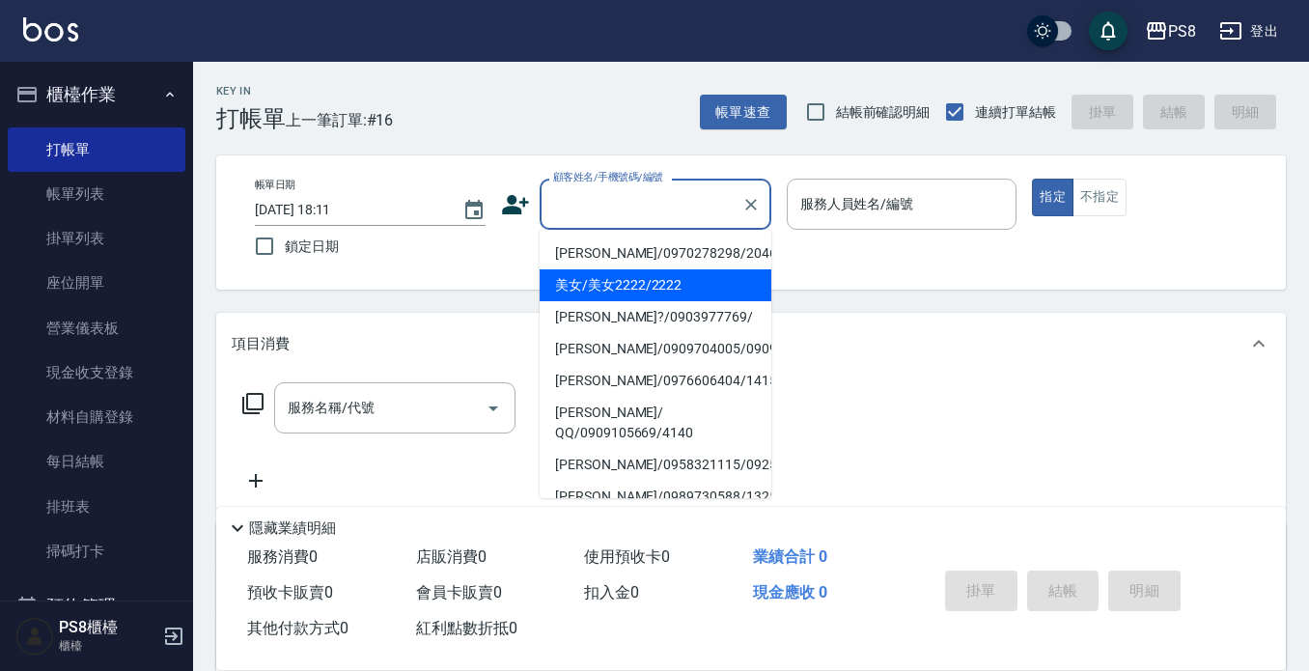
click at [659, 207] on input "顧客姓名/手機號碼/編號" at bounding box center [640, 204] width 185 height 34
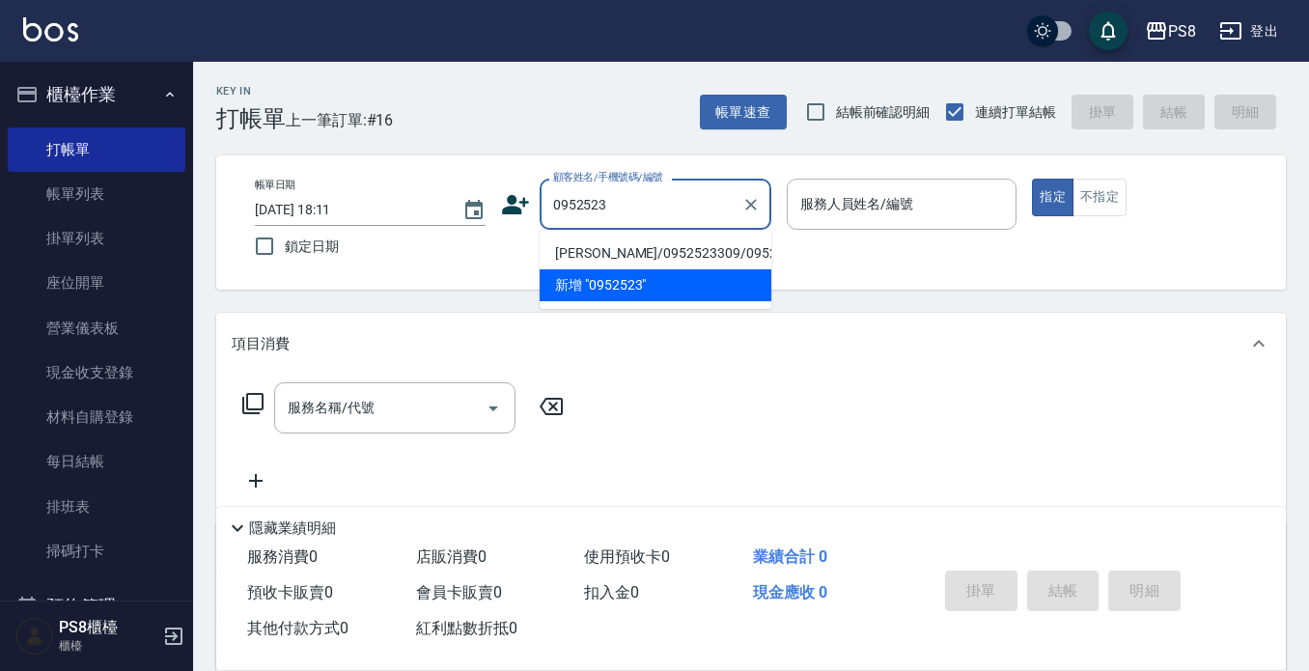
click at [602, 257] on li "[PERSON_NAME]/0952523309/0952523309" at bounding box center [656, 254] width 232 height 32
type input "[PERSON_NAME]/0952523309/0952523309"
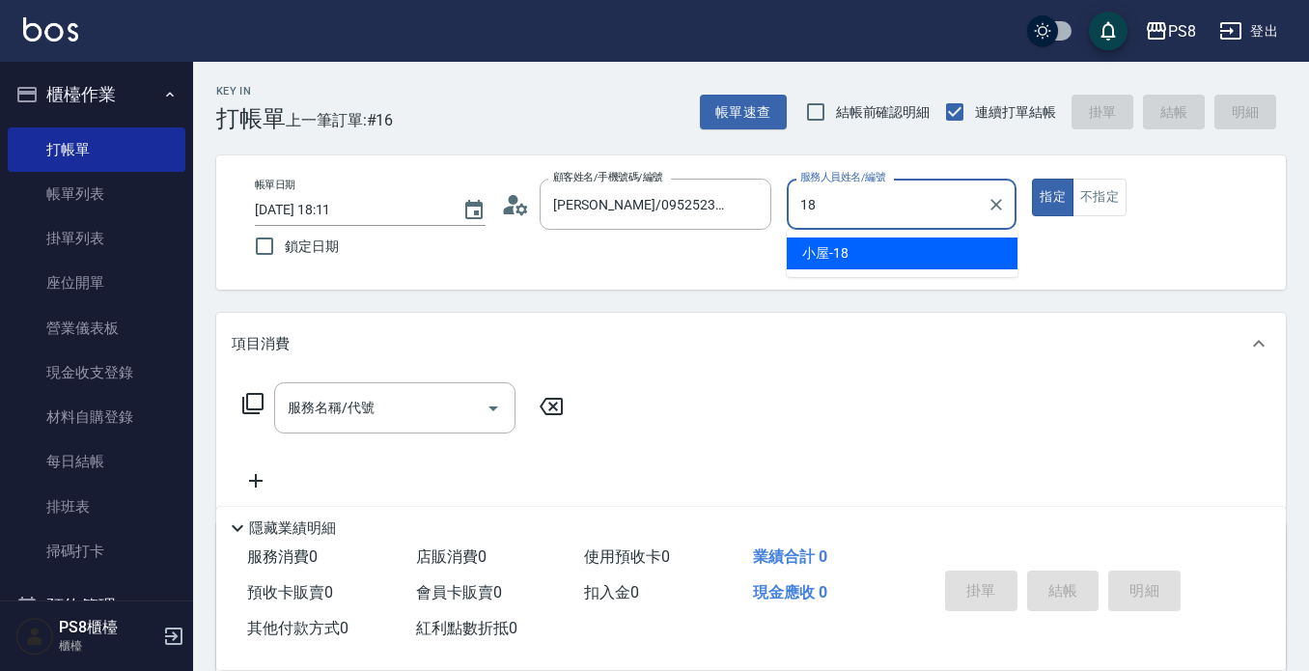
type input "小屋-18"
type button "true"
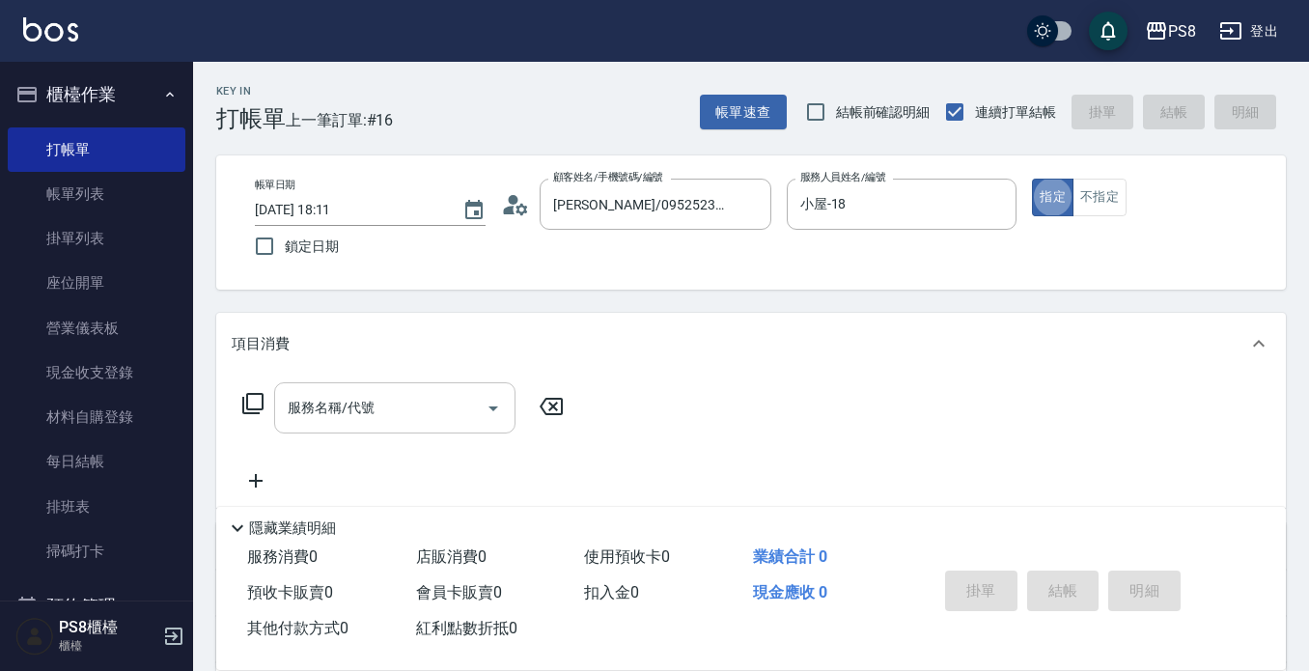
click at [461, 414] on input "服務名稱/代號" at bounding box center [380, 408] width 195 height 34
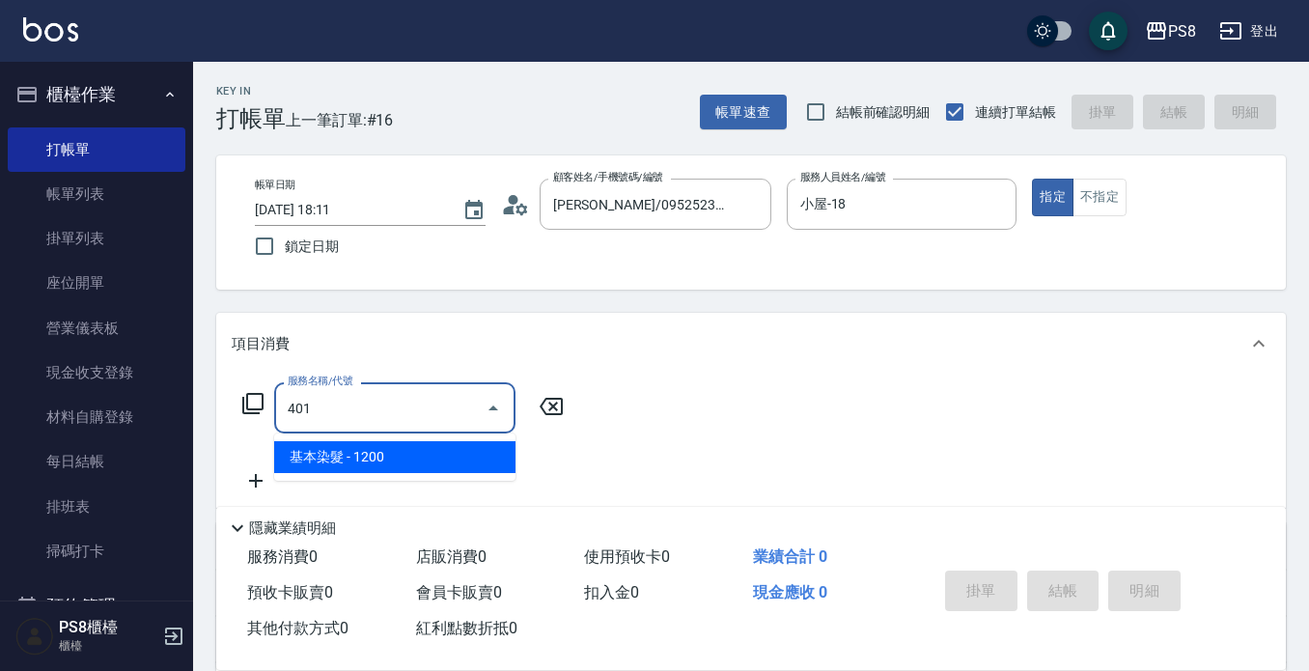
click at [369, 463] on span "基本染髮 - 1200" at bounding box center [394, 457] width 241 height 32
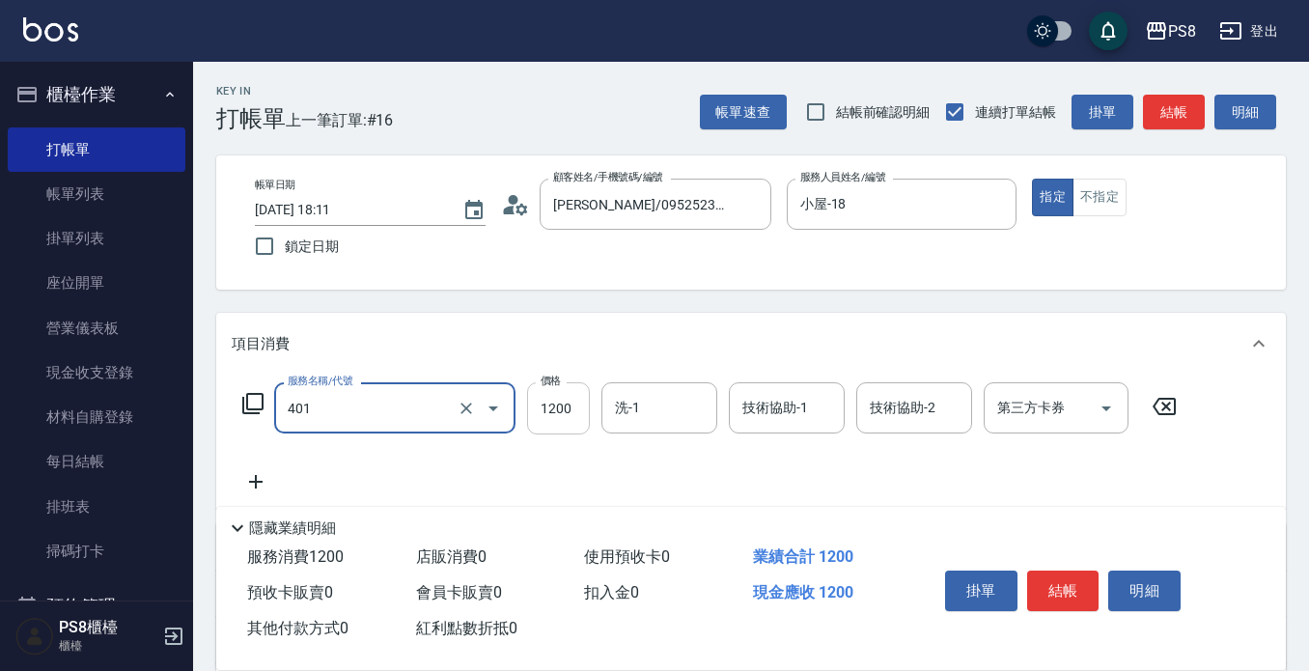
type input "基本染髮(401)"
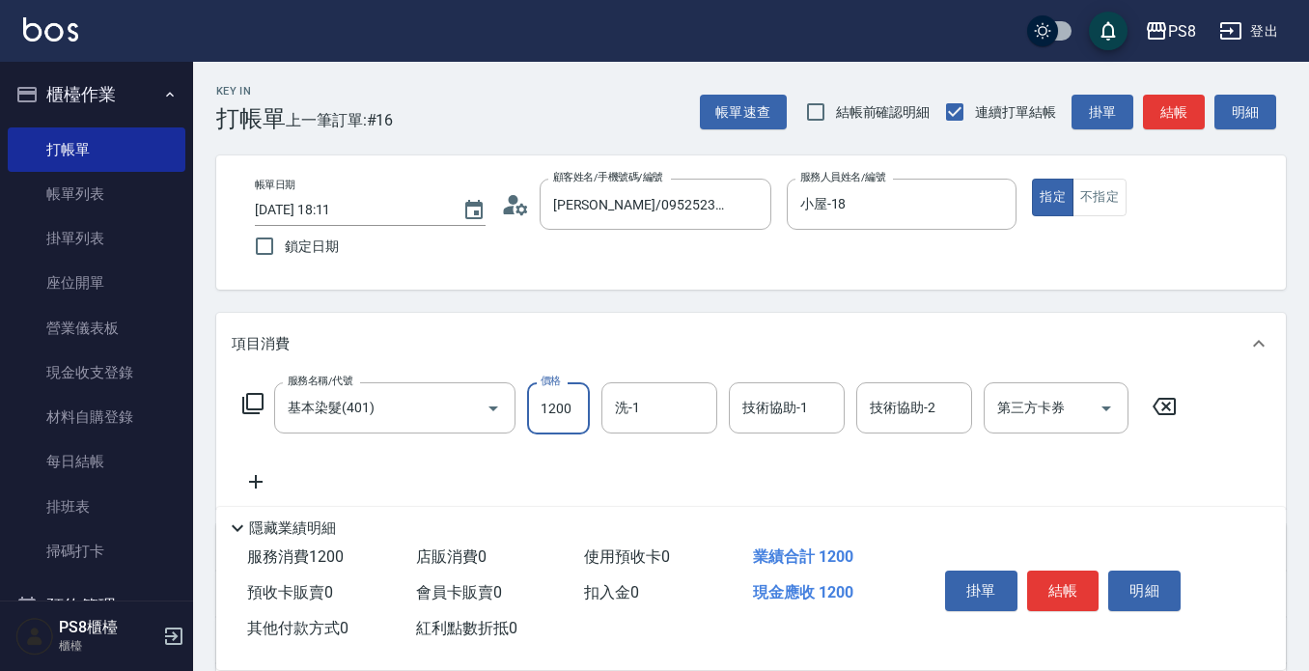
click at [582, 396] on input "1200" at bounding box center [558, 408] width 63 height 52
type input "6399"
click at [633, 397] on div "洗-1 洗-1" at bounding box center [660, 407] width 116 height 51
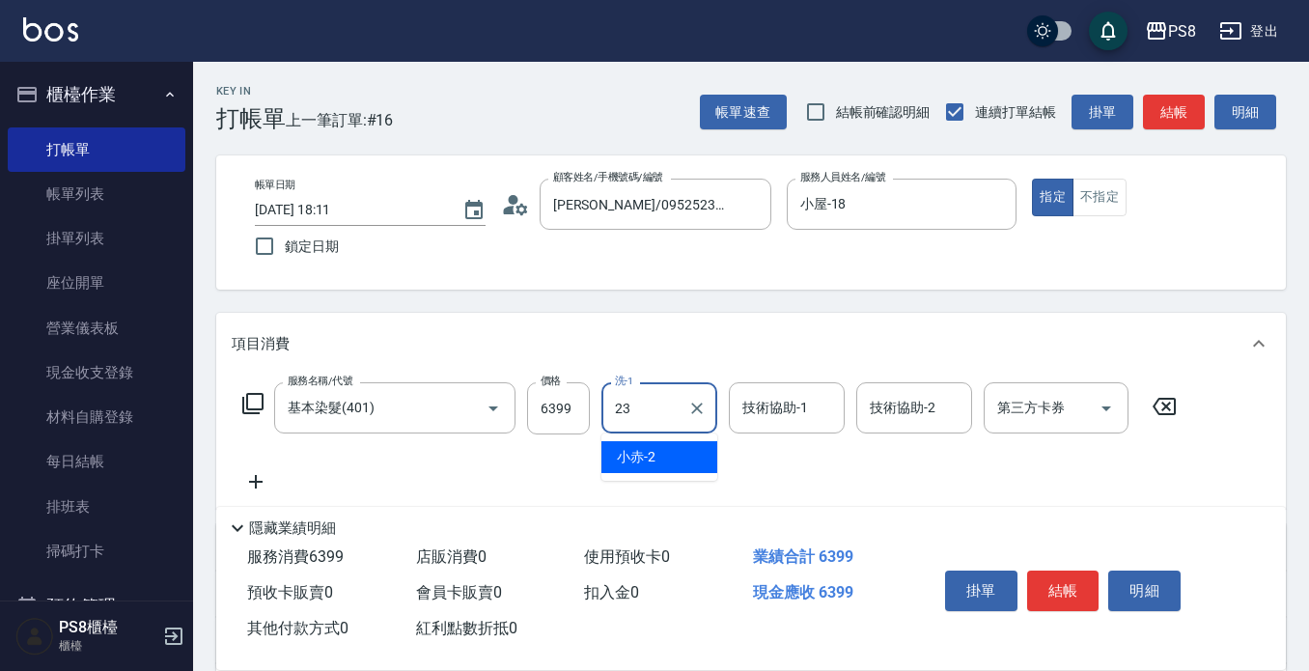
type input "芯芯-23"
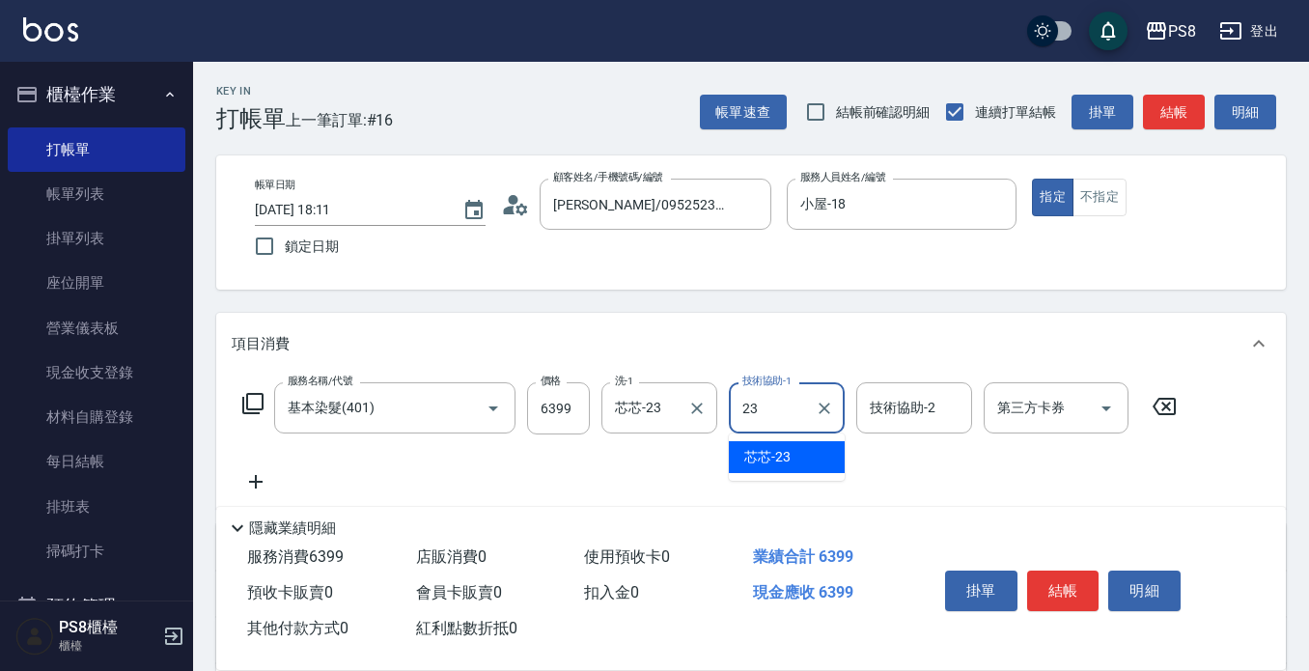
type input "芯芯-23"
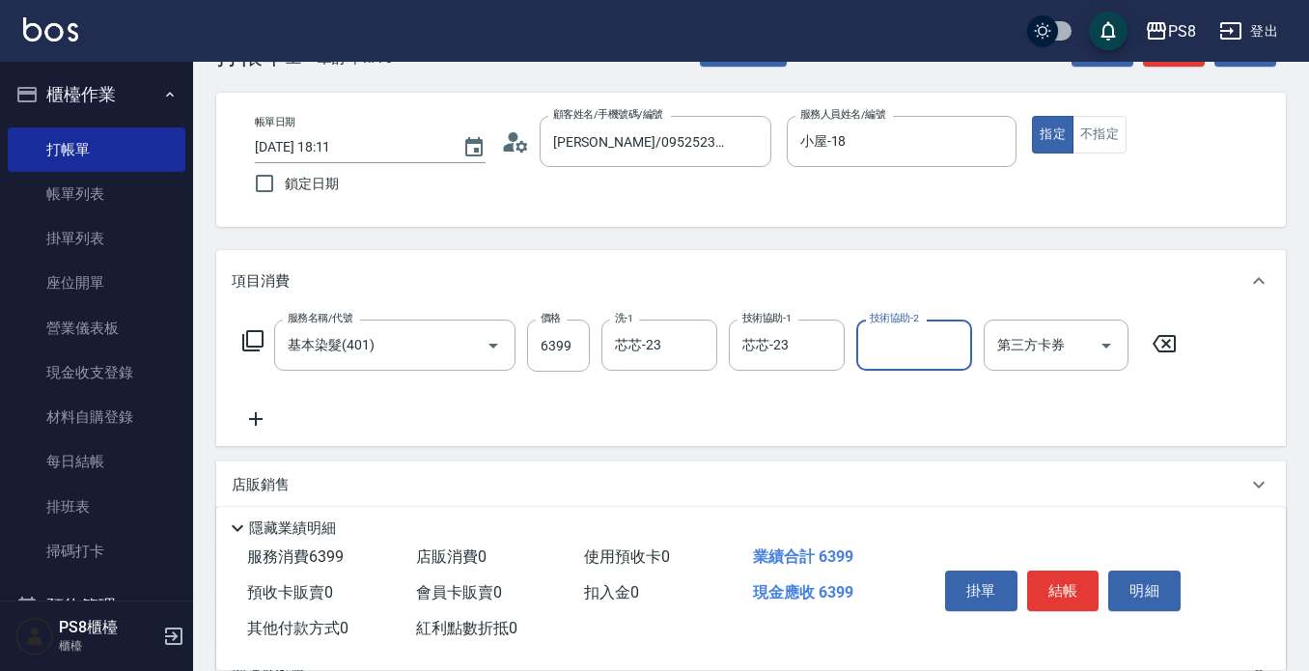
scroll to position [97, 0]
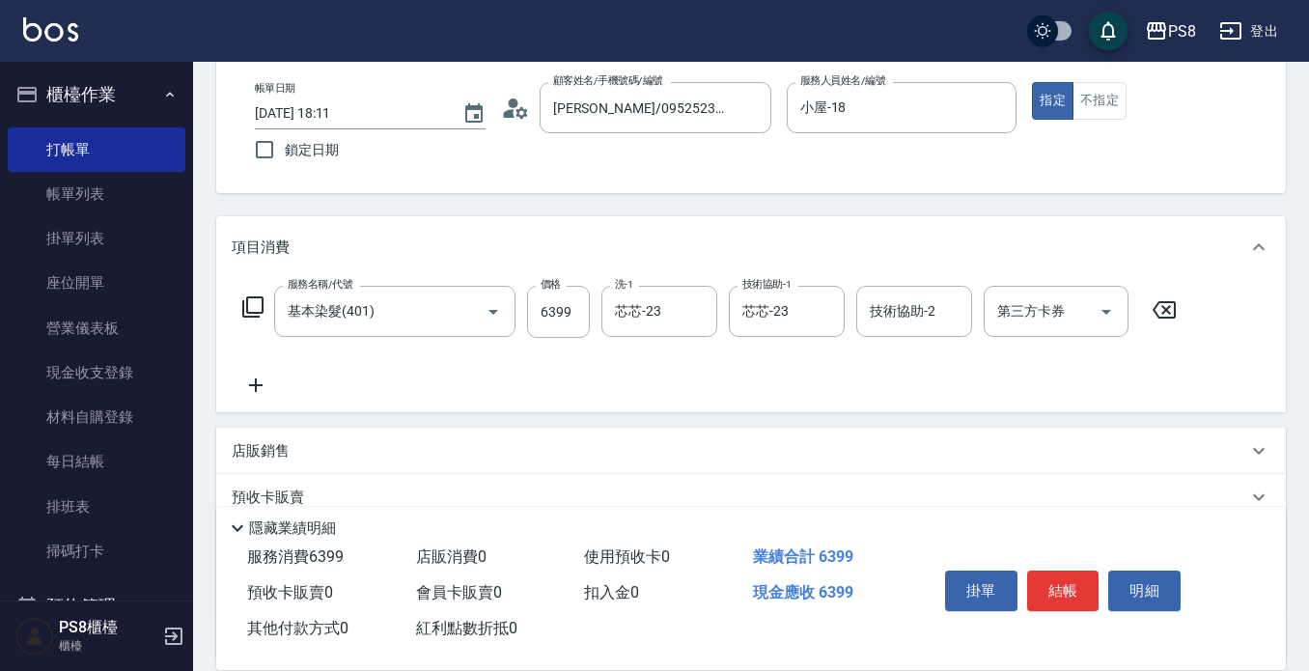
click at [261, 389] on icon at bounding box center [256, 385] width 48 height 23
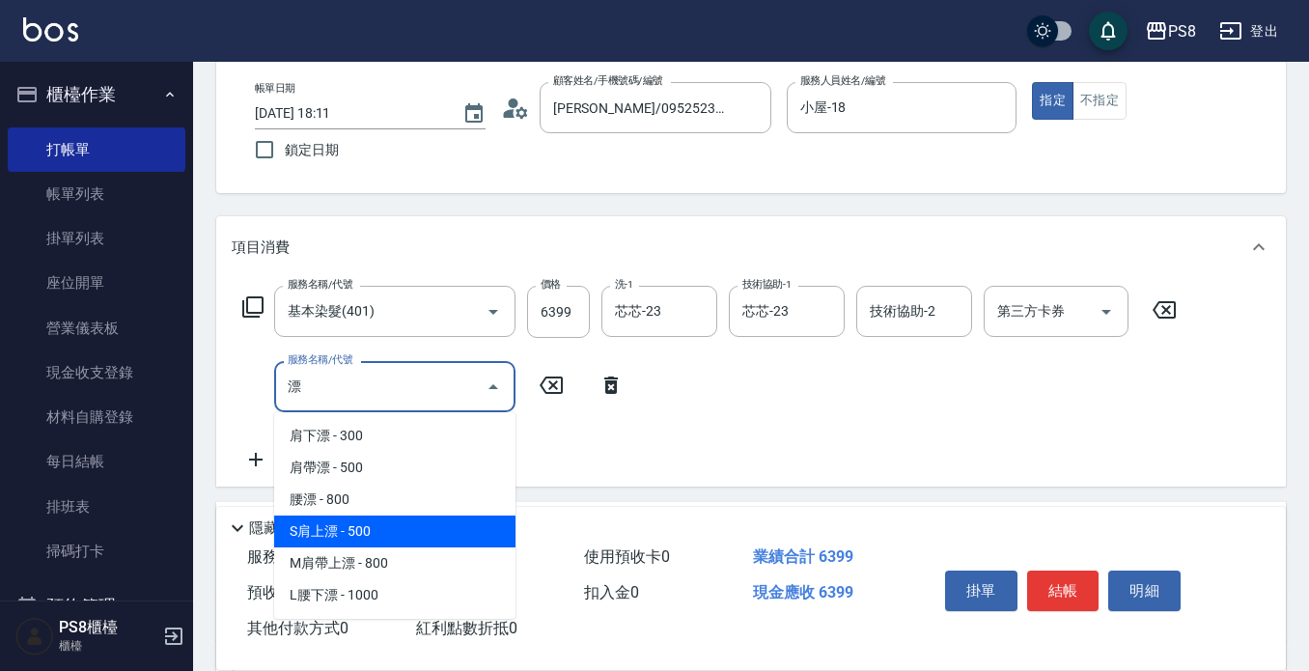
click at [336, 523] on span "S肩上漂 - 500" at bounding box center [394, 532] width 241 height 32
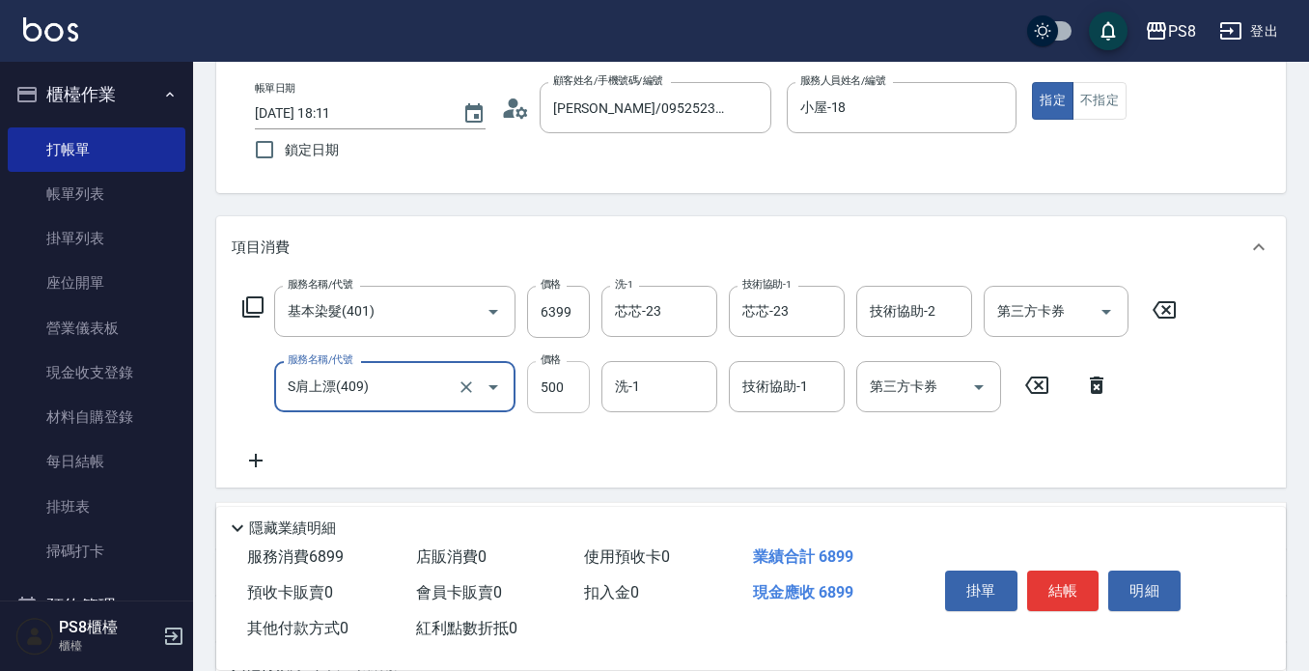
type input "S肩上漂(409)"
click at [563, 380] on input "500" at bounding box center [558, 387] width 63 height 52
type input "0"
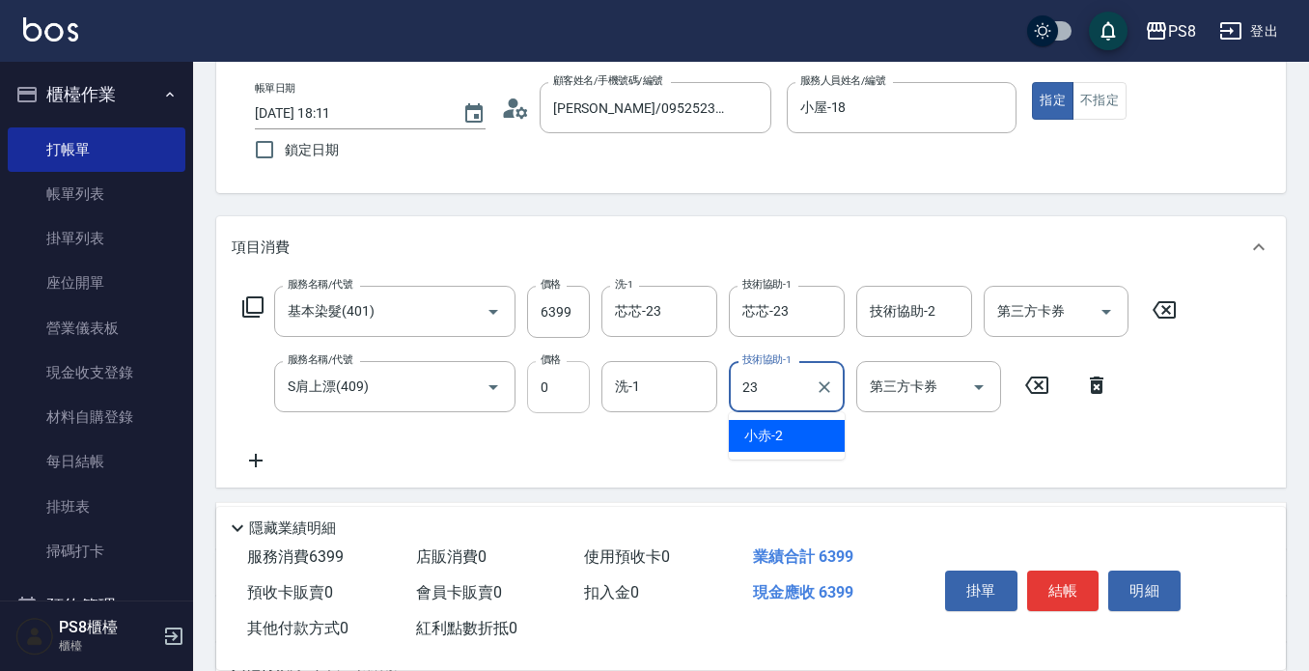
type input "芯芯-23"
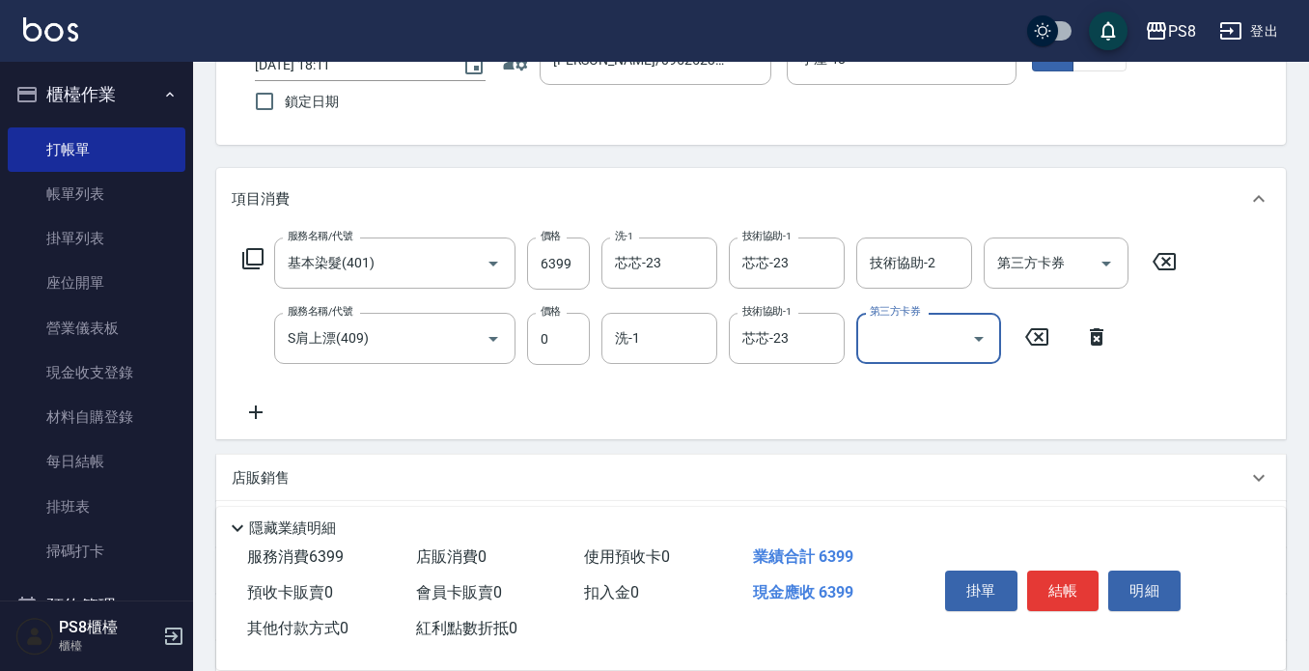
scroll to position [193, 0]
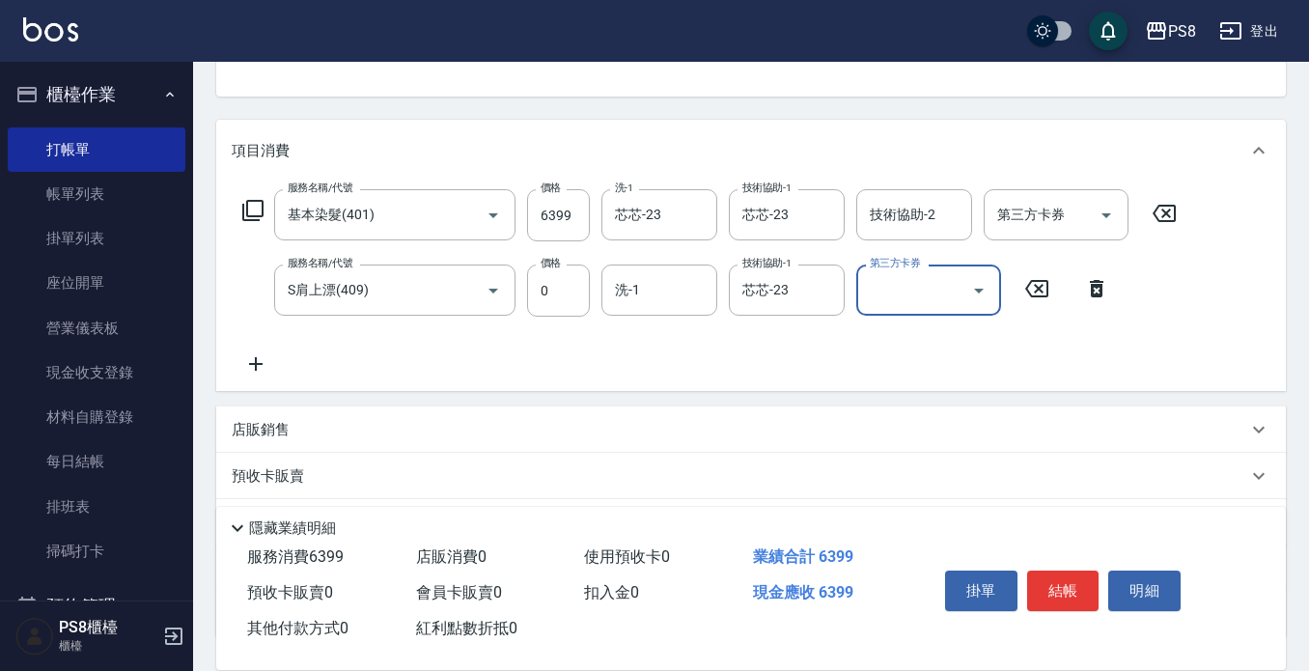
click at [273, 362] on icon at bounding box center [256, 363] width 48 height 23
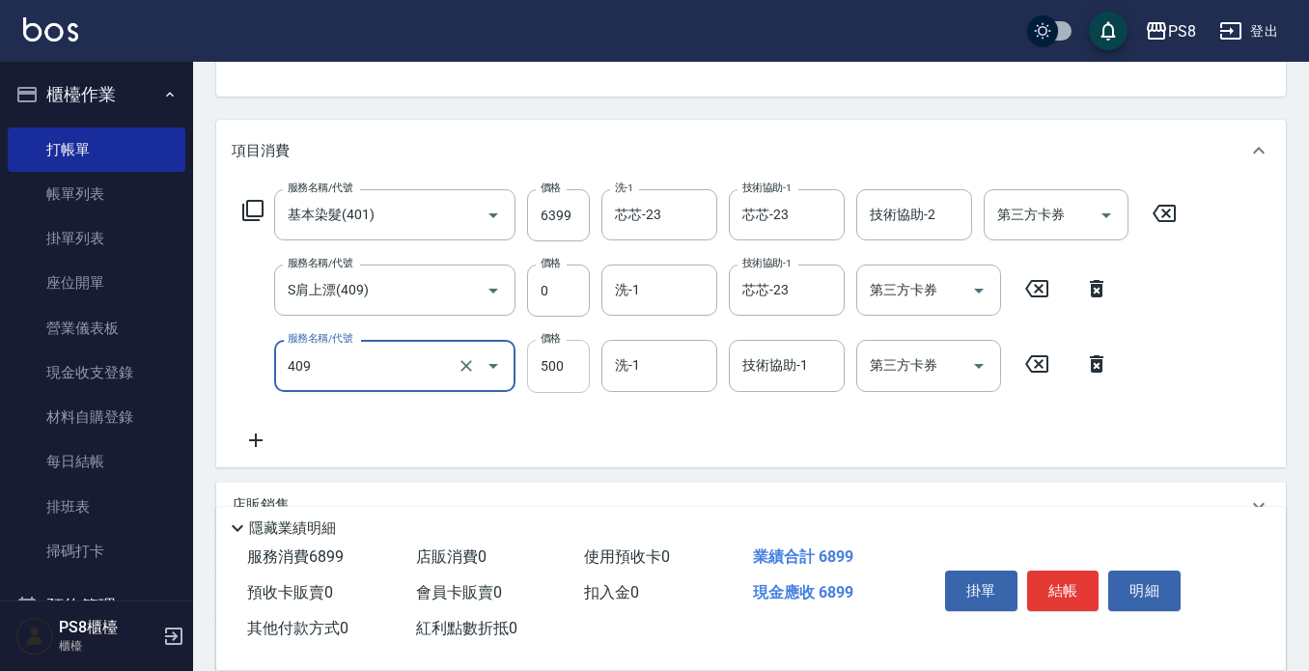
type input "S肩上漂(409)"
click at [563, 369] on input "500" at bounding box center [558, 366] width 63 height 52
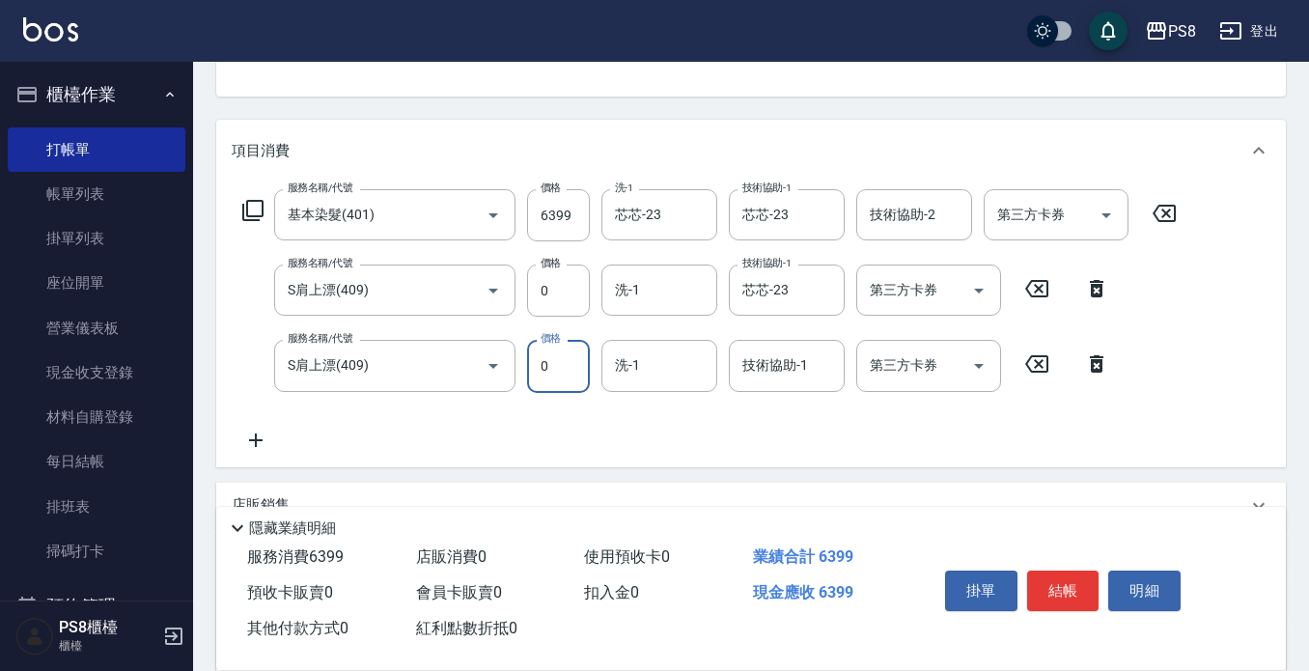
type input "0"
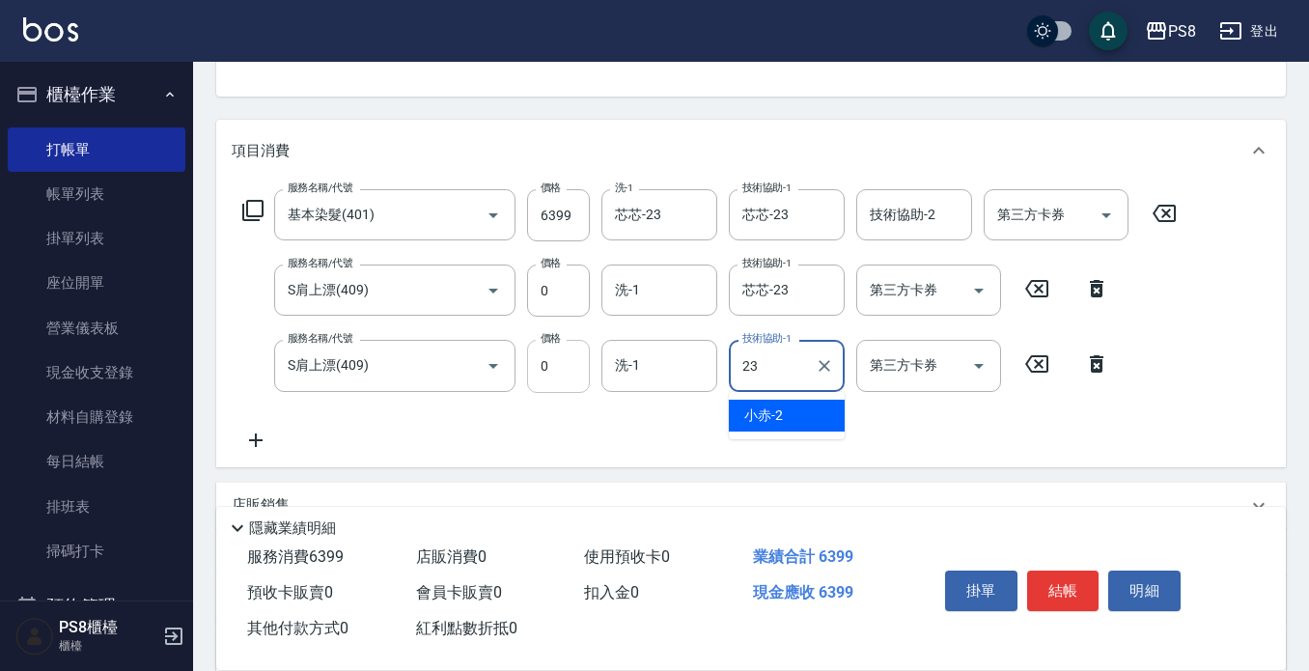
type input "芯芯-23"
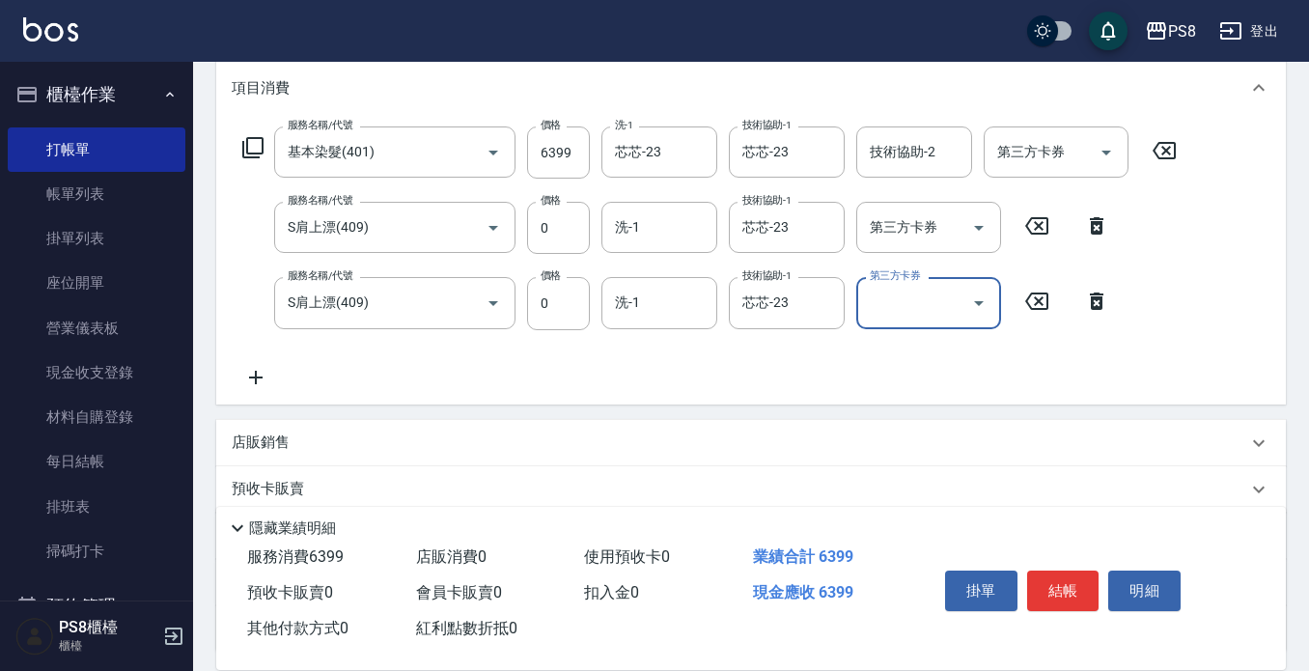
scroll to position [290, 0]
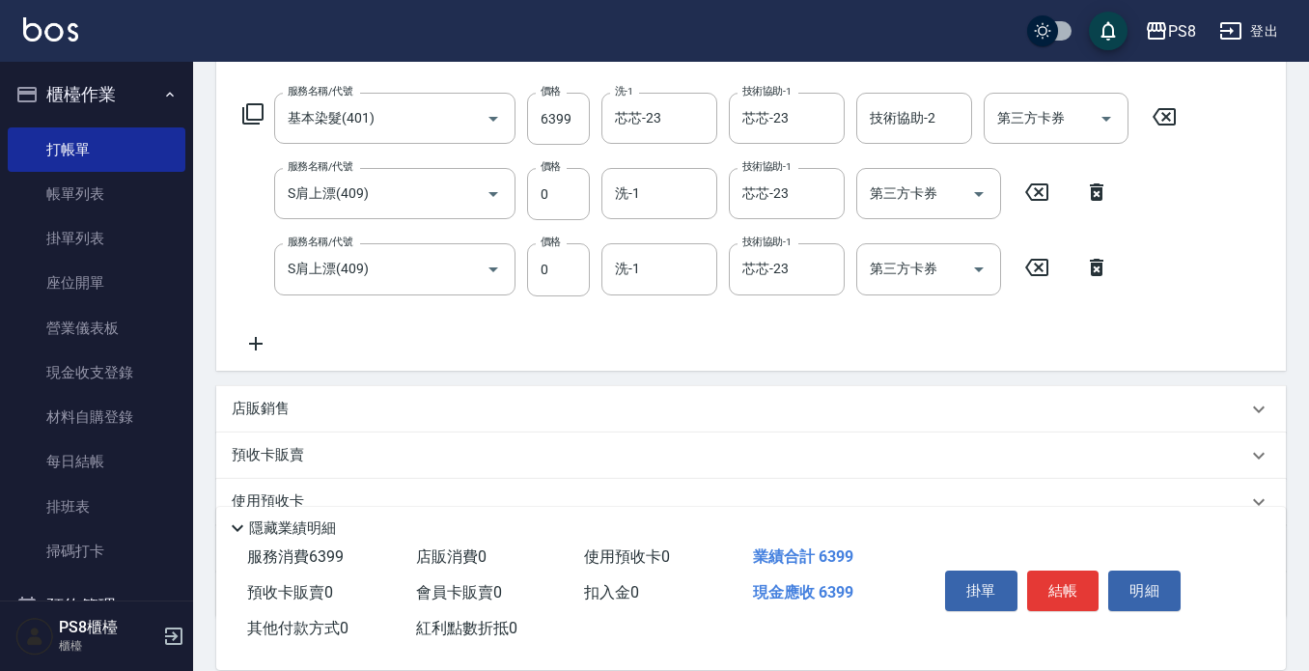
click at [249, 341] on icon at bounding box center [256, 343] width 48 height 23
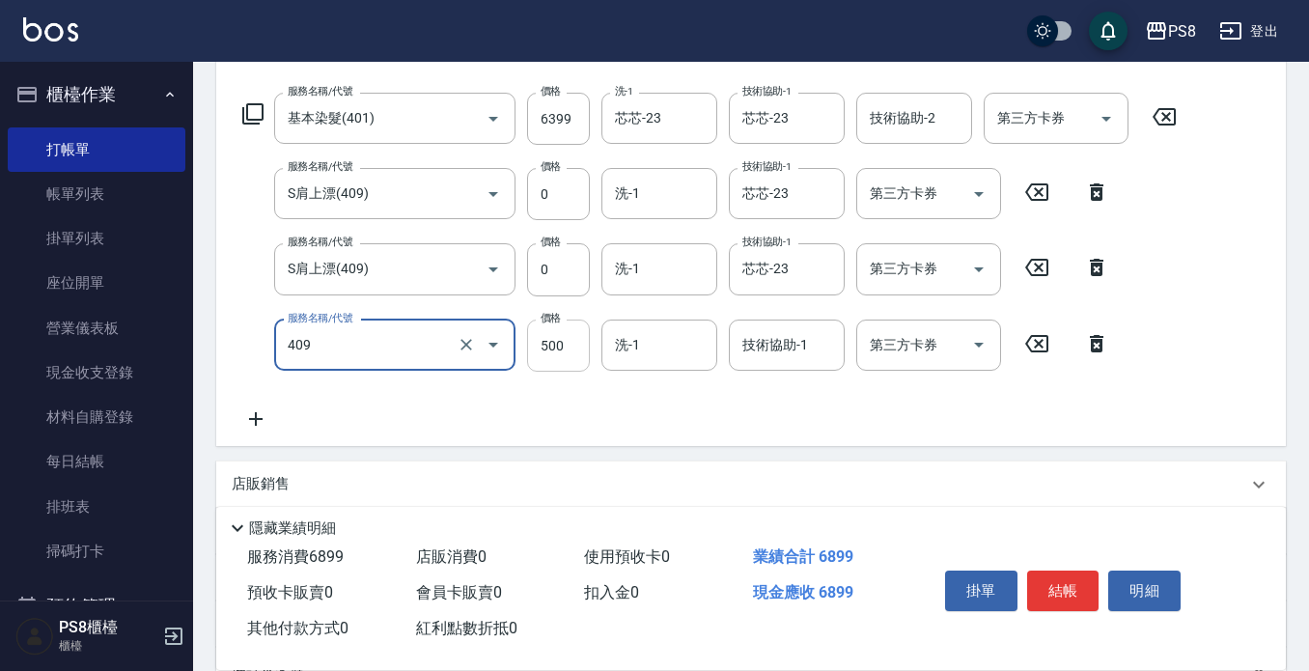
click at [575, 351] on input "500" at bounding box center [558, 346] width 63 height 52
type input "S肩上漂(409)"
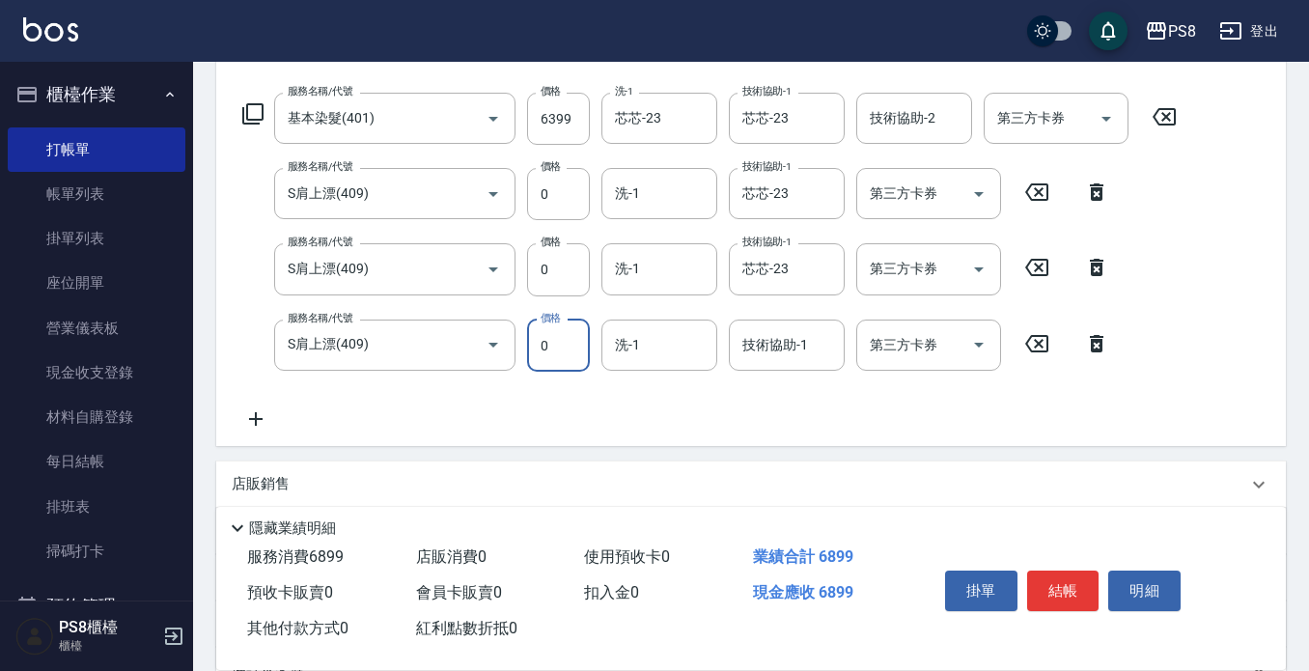
type input "0"
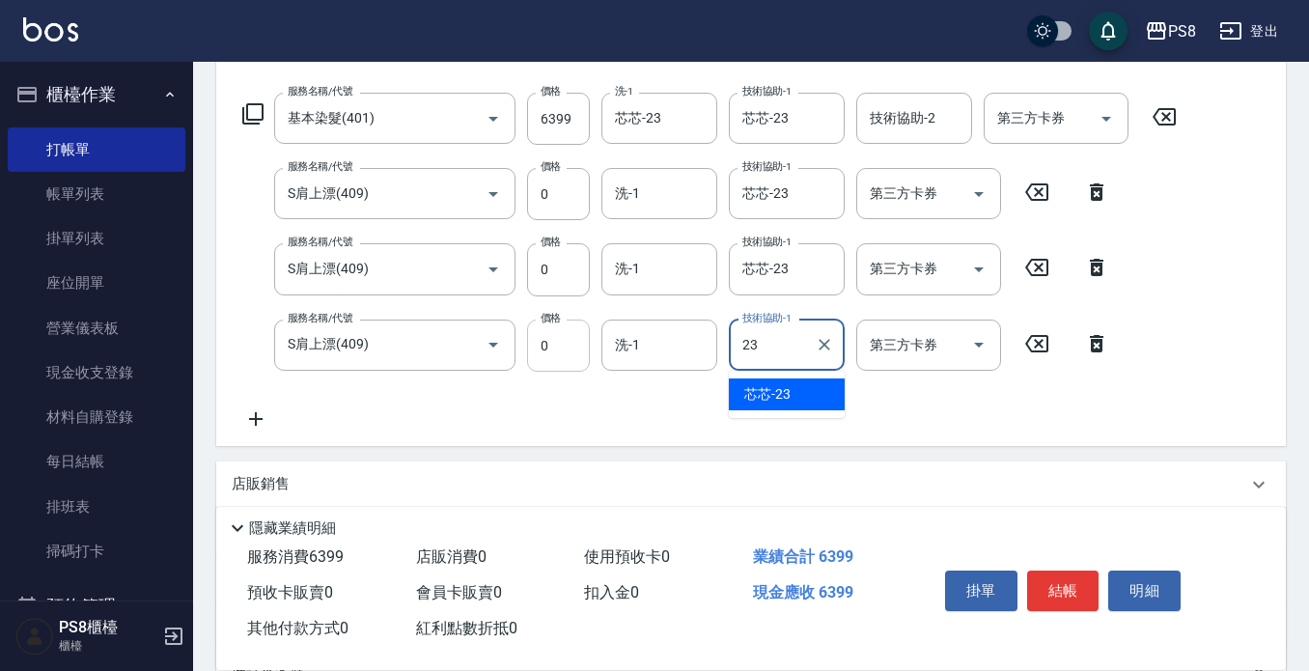
type input "芯芯-23"
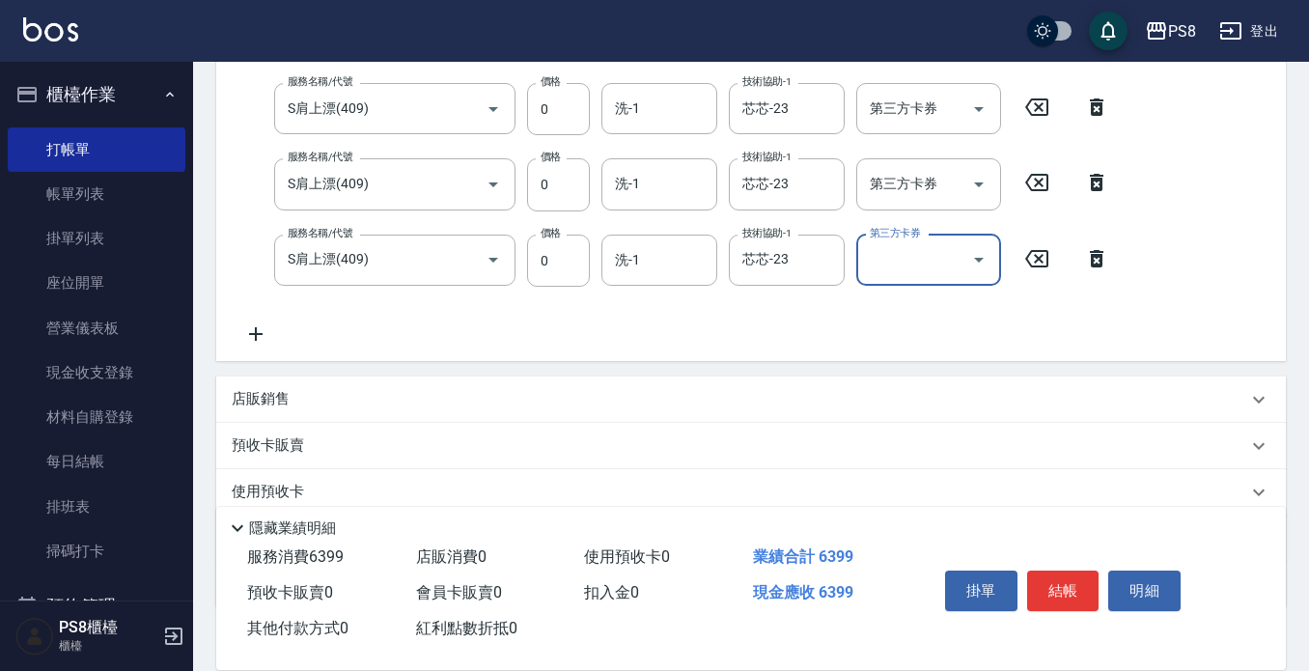
scroll to position [386, 0]
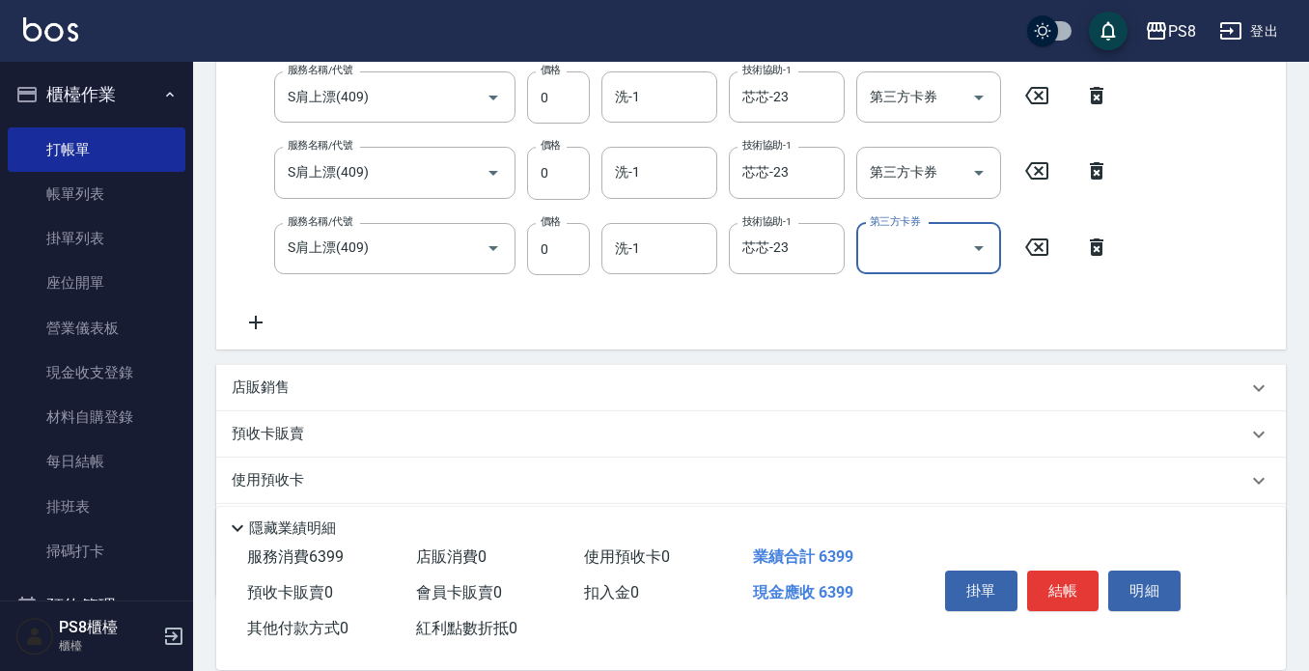
click at [252, 323] on icon at bounding box center [256, 323] width 14 height 14
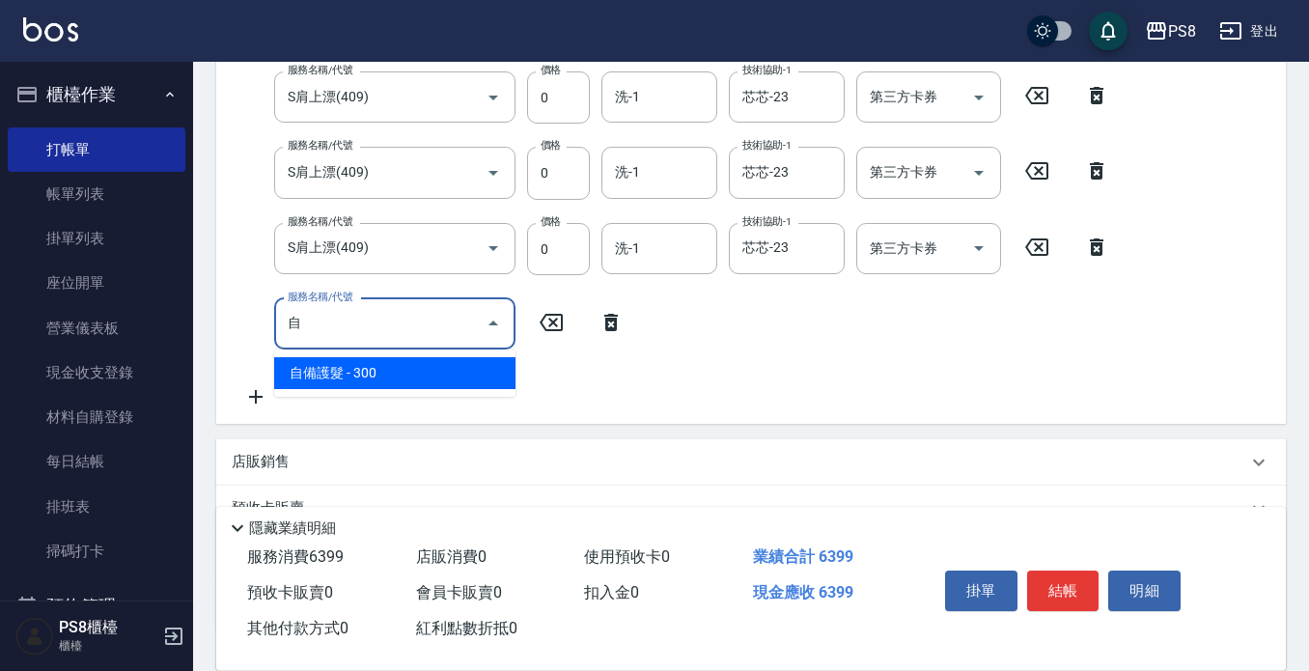
click at [358, 362] on span "自備護髮 - 300" at bounding box center [394, 373] width 241 height 32
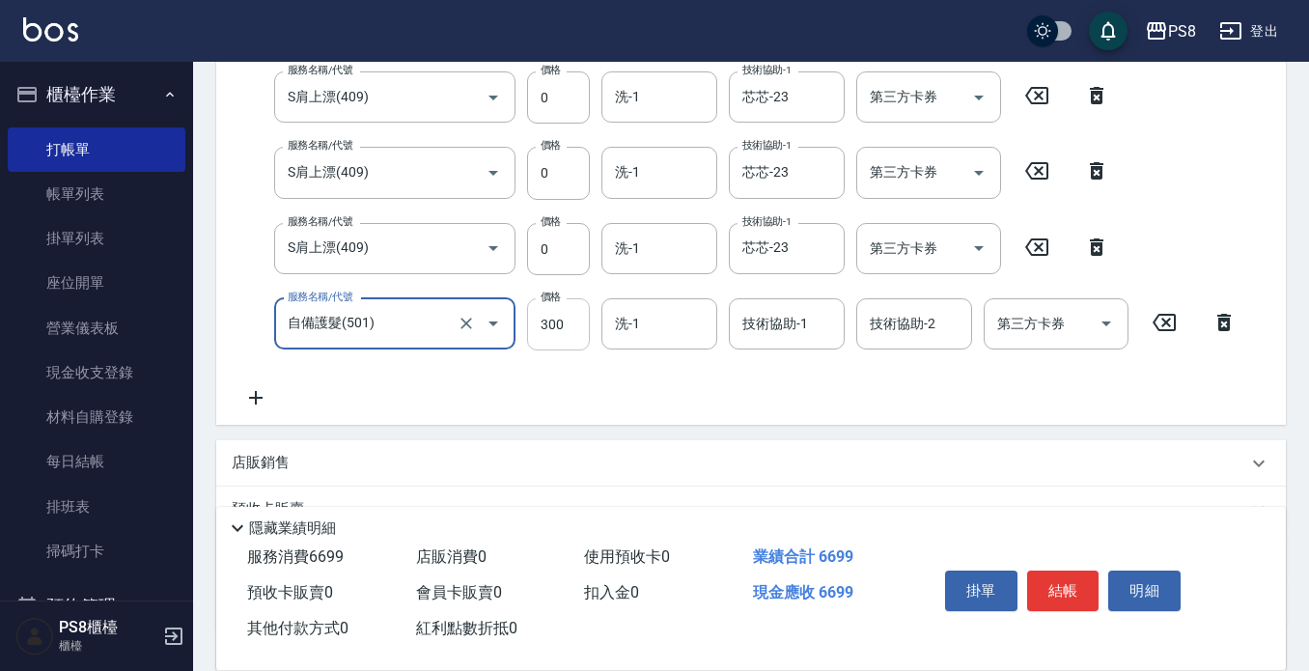
type input "自備護髮(501)"
click at [546, 331] on input "300" at bounding box center [558, 324] width 63 height 52
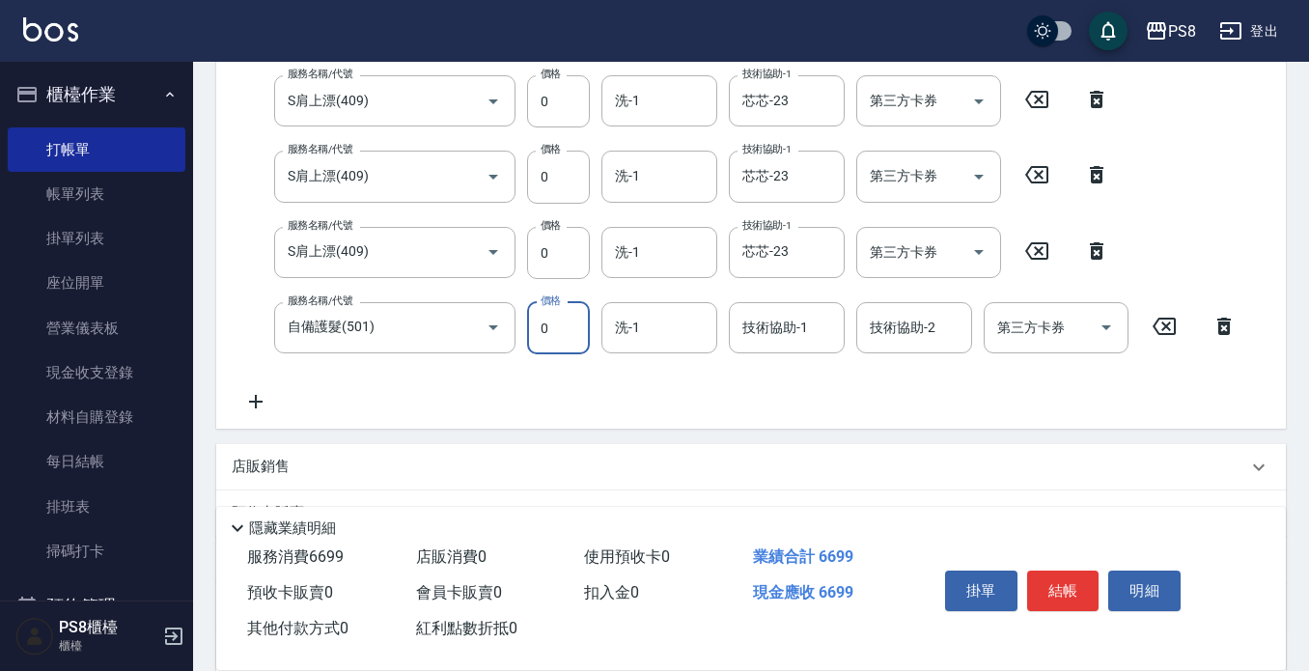
type input "0"
type input "芯芯-23"
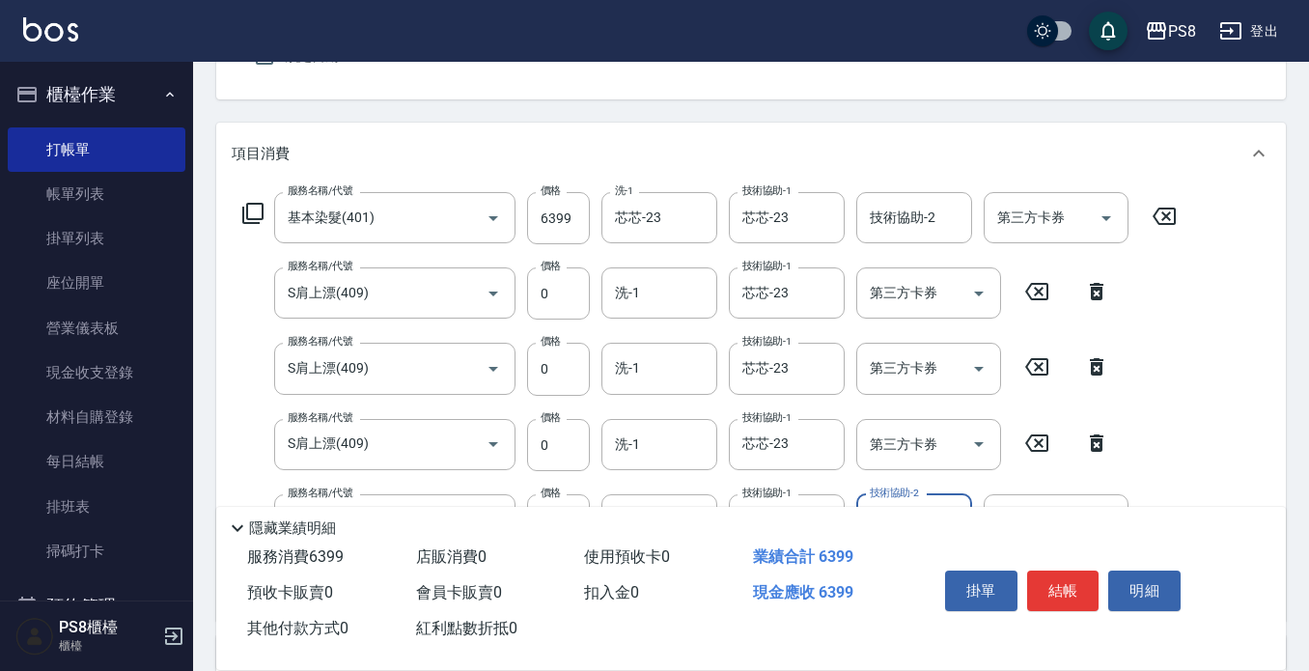
scroll to position [189, 0]
click at [556, 225] on input "6399" at bounding box center [558, 219] width 63 height 52
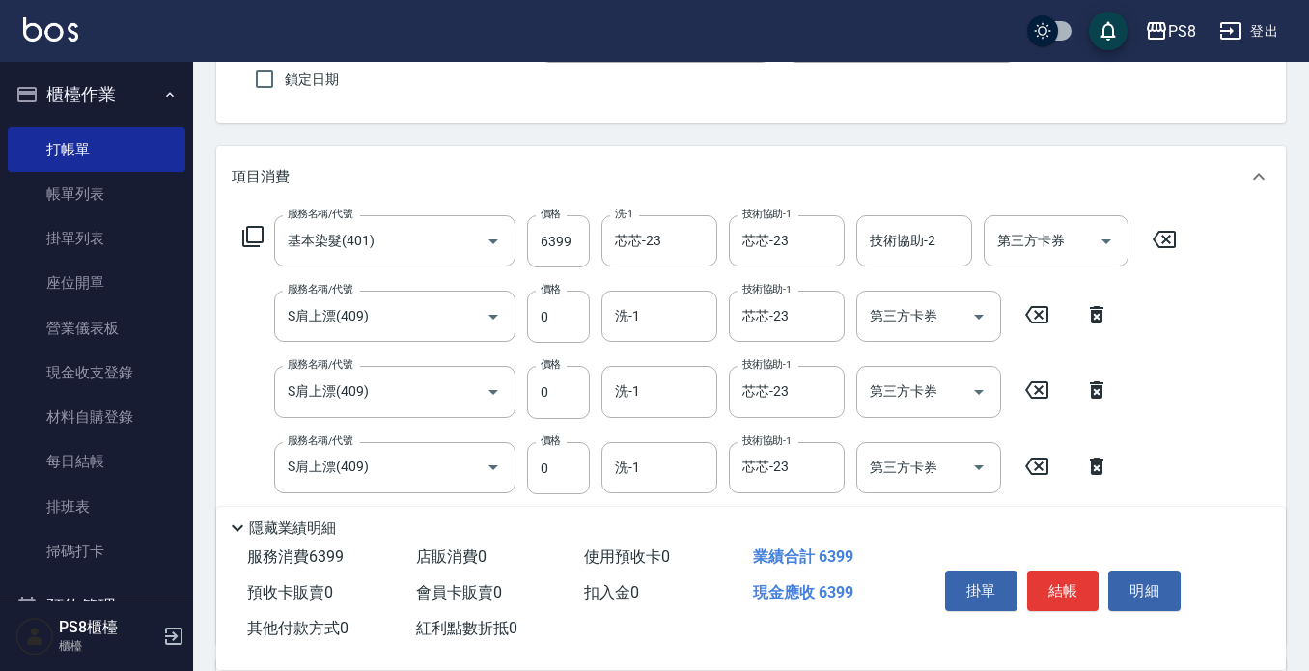
scroll to position [0, 0]
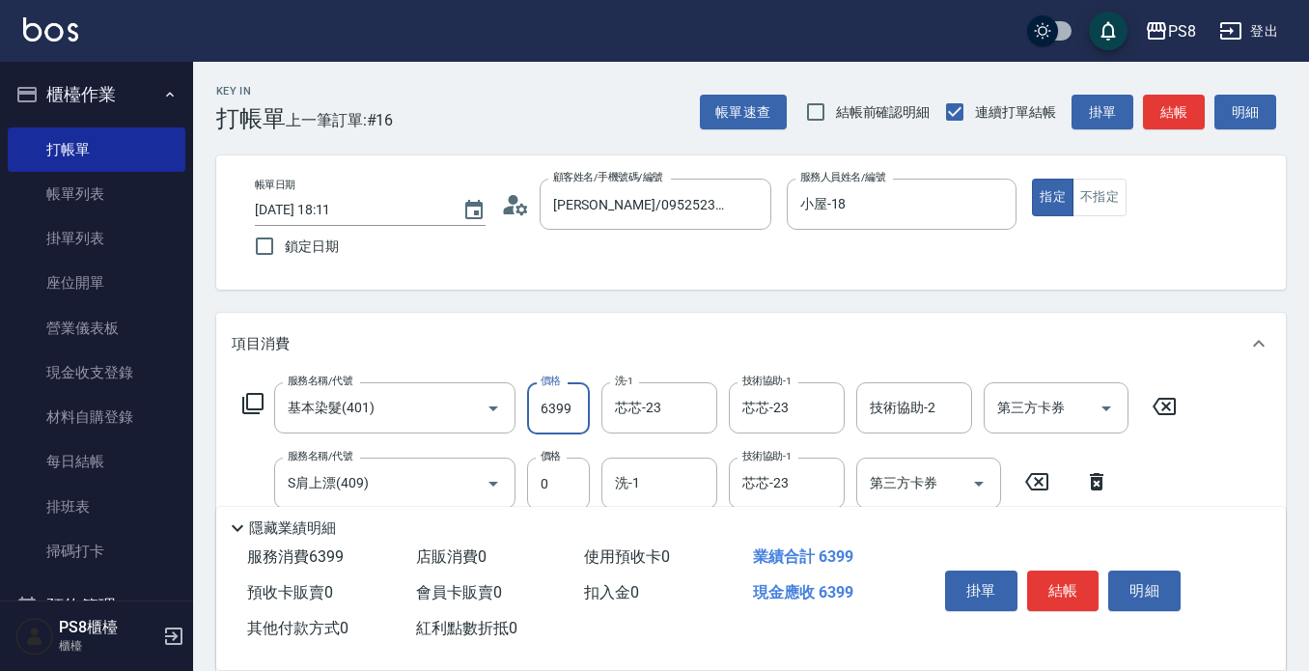
click at [556, 413] on input "6399" at bounding box center [558, 408] width 63 height 52
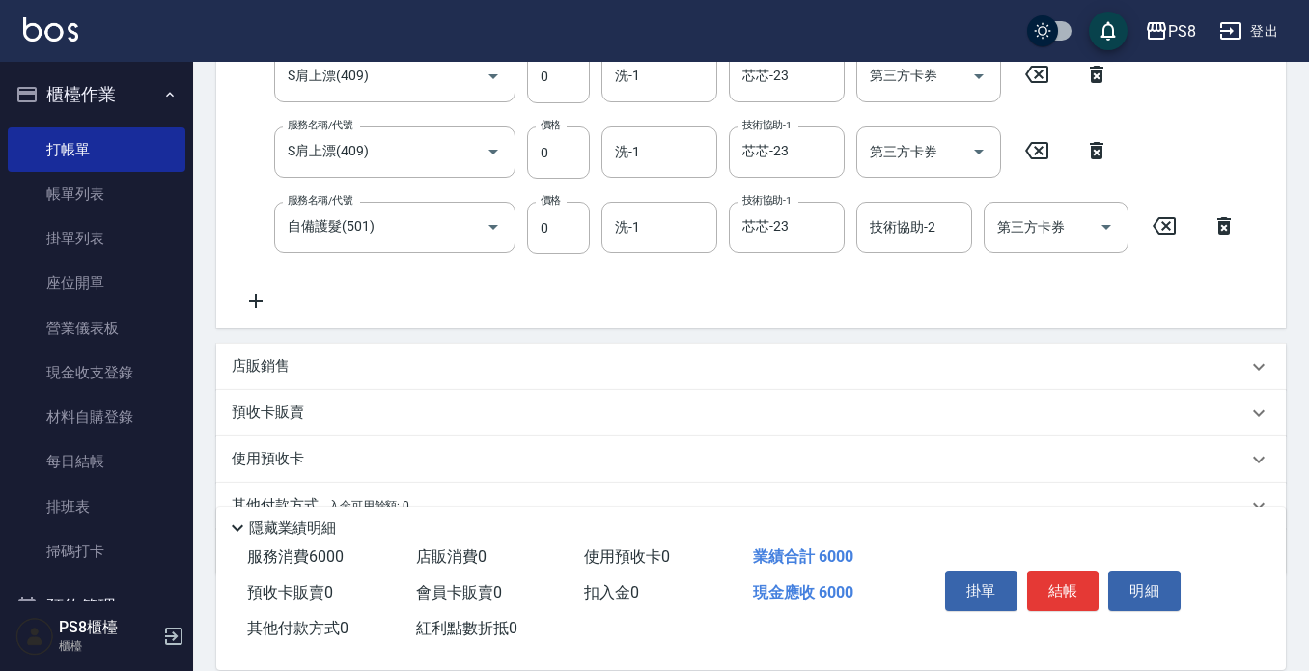
scroll to position [573, 0]
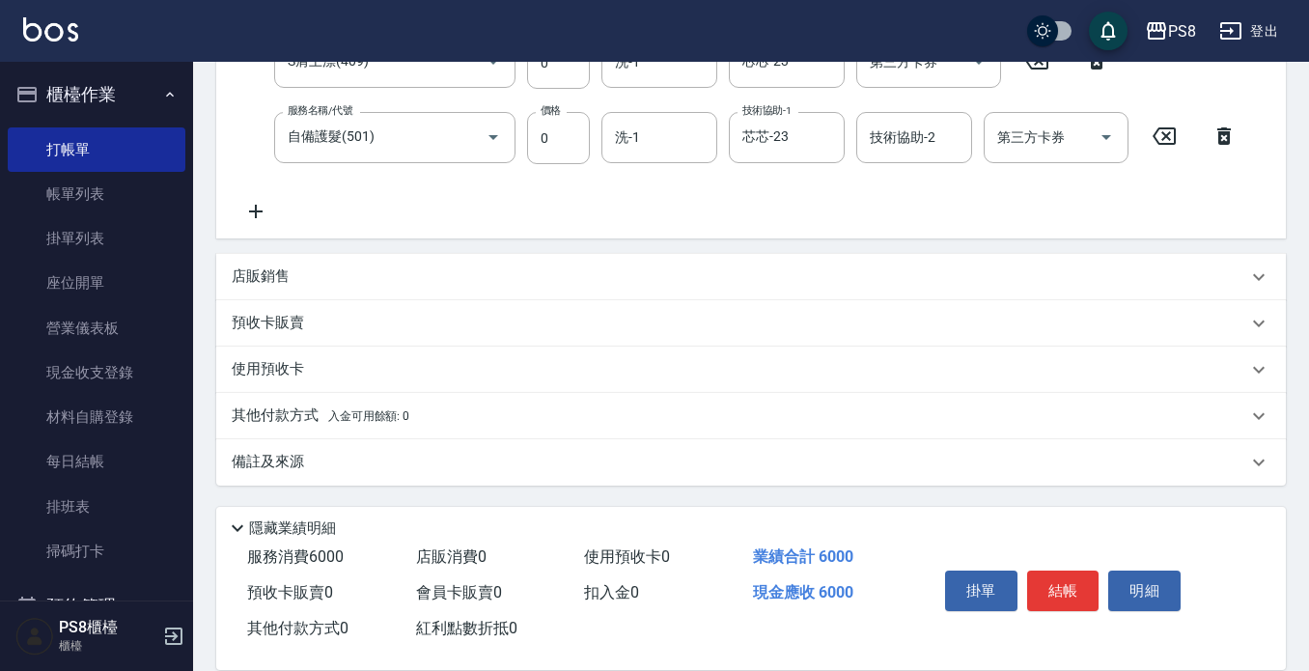
type input "6000"
click at [267, 415] on p "其他付款方式 入金可用餘額: 0" at bounding box center [321, 416] width 178 height 21
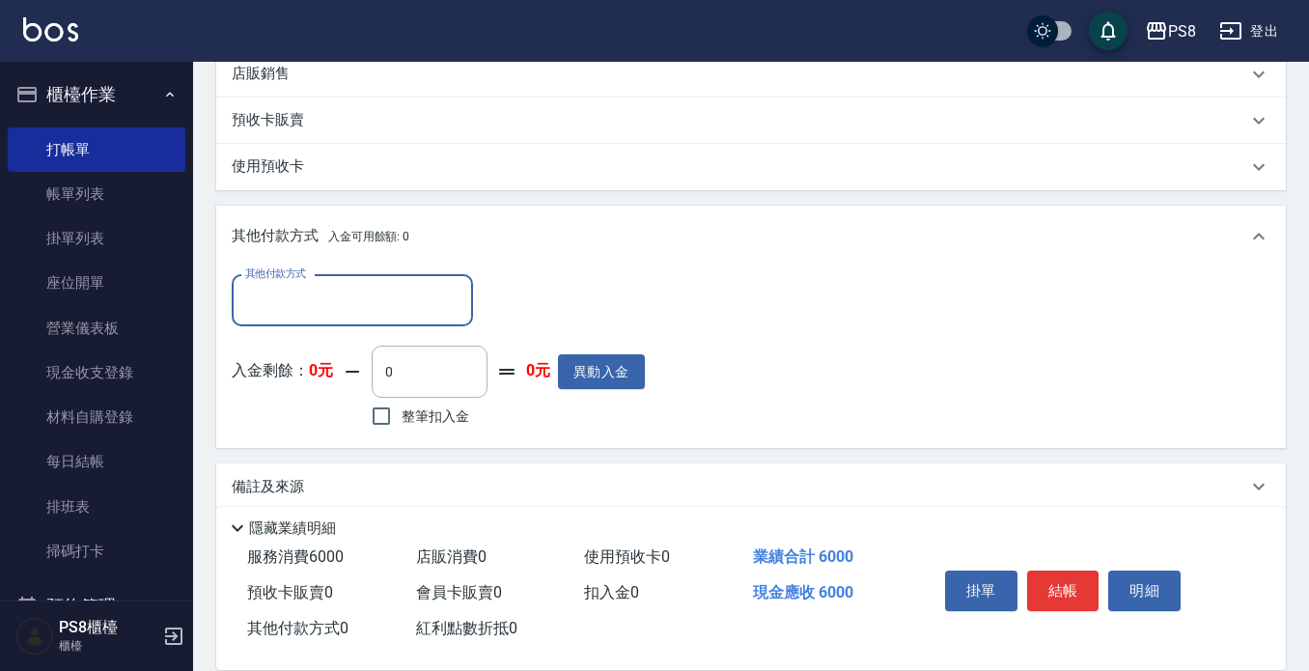
scroll to position [800, 0]
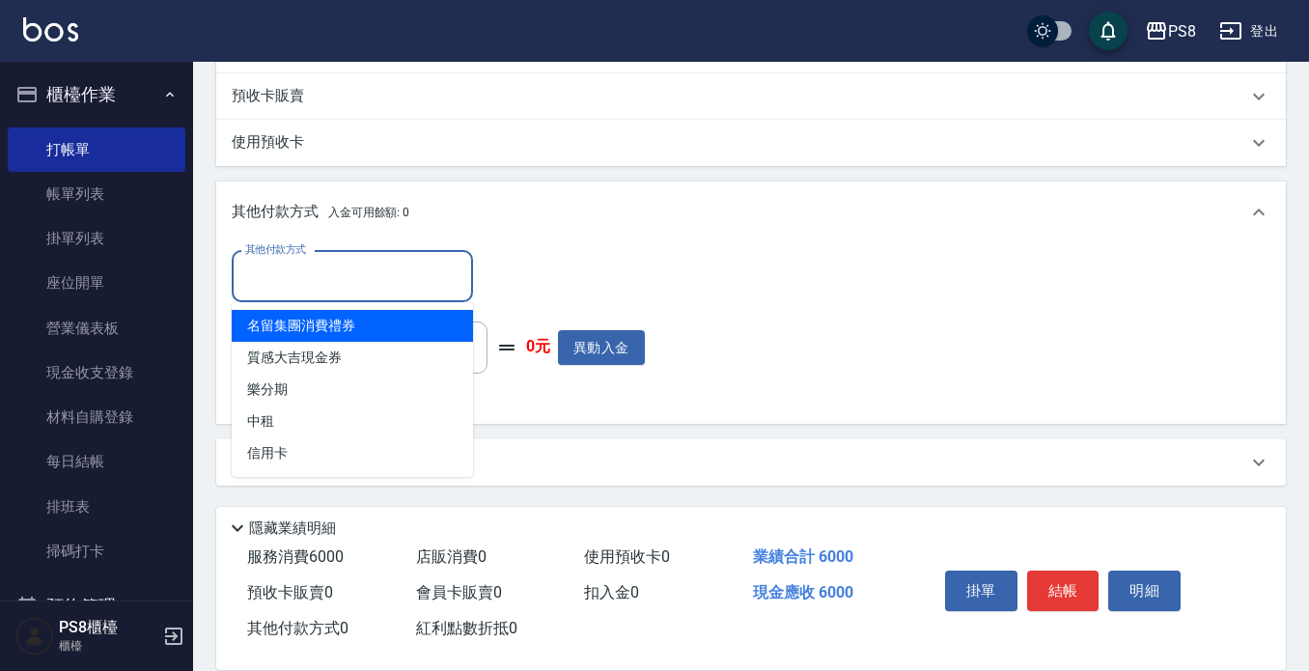
click at [335, 284] on input "其他付款方式" at bounding box center [352, 277] width 224 height 34
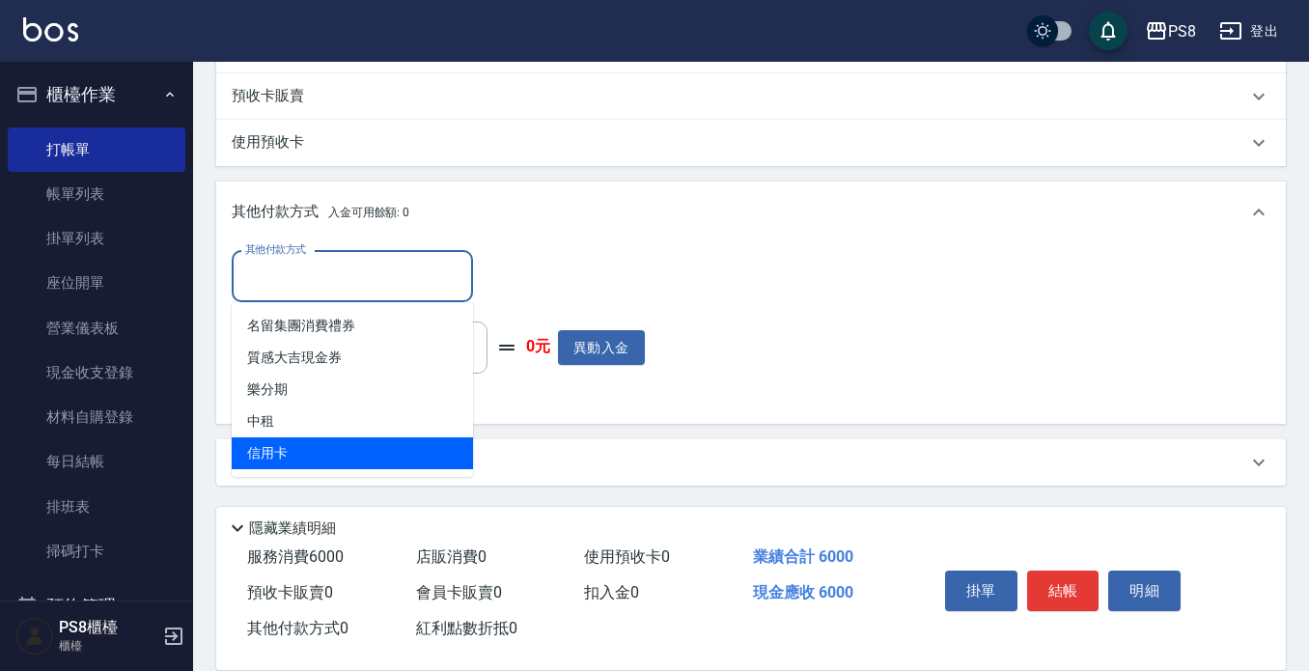
click at [312, 441] on span "信用卡" at bounding box center [352, 453] width 241 height 32
type input "信用卡"
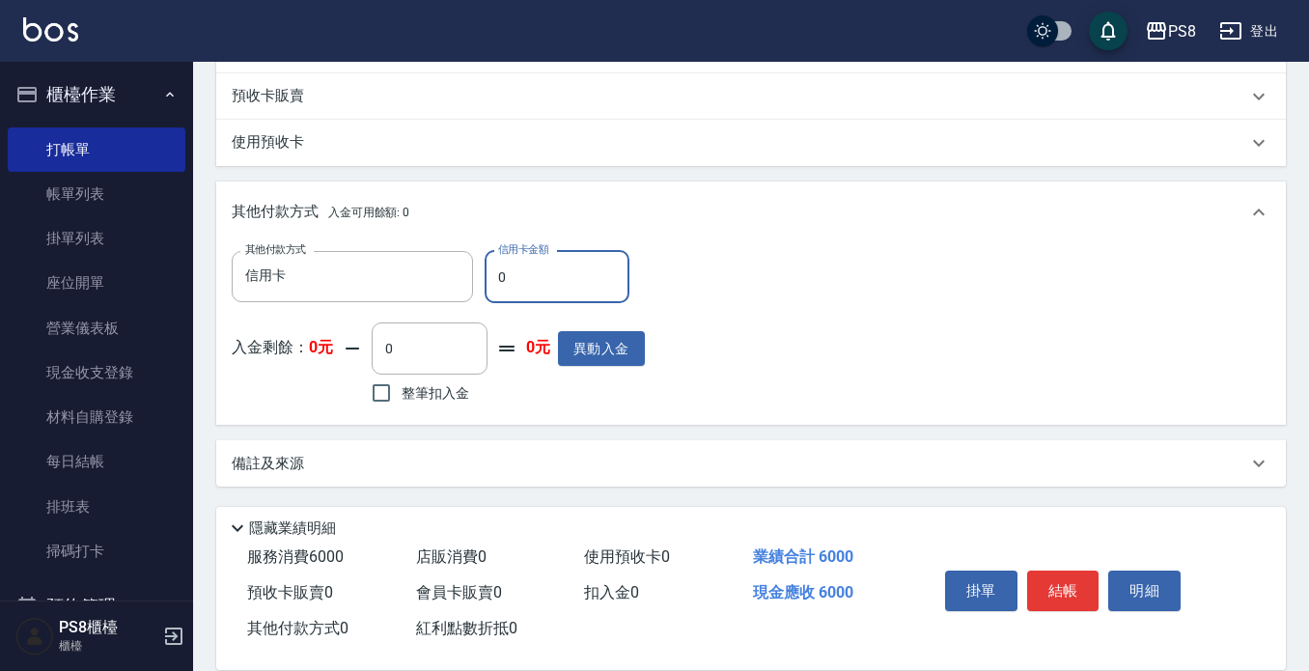
click at [518, 276] on input "0" at bounding box center [557, 277] width 145 height 52
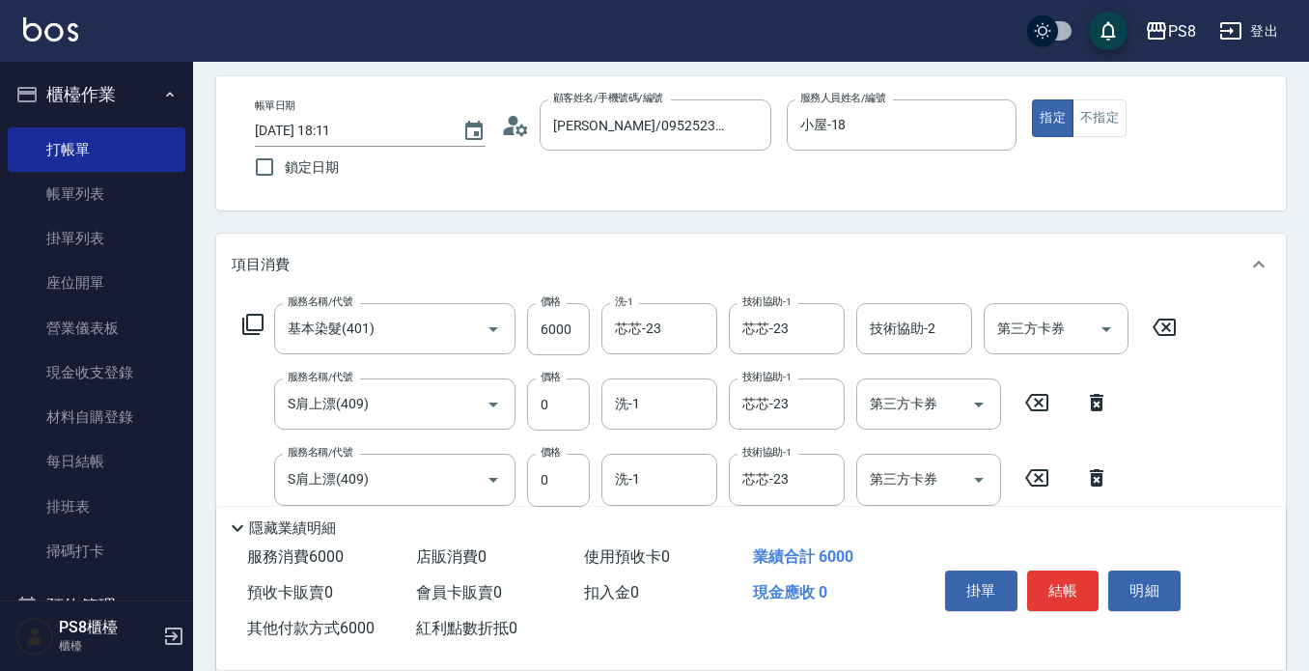
scroll to position [193, 0]
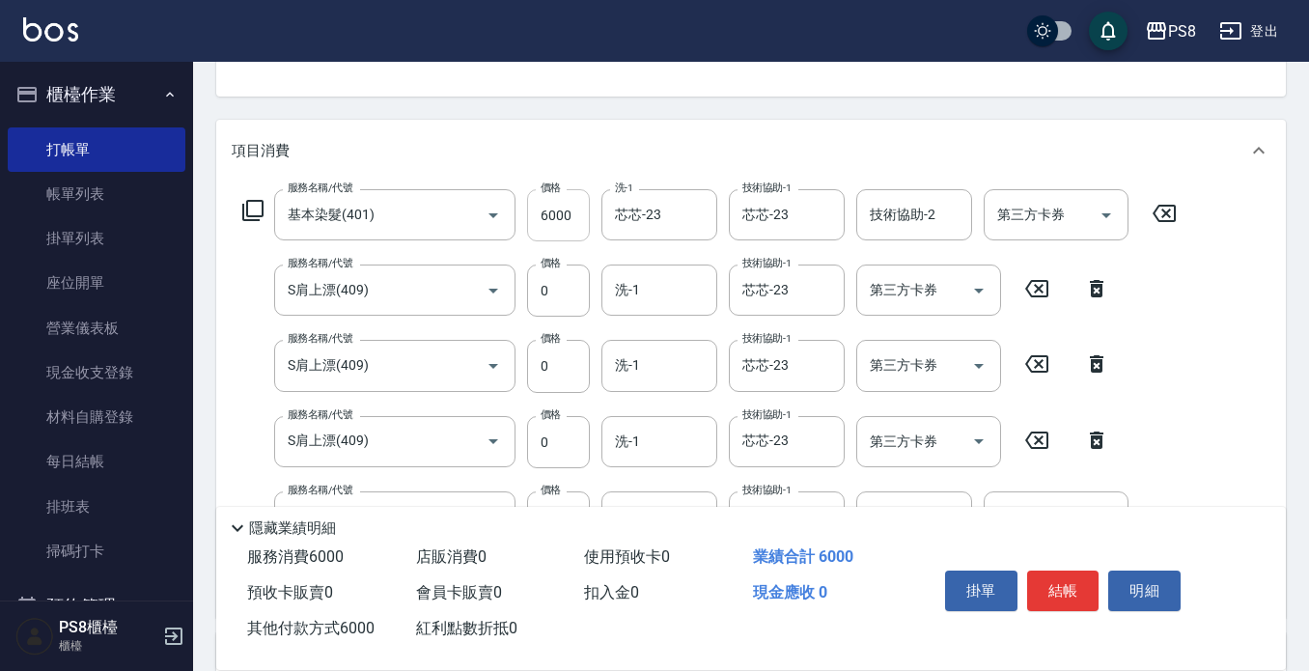
type input "6000"
click at [569, 210] on input "6000" at bounding box center [558, 215] width 63 height 52
type input "6"
type input "0"
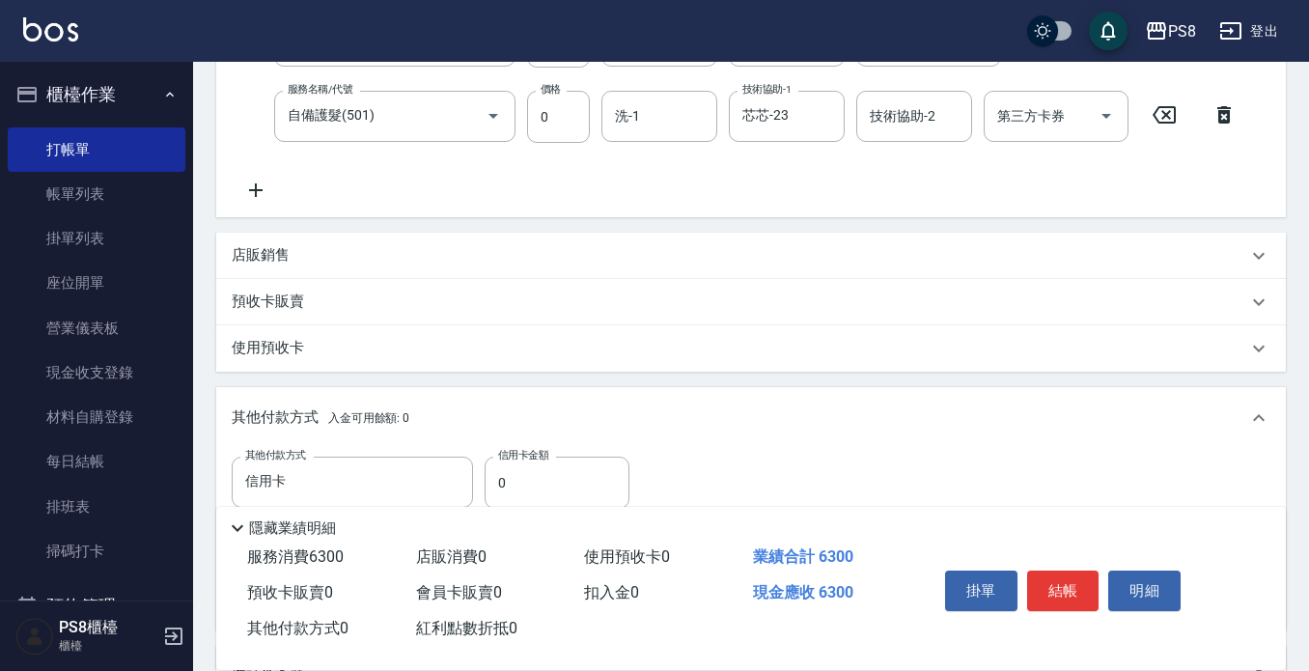
scroll to position [676, 0]
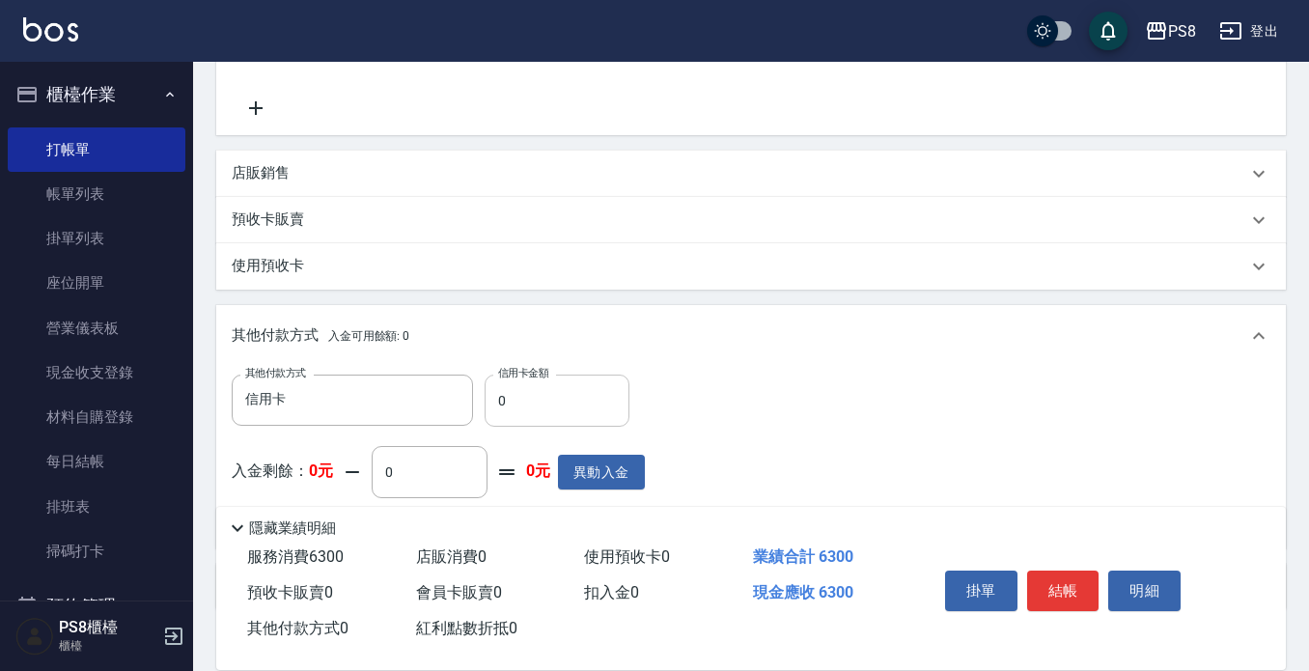
type input "6300"
click at [515, 410] on input "0" at bounding box center [557, 401] width 145 height 52
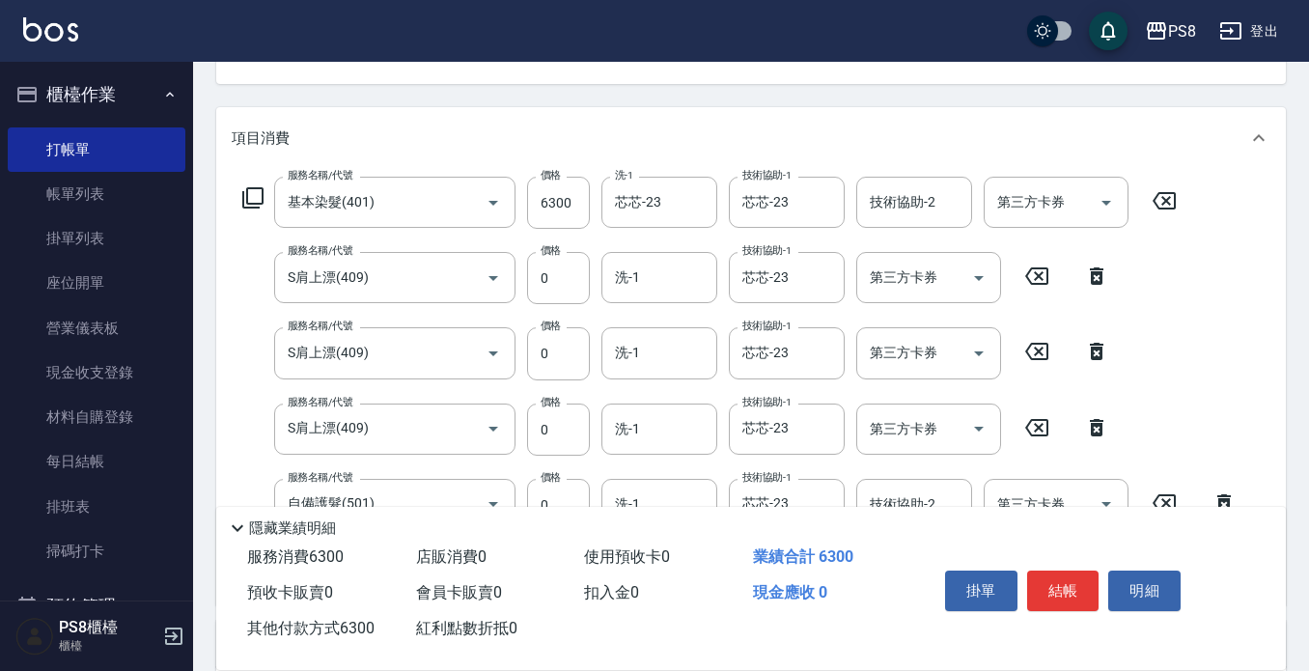
scroll to position [290, 0]
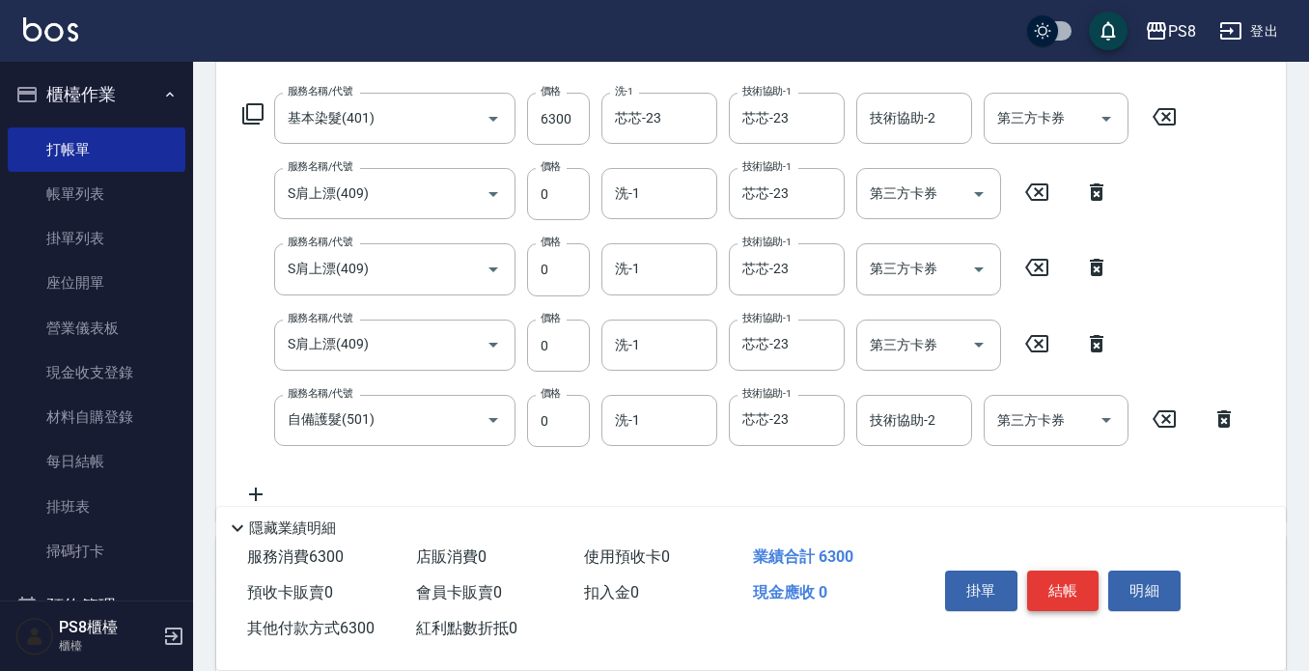
type input "6300"
click at [1052, 581] on button "結帳" at bounding box center [1063, 591] width 72 height 41
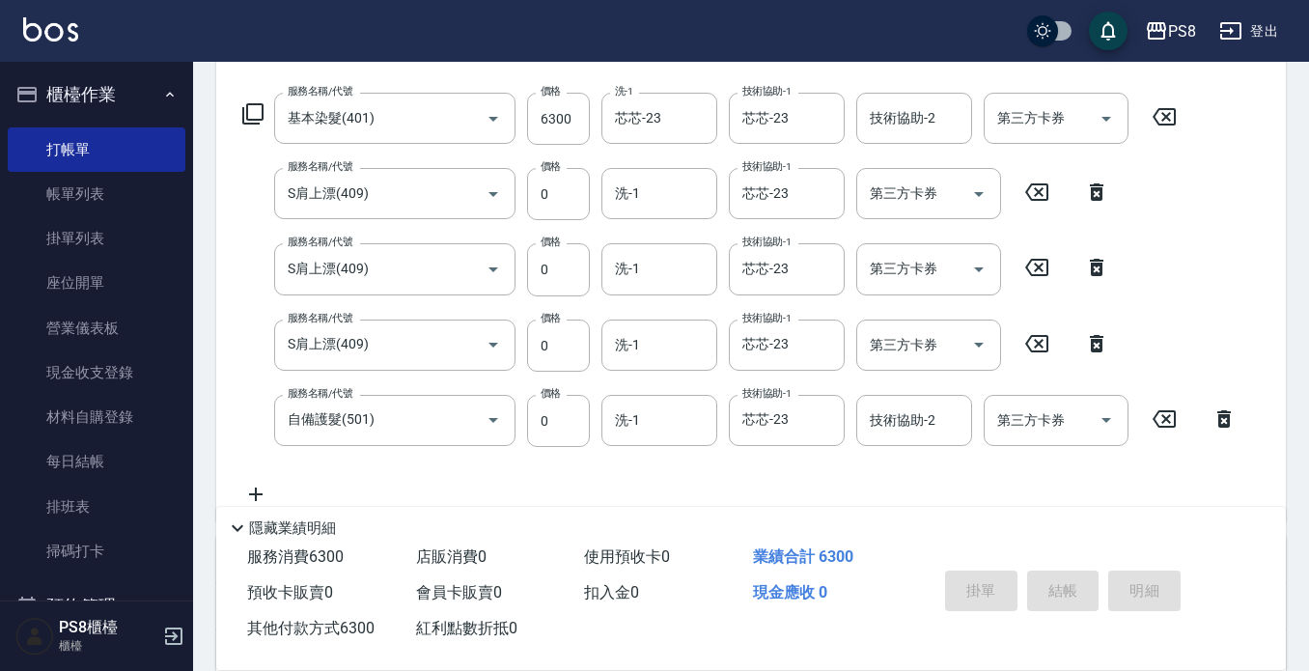
type input "[DATE] 18:13"
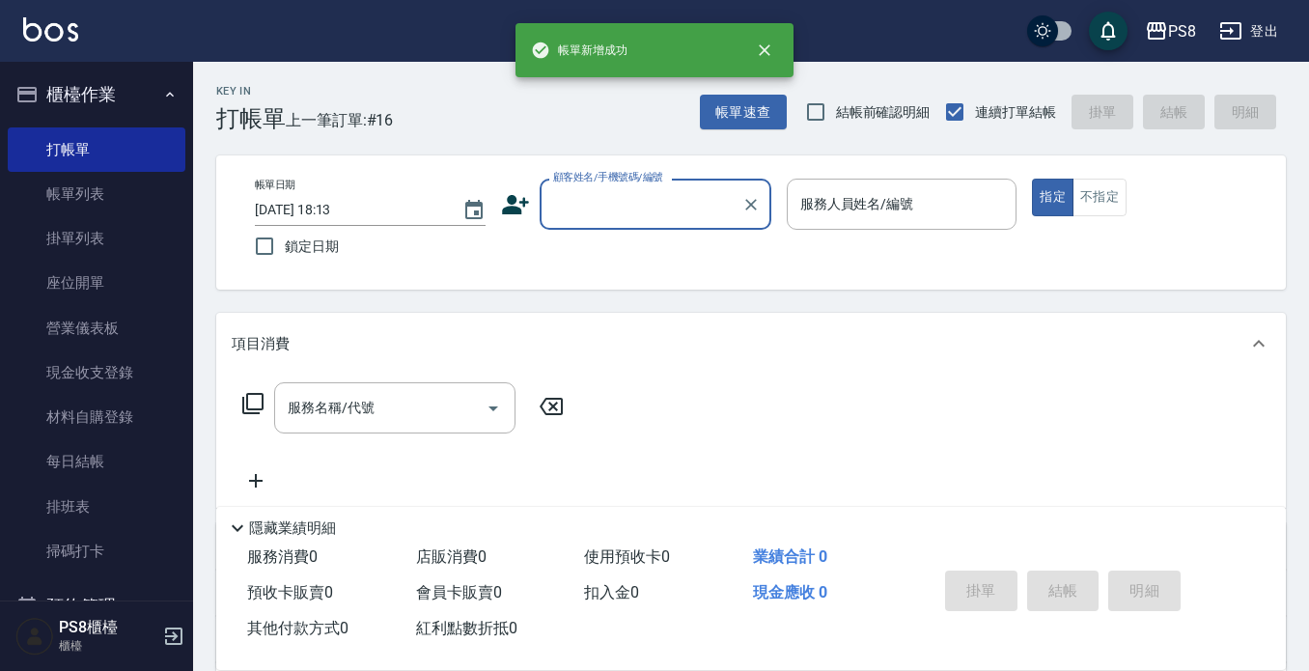
scroll to position [0, 0]
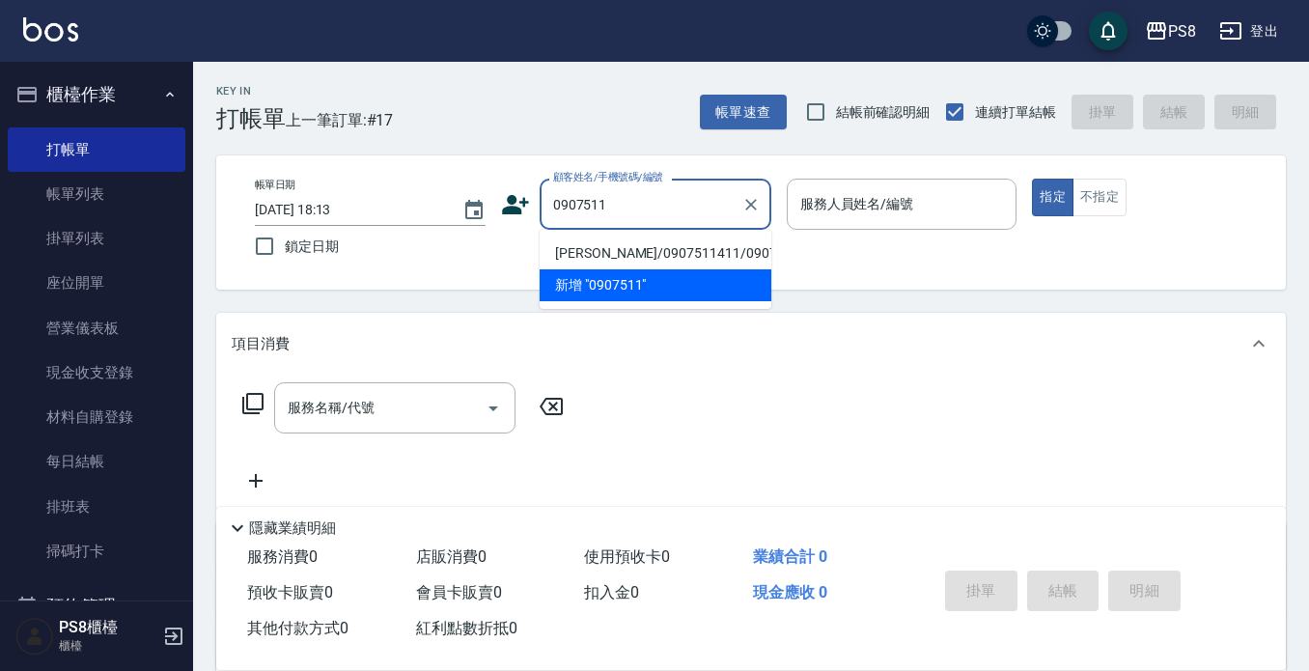
click at [629, 269] on li "[PERSON_NAME]/0907511411/0907511411" at bounding box center [656, 254] width 232 height 32
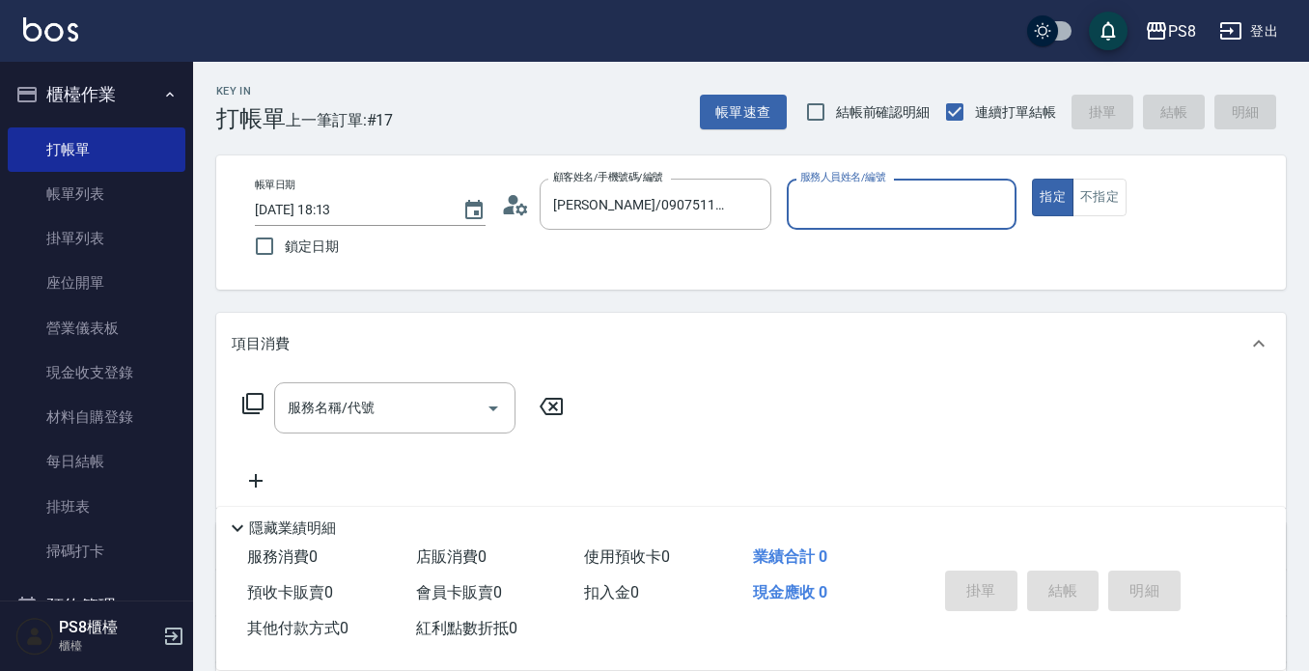
click at [830, 201] on input "服務人員姓名/編號" at bounding box center [902, 204] width 213 height 34
click at [379, 410] on input "服務名稱/代號" at bounding box center [380, 408] width 195 height 34
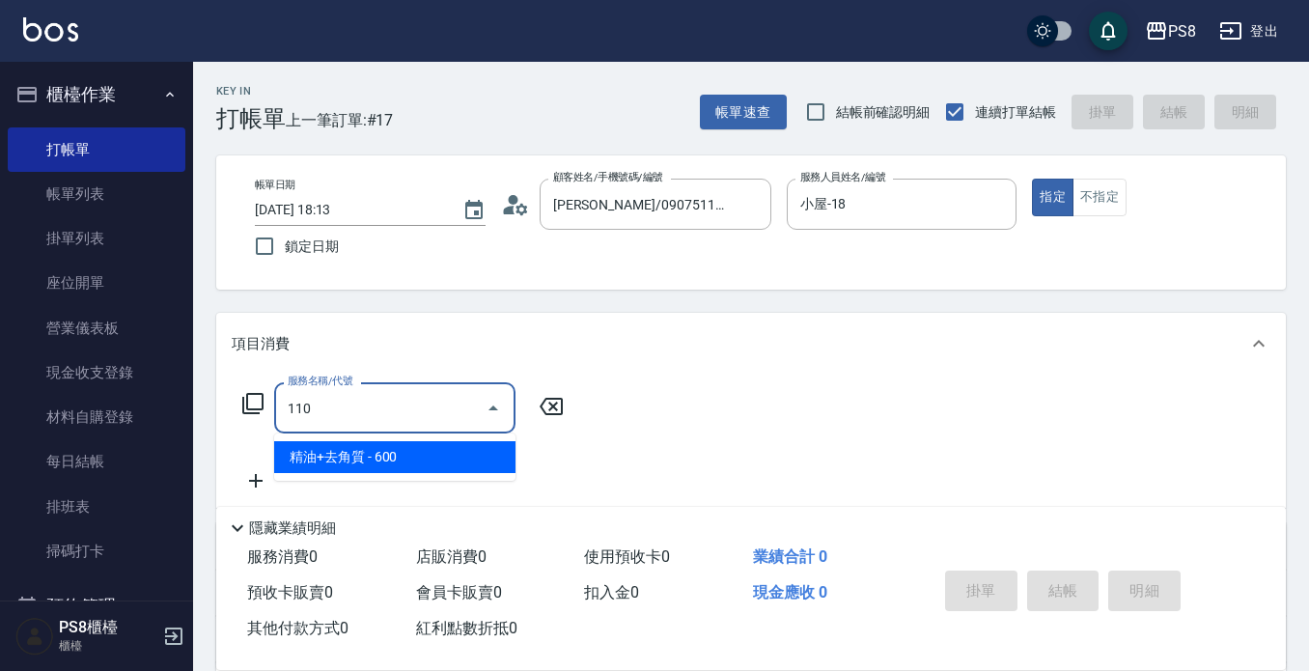
click at [376, 450] on span "精油+去角質 - 600" at bounding box center [394, 457] width 241 height 32
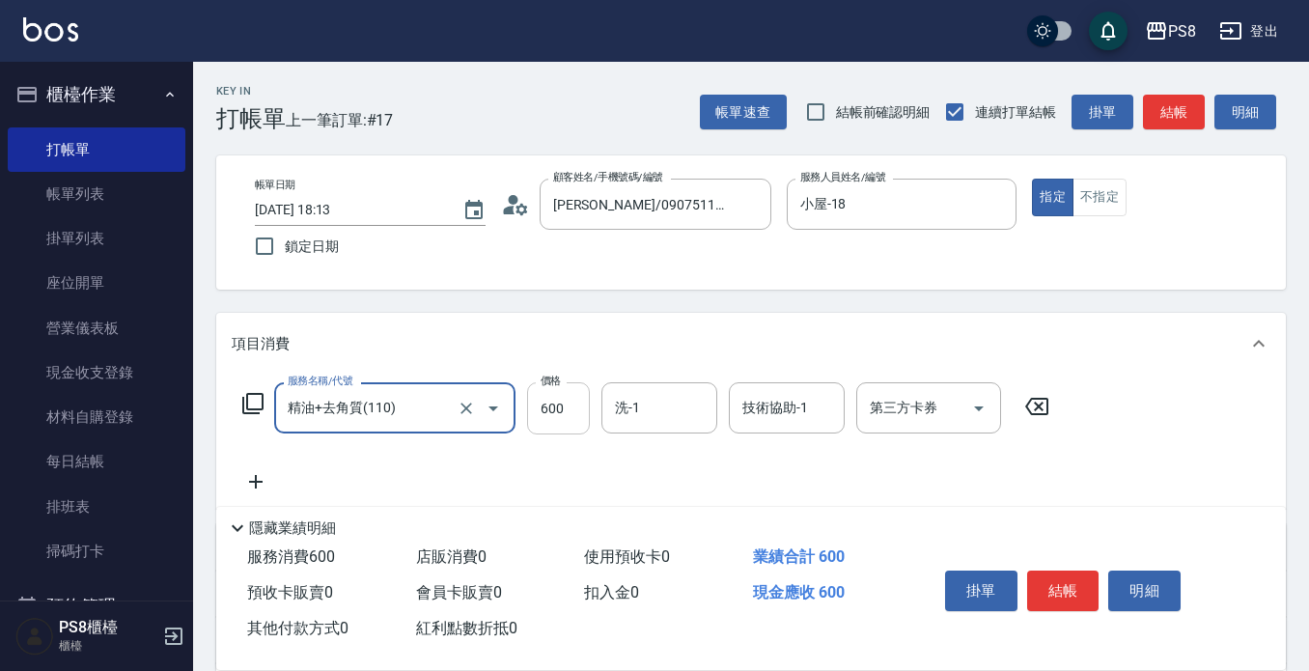
click at [545, 409] on input "600" at bounding box center [558, 408] width 63 height 52
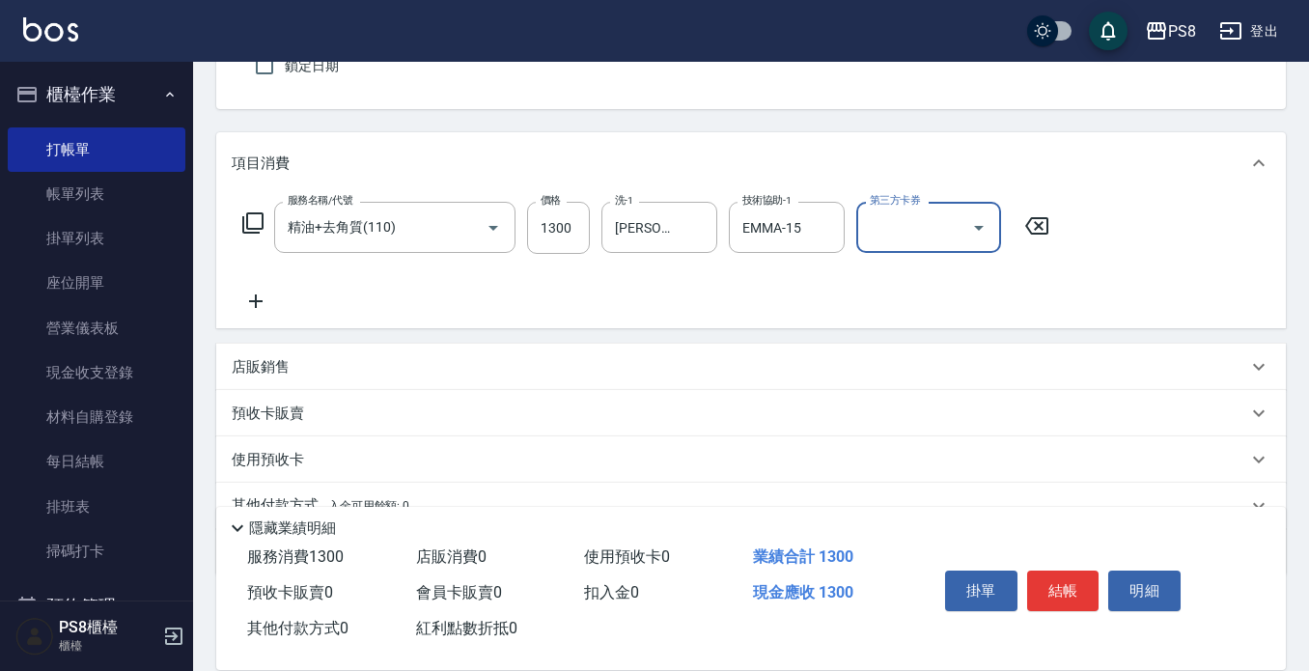
scroll to position [193, 0]
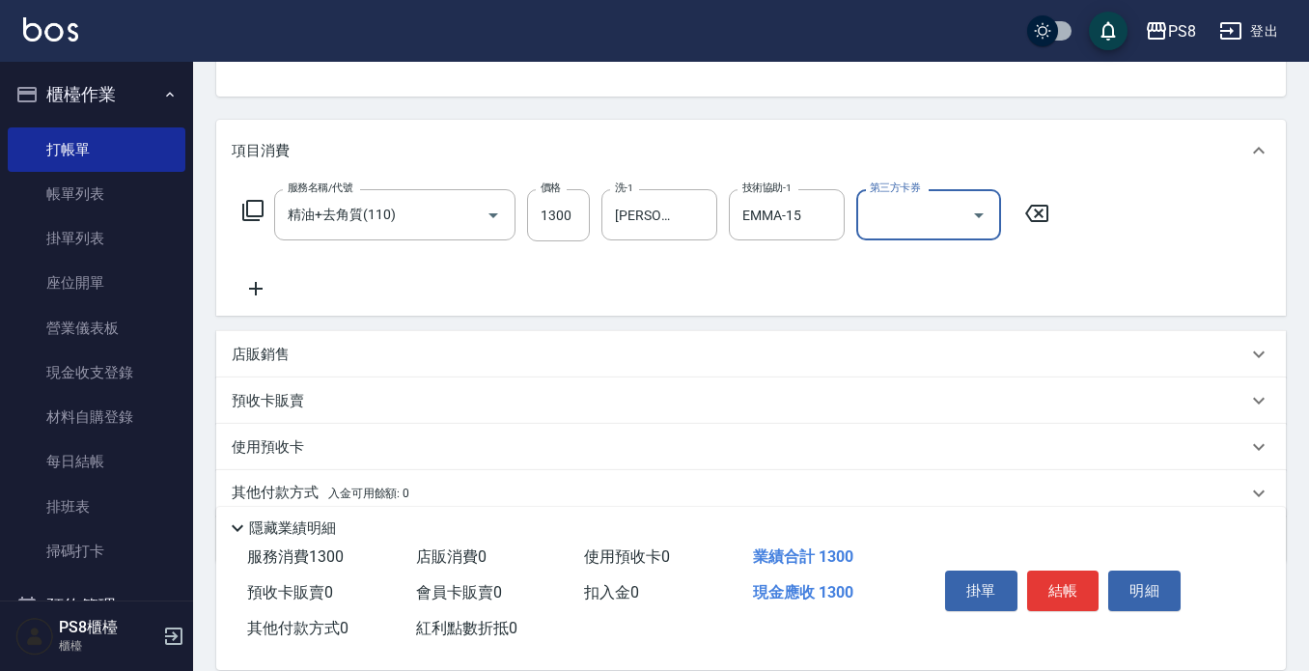
click at [264, 286] on icon at bounding box center [256, 288] width 48 height 23
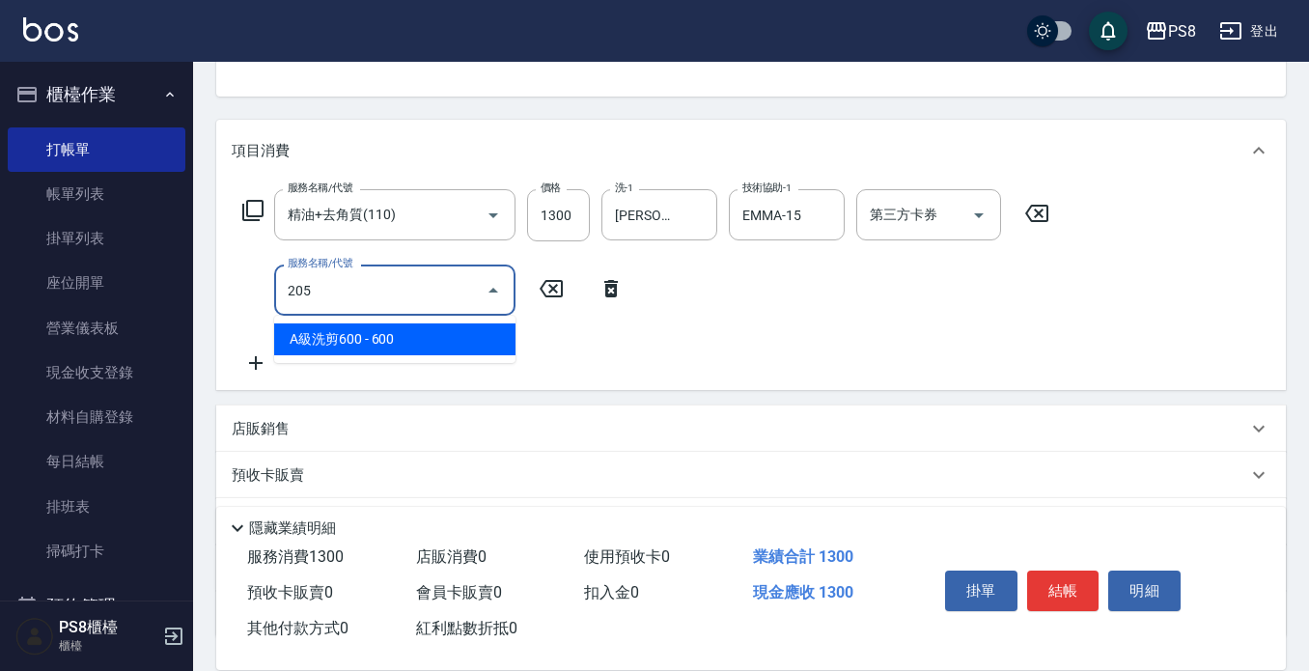
click at [373, 346] on span "A級洗剪600 - 600" at bounding box center [394, 339] width 241 height 32
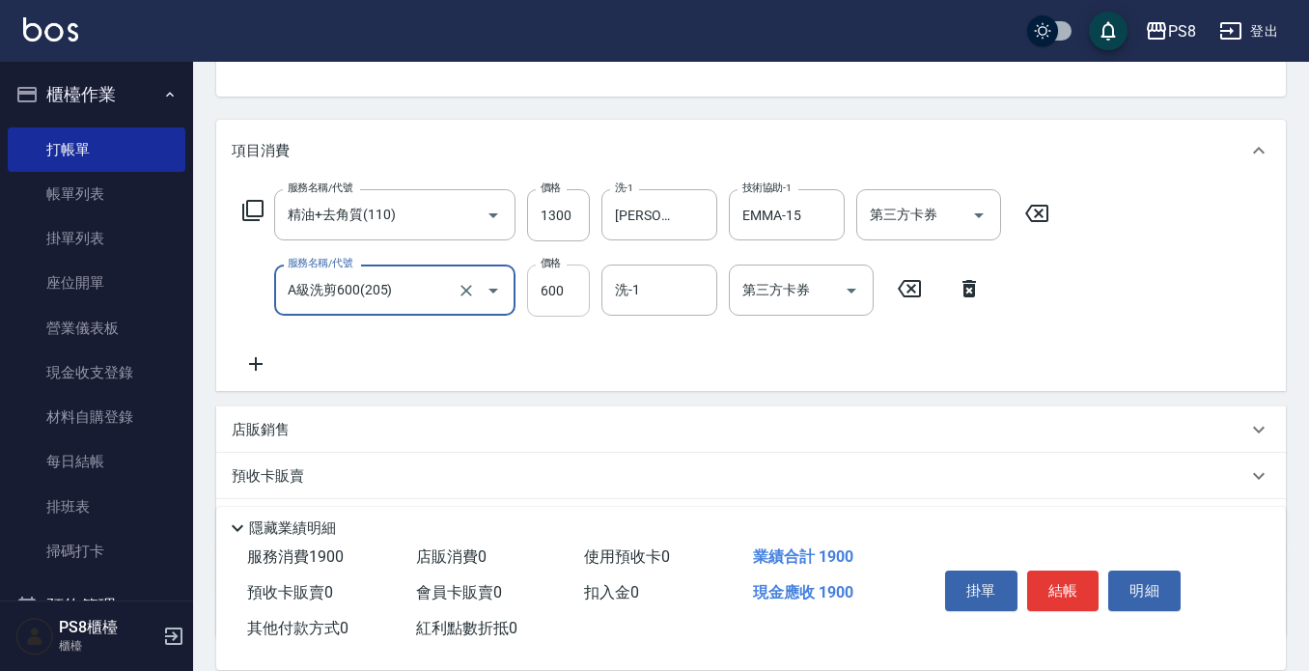
click at [573, 285] on input "600" at bounding box center [558, 291] width 63 height 52
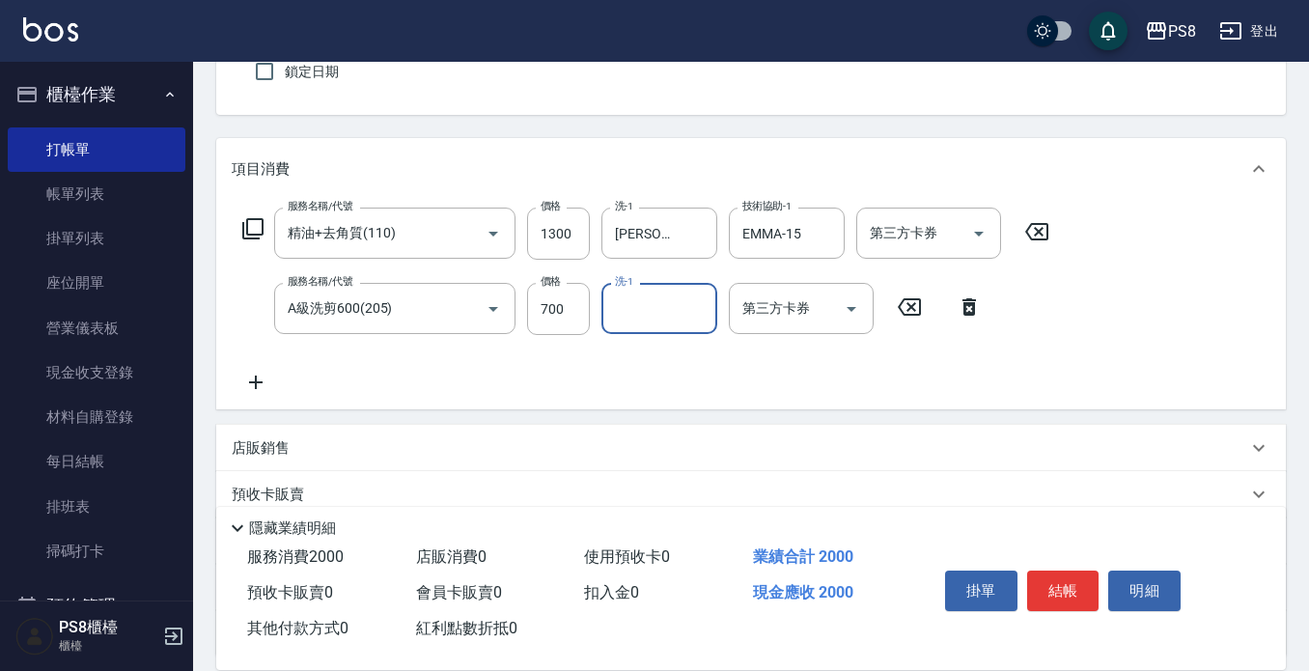
scroll to position [290, 0]
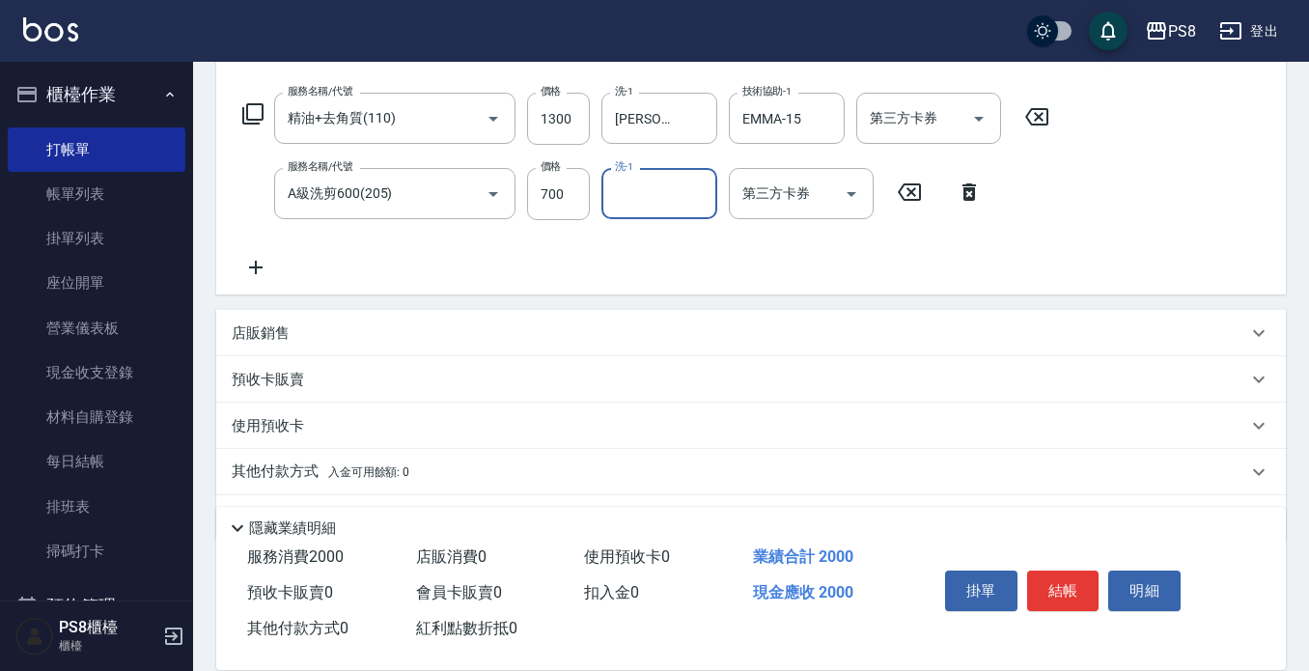
click at [276, 466] on p "其他付款方式 入金可用餘額: 0" at bounding box center [321, 472] width 178 height 21
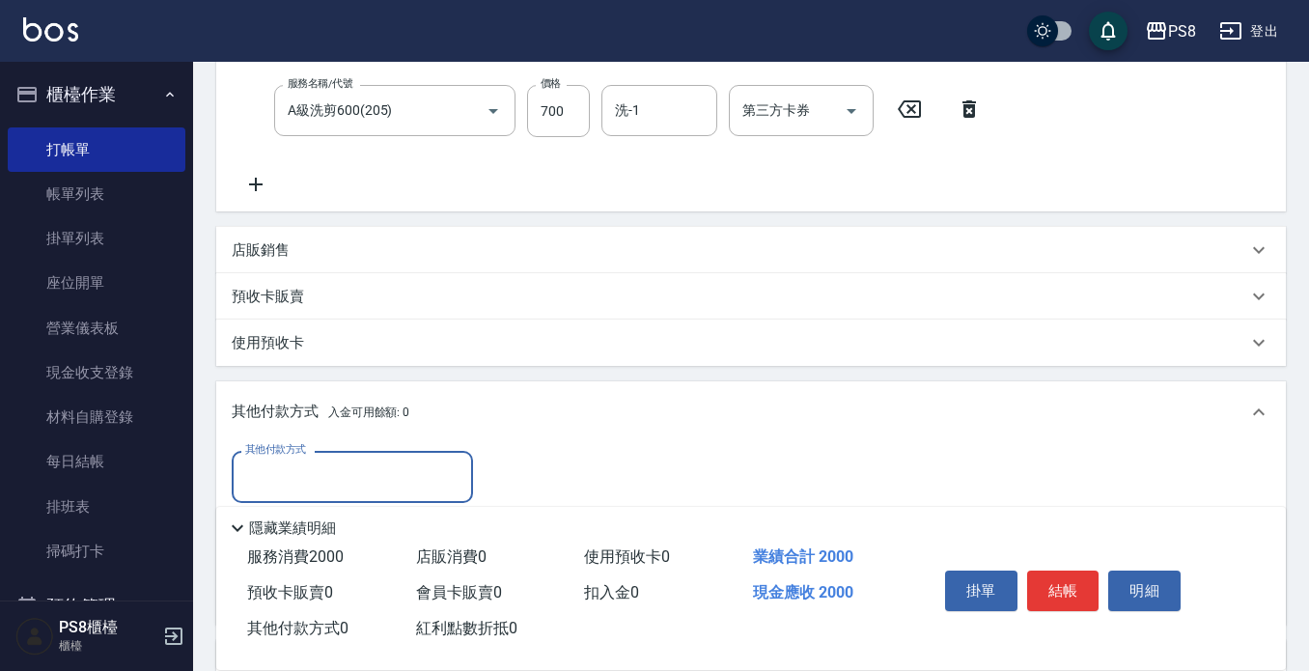
scroll to position [483, 0]
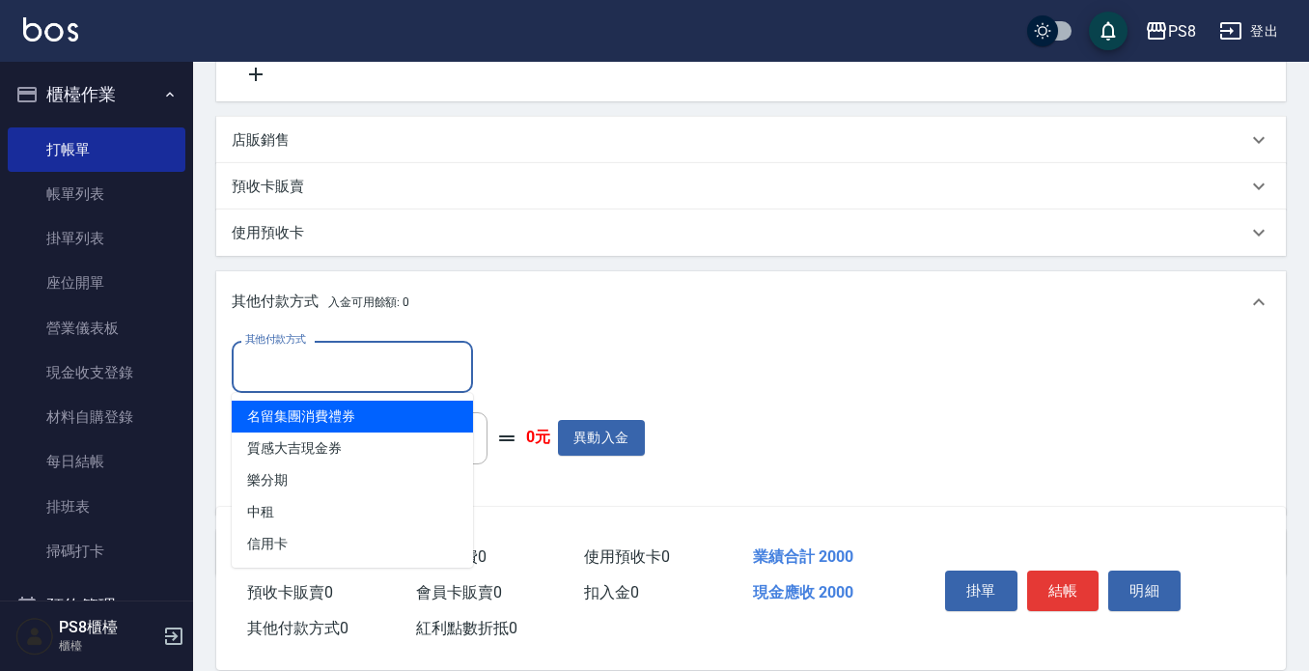
click at [324, 374] on input "其他付款方式" at bounding box center [352, 367] width 224 height 34
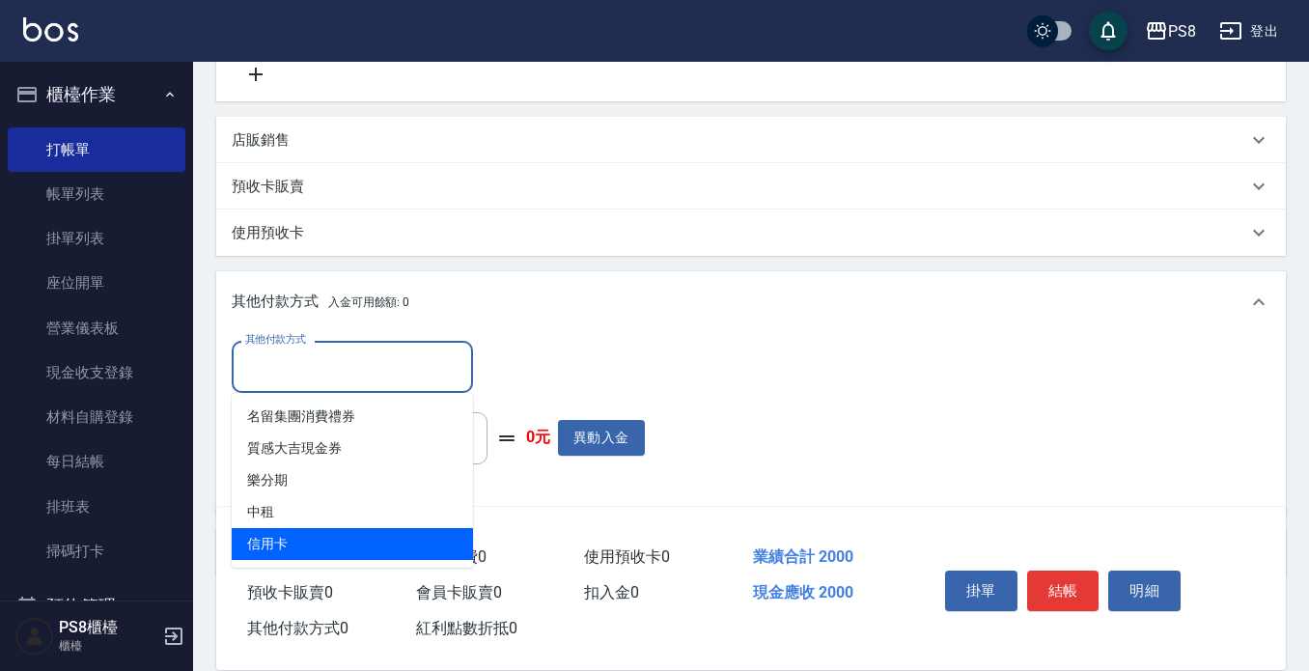
click at [311, 539] on span "信用卡" at bounding box center [352, 544] width 241 height 32
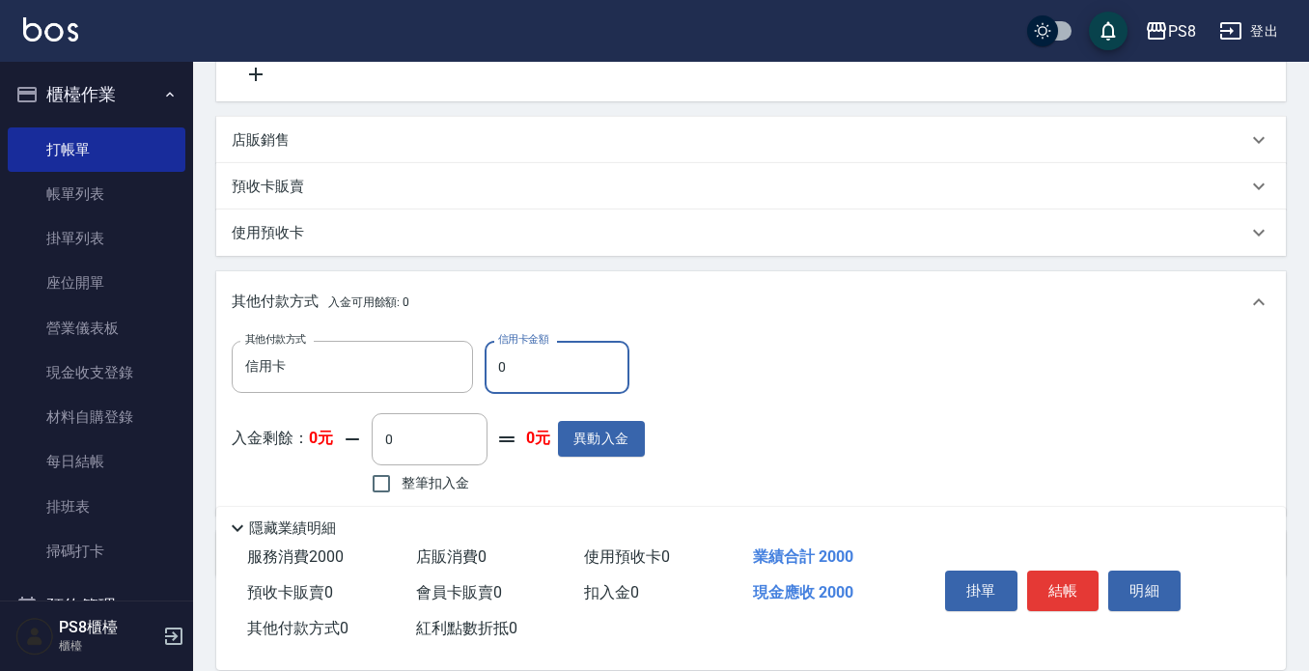
click at [508, 371] on input "0" at bounding box center [557, 367] width 145 height 52
click at [1065, 576] on button "結帳" at bounding box center [1063, 591] width 72 height 41
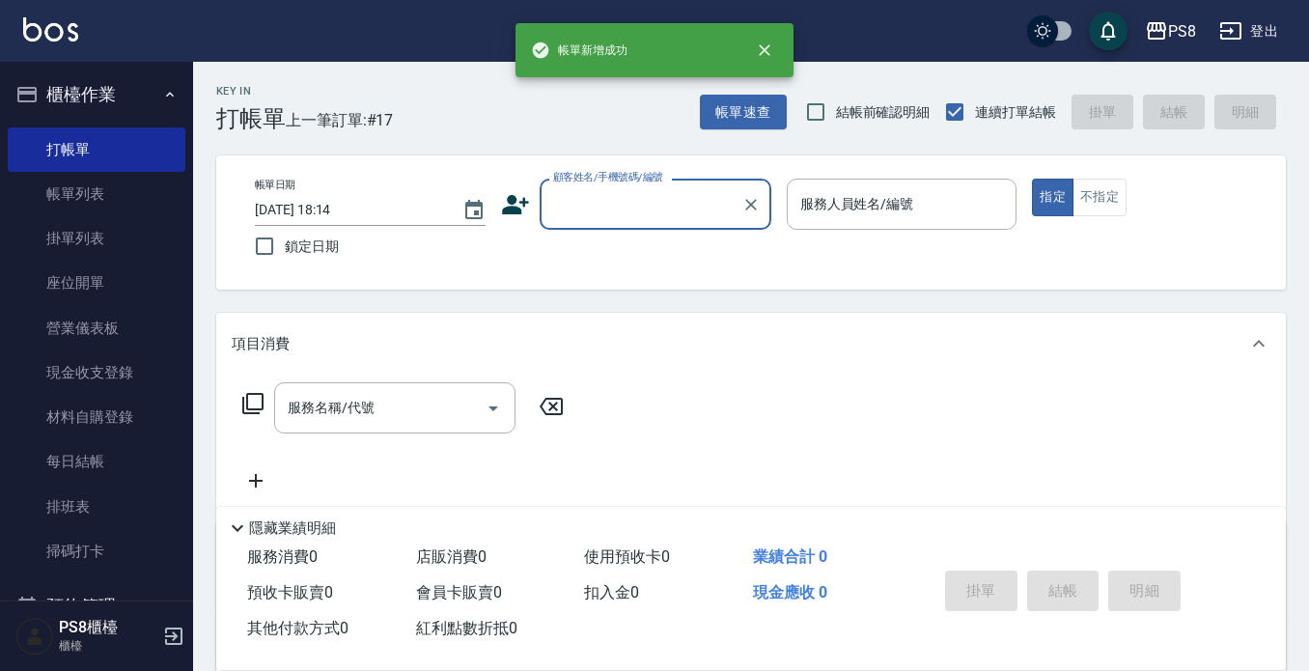
scroll to position [0, 0]
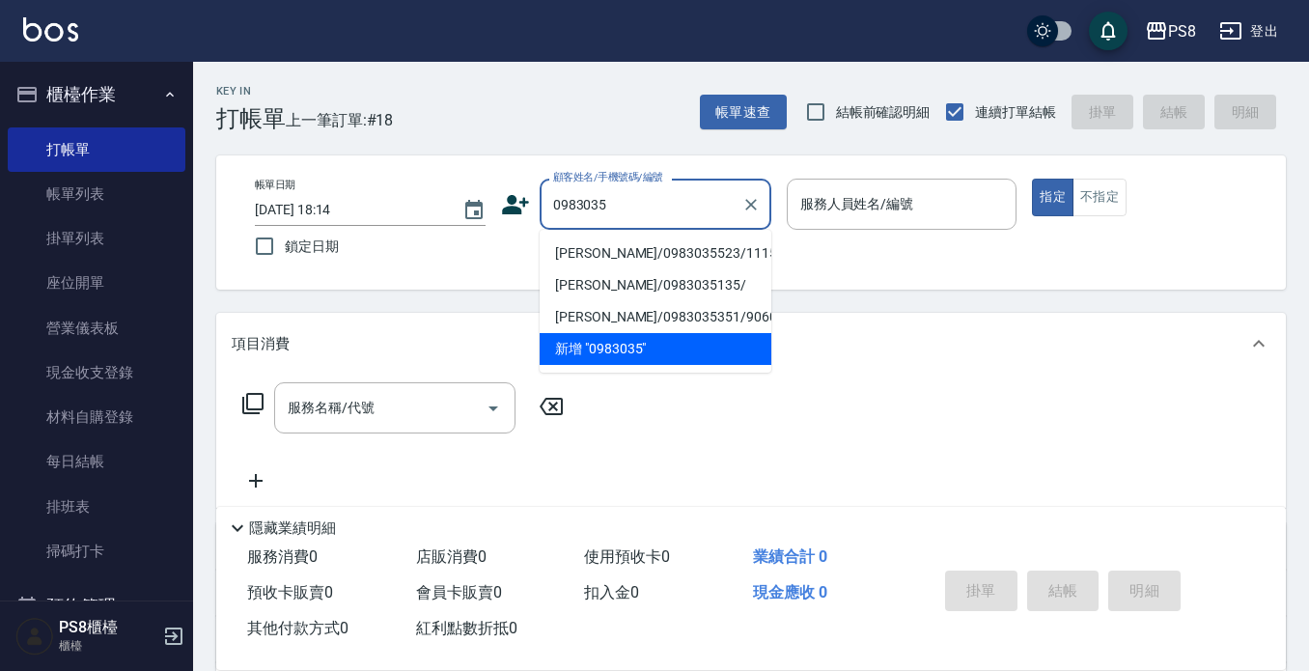
click at [630, 249] on li "[PERSON_NAME]/0983035523/11157" at bounding box center [656, 254] width 232 height 32
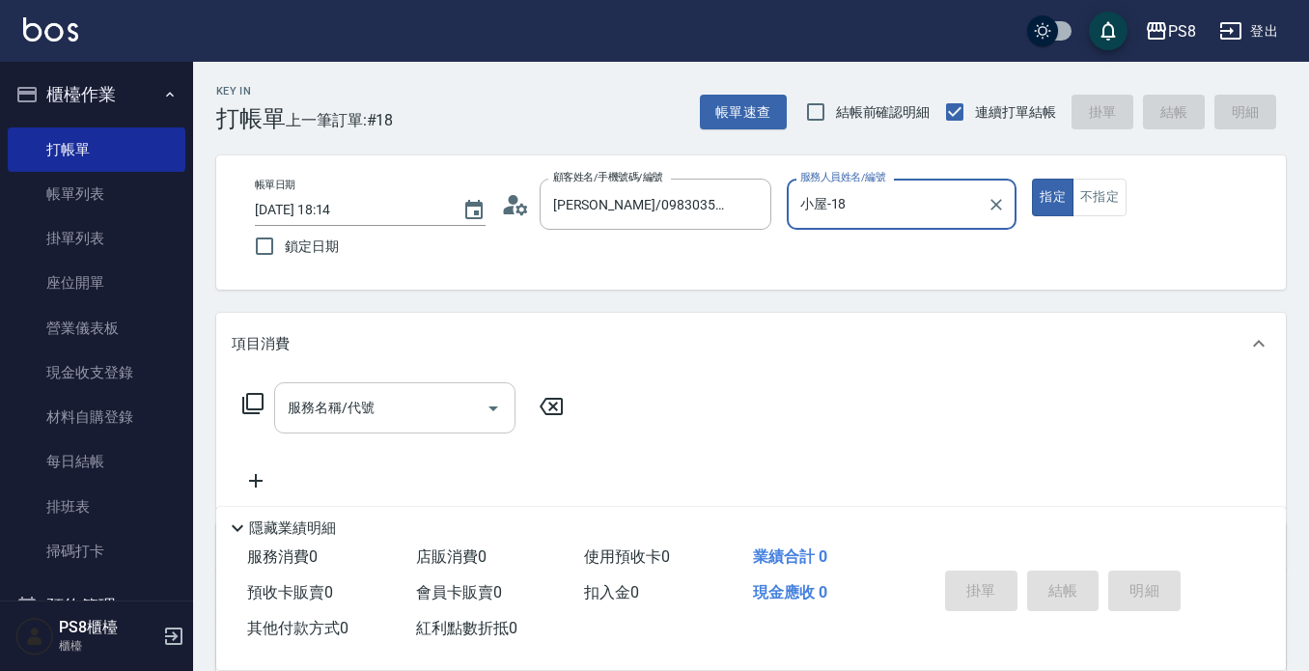
drag, startPoint x: 436, startPoint y: 416, endPoint x: 404, endPoint y: 401, distance: 36.3
click at [435, 416] on input "服務名稱/代號" at bounding box center [380, 408] width 195 height 34
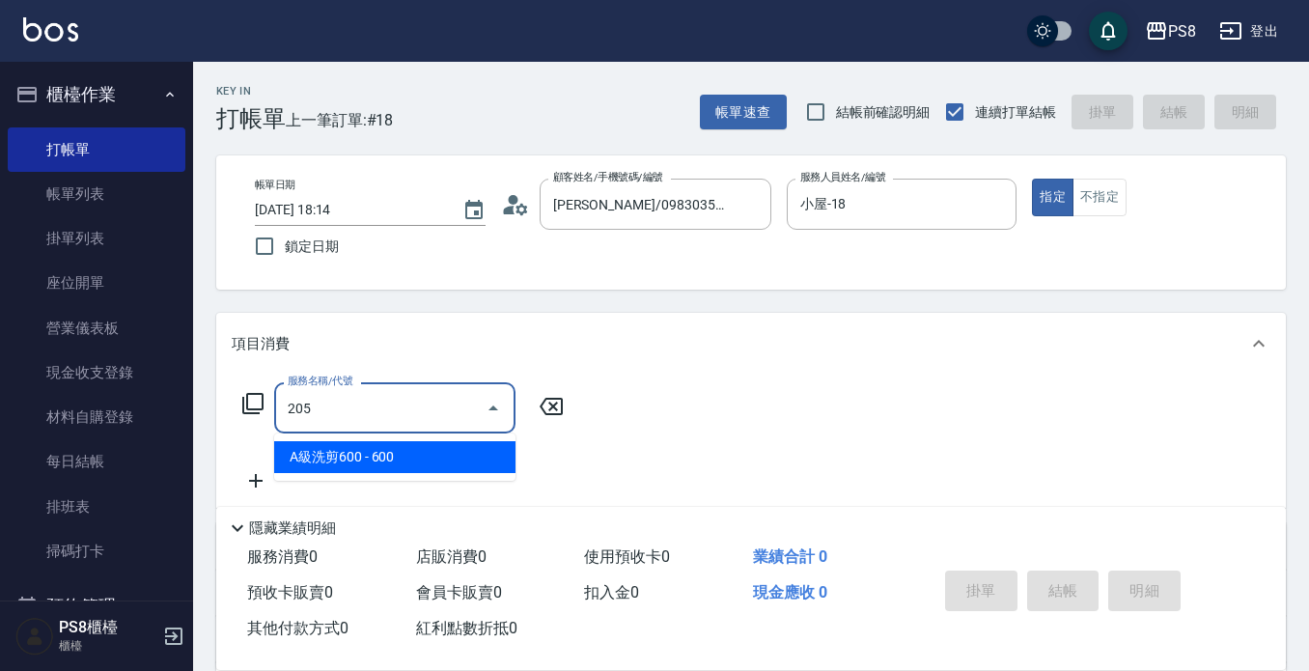
click at [372, 447] on span "A級洗剪600 - 600" at bounding box center [394, 457] width 241 height 32
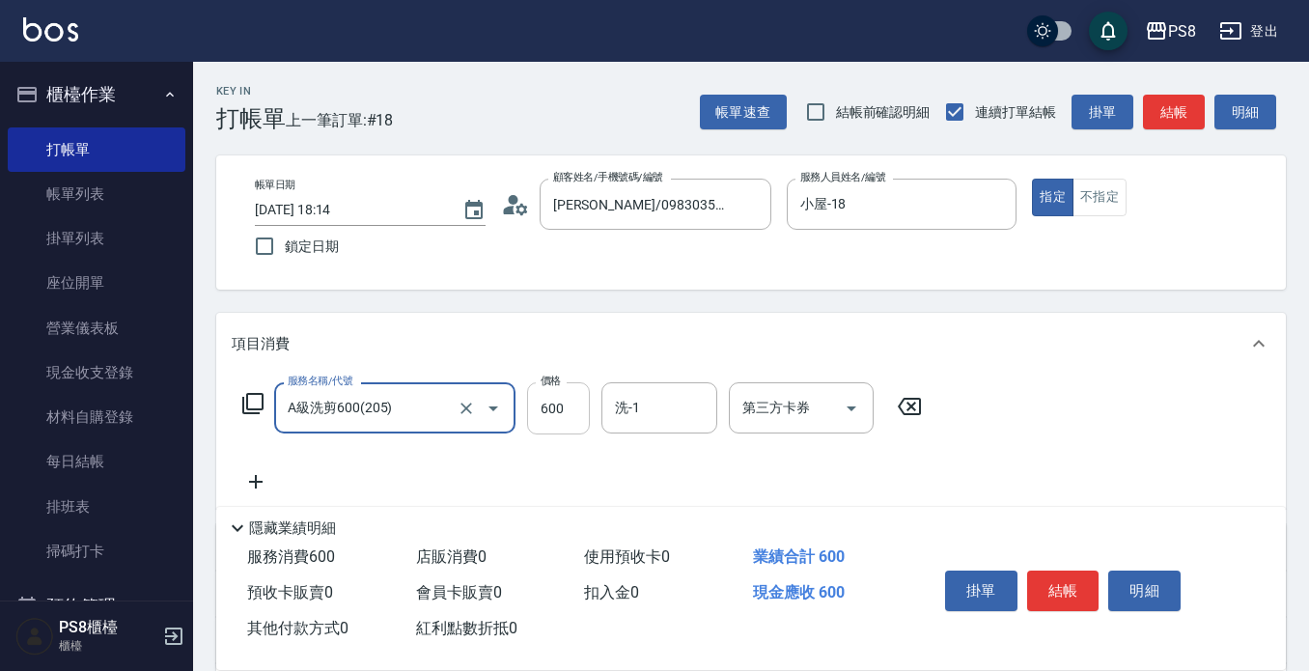
click at [549, 416] on input "600" at bounding box center [558, 408] width 63 height 52
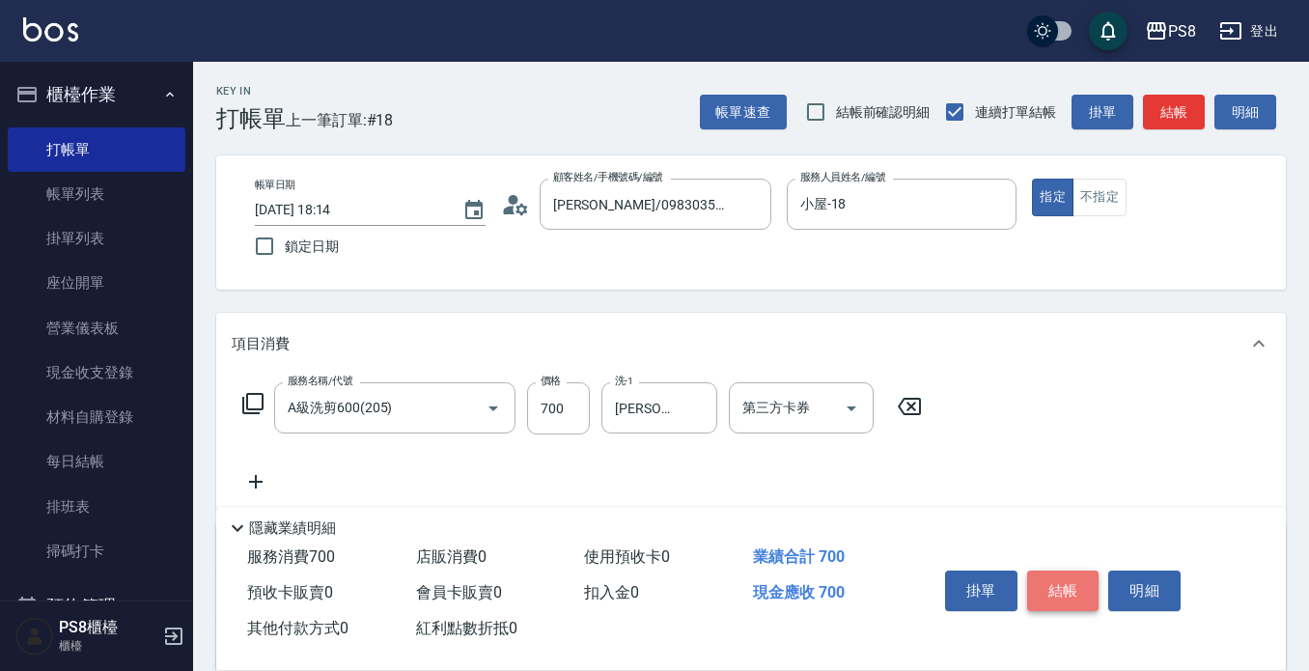
click at [1074, 579] on button "結帳" at bounding box center [1063, 591] width 72 height 41
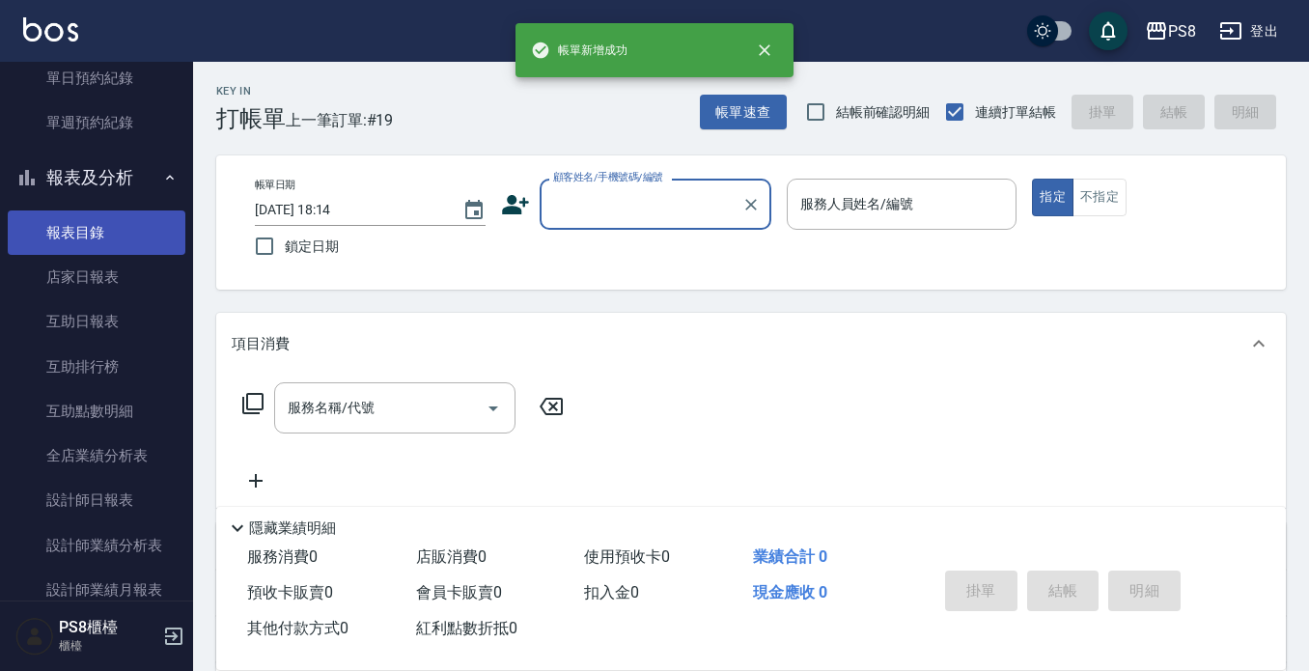
scroll to position [772, 0]
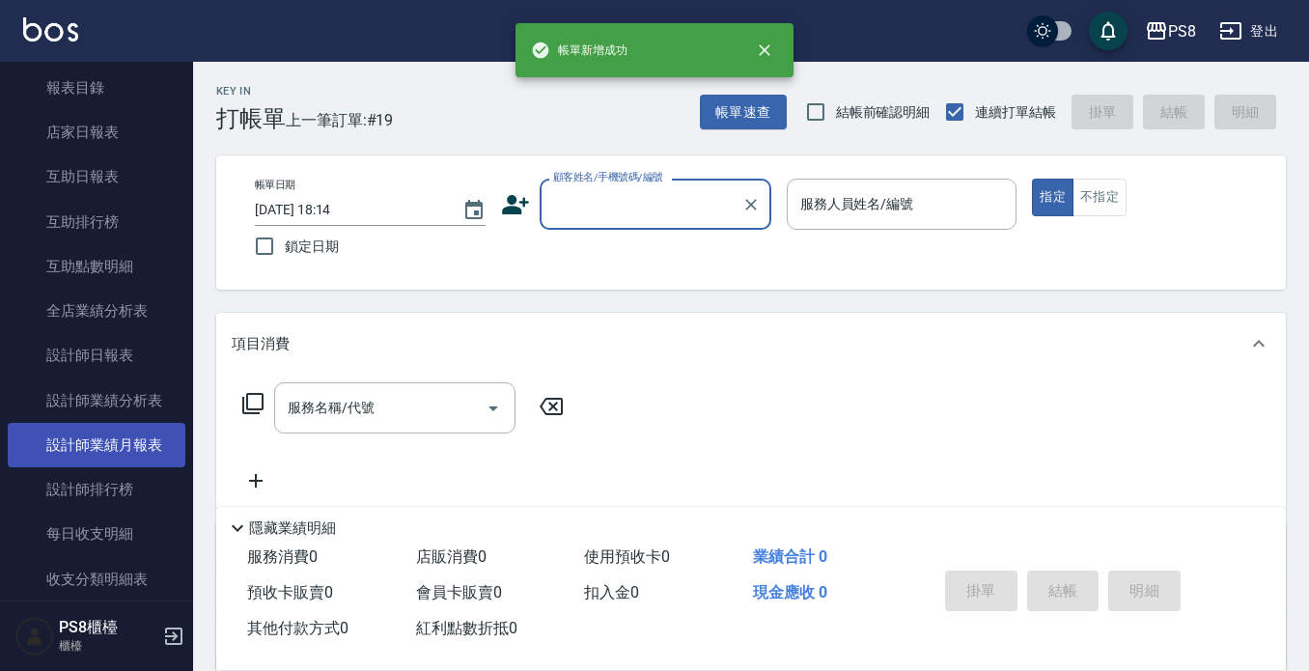
click at [113, 436] on link "設計師業績月報表" at bounding box center [97, 445] width 178 height 44
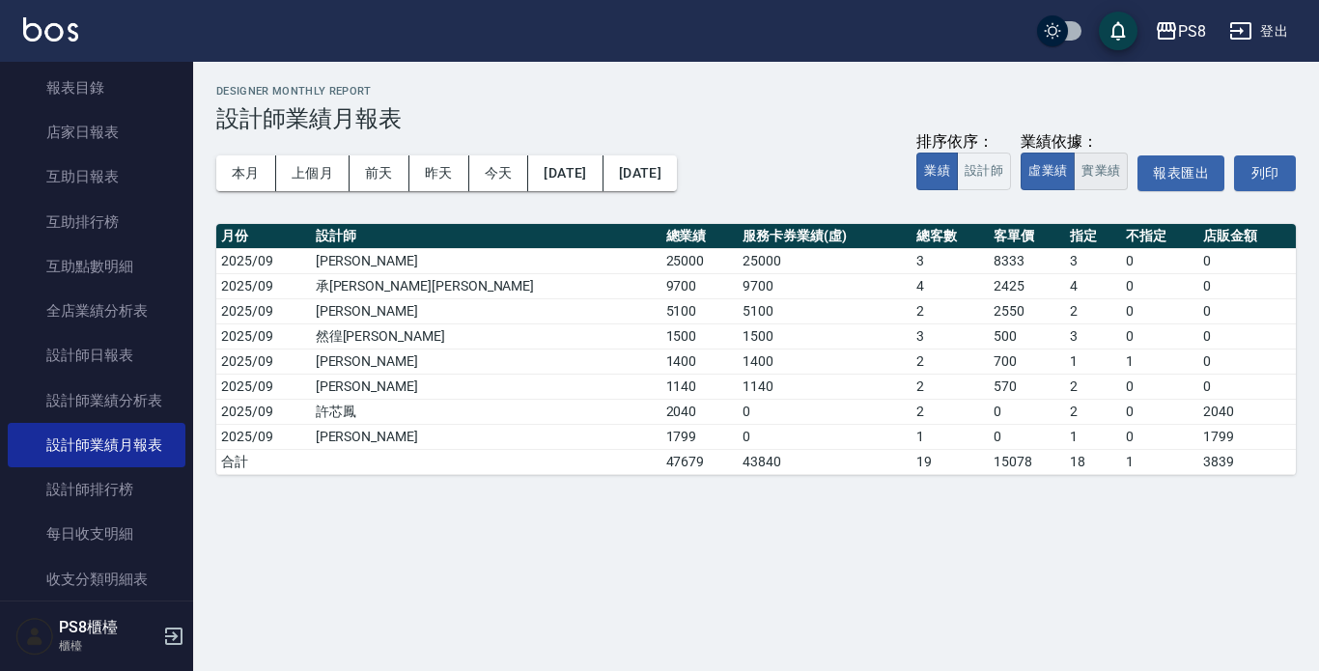
click at [1107, 166] on button "實業績" at bounding box center [1101, 172] width 54 height 38
click at [244, 175] on button "本月" at bounding box center [246, 173] width 60 height 36
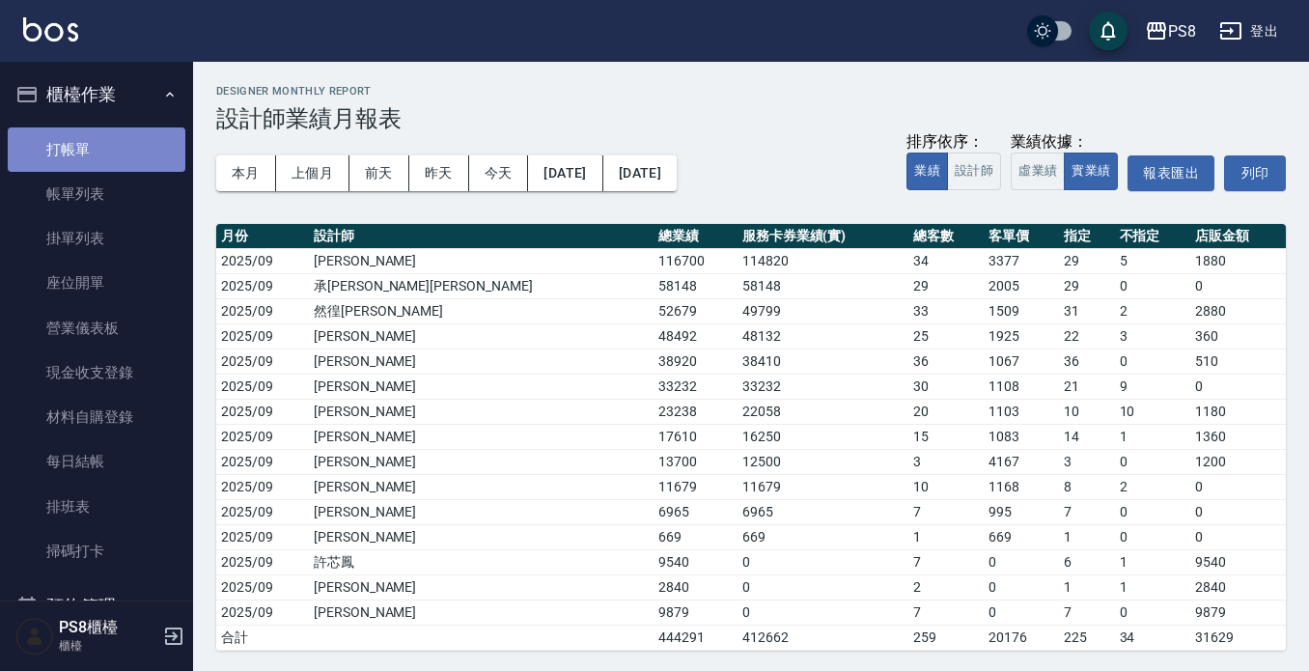
click at [112, 154] on link "打帳單" at bounding box center [97, 149] width 178 height 44
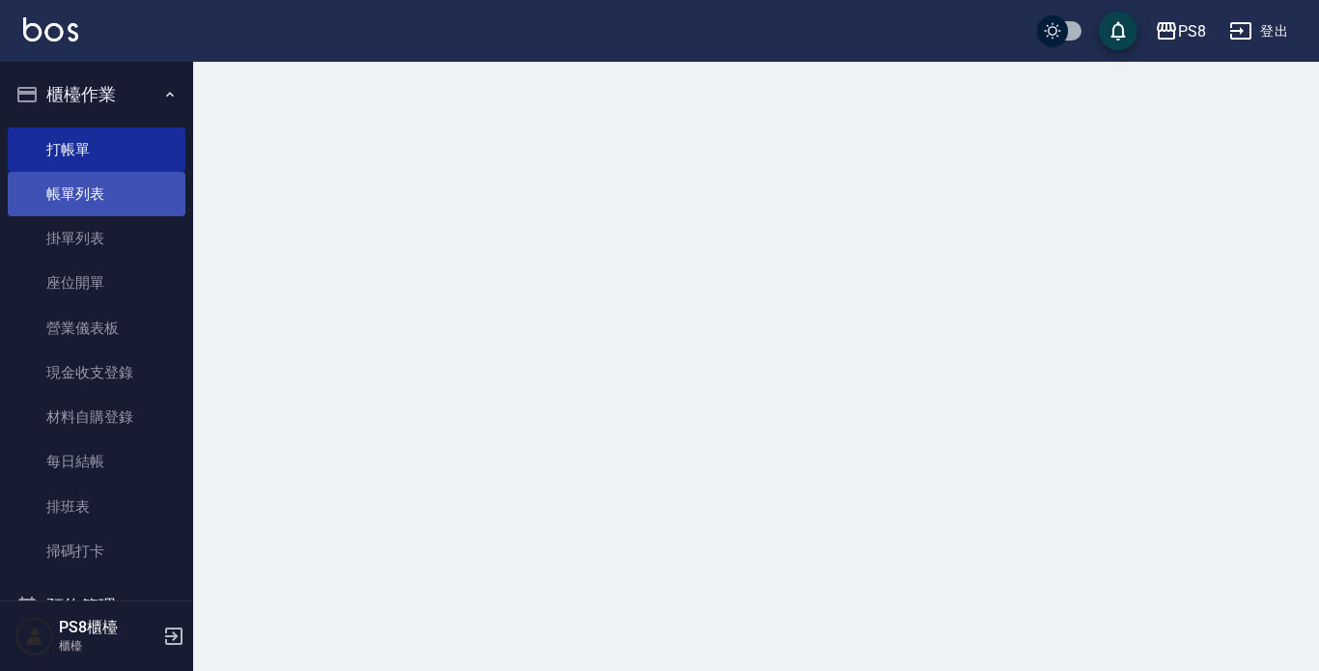
click at [96, 194] on link "帳單列表" at bounding box center [97, 194] width 178 height 44
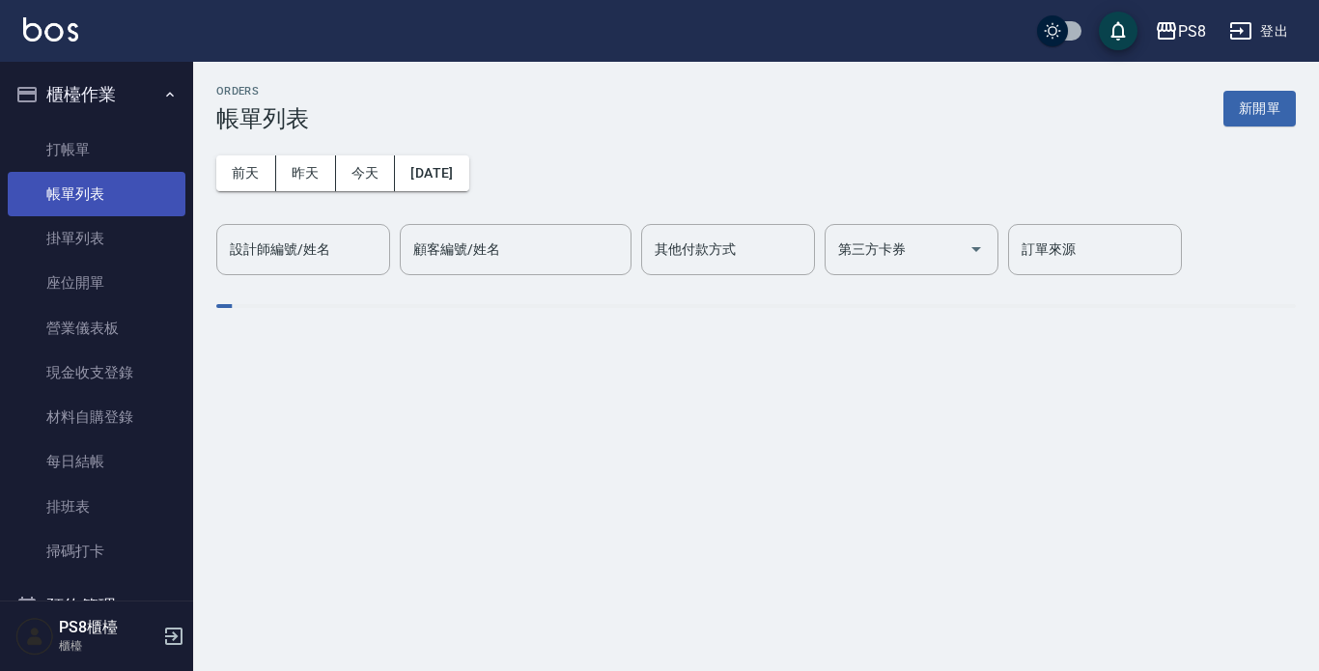
click at [106, 193] on link "帳單列表" at bounding box center [97, 194] width 178 height 44
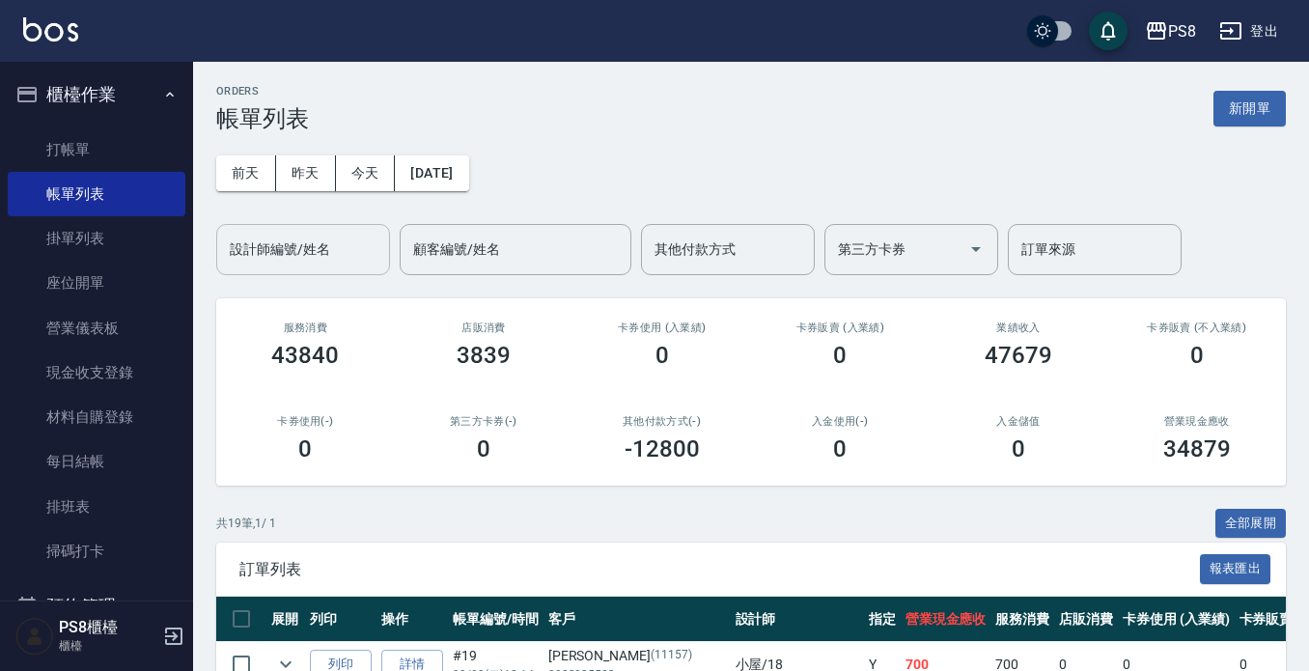
click at [254, 251] on input "設計師編號/姓名" at bounding box center [303, 250] width 156 height 34
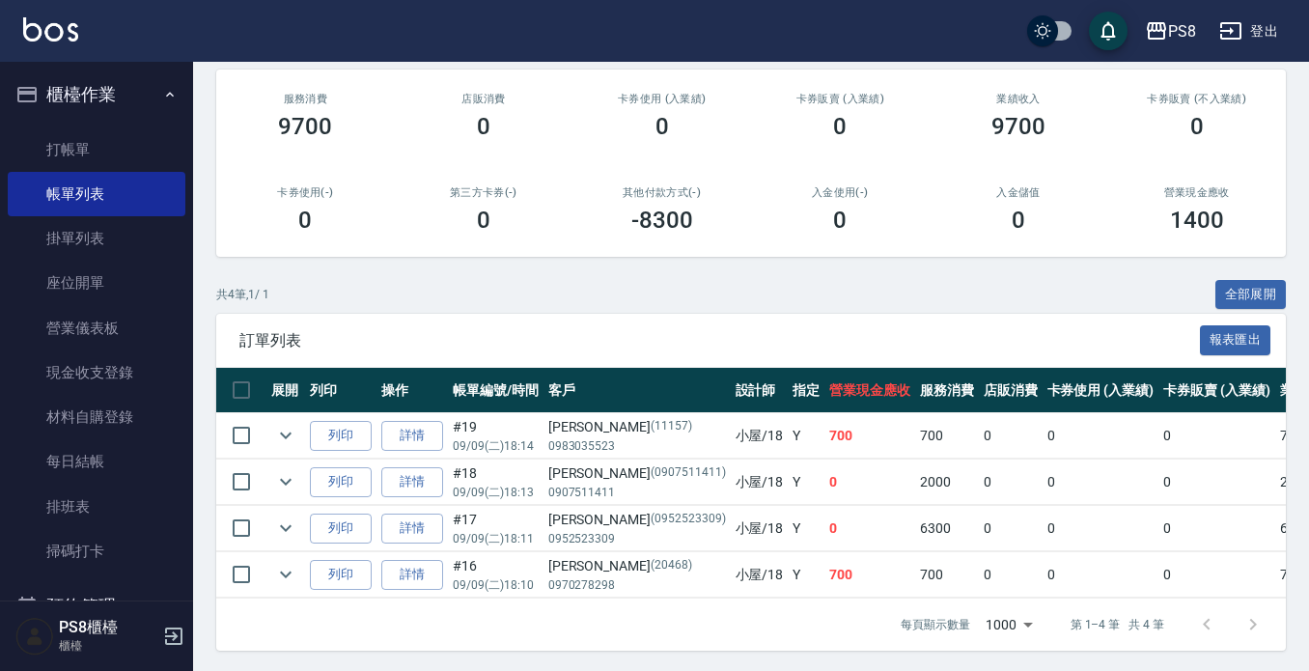
scroll to position [248, 0]
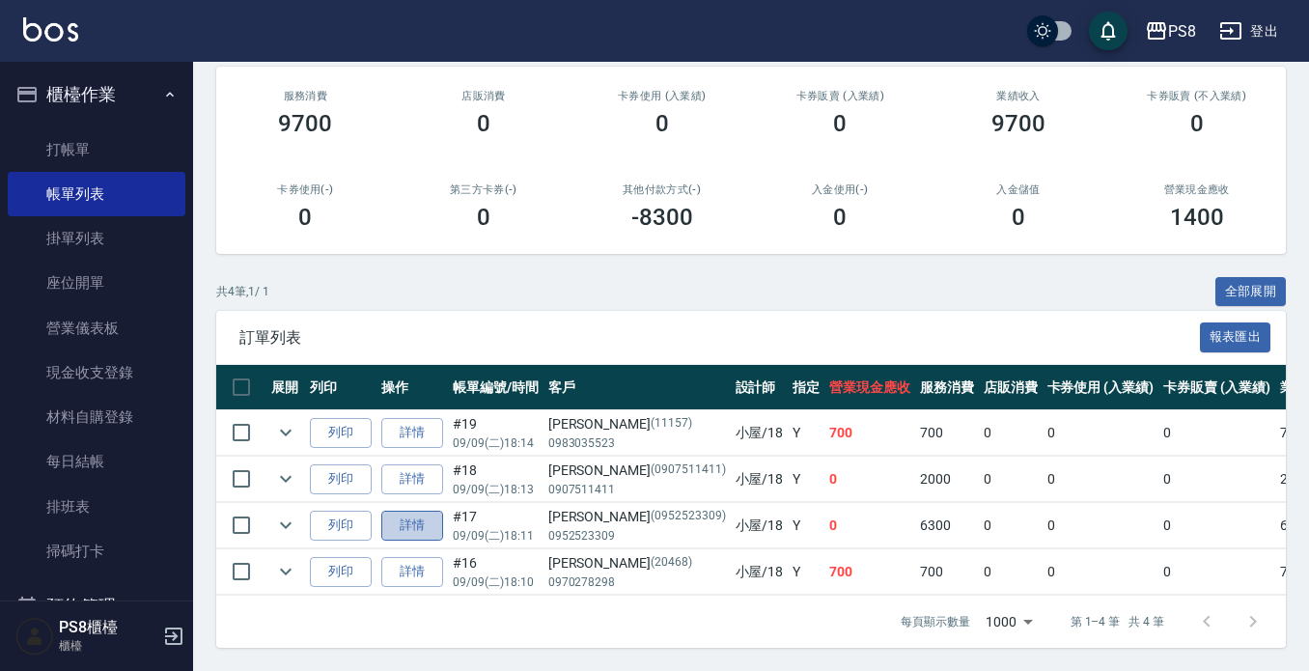
click at [419, 516] on link "詳情" at bounding box center [412, 526] width 62 height 30
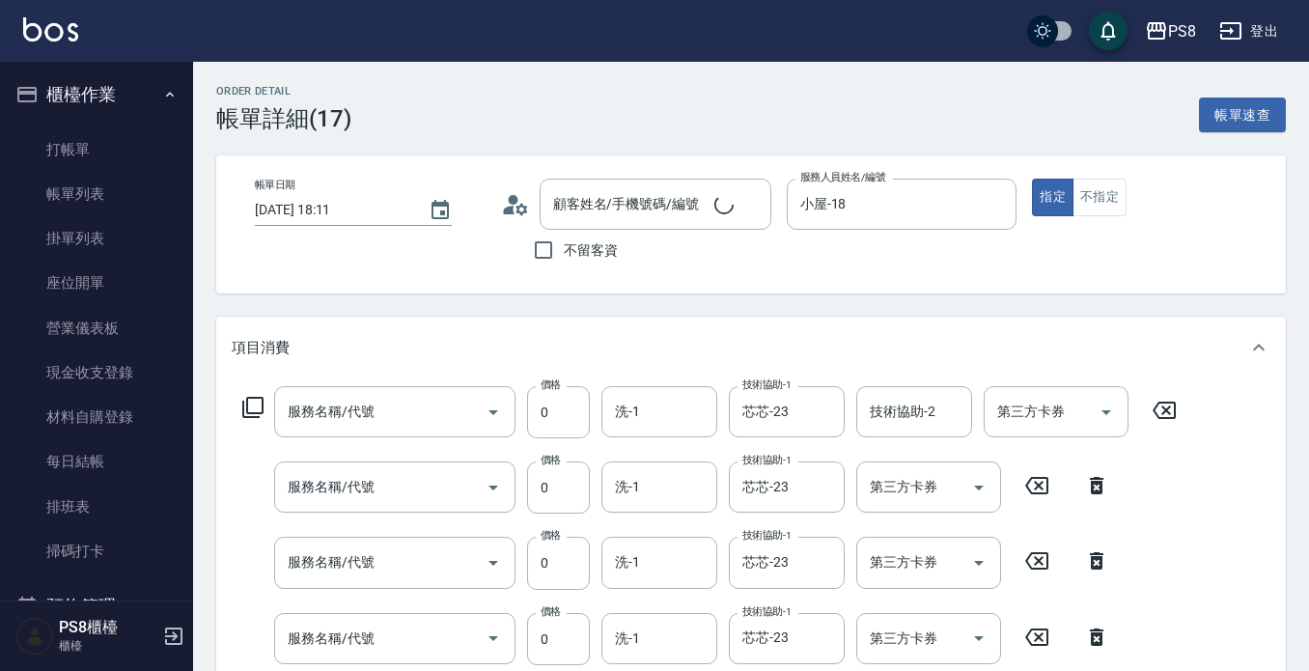
scroll to position [290, 0]
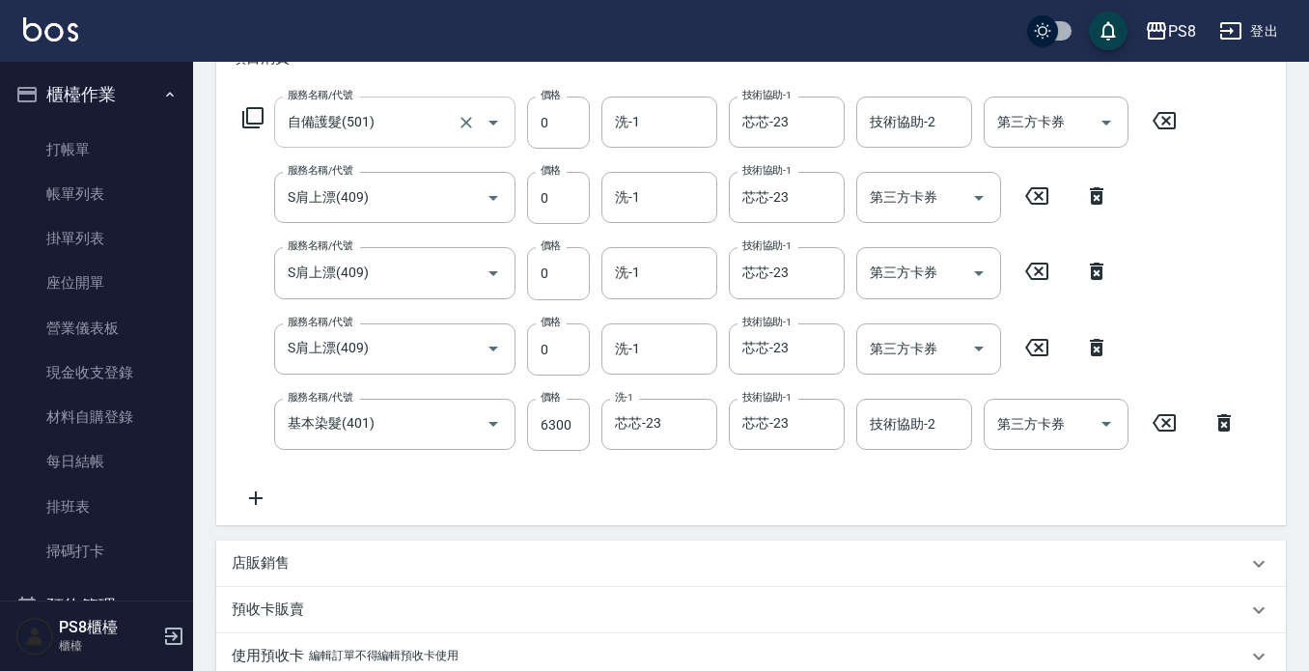
click at [436, 120] on input "自備護髮(501)" at bounding box center [368, 122] width 170 height 34
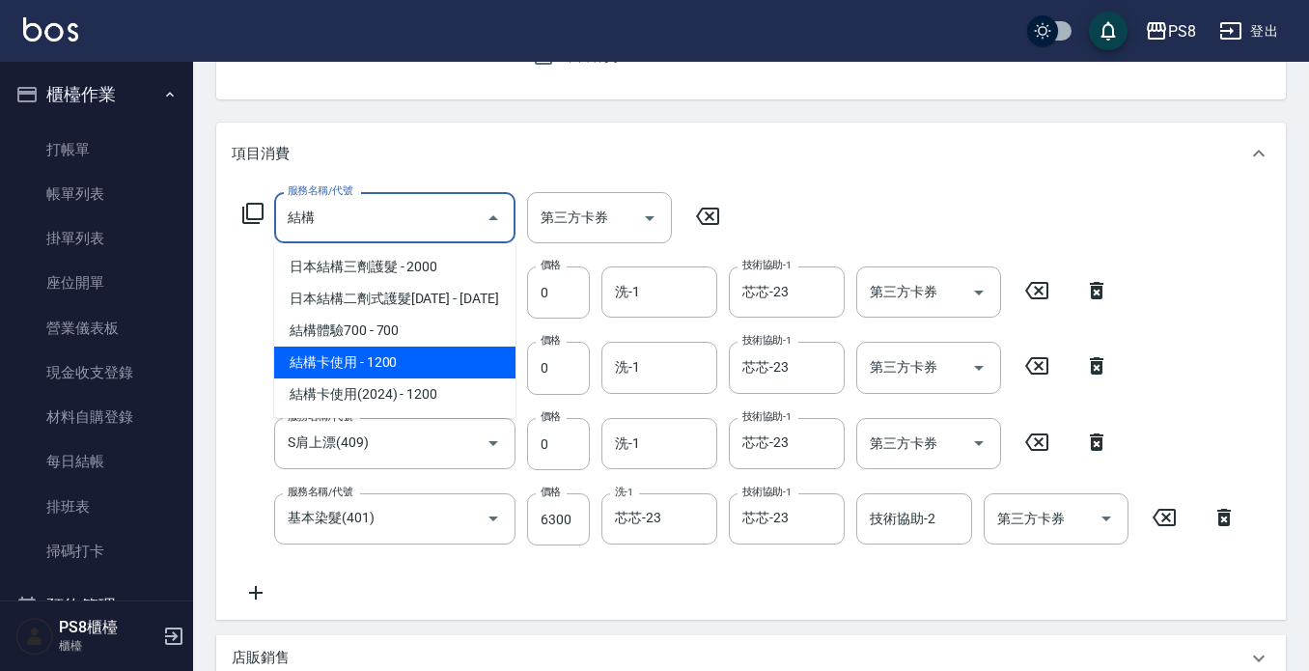
scroll to position [193, 0]
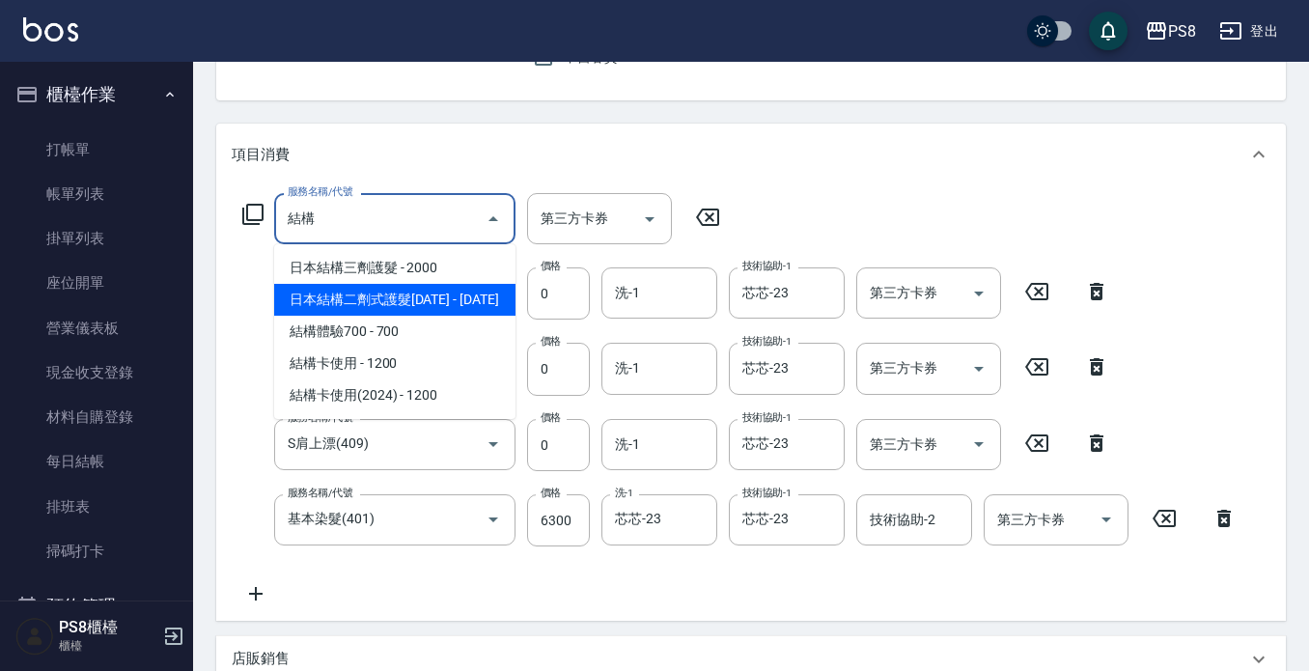
click at [391, 305] on span "日本結構二劑式護髮[DATE] - [DATE]" at bounding box center [394, 300] width 241 height 32
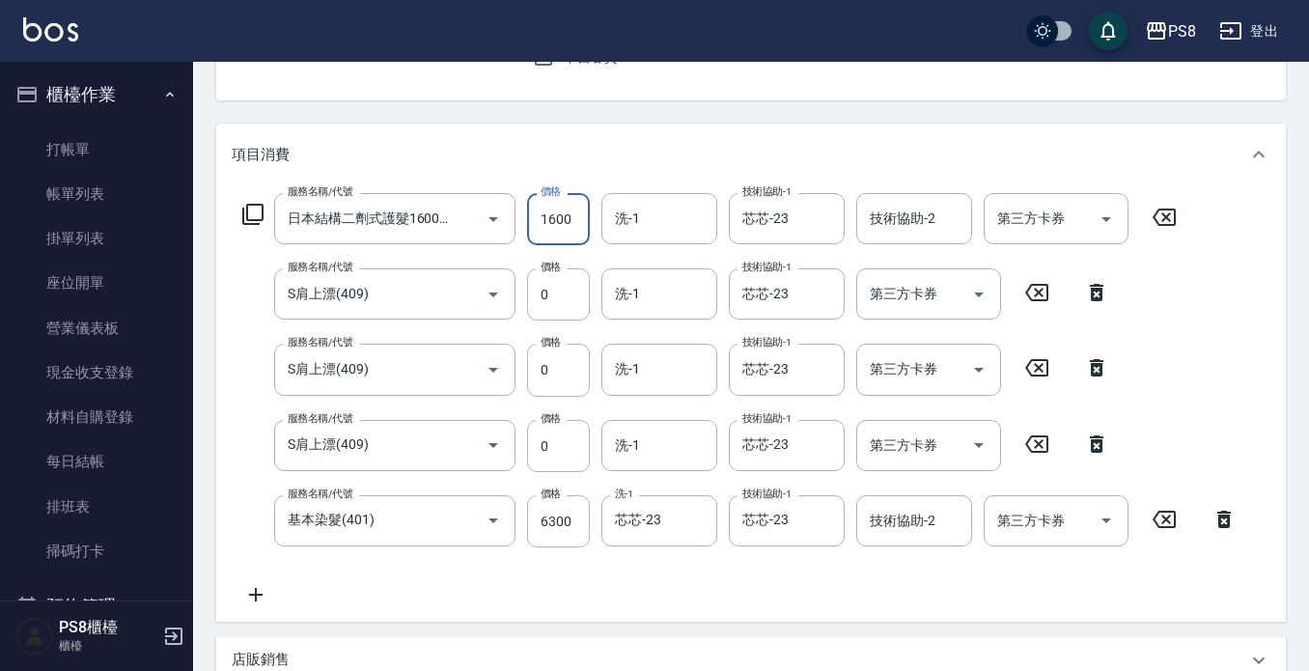
click at [549, 213] on input "1600" at bounding box center [558, 219] width 63 height 52
click at [1087, 211] on input "第三方卡券" at bounding box center [1042, 219] width 98 height 34
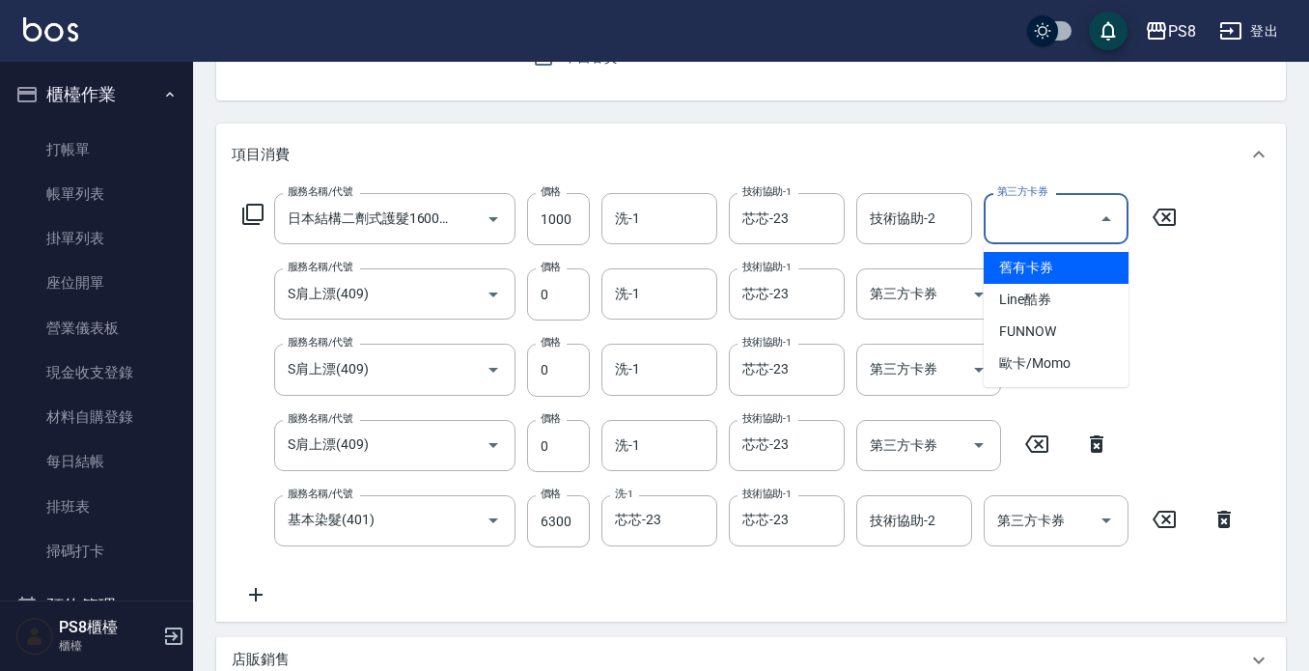
click at [1045, 267] on span "舊有卡券" at bounding box center [1056, 268] width 145 height 32
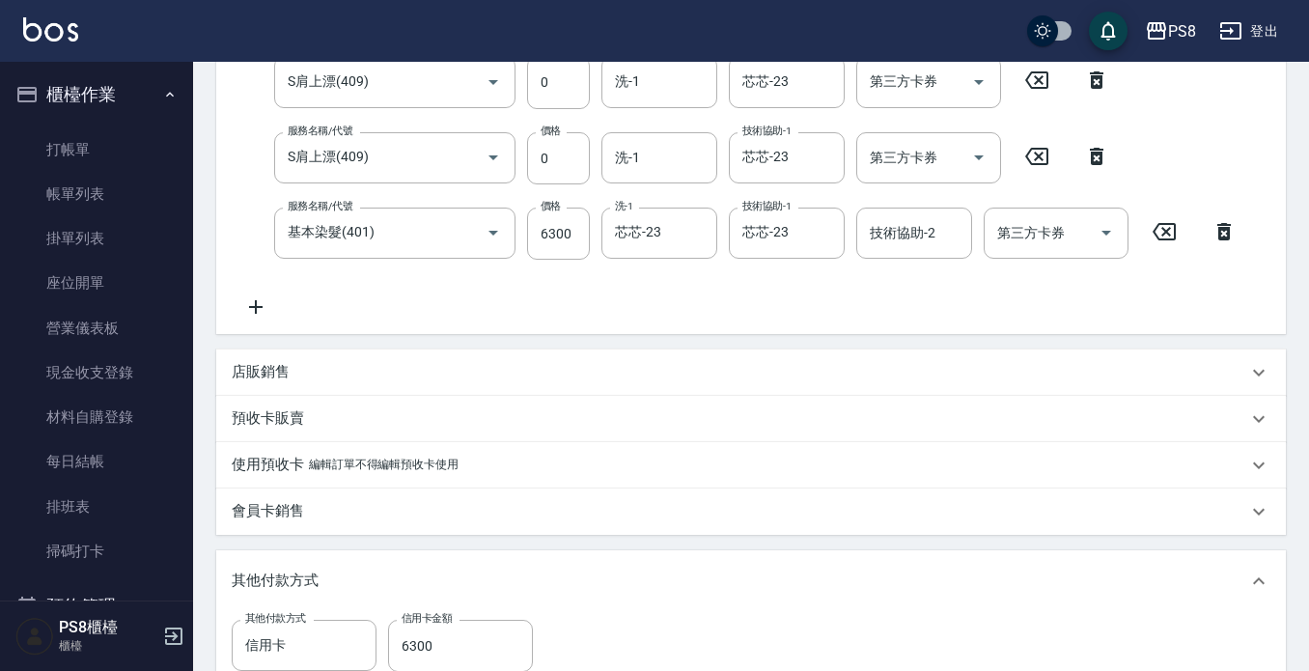
scroll to position [845, 0]
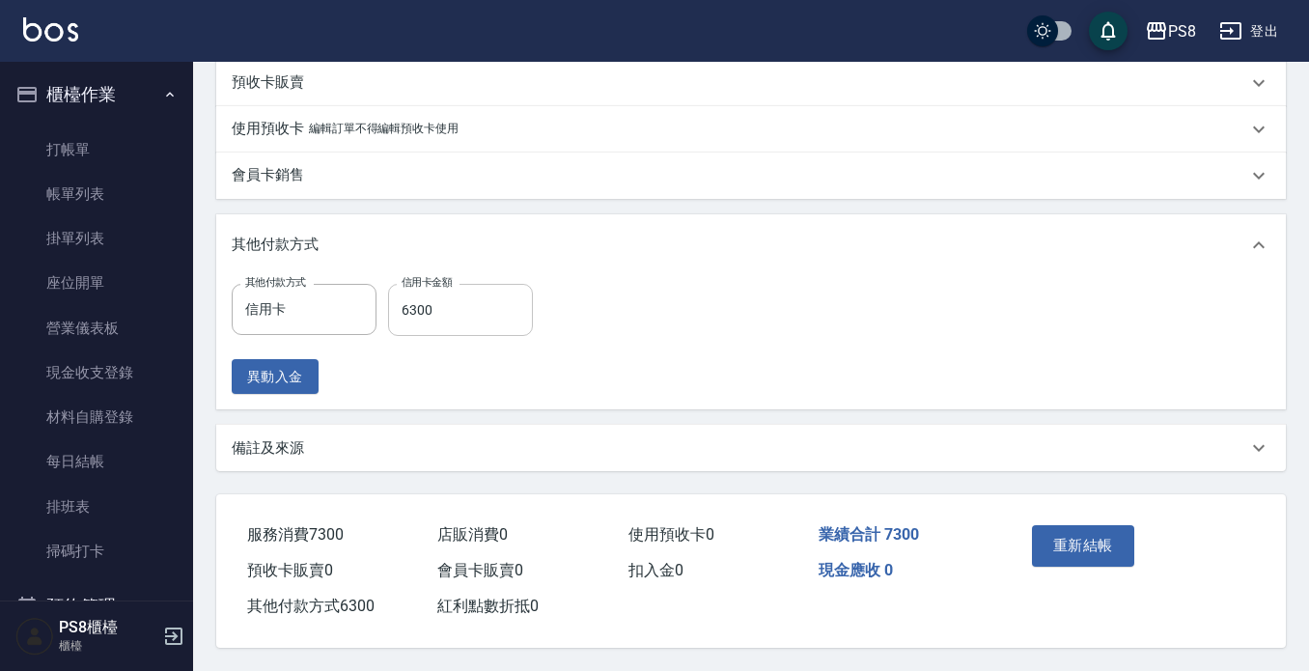
click at [434, 284] on input "6300" at bounding box center [460, 310] width 145 height 52
click at [452, 304] on input "6300" at bounding box center [460, 310] width 145 height 52
click at [1103, 536] on button "重新結帳" at bounding box center [1083, 545] width 102 height 41
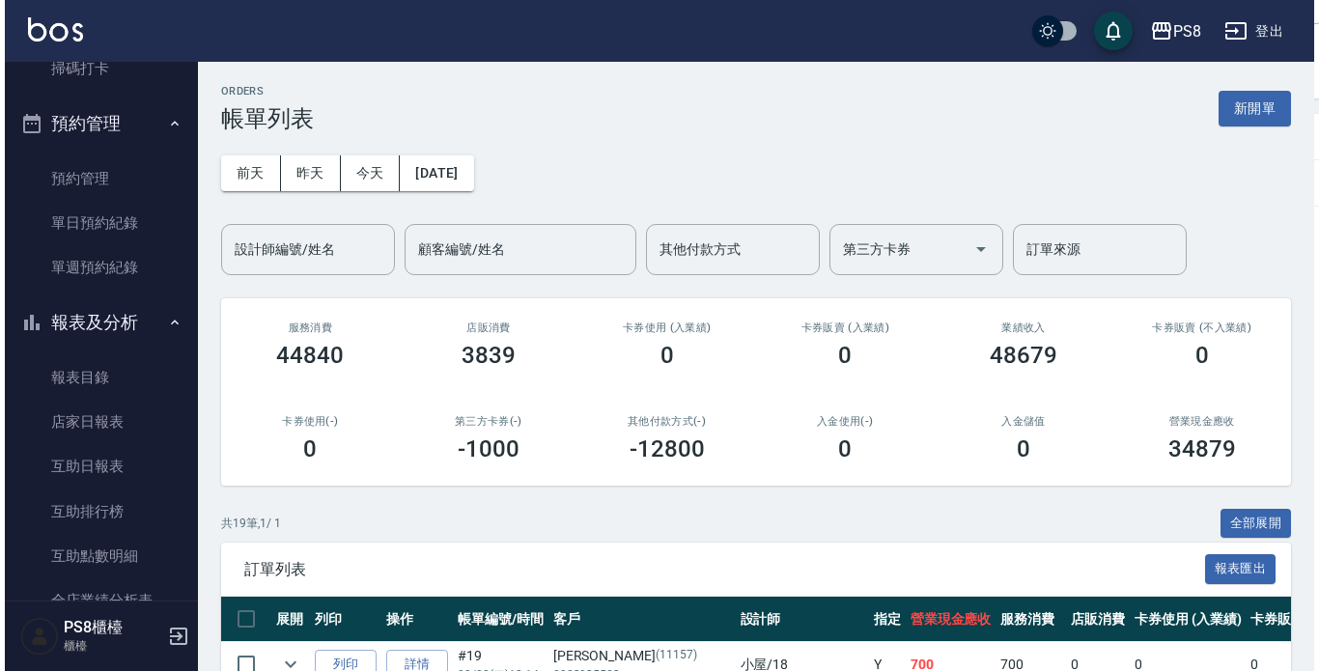
scroll to position [772, 0]
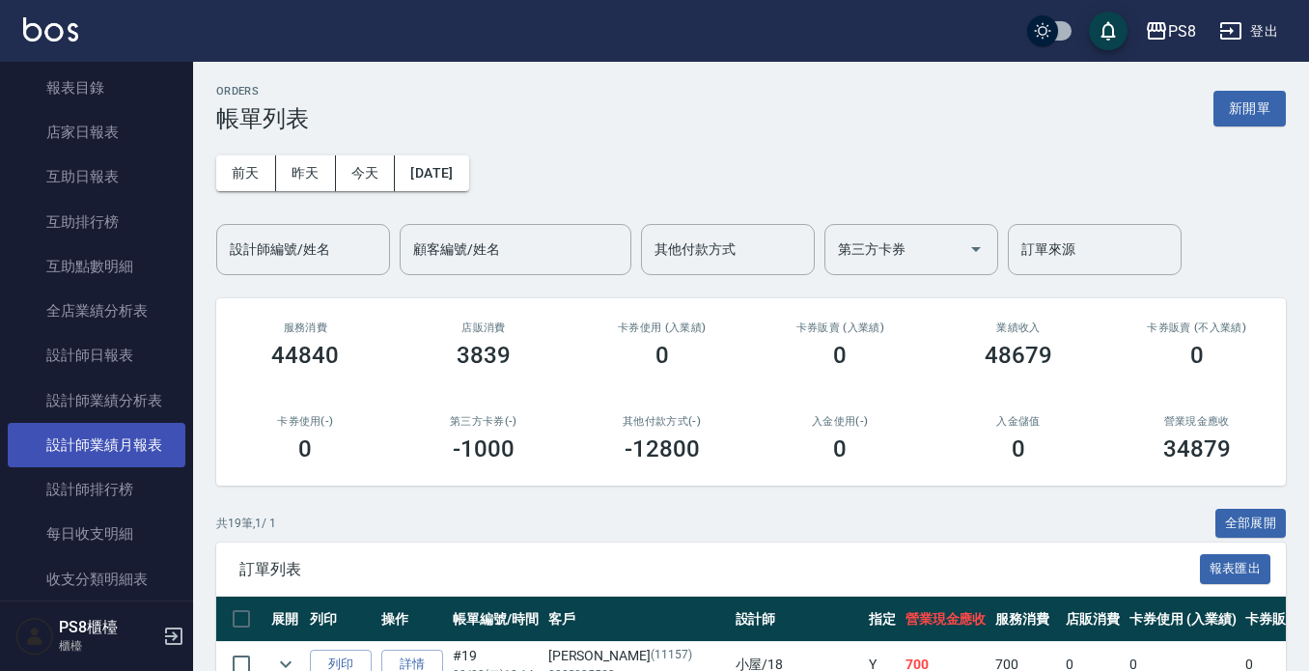
click at [118, 448] on link "設計師業績月報表" at bounding box center [97, 445] width 178 height 44
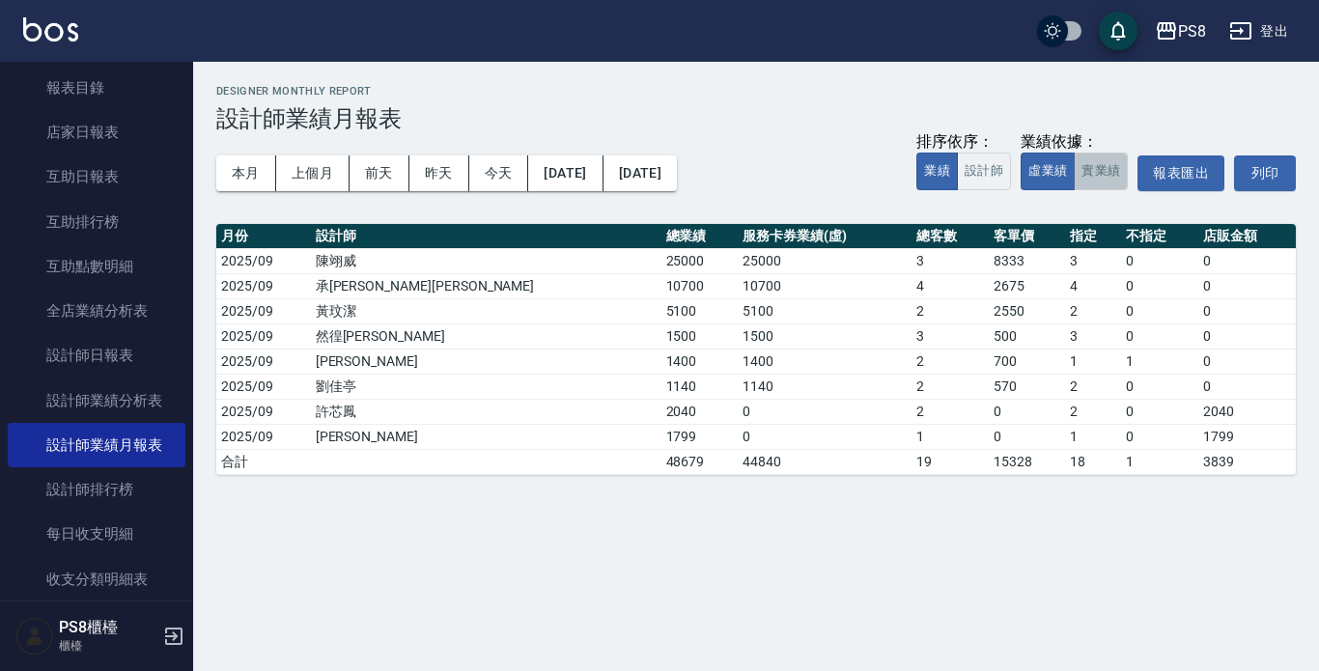
click at [1103, 163] on button "實業績" at bounding box center [1101, 172] width 54 height 38
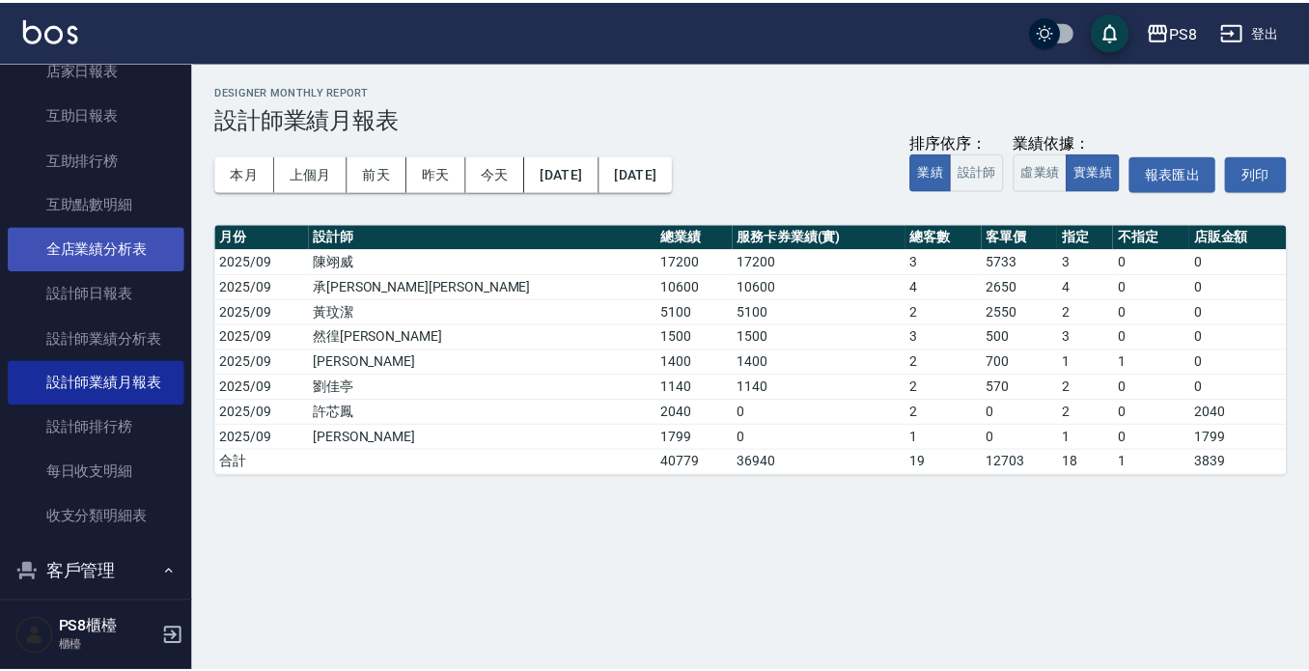
scroll to position [869, 0]
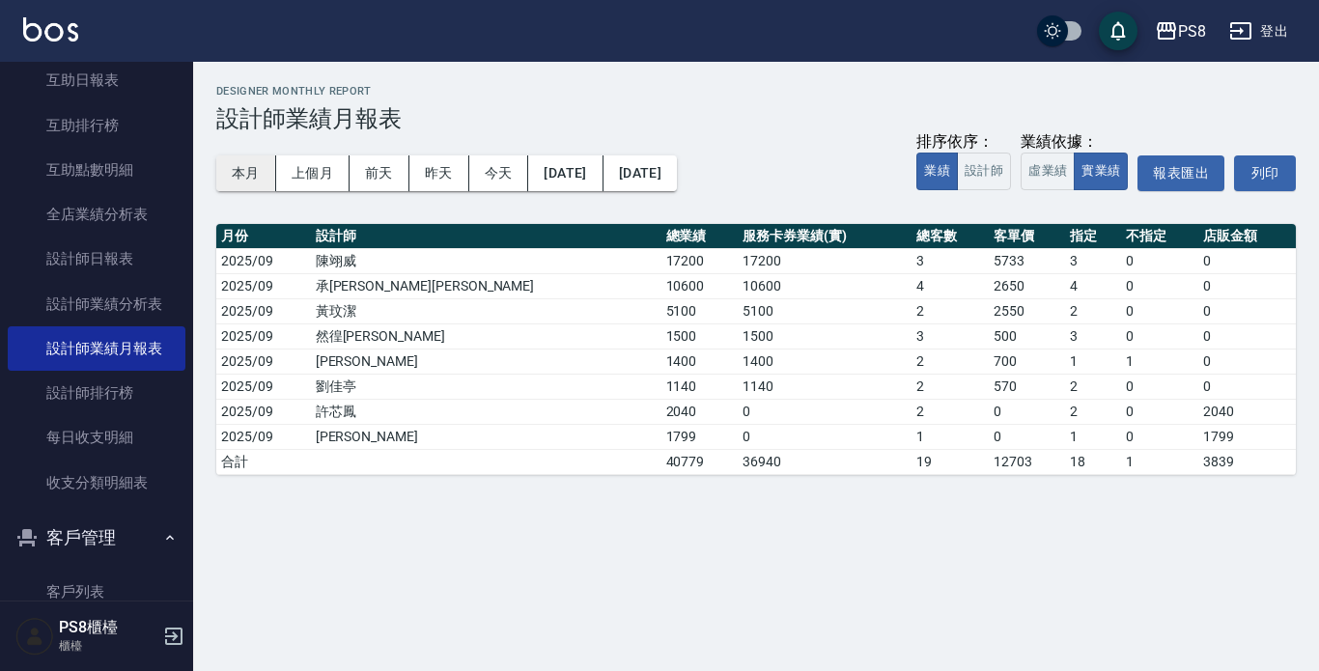
click at [252, 158] on button "本月" at bounding box center [246, 173] width 60 height 36
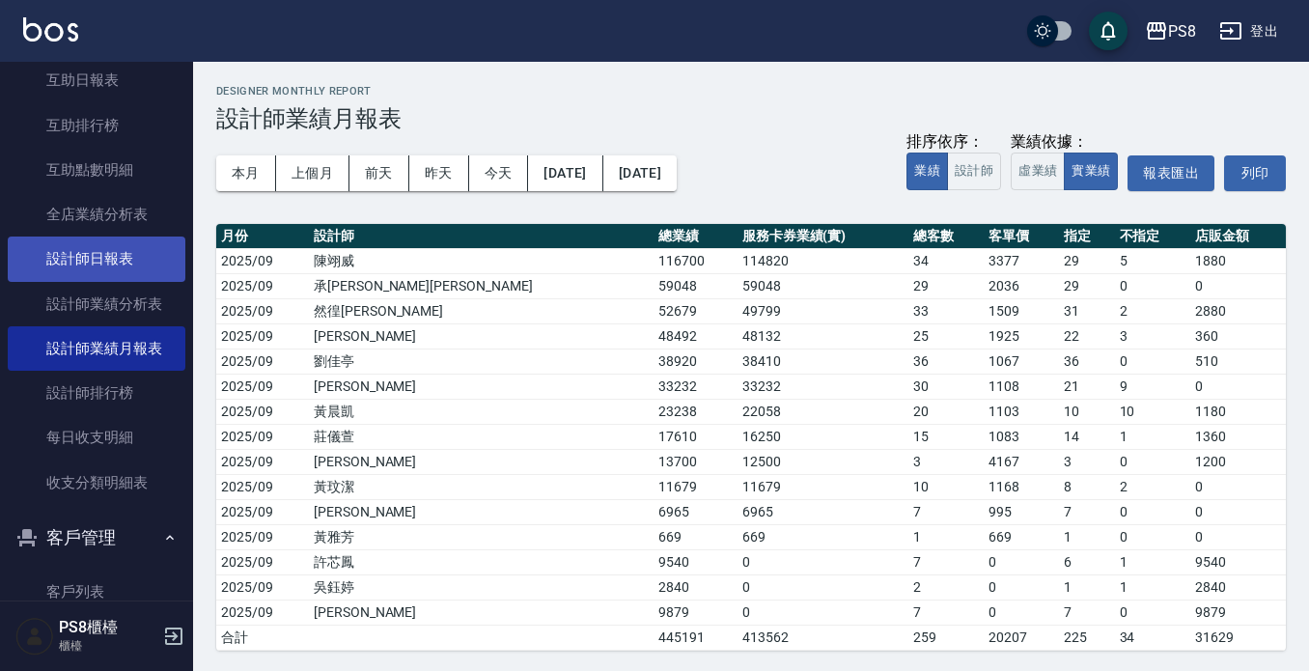
scroll to position [772, 0]
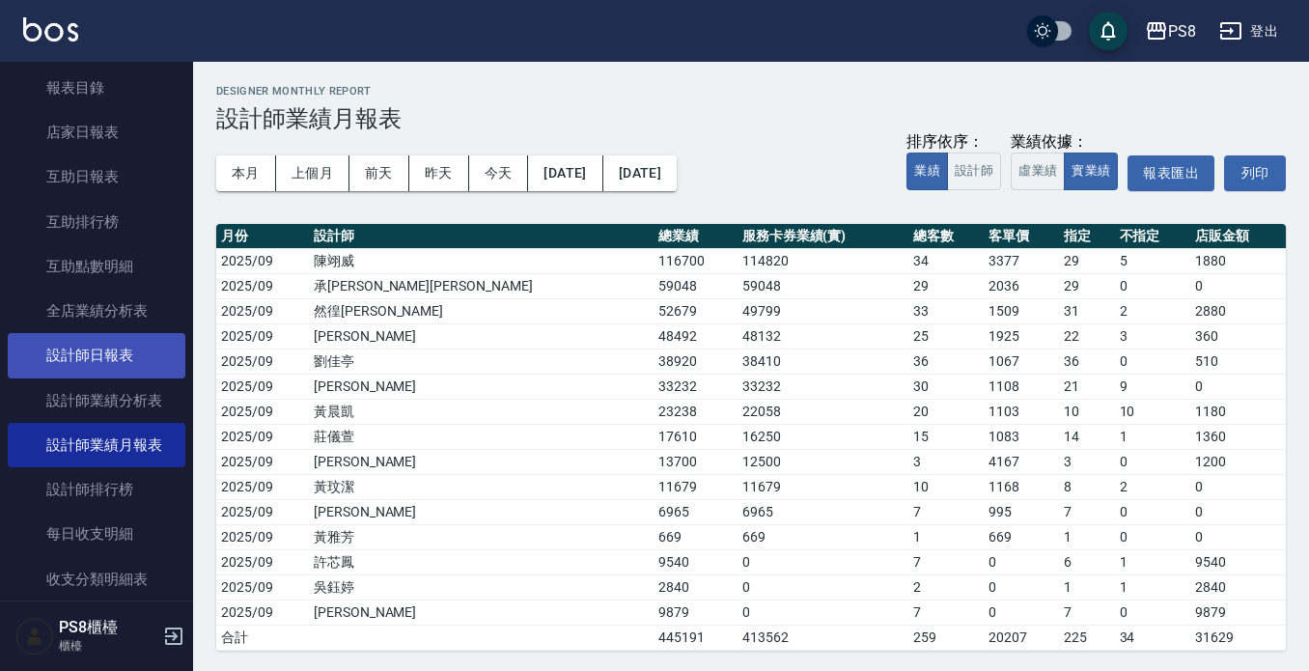
click at [118, 354] on link "設計師日報表" at bounding box center [97, 355] width 178 height 44
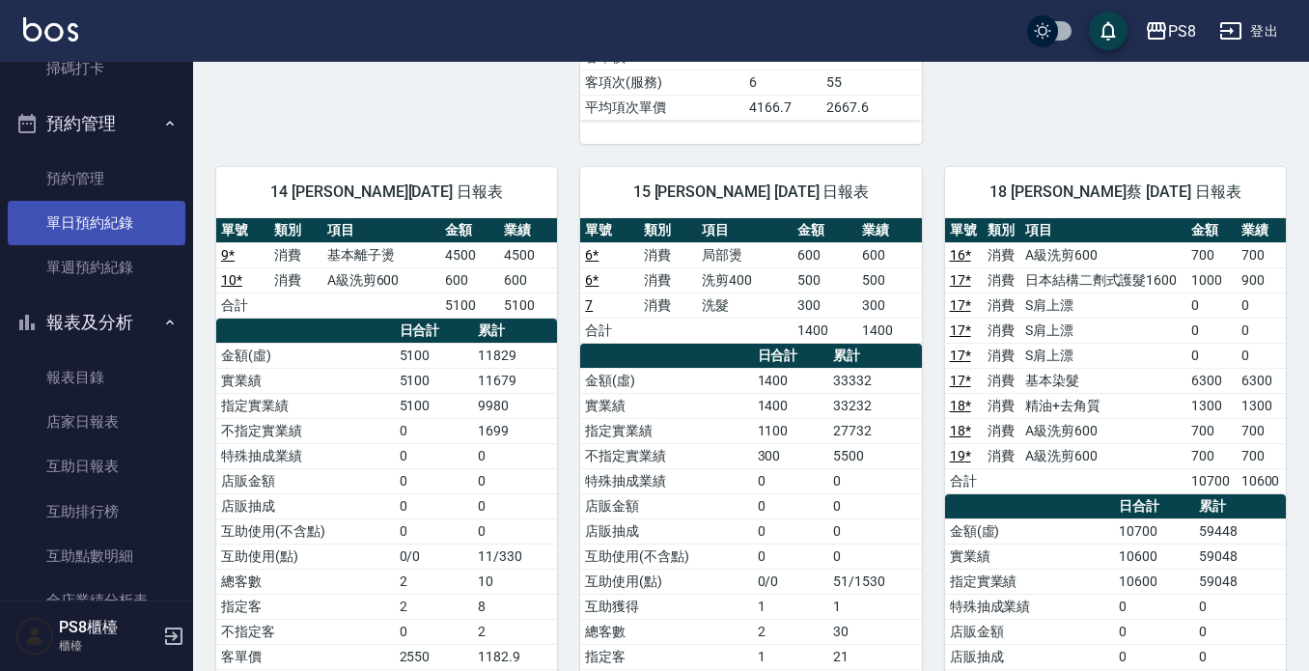
scroll to position [579, 0]
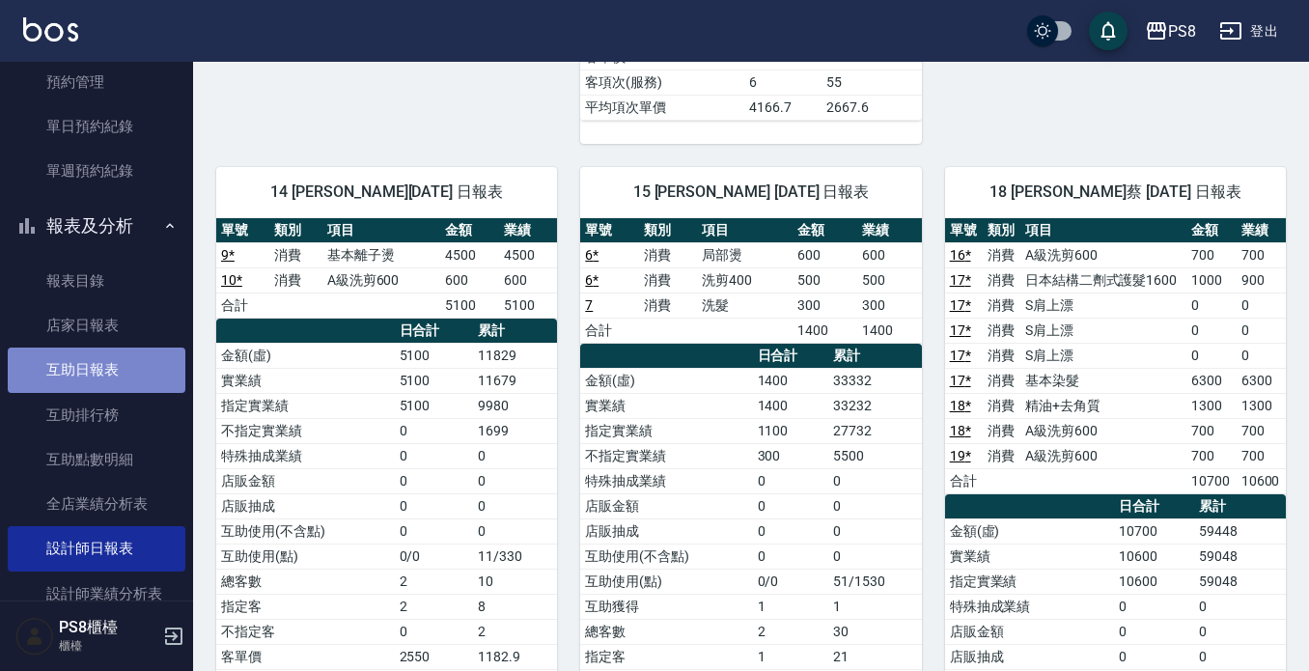
click at [111, 372] on link "互助日報表" at bounding box center [97, 370] width 178 height 44
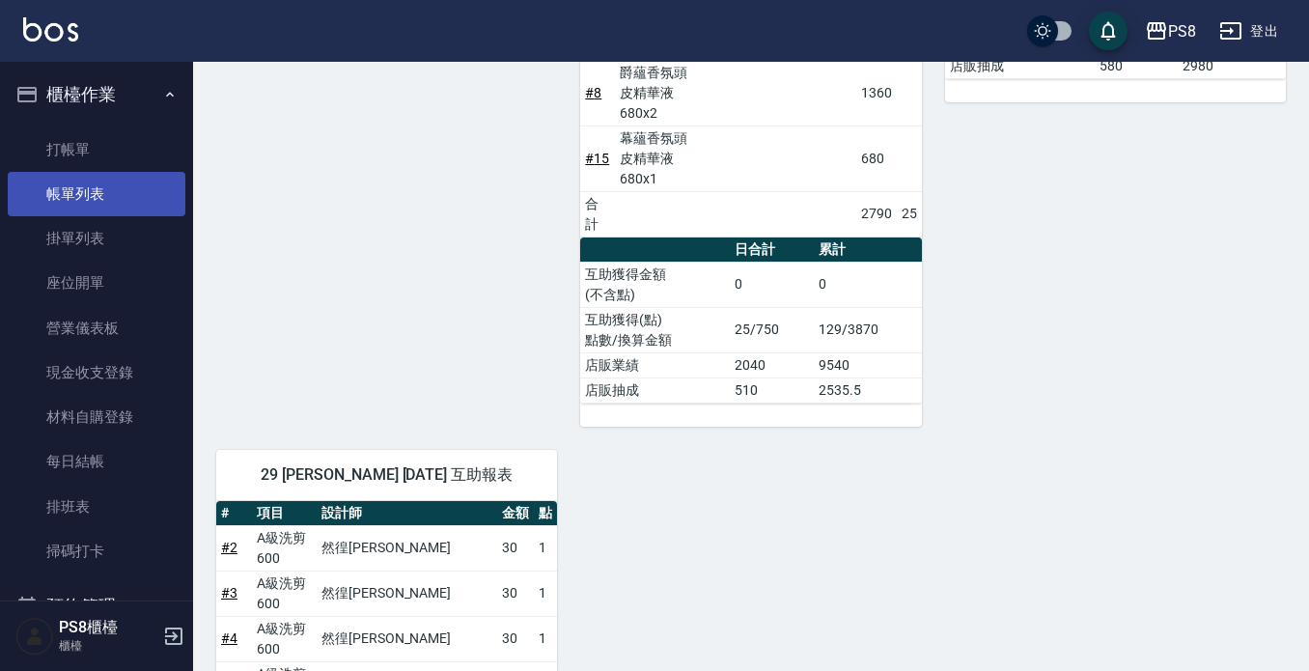
click at [83, 197] on link "帳單列表" at bounding box center [97, 194] width 178 height 44
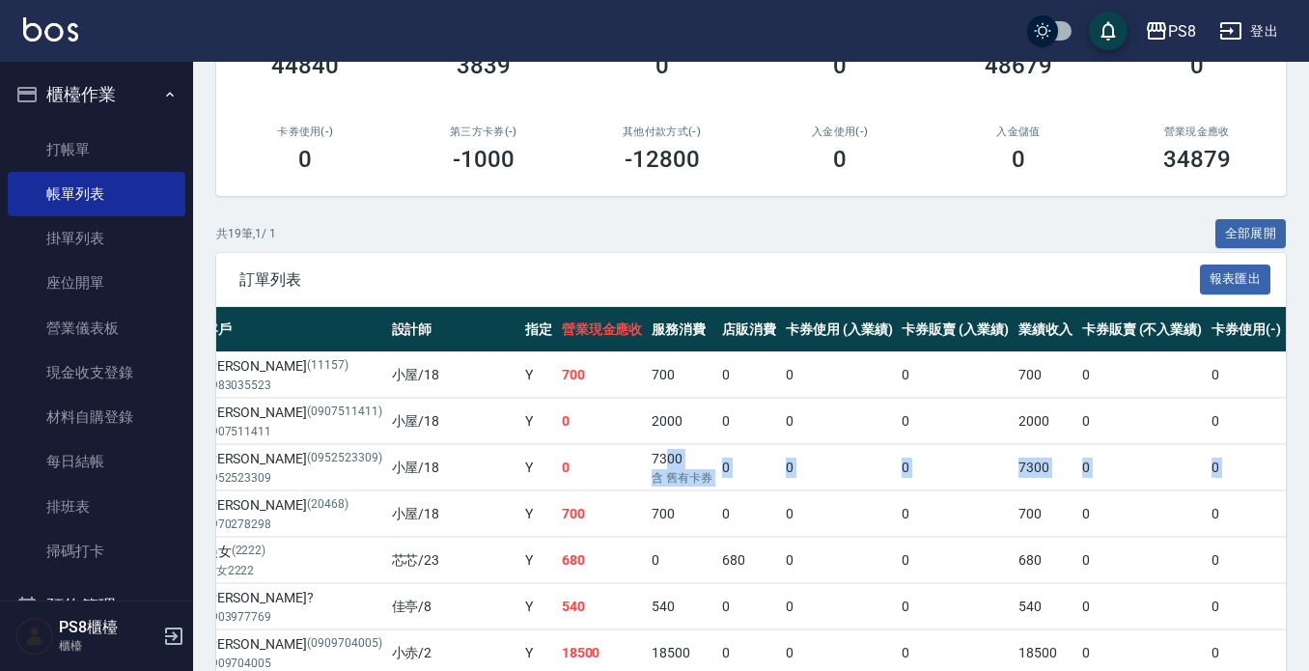
scroll to position [0, 353]
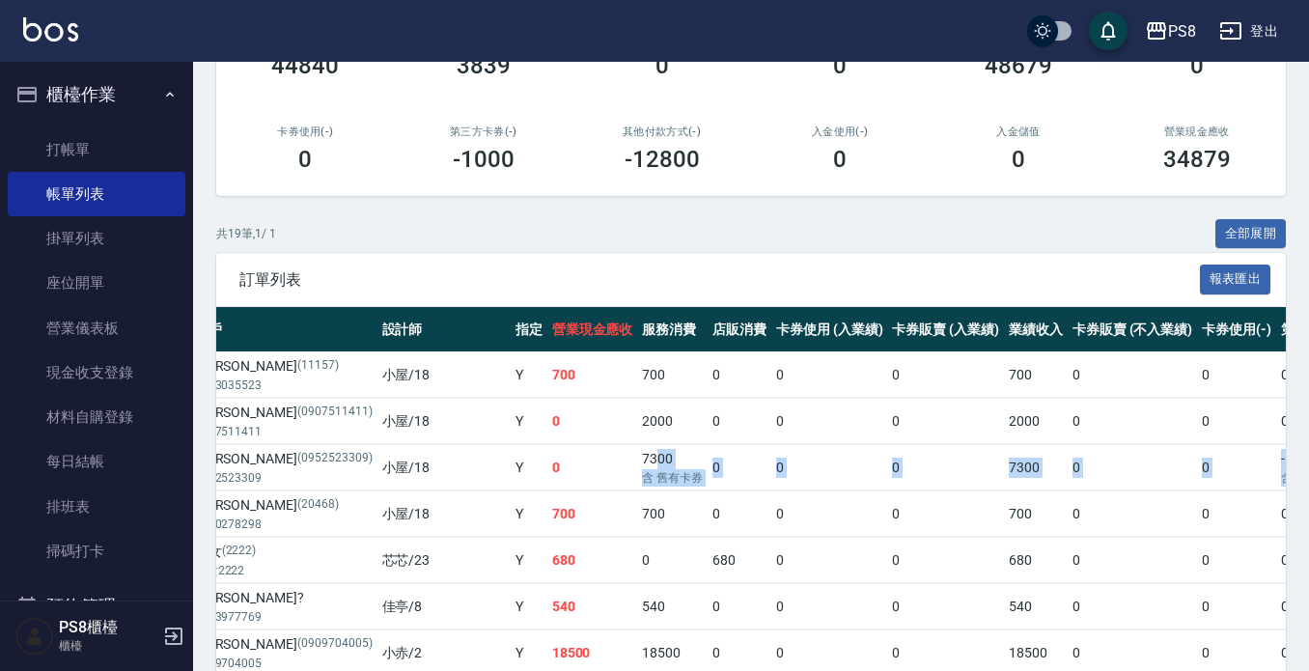
drag, startPoint x: 883, startPoint y: 463, endPoint x: 1241, endPoint y: 470, distance: 358.3
click at [1246, 470] on tr "列印 詳情 #17 09/09 (二) 18:11 [PERSON_NAME] (0952523309) 0952523309 小屋 /18 Y 0 7300…" at bounding box center [758, 467] width 1790 height 45
click at [1281, 469] on p "含 舊有卡券" at bounding box center [1322, 477] width 83 height 17
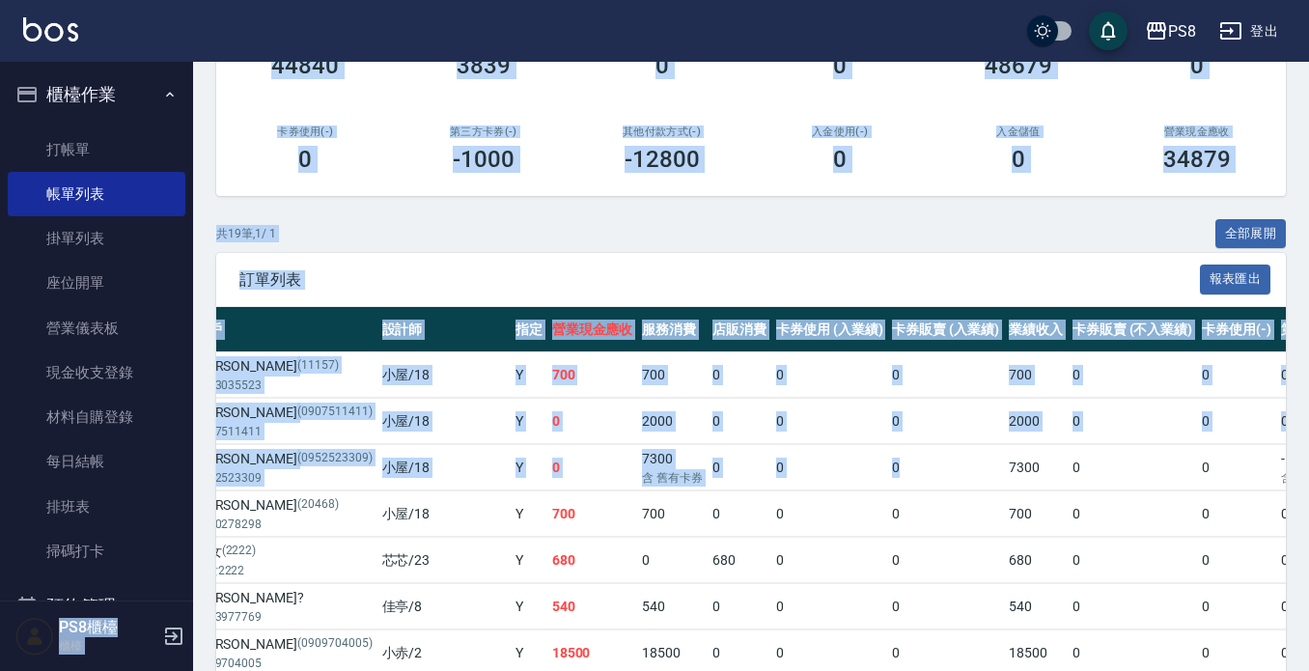
scroll to position [0, 0]
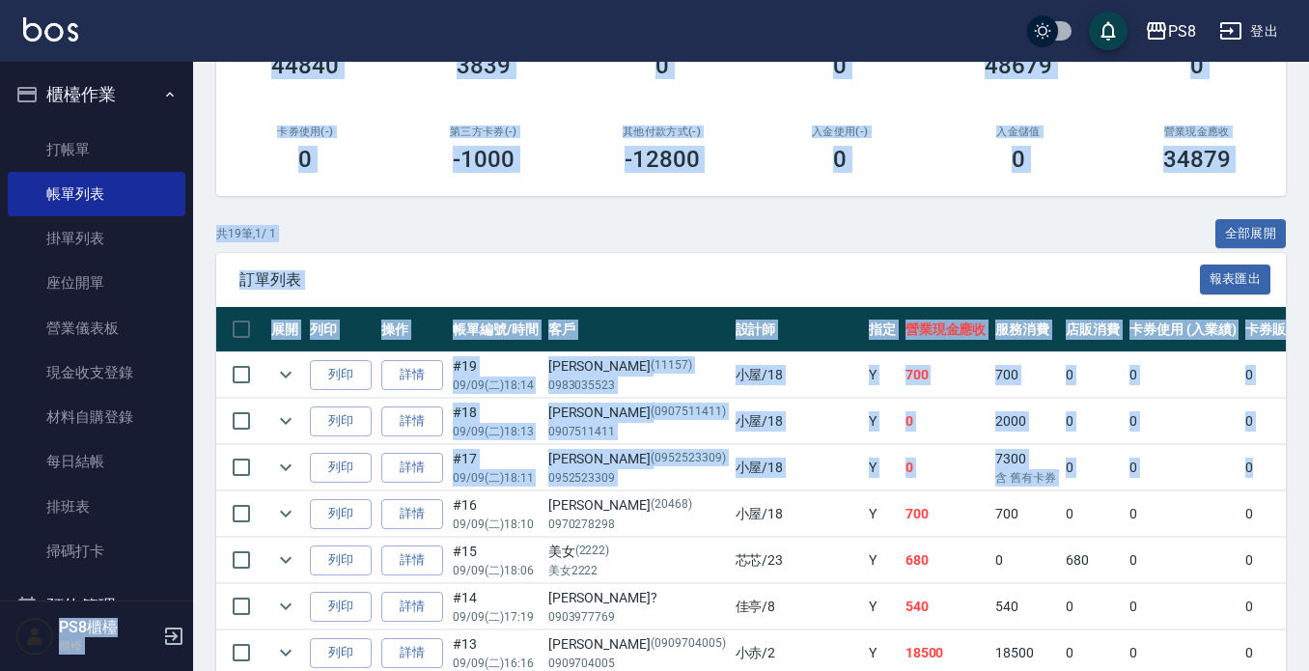
drag, startPoint x: 828, startPoint y: 464, endPoint x: 0, endPoint y: 456, distance: 827.5
click at [0, 456] on div "PS8 登出 櫃檯作業 打帳單 帳單列表 掛單列表 座位開單 營業儀表板 現金收支登錄 材料自購登錄 每日結帳 排班表 掃碼打卡 預約管理 預約管理 單日預約…" at bounding box center [654, 509] width 1309 height 1598
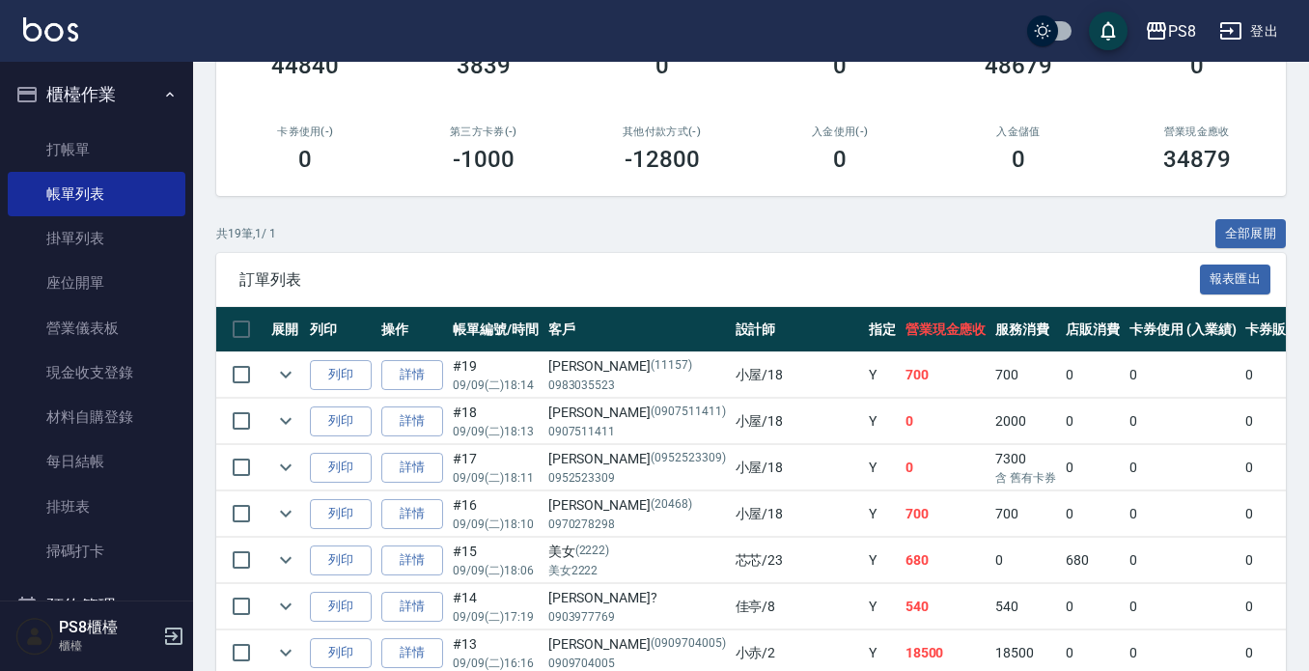
click at [901, 511] on td "700" at bounding box center [946, 513] width 91 height 45
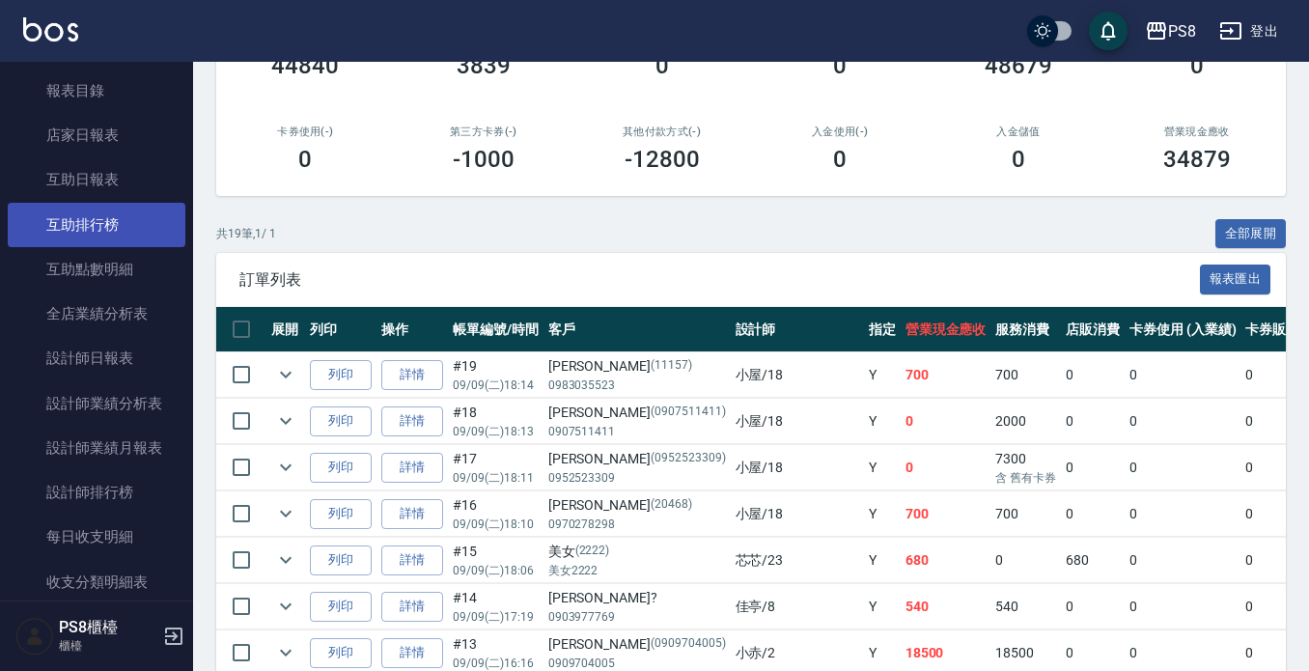
scroll to position [772, 0]
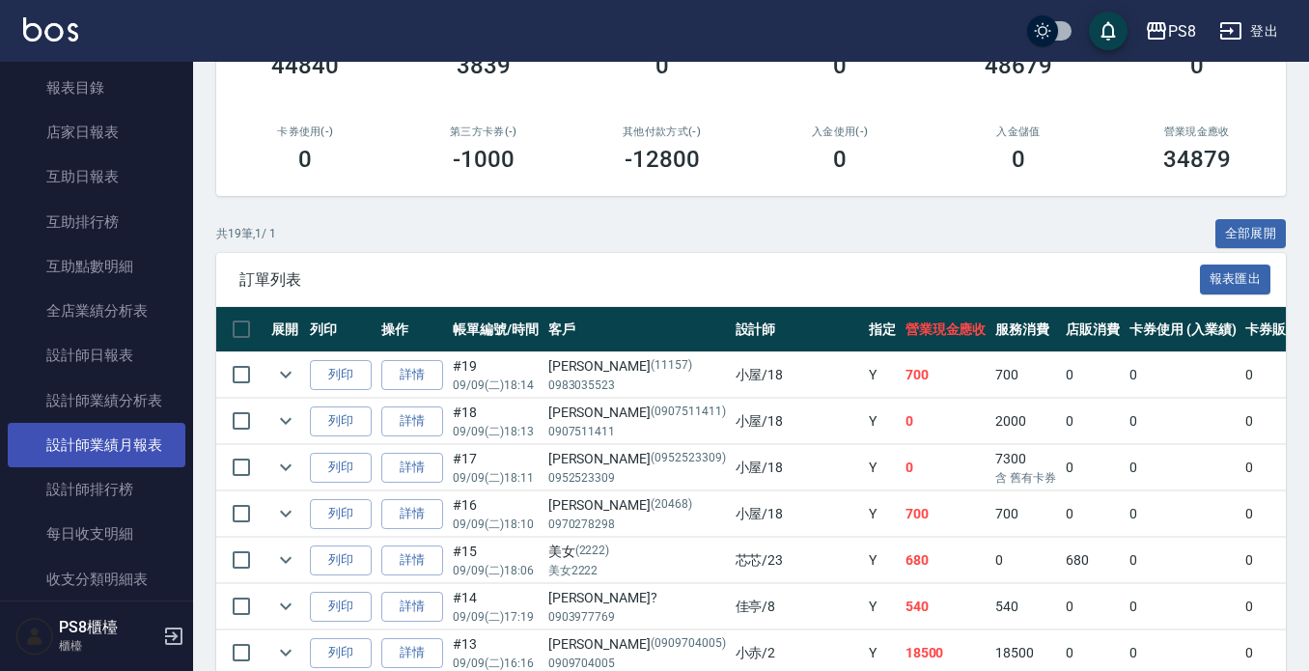
click at [115, 439] on link "設計師業績月報表" at bounding box center [97, 445] width 178 height 44
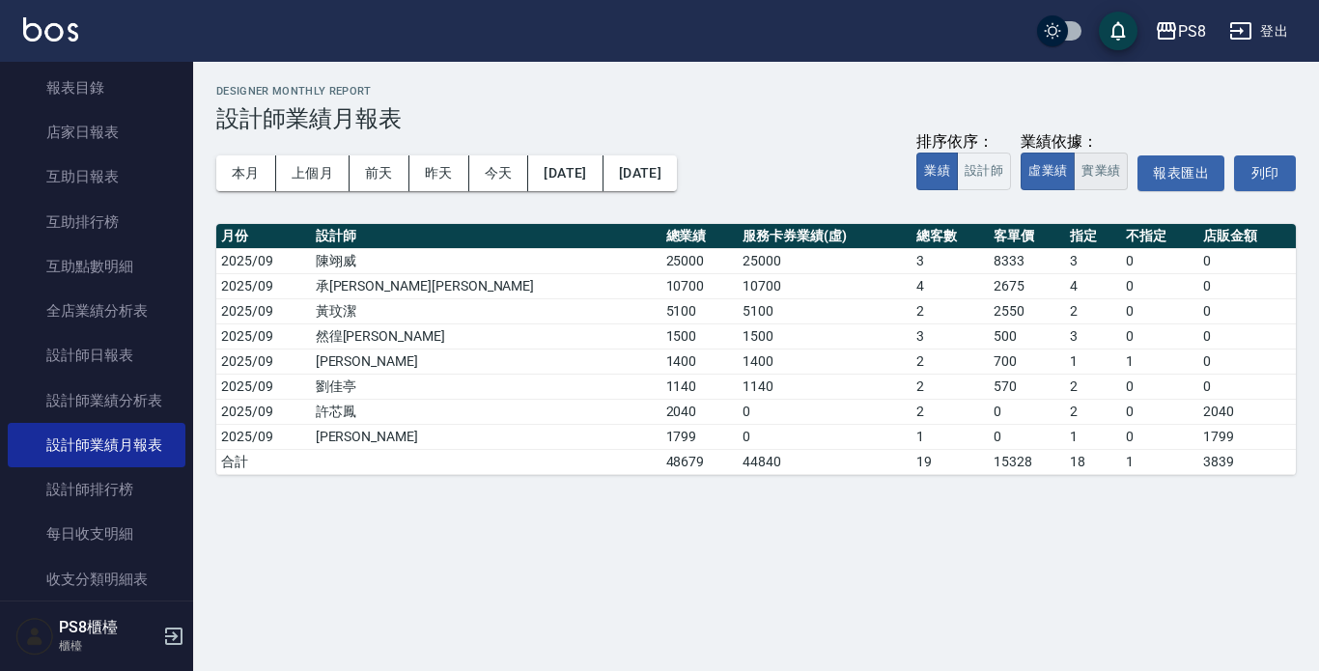
click at [1100, 169] on button "實業績" at bounding box center [1101, 172] width 54 height 38
click at [258, 173] on button "本月" at bounding box center [246, 173] width 60 height 36
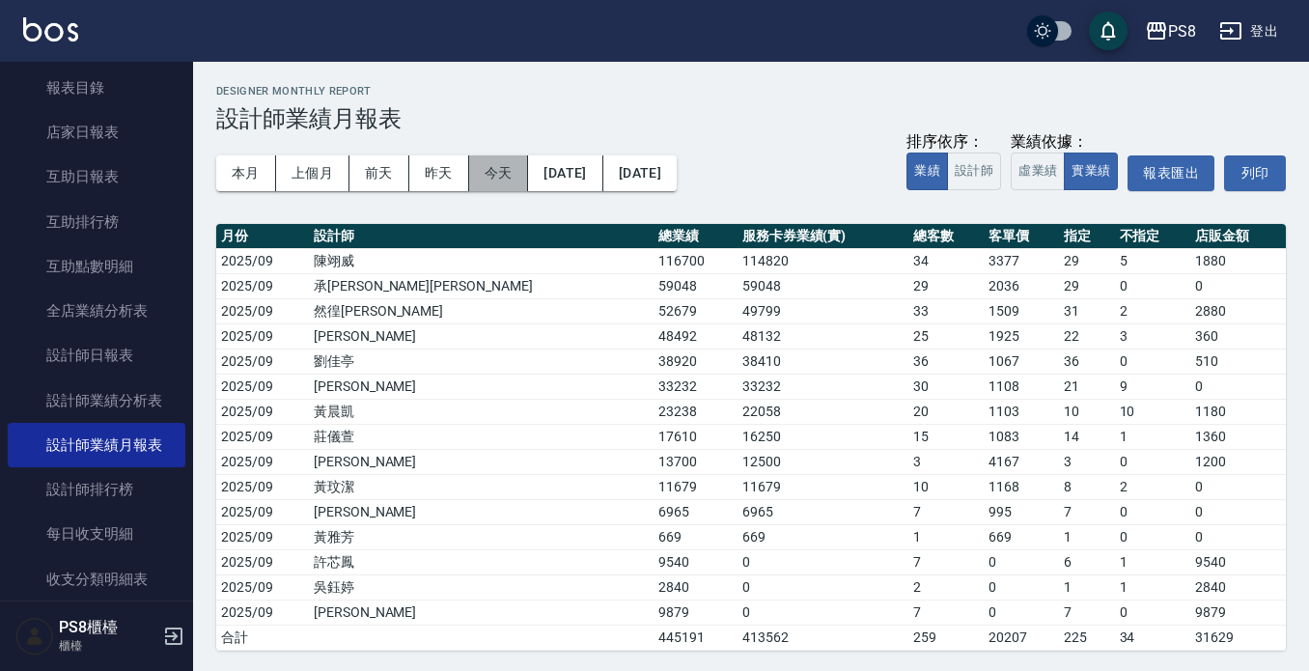
click at [482, 178] on button "今天" at bounding box center [499, 173] width 60 height 36
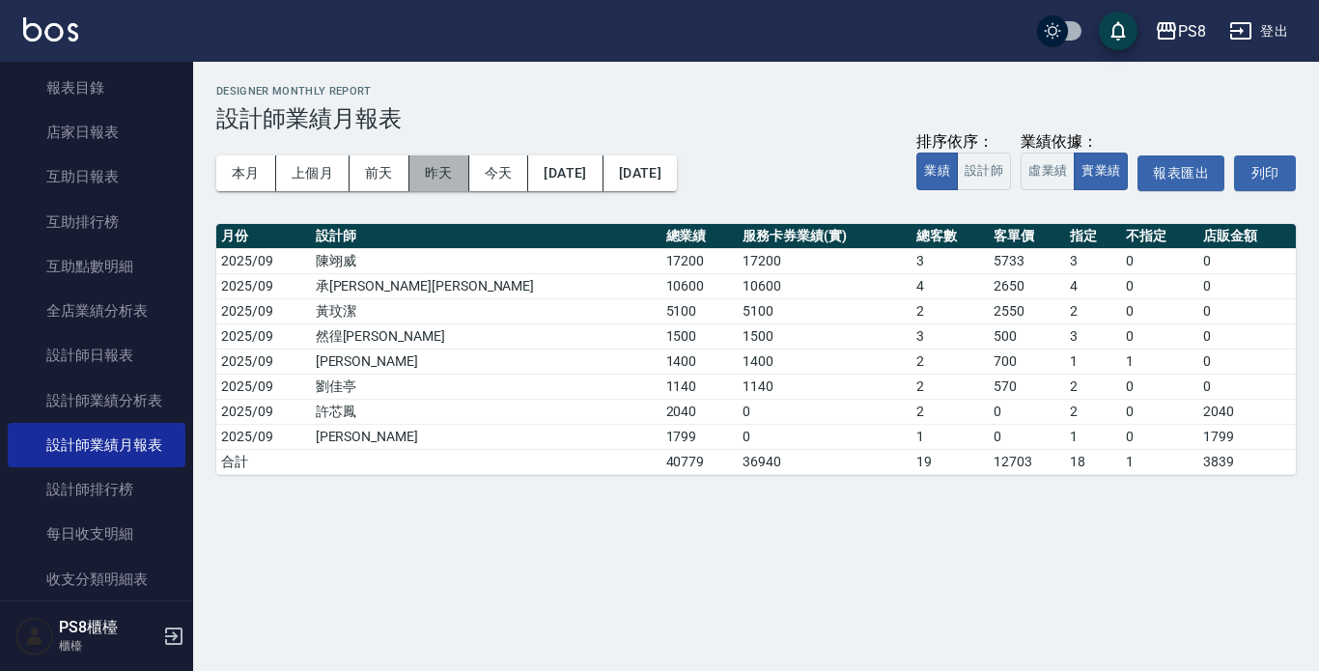
click at [465, 173] on button "昨天" at bounding box center [439, 173] width 60 height 36
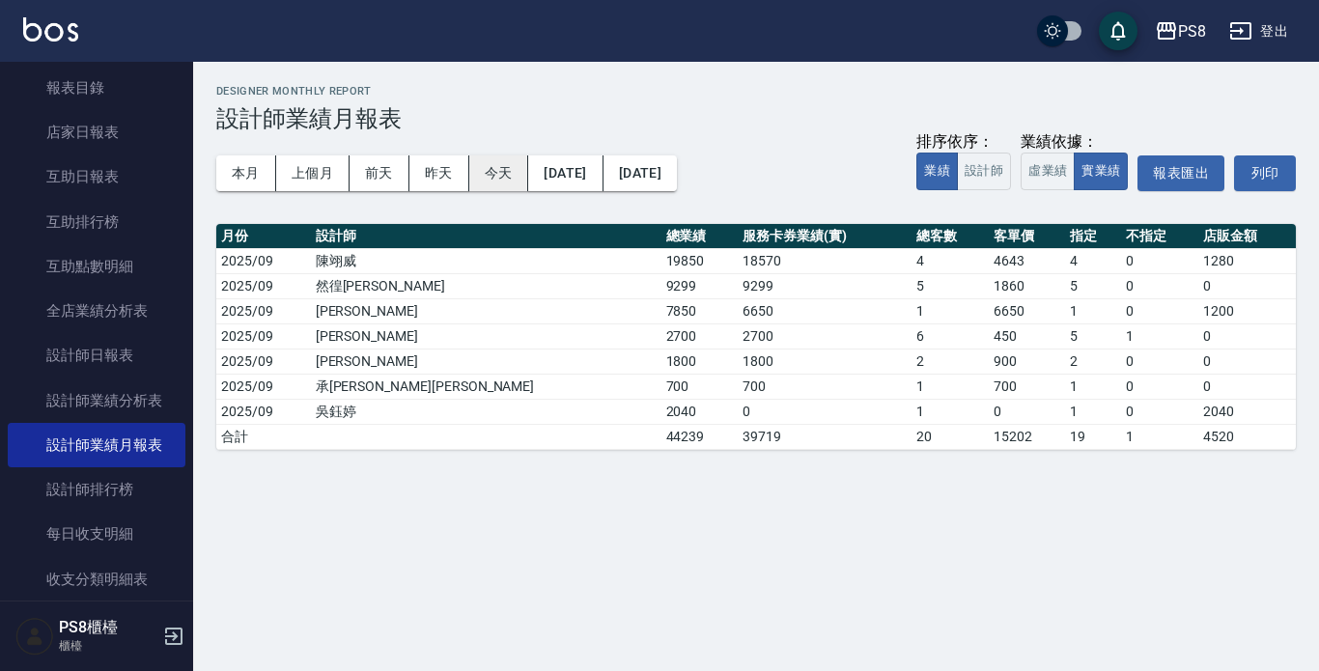
click at [517, 168] on button "今天" at bounding box center [499, 173] width 60 height 36
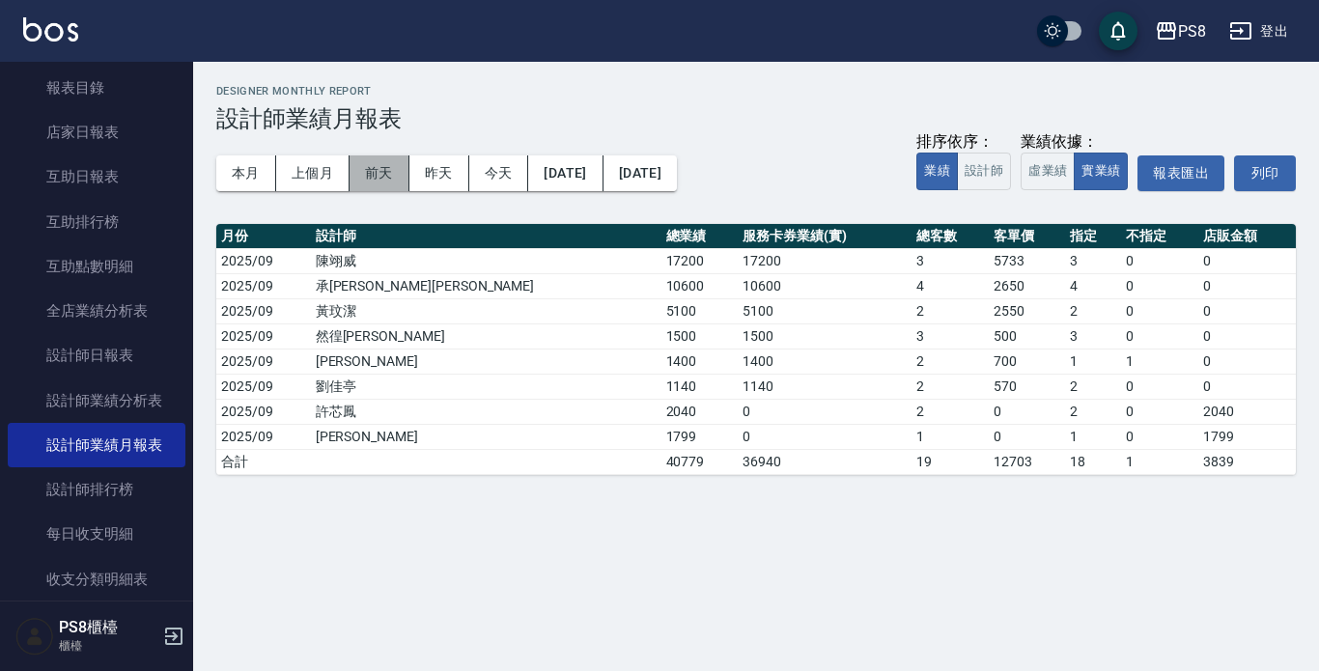
click at [405, 167] on button "前天" at bounding box center [380, 173] width 60 height 36
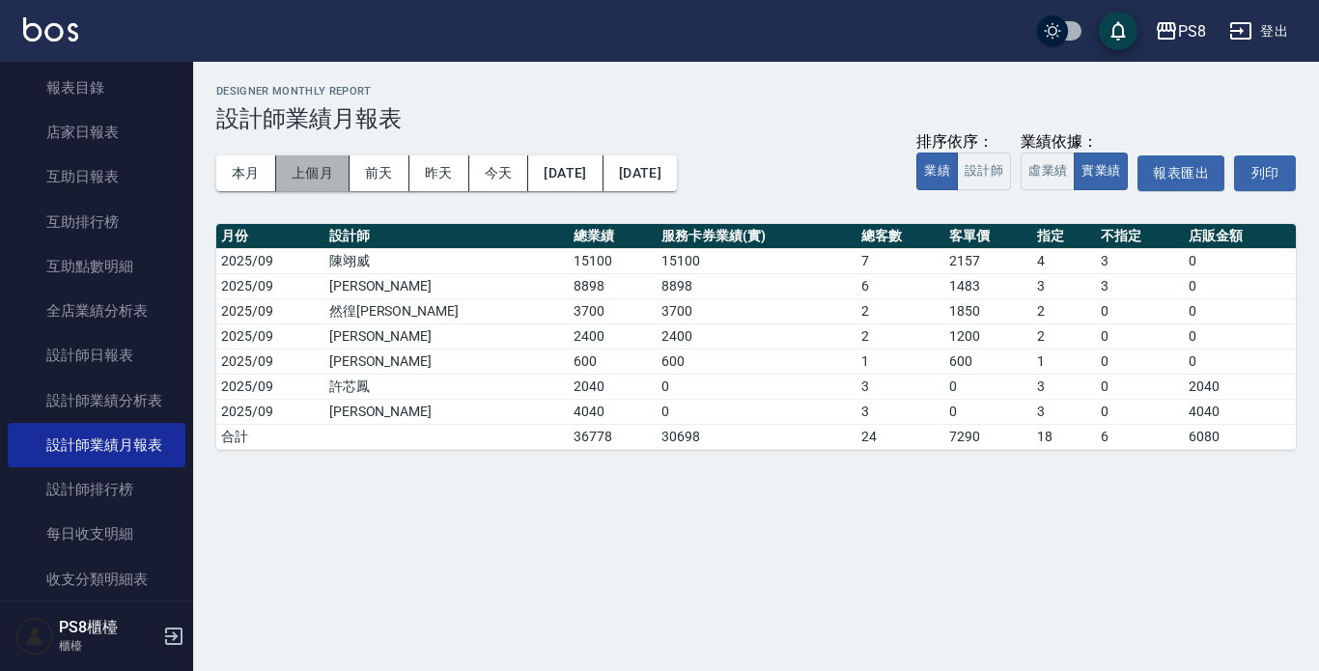
click at [314, 161] on button "上個月" at bounding box center [312, 173] width 73 height 36
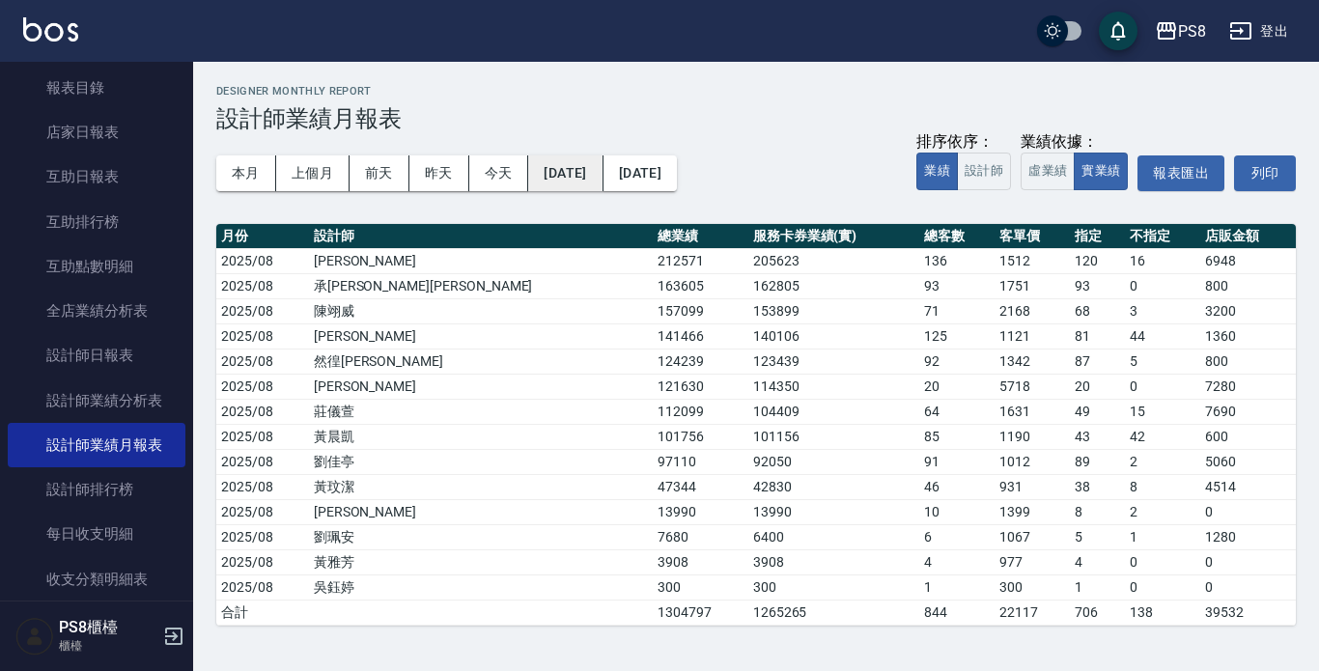
click at [571, 167] on button "[DATE]" at bounding box center [565, 173] width 74 height 36
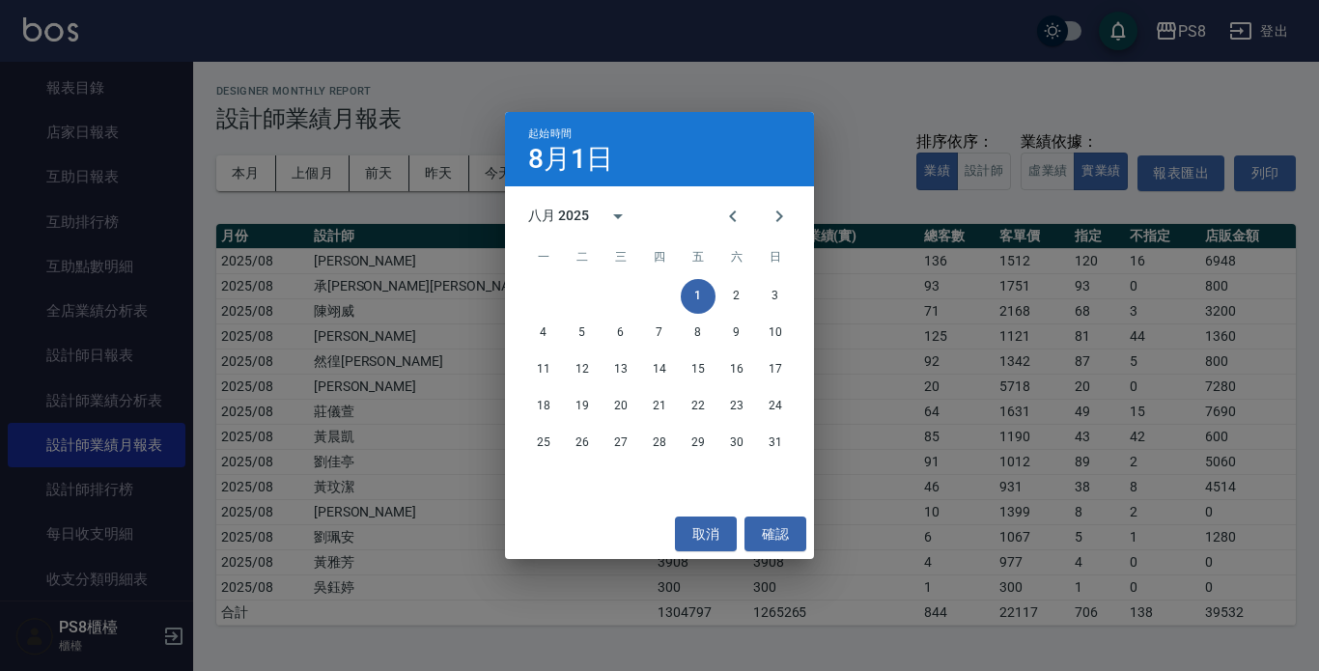
click at [436, 241] on div "起始時間 8月1日 八月 2025 一 二 三 四 五 六 日 1 2 3 4 5 6 7 8 9 10 11 12 13 14 15 16 17 18 19…" at bounding box center [659, 335] width 1319 height 671
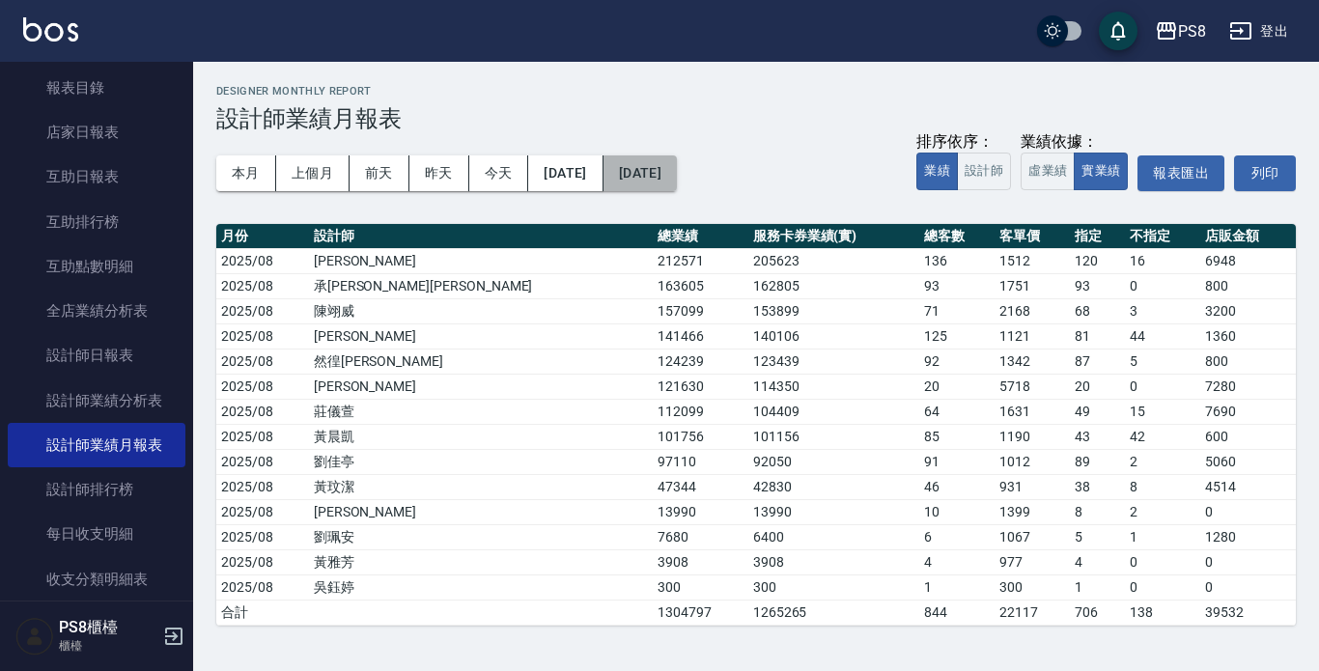
click at [677, 170] on button "[DATE]" at bounding box center [639, 173] width 73 height 36
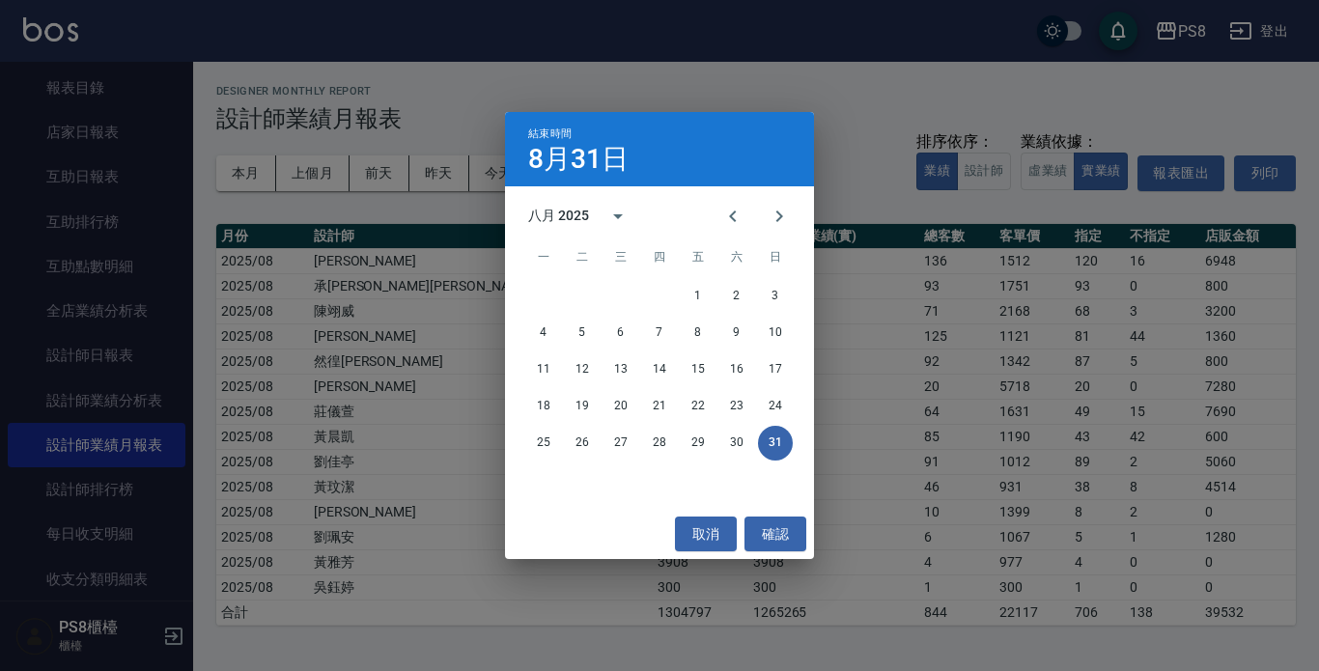
click at [301, 233] on div "結束時間 8月31日 八月 2025 一 二 三 四 五 六 日 1 2 3 4 5 6 7 8 9 10 11 12 13 14 15 16 17 18 1…" at bounding box center [659, 335] width 1319 height 671
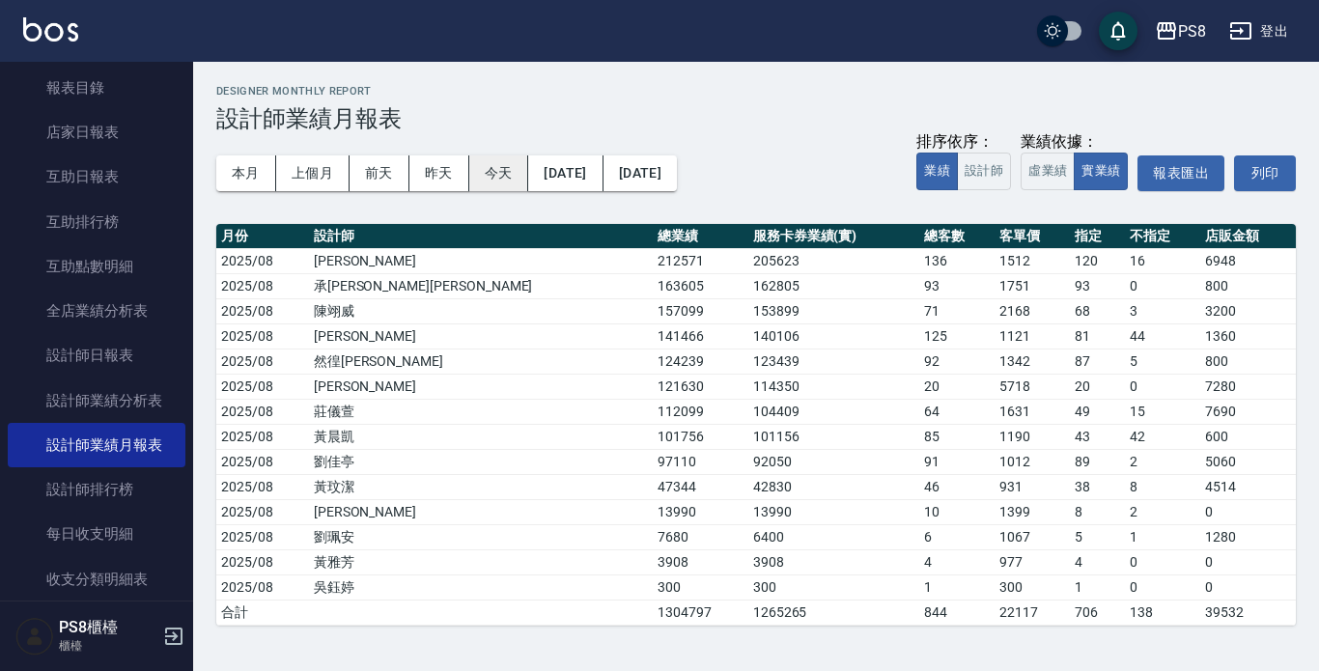
click at [516, 165] on button "今天" at bounding box center [499, 173] width 60 height 36
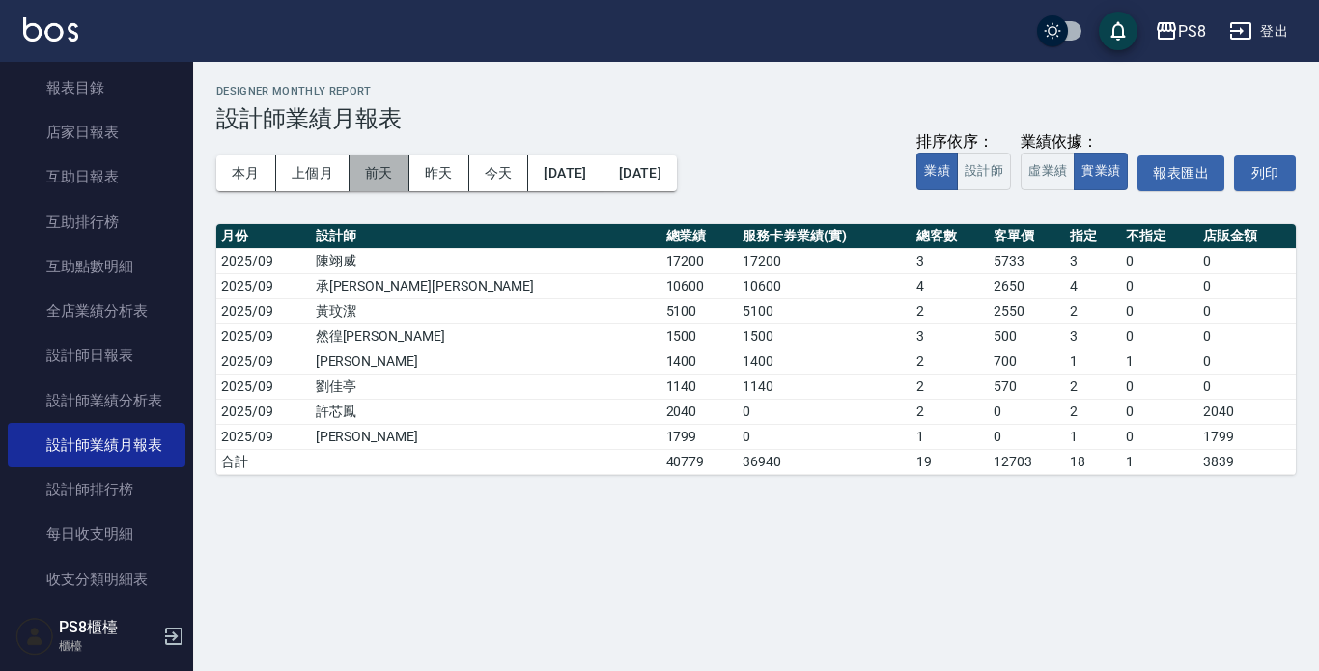
click at [398, 187] on button "前天" at bounding box center [380, 173] width 60 height 36
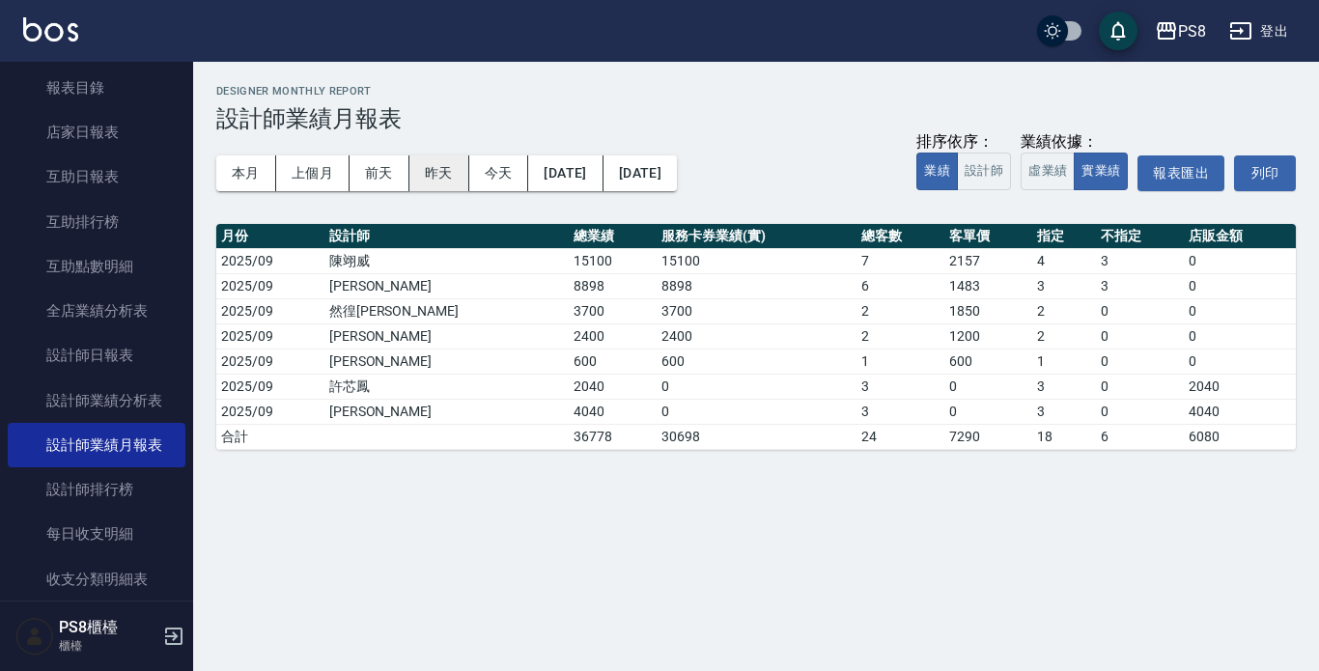
click at [446, 179] on button "昨天" at bounding box center [439, 173] width 60 height 36
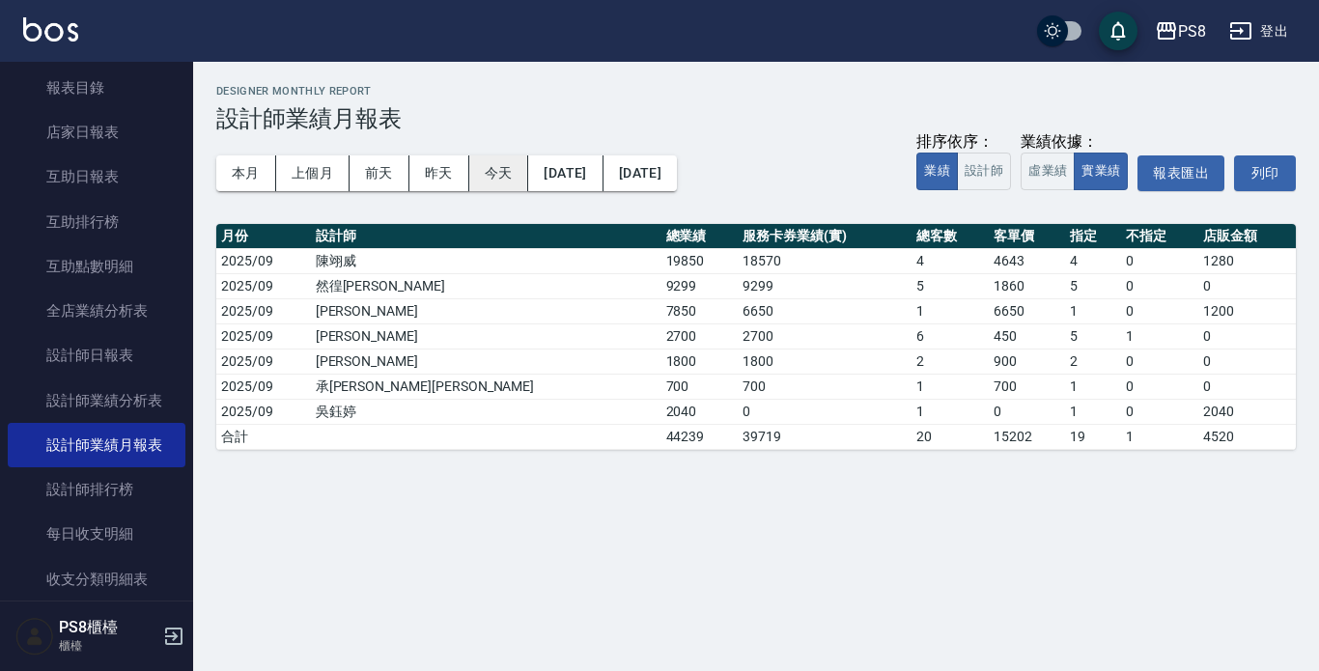
click at [472, 173] on button "今天" at bounding box center [499, 173] width 60 height 36
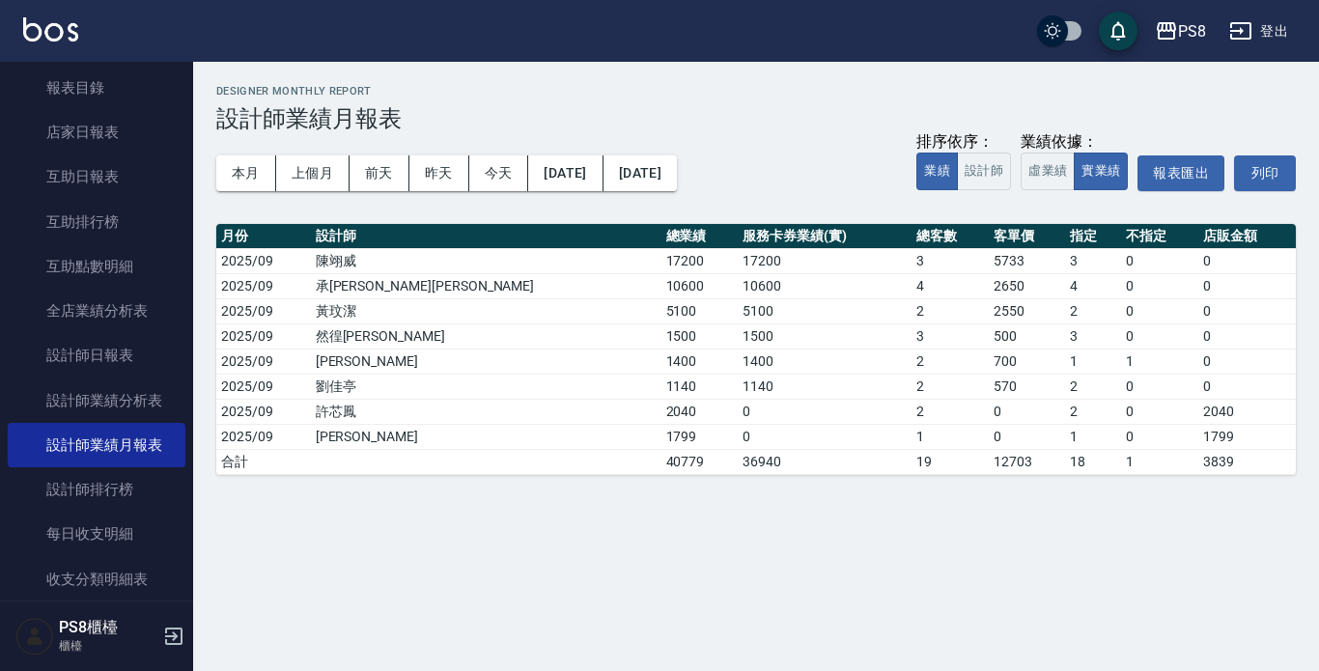
click at [220, 191] on div "本月 上個月 [DATE] [DATE] [DATE] [DATE] [DATE] 排序依序： 業績 設計師 業績依據： 虛業績 實業績 報表匯出 列印" at bounding box center [756, 173] width 1080 height 82
click at [220, 176] on button "本月" at bounding box center [246, 173] width 60 height 36
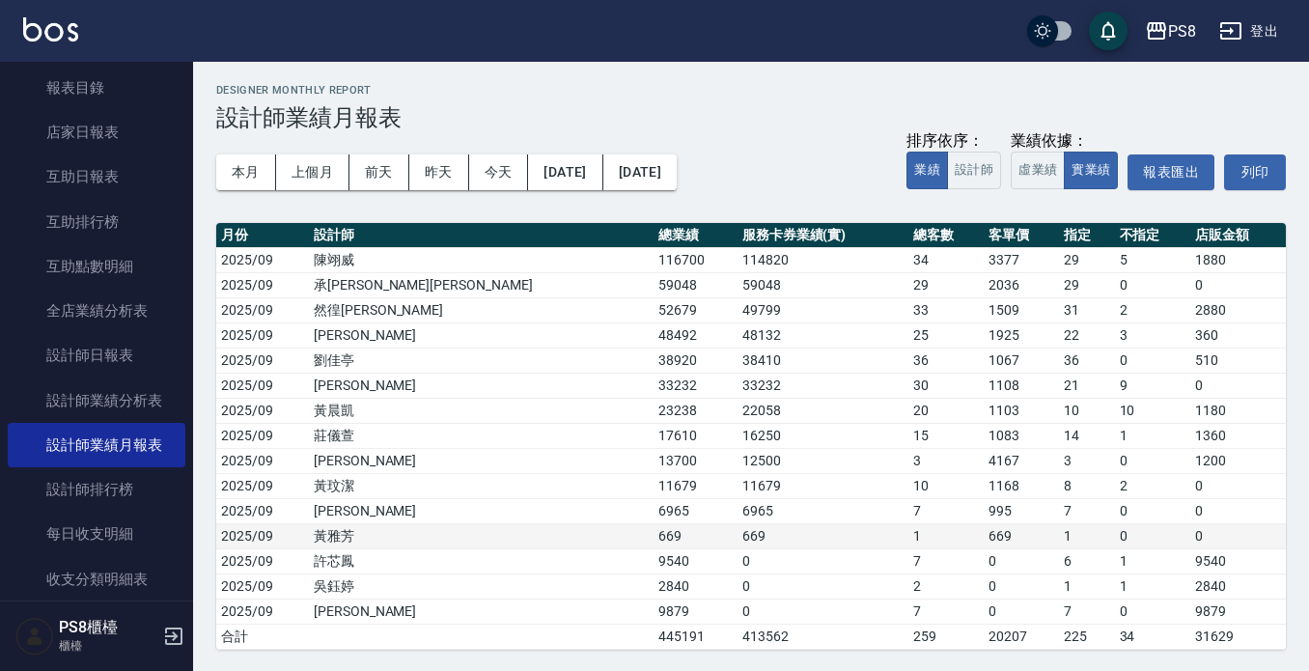
scroll to position [3, 0]
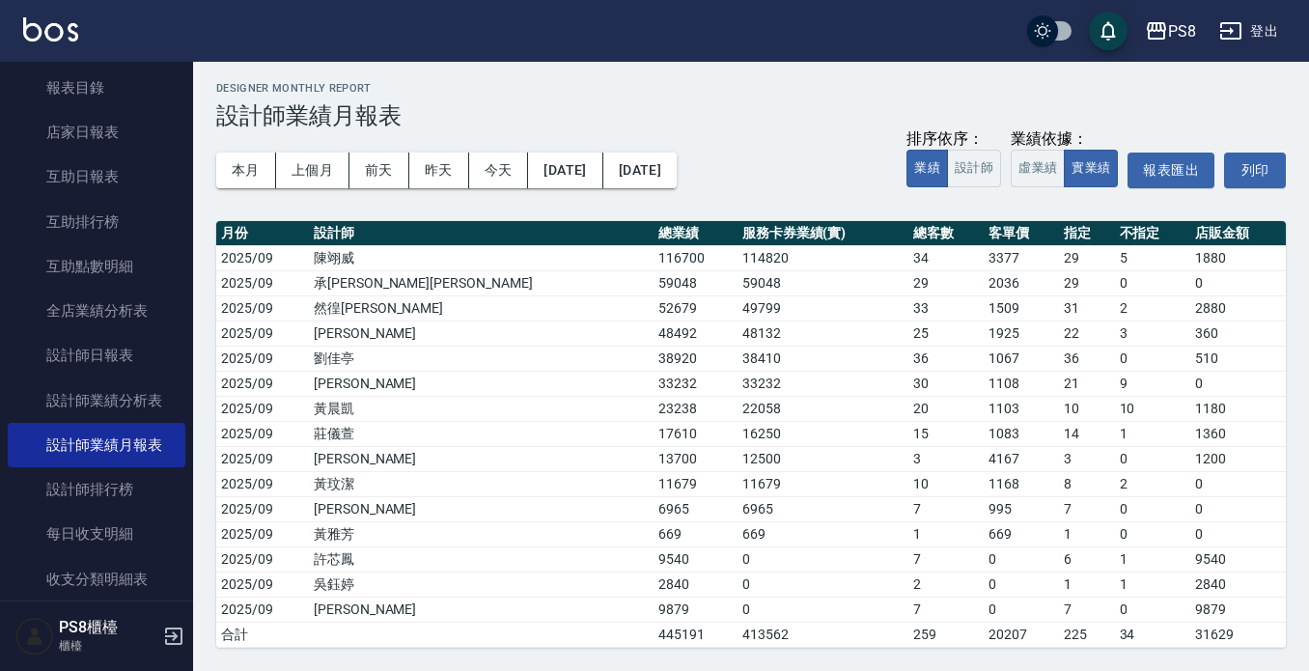
click at [798, 108] on h3 "設計師業績月報表" at bounding box center [751, 115] width 1070 height 27
click at [106, 354] on link "設計師日報表" at bounding box center [97, 355] width 178 height 44
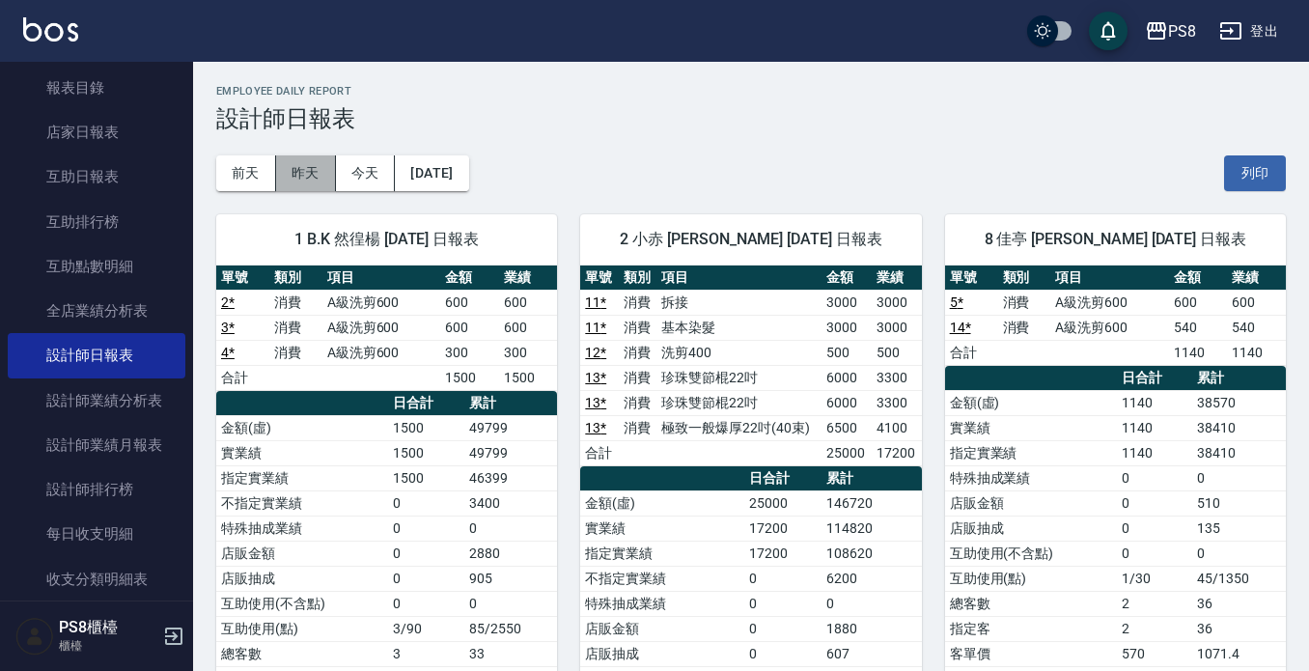
click at [292, 164] on button "昨天" at bounding box center [306, 173] width 60 height 36
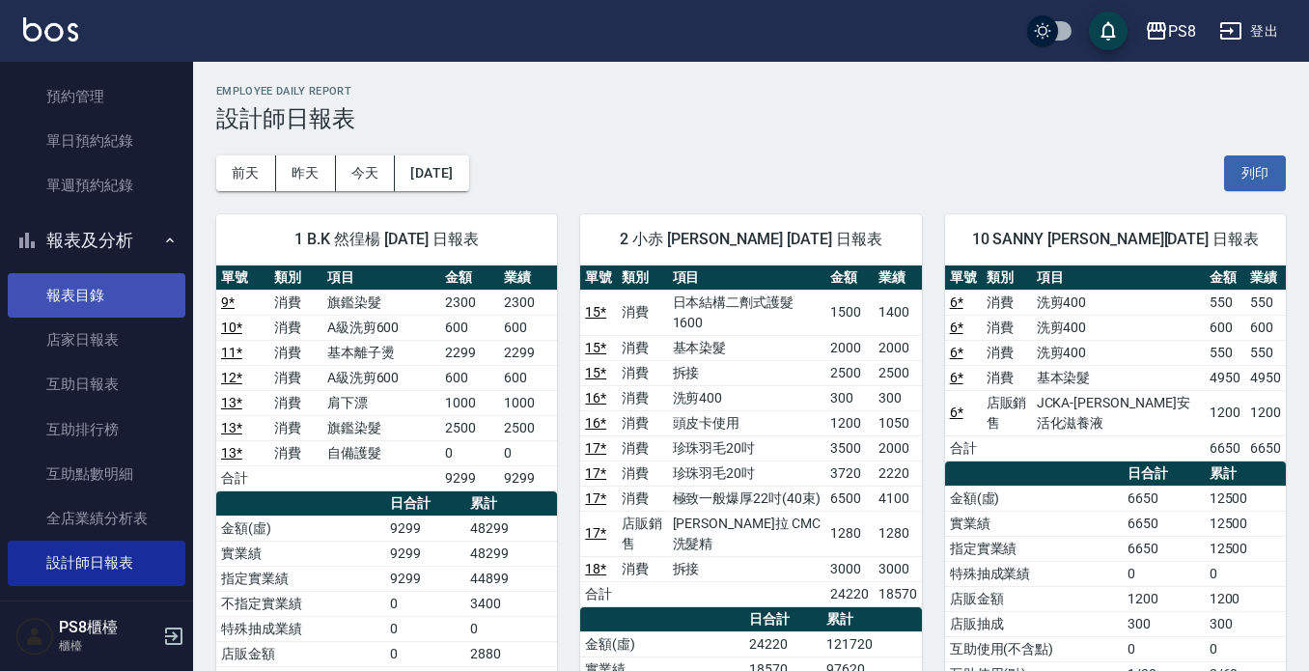
scroll to position [676, 0]
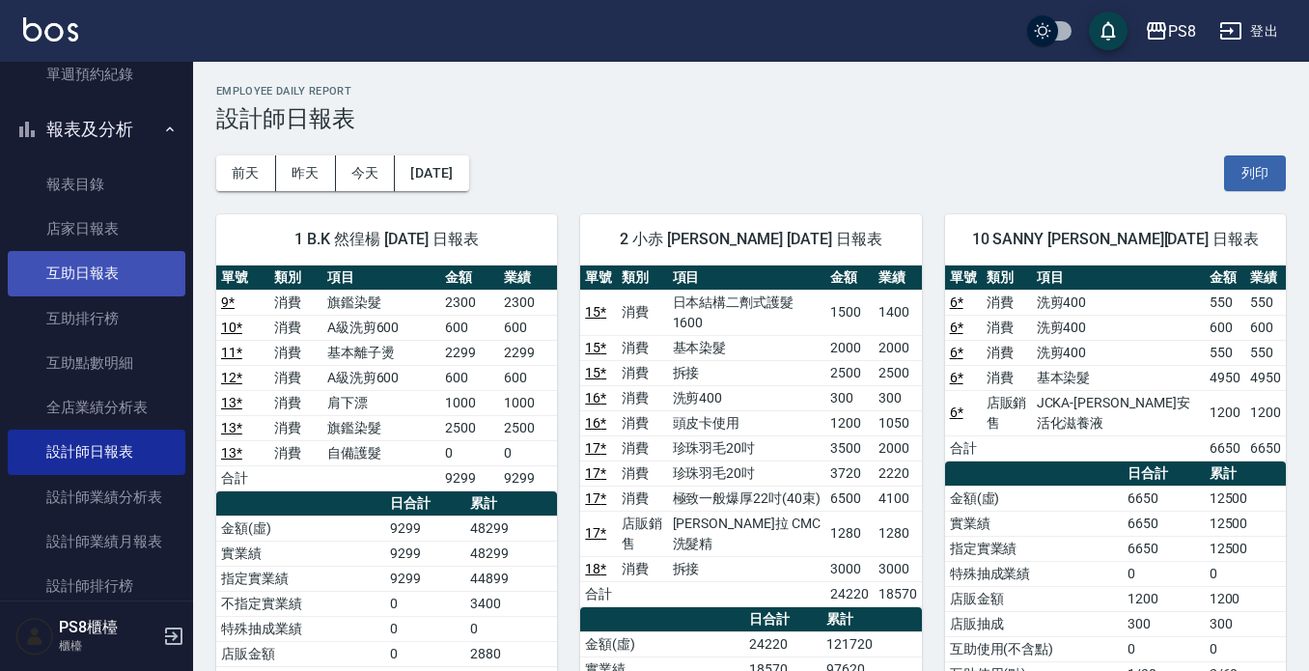
click at [110, 283] on link "互助日報表" at bounding box center [97, 273] width 178 height 44
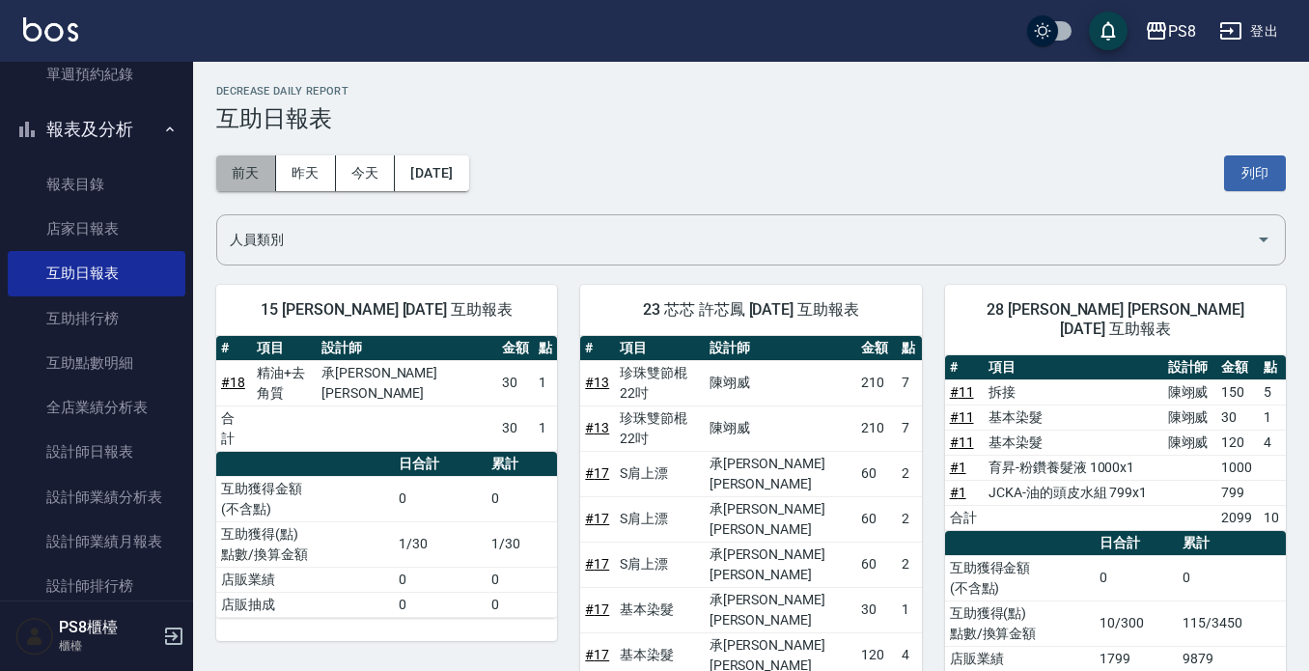
click at [240, 167] on button "前天" at bounding box center [246, 173] width 60 height 36
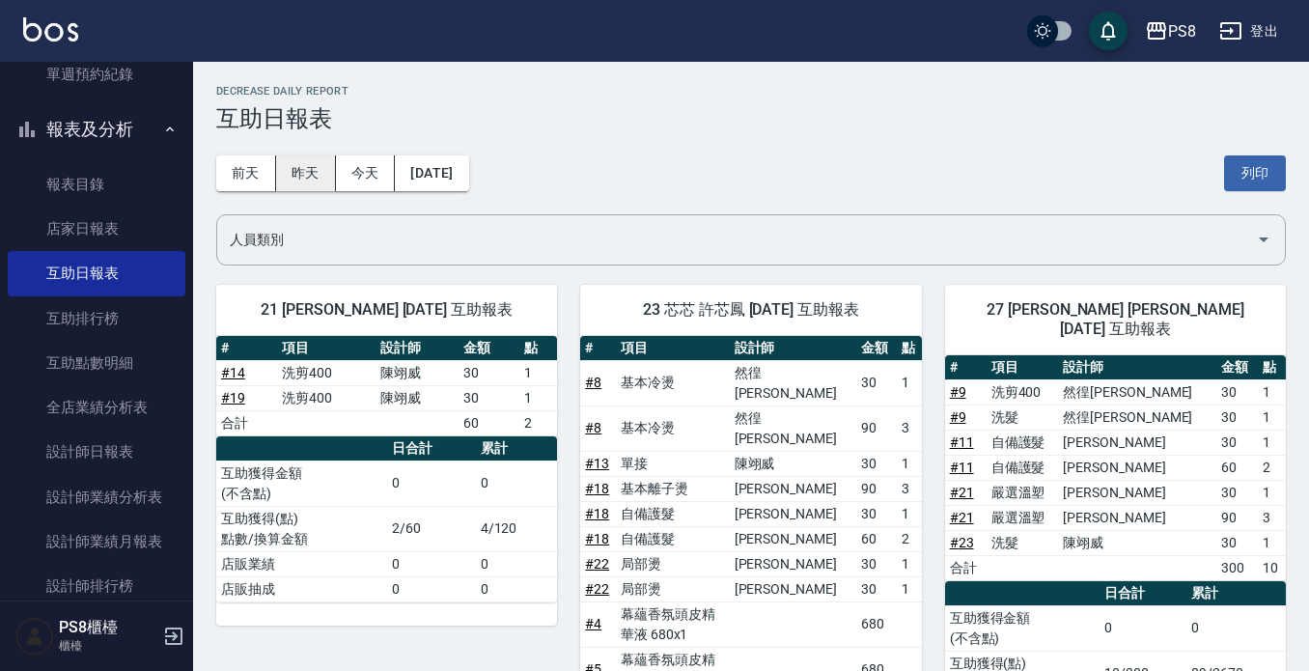
click at [309, 163] on button "昨天" at bounding box center [306, 173] width 60 height 36
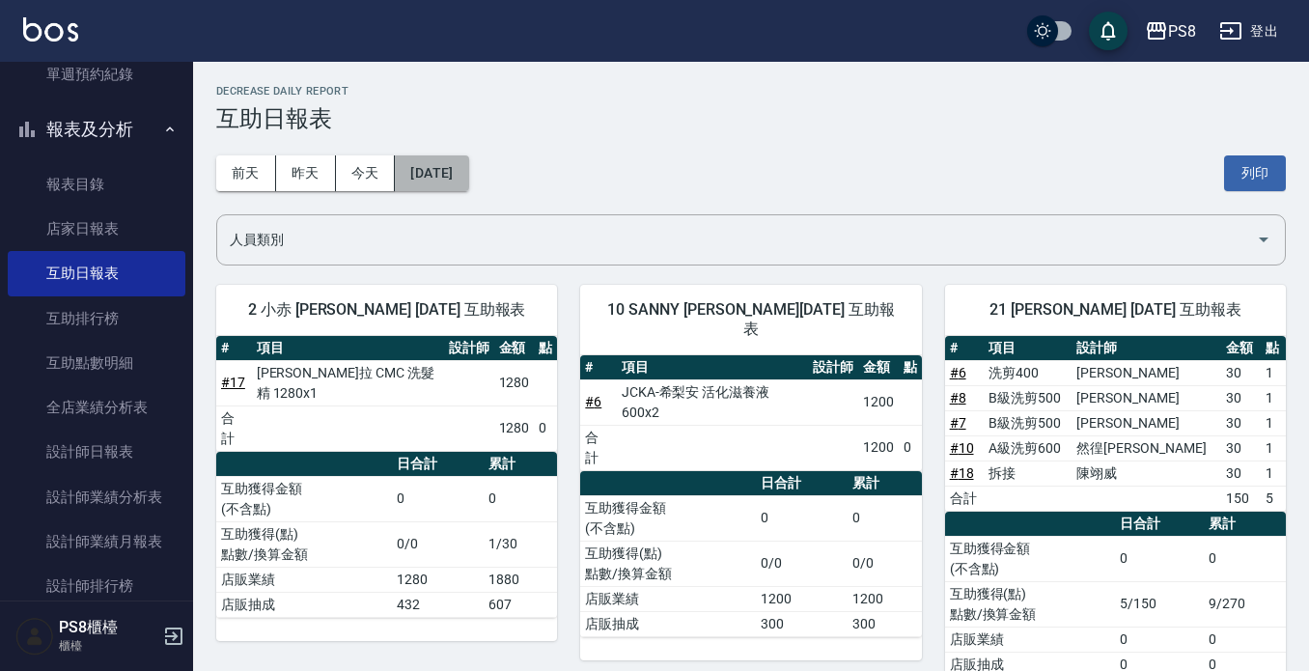
click at [426, 164] on button "[DATE]" at bounding box center [431, 173] width 73 height 36
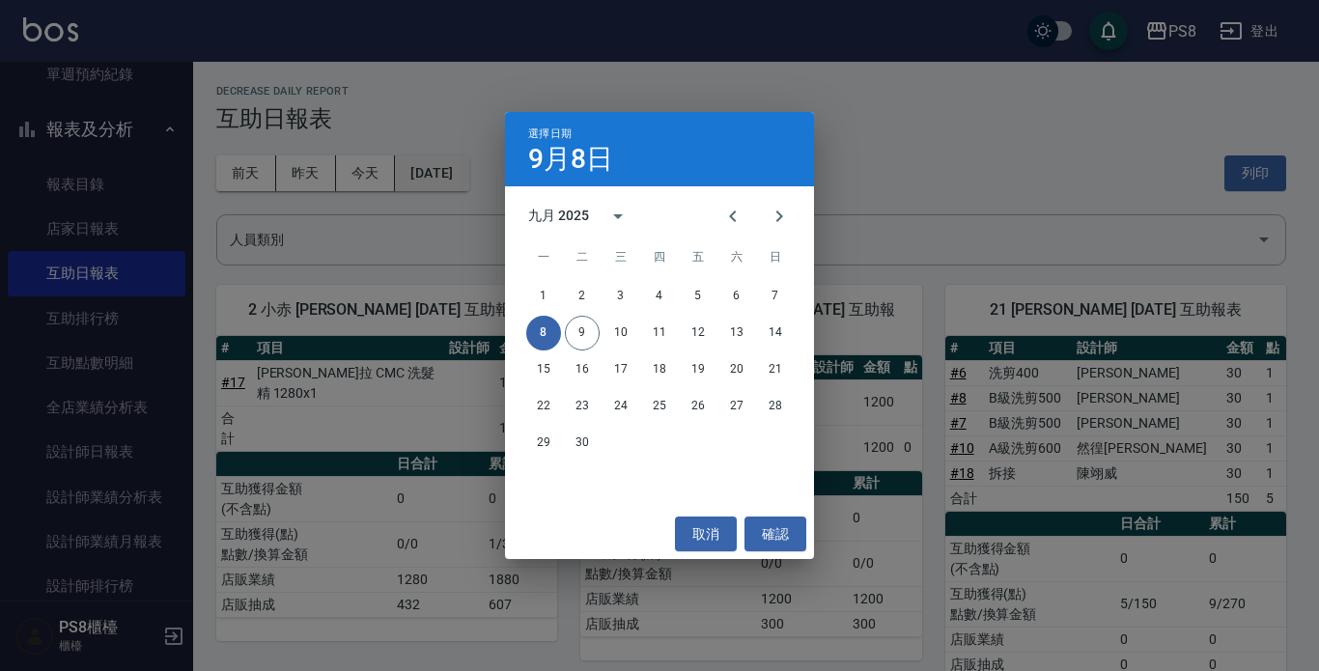
click at [426, 164] on div "選擇日期 [DATE] 九月 2025 一 二 三 四 五 六 日 1 2 3 4 5 6 7 8 9 10 11 12 13 14 15 16 17 18 …" at bounding box center [659, 335] width 1319 height 671
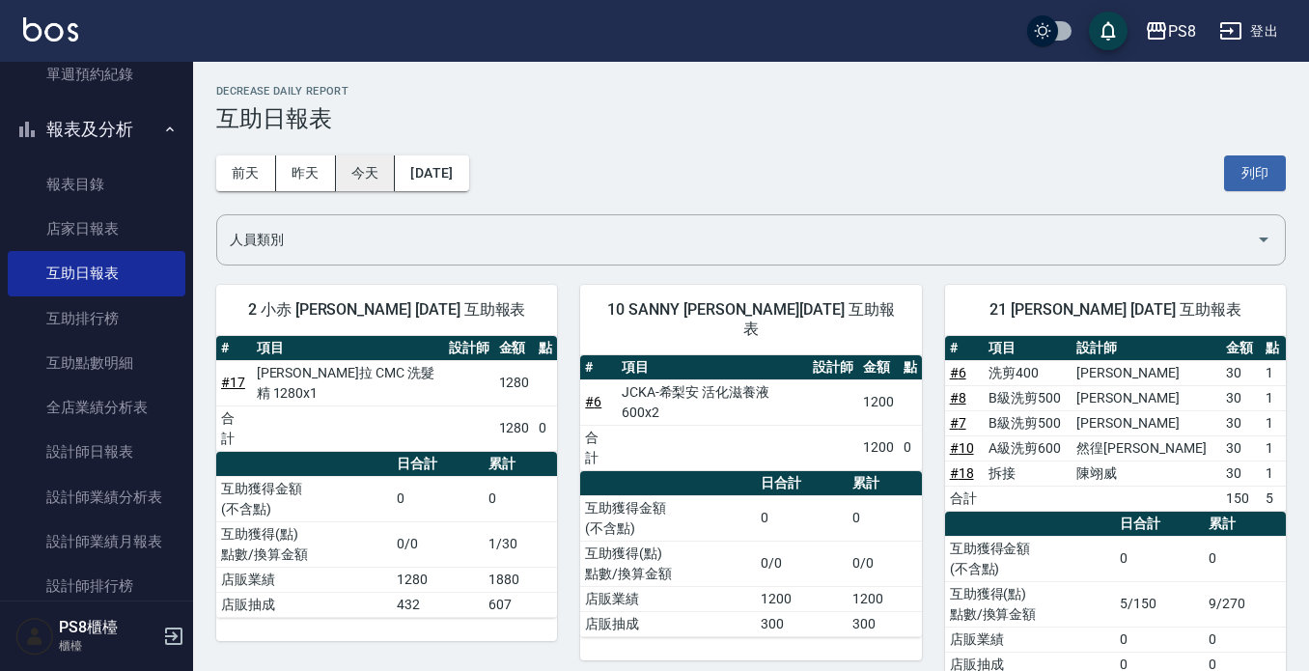
click at [355, 182] on button "今天" at bounding box center [366, 173] width 60 height 36
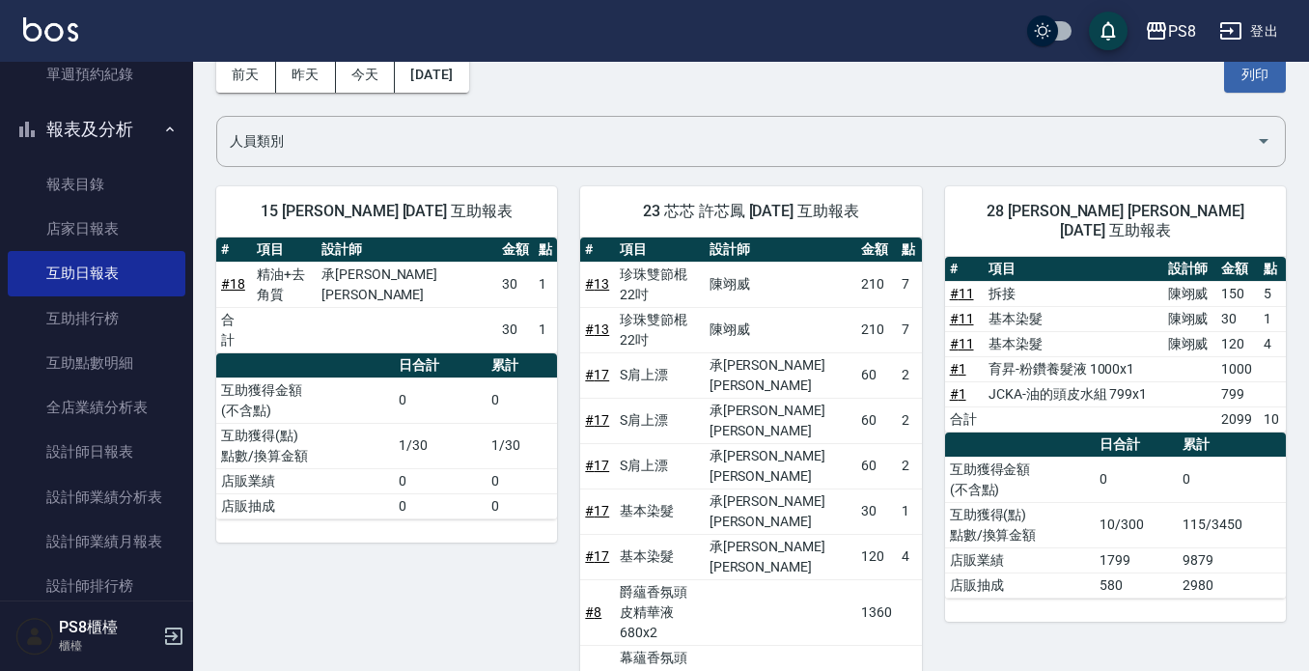
scroll to position [97, 0]
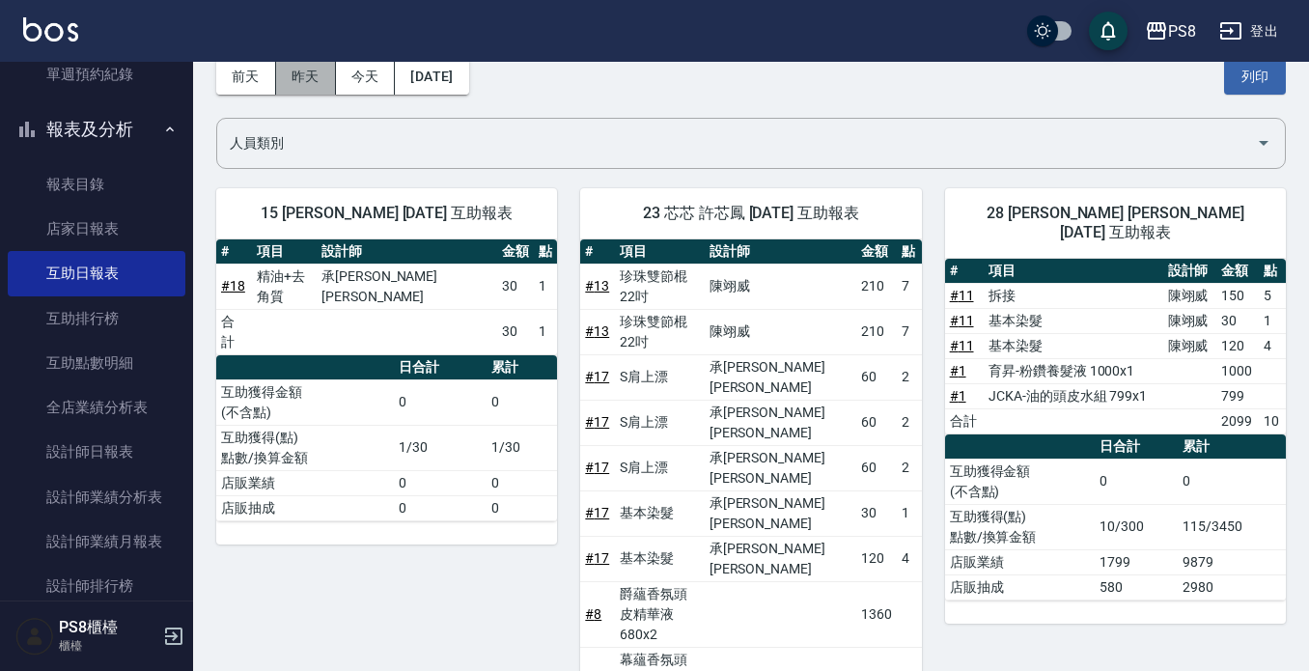
click at [311, 69] on button "昨天" at bounding box center [306, 77] width 60 height 36
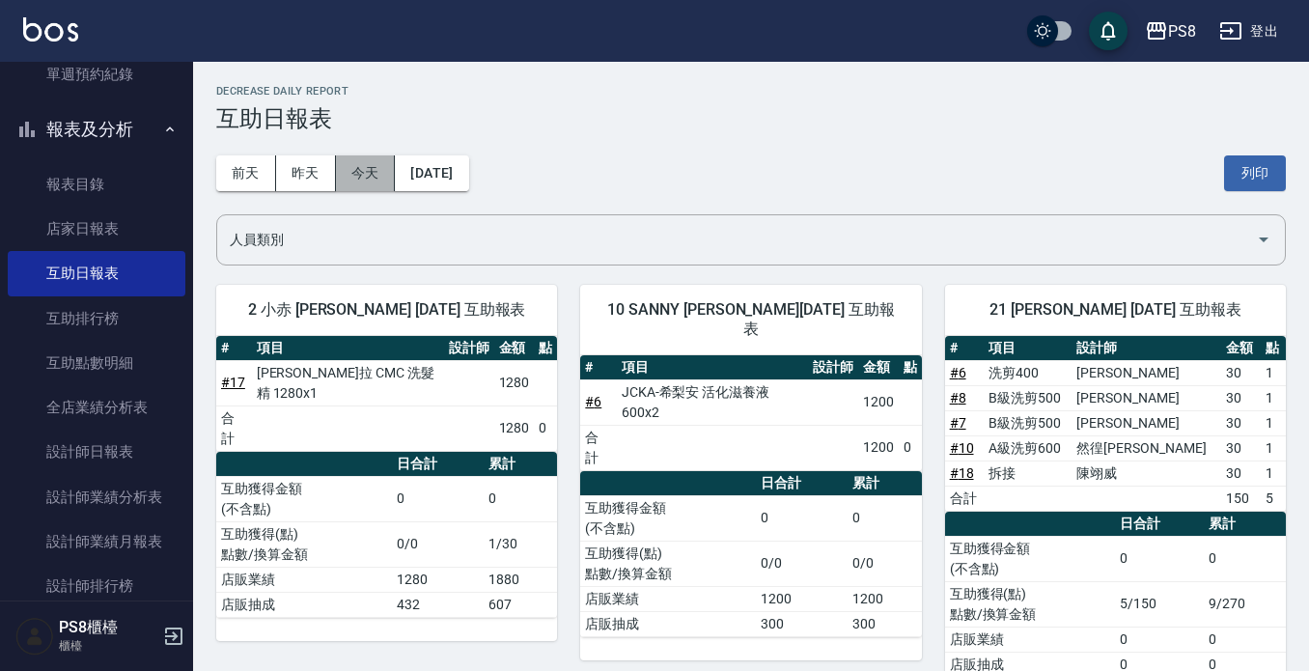
click at [394, 179] on button "今天" at bounding box center [366, 173] width 60 height 36
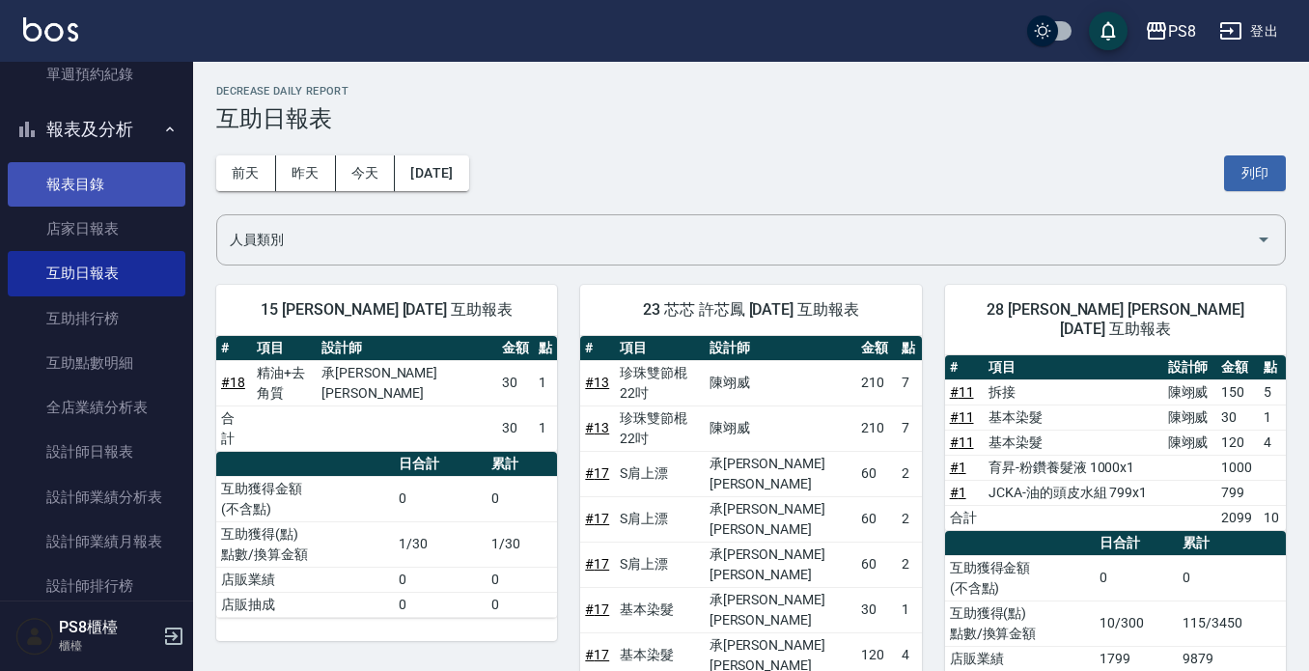
click at [67, 168] on link "報表目錄" at bounding box center [97, 184] width 178 height 44
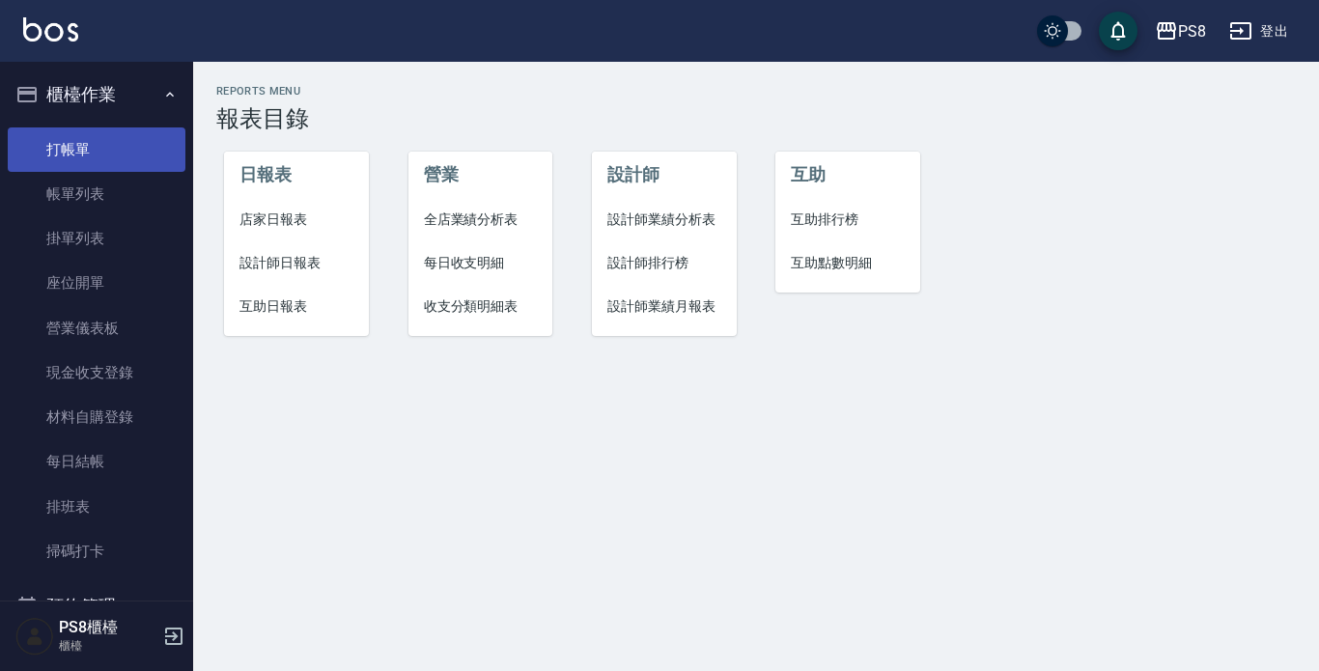
click at [78, 141] on link "打帳單" at bounding box center [97, 149] width 178 height 44
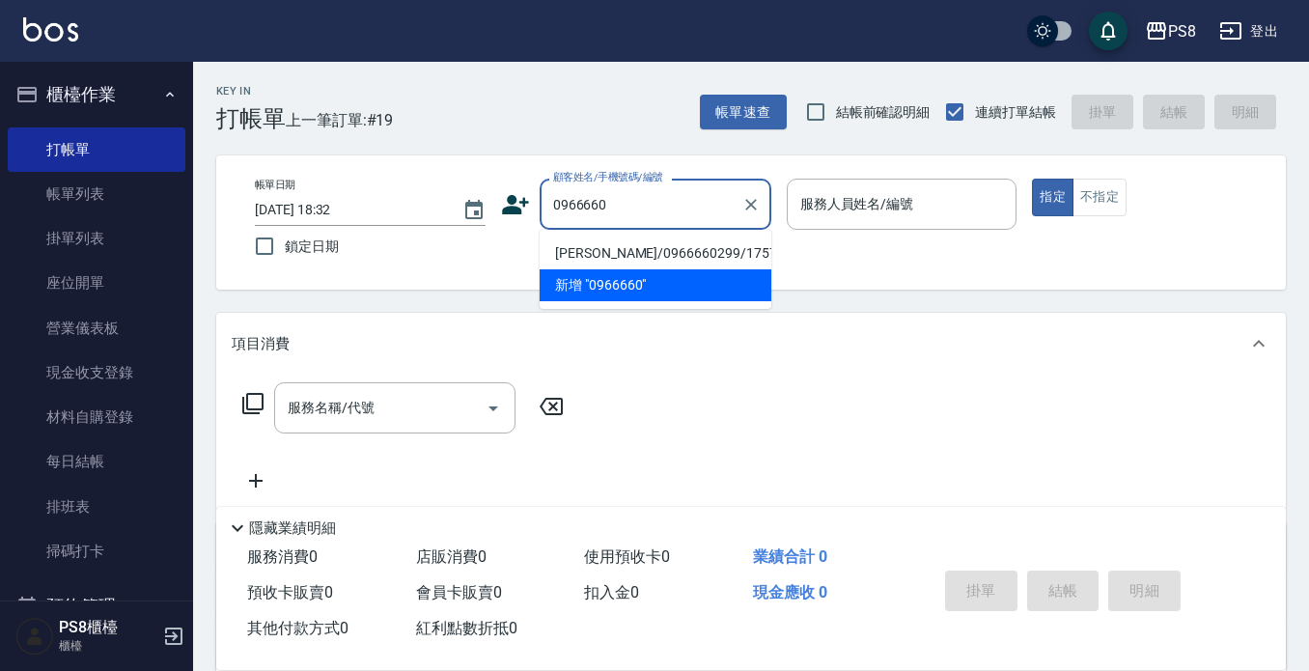
click at [571, 259] on li "[PERSON_NAME]/0966660299/1757" at bounding box center [656, 254] width 232 height 32
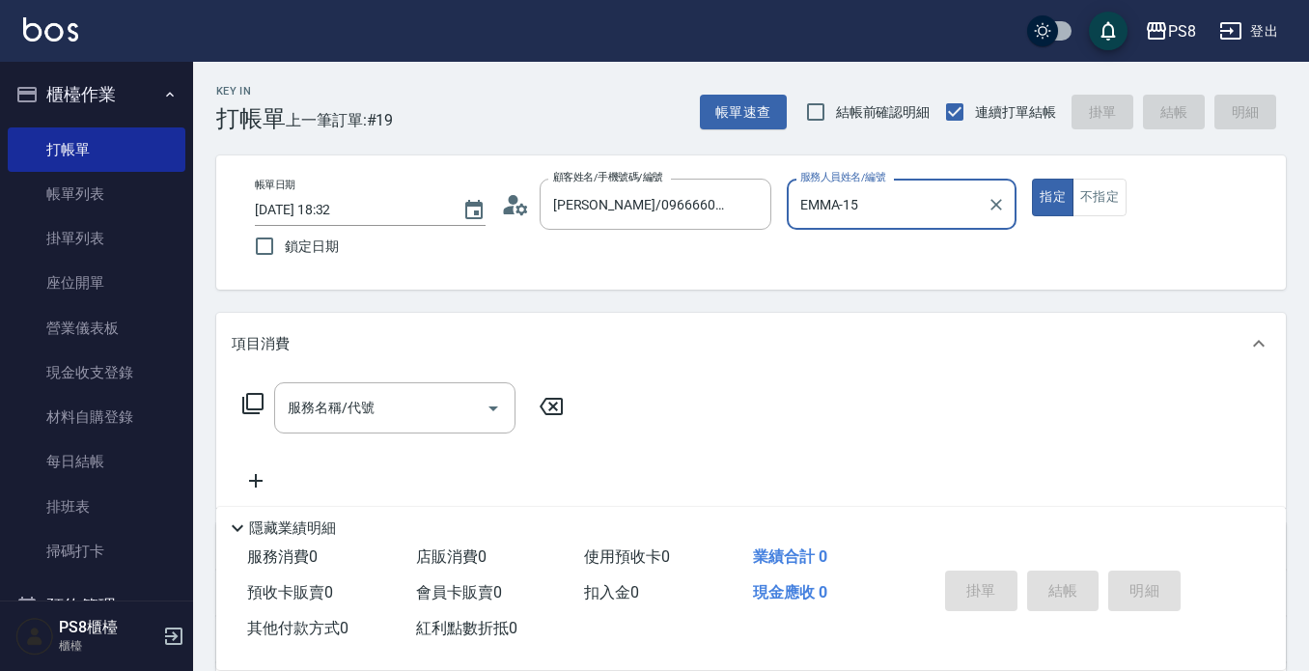
click at [1032, 179] on button "指定" at bounding box center [1053, 198] width 42 height 38
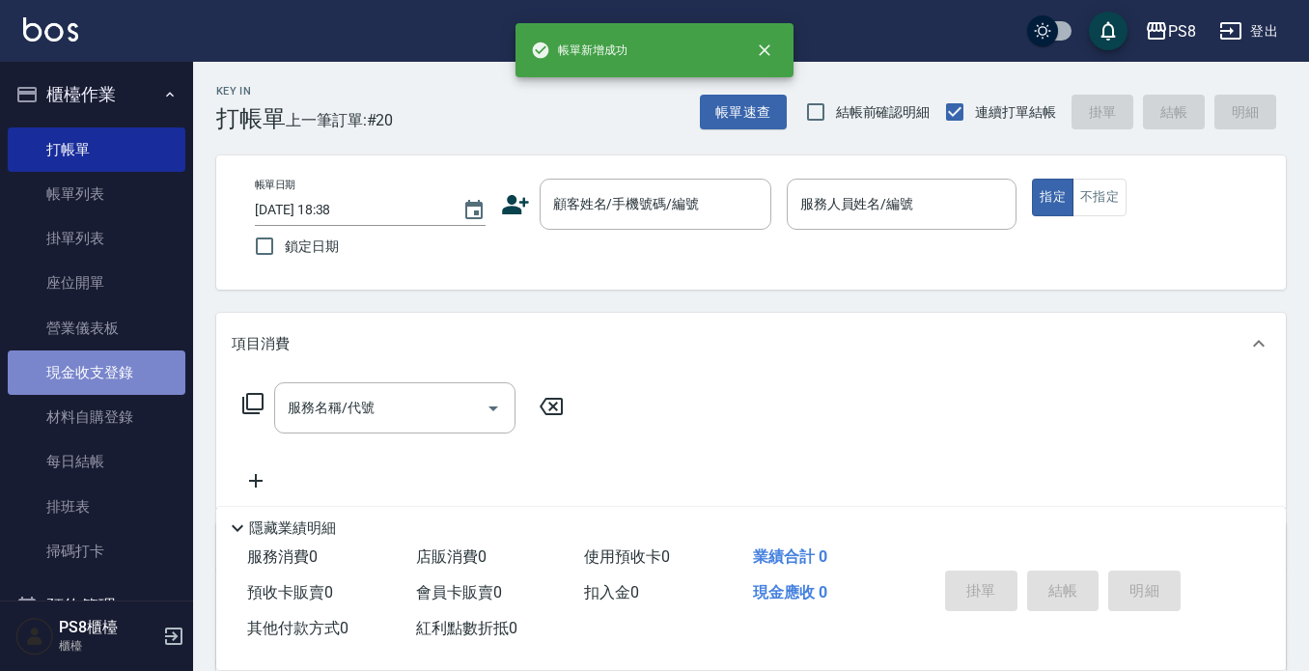
click at [130, 380] on link "現金收支登錄" at bounding box center [97, 373] width 178 height 44
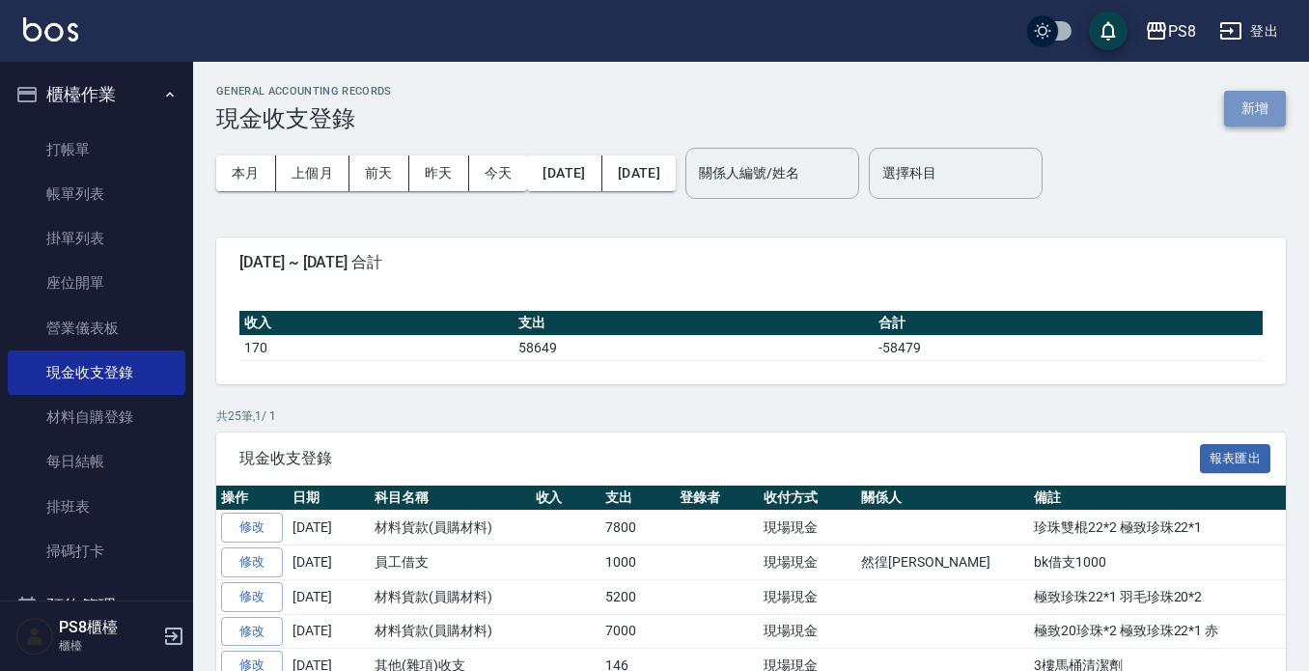
click at [1251, 98] on button "新增" at bounding box center [1255, 109] width 62 height 36
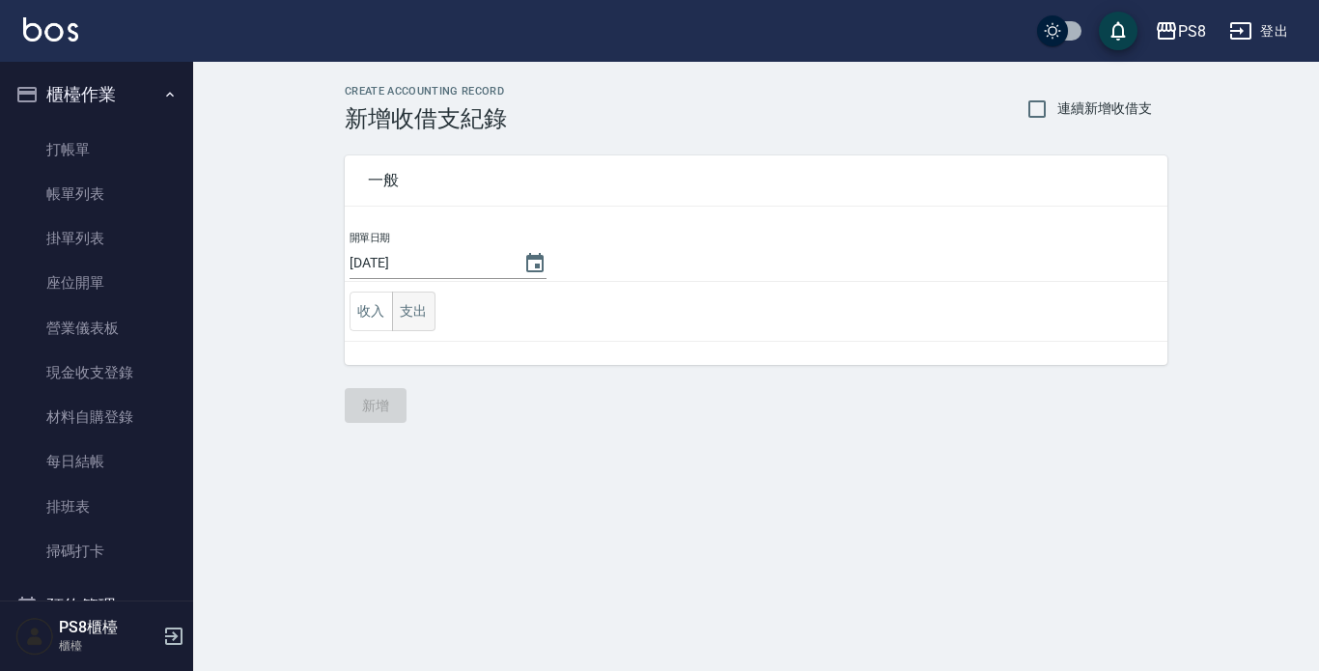
click at [417, 318] on button "支出" at bounding box center [413, 312] width 43 height 40
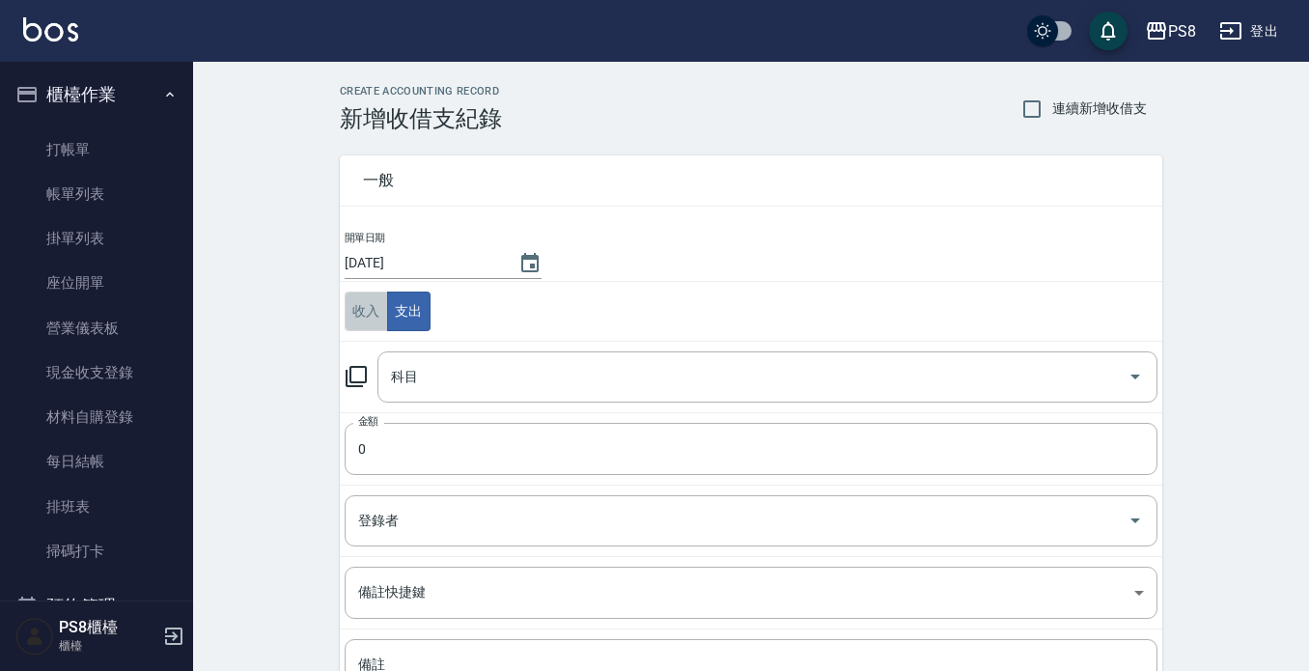
click at [369, 316] on button "收入" at bounding box center [366, 312] width 43 height 40
click at [402, 372] on input "科目" at bounding box center [753, 377] width 734 height 34
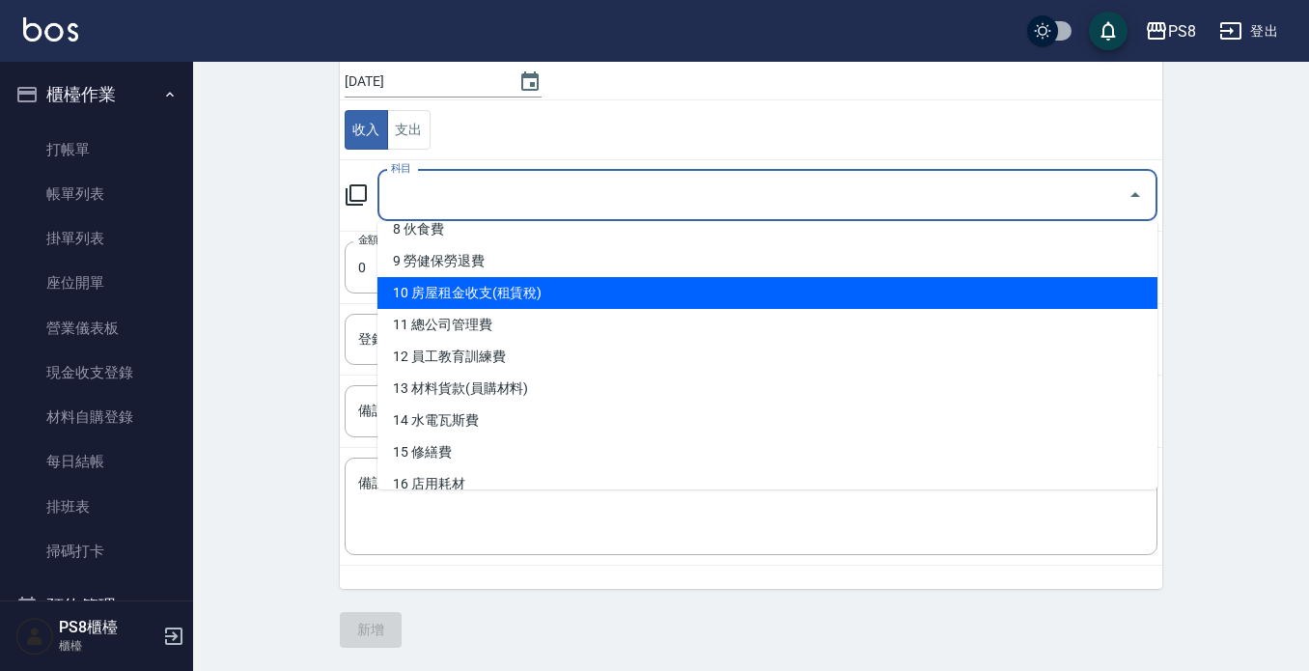
scroll to position [386, 0]
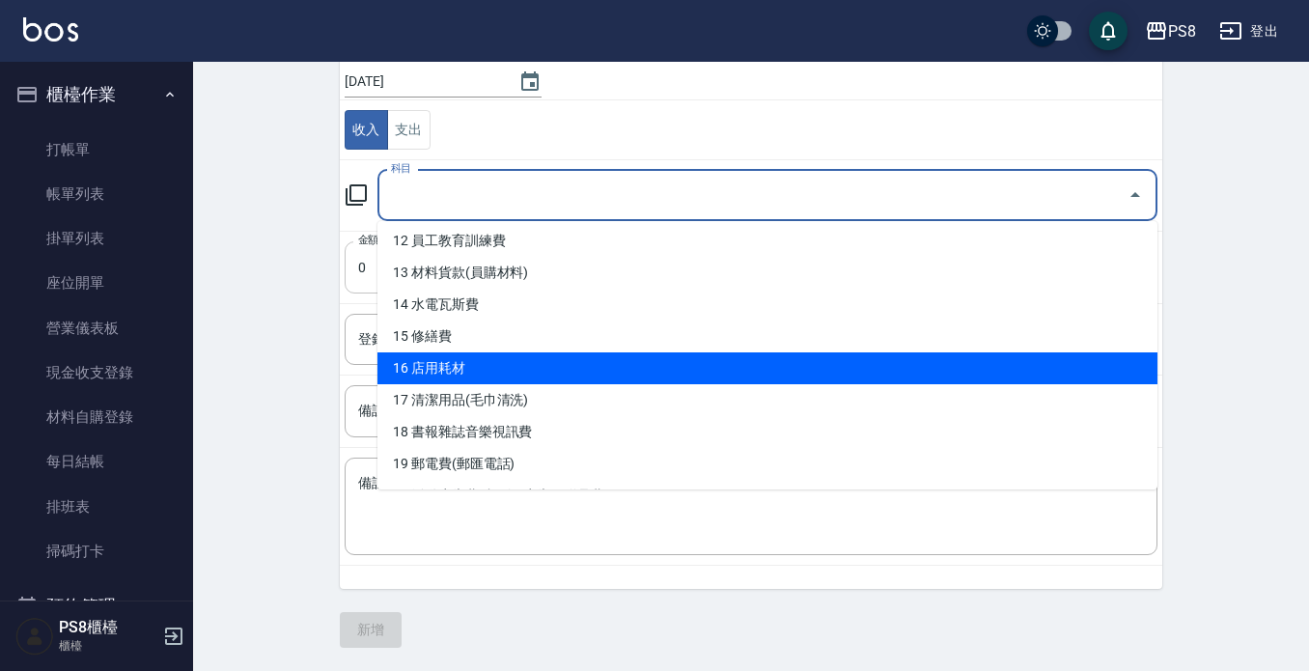
drag, startPoint x: 468, startPoint y: 361, endPoint x: 447, endPoint y: 289, distance: 75.5
click at [466, 362] on li "16 店用耗材" at bounding box center [768, 368] width 780 height 32
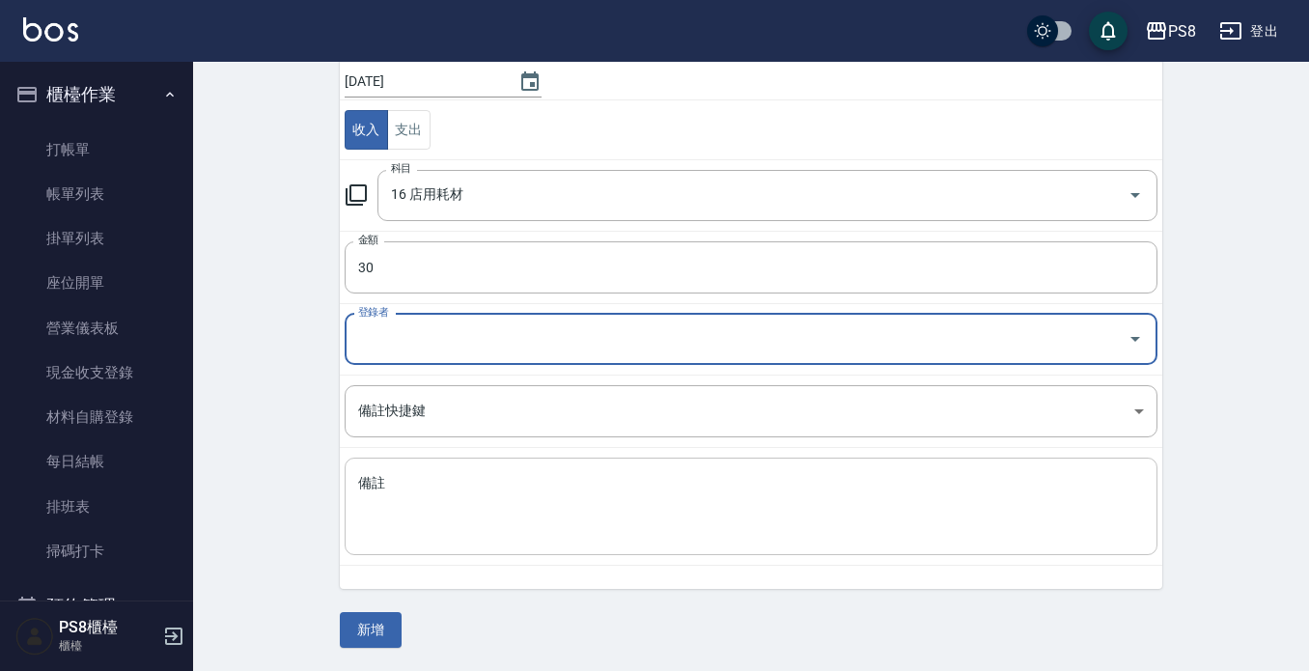
click at [429, 492] on textarea "備註" at bounding box center [751, 507] width 786 height 66
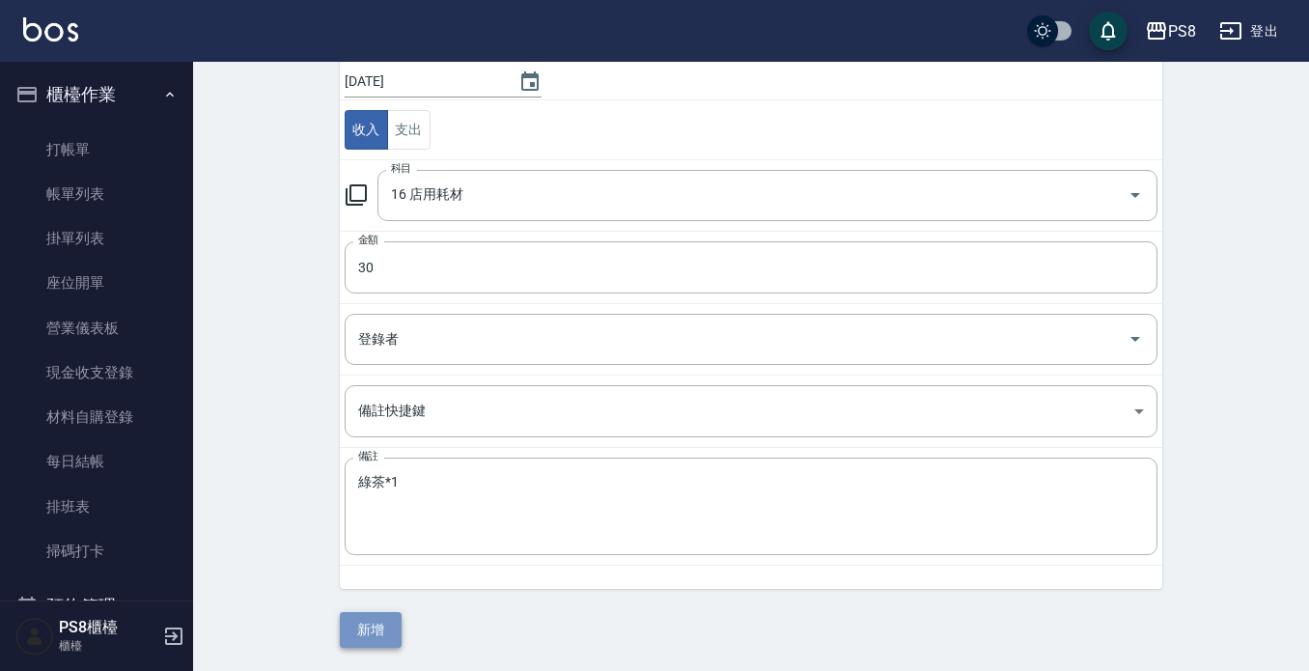
click at [389, 641] on button "新增" at bounding box center [371, 630] width 62 height 36
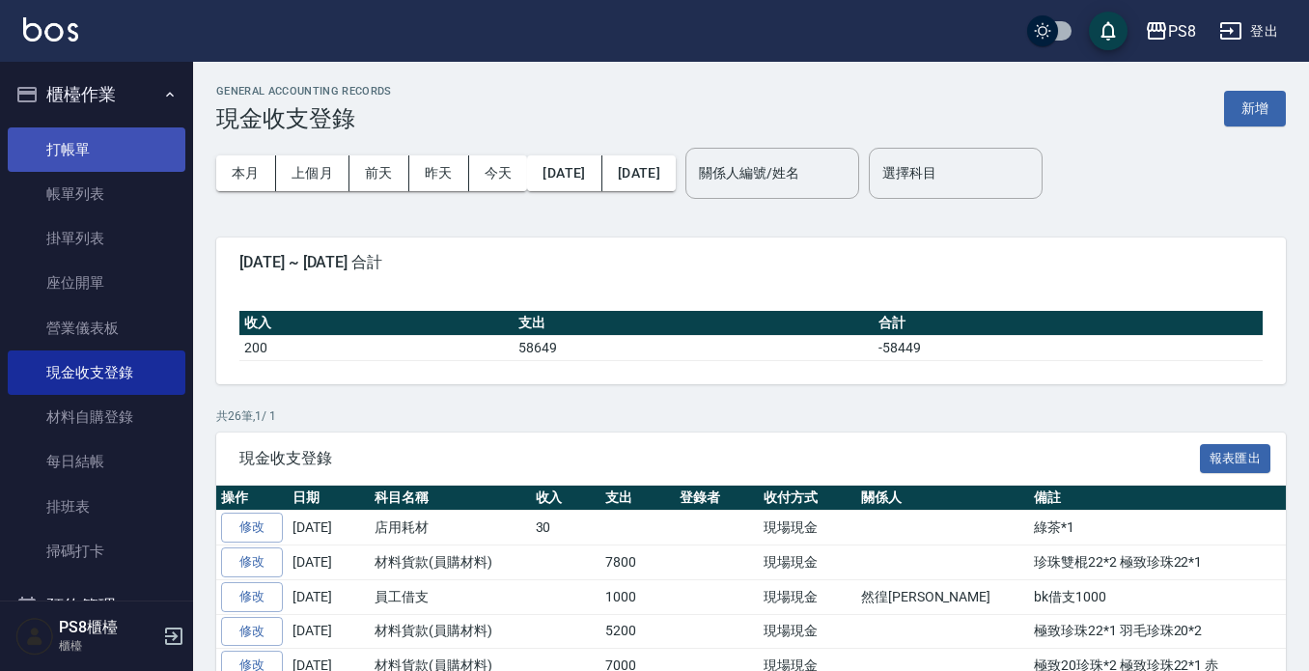
click at [139, 145] on link "打帳單" at bounding box center [97, 149] width 178 height 44
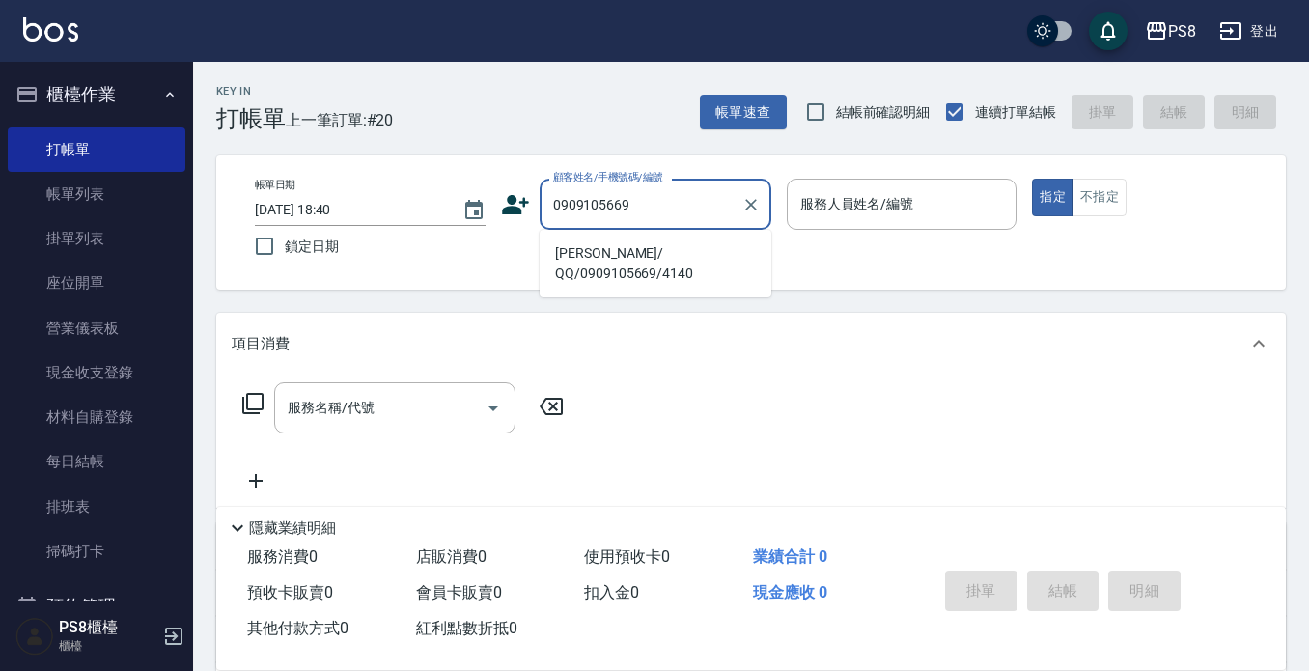
click at [667, 245] on li "[PERSON_NAME]/ QQ/0909105669/4140" at bounding box center [656, 264] width 232 height 52
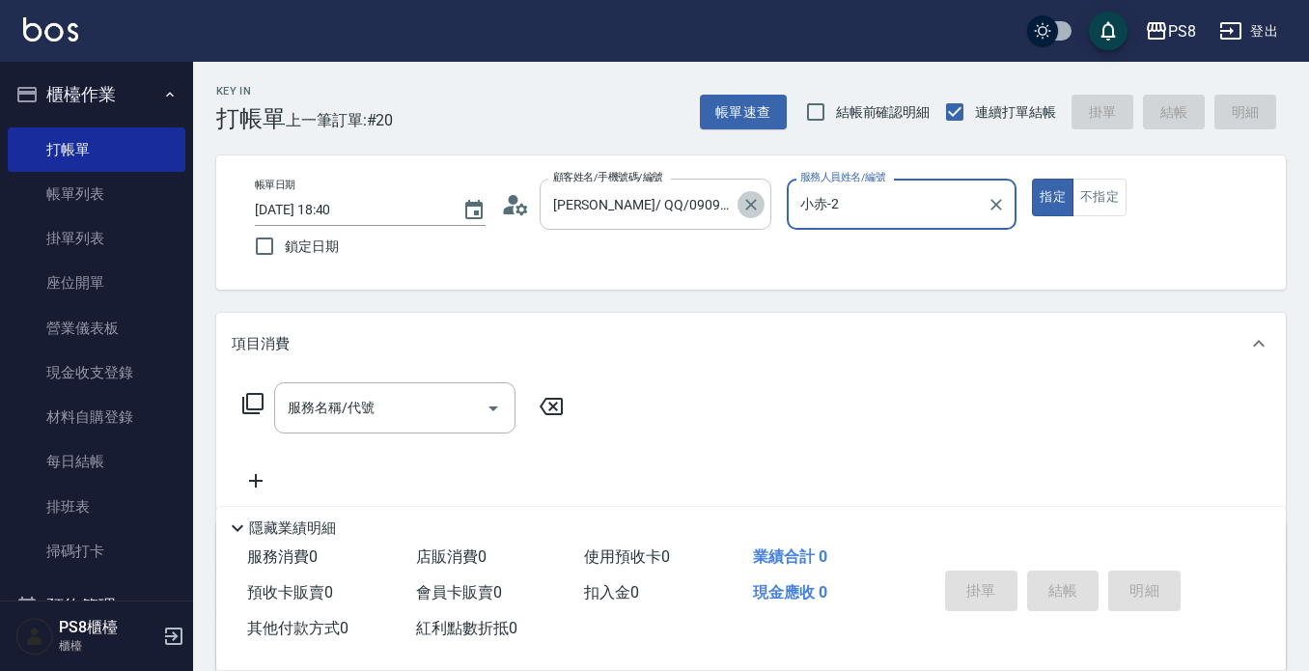
click at [747, 198] on icon "Clear" at bounding box center [751, 204] width 19 height 19
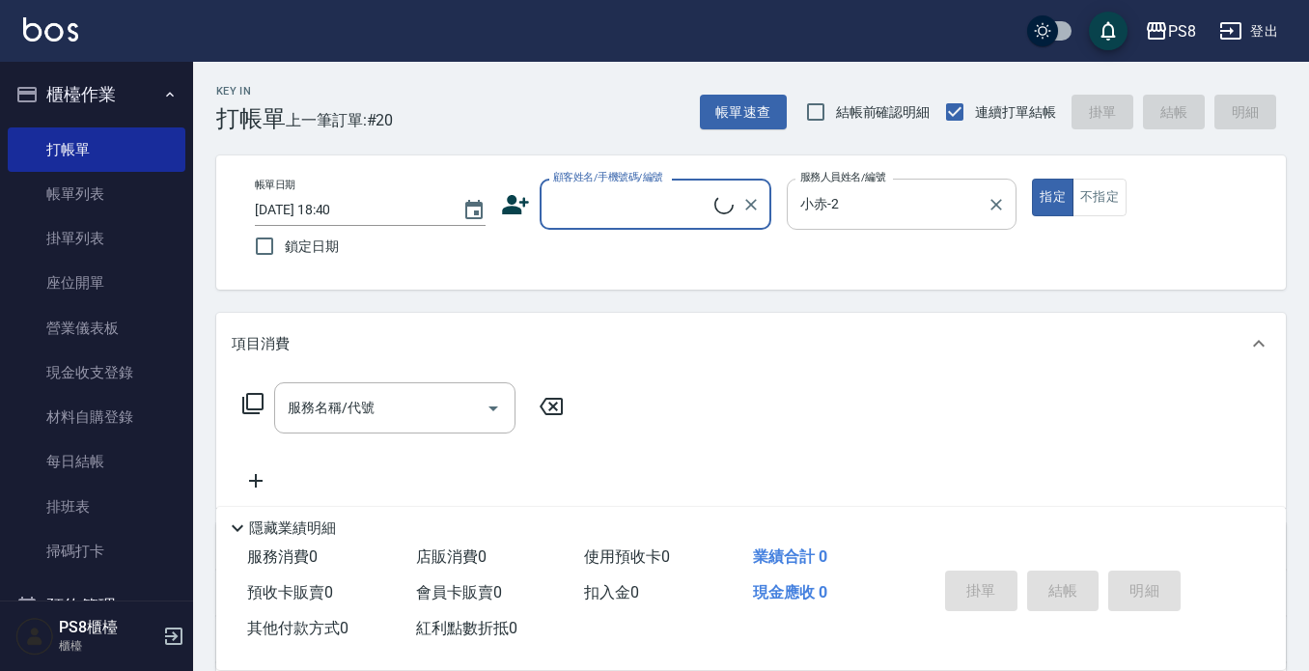
click at [1002, 198] on icon "Clear" at bounding box center [996, 204] width 19 height 19
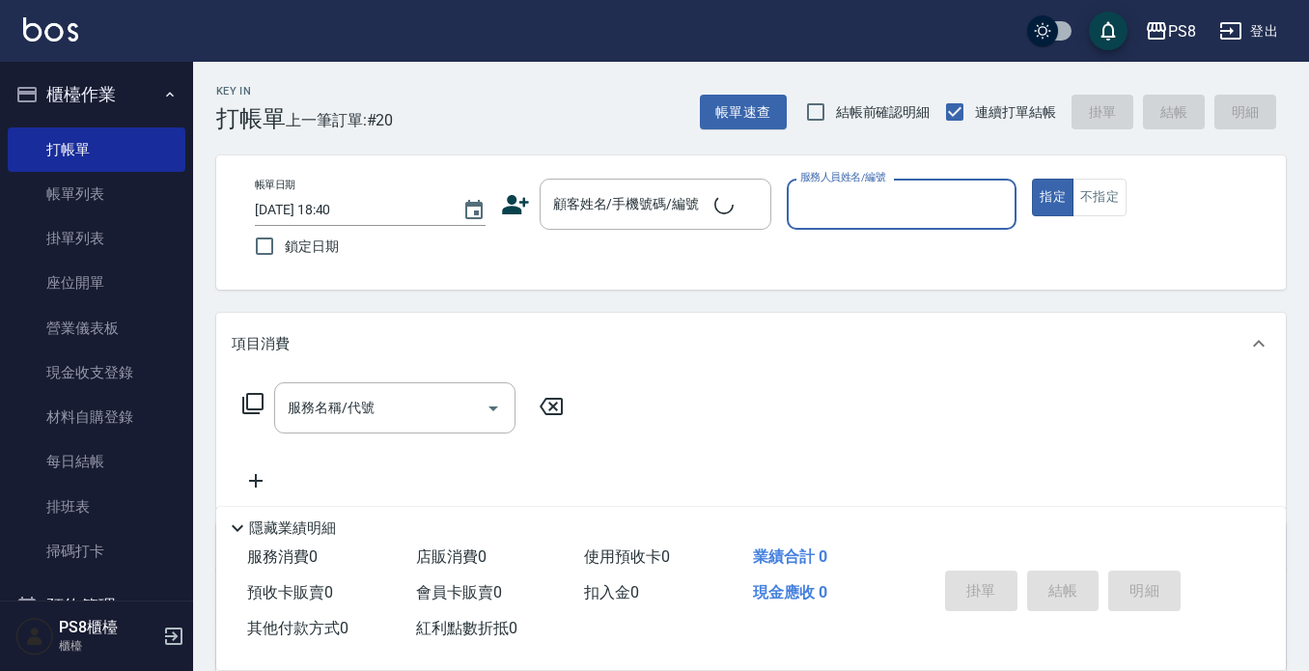
click at [603, 133] on div "Key In 打帳單 上一筆訂單:#20 帳單速查 結帳前確認明細 連續打單結帳 掛單 結帳 明細 帳單日期 [DATE] 18:40 鎖定日期 顧客姓名/手…" at bounding box center [751, 501] width 1116 height 879
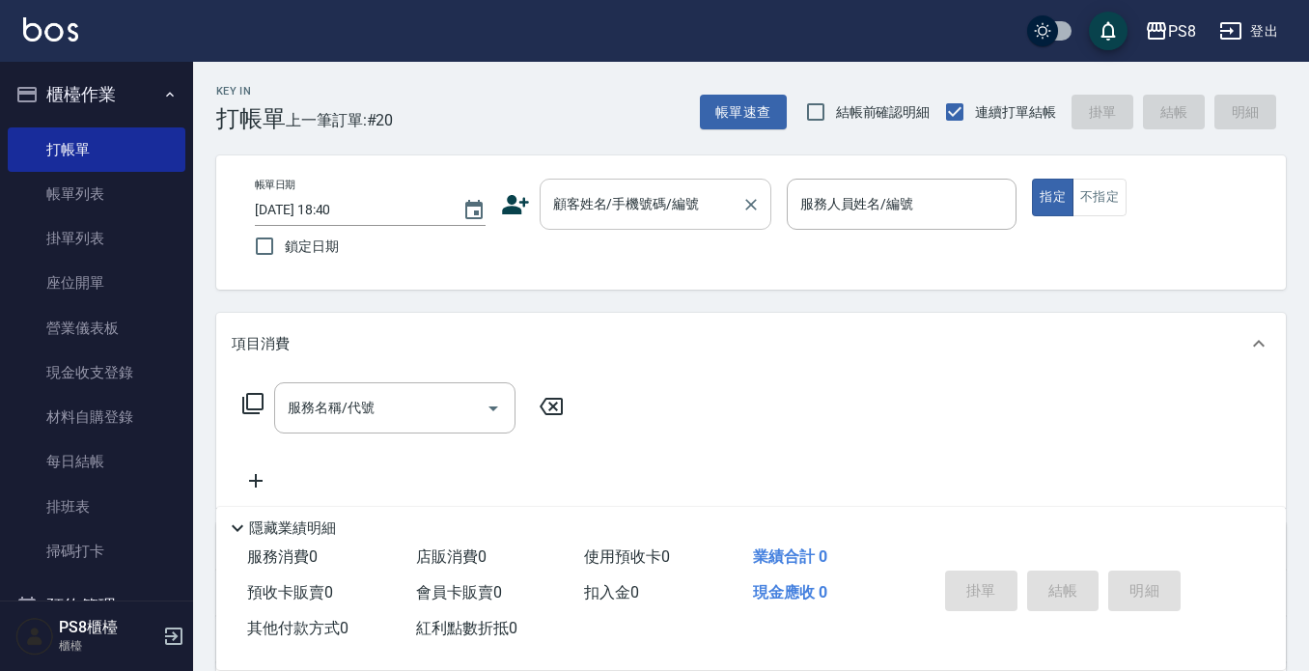
click at [588, 194] on div "顧客姓名/手機號碼/編號 顧客姓名/手機號碼/編號" at bounding box center [656, 204] width 232 height 51
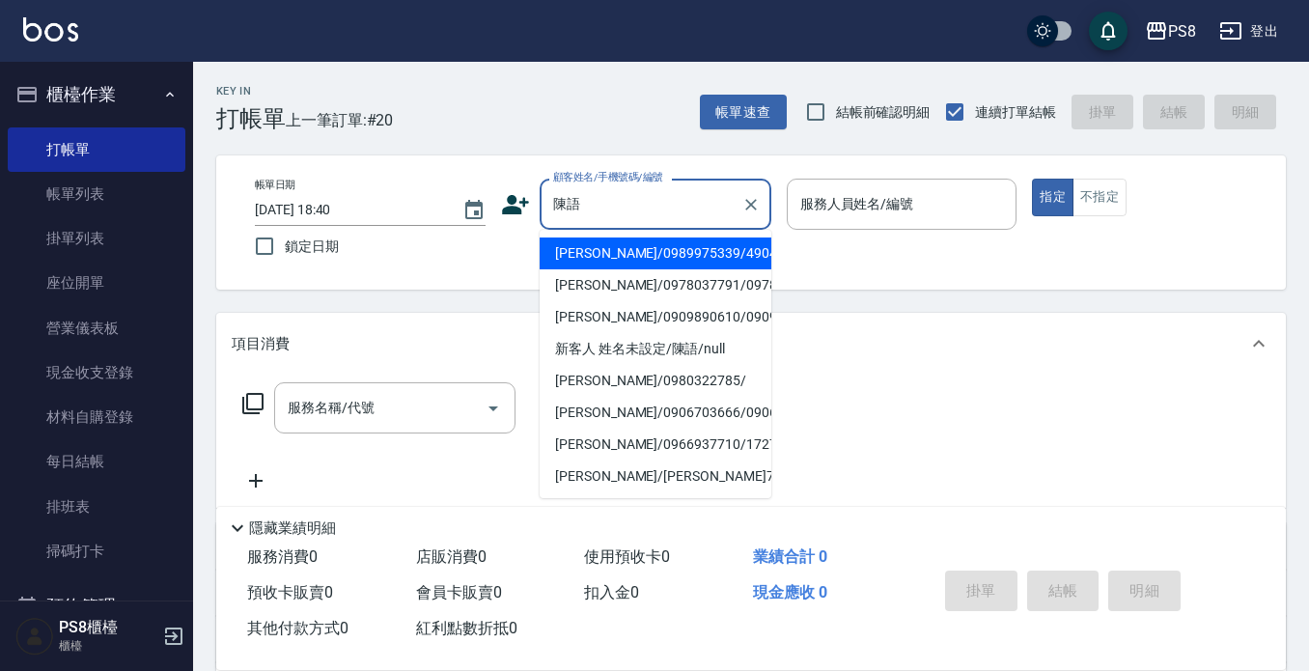
click at [614, 260] on li "[PERSON_NAME]/0989975339/4904" at bounding box center [656, 254] width 232 height 32
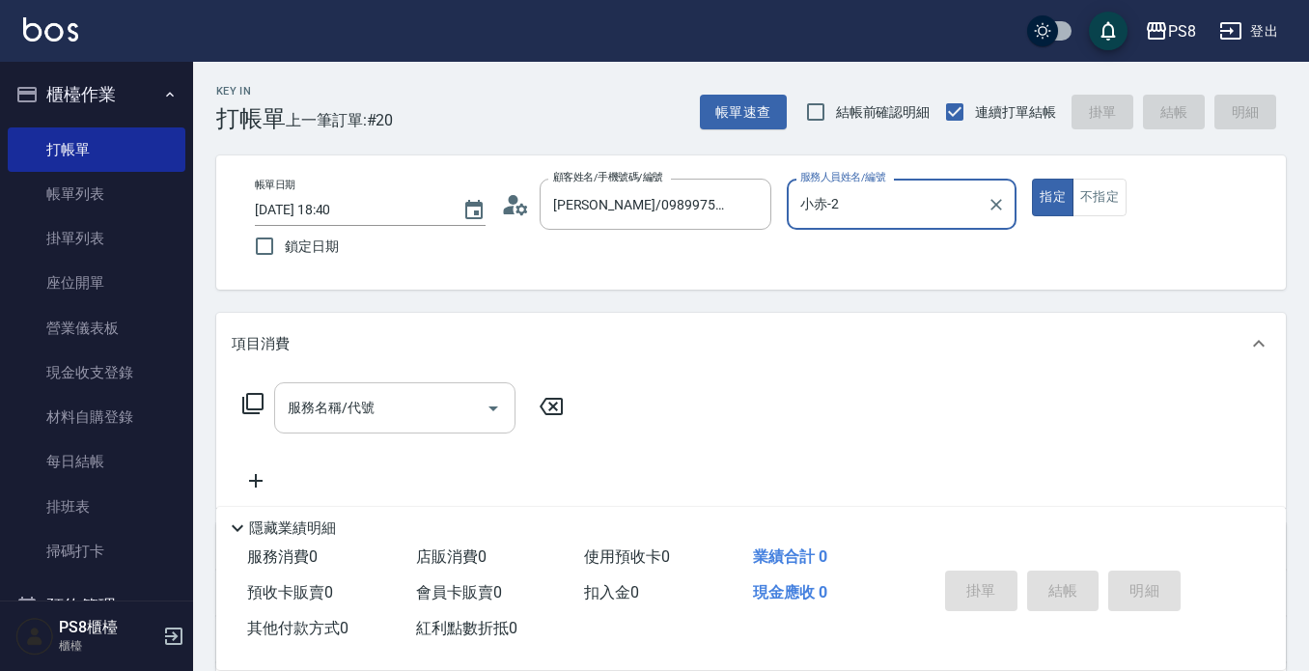
click at [326, 390] on div "服務名稱/代號" at bounding box center [394, 407] width 241 height 51
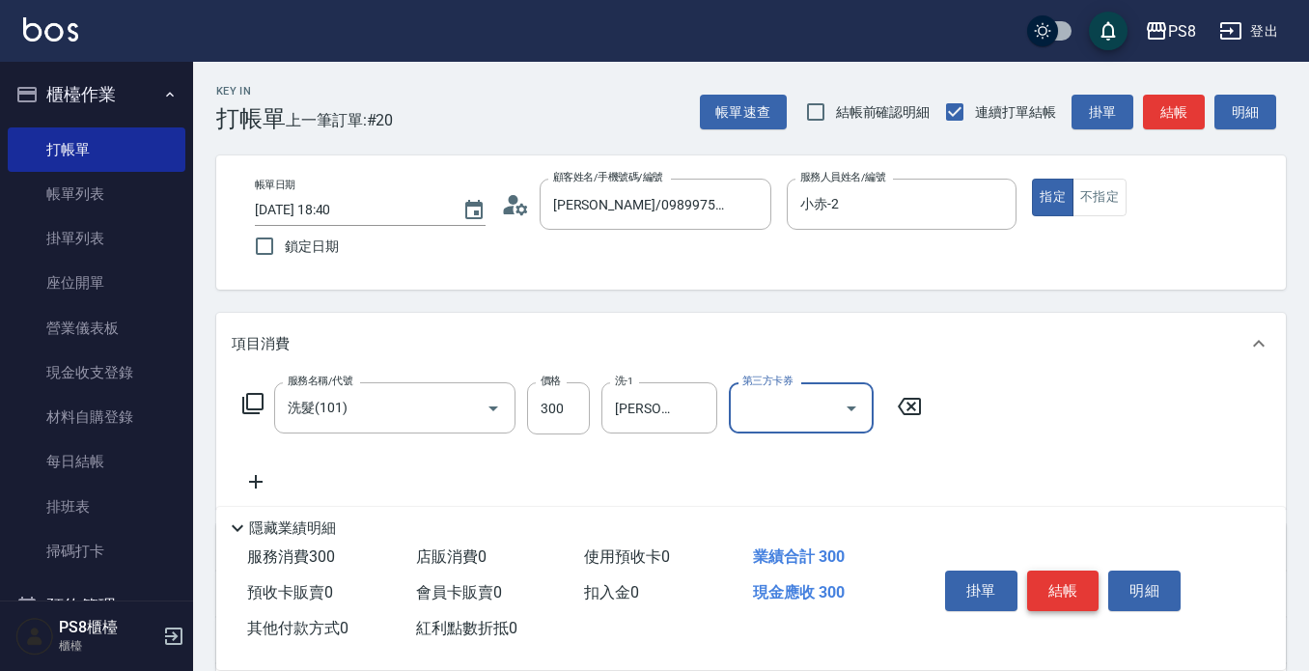
click at [1066, 583] on button "結帳" at bounding box center [1063, 591] width 72 height 41
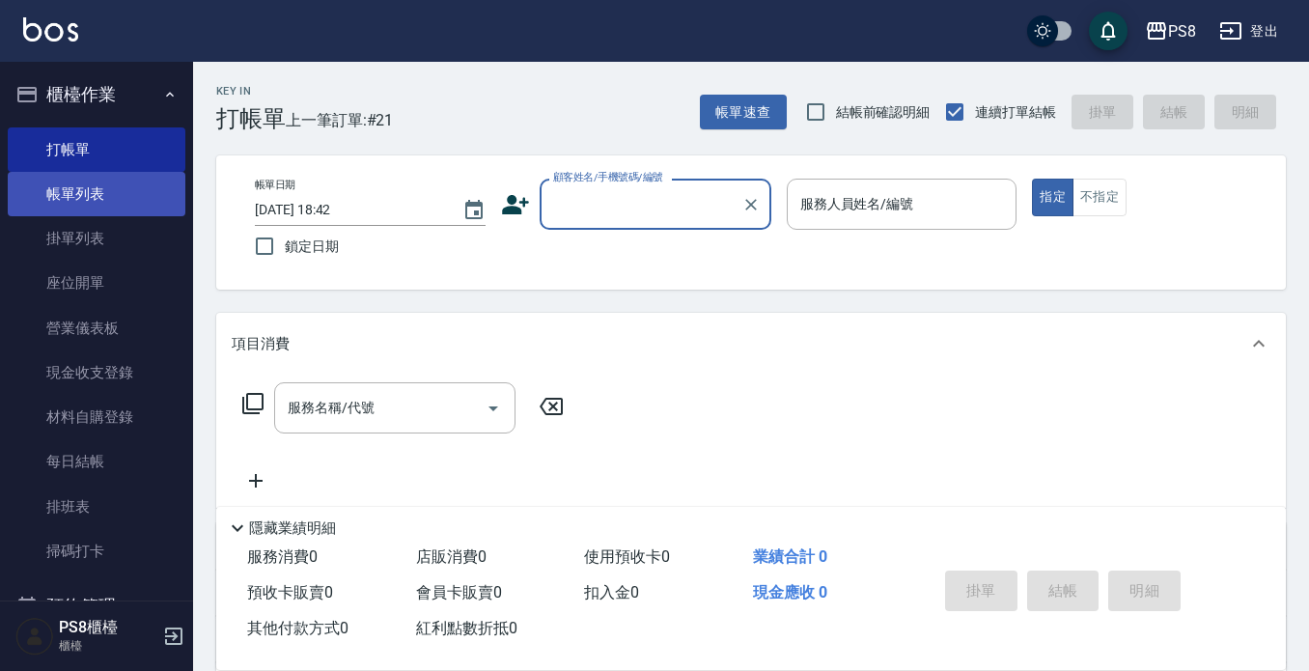
click at [58, 190] on link "帳單列表" at bounding box center [97, 194] width 178 height 44
click at [70, 101] on button "櫃檯作業" at bounding box center [97, 95] width 178 height 50
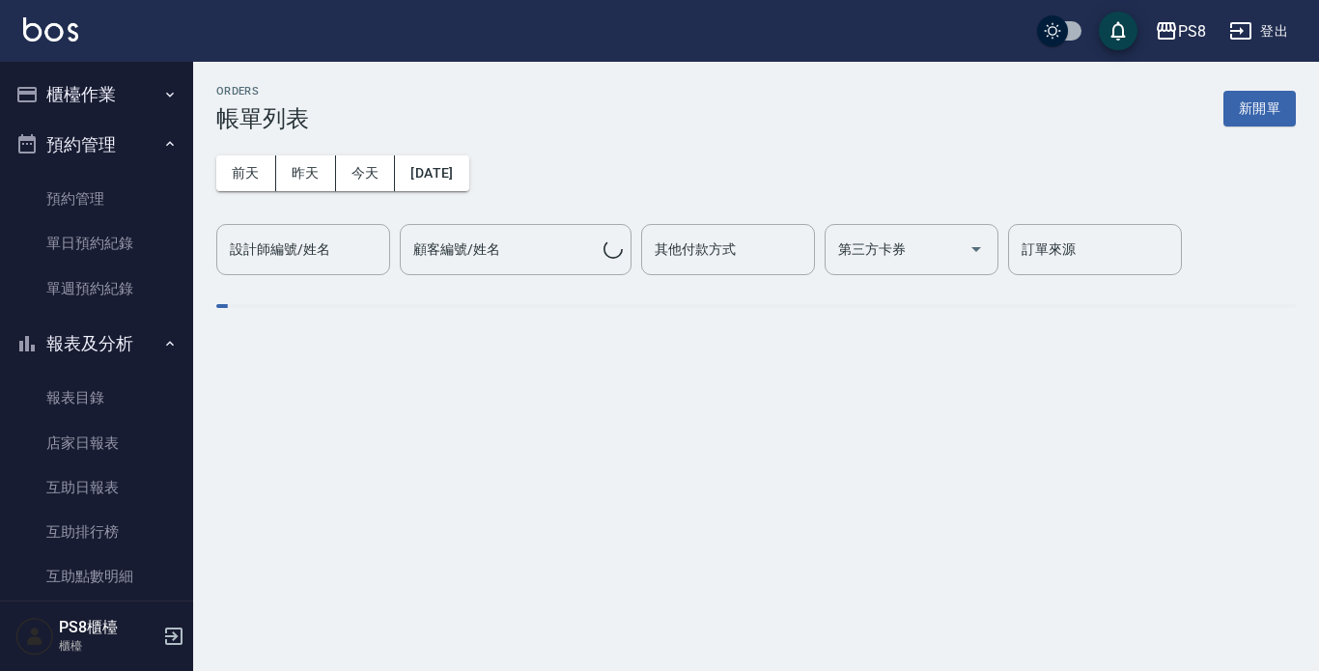
click at [107, 151] on button "預約管理" at bounding box center [97, 145] width 178 height 50
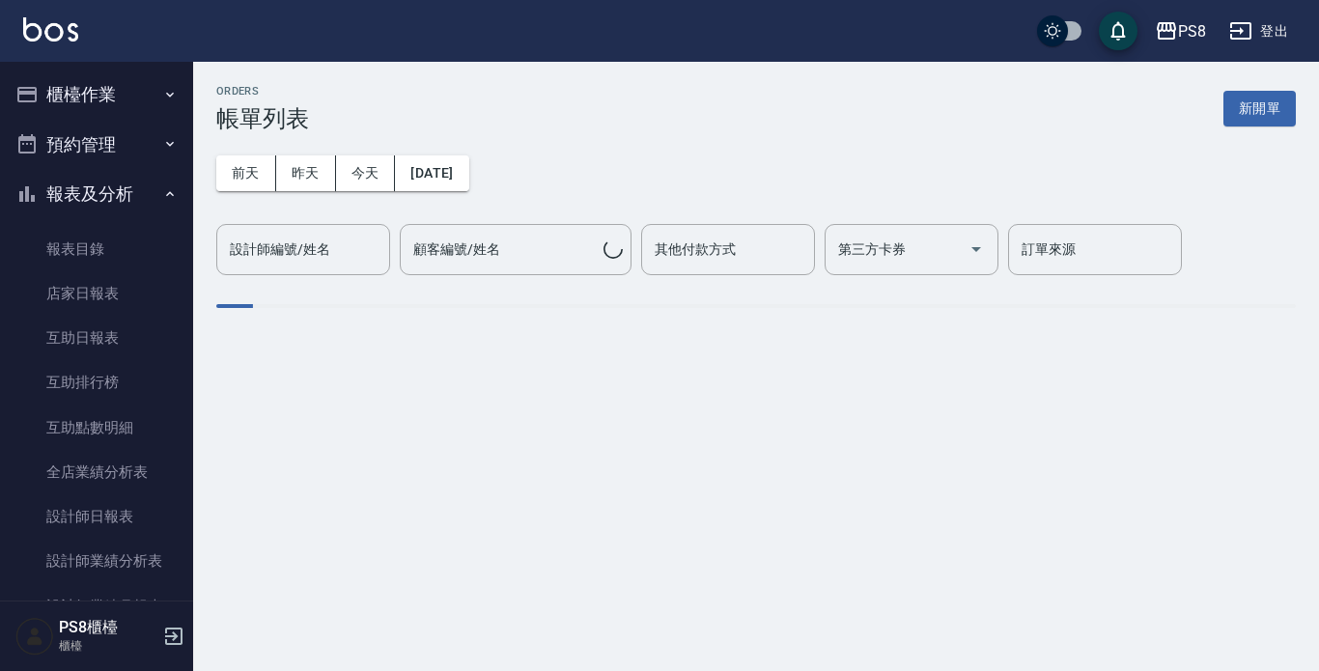
click at [131, 216] on button "報表及分析" at bounding box center [97, 194] width 178 height 50
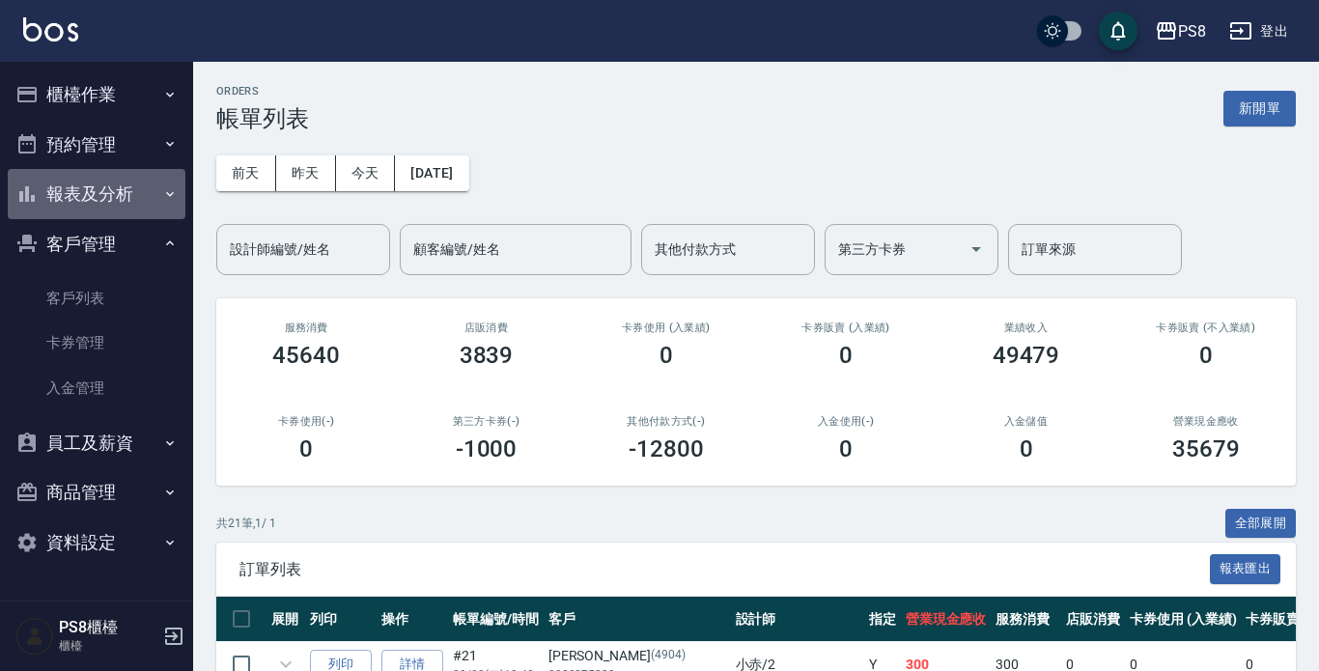
click at [131, 208] on button "報表及分析" at bounding box center [97, 194] width 178 height 50
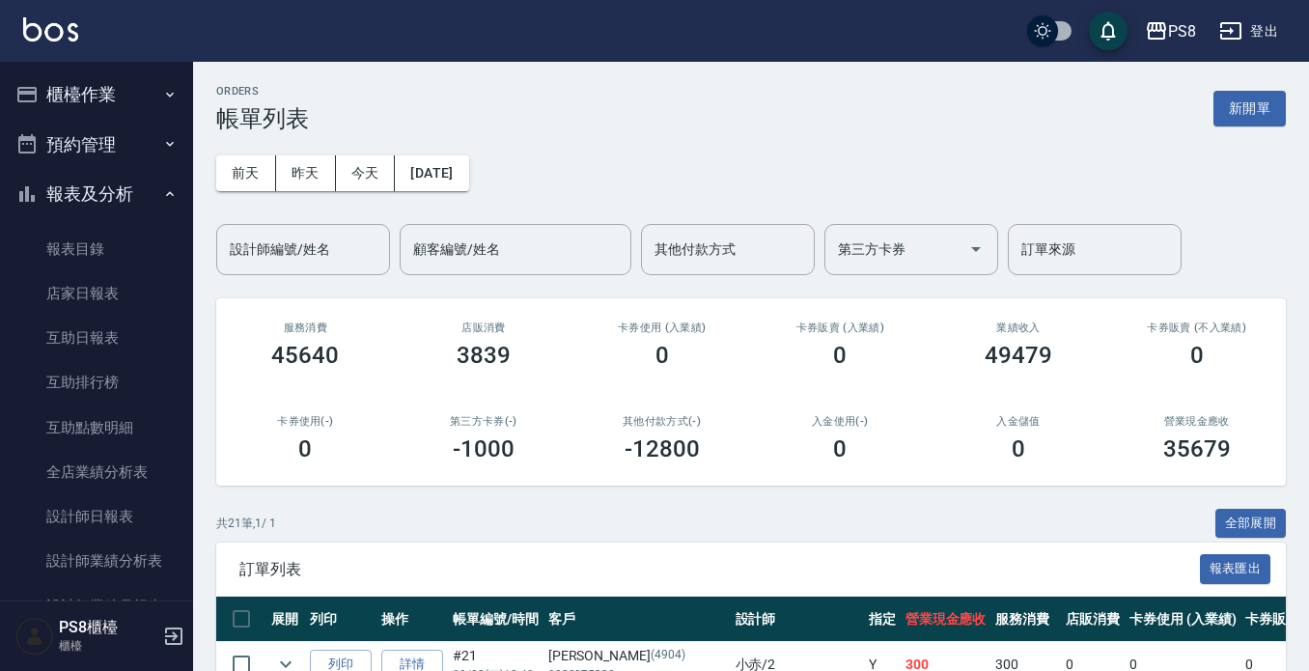
click at [142, 196] on button "報表及分析" at bounding box center [97, 194] width 178 height 50
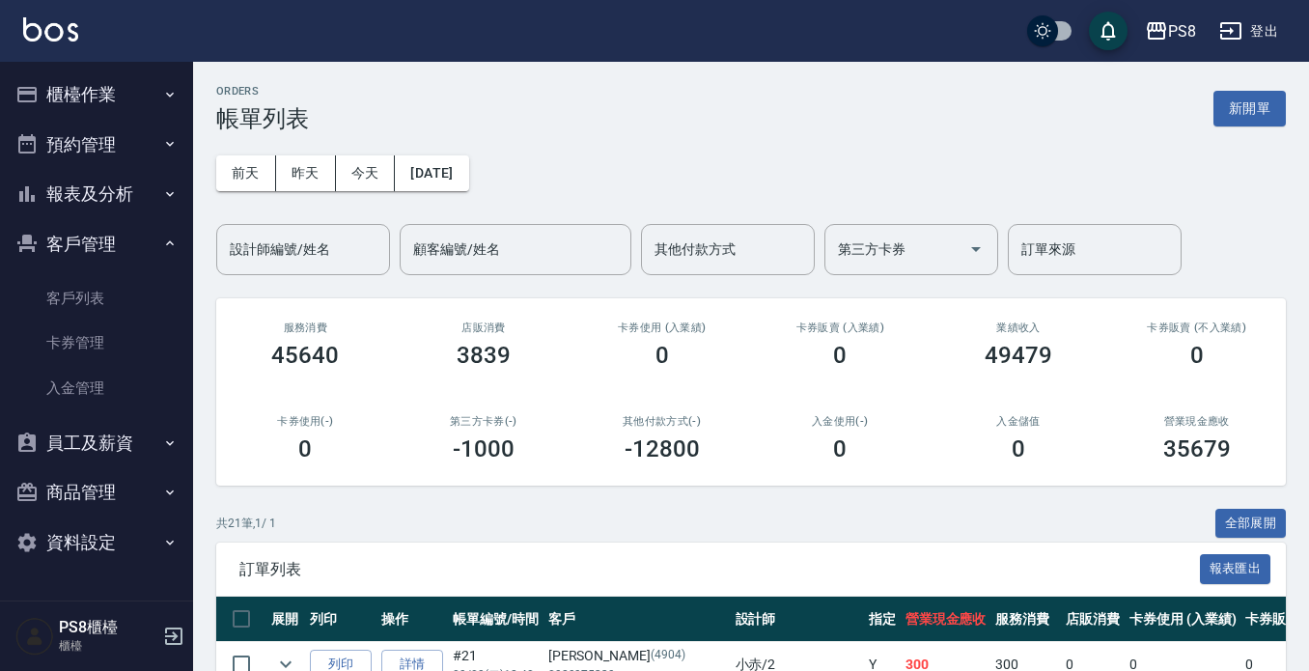
click at [155, 238] on button "客戶管理" at bounding box center [97, 244] width 178 height 50
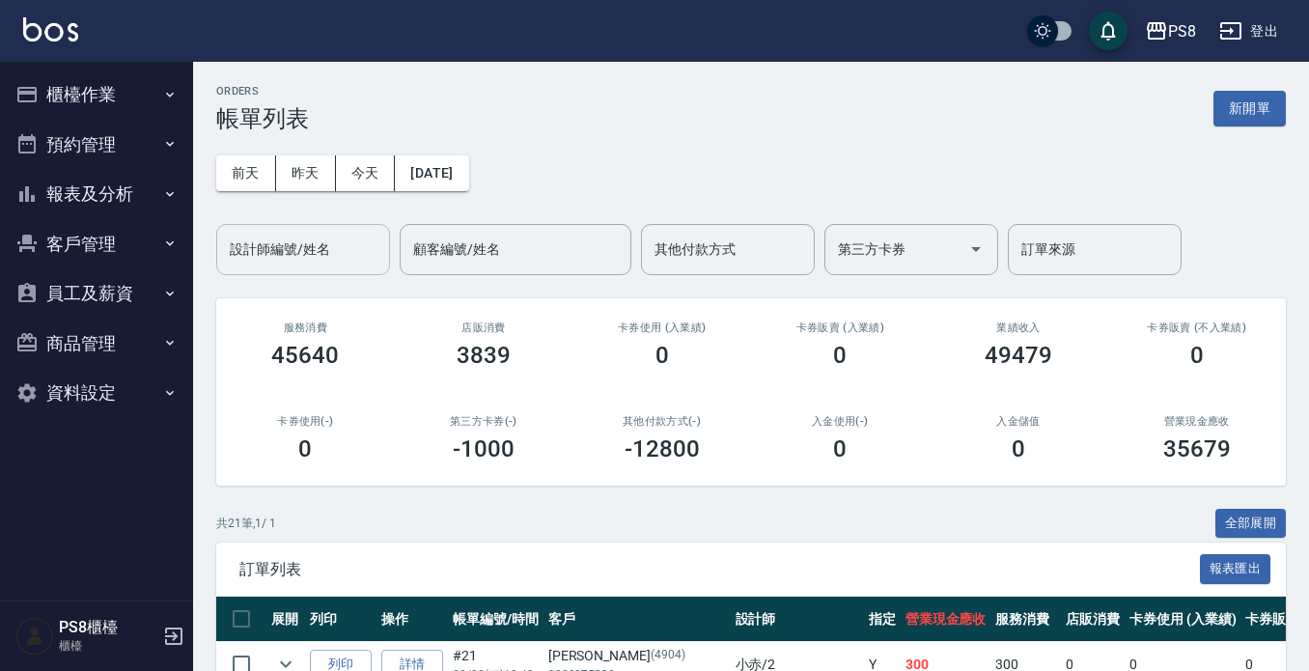
click at [259, 240] on div "設計師編號/姓名 設計師編號/姓名" at bounding box center [303, 249] width 174 height 51
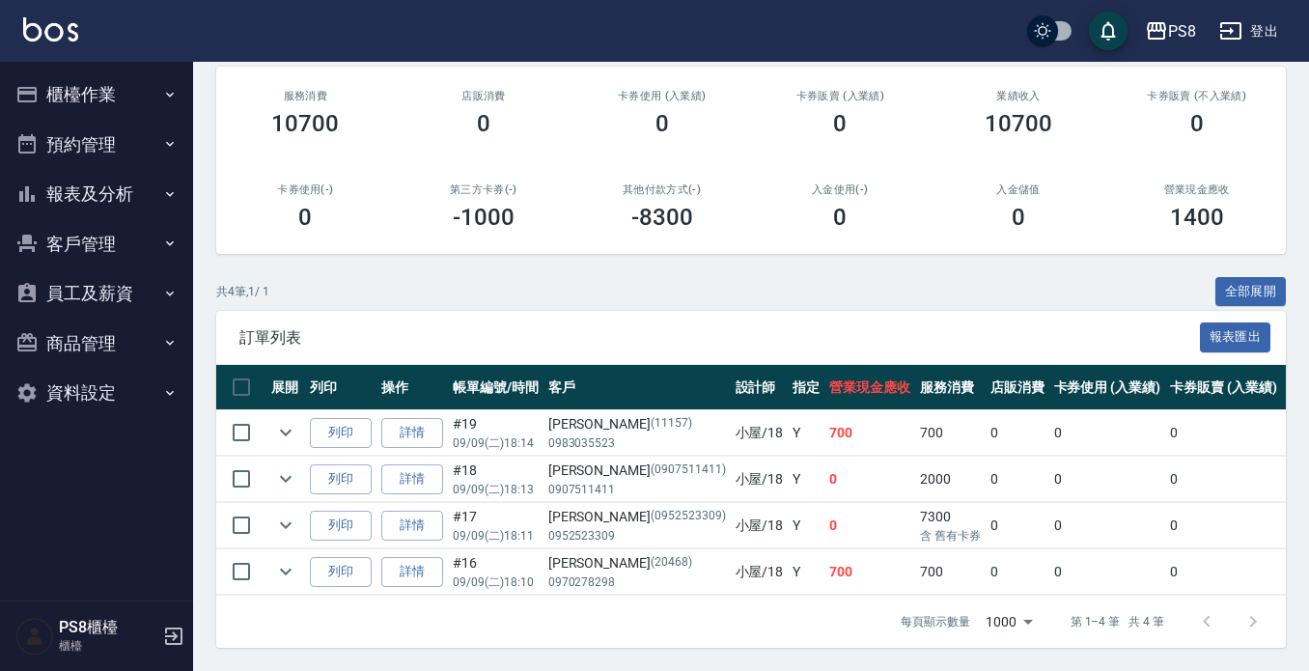
scroll to position [248, 0]
click at [283, 421] on icon "expand row" at bounding box center [285, 432] width 23 height 23
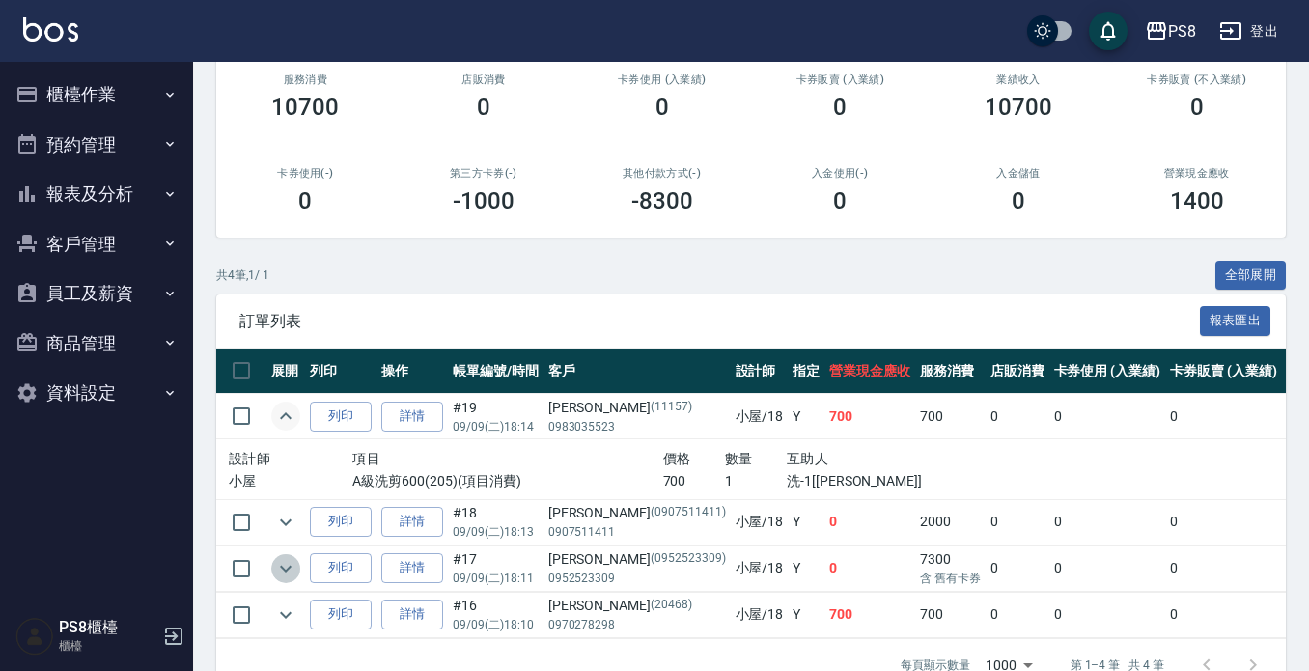
click at [280, 563] on icon "expand row" at bounding box center [285, 568] width 23 height 23
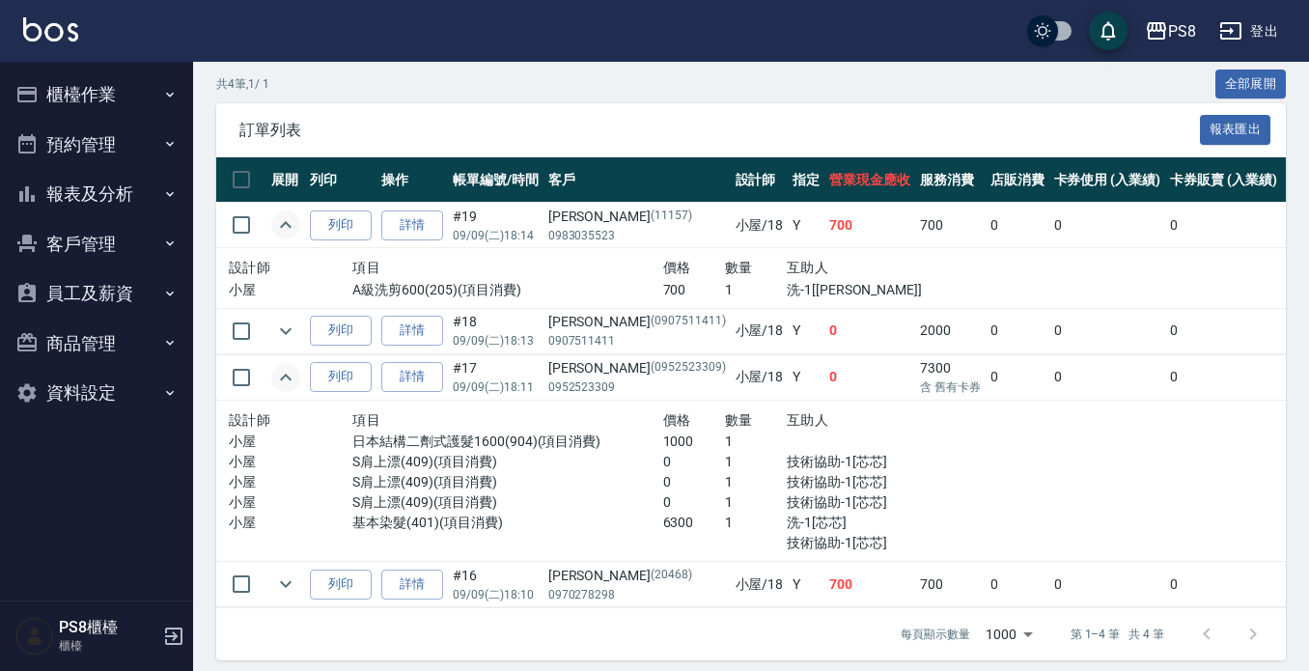
scroll to position [441, 0]
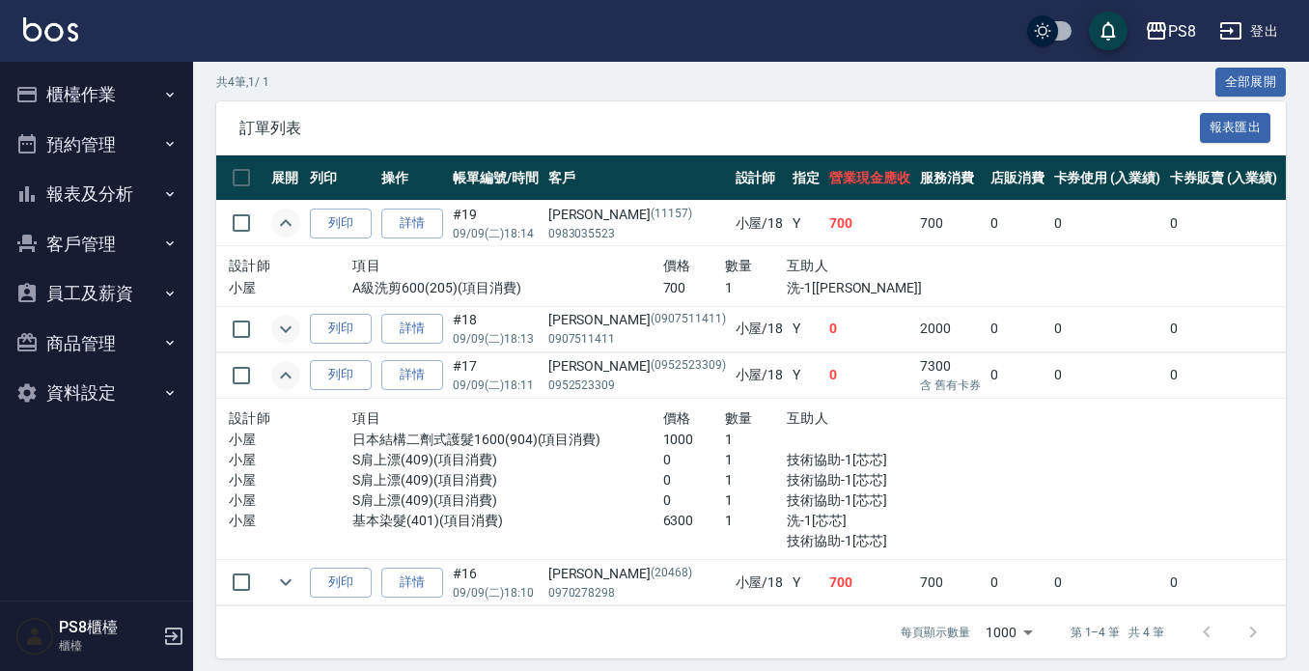
click at [286, 330] on icon "expand row" at bounding box center [286, 328] width 12 height 7
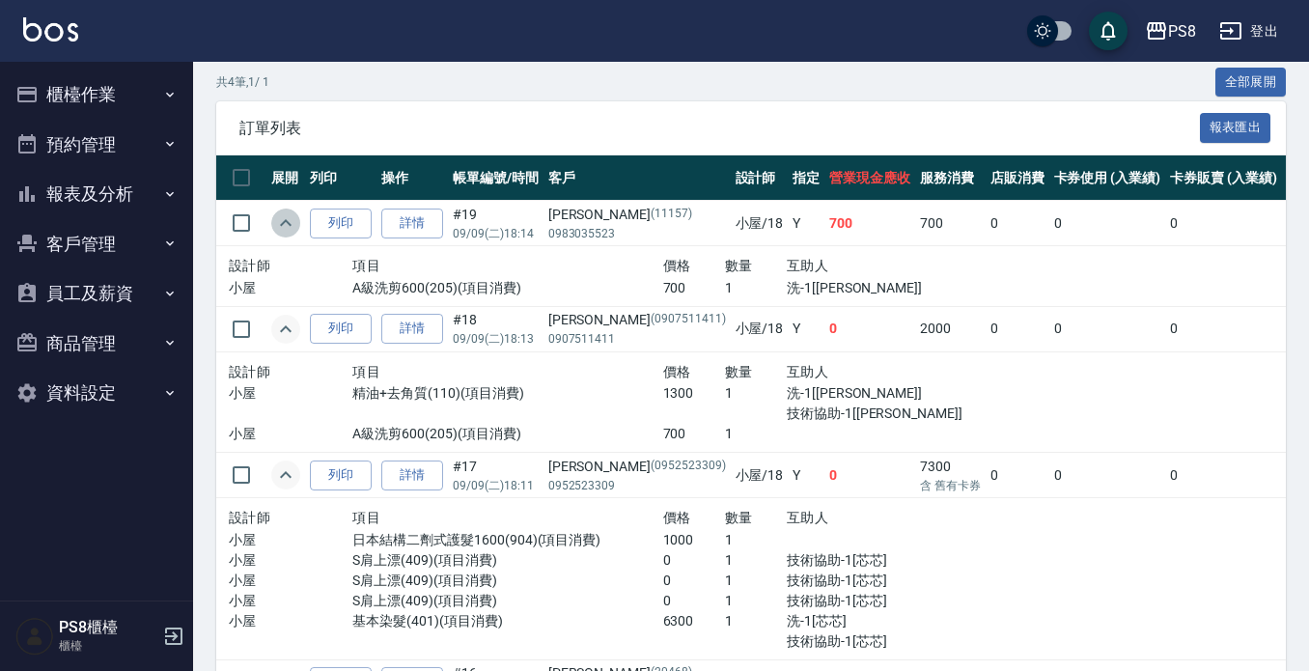
click at [283, 226] on icon "expand row" at bounding box center [285, 222] width 23 height 23
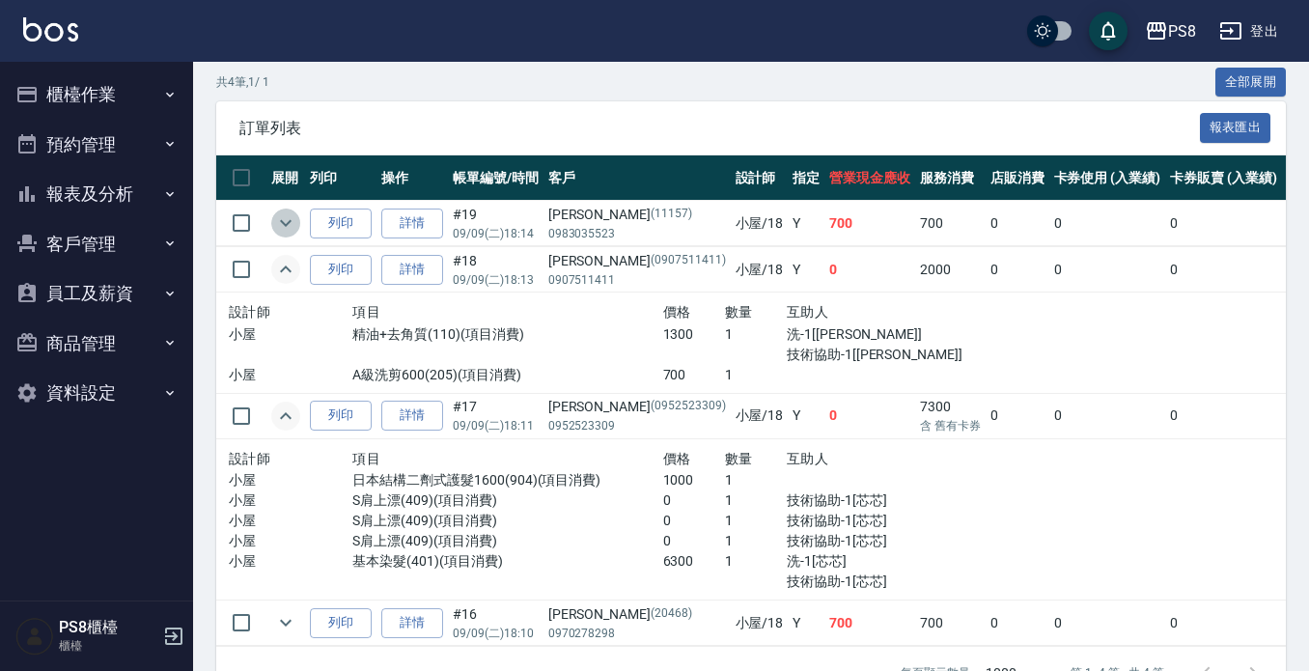
click at [283, 226] on icon "expand row" at bounding box center [285, 222] width 23 height 23
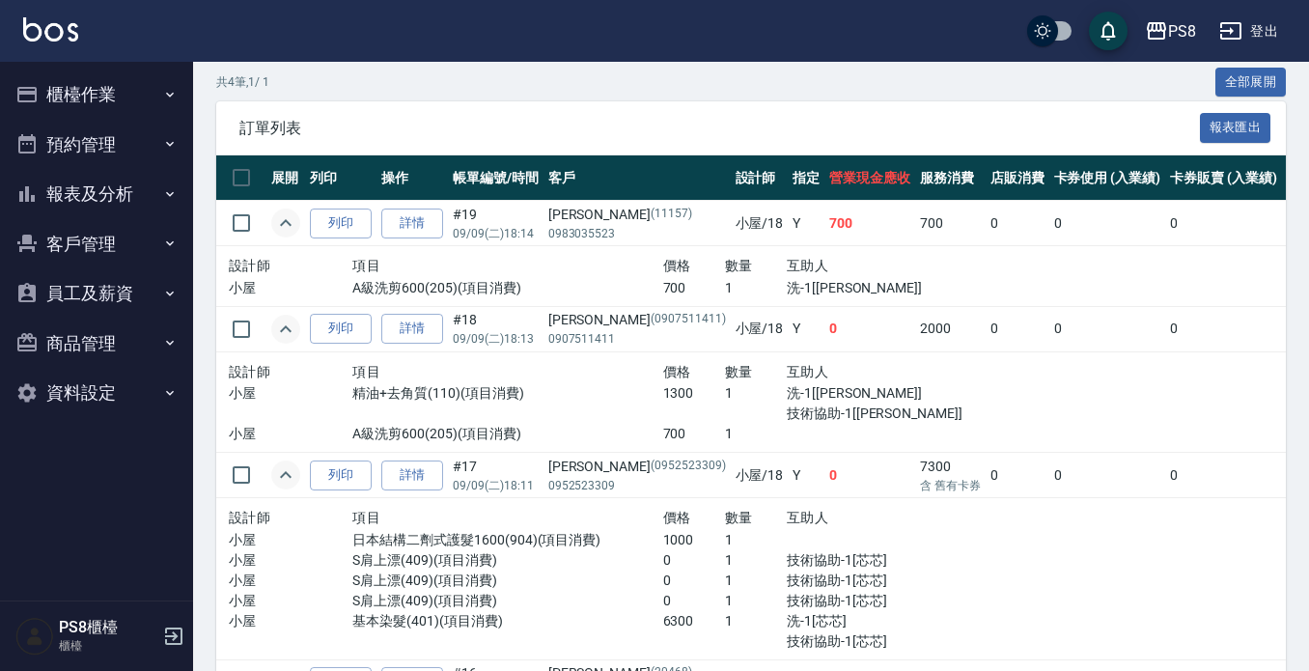
click at [283, 226] on icon "expand row" at bounding box center [285, 222] width 23 height 23
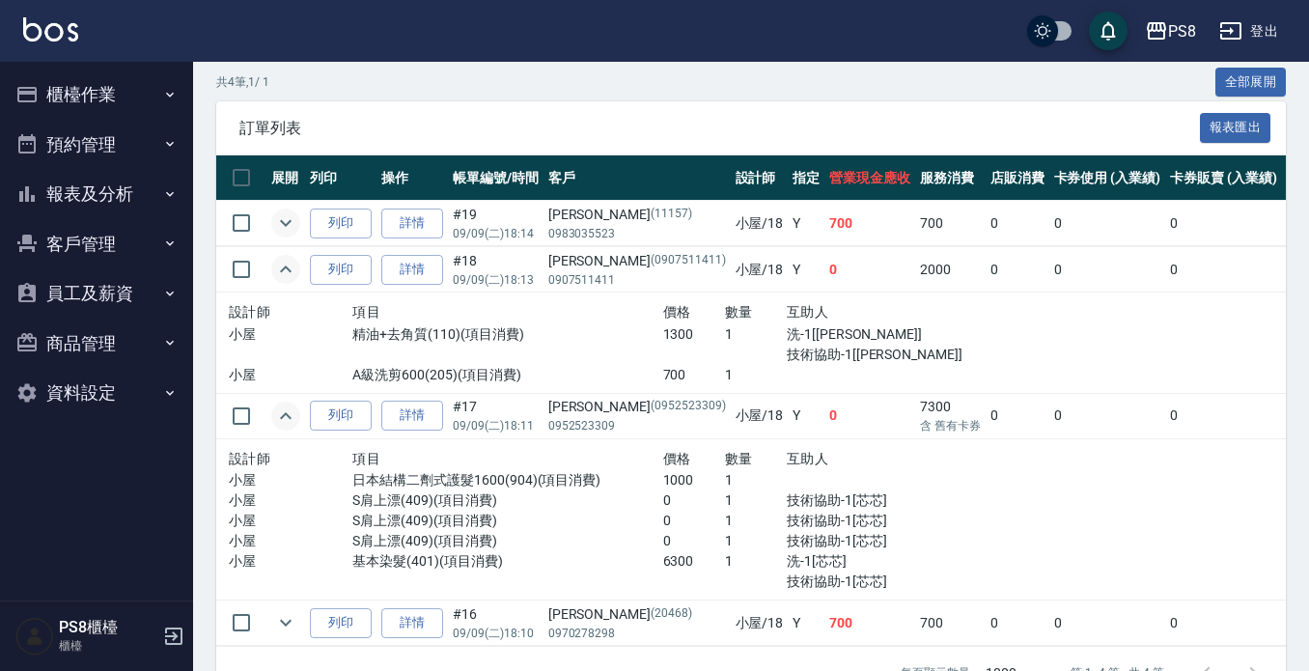
click at [284, 271] on icon "expand row" at bounding box center [285, 269] width 23 height 23
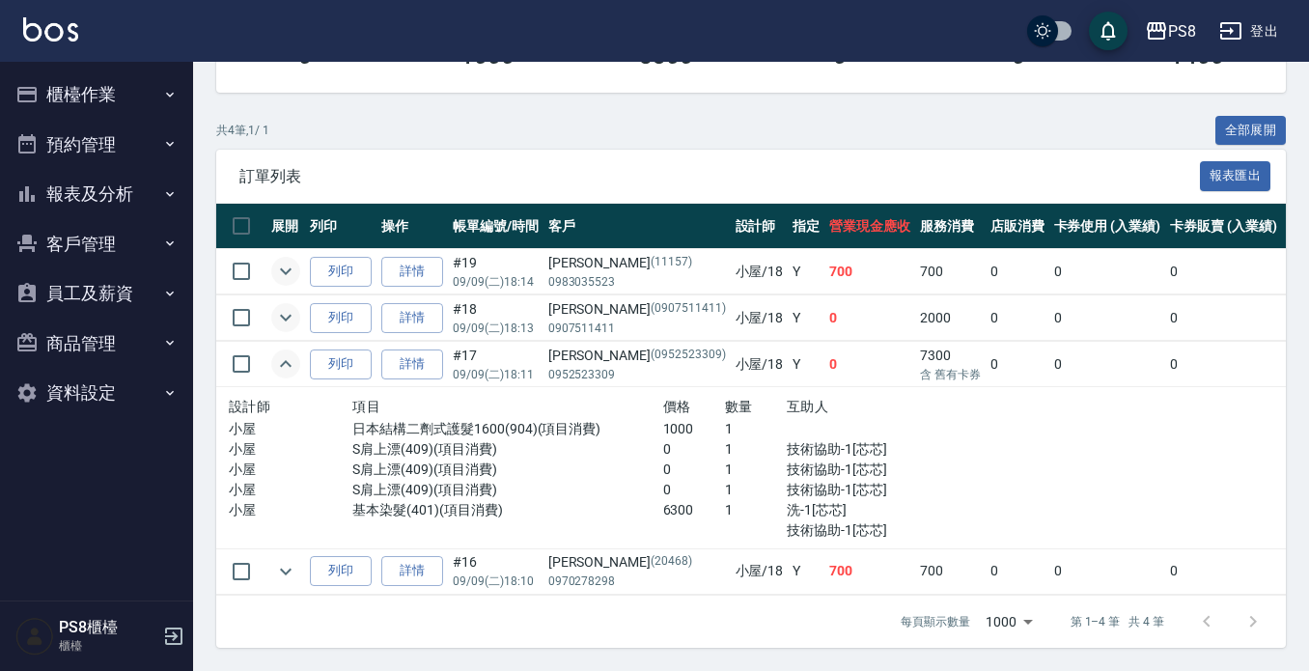
scroll to position [409, 0]
click at [288, 352] on icon "expand row" at bounding box center [285, 363] width 23 height 23
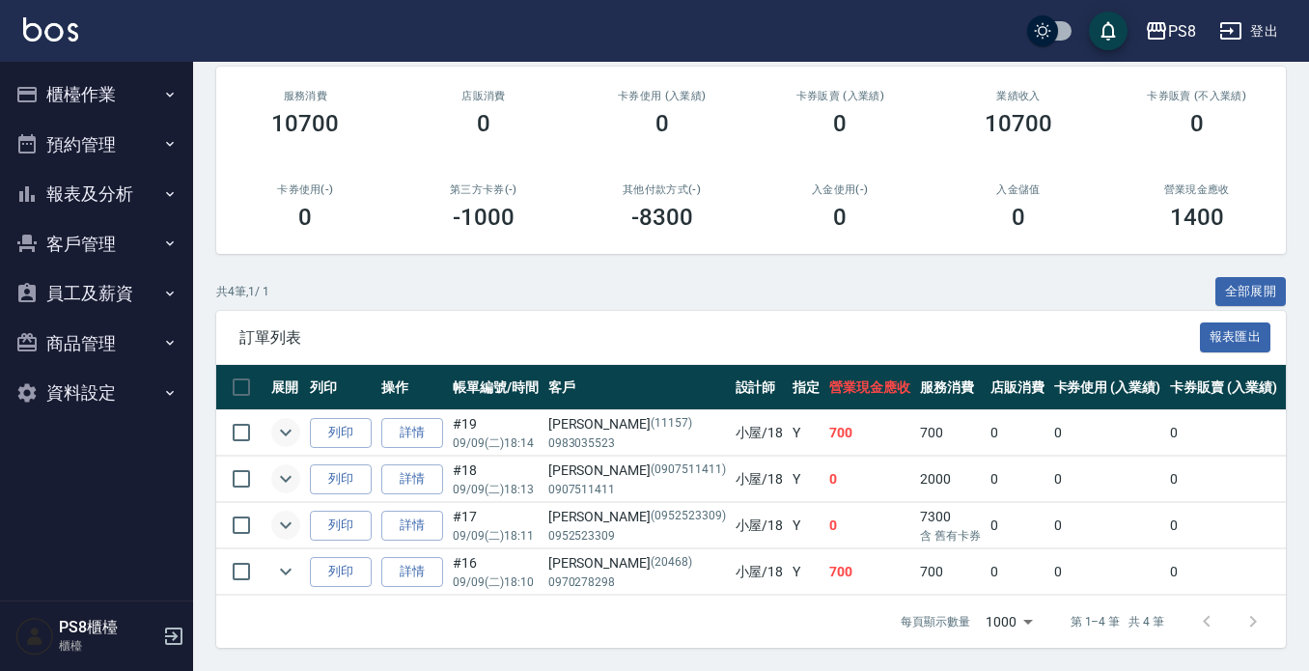
scroll to position [248, 0]
click at [80, 104] on button "櫃檯作業" at bounding box center [97, 95] width 178 height 50
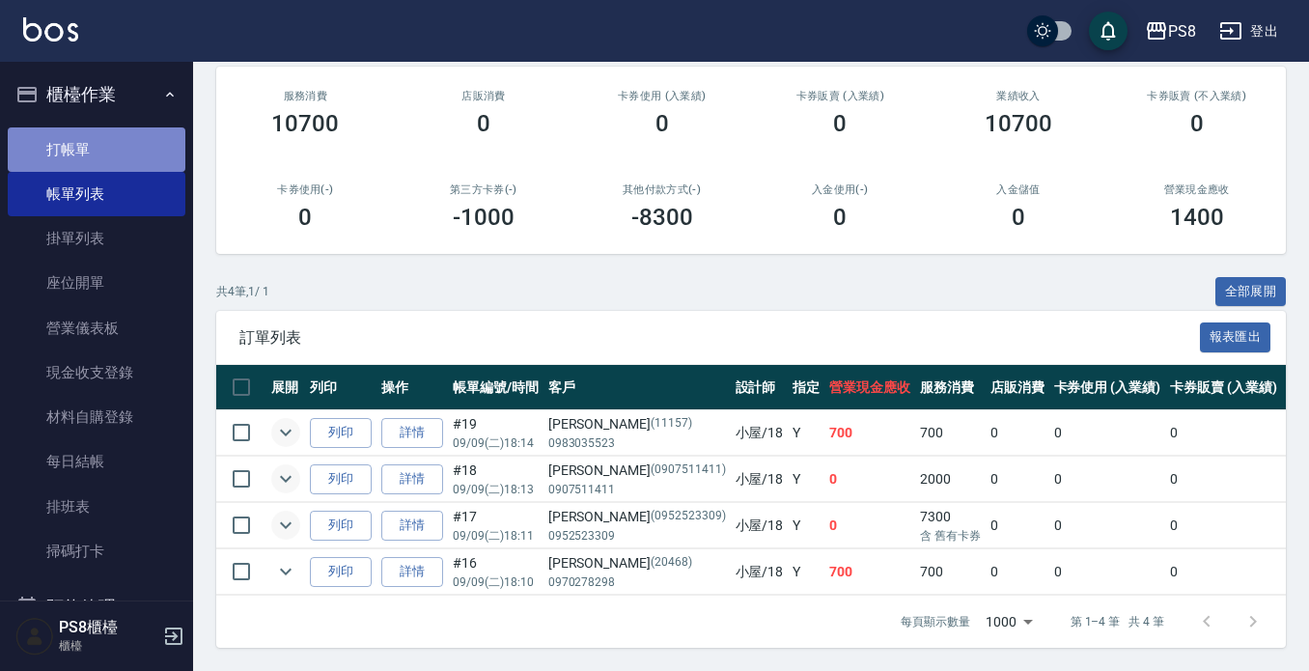
click at [99, 134] on link "打帳單" at bounding box center [97, 149] width 178 height 44
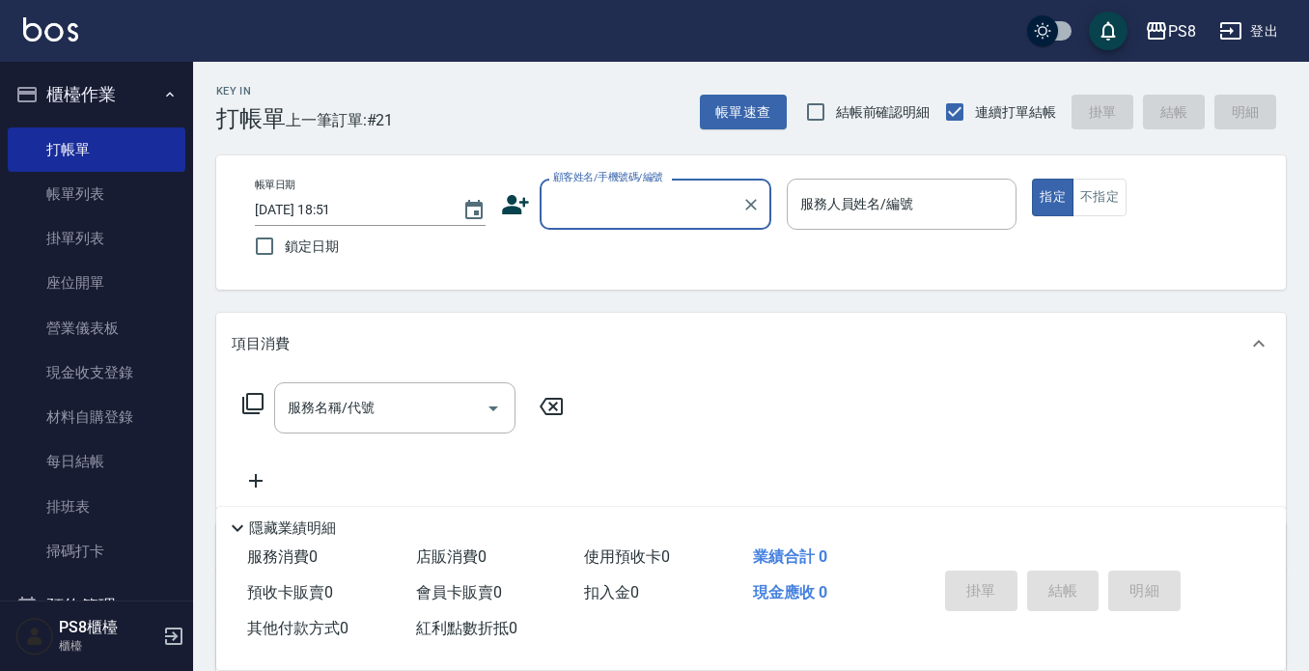
click at [108, 201] on link "帳單列表" at bounding box center [97, 194] width 178 height 44
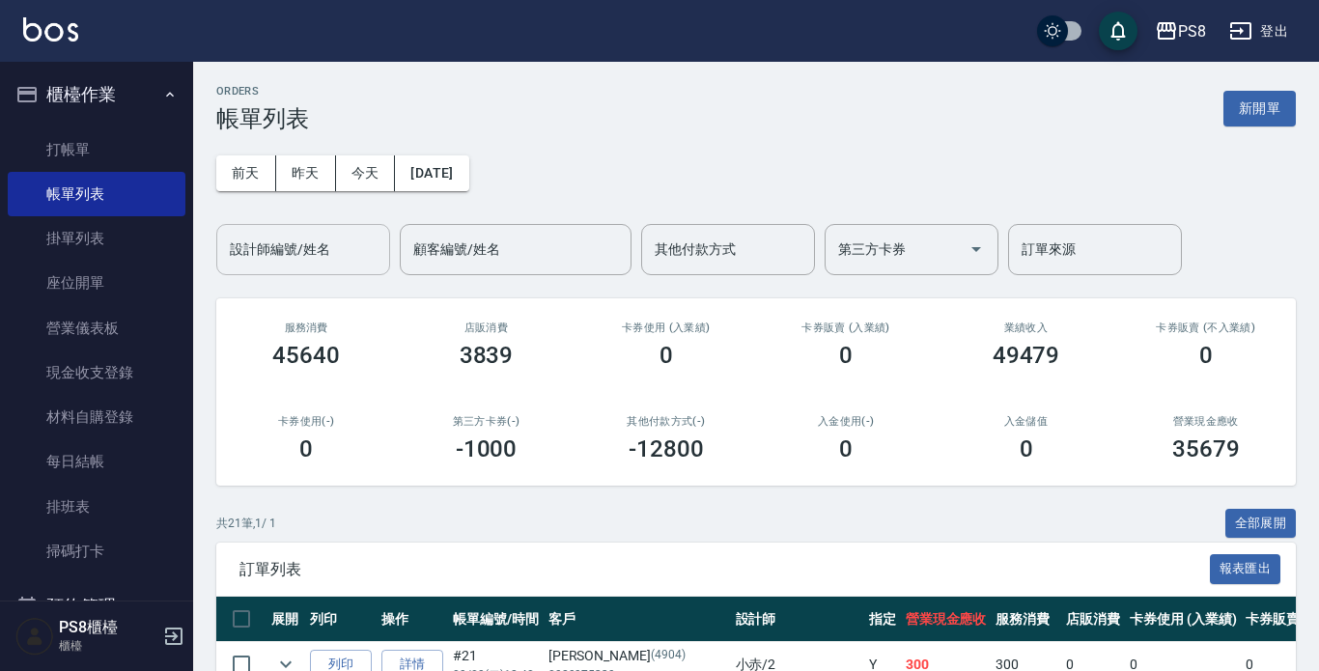
click at [313, 258] on input "設計師編號/姓名" at bounding box center [303, 250] width 156 height 34
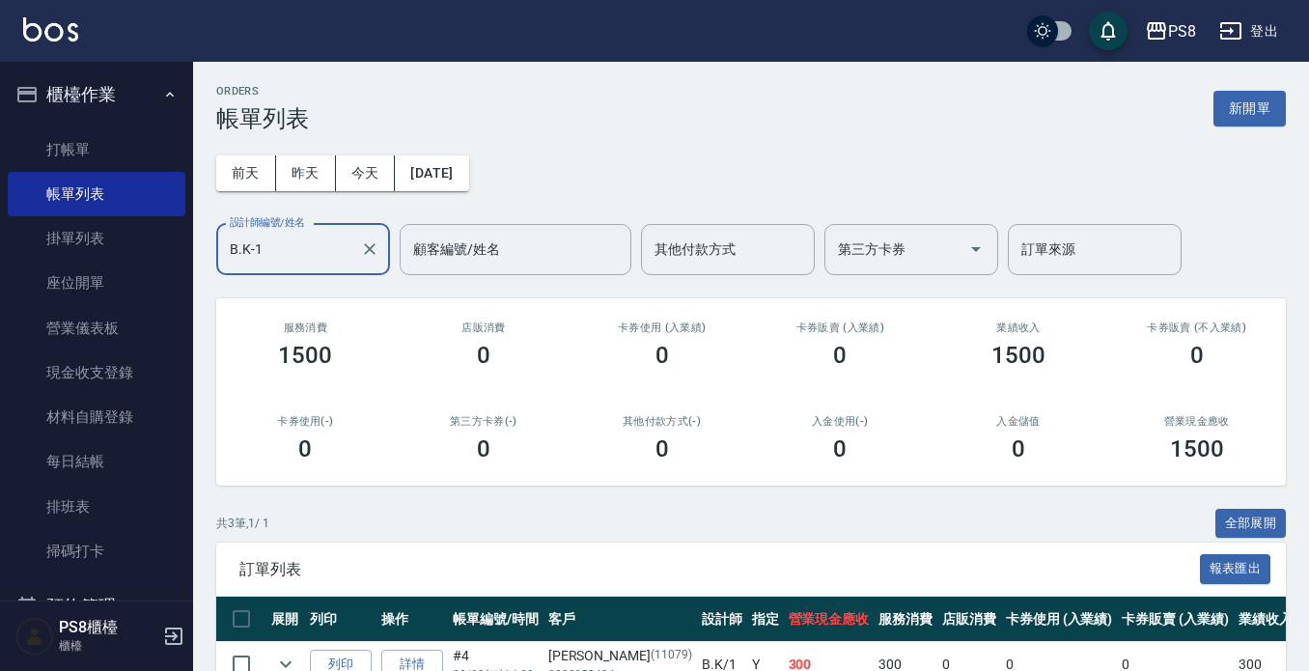
drag, startPoint x: 313, startPoint y: 258, endPoint x: 0, endPoint y: 256, distance: 312.9
click at [0, 257] on div "PS8 登出 櫃檯作業 打帳單 帳單列表 掛單列表 座位開單 營業儀表板 現金收支登錄 材料自購登錄 每日結帳 排班表 掃碼打卡 預約管理 預約管理 單日預約…" at bounding box center [654, 428] width 1309 height 856
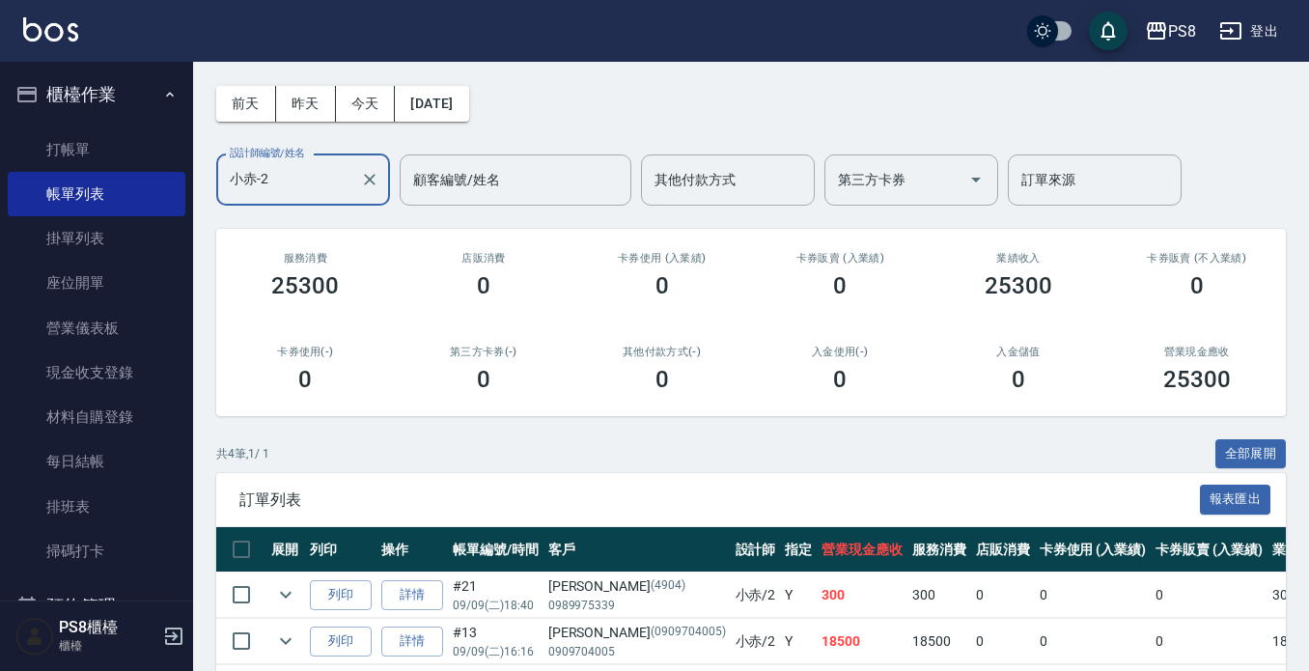
scroll to position [248, 0]
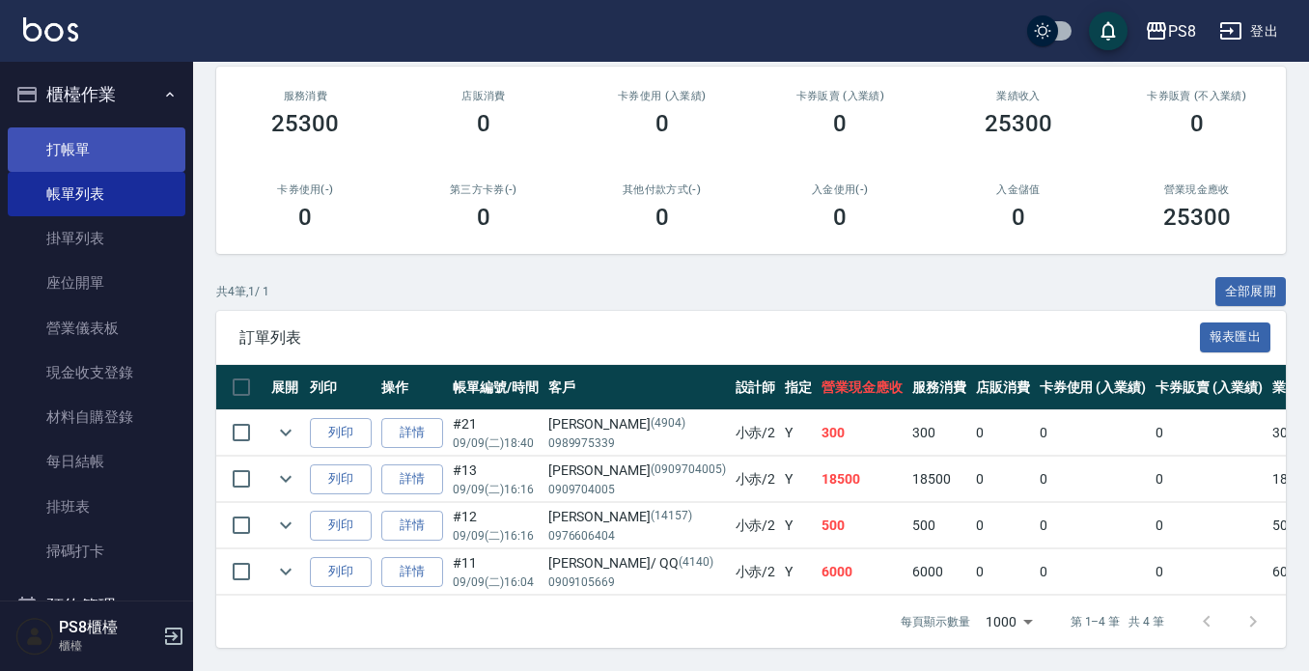
click at [97, 157] on link "打帳單" at bounding box center [97, 149] width 178 height 44
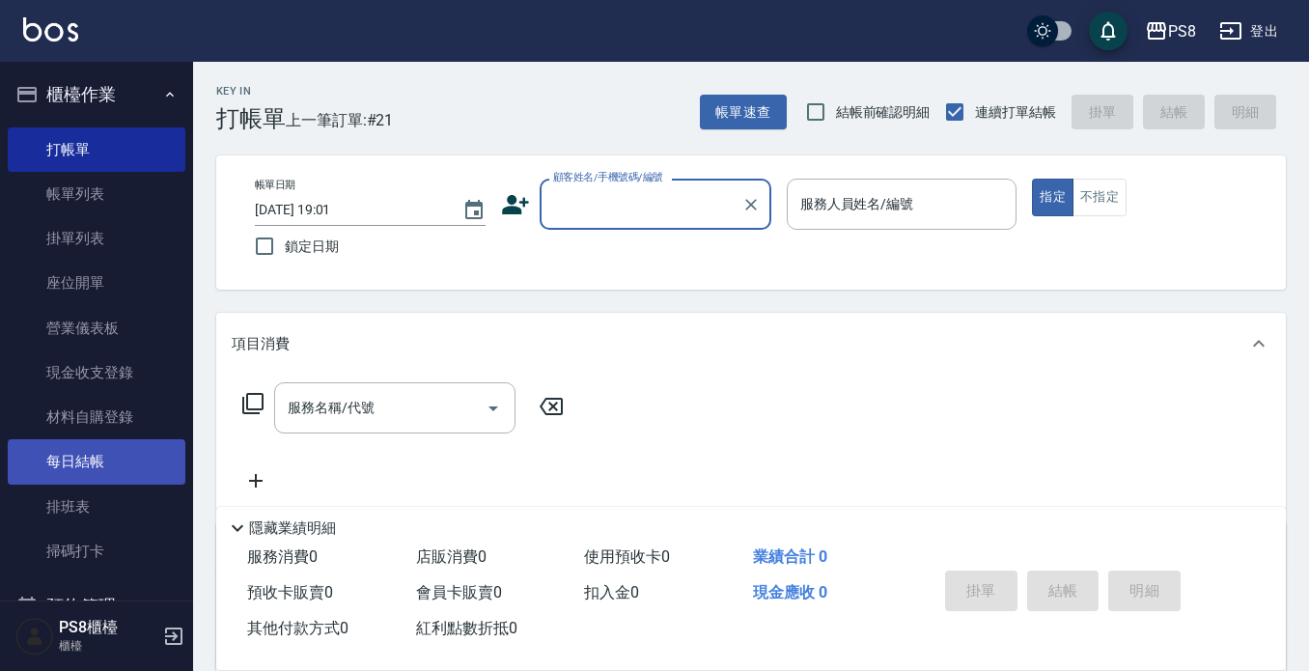
drag, startPoint x: 109, startPoint y: 520, endPoint x: 104, endPoint y: 468, distance: 52.4
click at [108, 521] on link "排班表" at bounding box center [97, 507] width 178 height 44
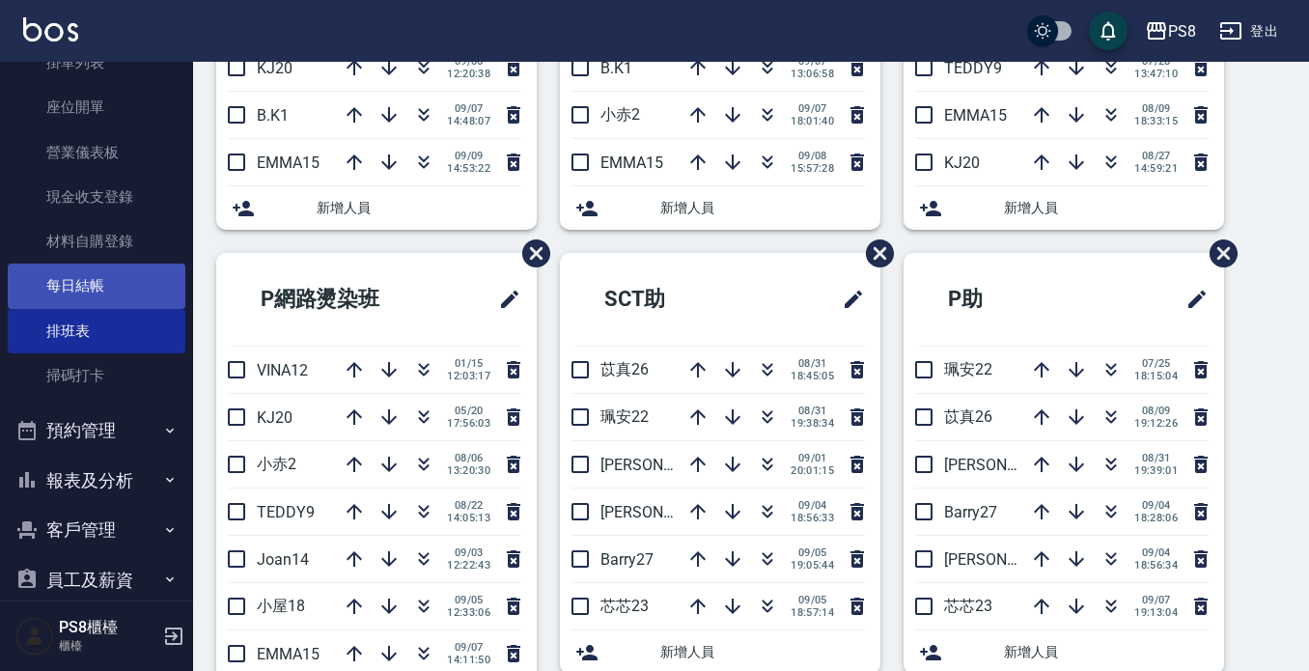
scroll to position [193, 0]
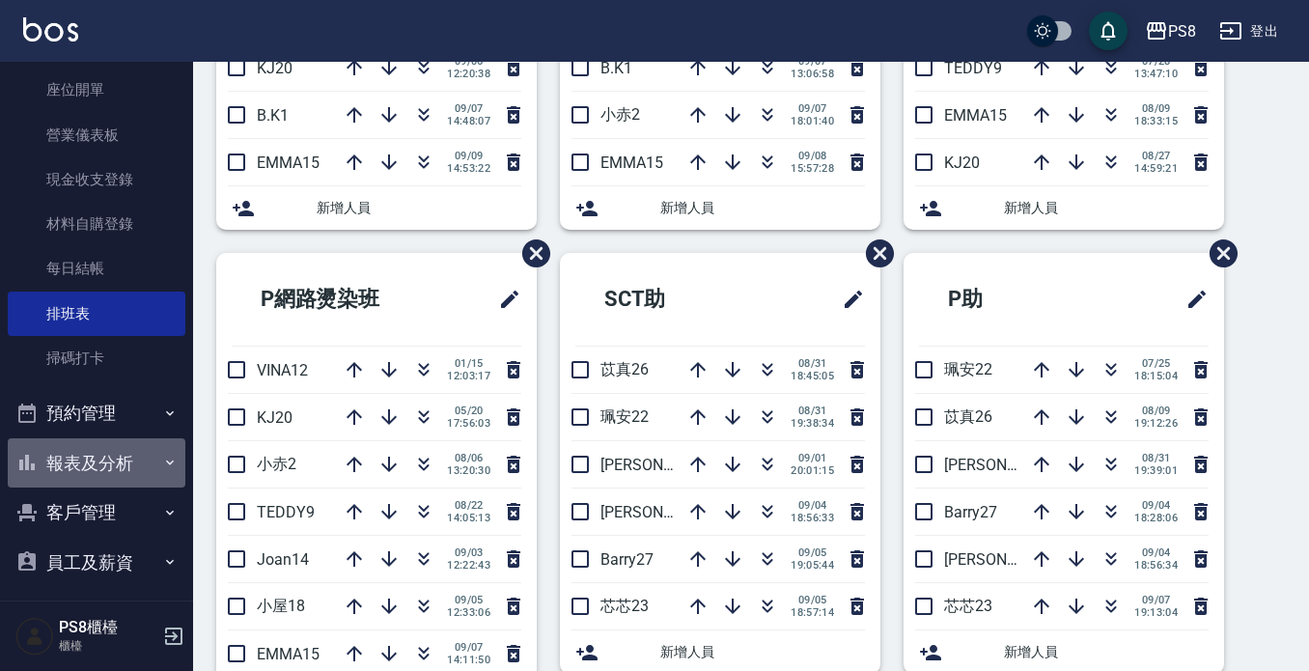
click at [113, 479] on button "報表及分析" at bounding box center [97, 463] width 178 height 50
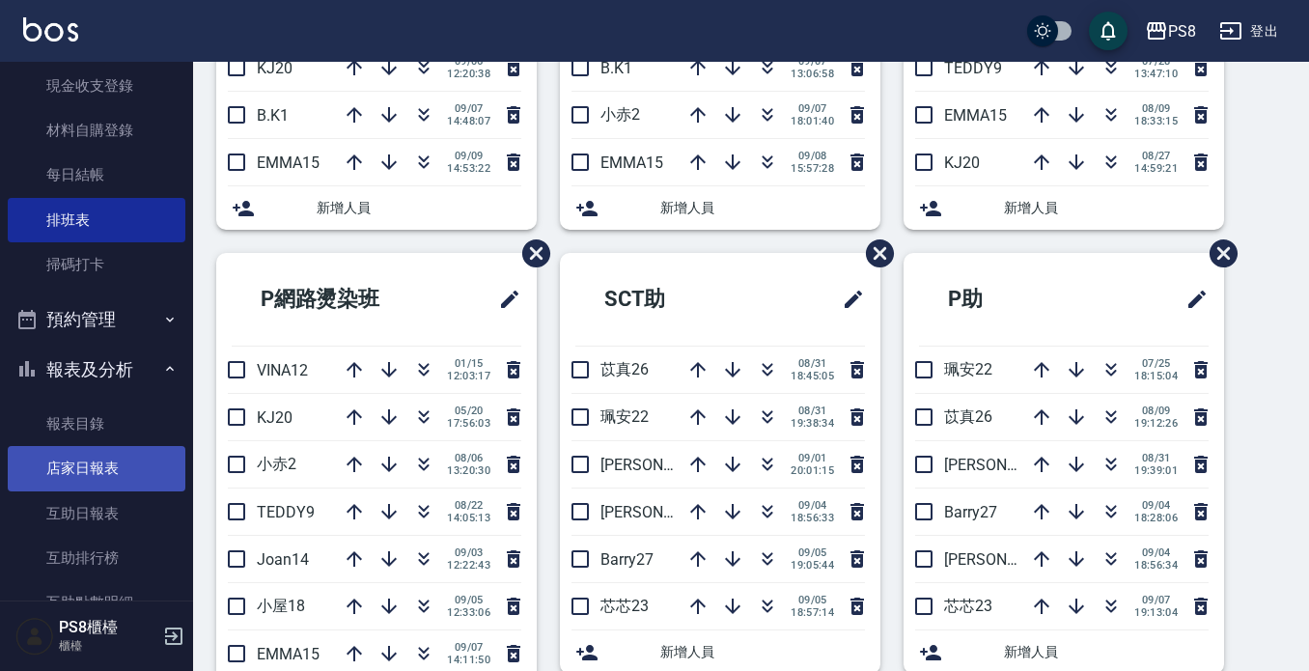
scroll to position [386, 0]
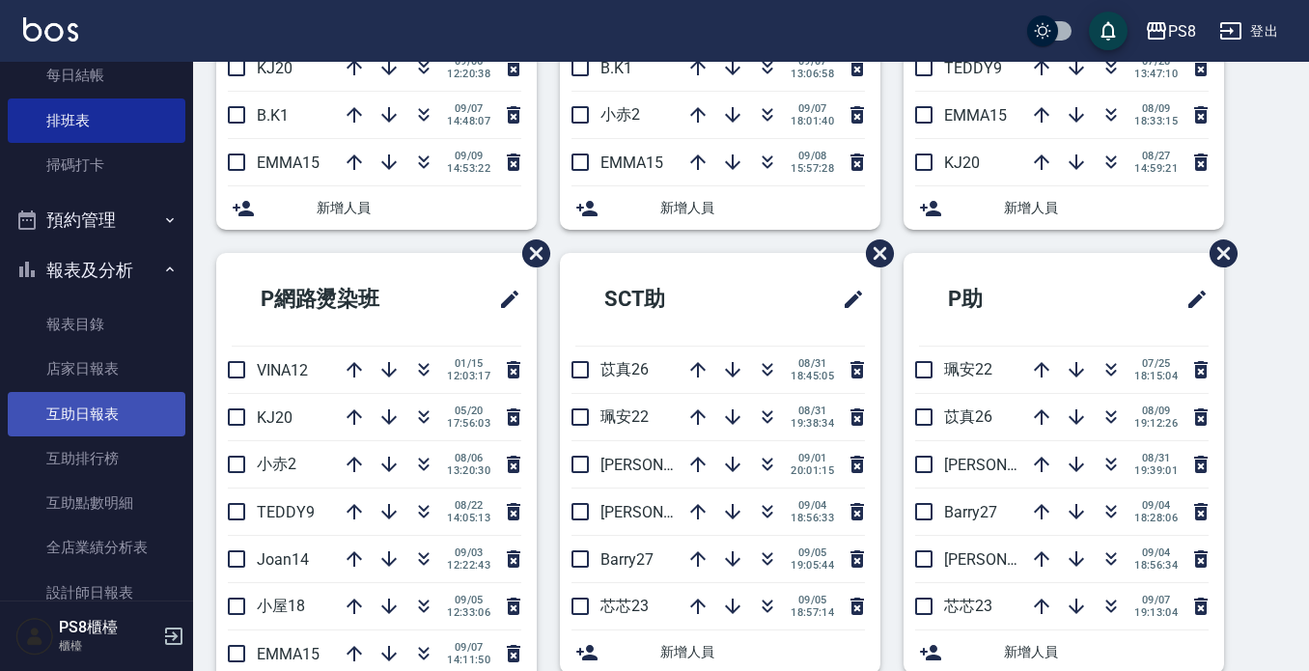
click at [123, 426] on link "互助日報表" at bounding box center [97, 414] width 178 height 44
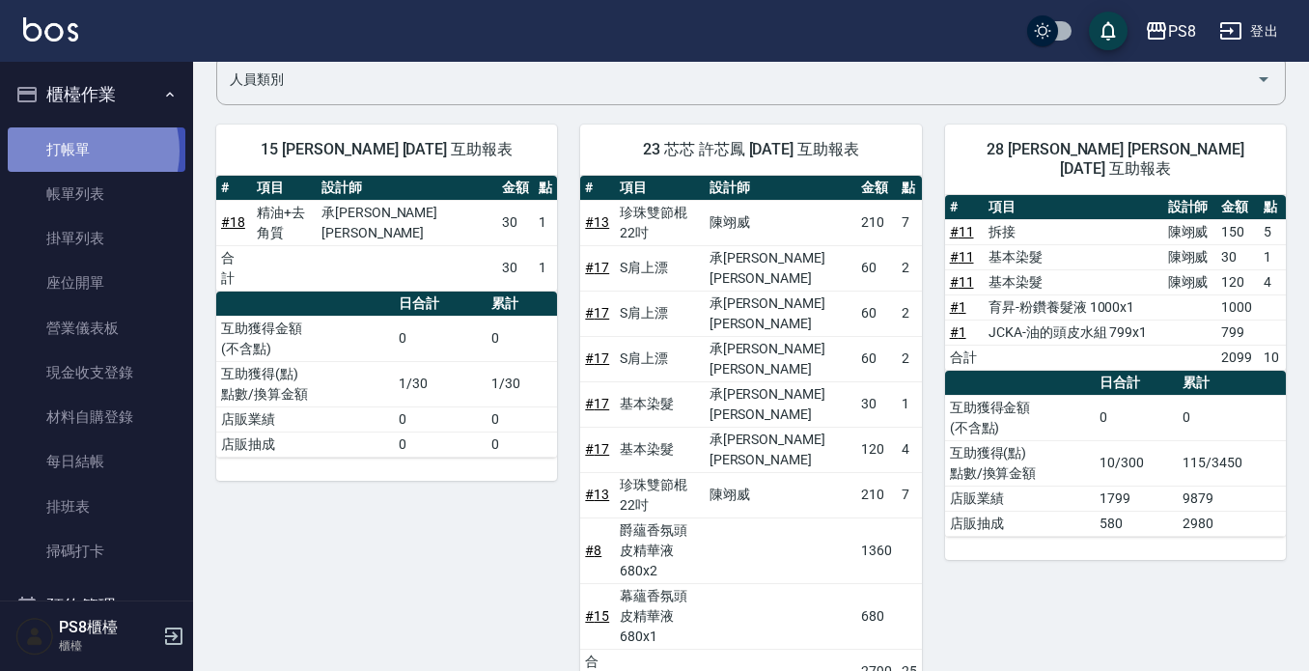
click at [76, 151] on link "打帳單" at bounding box center [97, 149] width 178 height 44
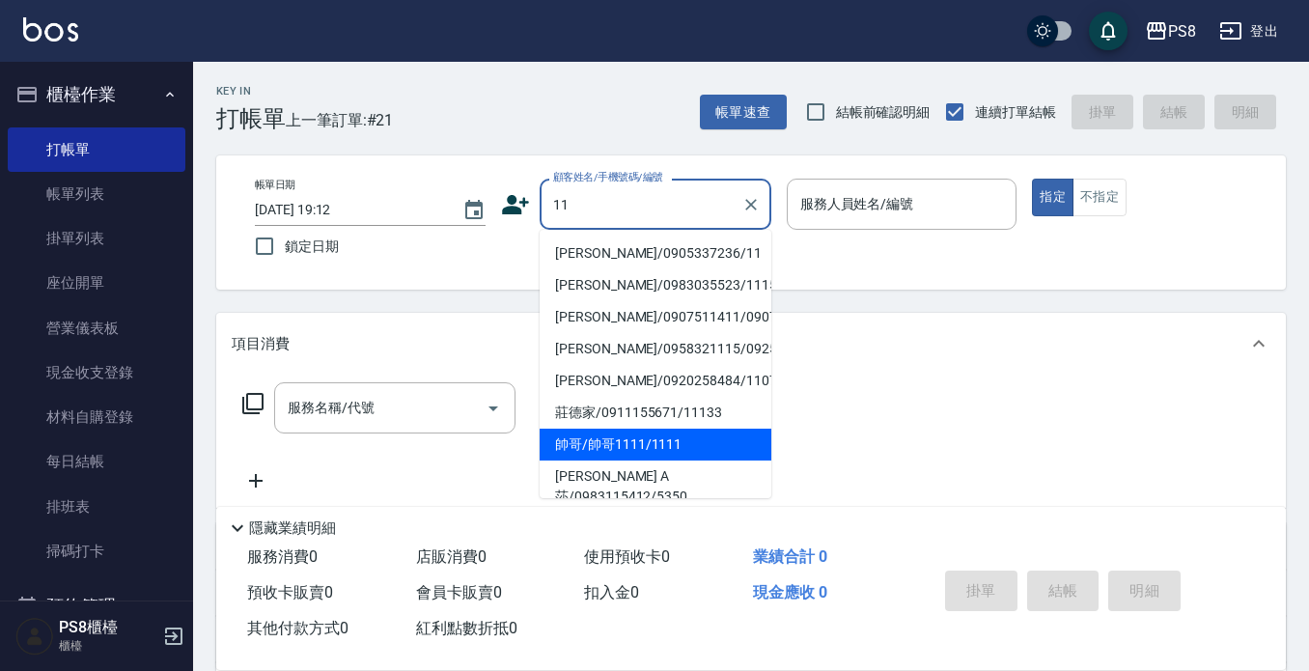
click at [621, 461] on li "帥哥/帥哥1111/1111" at bounding box center [656, 445] width 232 height 32
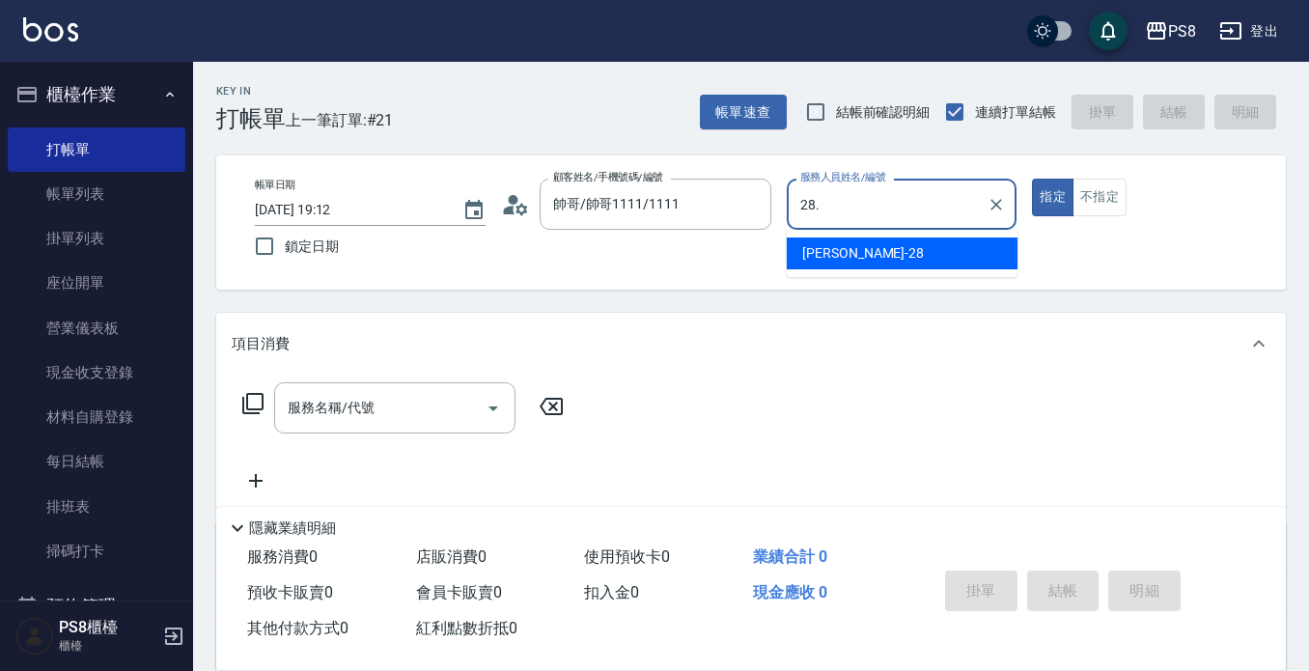
click at [1032, 179] on button "指定" at bounding box center [1053, 198] width 42 height 38
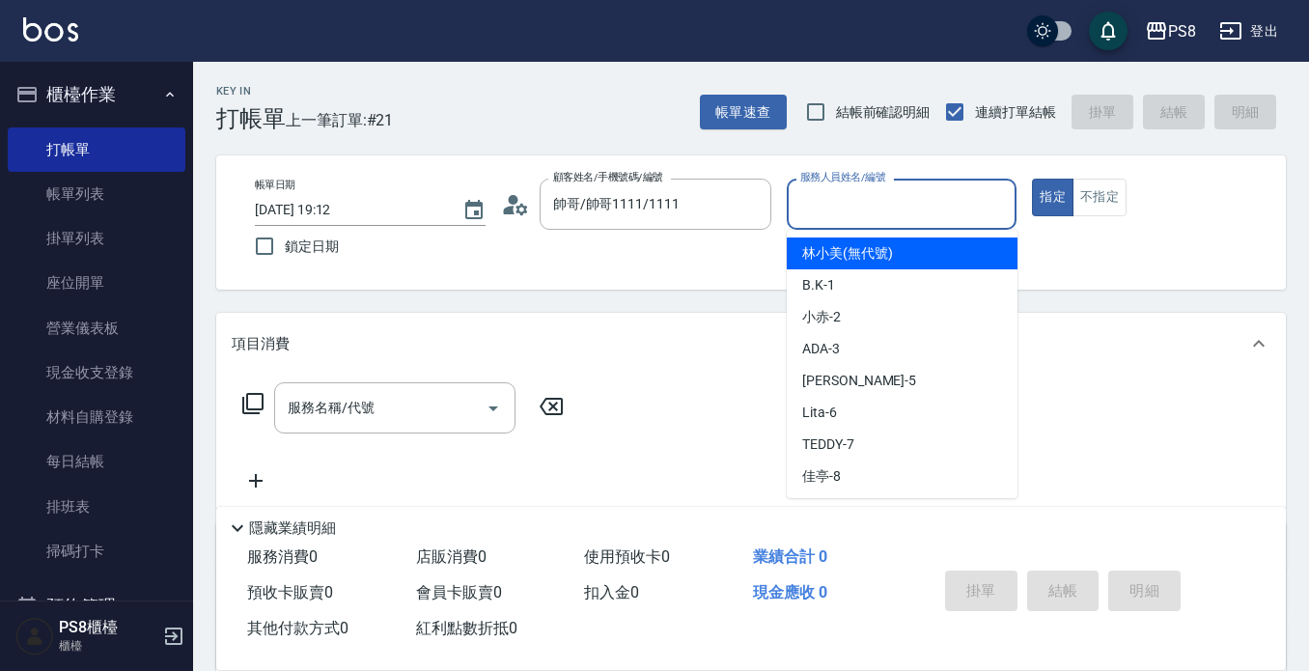
click at [860, 205] on div "服務人員姓名/編號 服務人員姓名/編號" at bounding box center [902, 204] width 231 height 51
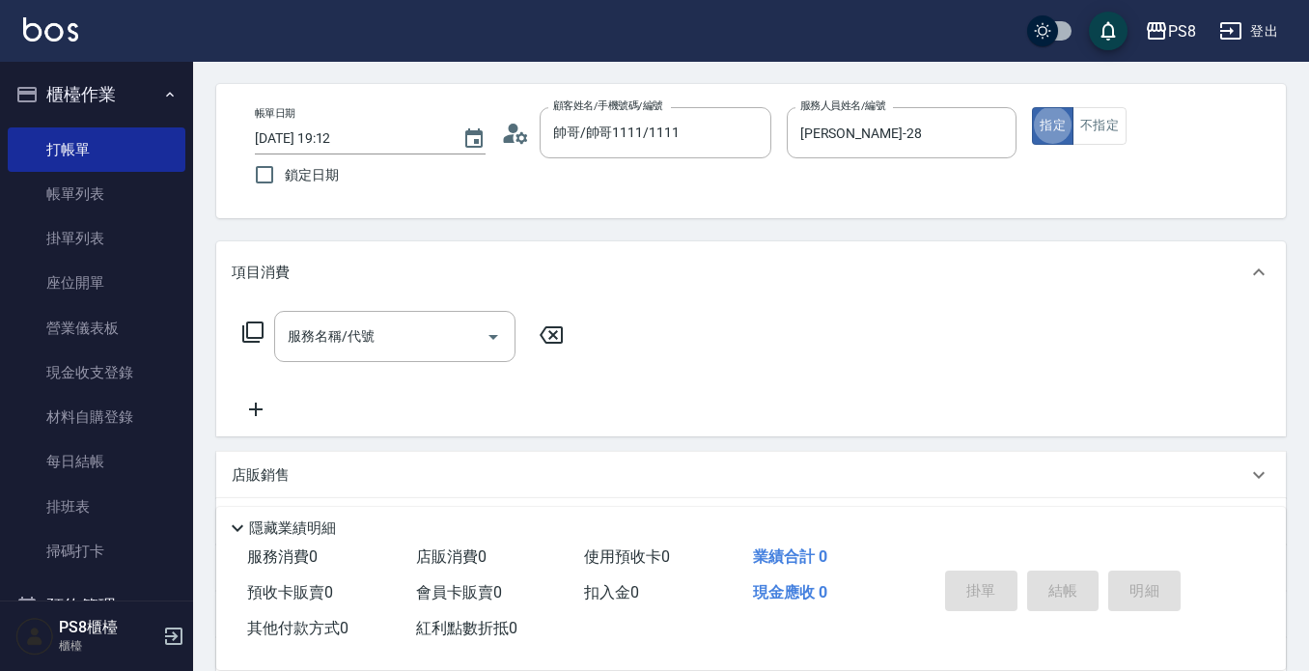
scroll to position [193, 0]
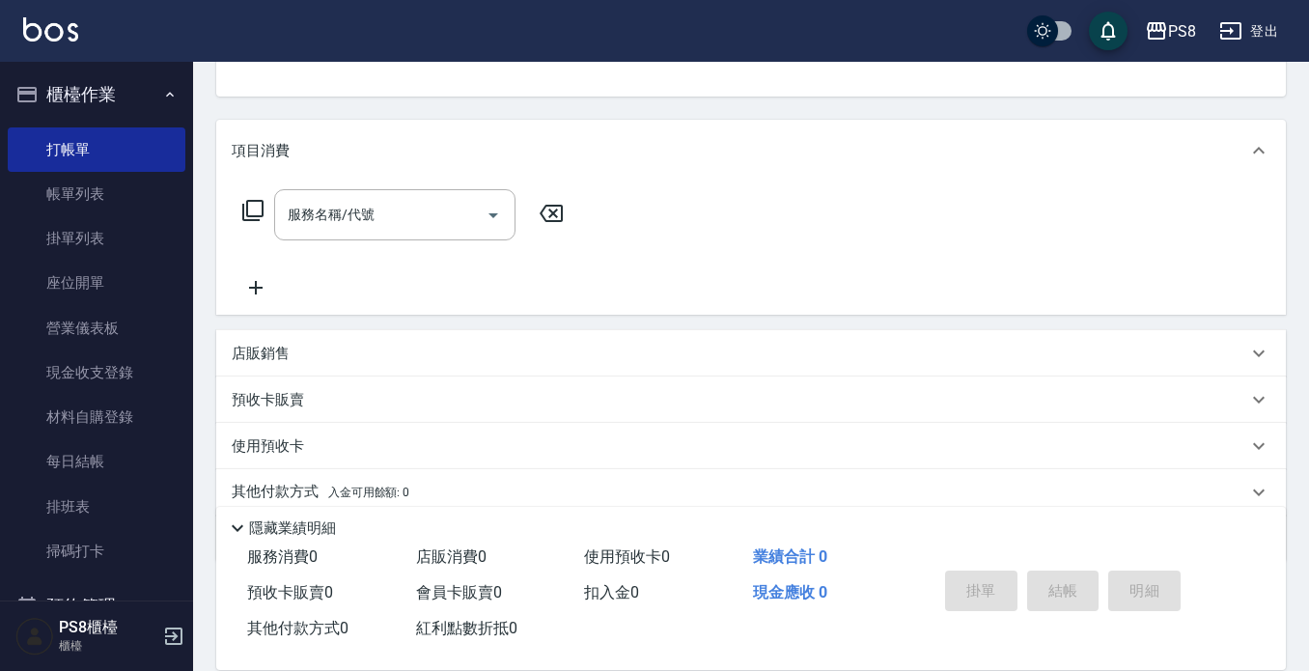
click at [305, 352] on div "店販銷售" at bounding box center [740, 354] width 1016 height 20
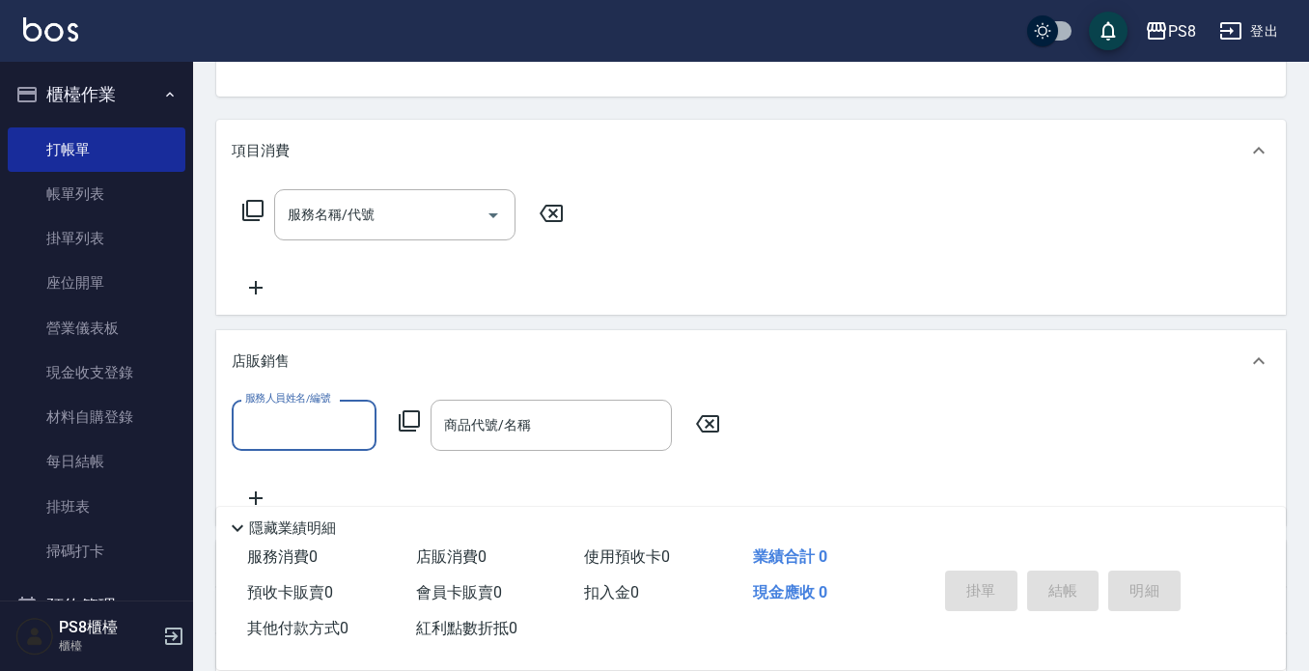
scroll to position [0, 0]
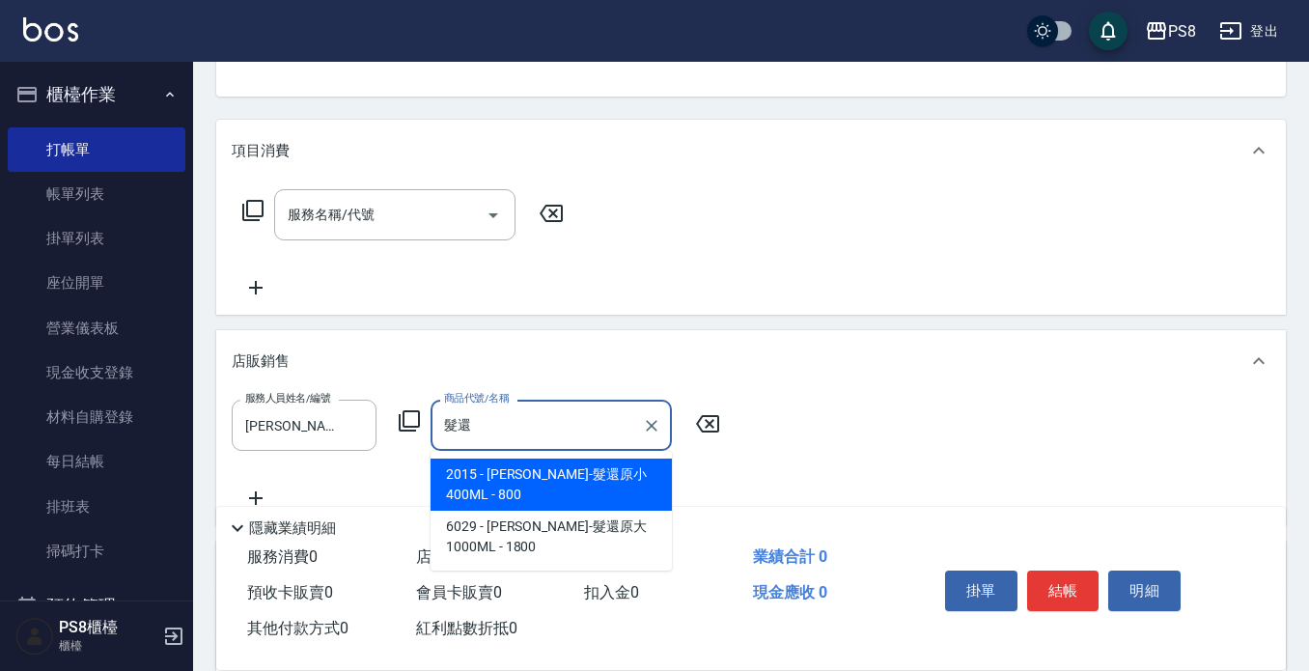
click at [560, 468] on span "2015 - [PERSON_NAME]-髮還原小 400ML - 800" at bounding box center [551, 485] width 241 height 52
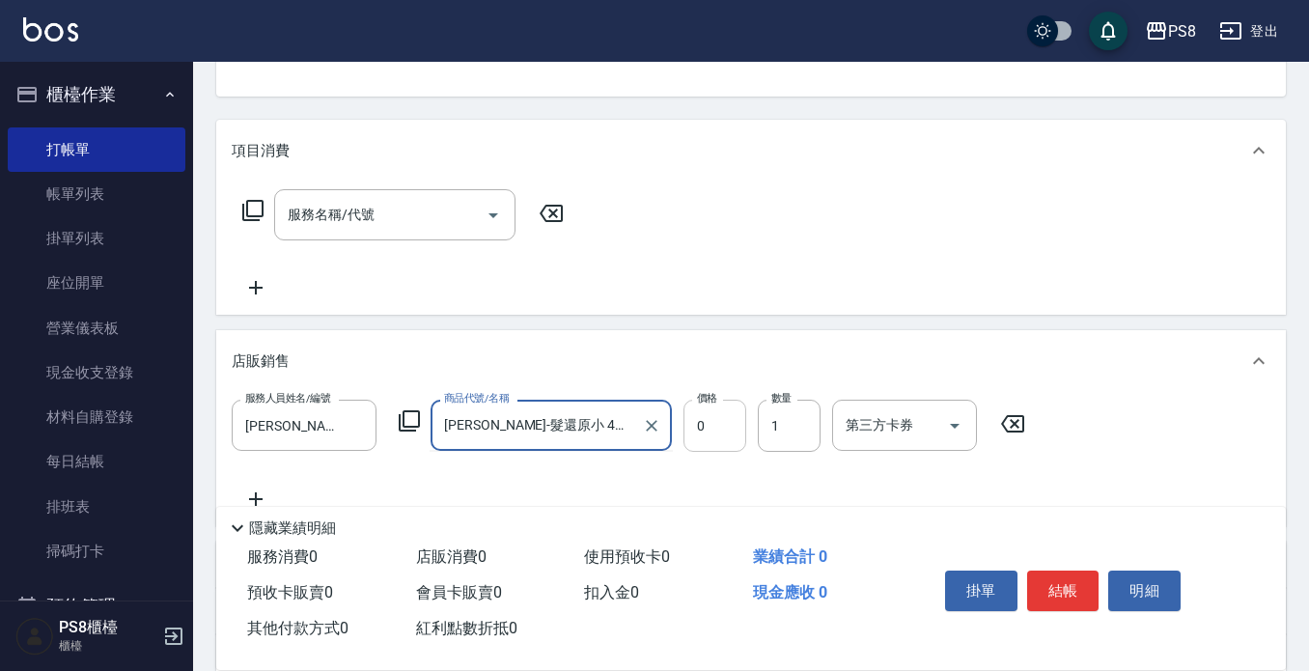
click at [732, 428] on input "0" at bounding box center [715, 426] width 63 height 52
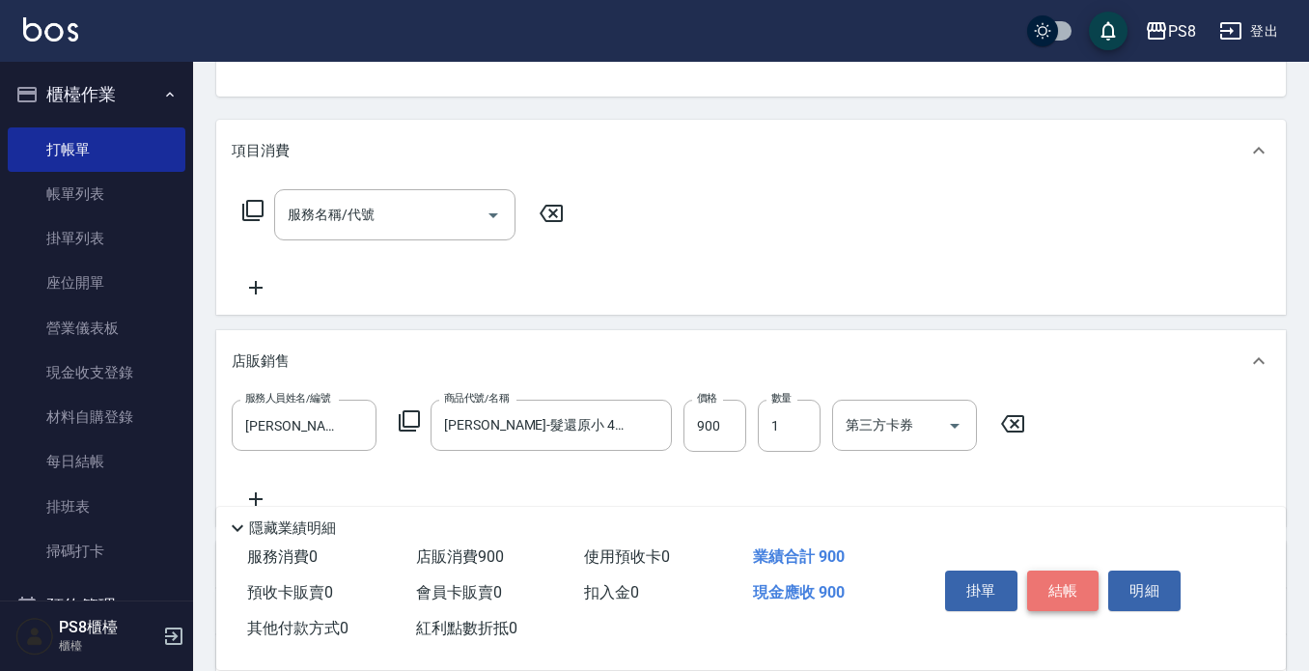
click at [1050, 571] on button "結帳" at bounding box center [1063, 591] width 72 height 41
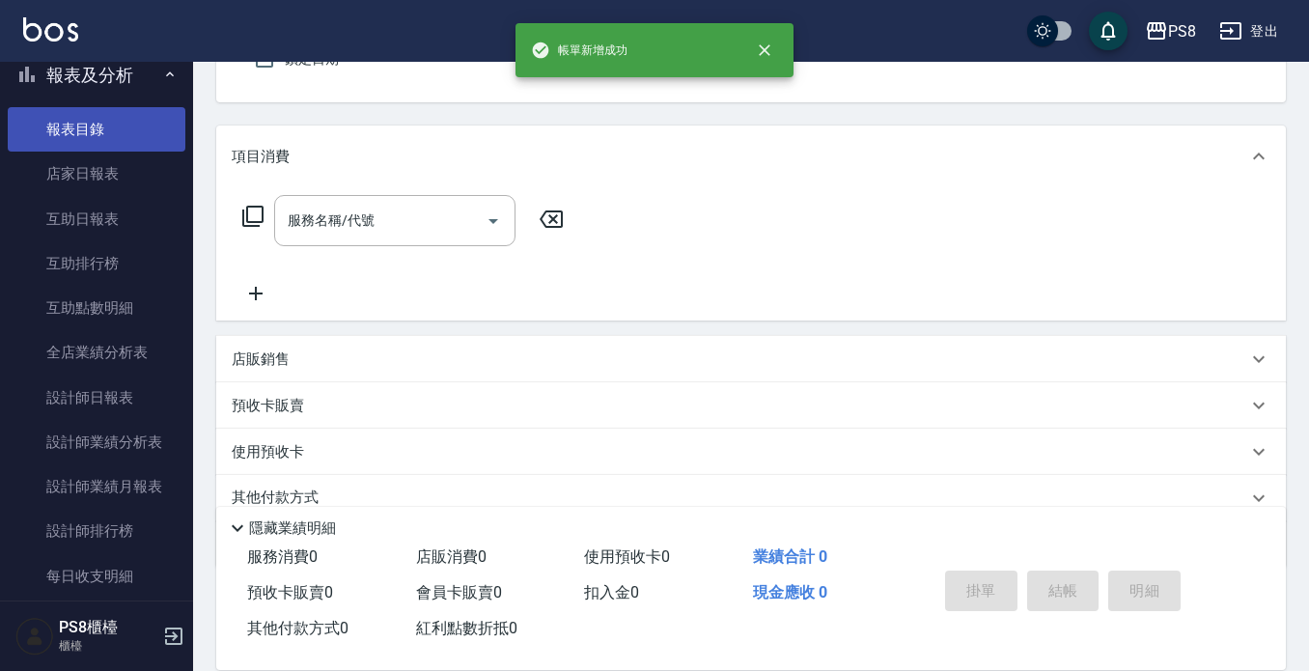
scroll to position [676, 0]
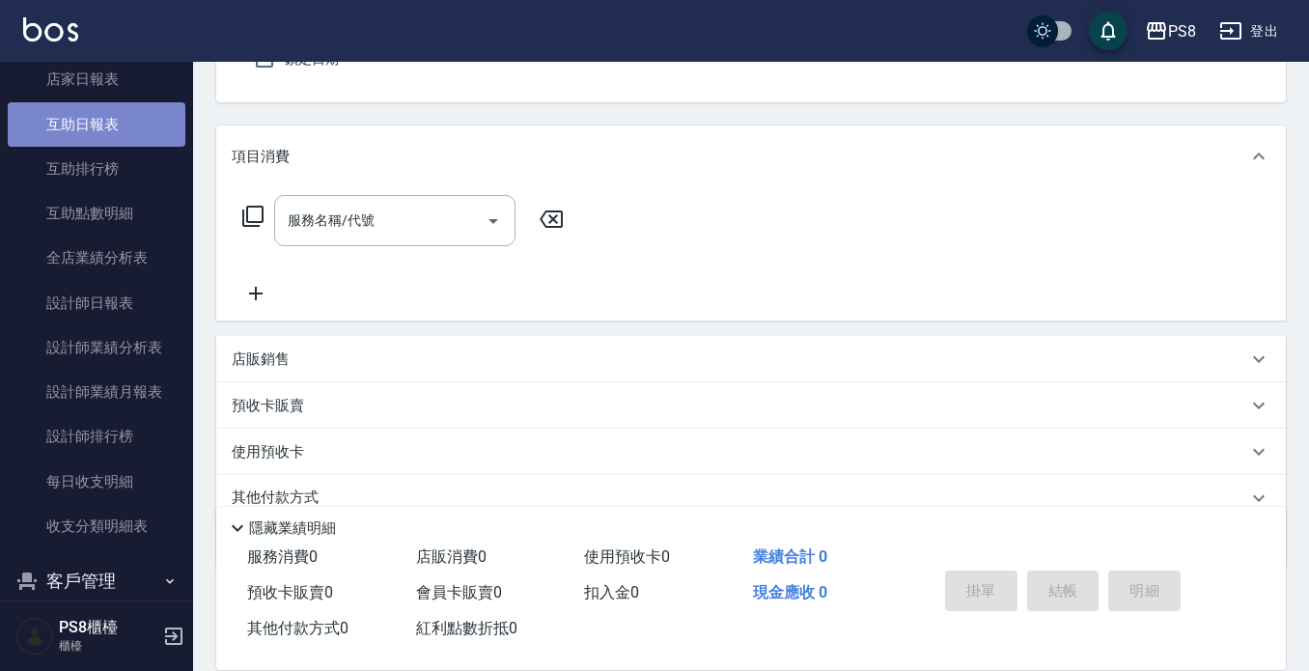
click at [98, 143] on link "互助日報表" at bounding box center [97, 124] width 178 height 44
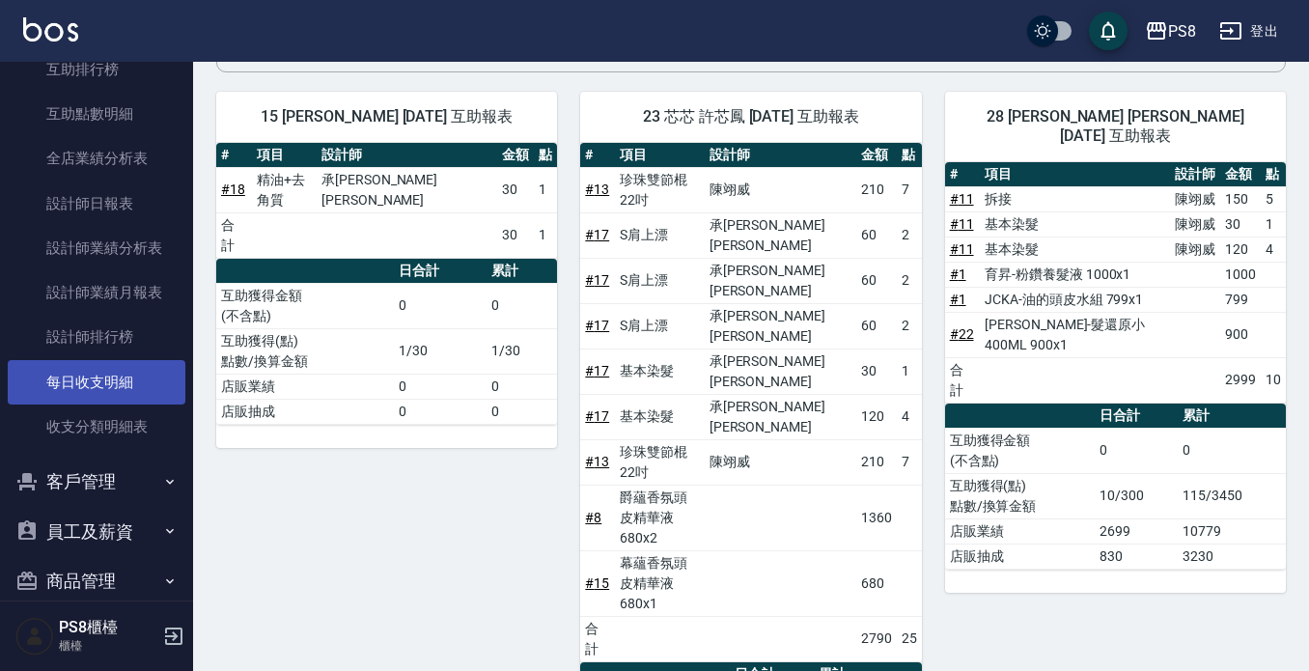
scroll to position [660, 0]
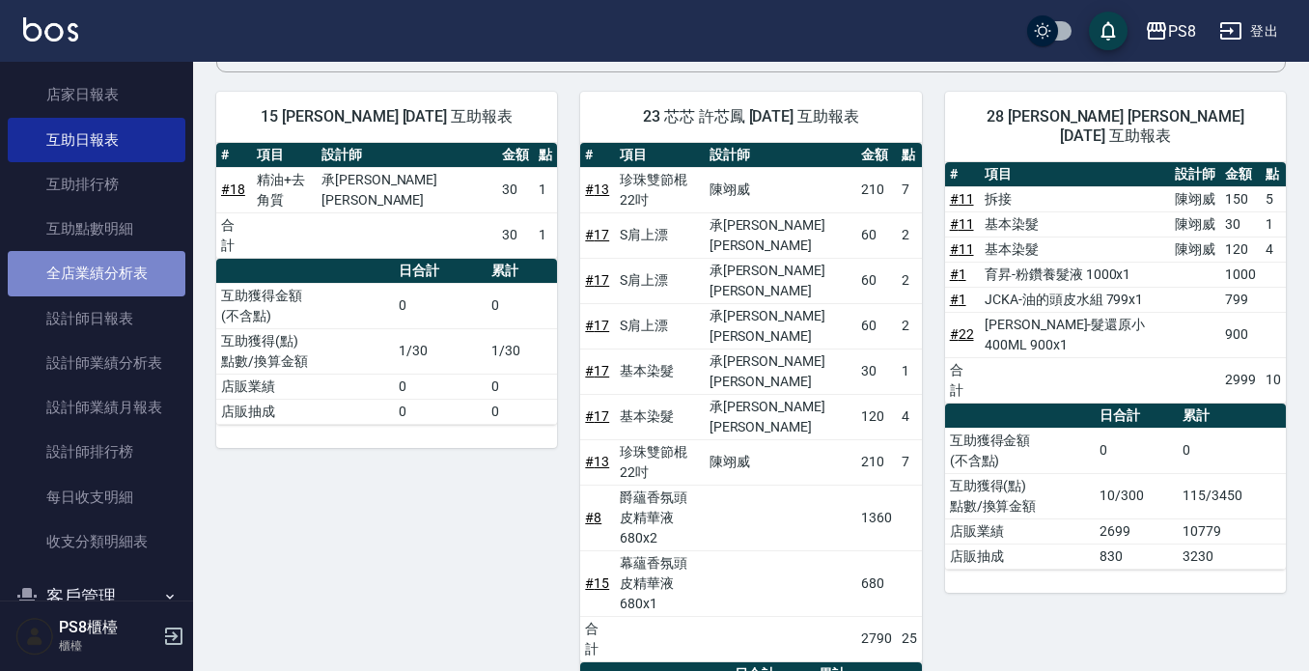
click at [116, 277] on link "全店業績分析表" at bounding box center [97, 273] width 178 height 44
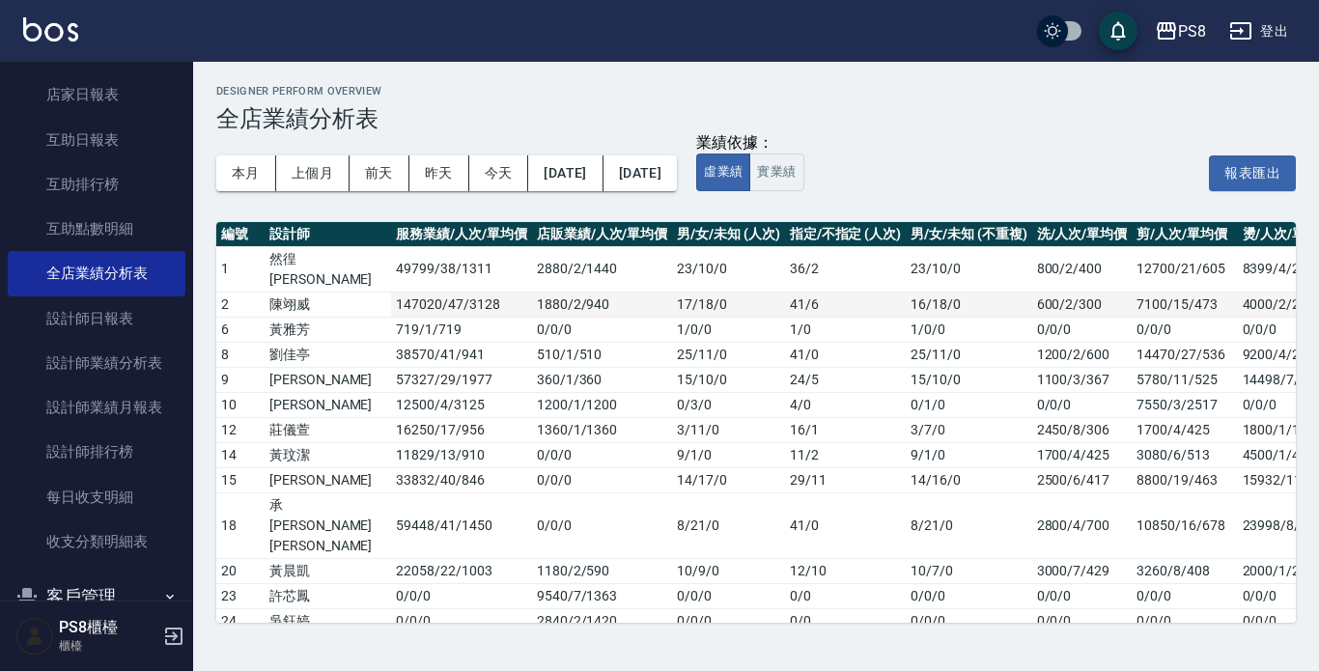
scroll to position [42, 0]
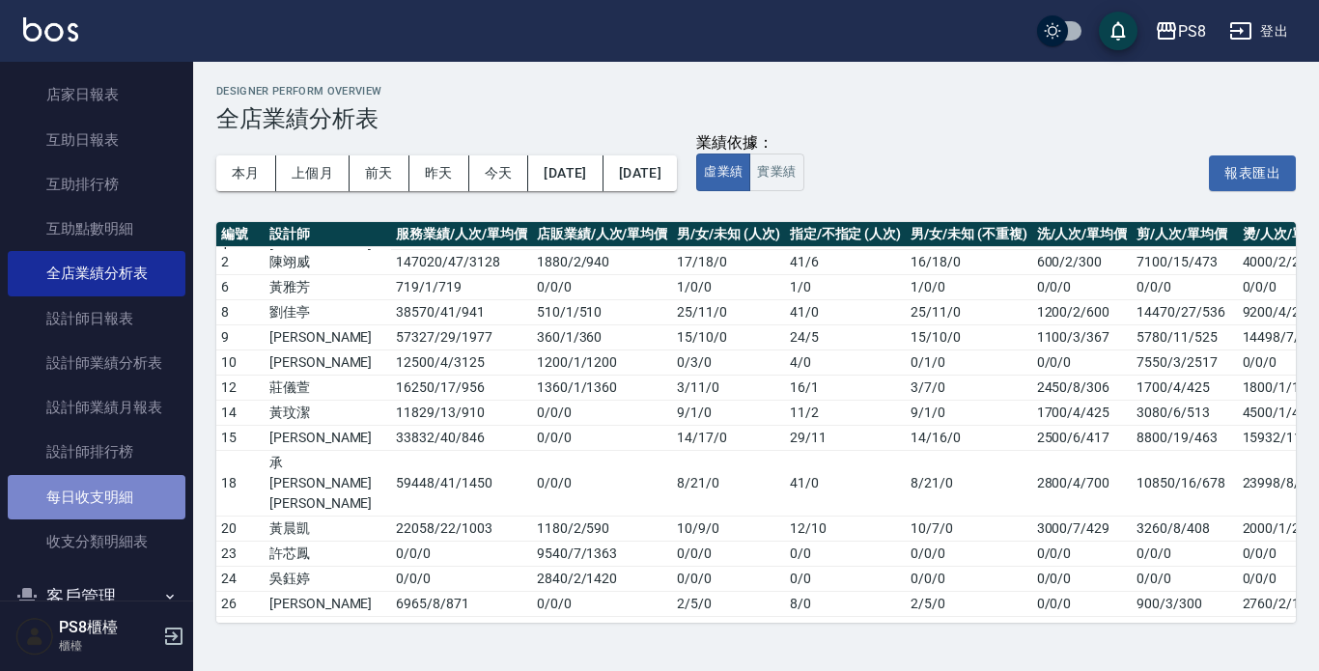
click at [131, 487] on link "每日收支明細" at bounding box center [97, 497] width 178 height 44
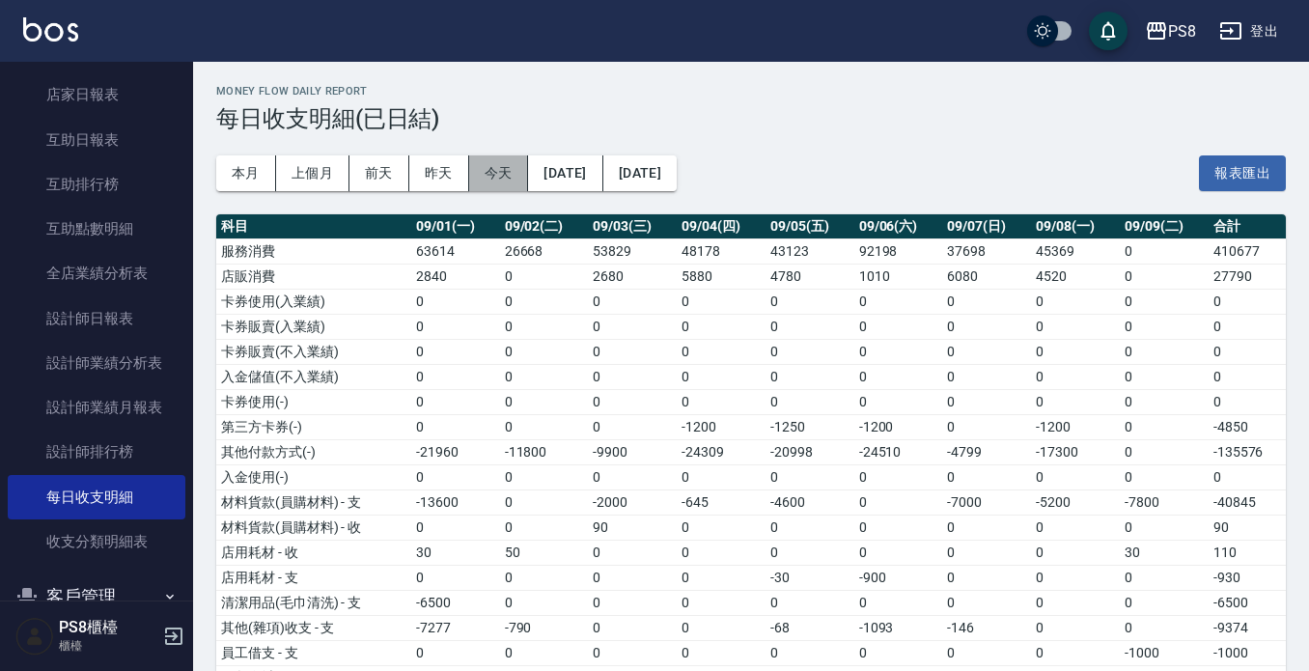
click at [490, 164] on button "今天" at bounding box center [499, 173] width 60 height 36
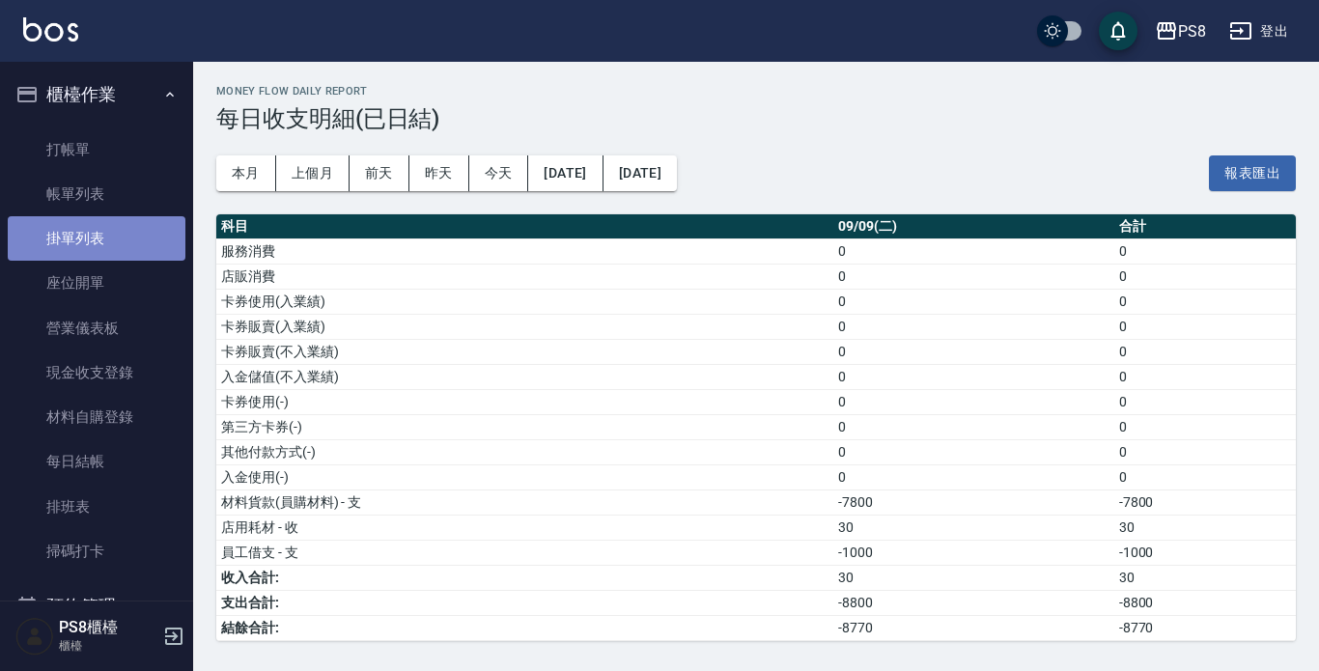
click at [109, 257] on link "掛單列表" at bounding box center [97, 238] width 178 height 44
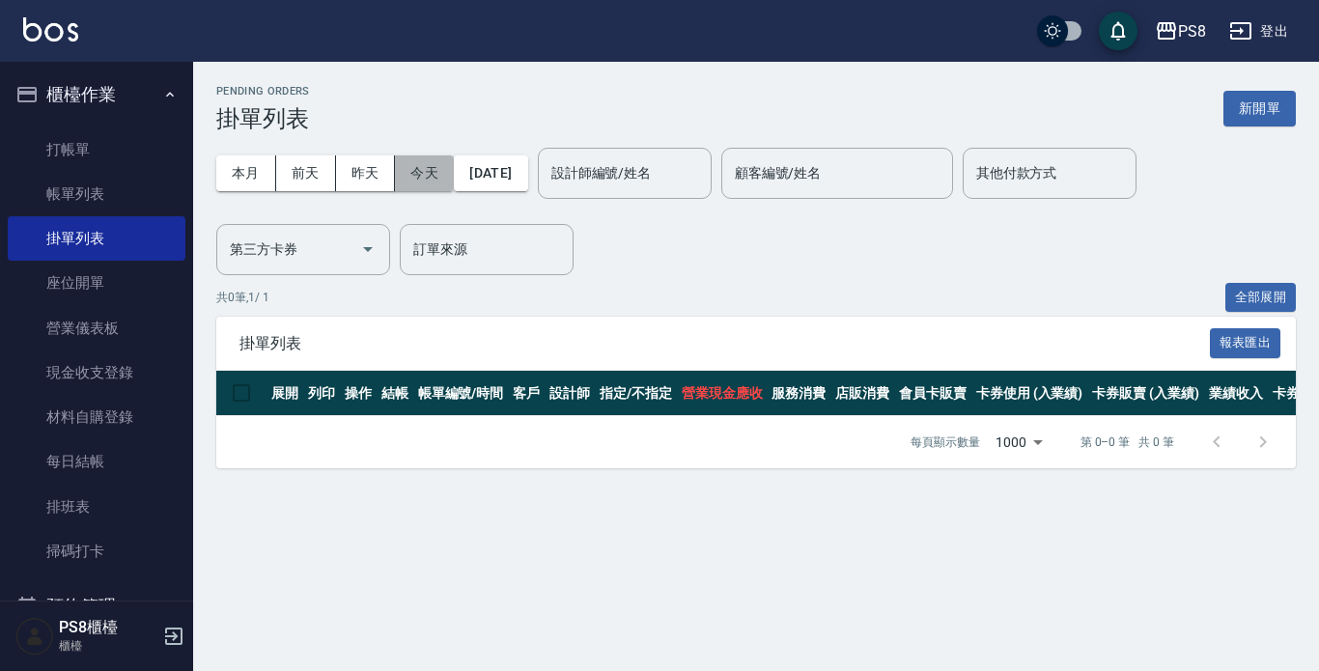
click at [419, 169] on button "今天" at bounding box center [424, 173] width 59 height 36
click at [430, 178] on button "今天" at bounding box center [424, 173] width 59 height 36
click at [659, 174] on input "設計師編號/姓名" at bounding box center [625, 173] width 156 height 34
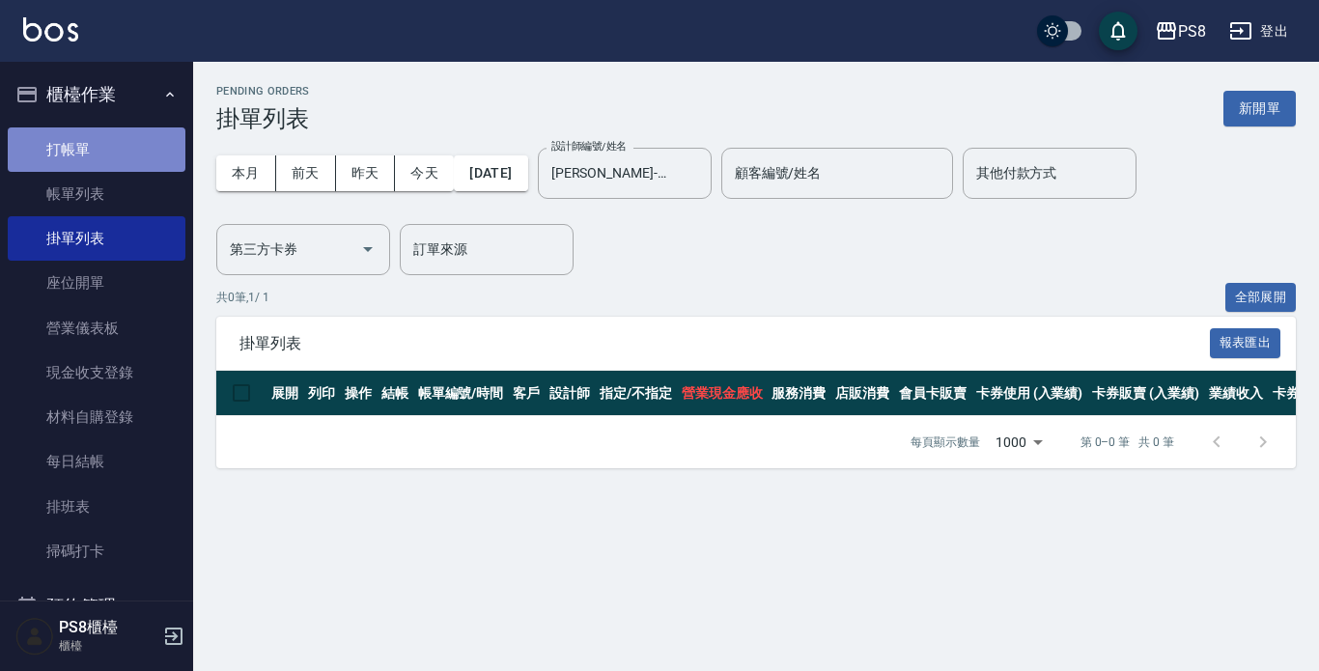
click at [99, 149] on link "打帳單" at bounding box center [97, 149] width 178 height 44
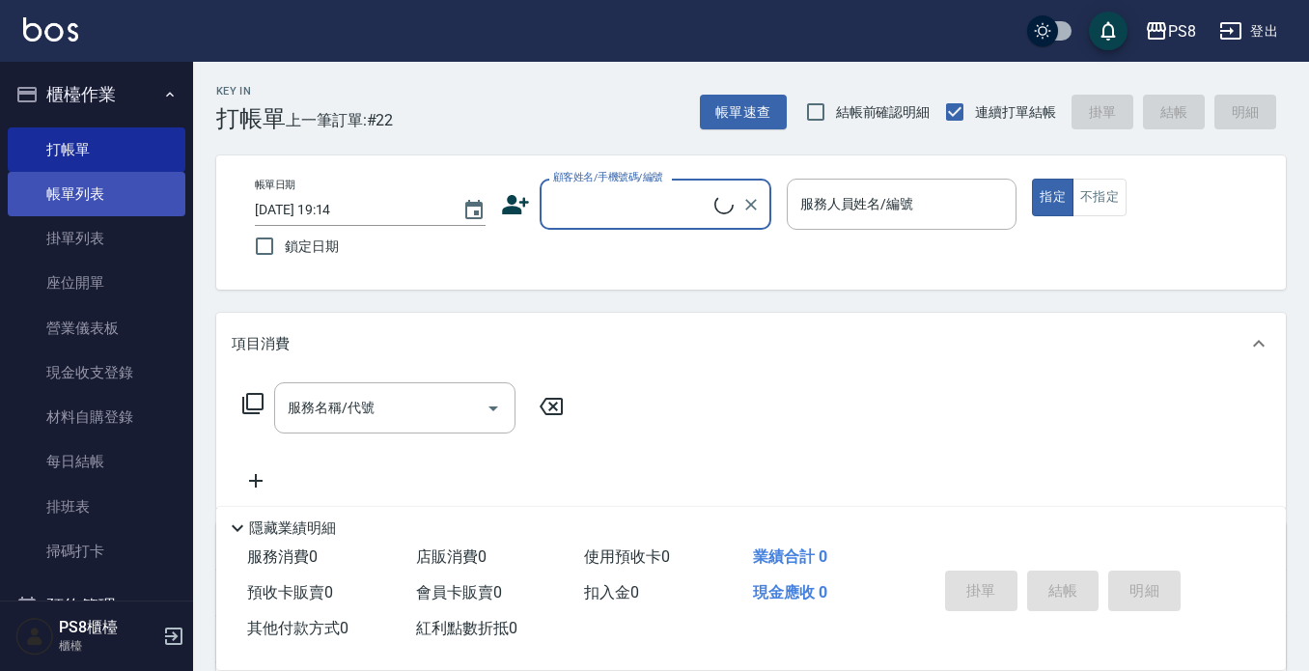
click at [99, 188] on link "帳單列表" at bounding box center [97, 194] width 178 height 44
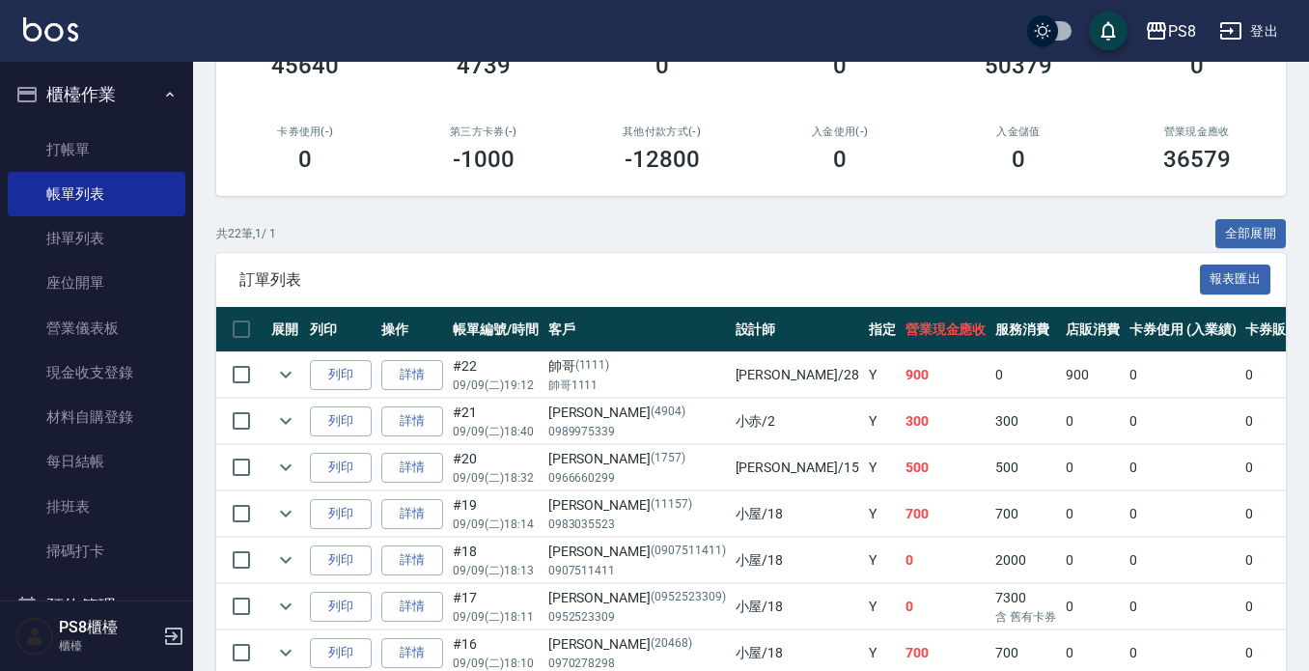
scroll to position [386, 0]
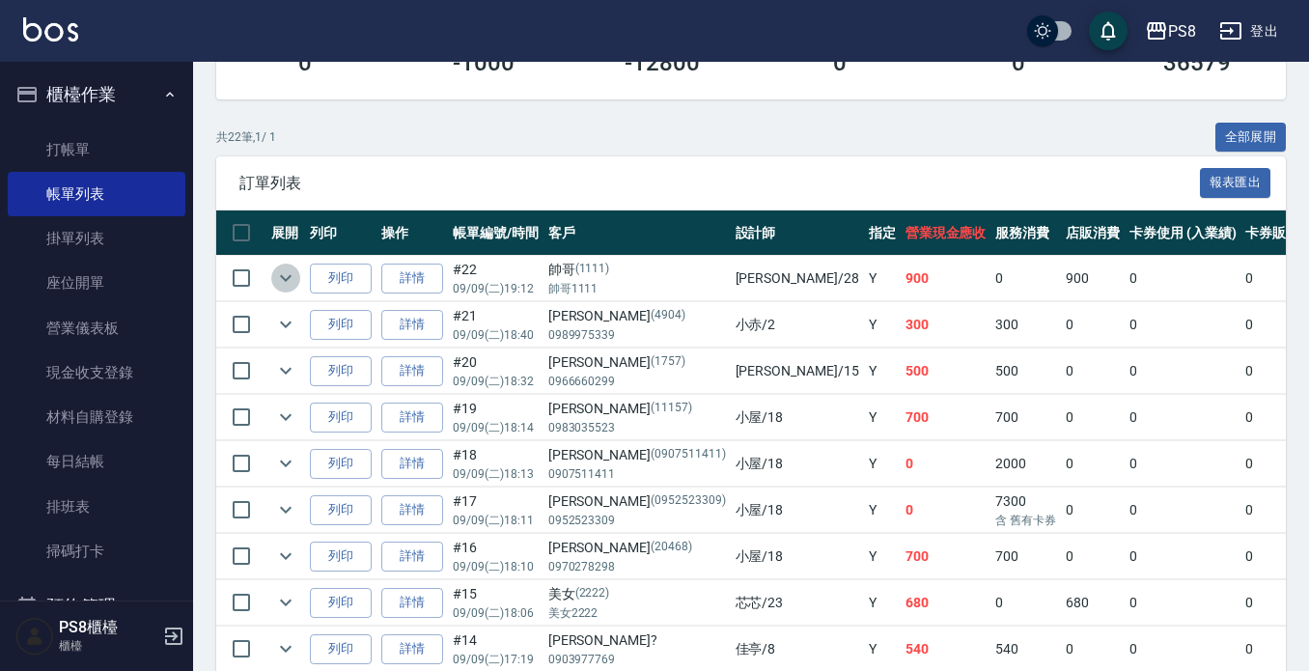
click at [277, 279] on icon "expand row" at bounding box center [285, 278] width 23 height 23
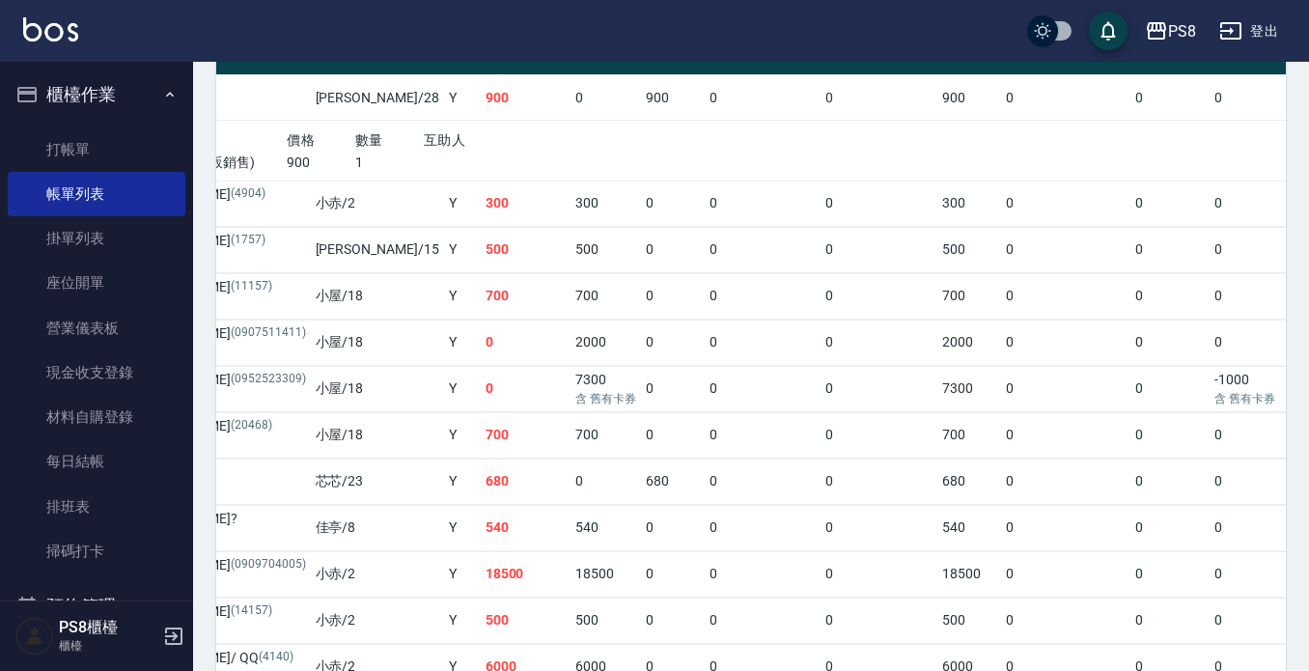
scroll to position [273, 0]
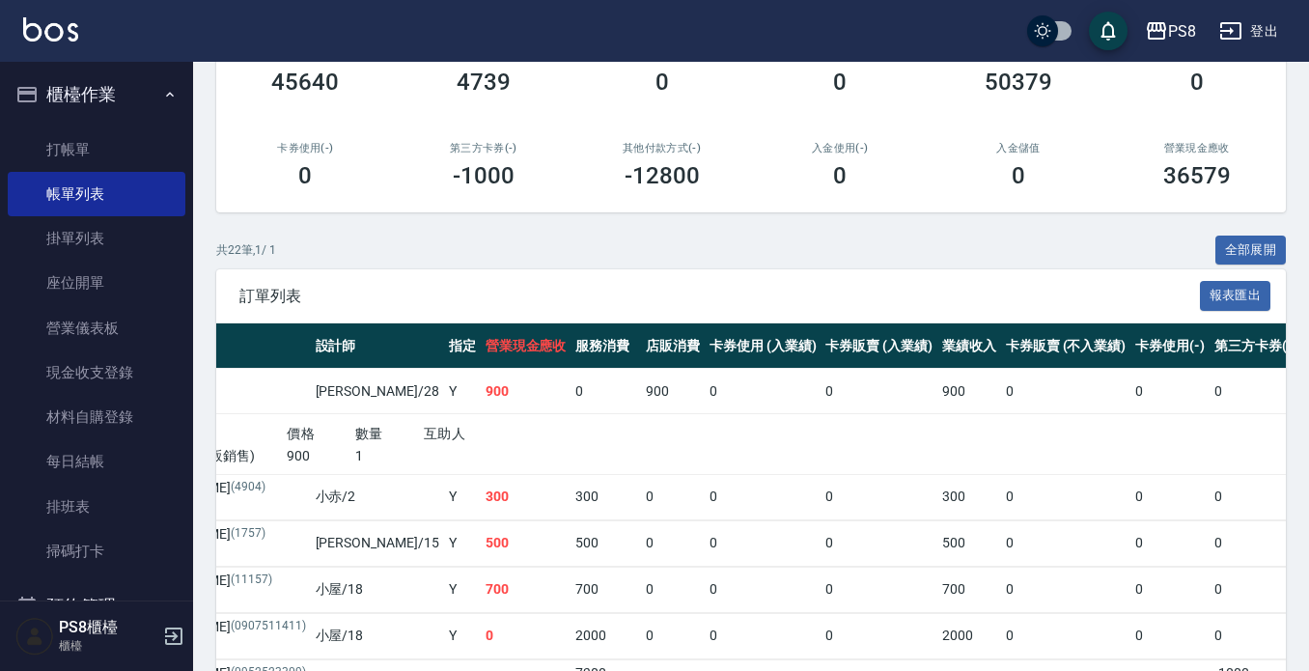
click at [99, 81] on button "櫃檯作業" at bounding box center [97, 95] width 178 height 50
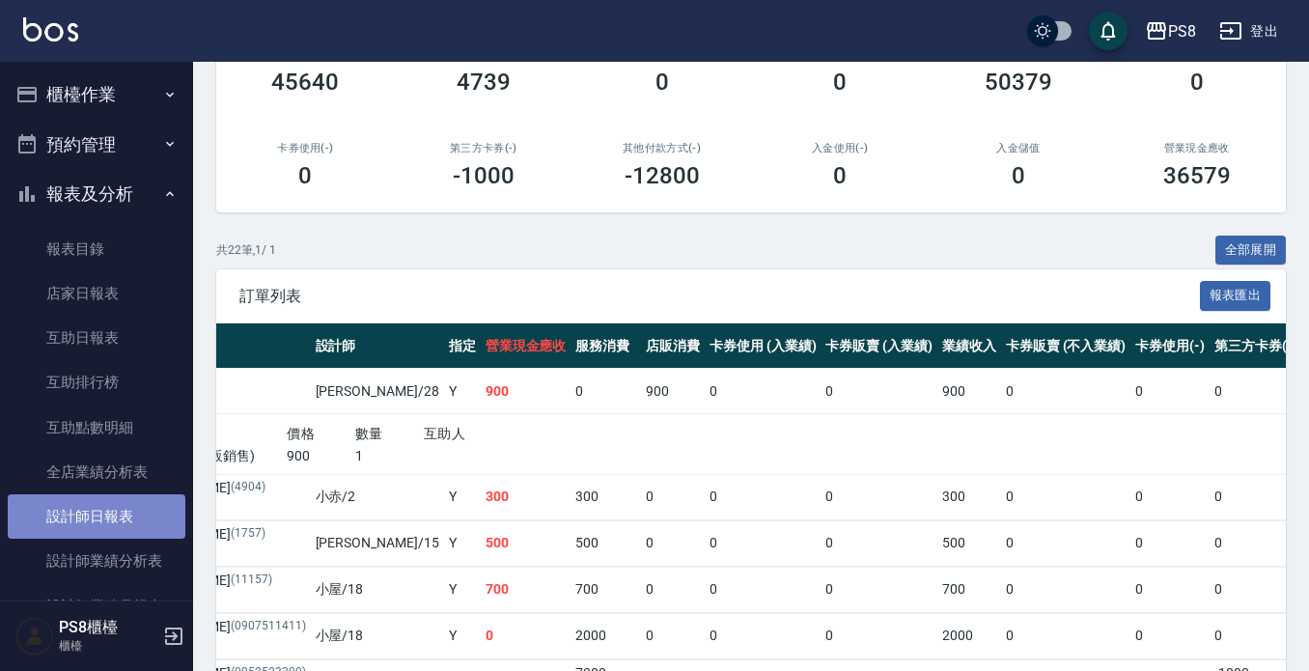
click at [151, 520] on link "設計師日報表" at bounding box center [97, 516] width 178 height 44
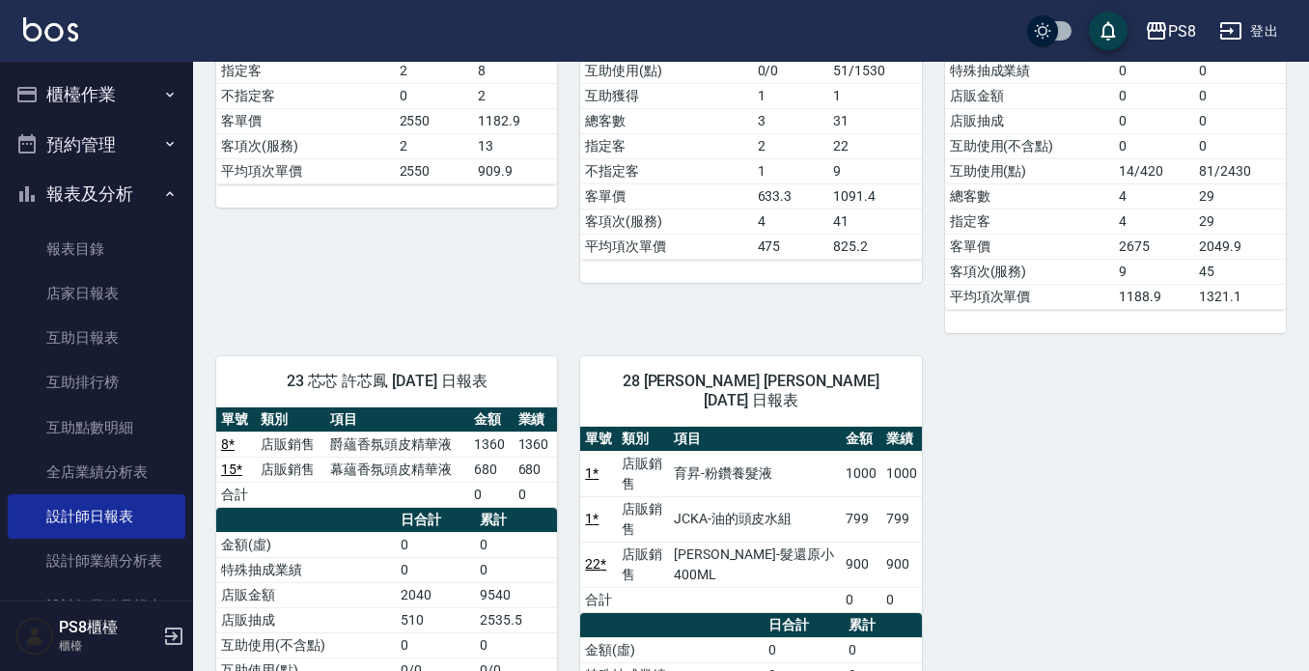
scroll to position [1493, 0]
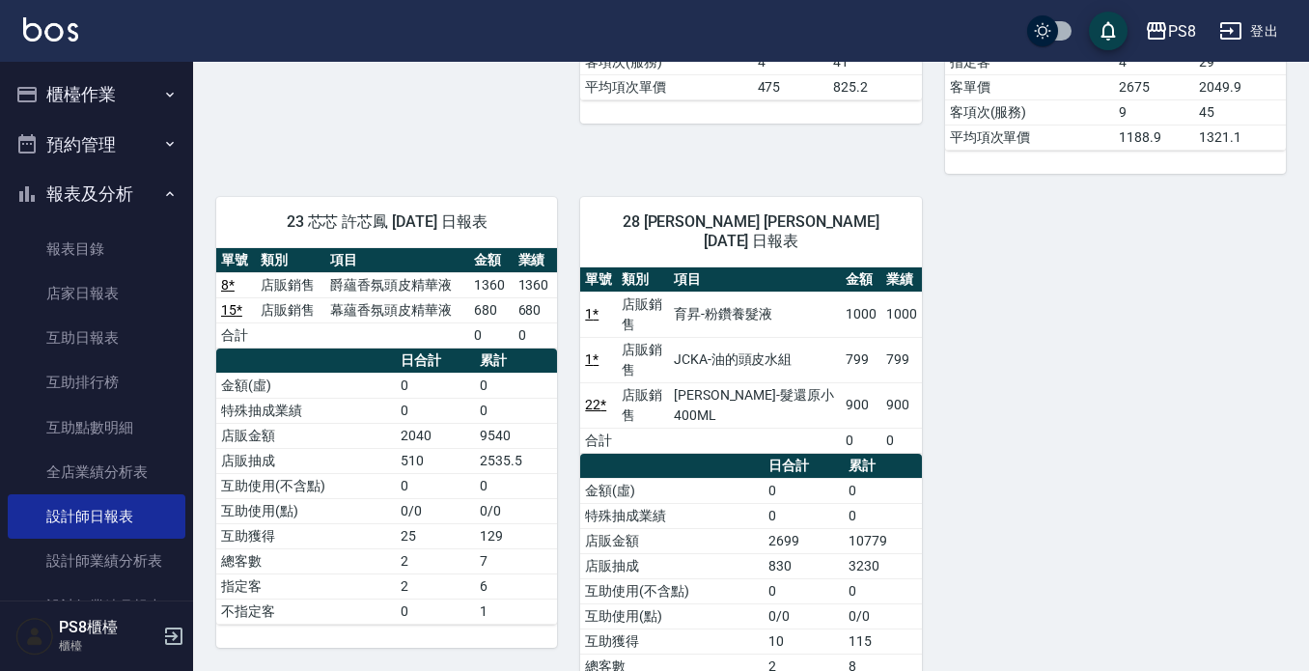
click at [891, 295] on td "1000" at bounding box center [902, 314] width 41 height 45
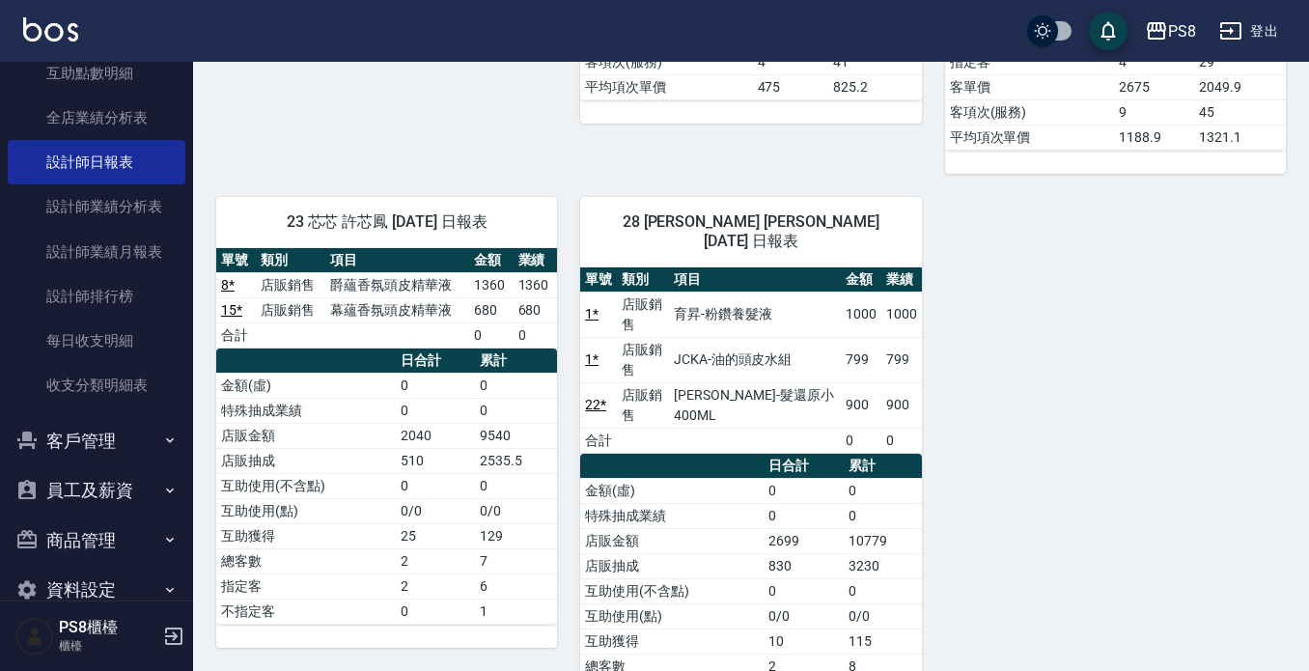
scroll to position [386, 0]
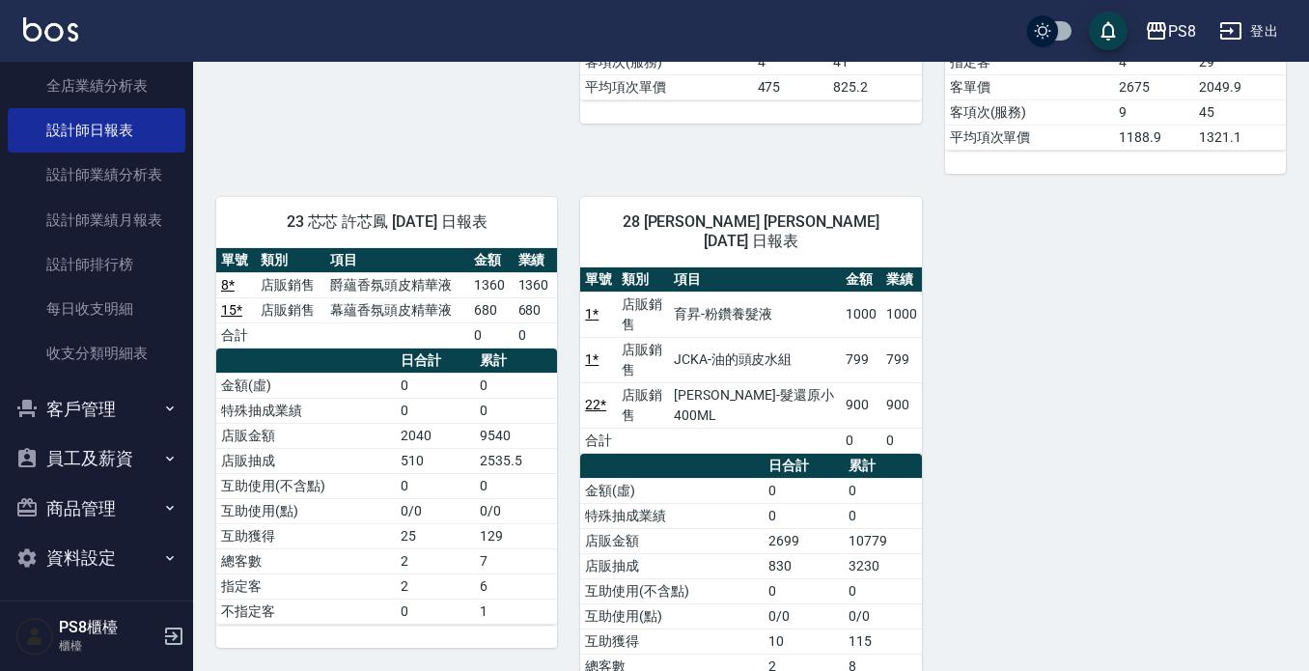
click at [145, 421] on button "客戶管理" at bounding box center [97, 409] width 178 height 50
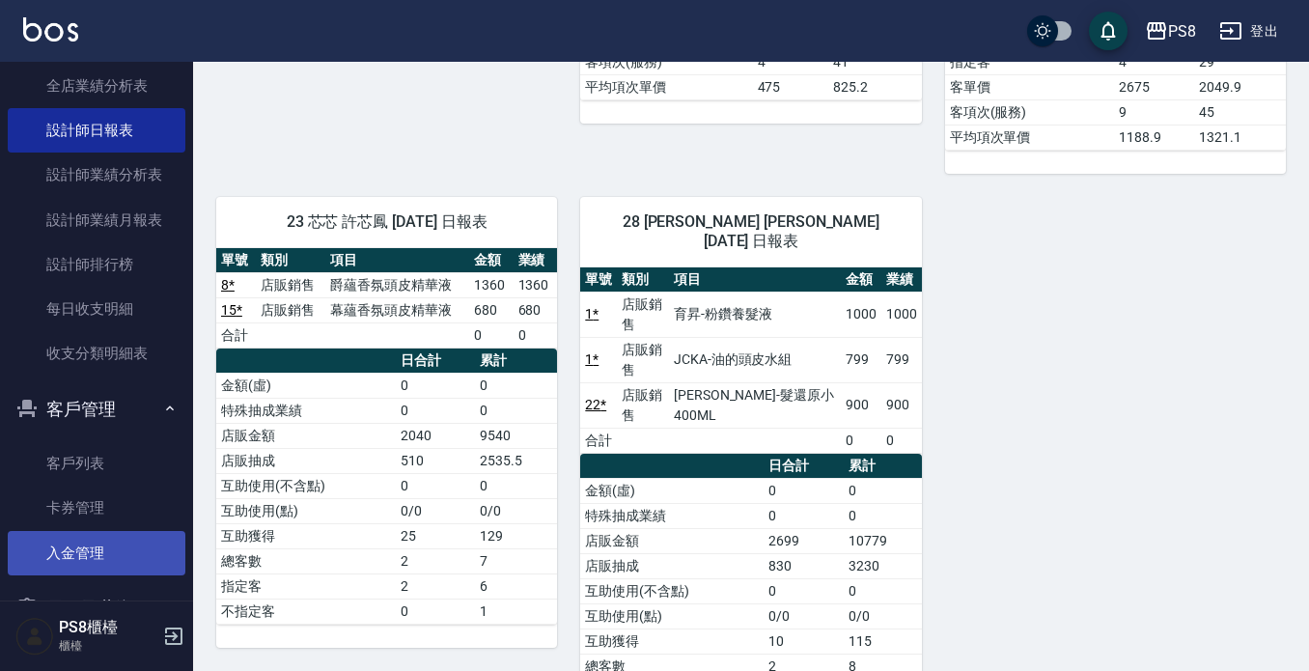
scroll to position [483, 0]
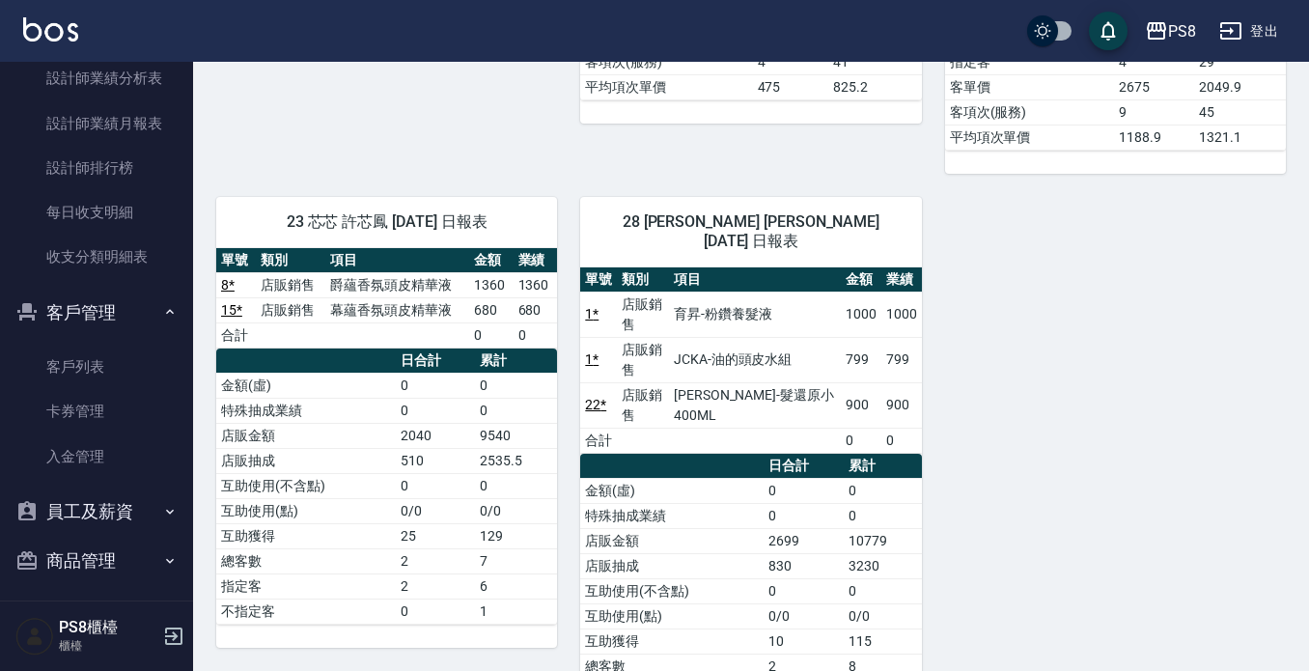
click at [134, 513] on button "員工及薪資" at bounding box center [97, 512] width 178 height 50
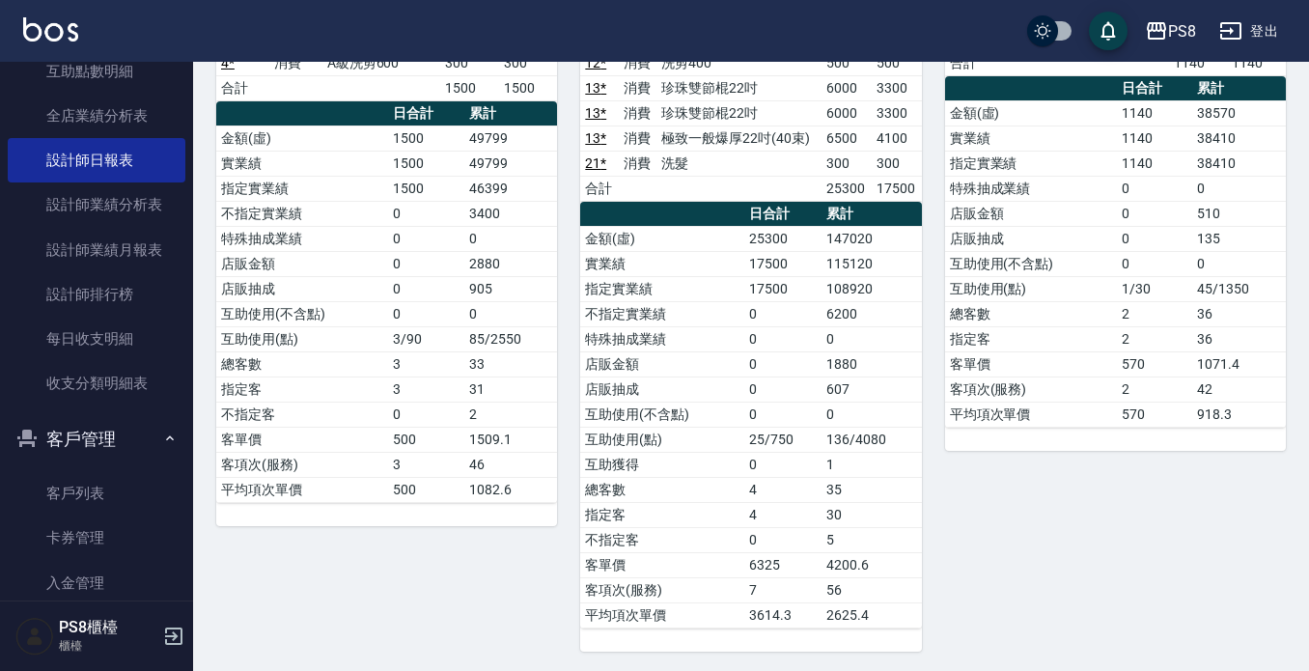
scroll to position [0, 0]
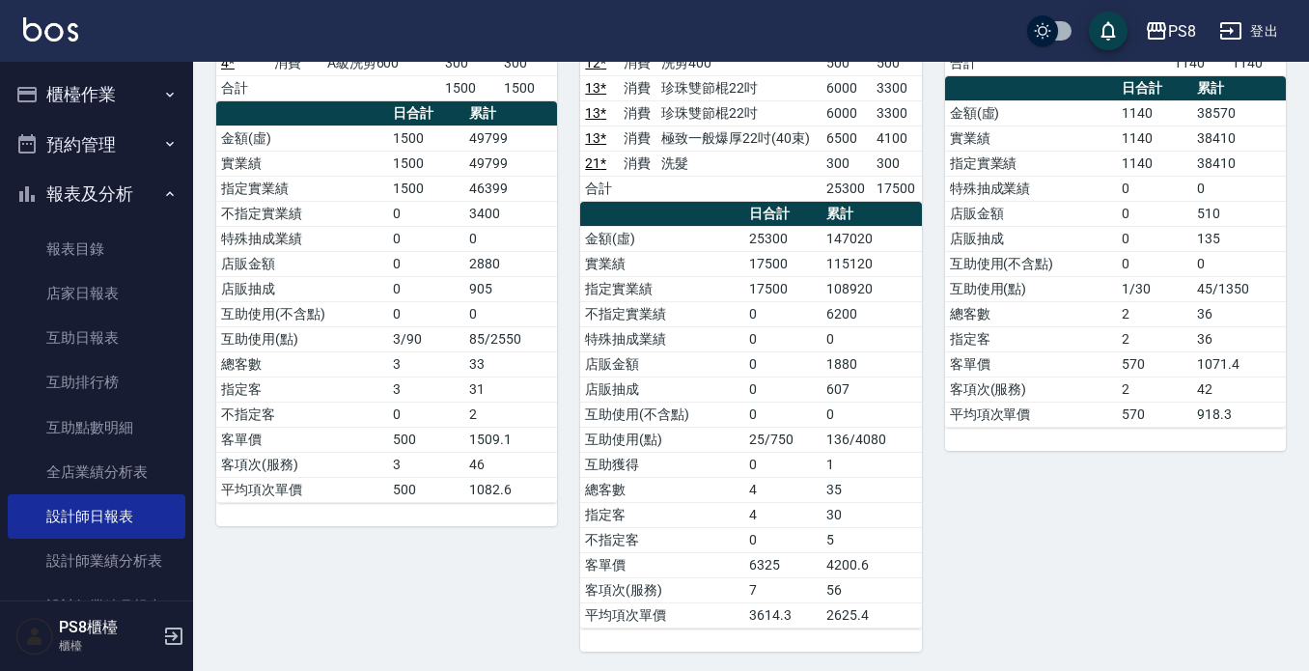
click at [121, 108] on button "櫃檯作業" at bounding box center [97, 95] width 178 height 50
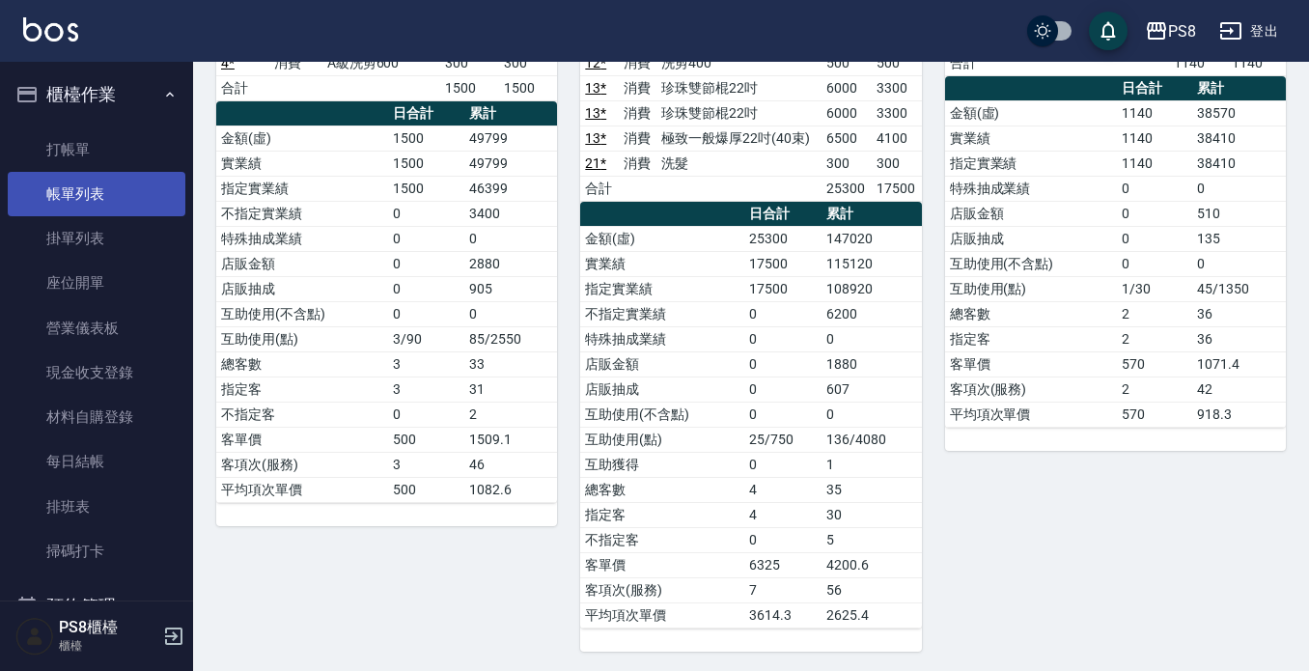
click at [121, 195] on link "帳單列表" at bounding box center [97, 194] width 178 height 44
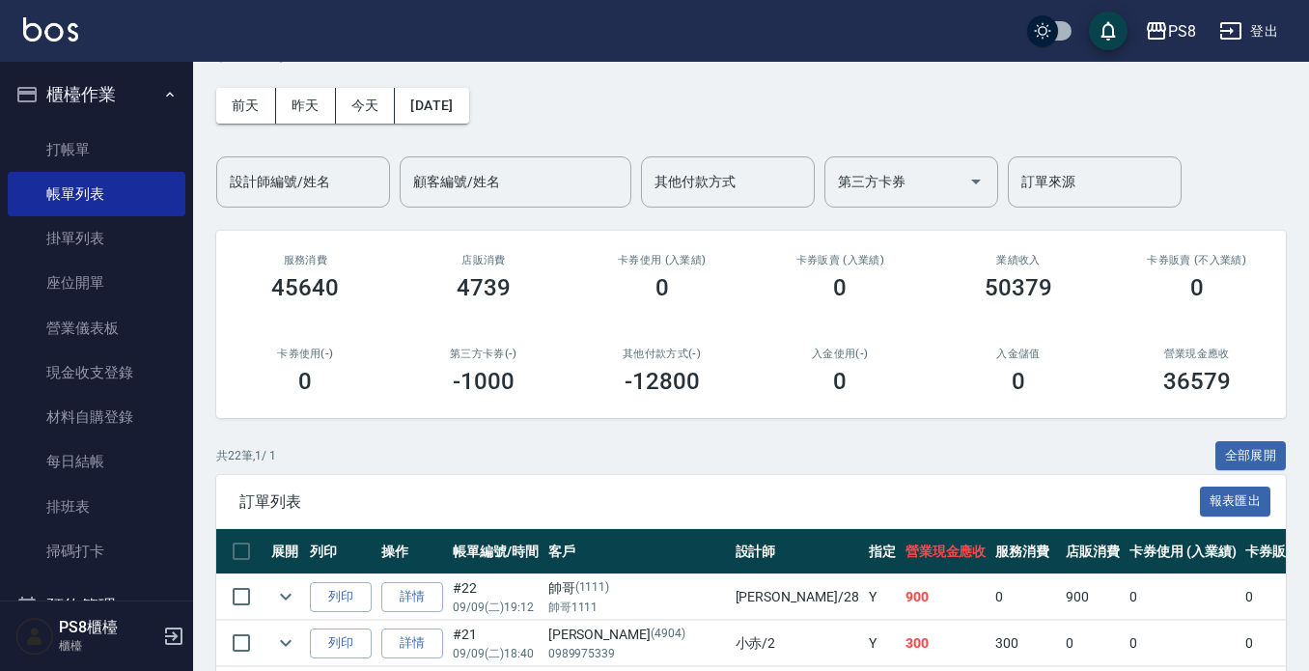
scroll to position [193, 0]
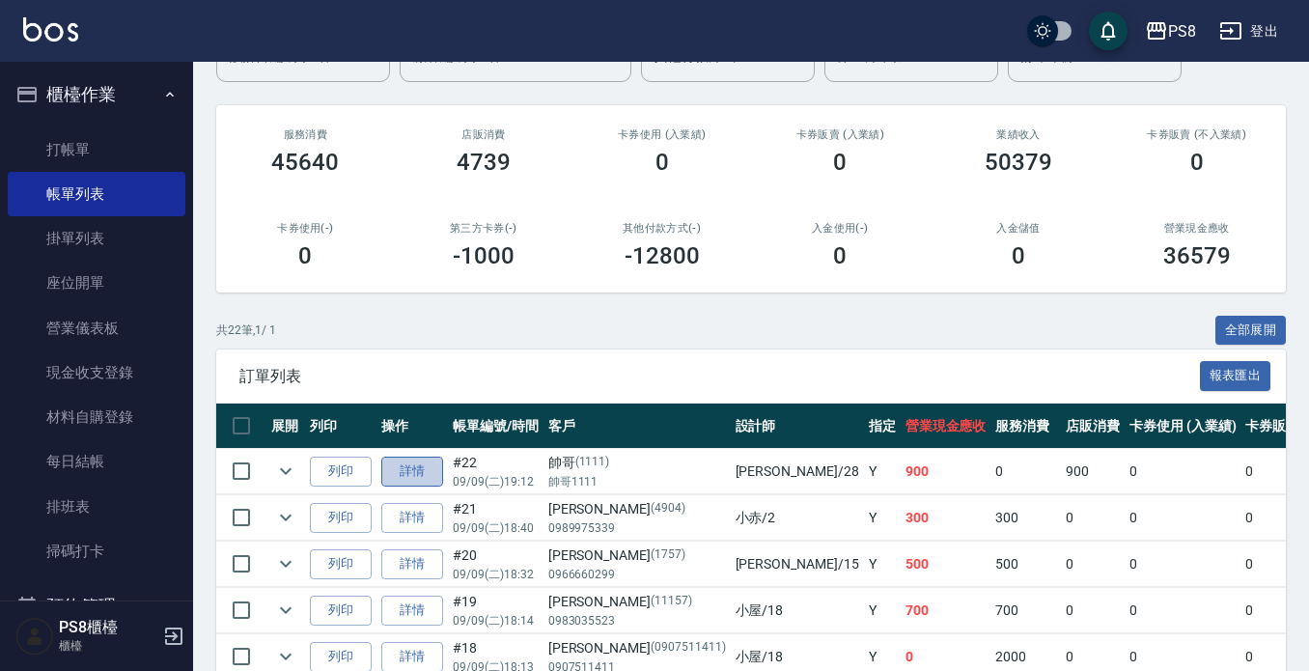
click at [425, 480] on link "詳情" at bounding box center [412, 472] width 62 height 30
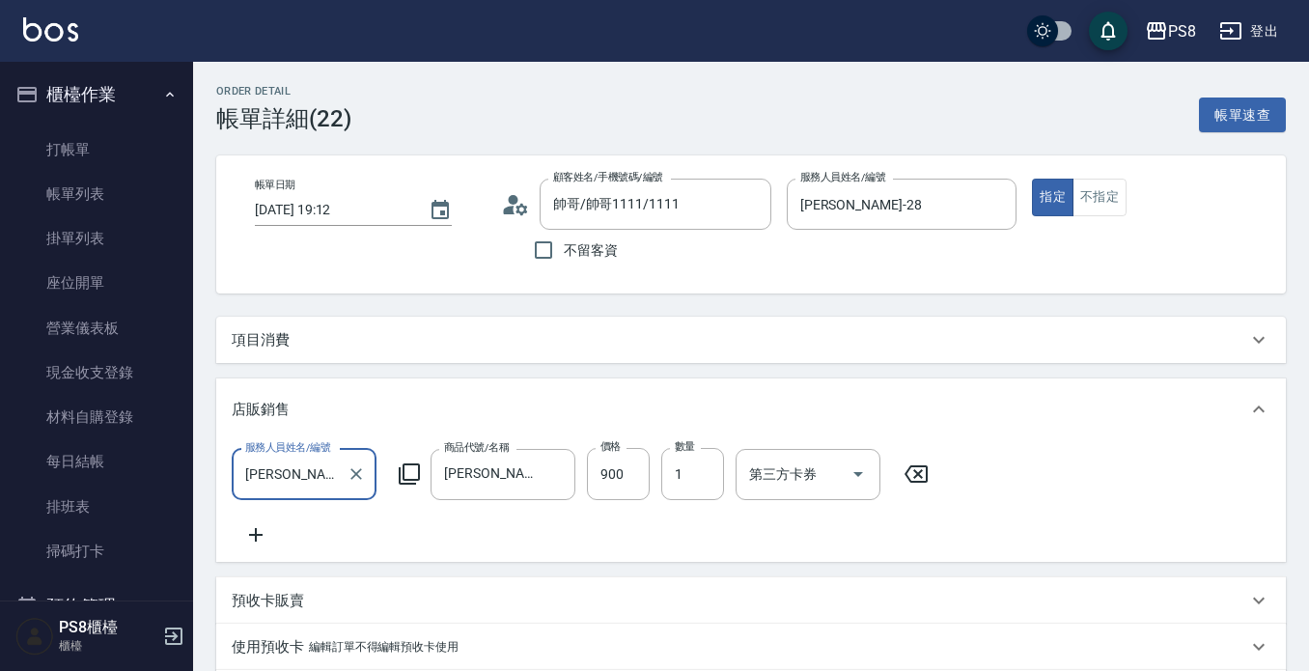
scroll to position [363, 0]
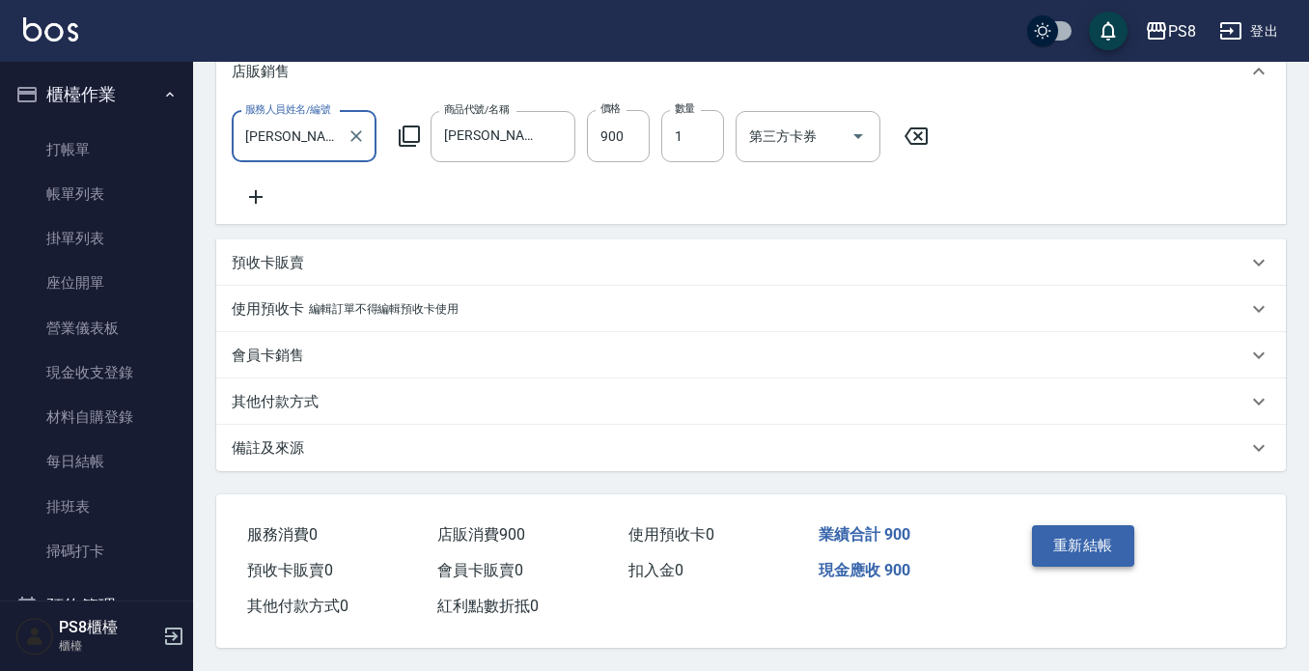
click at [1057, 541] on button "重新結帳" at bounding box center [1083, 545] width 102 height 41
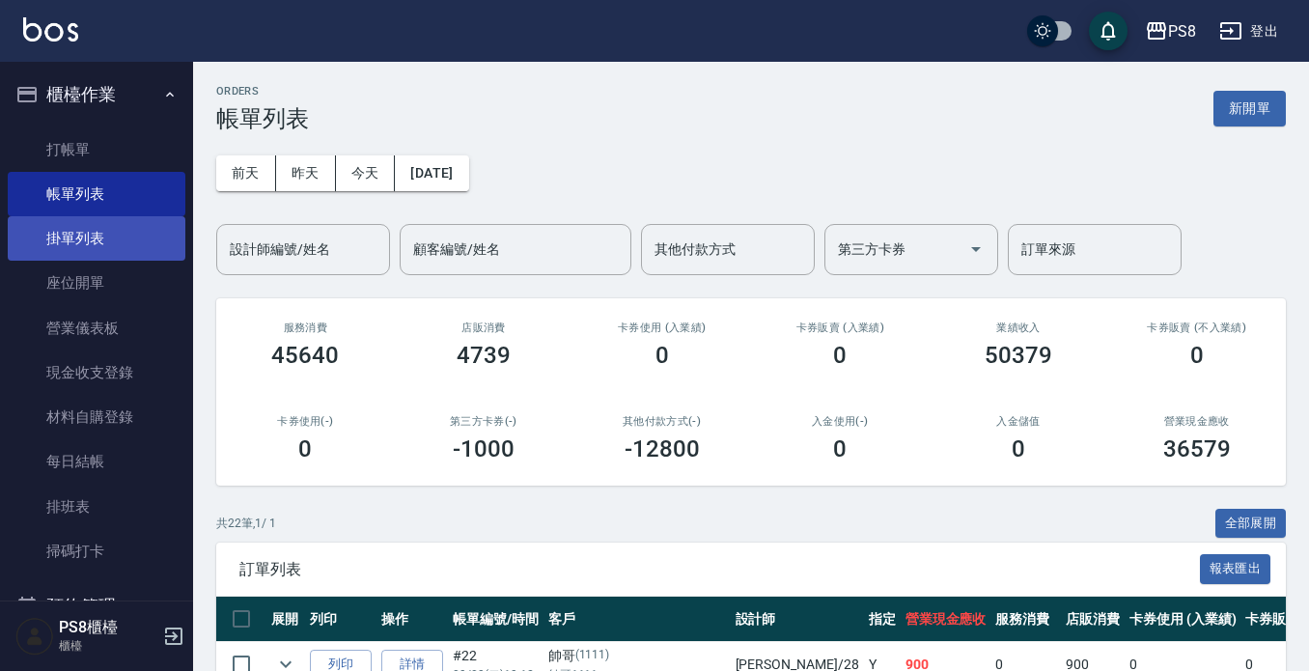
click at [74, 257] on link "掛單列表" at bounding box center [97, 238] width 178 height 44
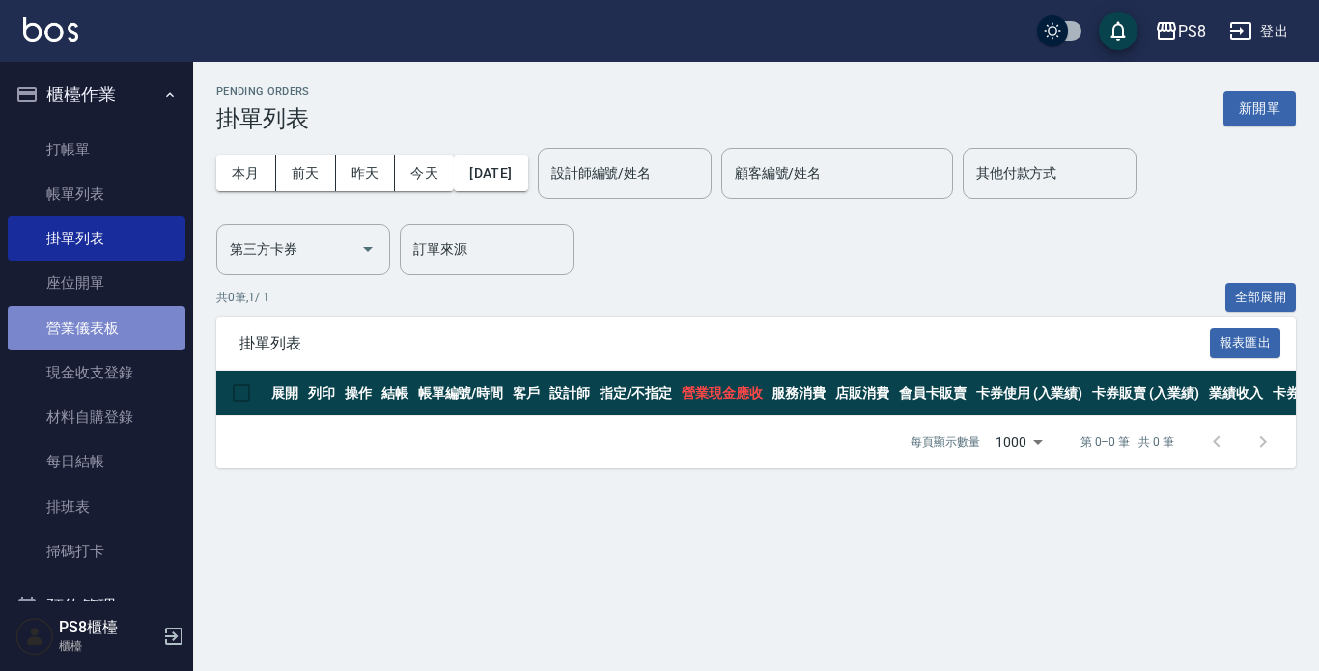
click at [100, 344] on link "營業儀表板" at bounding box center [97, 328] width 178 height 44
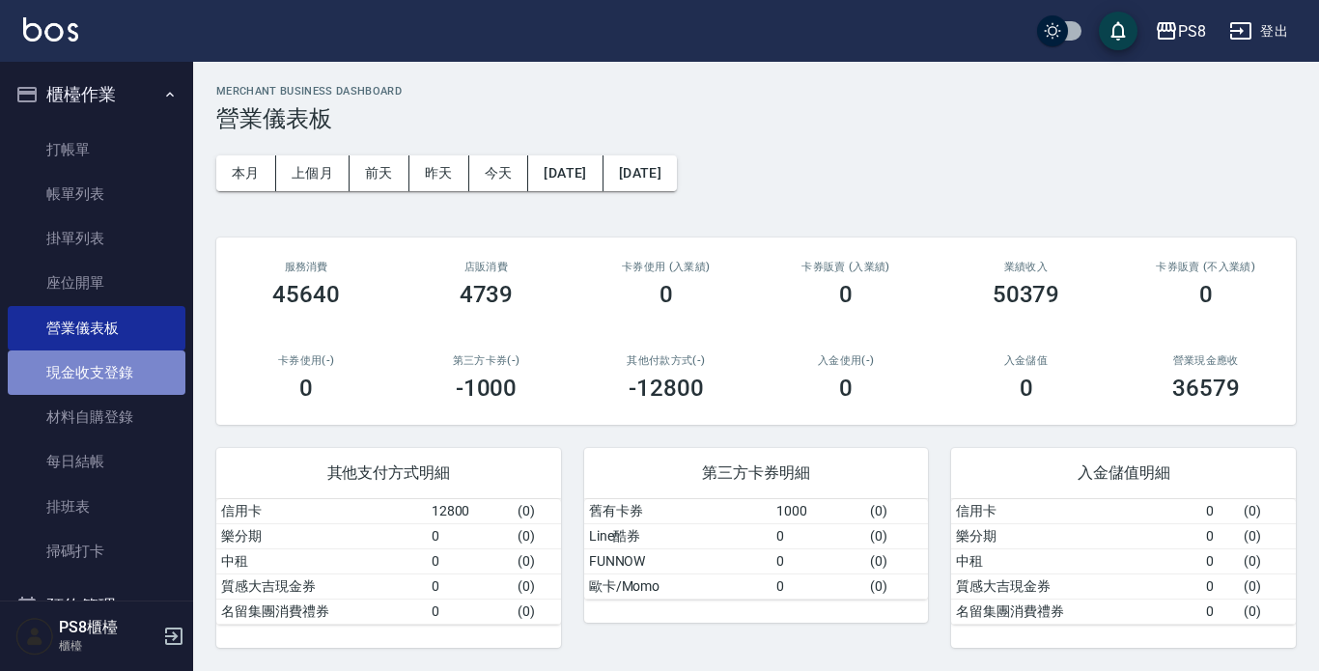
click at [103, 380] on link "現金收支登錄" at bounding box center [97, 373] width 178 height 44
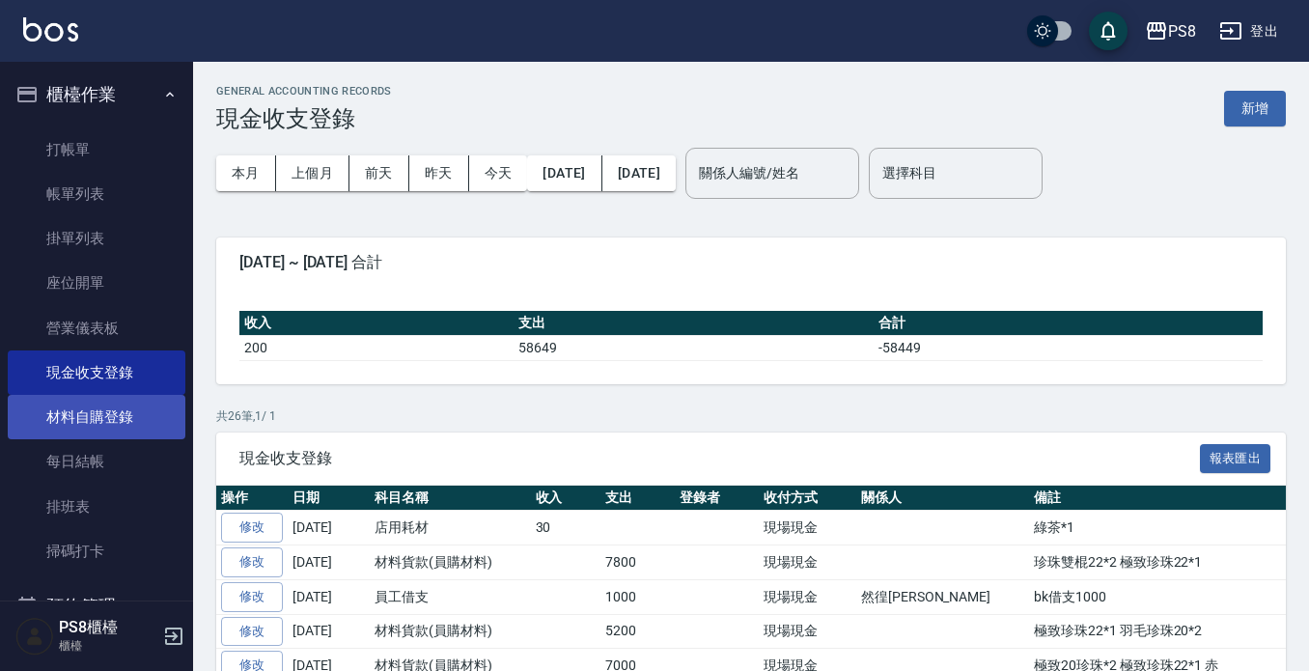
click at [101, 403] on link "材料自購登錄" at bounding box center [97, 417] width 178 height 44
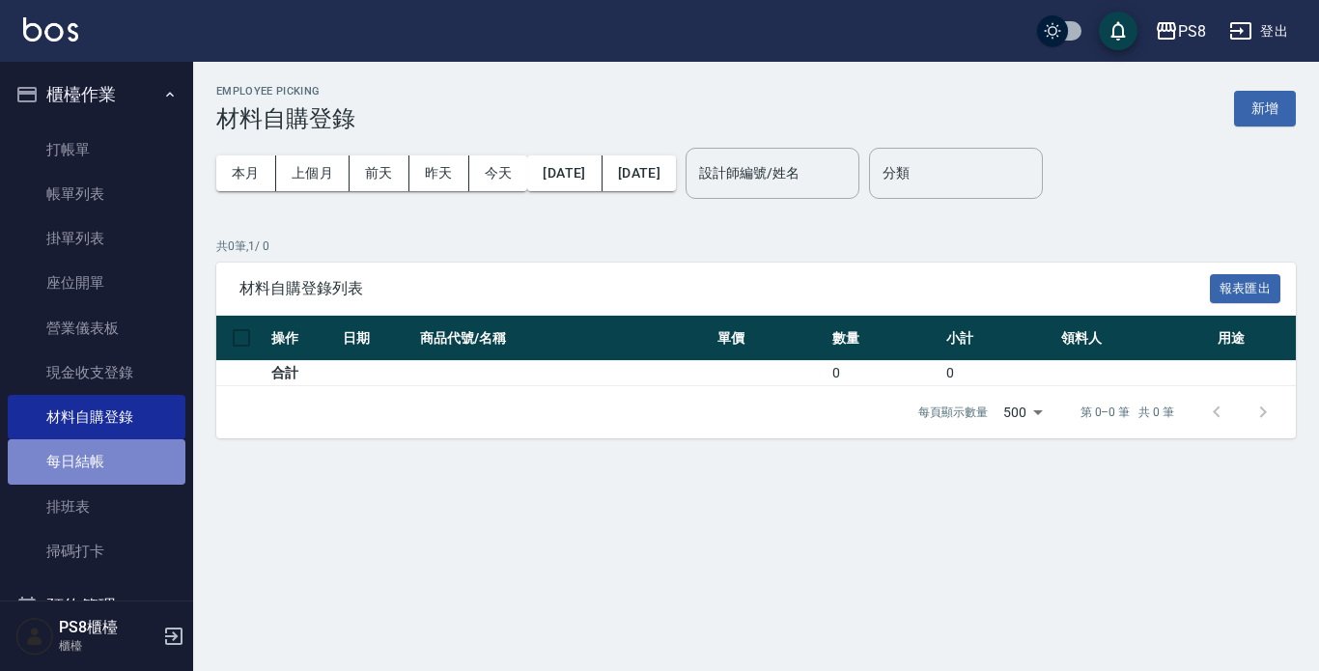
click at [140, 468] on link "每日結帳" at bounding box center [97, 461] width 178 height 44
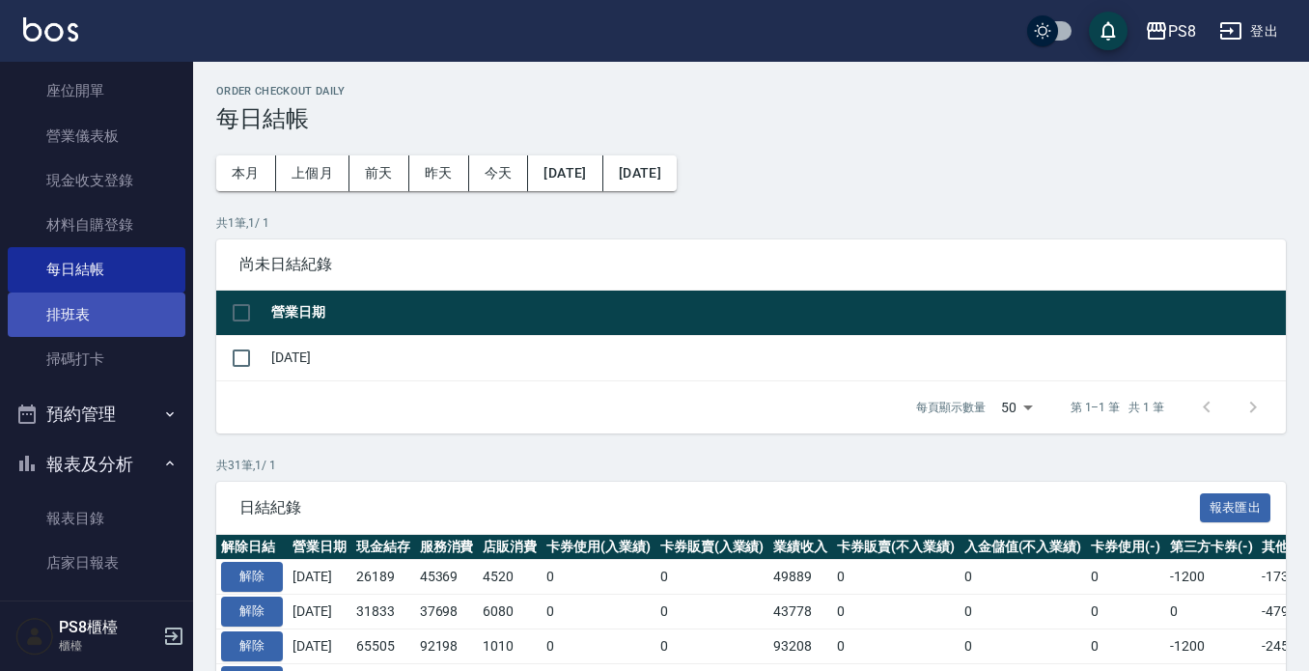
scroll to position [193, 0]
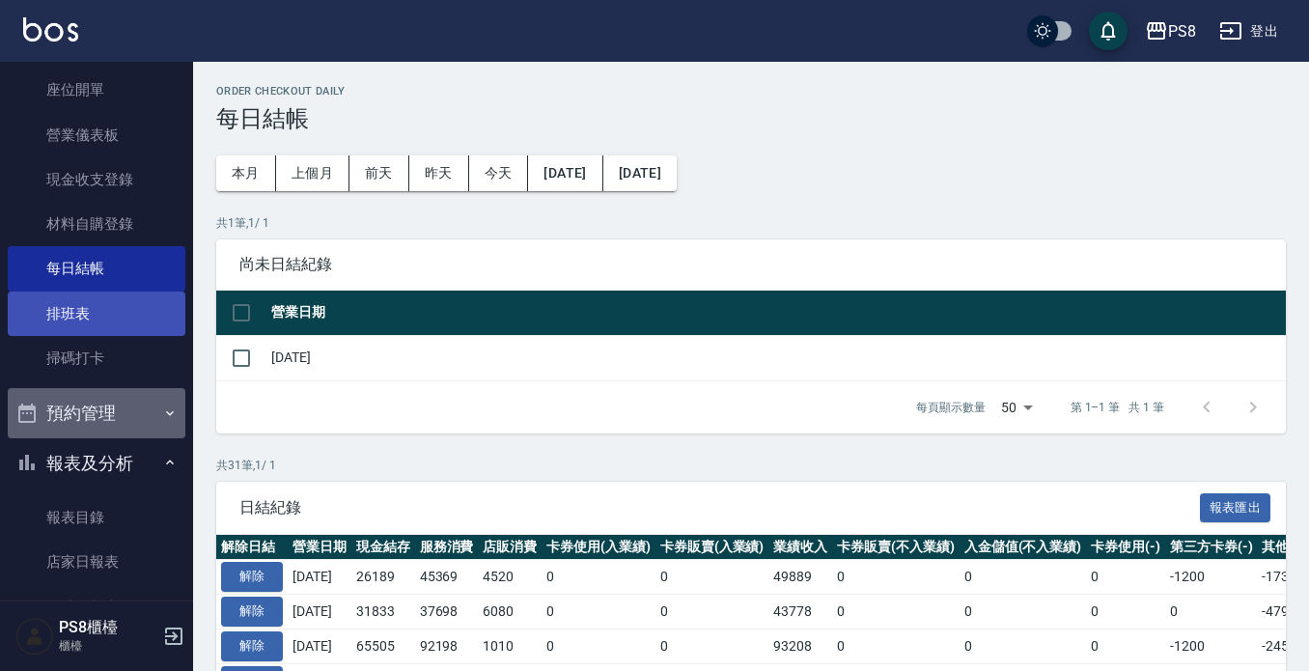
click at [121, 409] on button "預約管理" at bounding box center [97, 413] width 178 height 50
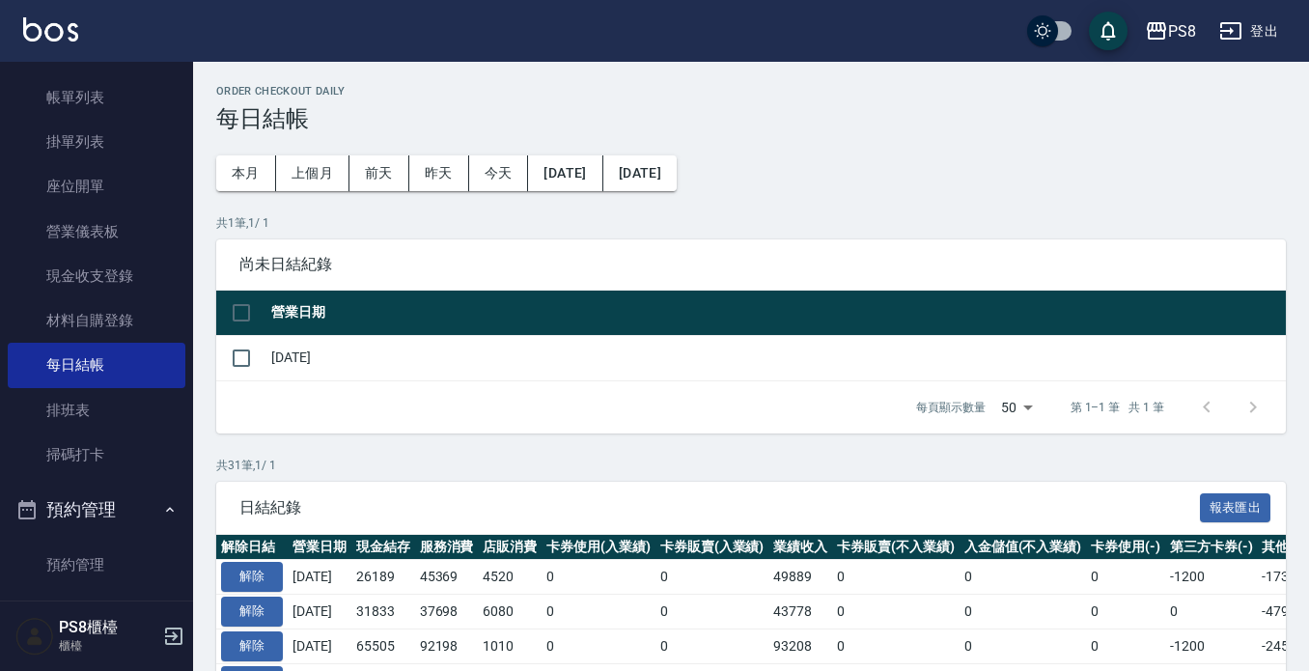
scroll to position [0, 0]
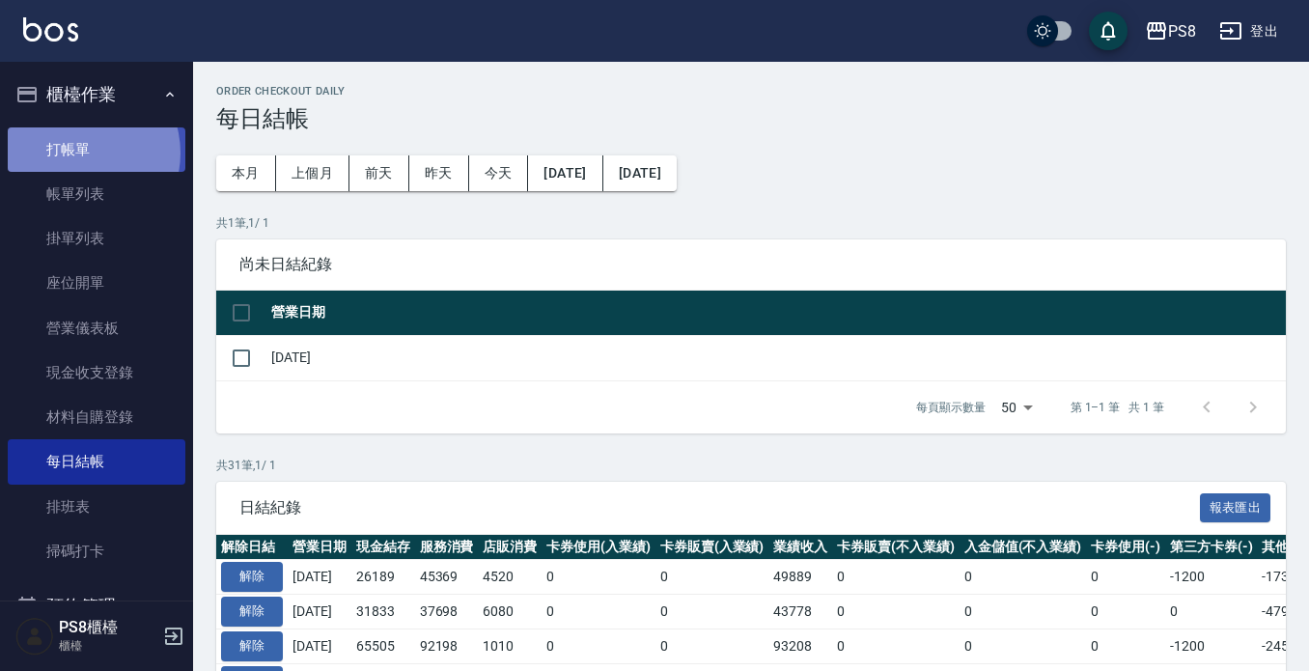
click at [77, 153] on link "打帳單" at bounding box center [97, 149] width 178 height 44
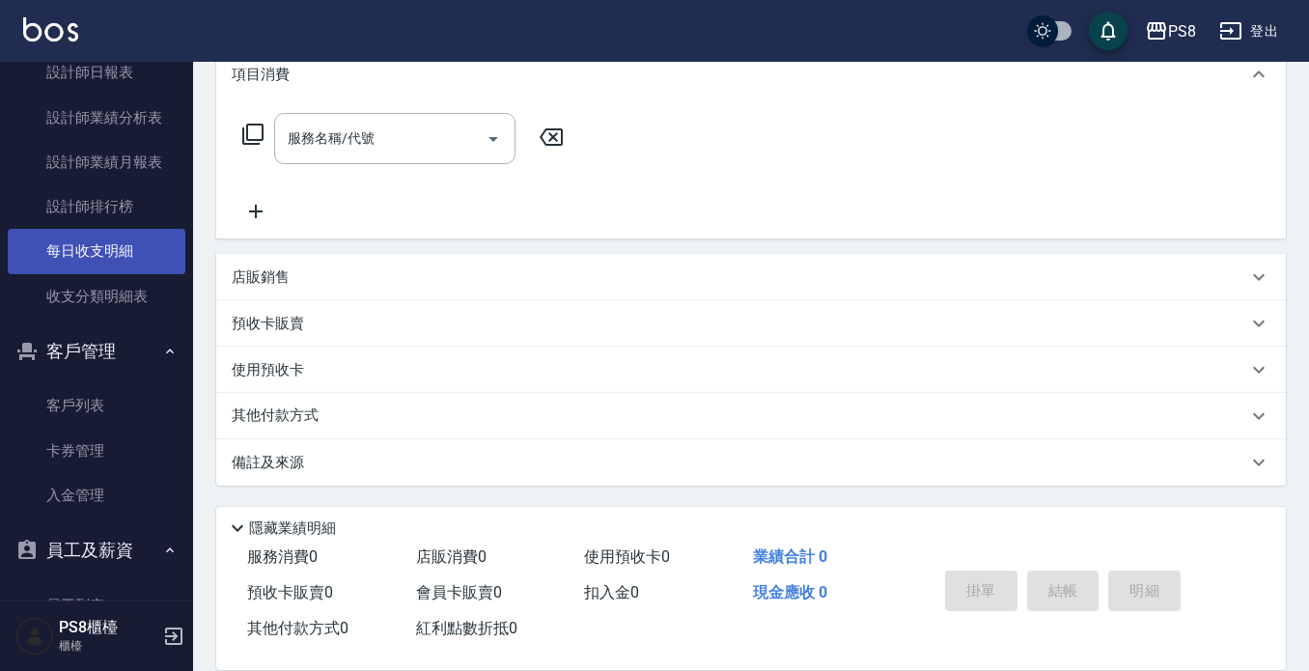
scroll to position [966, 0]
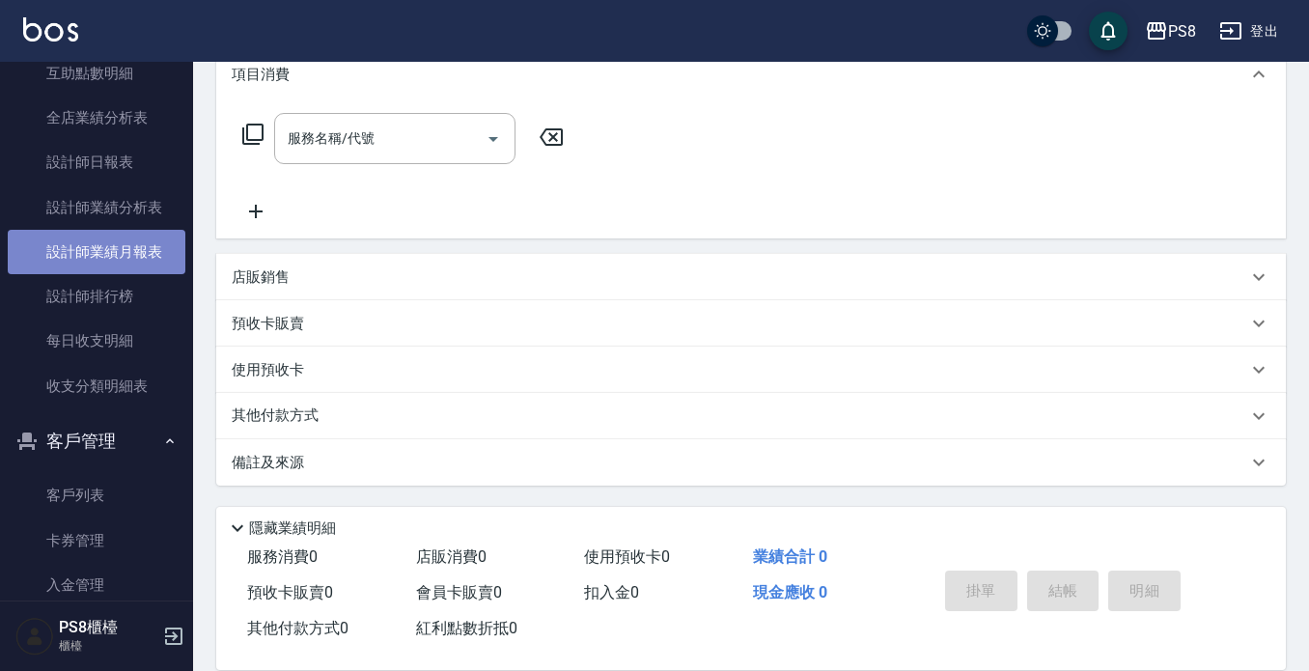
click at [101, 244] on link "設計師業績月報表" at bounding box center [97, 252] width 178 height 44
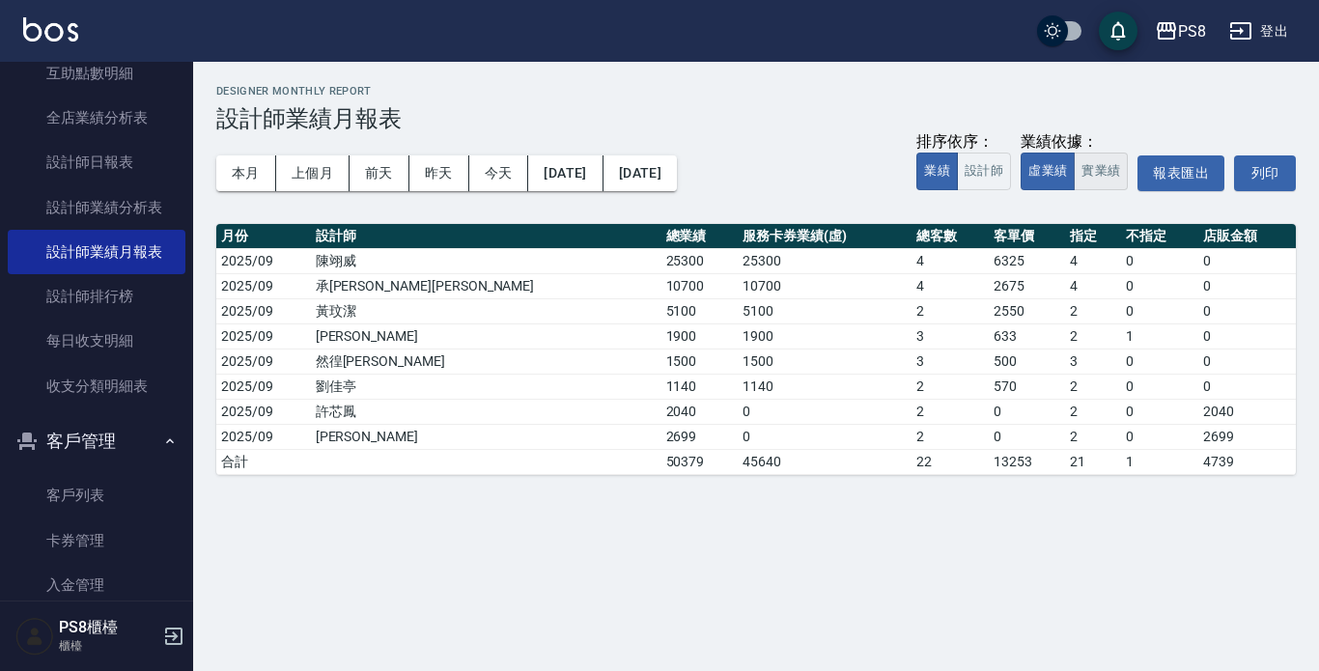
click at [1098, 161] on button "實業績" at bounding box center [1101, 172] width 54 height 38
click at [250, 175] on button "本月" at bounding box center [246, 173] width 60 height 36
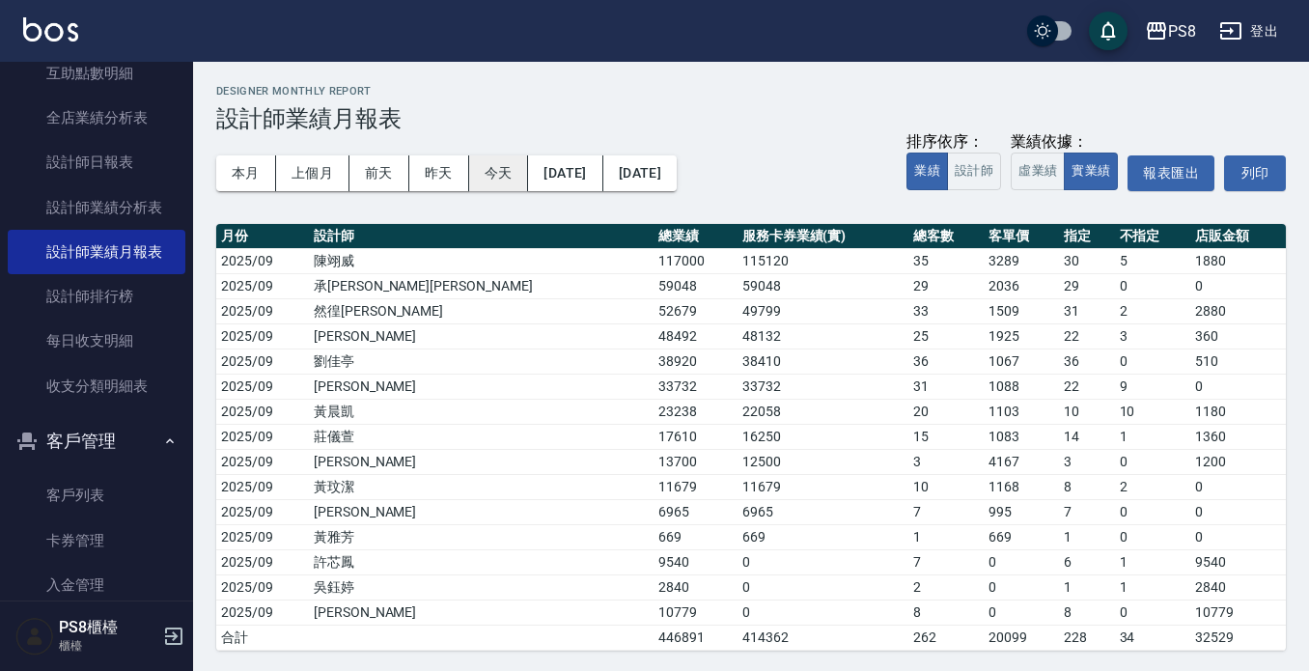
click at [492, 171] on button "今天" at bounding box center [499, 173] width 60 height 36
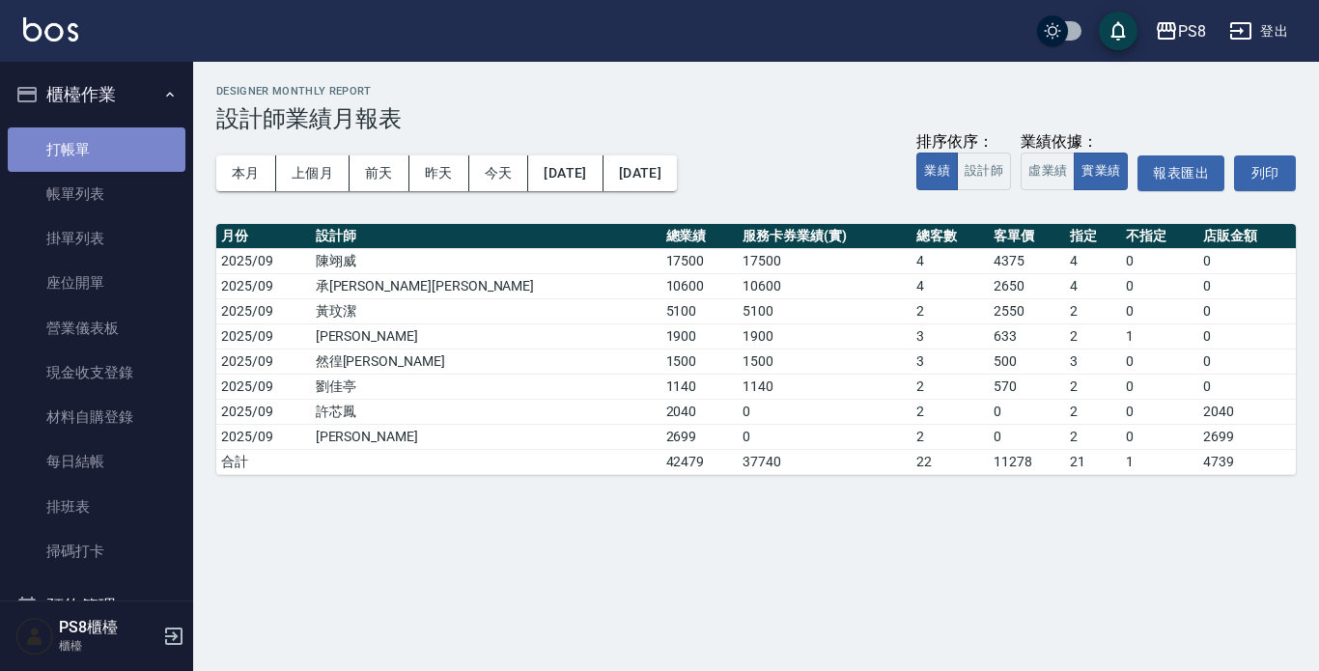
click at [111, 139] on link "打帳單" at bounding box center [97, 149] width 178 height 44
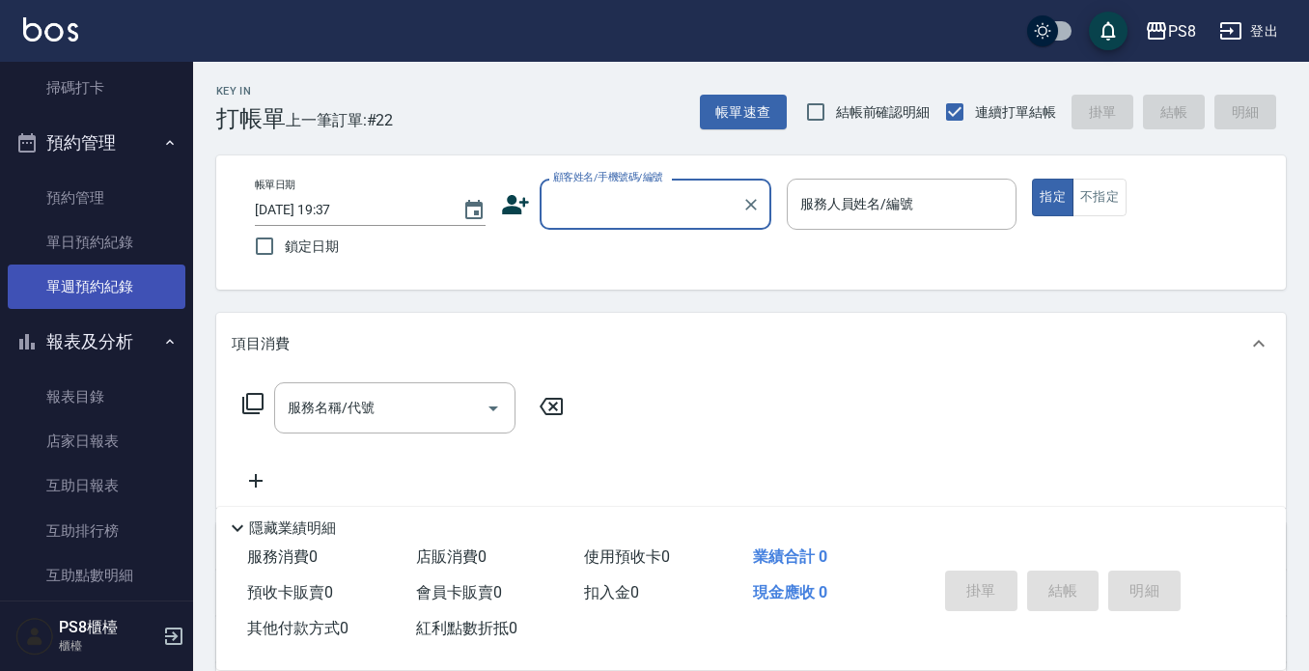
scroll to position [483, 0]
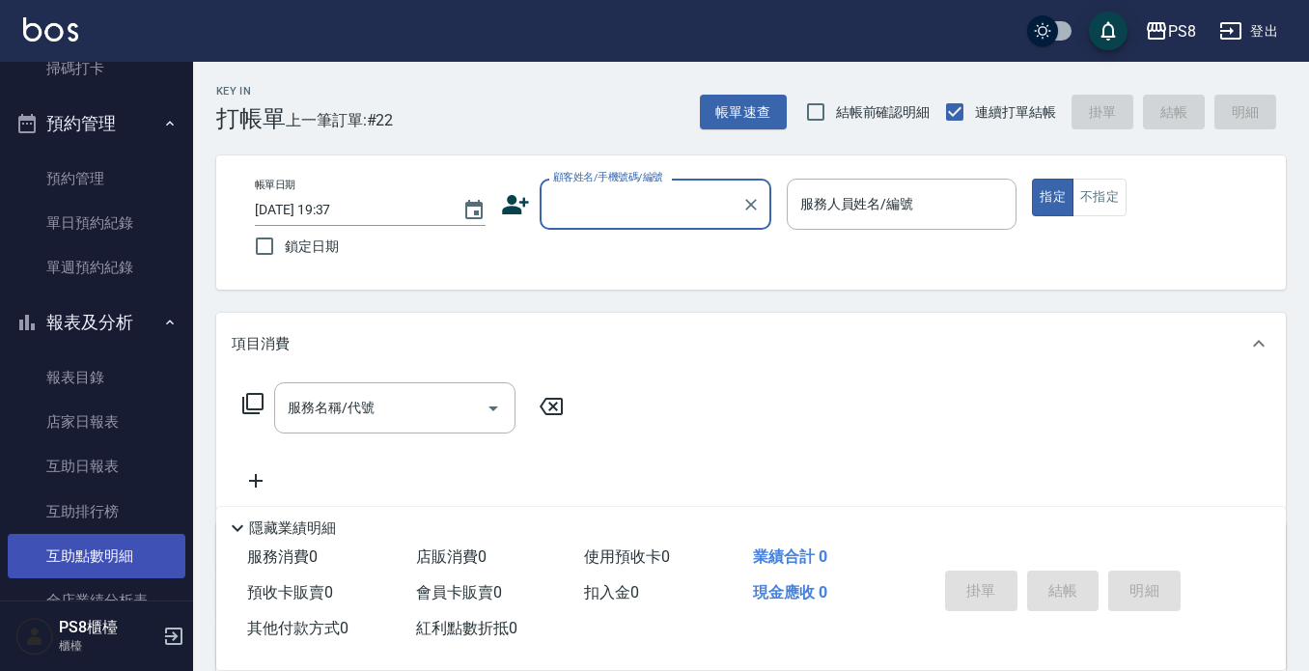
click at [93, 533] on ul "報表目錄 店家日報表 互助日報表 互助排行榜 互助點數明細 全店業績分析表 設計師日報表 設計師業績分析表 設計師業績月報表 設計師排行榜 每日收支明細 收支…" at bounding box center [97, 623] width 178 height 551
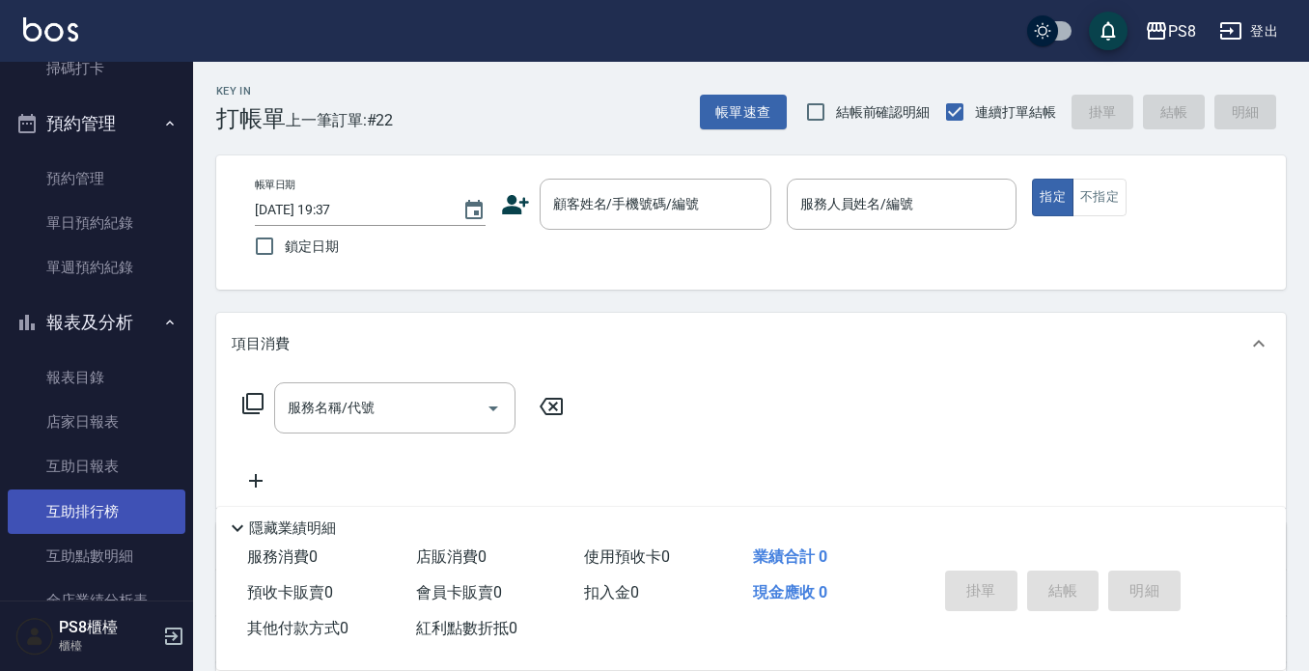
click at [69, 456] on link "互助日報表" at bounding box center [97, 466] width 178 height 44
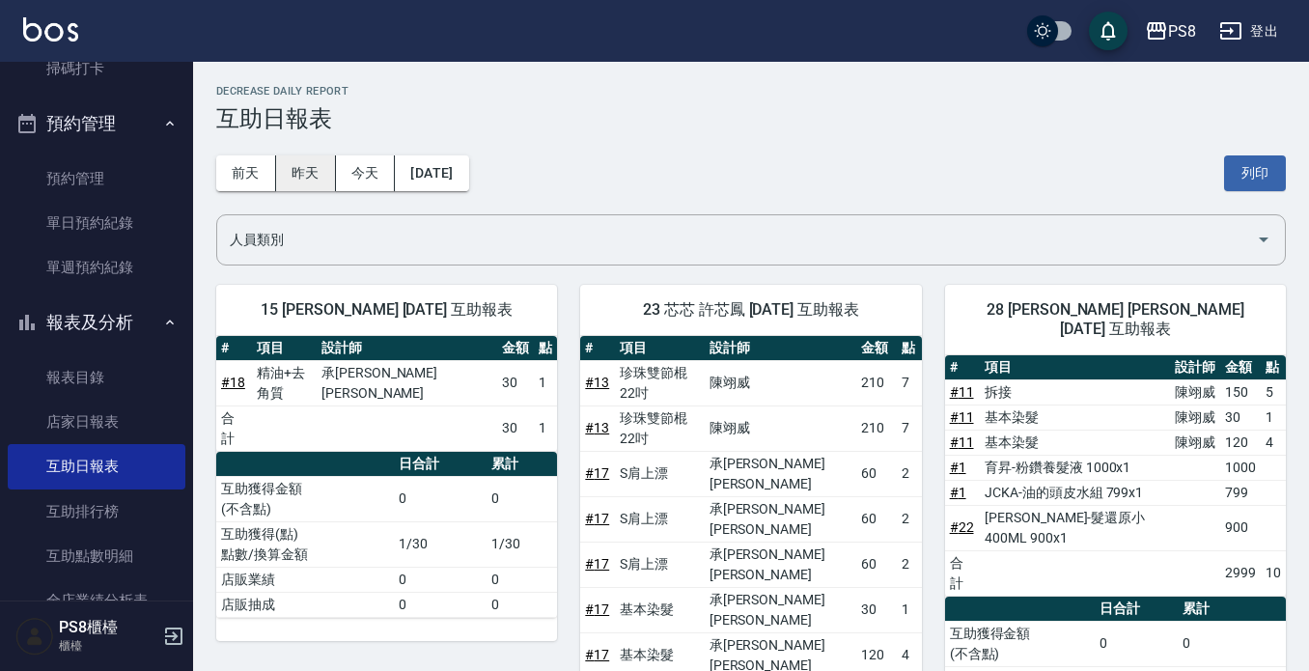
click at [285, 155] on button "昨天" at bounding box center [306, 173] width 60 height 36
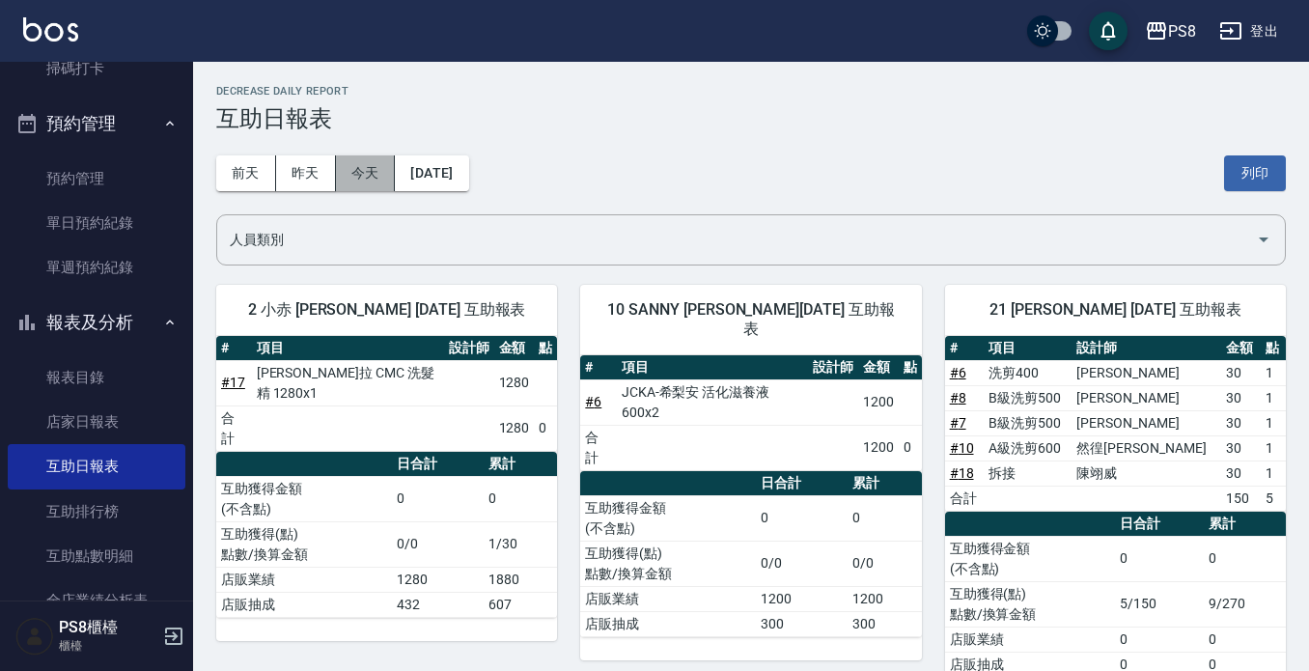
click at [345, 159] on button "今天" at bounding box center [366, 173] width 60 height 36
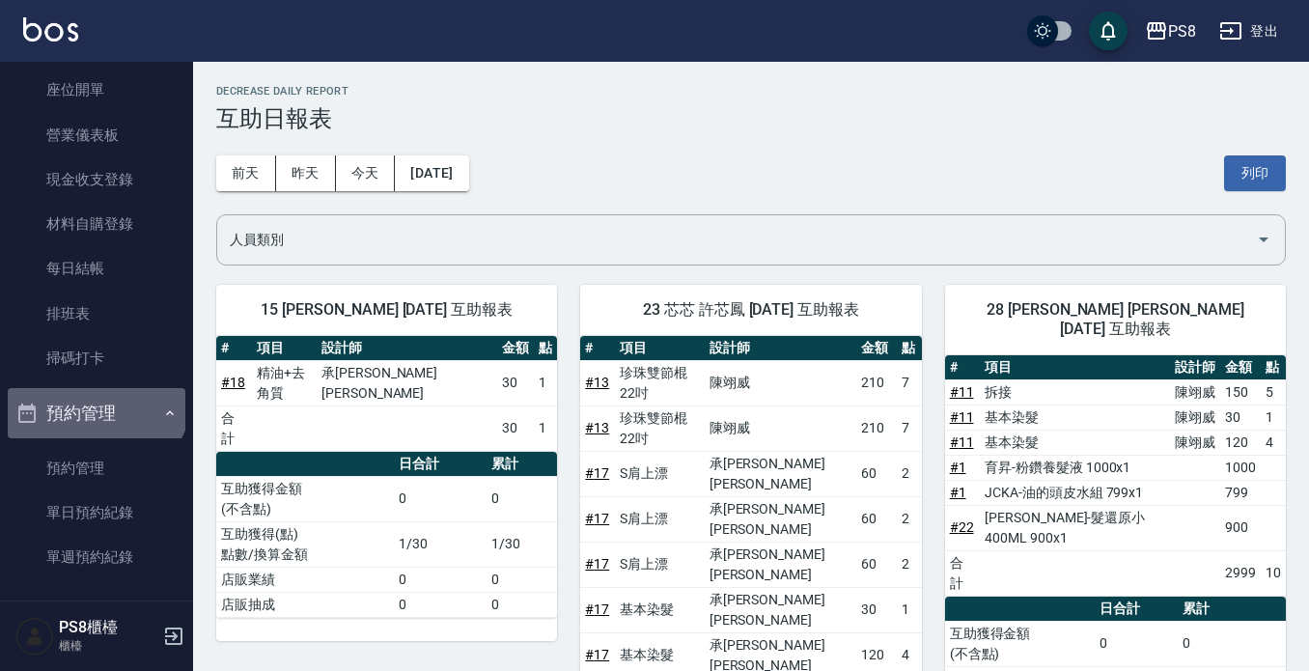
drag, startPoint x: 94, startPoint y: 394, endPoint x: 98, endPoint y: 407, distance: 14.1
click at [97, 400] on button "預約管理" at bounding box center [97, 413] width 178 height 50
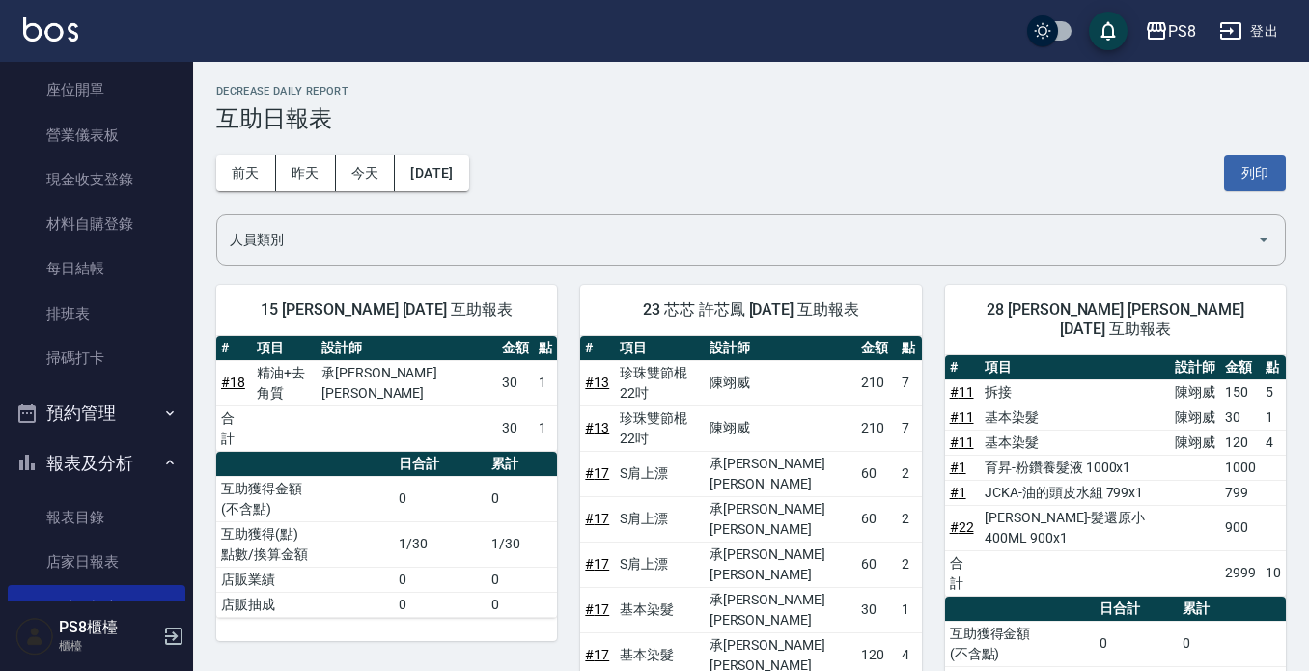
click at [99, 463] on button "報表及分析" at bounding box center [97, 463] width 178 height 50
click at [101, 510] on button "客戶管理" at bounding box center [97, 513] width 178 height 50
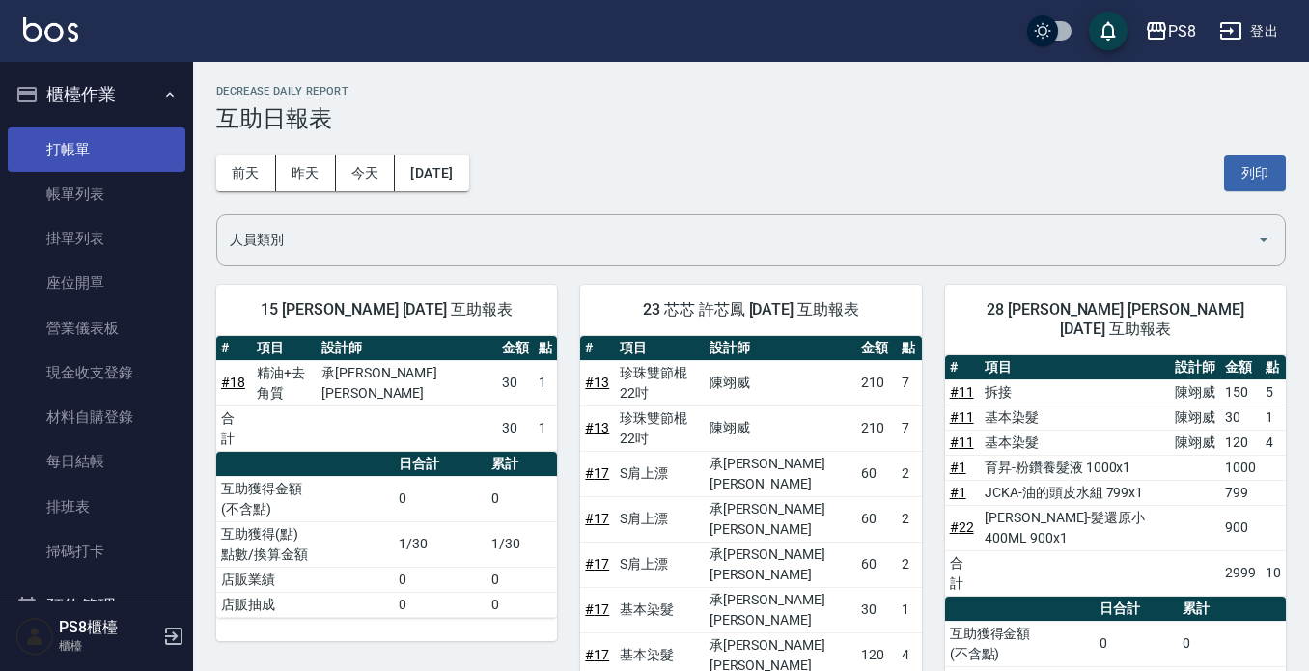
click at [91, 154] on link "打帳單" at bounding box center [97, 149] width 178 height 44
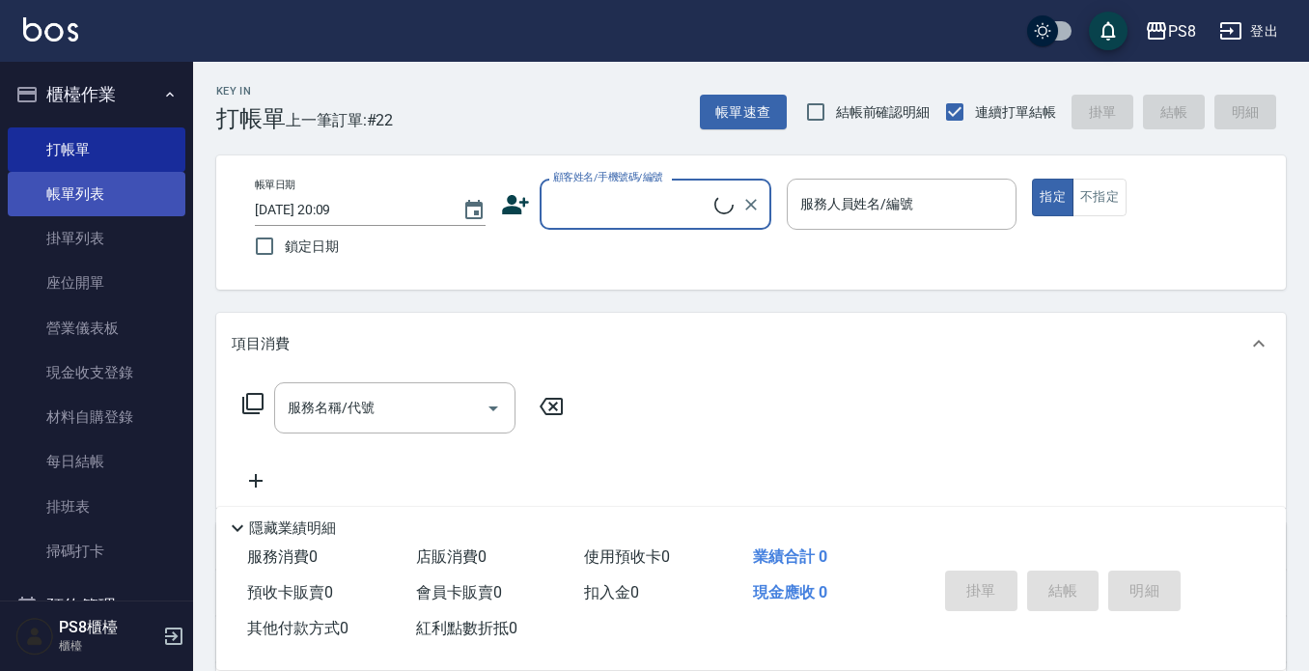
click at [166, 194] on link "帳單列表" at bounding box center [97, 194] width 178 height 44
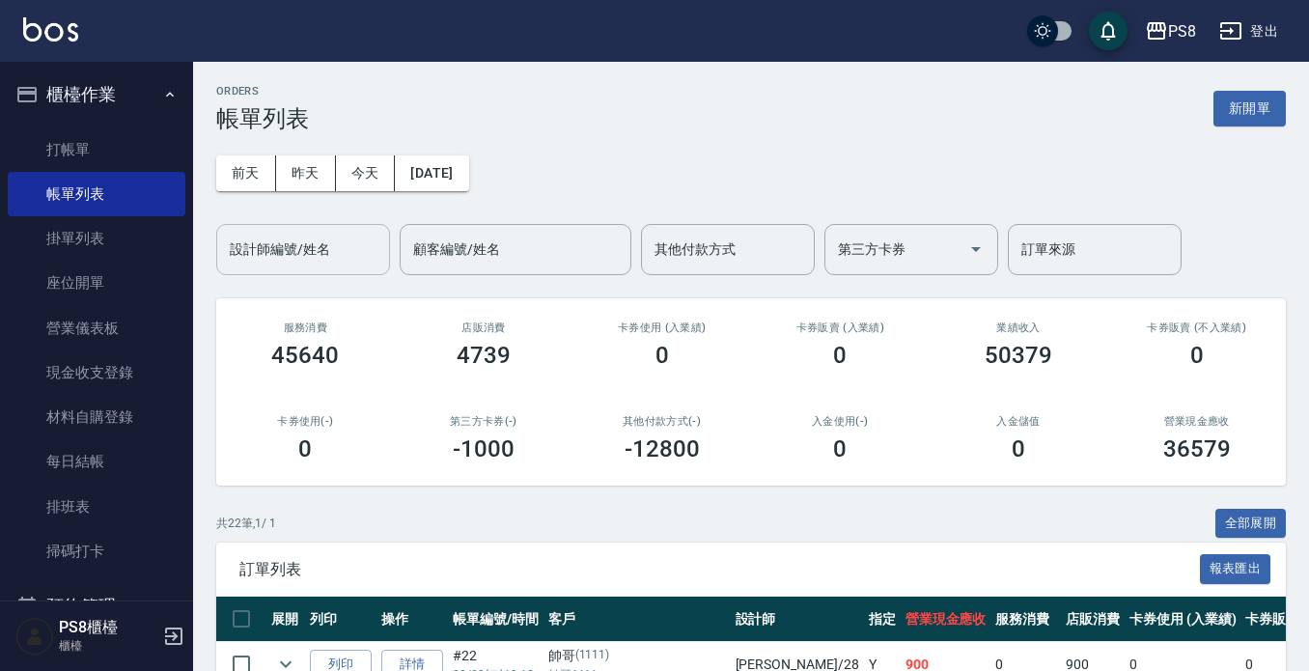
click at [312, 238] on div "設計師編號/姓名 設計師編號/姓名" at bounding box center [303, 249] width 174 height 51
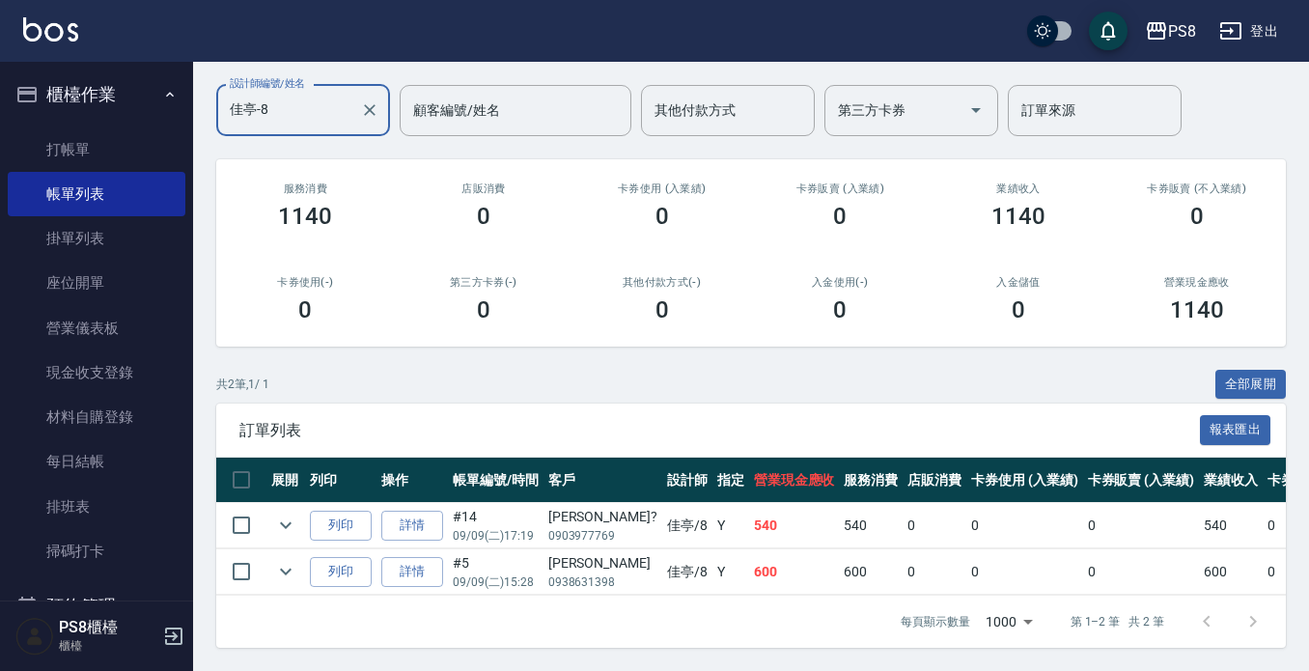
scroll to position [155, 0]
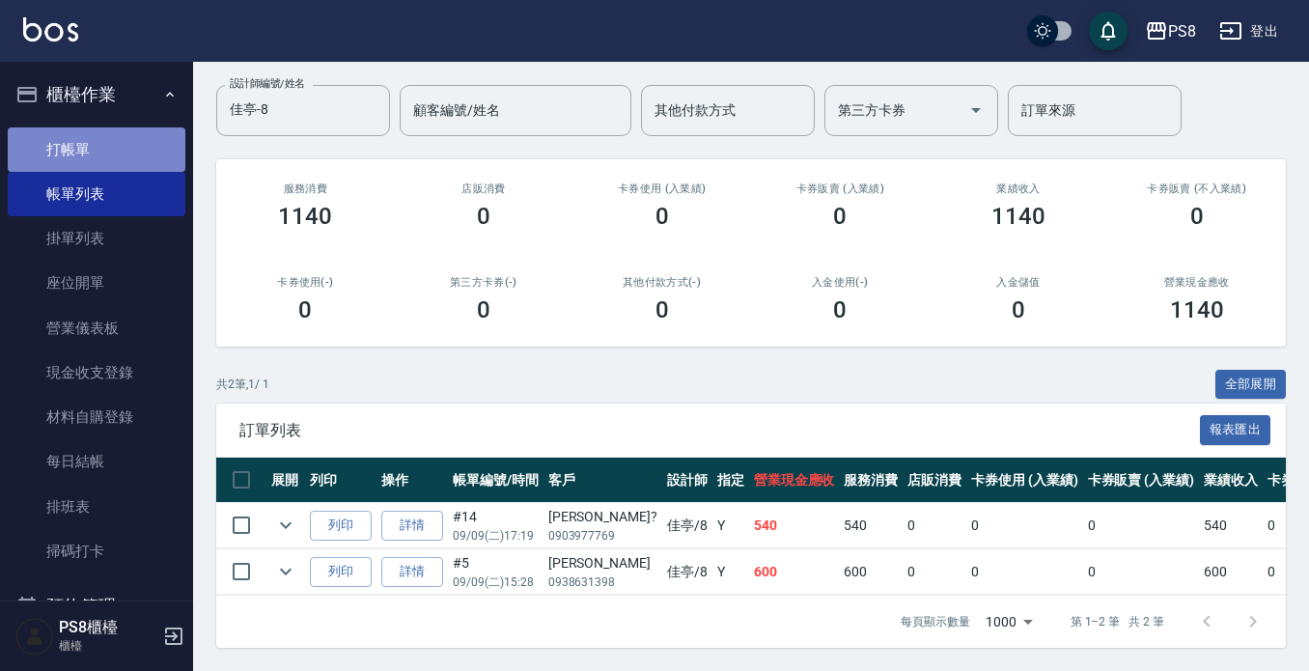
click at [130, 155] on link "打帳單" at bounding box center [97, 149] width 178 height 44
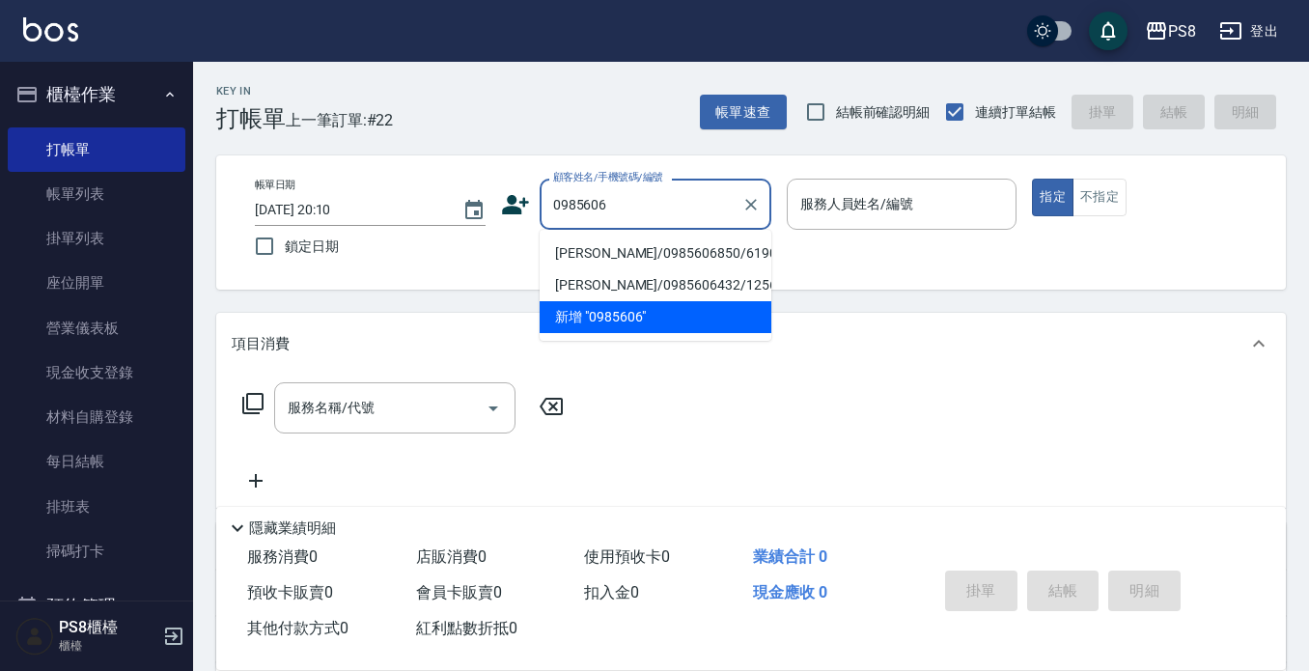
click at [591, 246] on li "[PERSON_NAME]/0985606850/6190" at bounding box center [656, 254] width 232 height 32
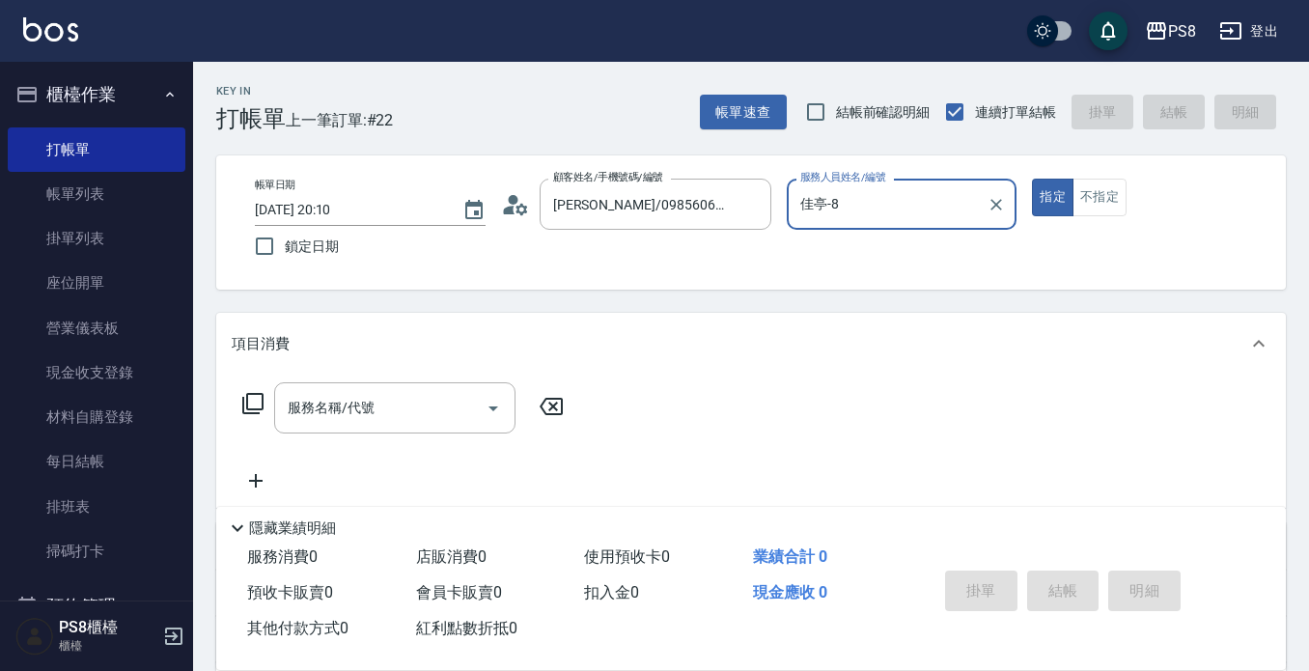
click at [1032, 179] on button "指定" at bounding box center [1053, 198] width 42 height 38
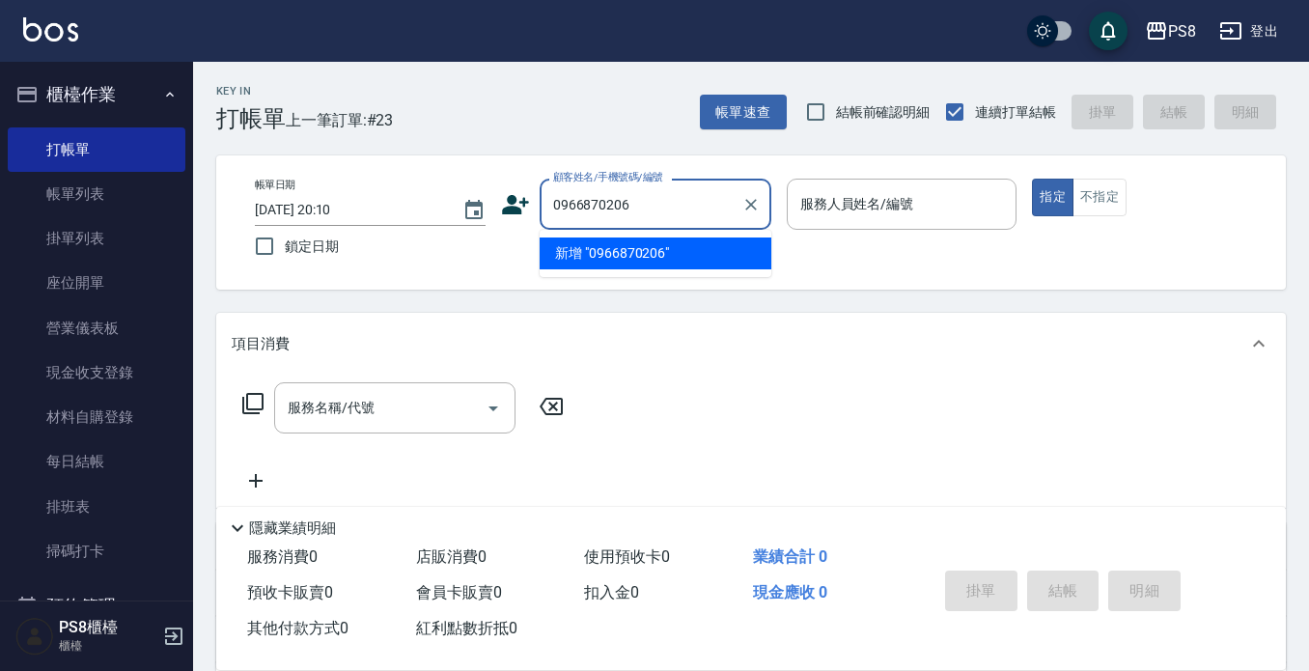
drag, startPoint x: 655, startPoint y: 205, endPoint x: 554, endPoint y: 204, distance: 100.4
click at [554, 204] on input "0966870206" at bounding box center [640, 204] width 185 height 34
click at [507, 203] on icon at bounding box center [515, 204] width 29 height 29
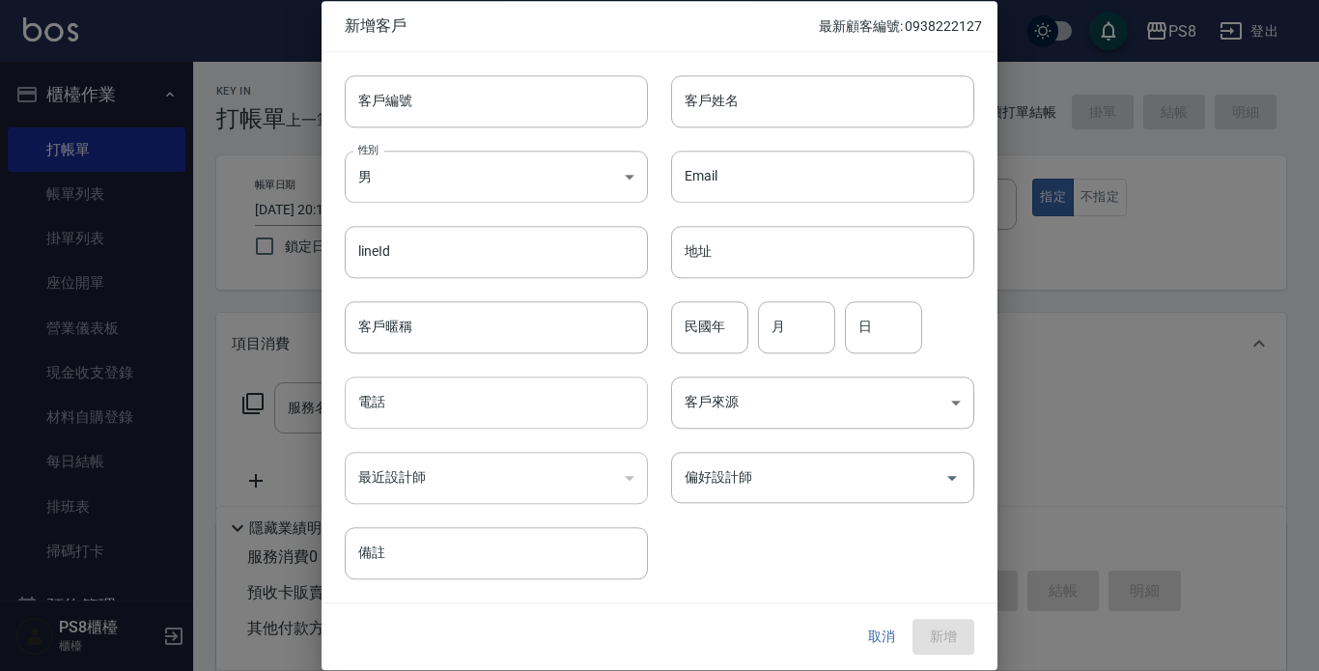
click at [394, 406] on input "電話" at bounding box center [496, 403] width 303 height 52
paste input "0966870206"
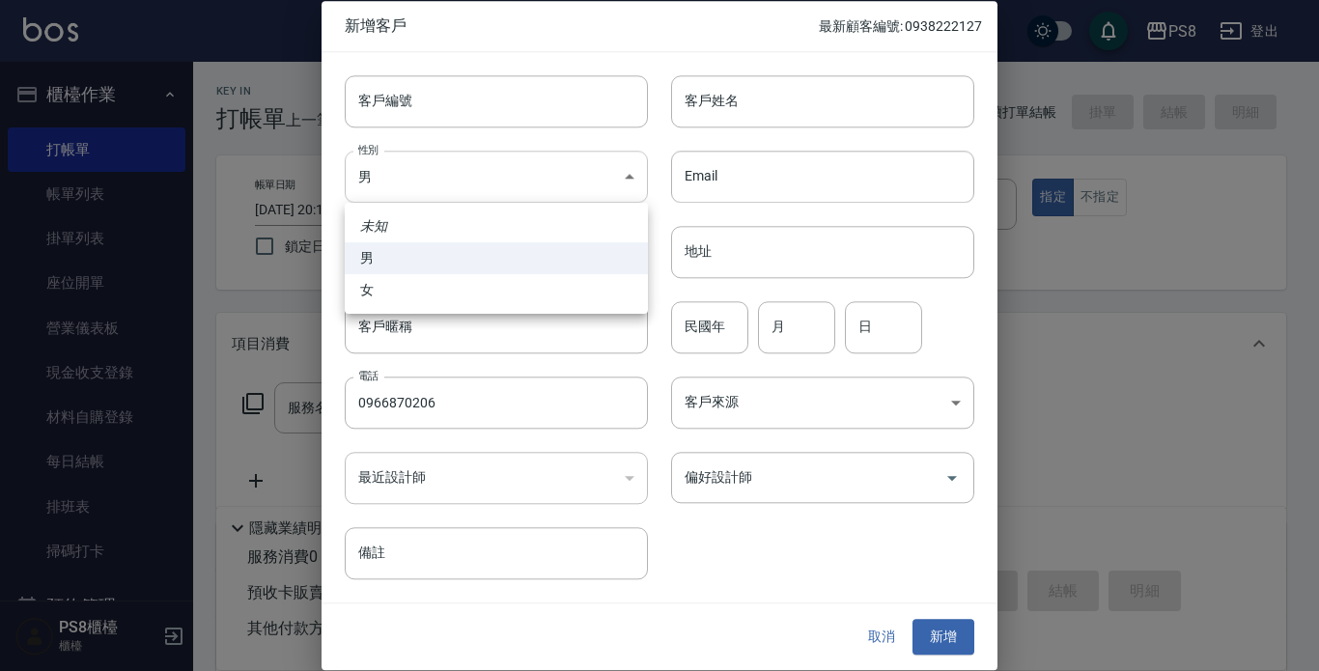
click at [421, 178] on body "PS8 登出 櫃檯作業 打帳單 帳單列表 掛單列表 座位開單 營業儀表板 現金收支登錄 材料自購登錄 每日結帳 排班表 掃碼打卡 預約管理 預約管理 單日預約…" at bounding box center [659, 470] width 1319 height 940
click at [439, 294] on li "女" at bounding box center [496, 290] width 303 height 32
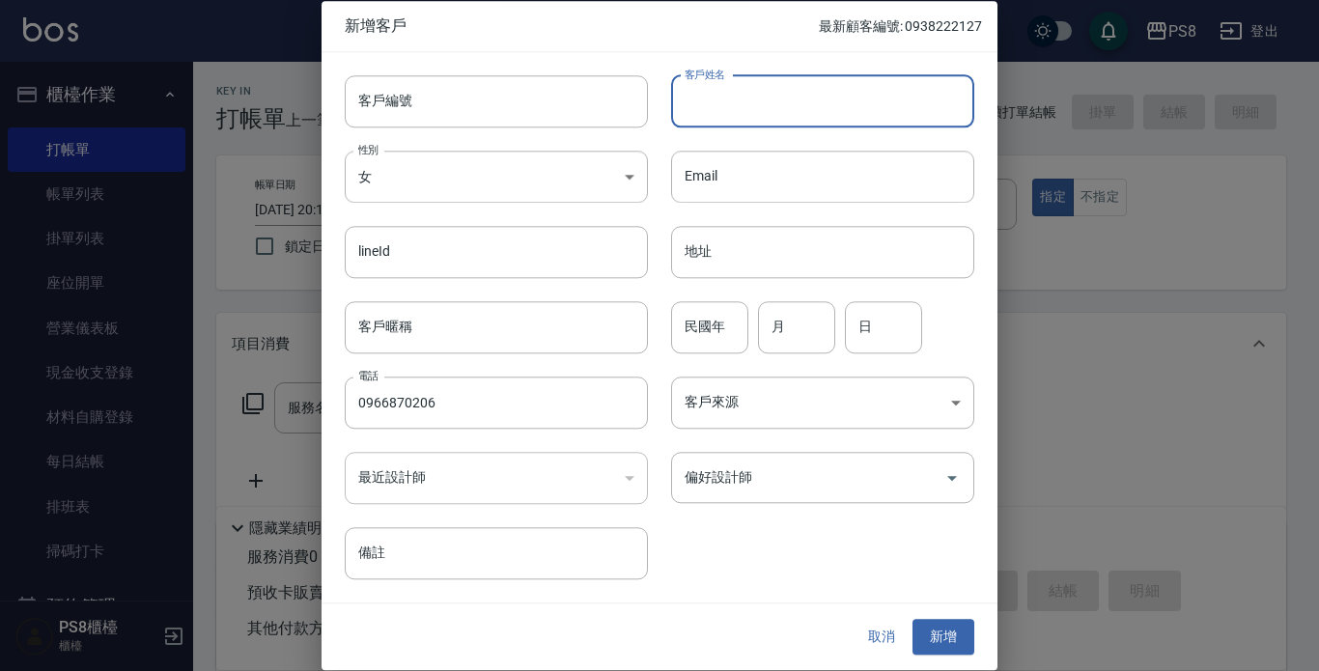
click at [722, 104] on input "客戶姓名" at bounding box center [822, 101] width 303 height 52
click at [692, 313] on div "民國年 民國年" at bounding box center [709, 327] width 77 height 52
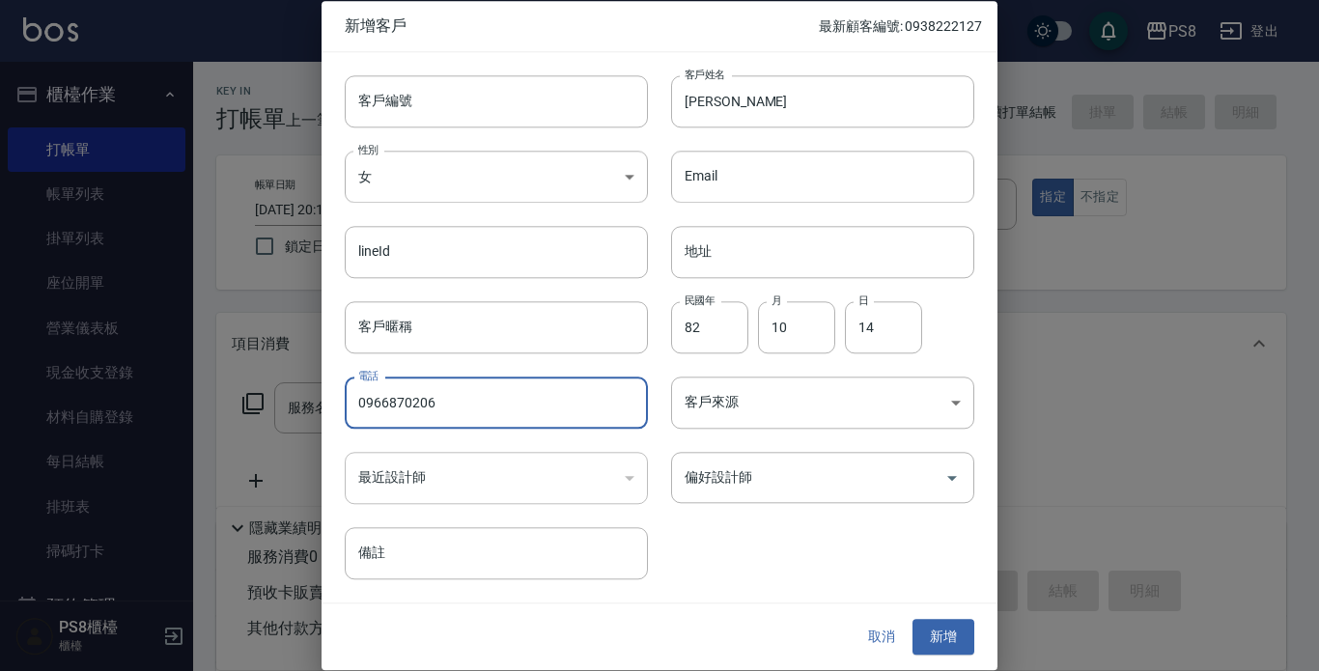
click at [780, 564] on div "客戶編號 客戶編號 客戶姓名 [PERSON_NAME]姓名 性別 女 [DEMOGRAPHIC_DATA] 性別 Email Email lineId li…" at bounding box center [648, 316] width 653 height 528
click at [943, 632] on button "新增" at bounding box center [943, 638] width 62 height 36
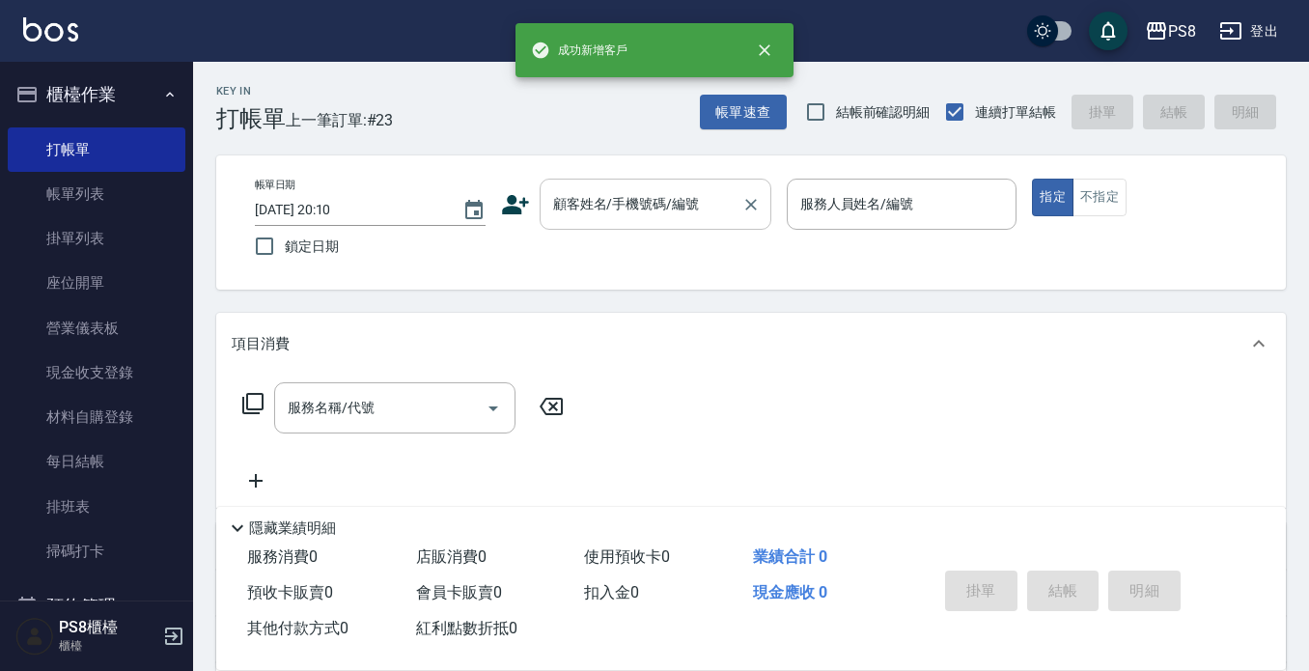
click at [600, 197] on div "顧客姓名/手機號碼/編號 顧客姓名/手機號碼/編號" at bounding box center [656, 204] width 232 height 51
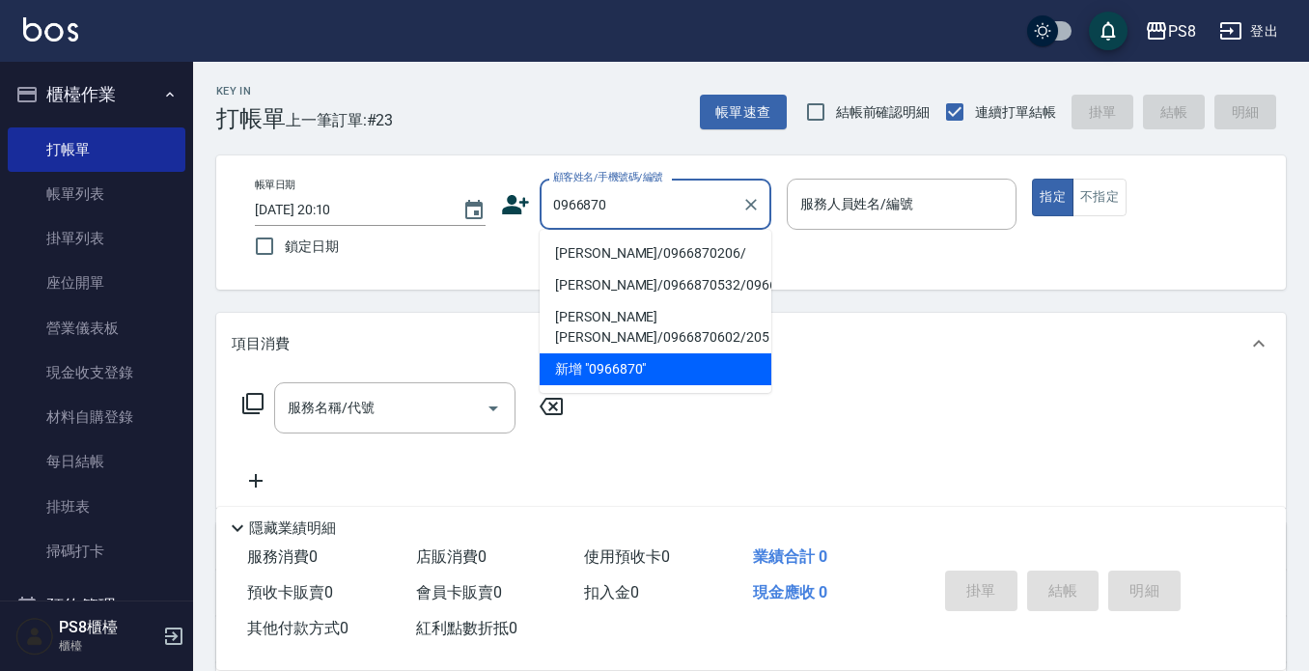
click at [613, 249] on li "[PERSON_NAME]/0966870206/" at bounding box center [656, 254] width 232 height 32
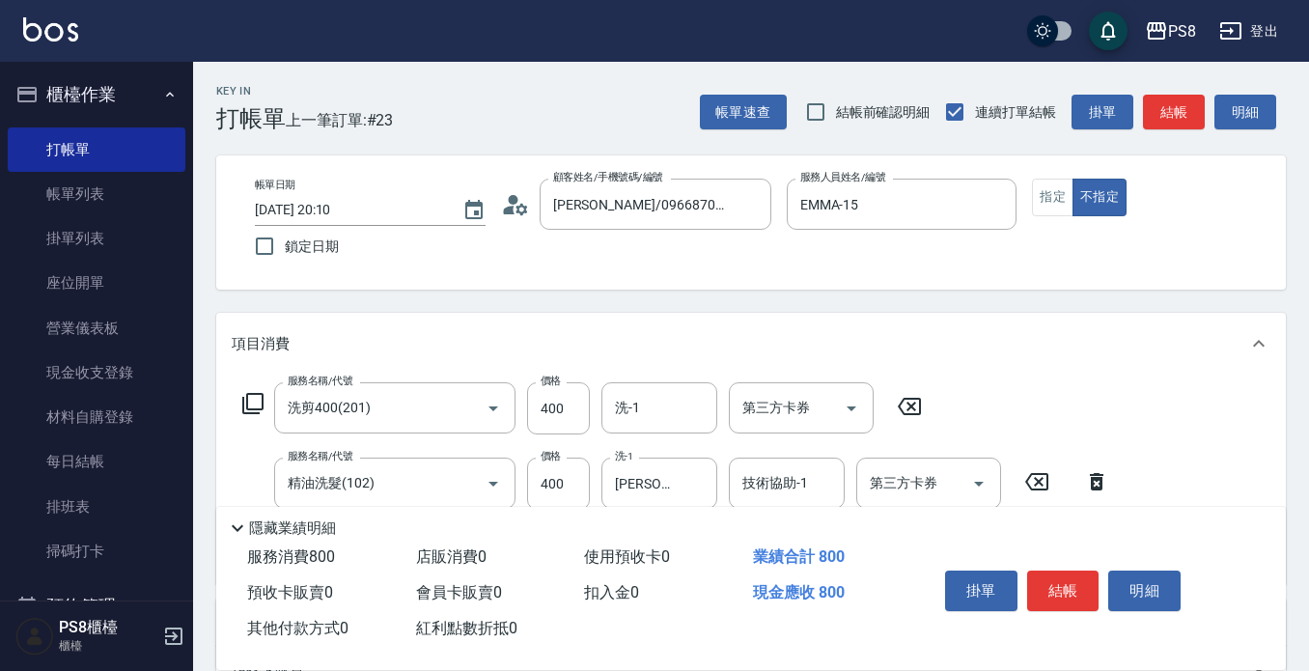
click at [612, 295] on div "Key In 打帳單 上一筆訂單:#23 帳單速查 結帳前確認明細 連續打單結帳 掛單 結帳 明細 帳單日期 [DATE] 20:10 鎖定日期 顧客姓名/手…" at bounding box center [751, 539] width 1116 height 955
click at [1070, 582] on button "結帳" at bounding box center [1063, 591] width 72 height 41
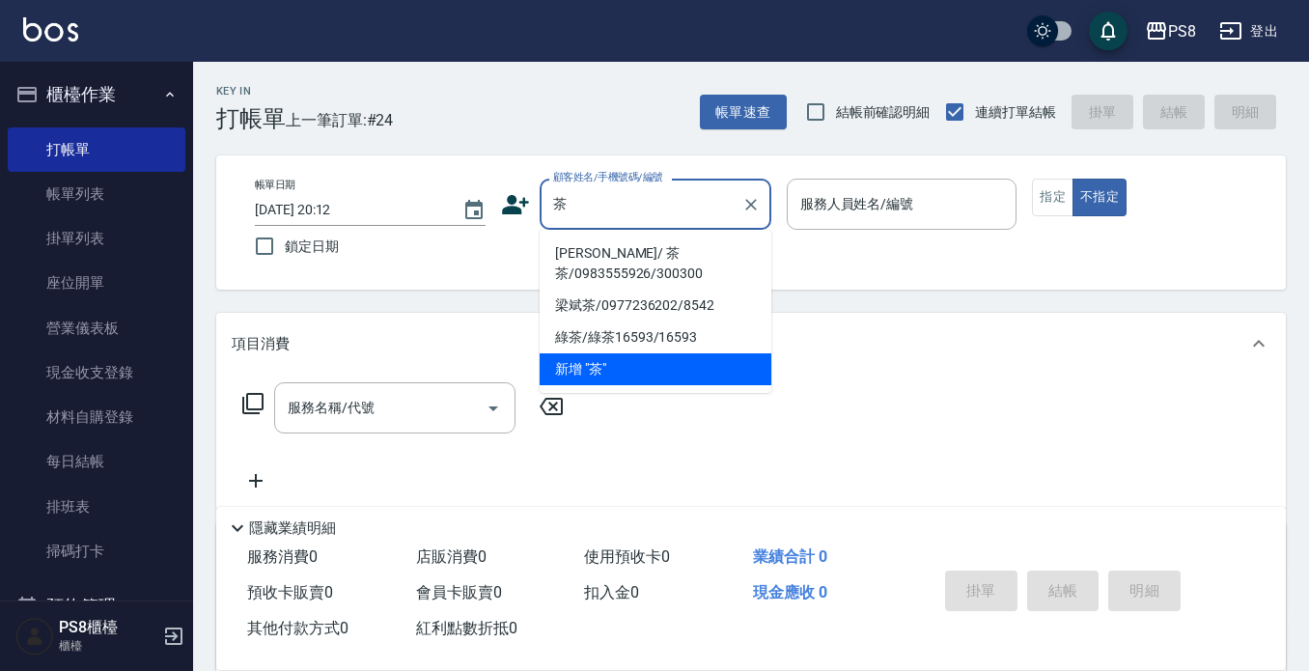
click at [699, 258] on li "[PERSON_NAME]/ 茶茶/0983555926/300300" at bounding box center [656, 264] width 232 height 52
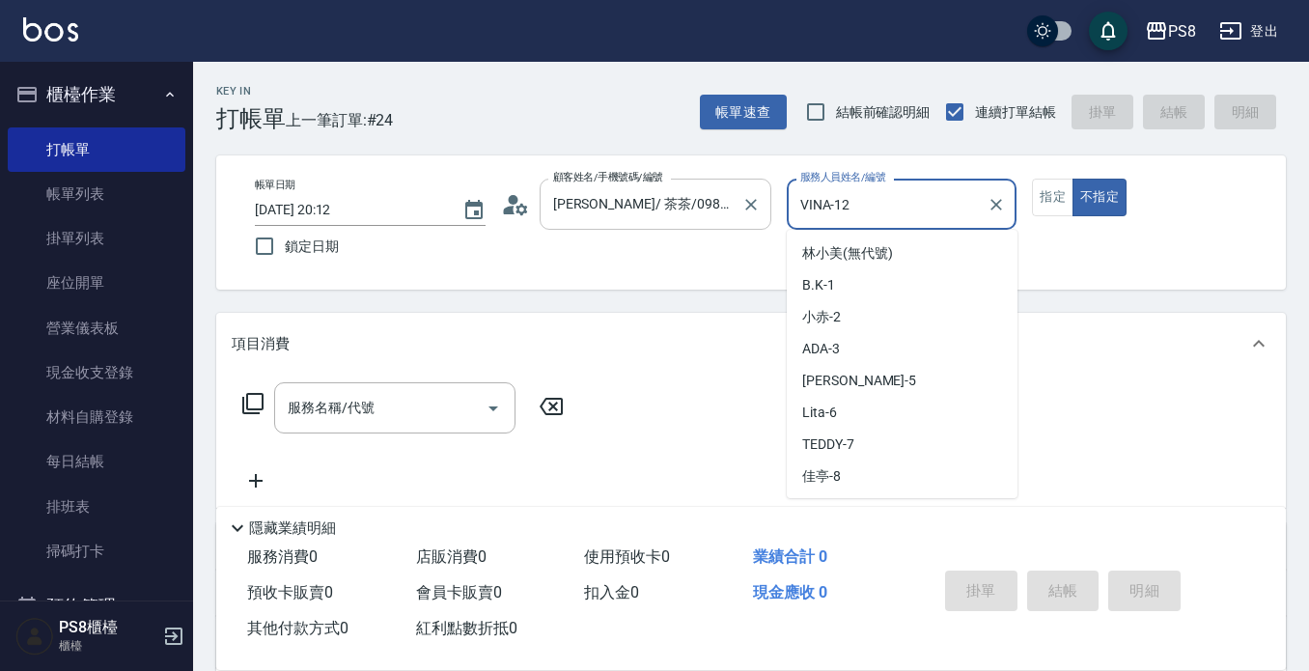
scroll to position [90, 0]
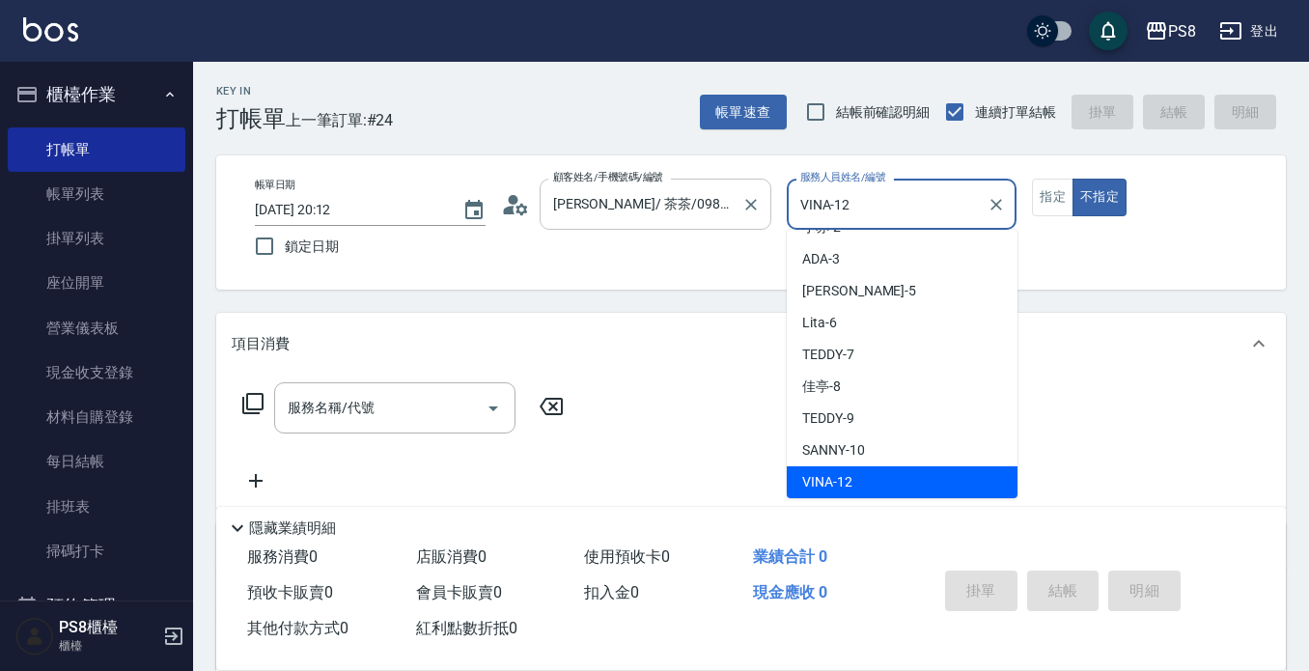
drag, startPoint x: 917, startPoint y: 215, endPoint x: 769, endPoint y: 215, distance: 148.7
click at [769, 215] on div "帳單日期 [DATE] 20:12 鎖定日期 顧客姓名/手機號碼/編號 [PERSON_NAME] / 茶茶/0983555926/300300 顧客姓名/手…" at bounding box center [751, 223] width 1024 height 88
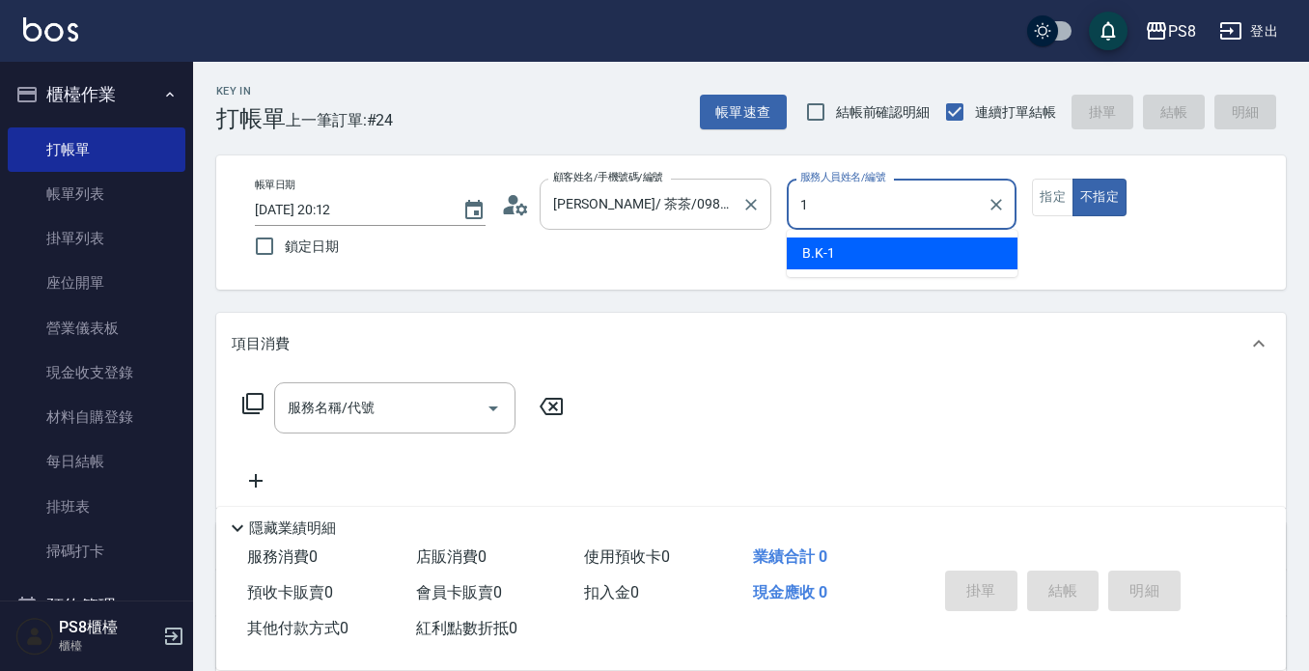
scroll to position [0, 0]
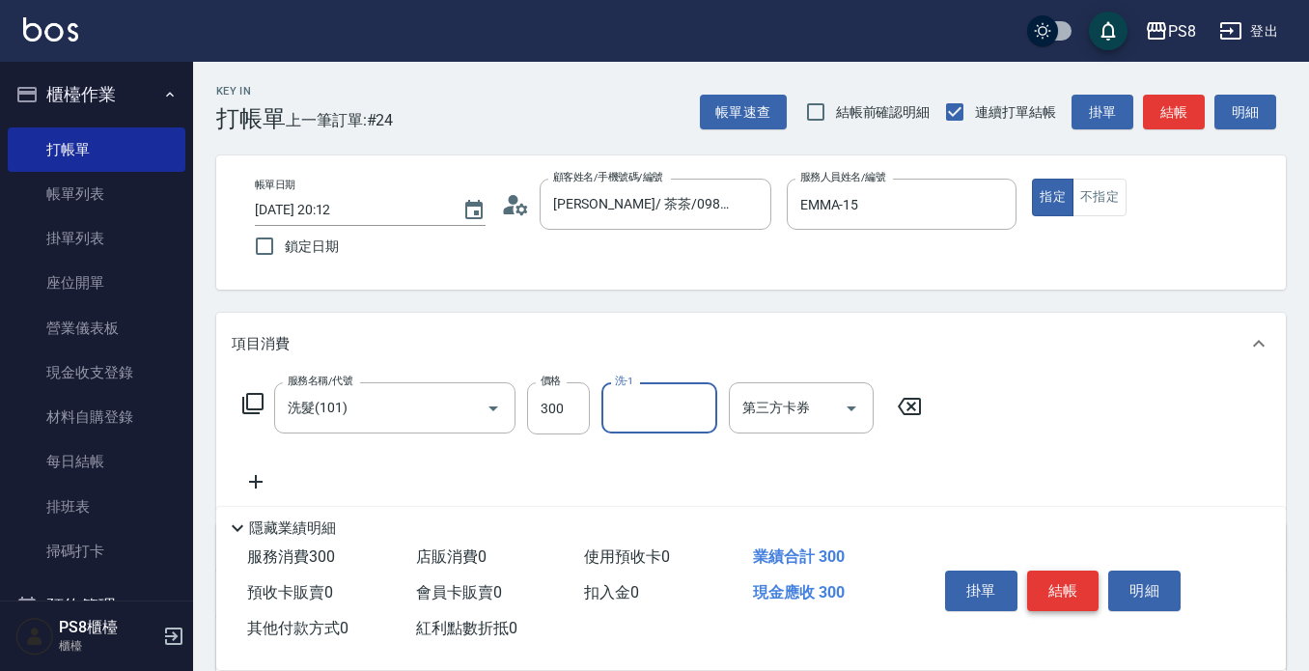
click at [1068, 589] on button "結帳" at bounding box center [1063, 591] width 72 height 41
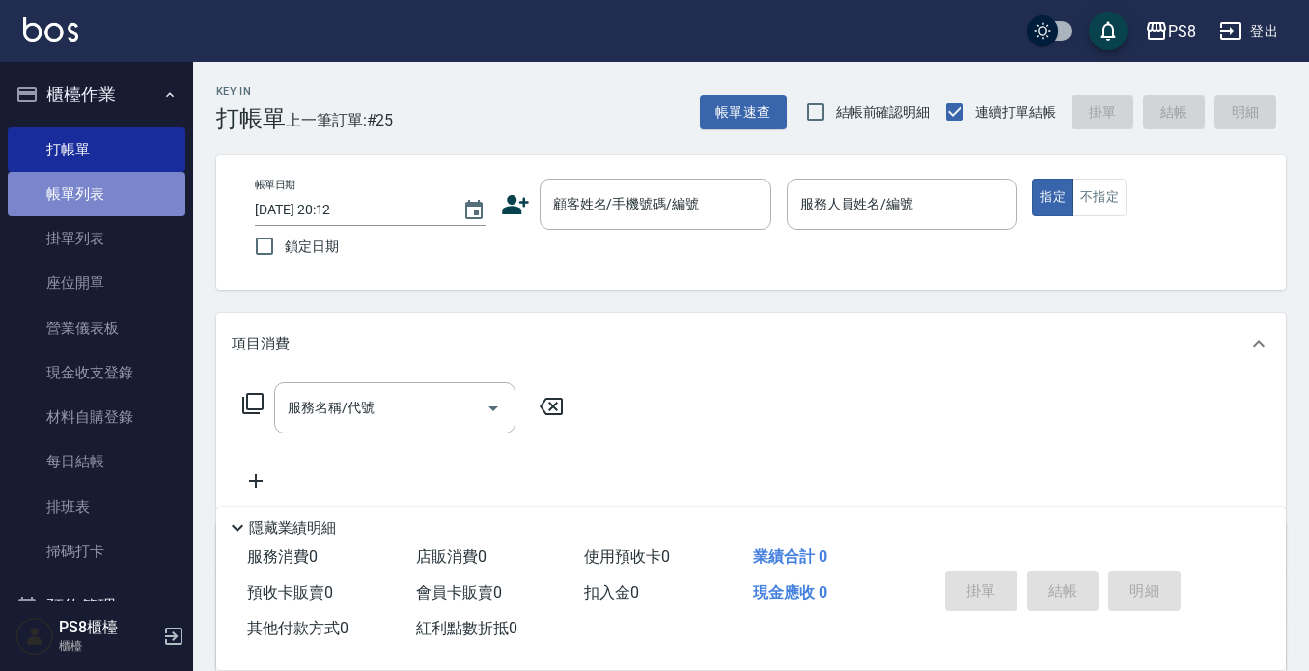
click at [128, 196] on link "帳單列表" at bounding box center [97, 194] width 178 height 44
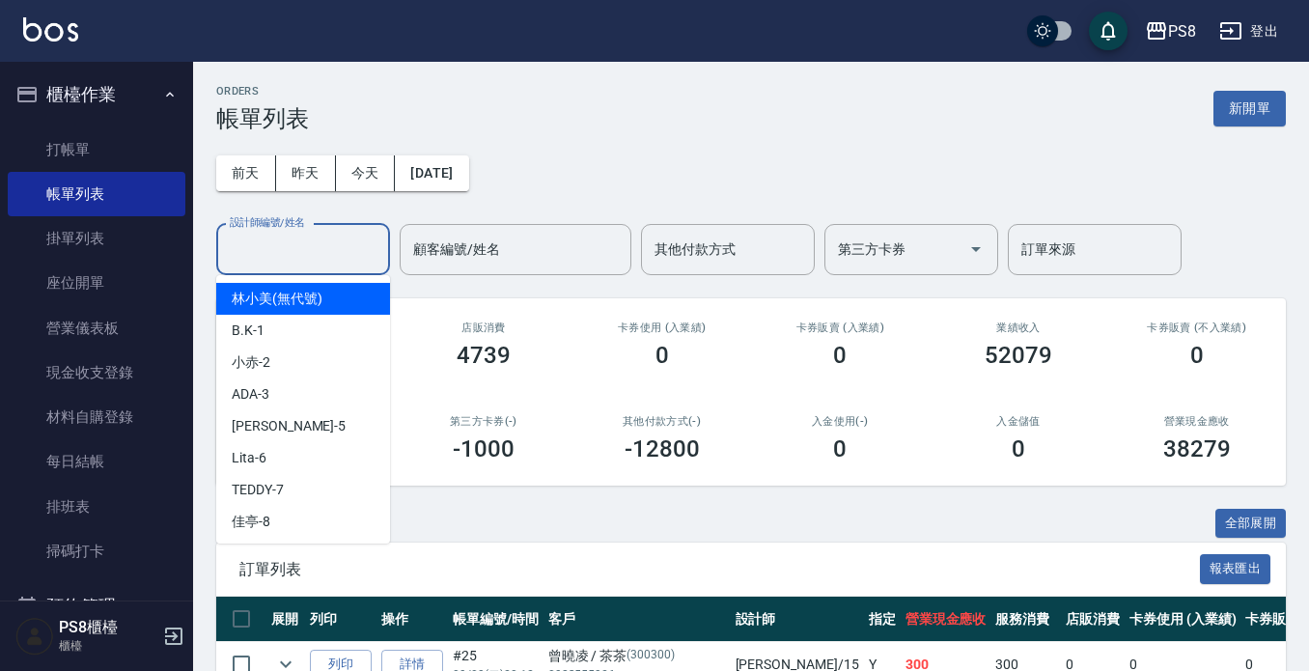
click at [283, 249] on input "設計師編號/姓名" at bounding box center [303, 250] width 156 height 34
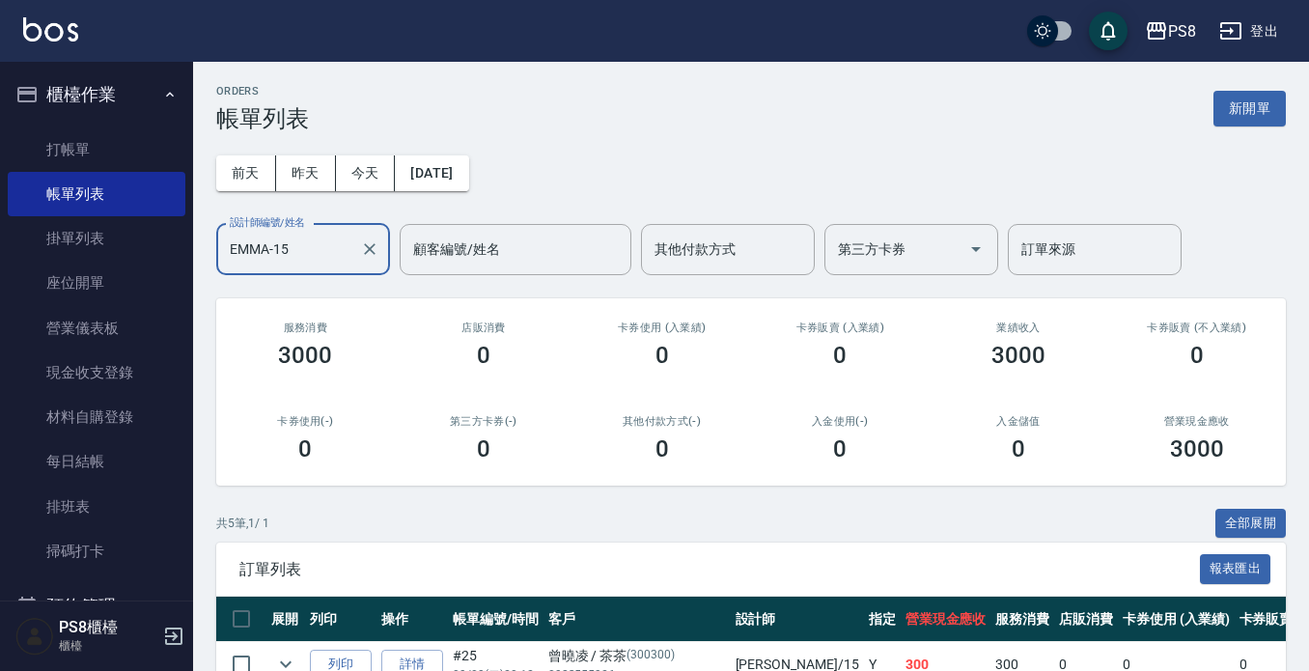
click at [353, 357] on div "3000" at bounding box center [305, 355] width 132 height 27
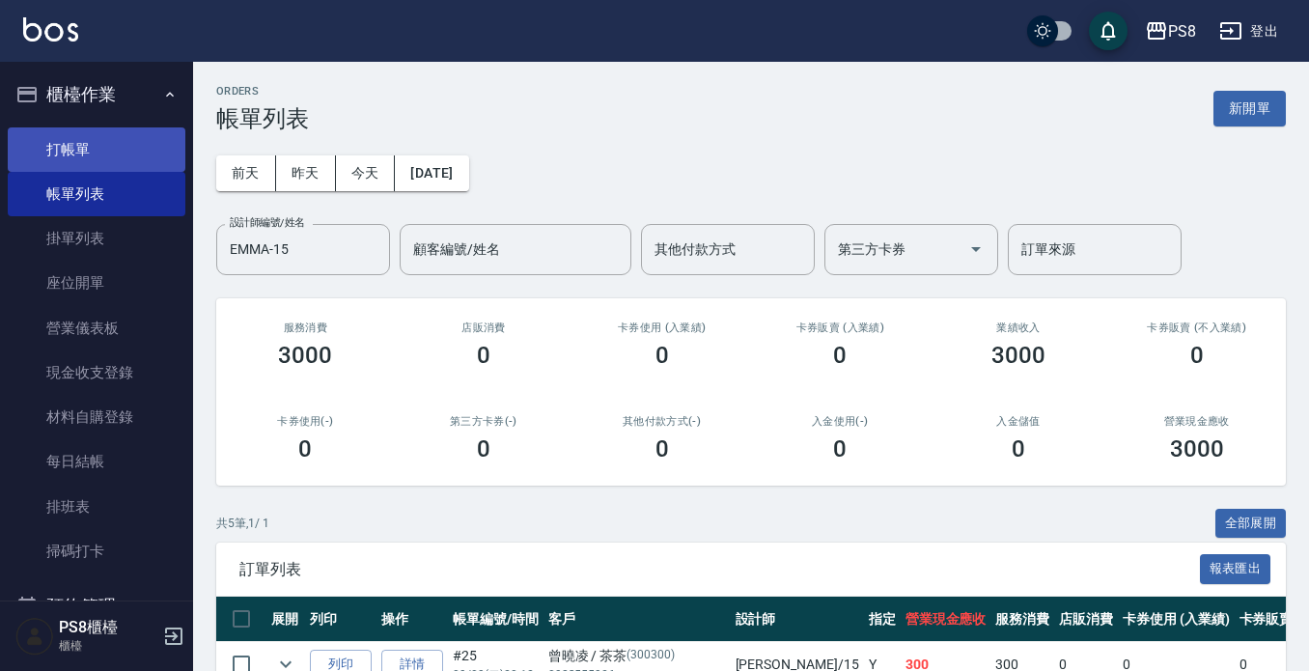
click at [148, 150] on link "打帳單" at bounding box center [97, 149] width 178 height 44
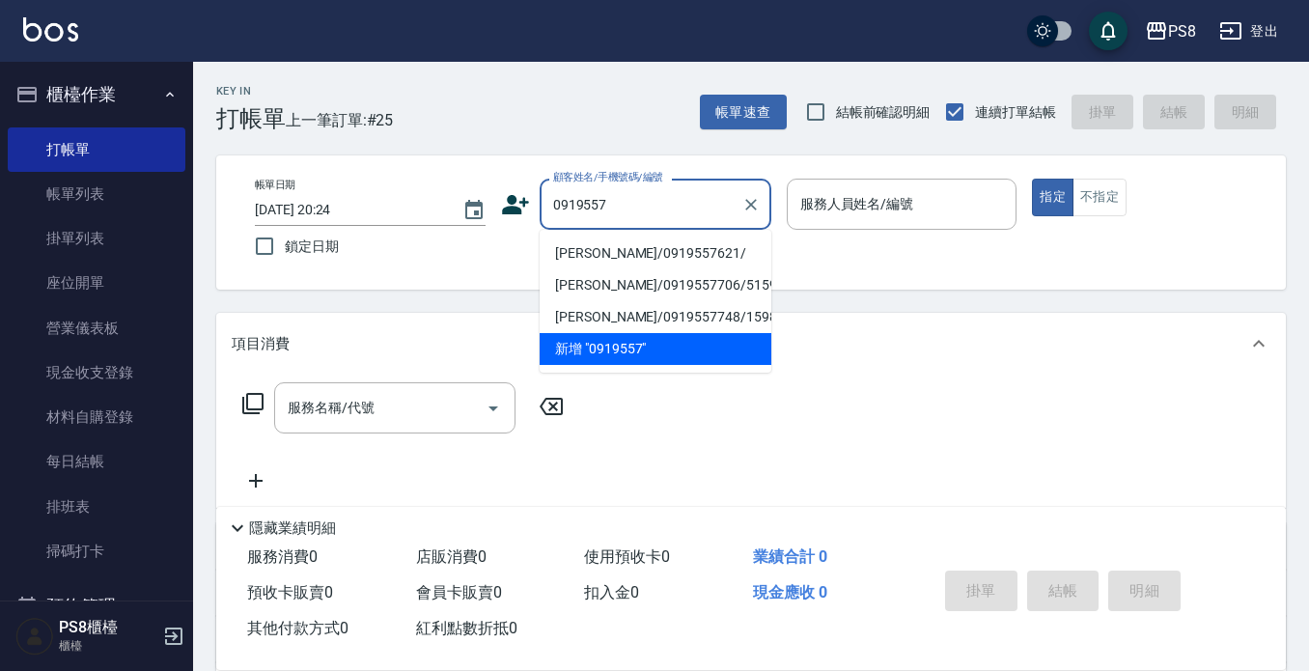
click at [630, 243] on li "[PERSON_NAME]/0919557621/" at bounding box center [656, 254] width 232 height 32
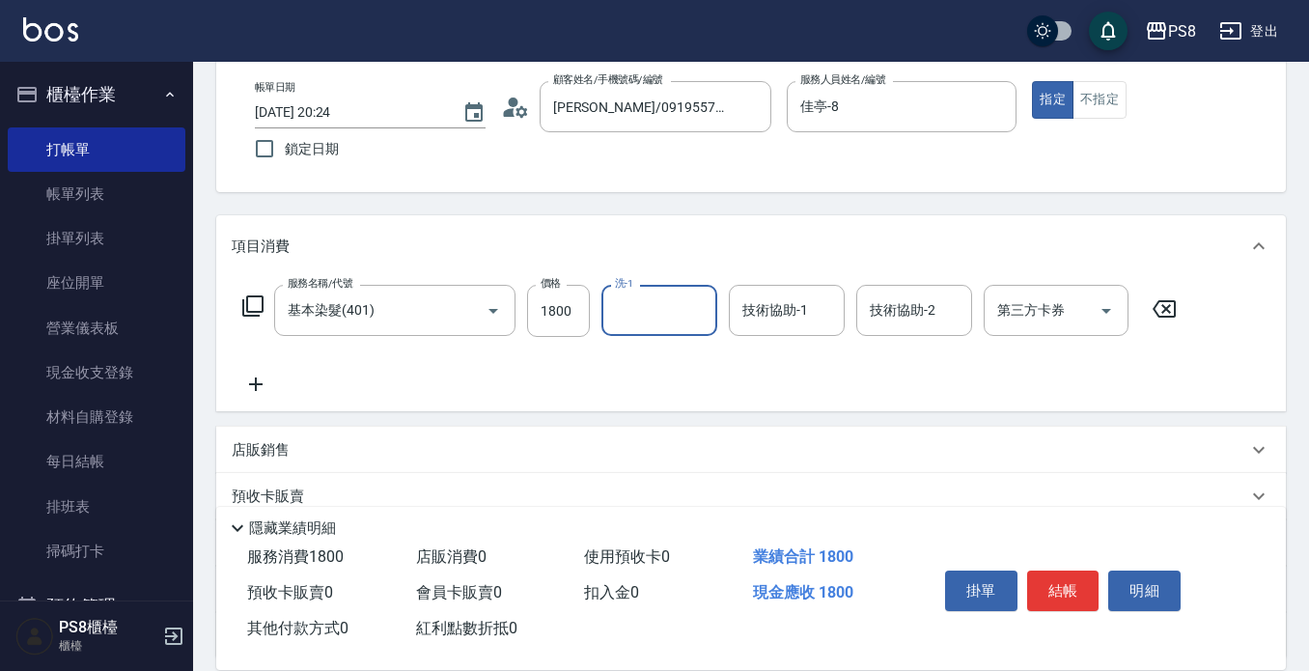
scroll to position [270, 0]
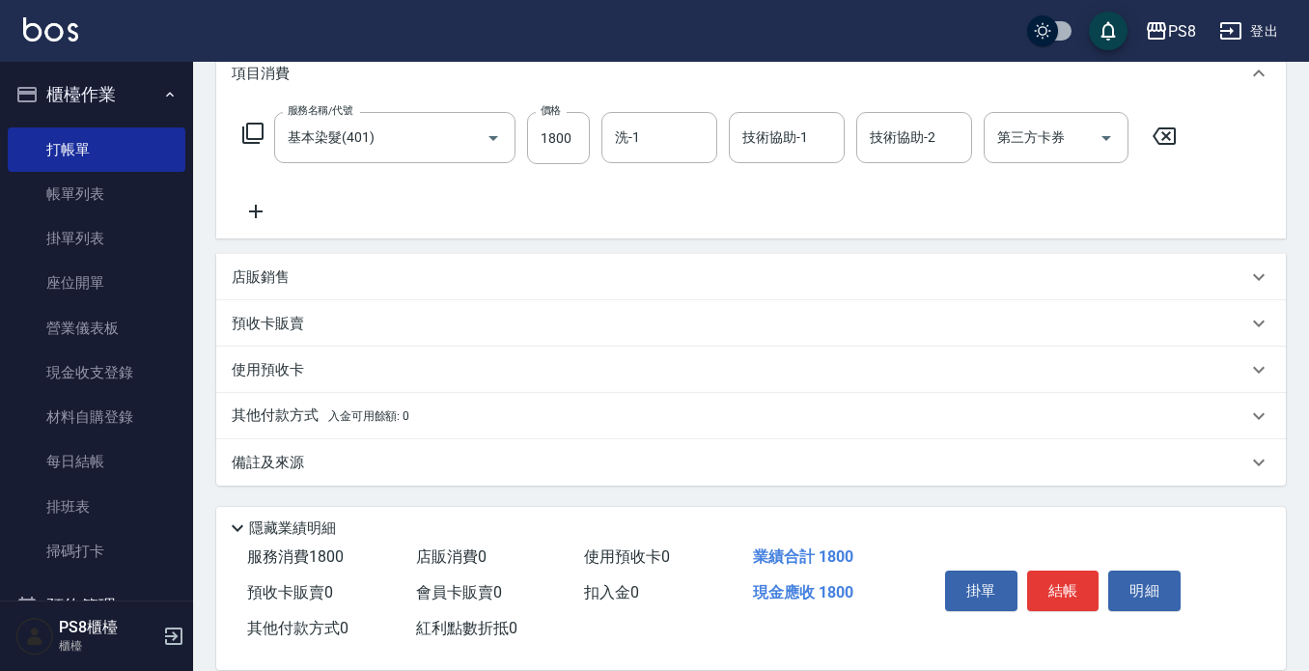
click at [290, 399] on div "其他付款方式 入金可用餘額: 0" at bounding box center [751, 416] width 1070 height 46
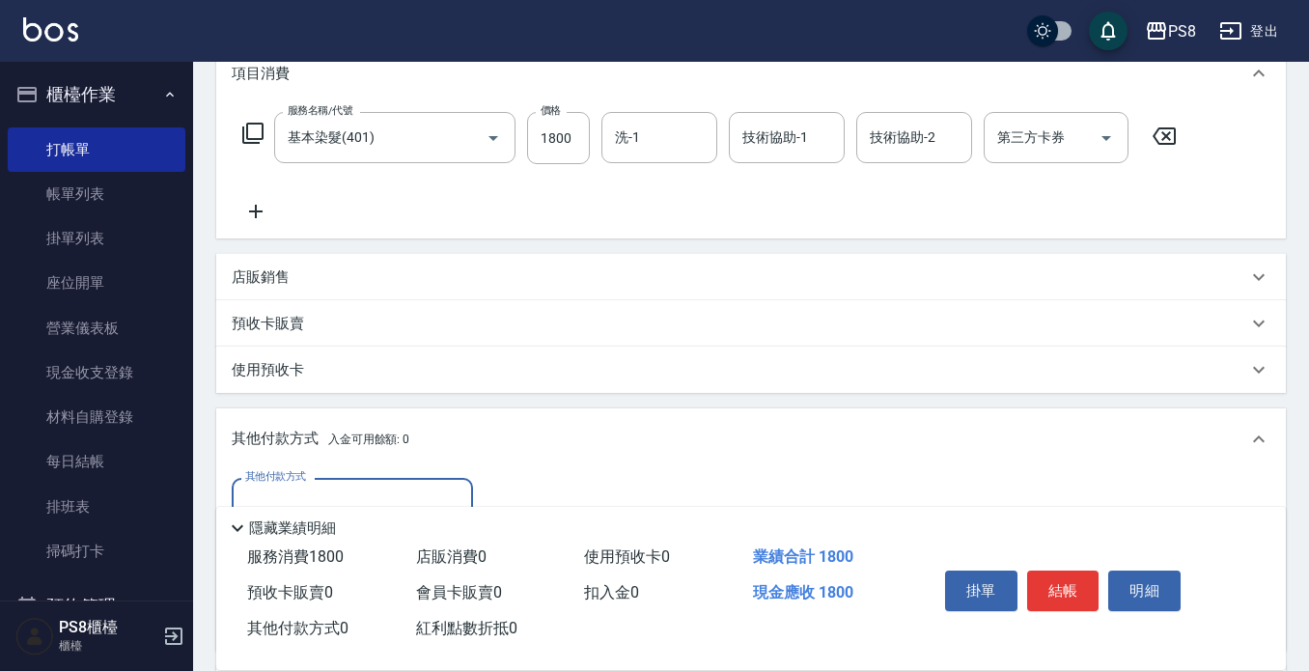
scroll to position [0, 0]
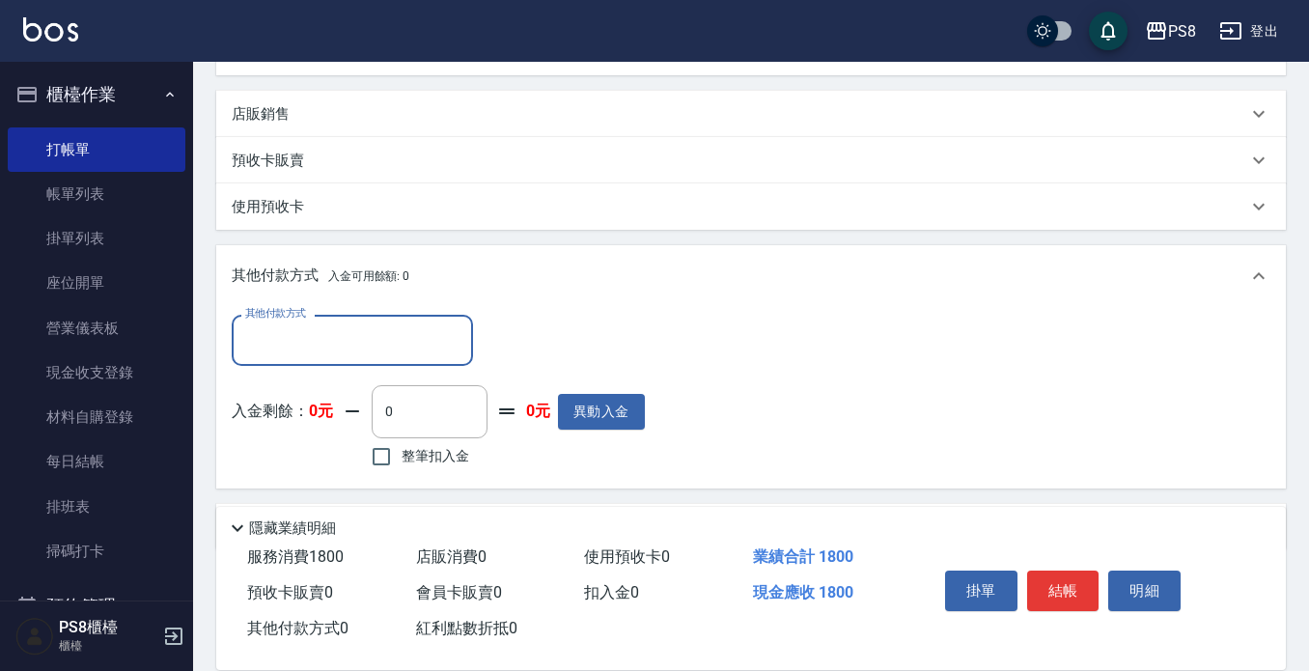
click at [293, 360] on div "其他付款方式" at bounding box center [352, 340] width 241 height 51
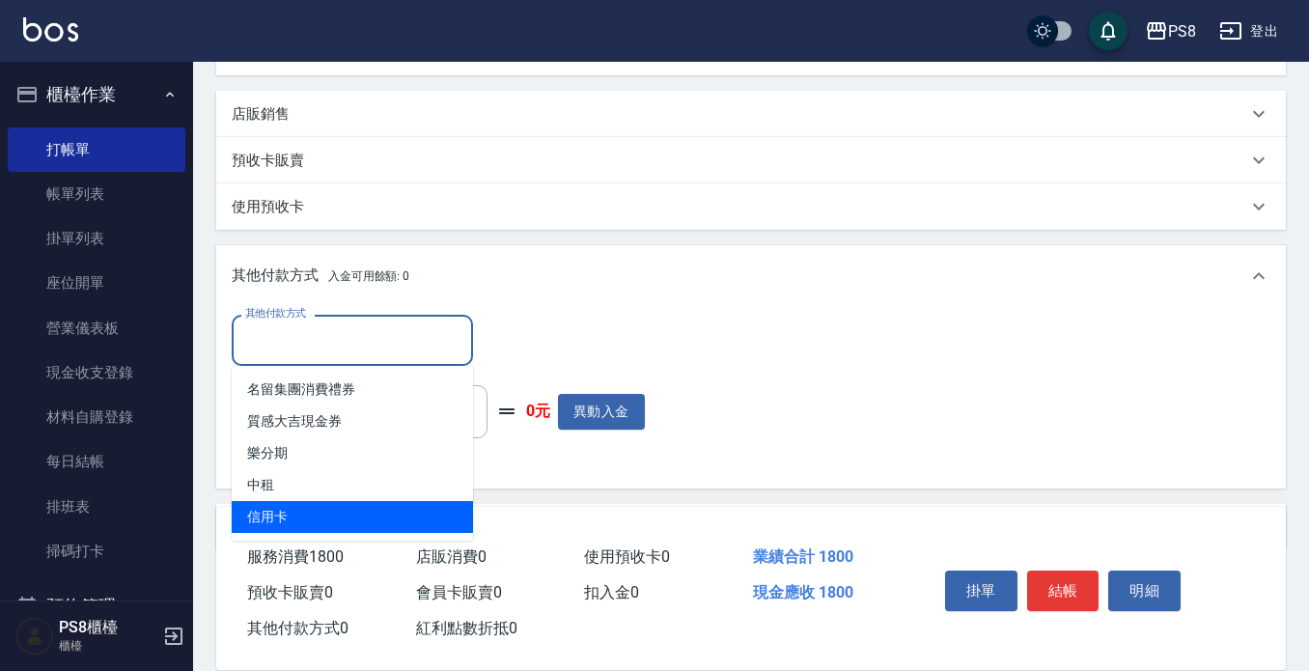
click at [302, 506] on span "信用卡" at bounding box center [352, 517] width 241 height 32
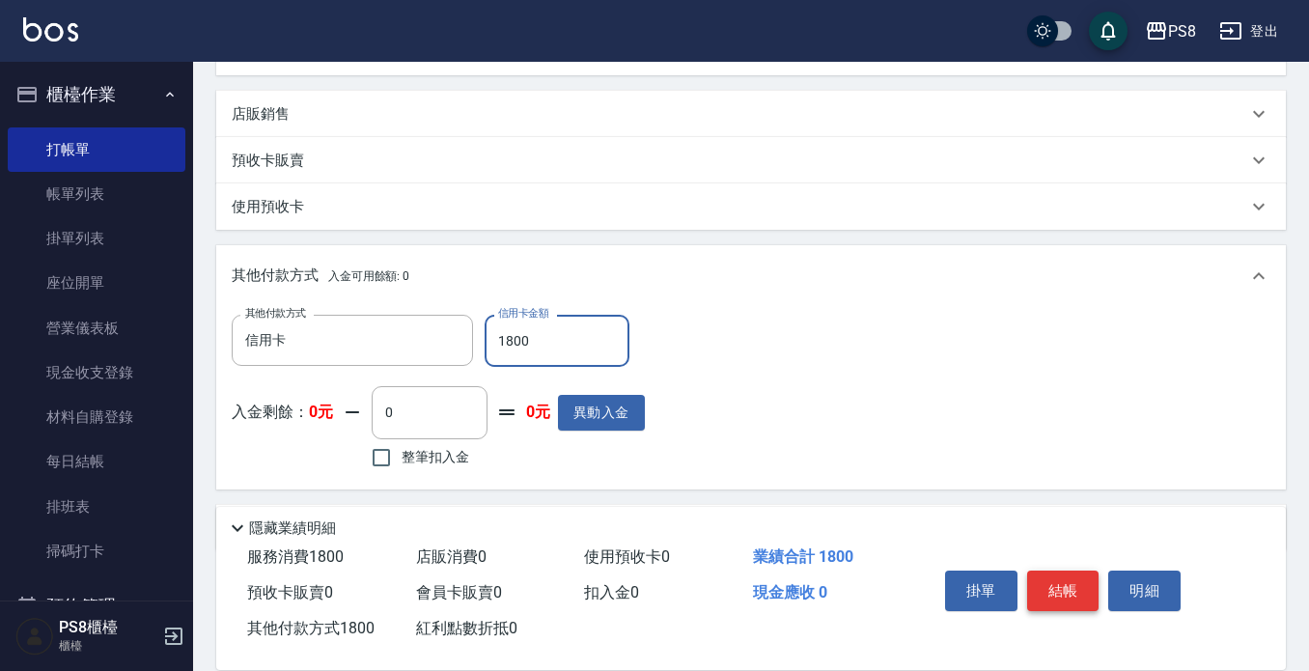
click at [1061, 571] on button "結帳" at bounding box center [1063, 591] width 72 height 41
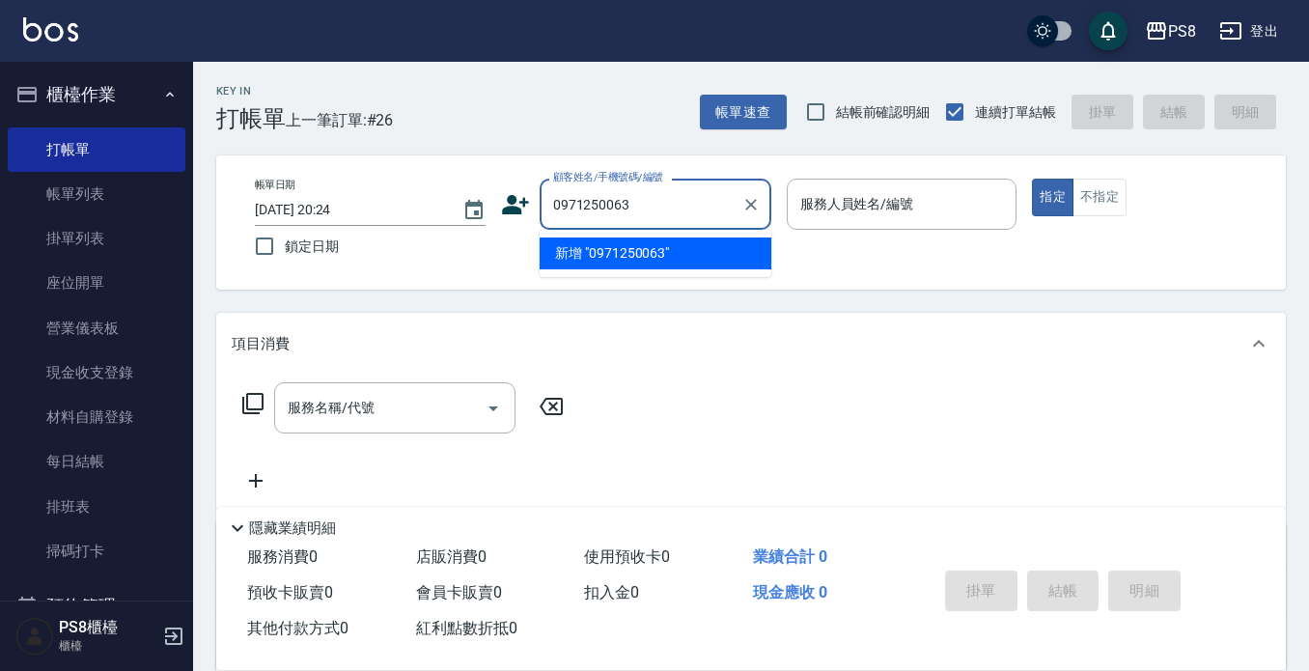
drag, startPoint x: 639, startPoint y: 201, endPoint x: 535, endPoint y: 204, distance: 104.3
click at [535, 204] on div "顧客姓名/手機號碼/編號 0971250063 顧客姓名/手機號碼/編號" at bounding box center [636, 204] width 270 height 51
click at [524, 203] on icon at bounding box center [515, 204] width 27 height 19
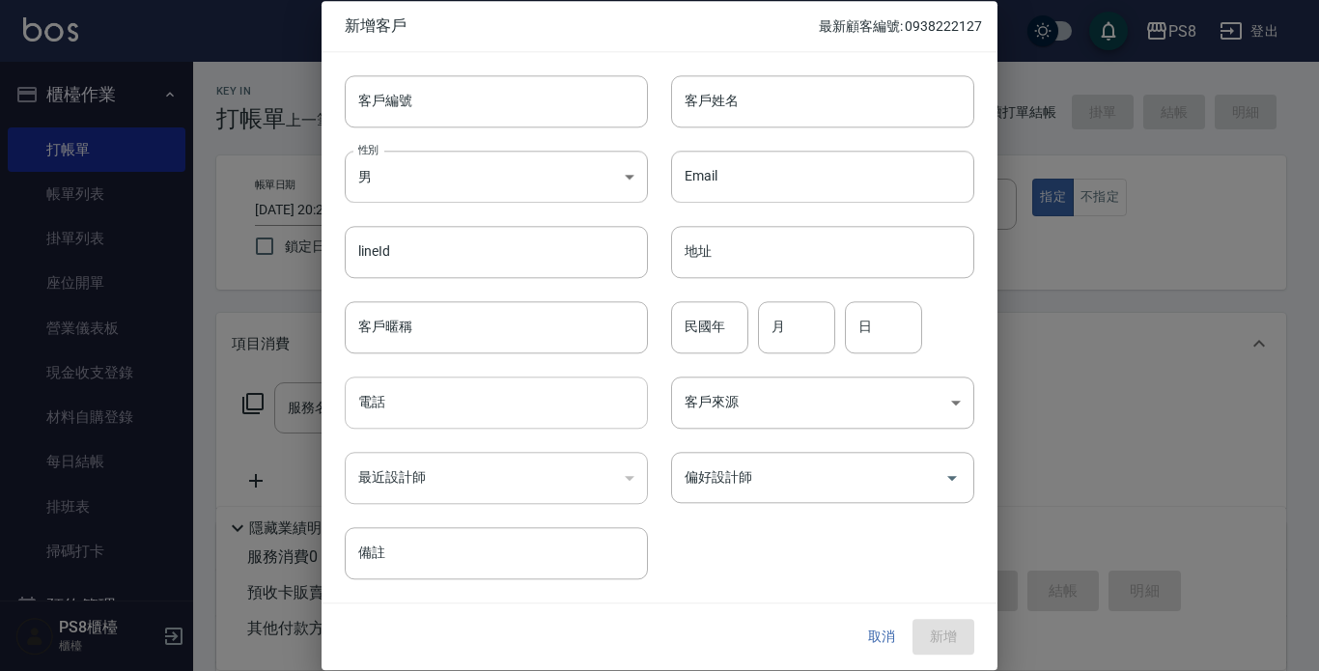
click at [449, 395] on input "電話" at bounding box center [496, 403] width 303 height 52
paste input "0971250063"
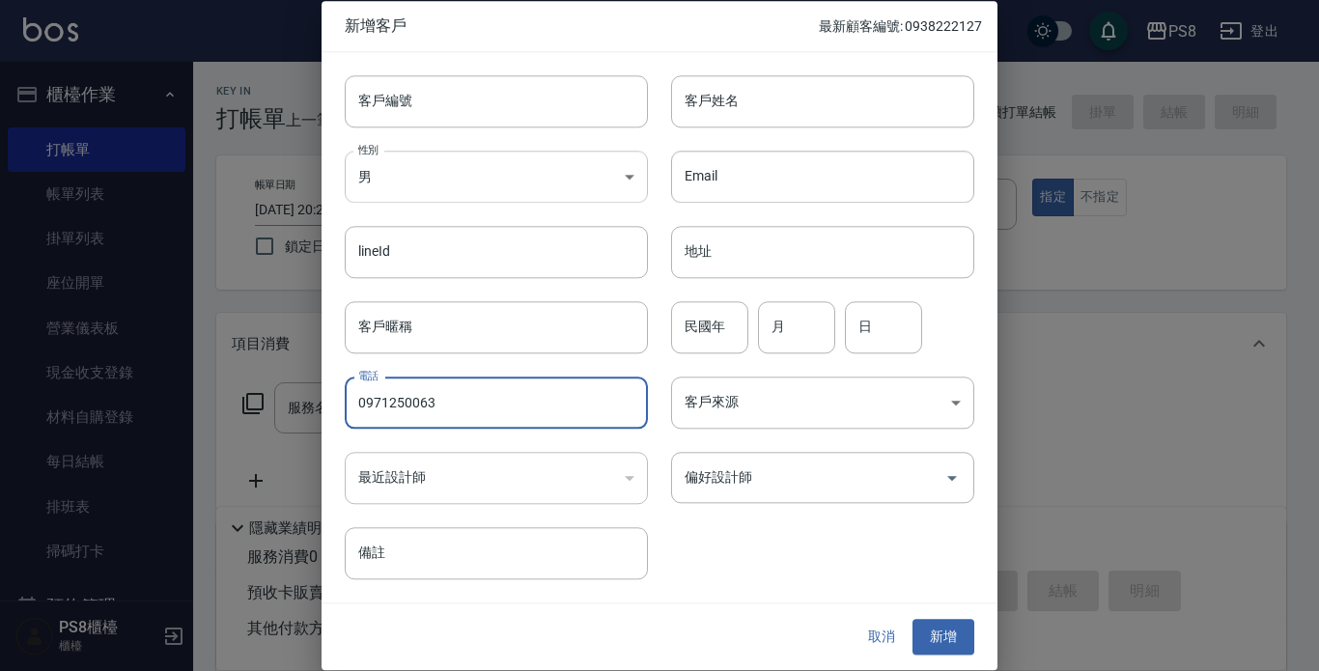
click at [436, 172] on body "PS8 登出 櫃檯作業 打帳單 帳單列表 掛單列表 座位開單 營業儀表板 現金收支登錄 材料自購登錄 每日結帳 排班表 掃碼打卡 預約管理 預約管理 單日預約…" at bounding box center [659, 470] width 1319 height 940
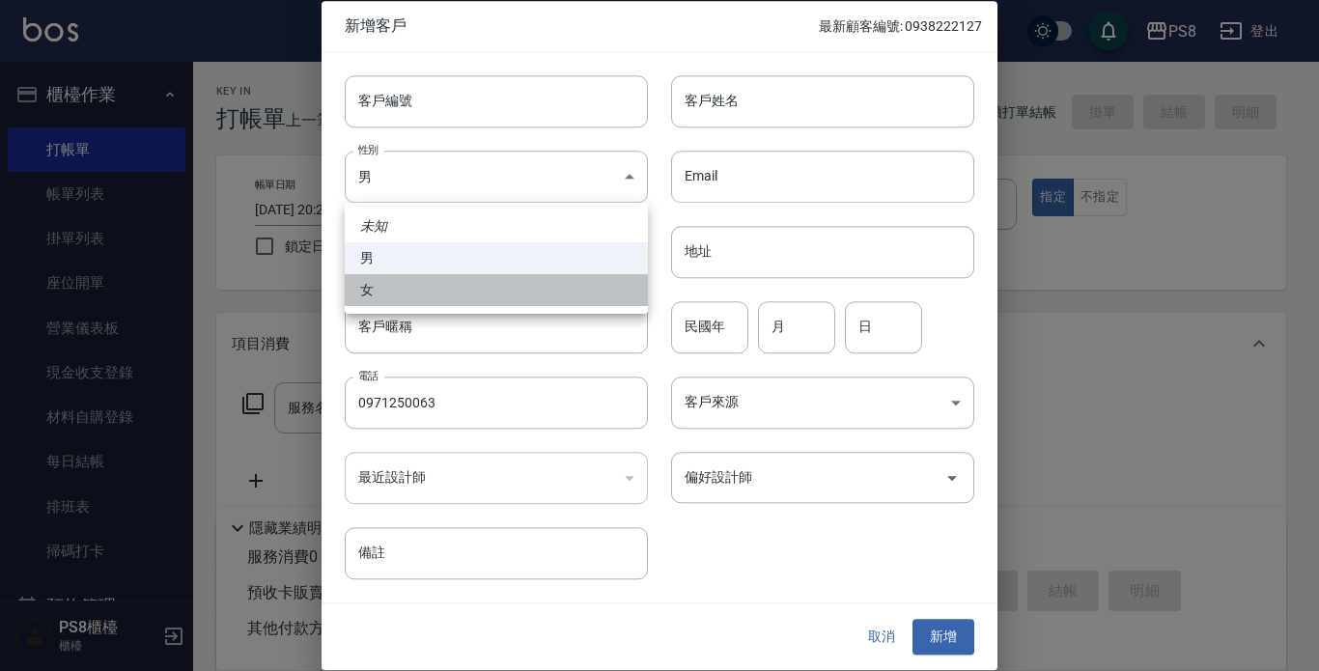
drag, startPoint x: 431, startPoint y: 295, endPoint x: 427, endPoint y: 284, distance: 11.3
click at [428, 294] on li "女" at bounding box center [496, 290] width 303 height 32
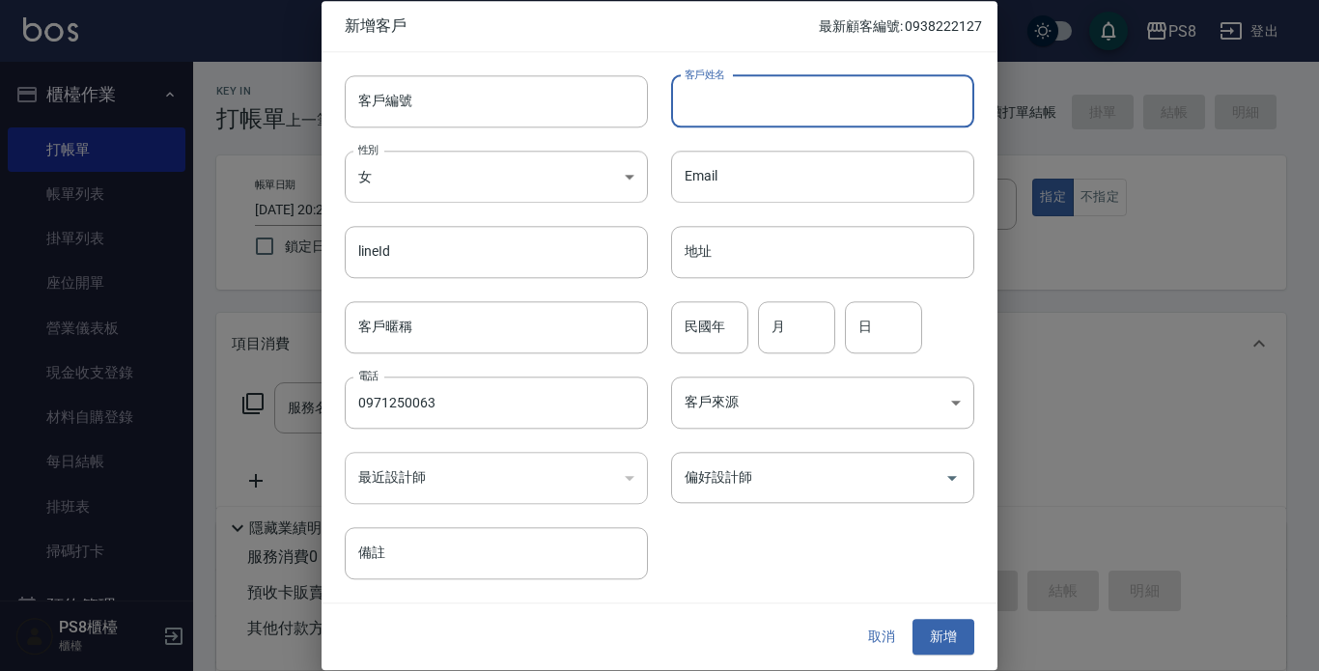
click at [698, 92] on input "客戶姓名" at bounding box center [822, 101] width 303 height 52
click at [716, 326] on input "民國年" at bounding box center [709, 327] width 77 height 52
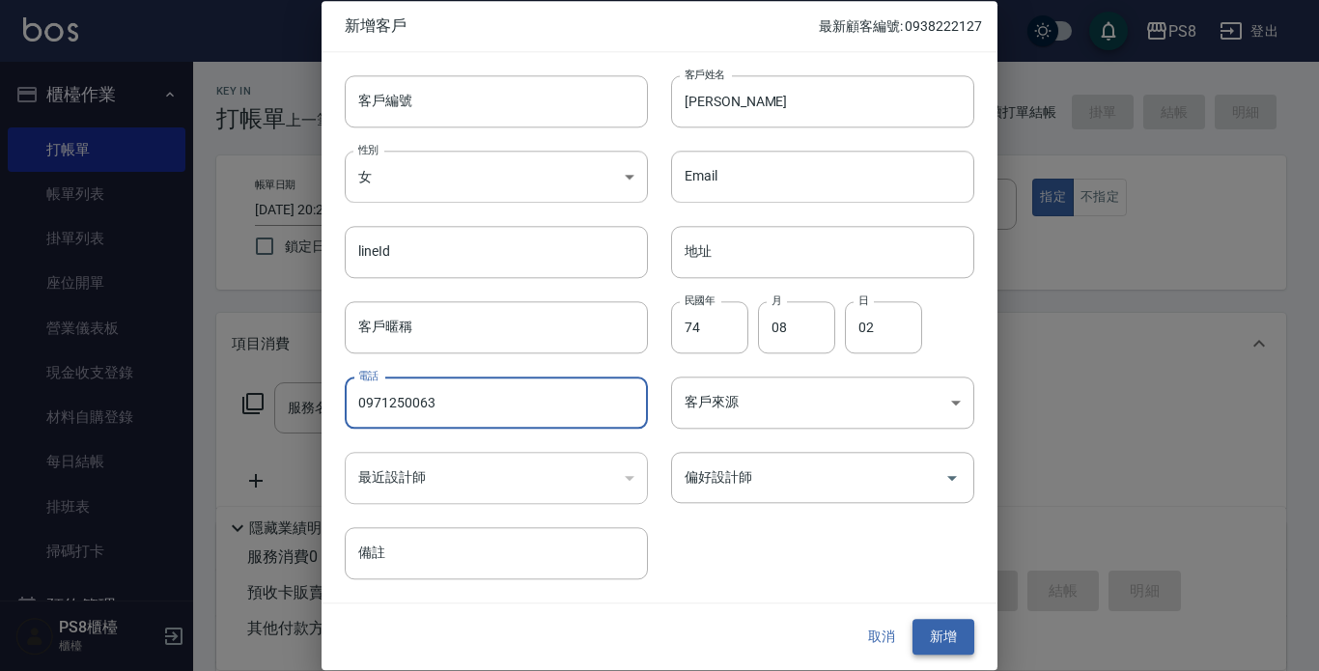
click at [960, 623] on button "新增" at bounding box center [943, 638] width 62 height 36
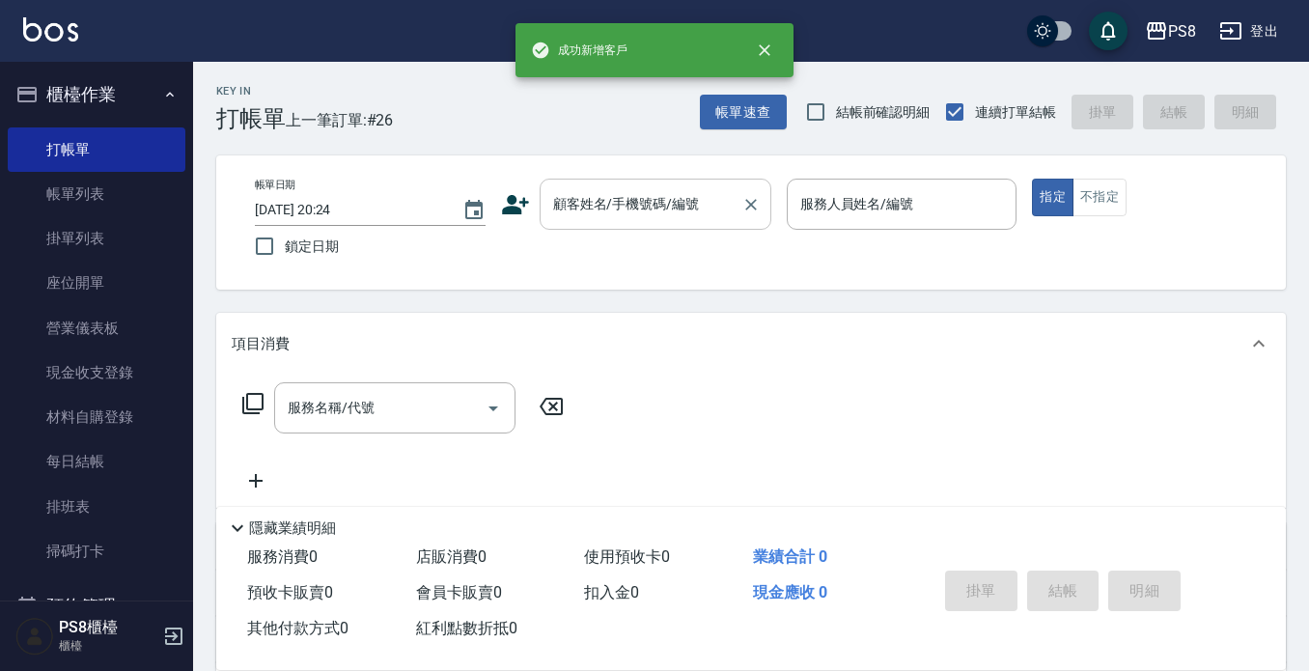
click at [645, 211] on input "顧客姓名/手機號碼/編號" at bounding box center [640, 204] width 185 height 34
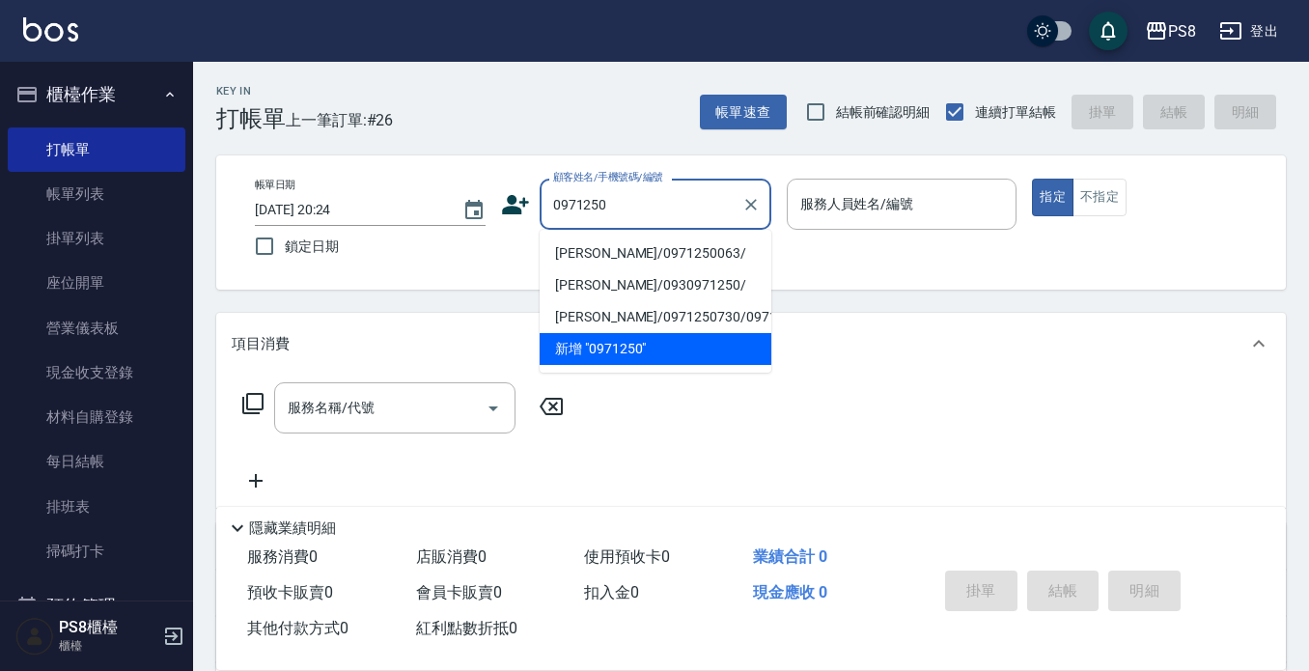
click at [650, 250] on li "[PERSON_NAME]/0971250063/" at bounding box center [656, 254] width 232 height 32
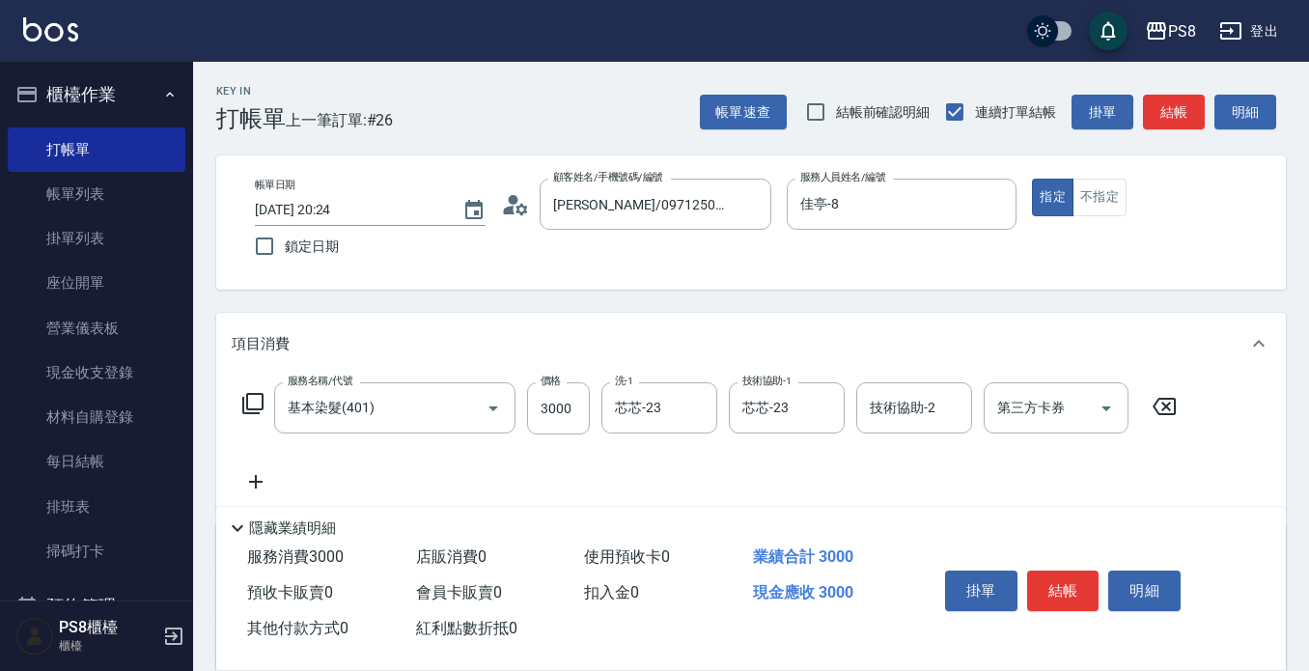
click at [1069, 469] on div "服務名稱/代號 基本染髮(401) 服務名稱/代號 價格 3000 價格 洗-1 芯芯-23 洗-1 技術協助-1 芯芯-23 技術協助-1 技術協助-2 技…" at bounding box center [710, 437] width 957 height 111
click at [1061, 584] on button "結帳" at bounding box center [1063, 591] width 72 height 41
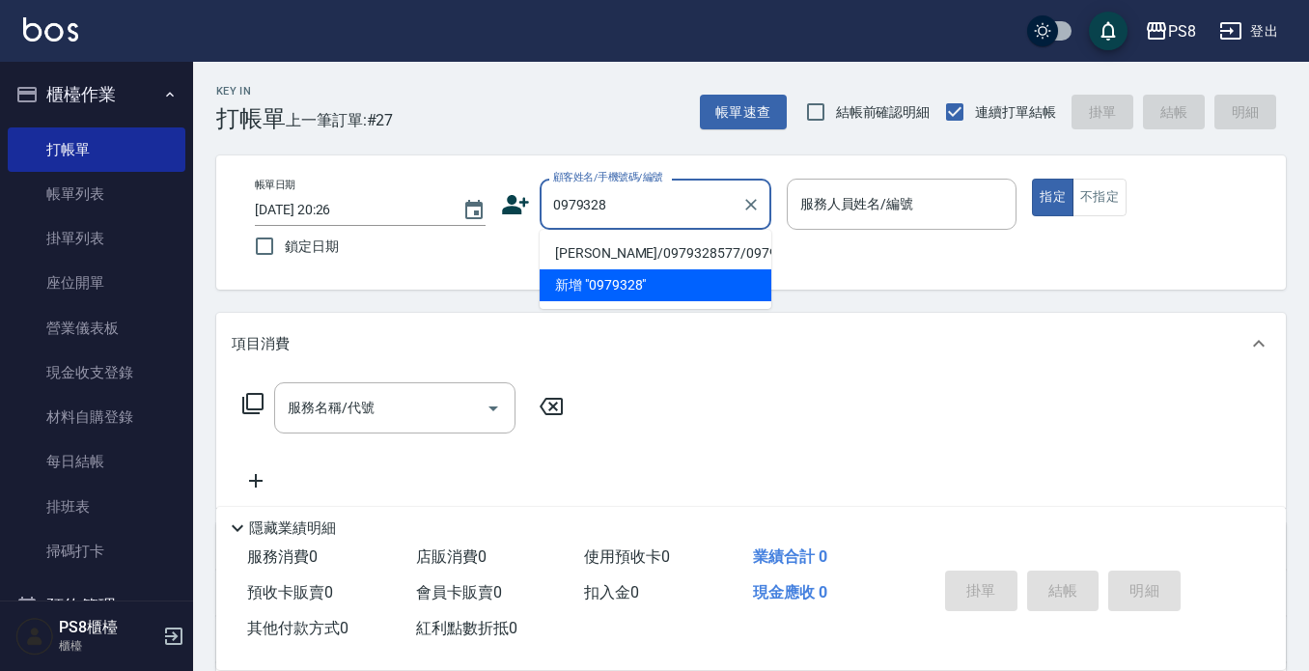
click at [629, 252] on li "[PERSON_NAME]/0979328577/0979328577" at bounding box center [656, 254] width 232 height 32
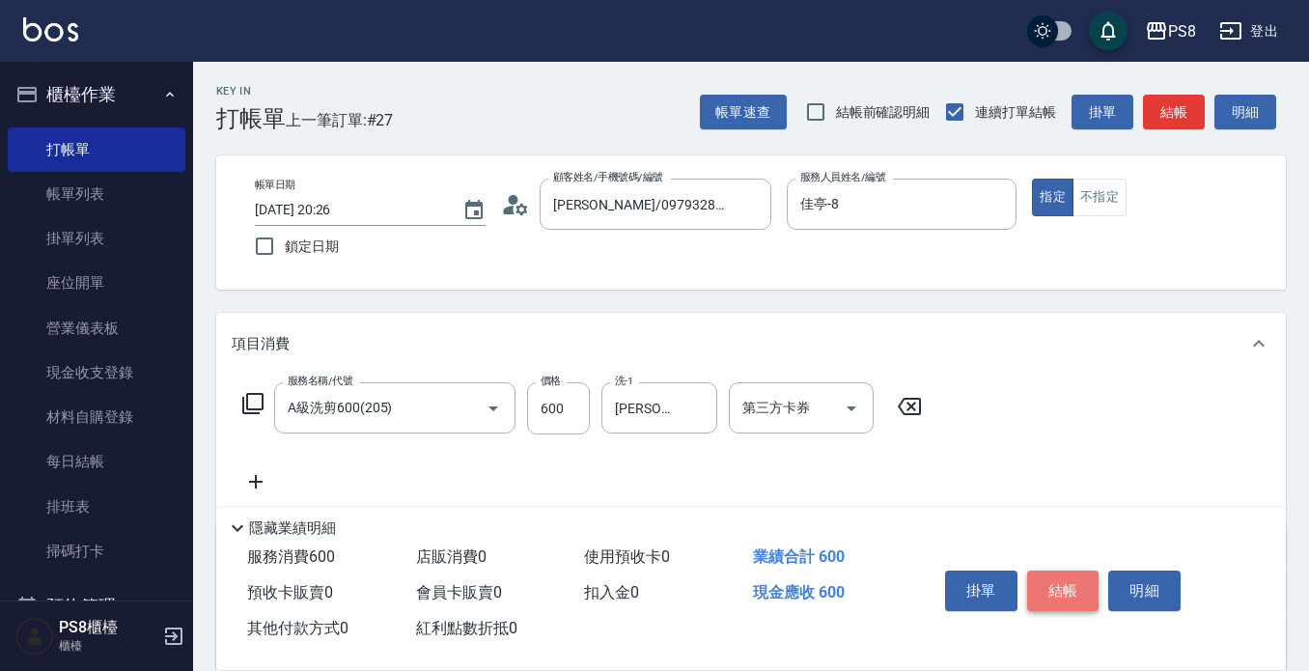
click at [1054, 583] on button "結帳" at bounding box center [1063, 591] width 72 height 41
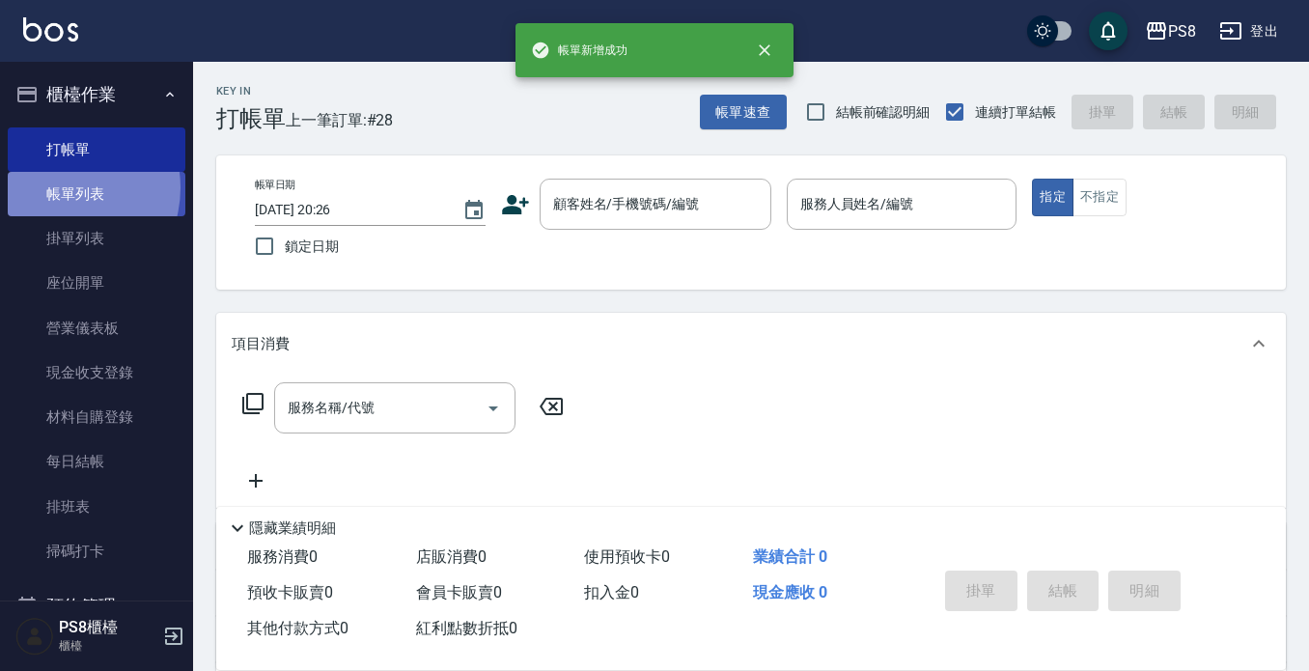
click at [57, 188] on link "帳單列表" at bounding box center [97, 194] width 178 height 44
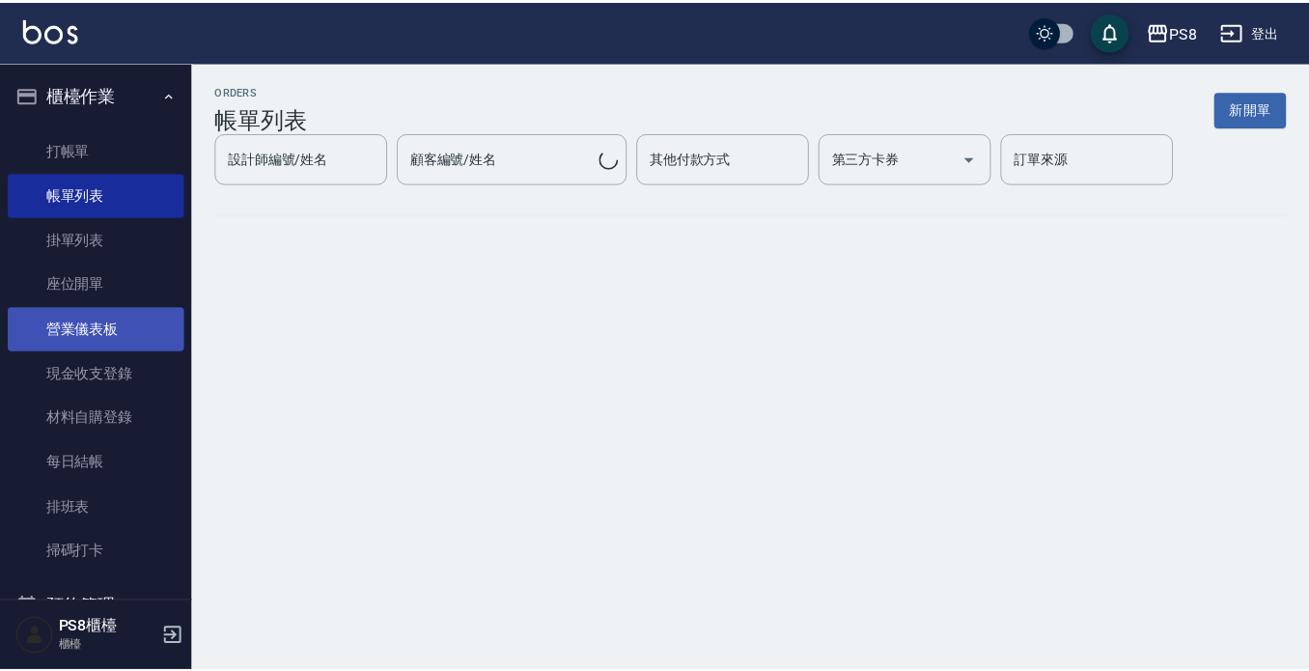
scroll to position [407, 0]
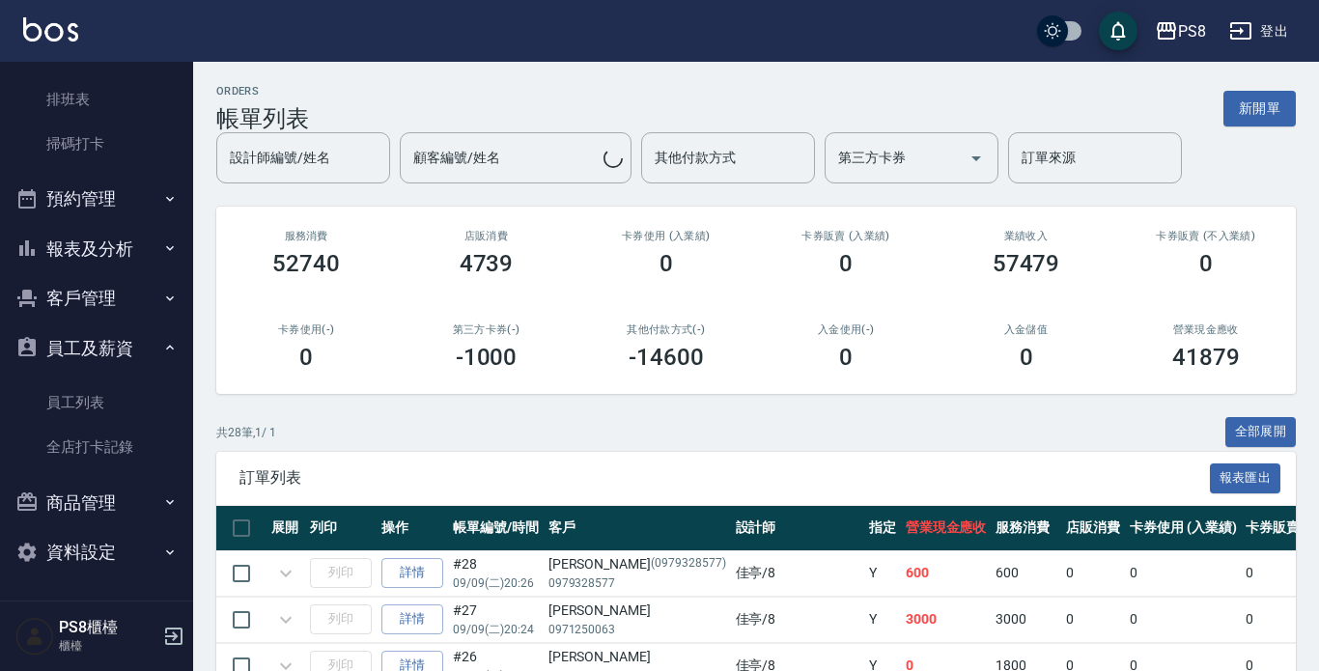
click at [118, 351] on button "員工及薪資" at bounding box center [97, 348] width 178 height 50
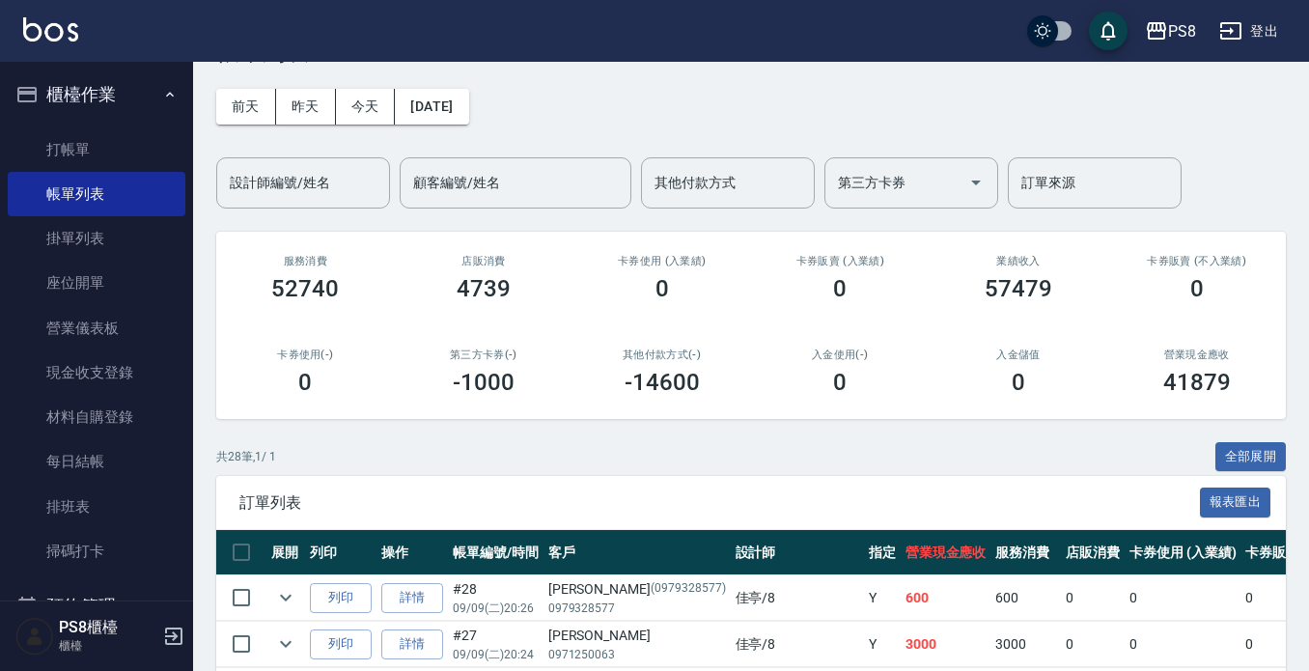
scroll to position [290, 0]
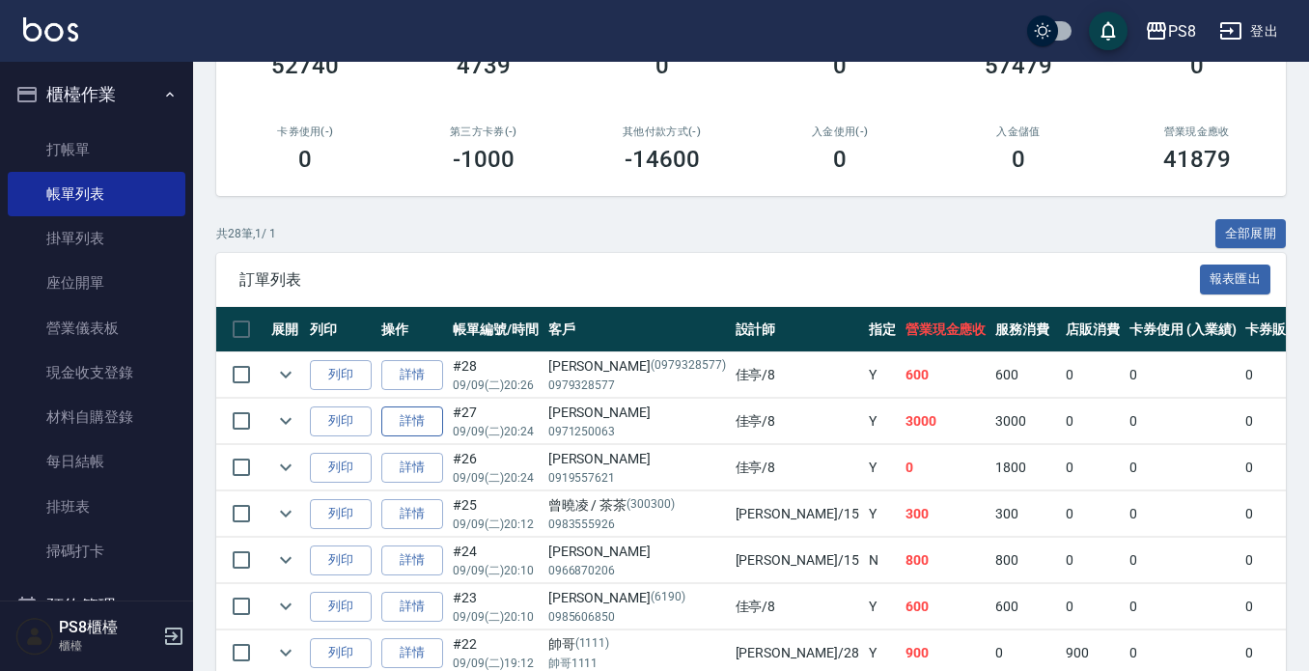
click at [417, 426] on link "詳情" at bounding box center [412, 422] width 62 height 30
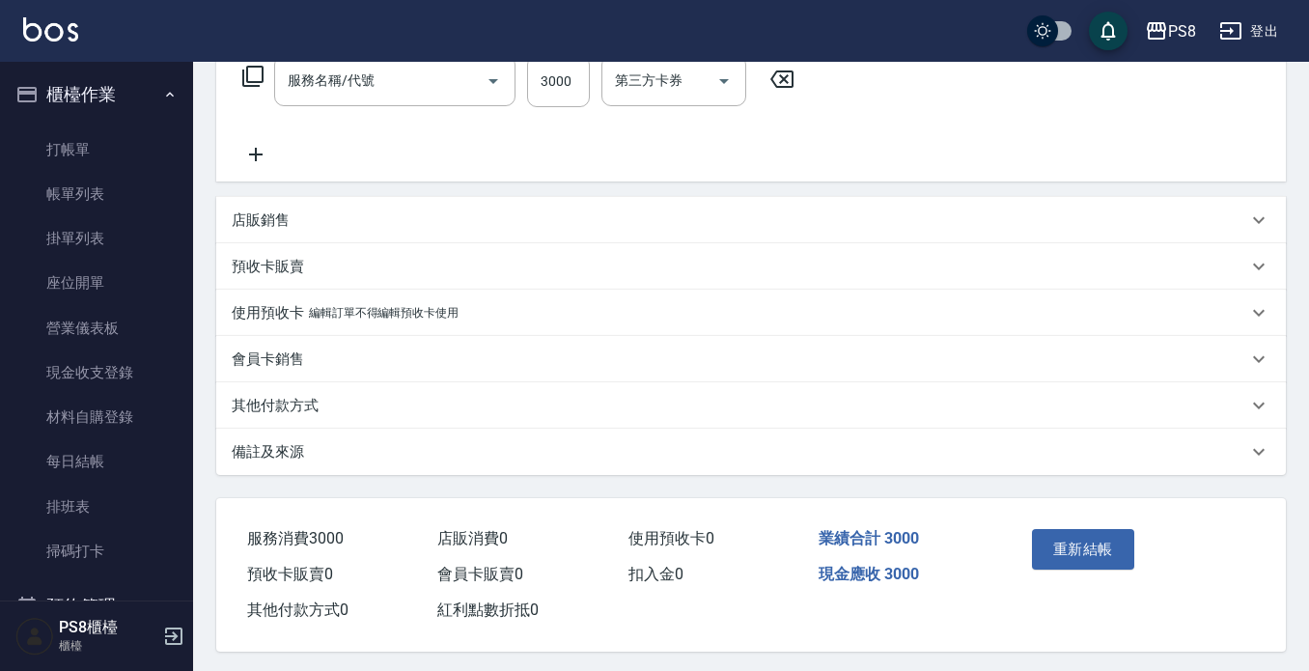
scroll to position [344, 0]
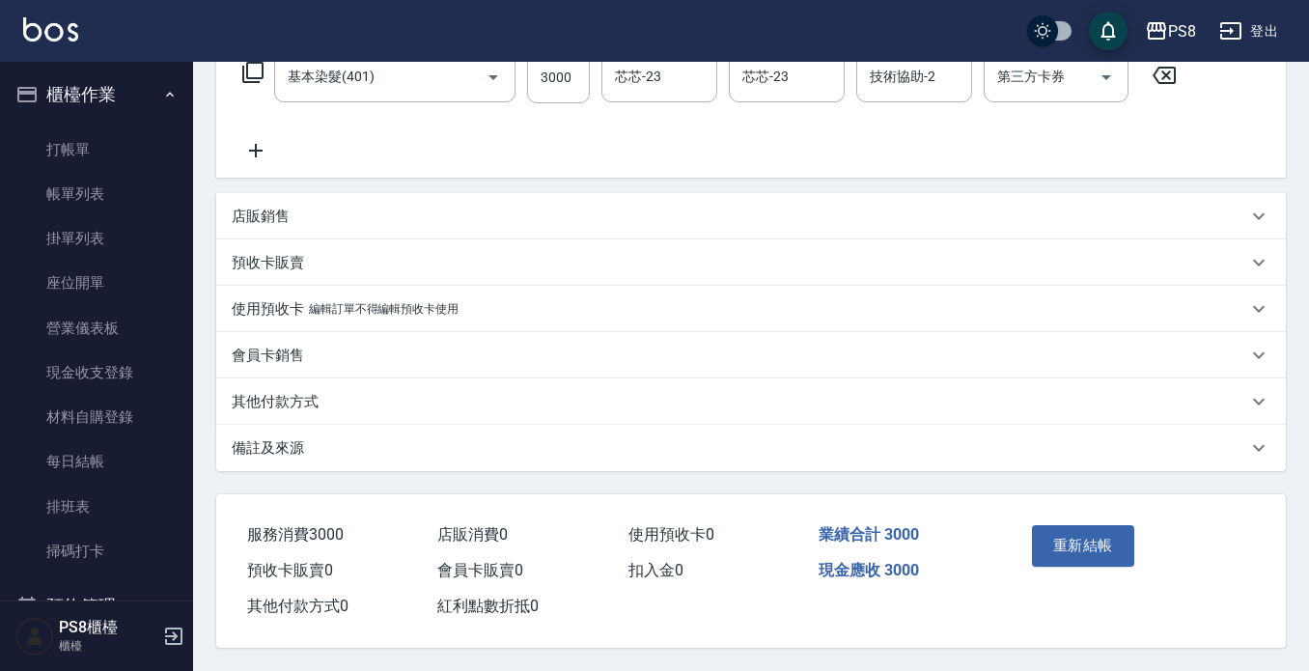
click at [302, 394] on p "其他付款方式" at bounding box center [275, 402] width 87 height 20
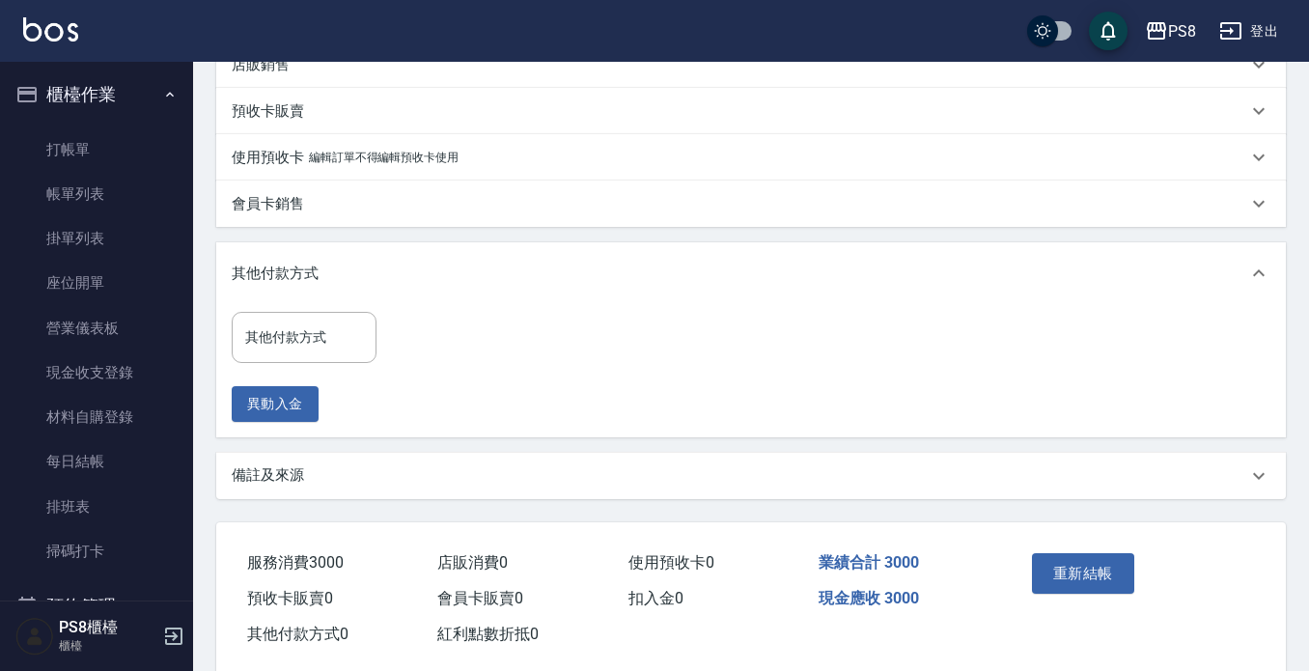
scroll to position [496, 0]
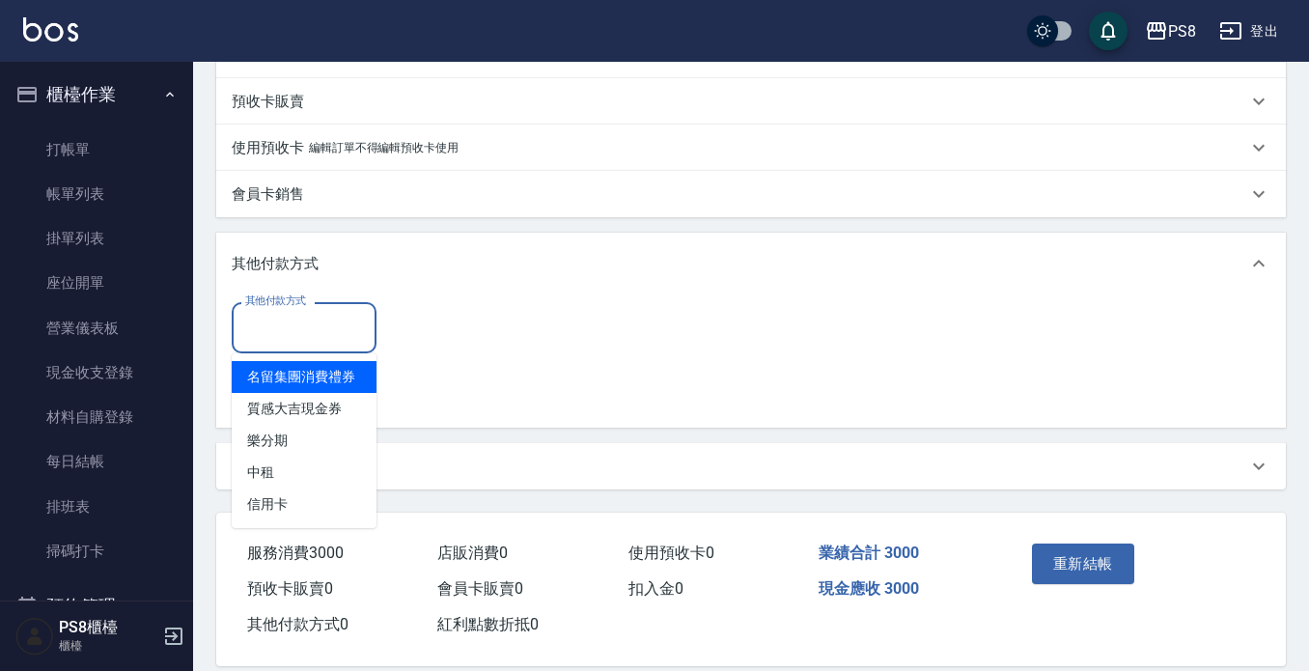
click at [306, 334] on input "其他付款方式" at bounding box center [303, 328] width 127 height 34
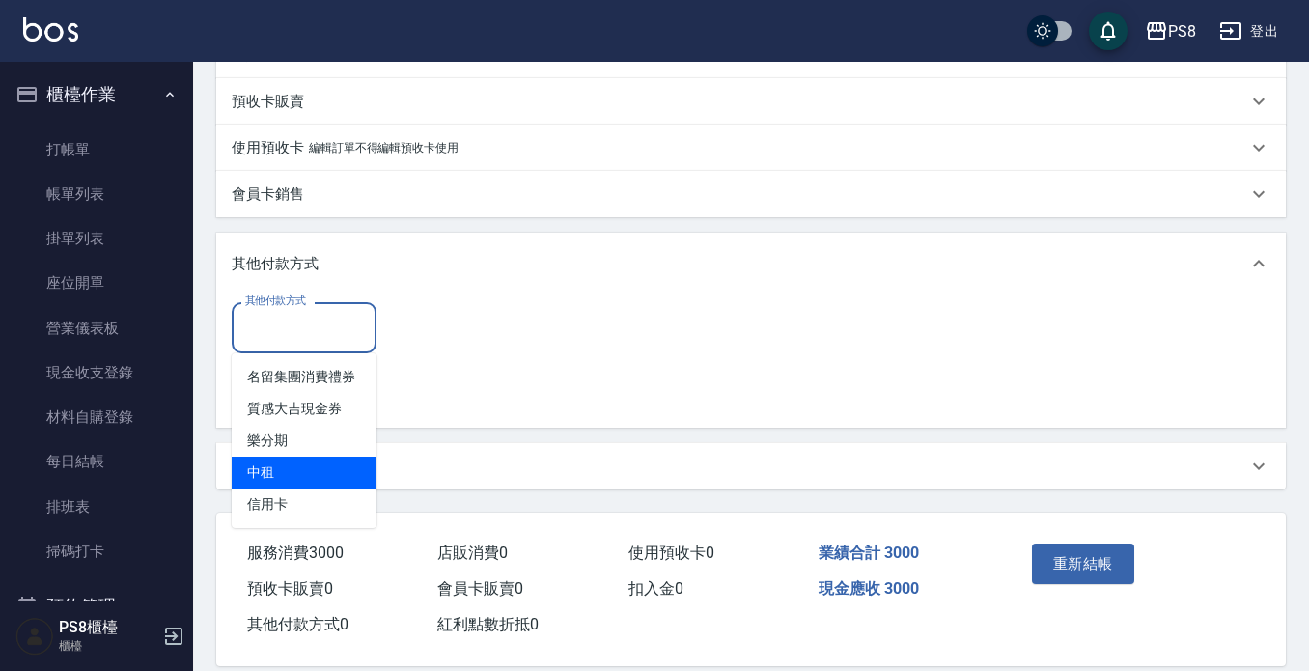
click at [309, 490] on span "信用卡" at bounding box center [304, 505] width 145 height 32
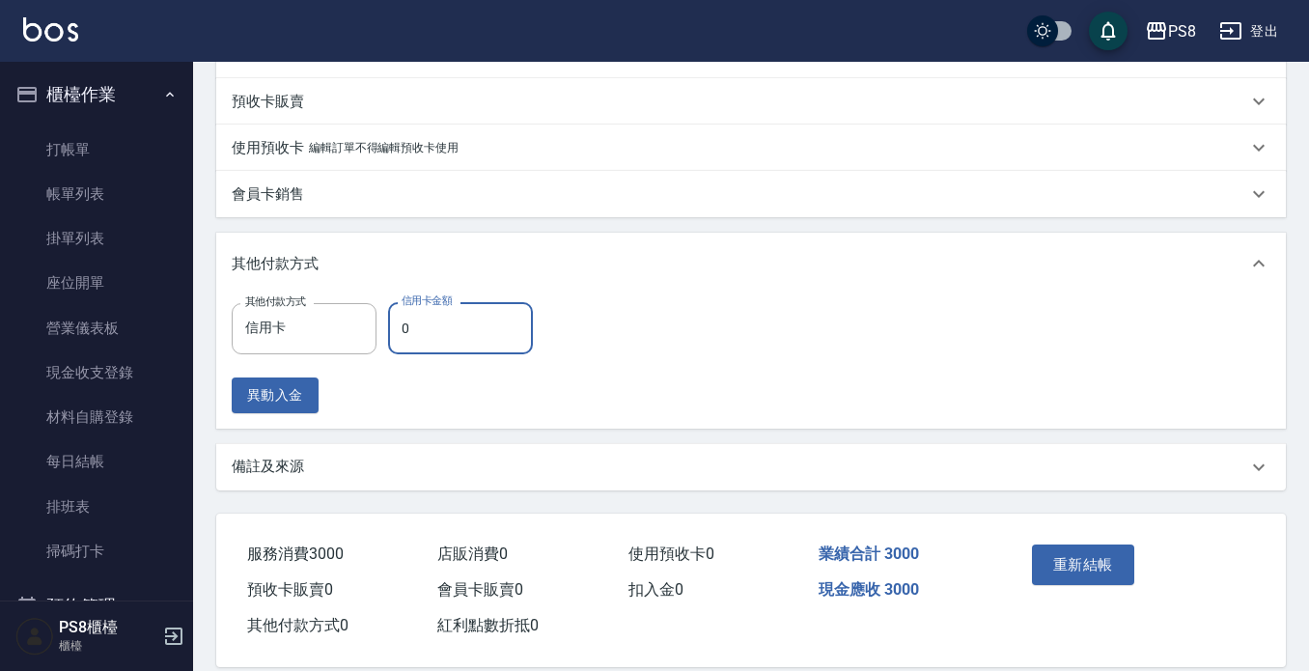
click at [451, 340] on input "0" at bounding box center [460, 328] width 145 height 52
click at [1077, 560] on button "重新結帳" at bounding box center [1083, 565] width 102 height 41
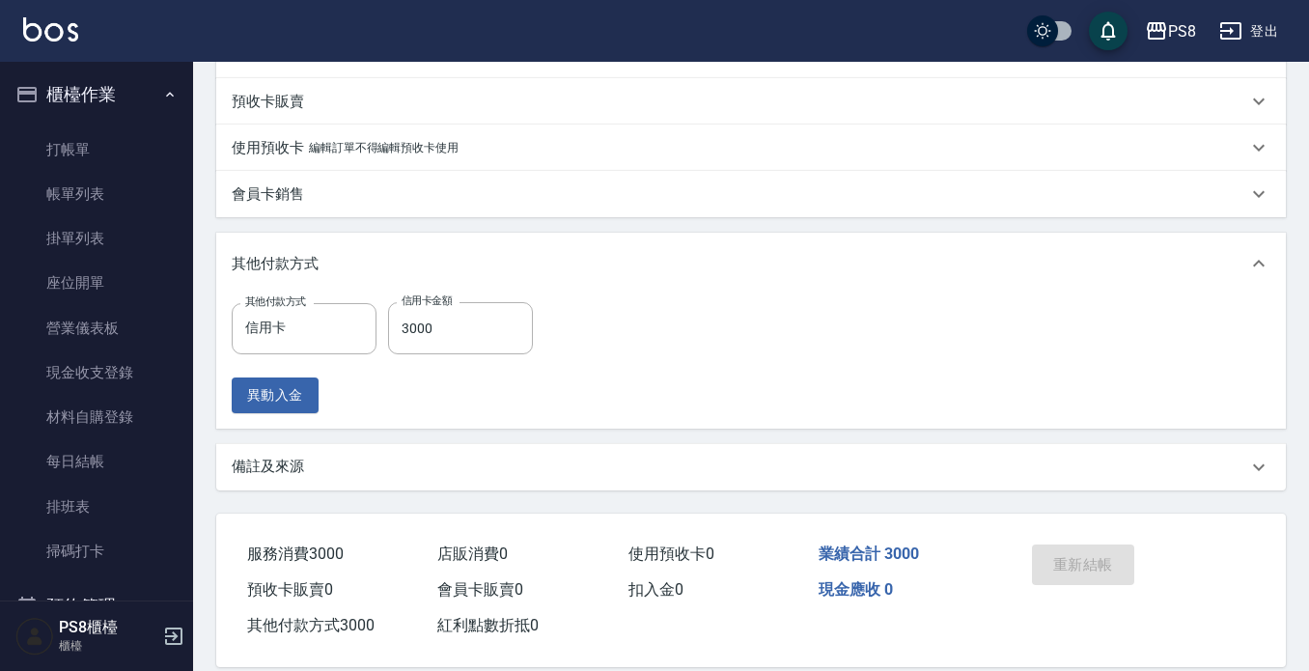
scroll to position [17, 0]
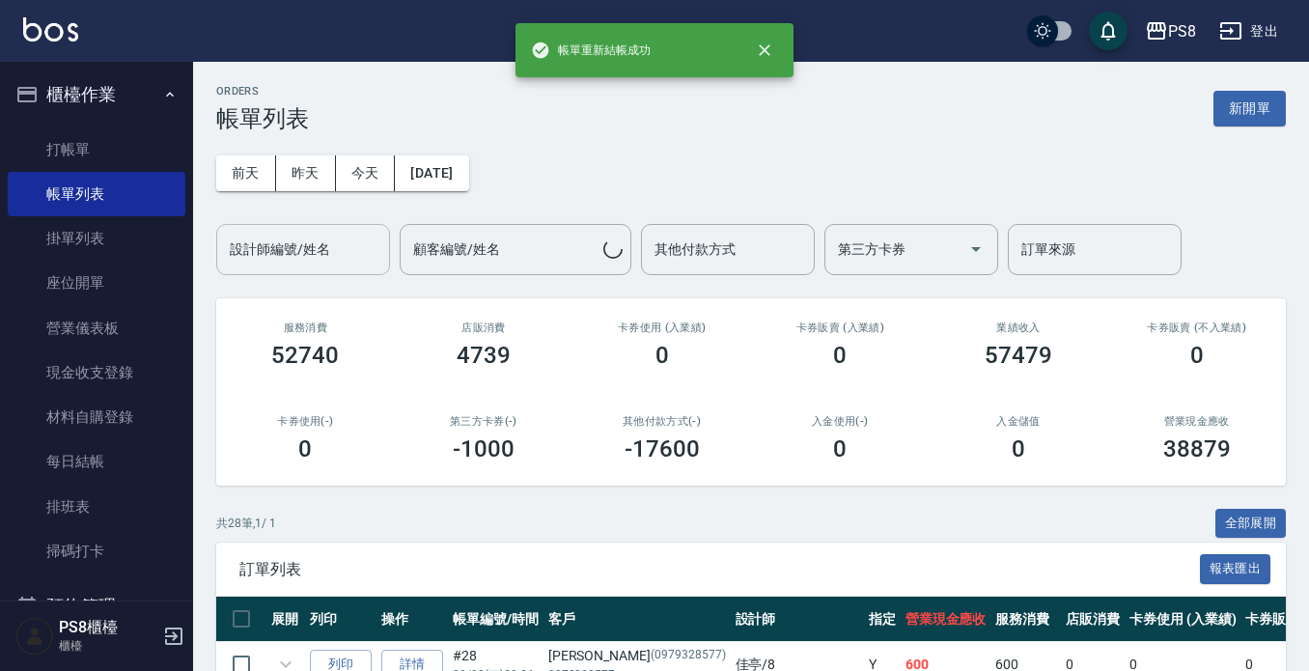
click at [291, 249] on div "設計師編號/姓名 設計師編號/姓名" at bounding box center [303, 249] width 174 height 51
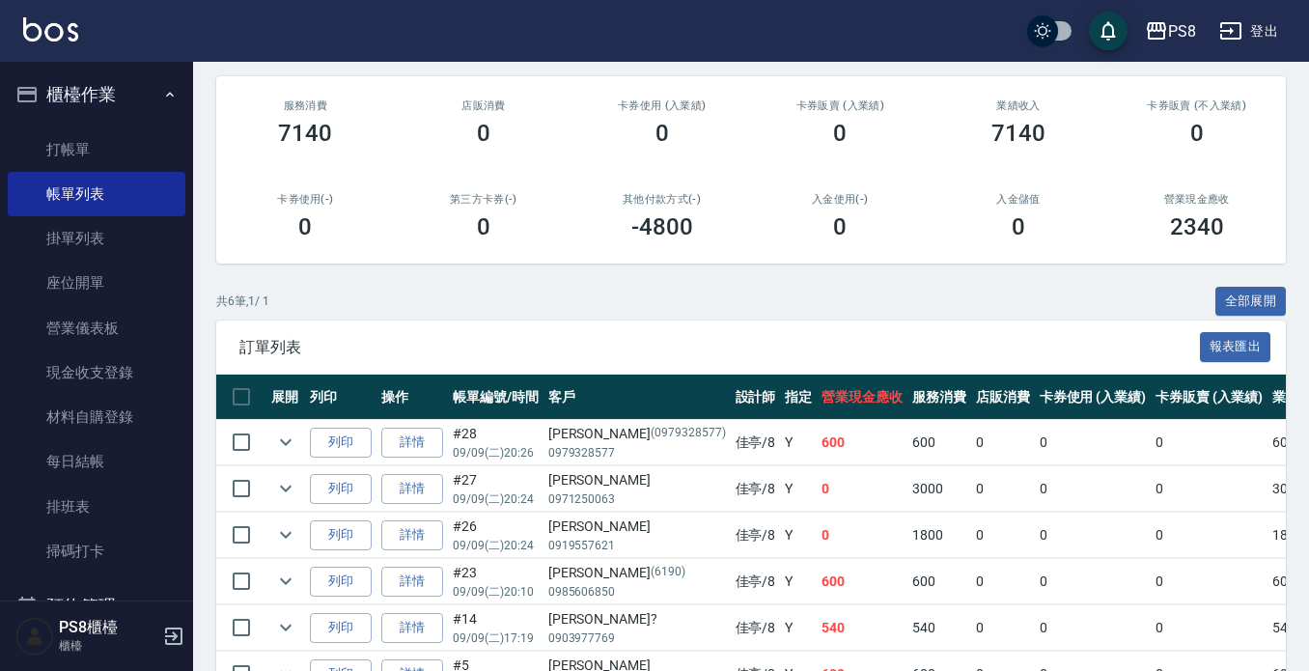
scroll to position [341, 0]
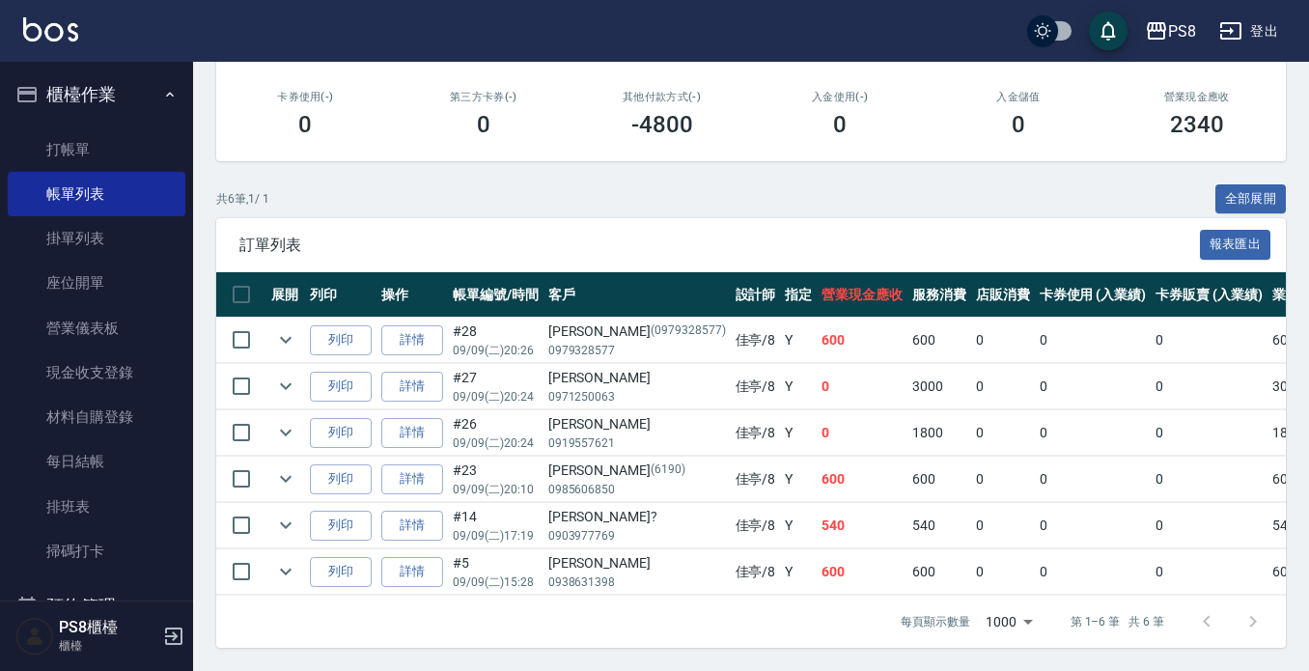
click at [96, 75] on button "櫃檯作業" at bounding box center [97, 95] width 178 height 50
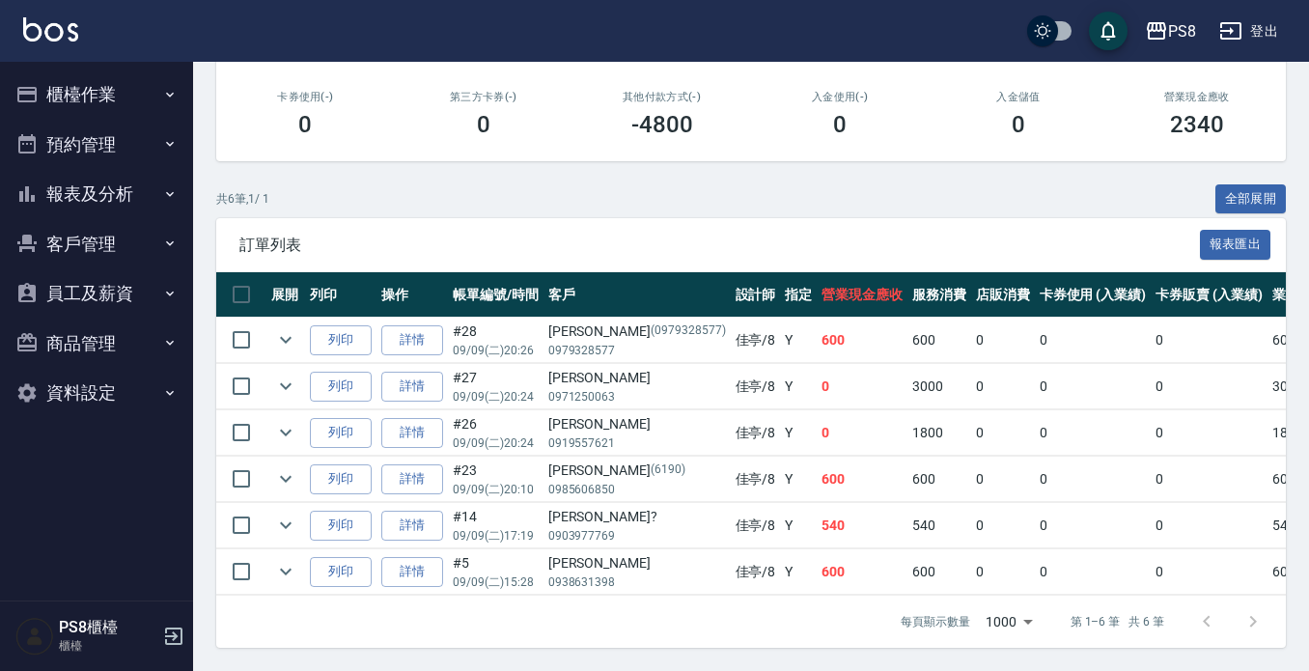
click at [99, 189] on button "報表及分析" at bounding box center [97, 194] width 178 height 50
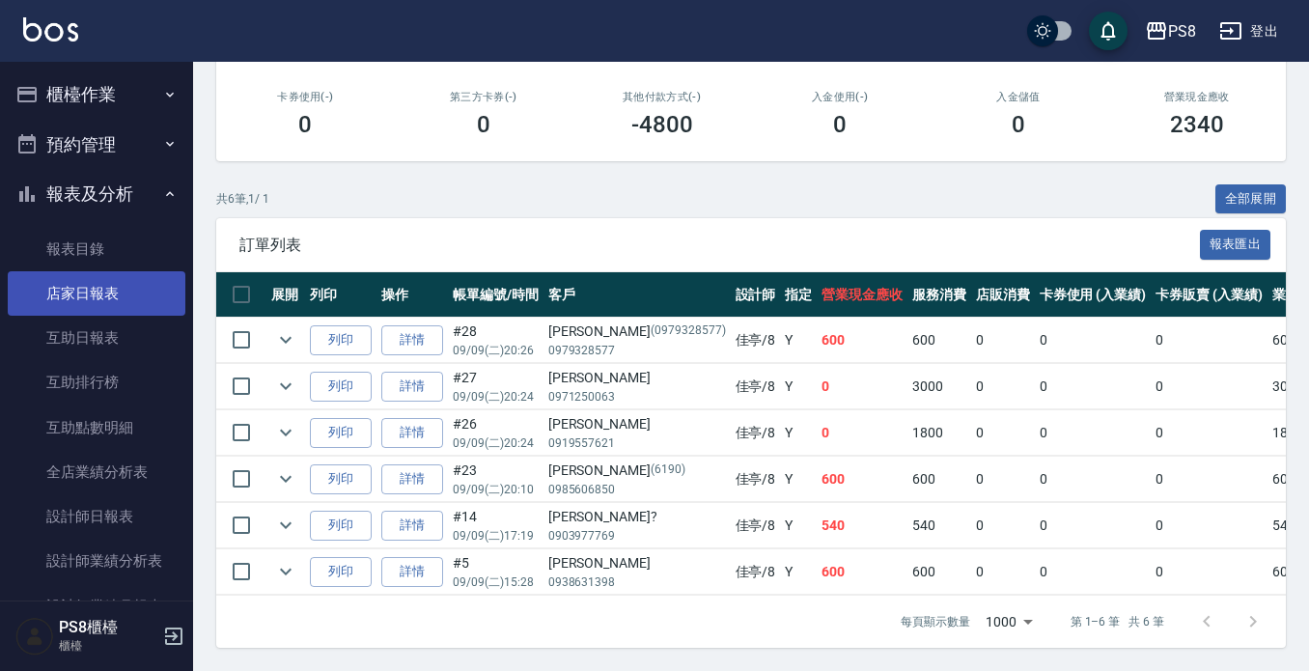
click at [95, 287] on link "店家日報表" at bounding box center [97, 293] width 178 height 44
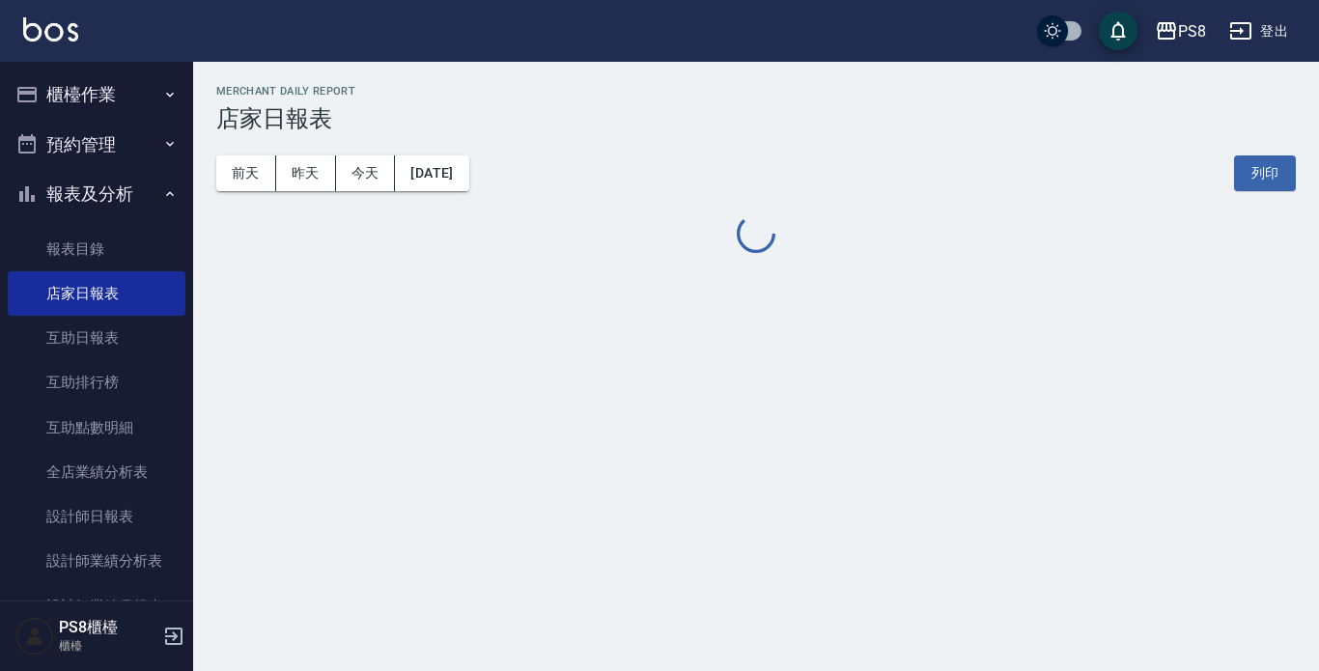
click at [141, 187] on button "報表及分析" at bounding box center [97, 194] width 178 height 50
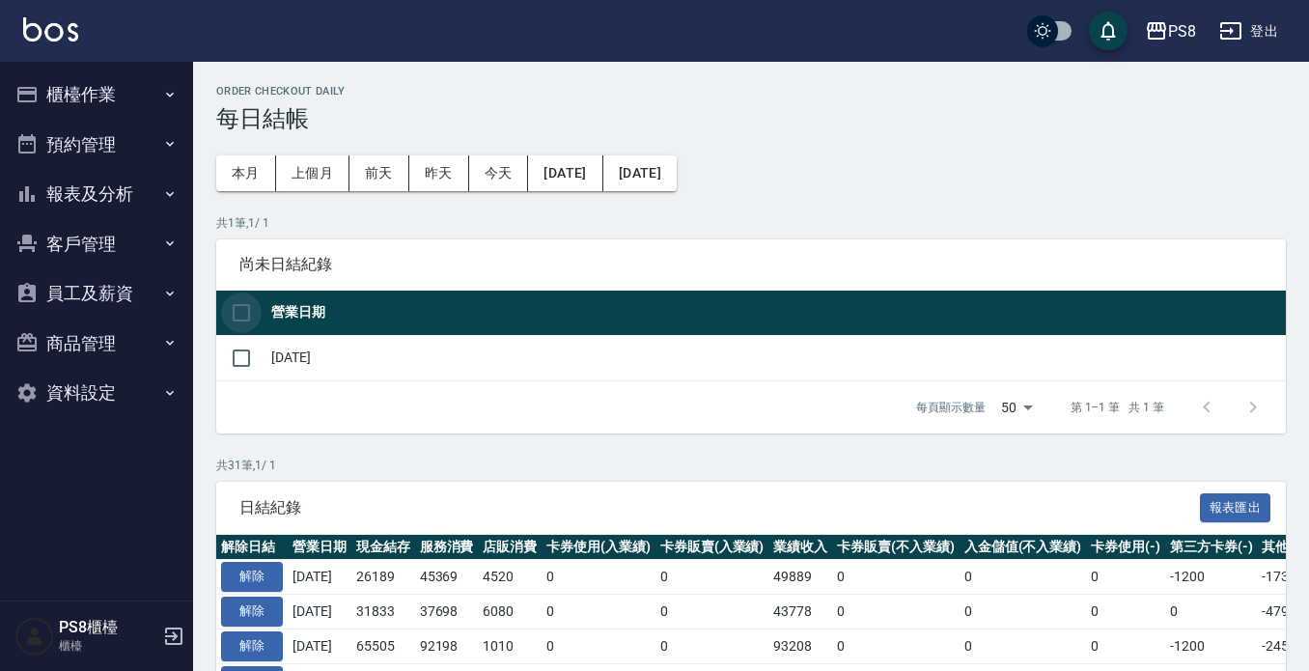
click at [248, 322] on input "checkbox" at bounding box center [241, 313] width 41 height 41
checkbox input "true"
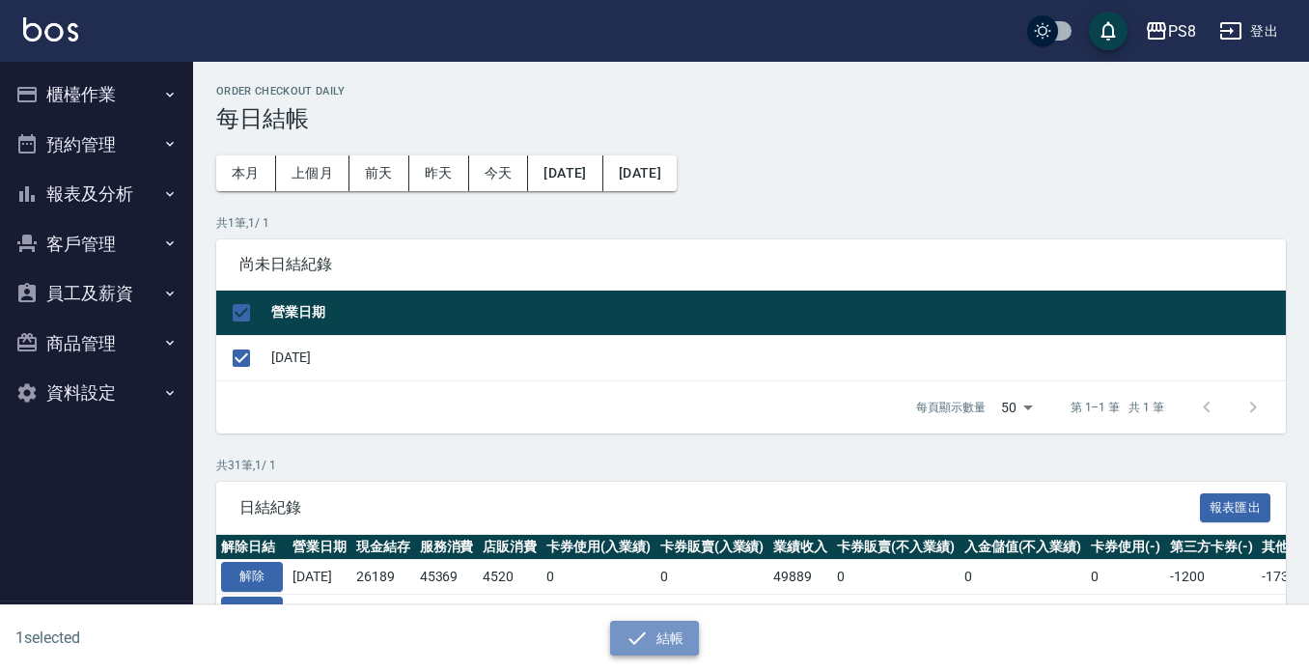
click at [665, 631] on button "結帳" at bounding box center [655, 639] width 90 height 36
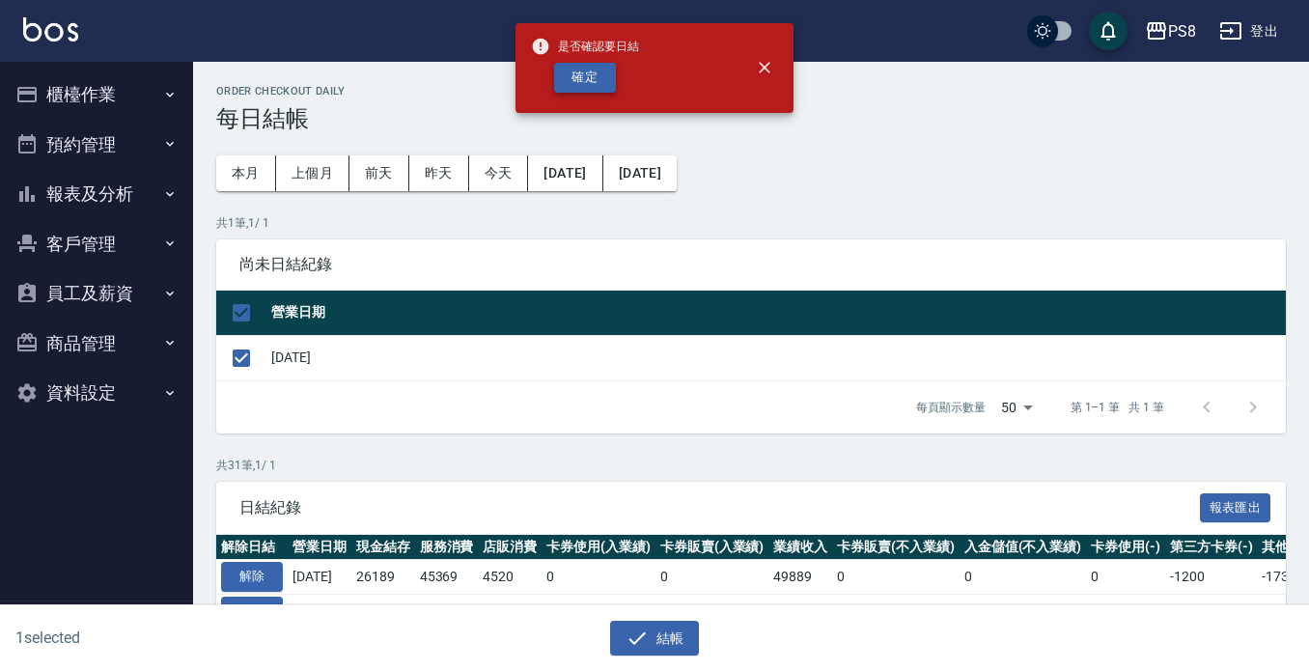
click at [596, 70] on button "確定" at bounding box center [585, 78] width 62 height 30
checkbox input "false"
